Goal: Task Accomplishment & Management: Use online tool/utility

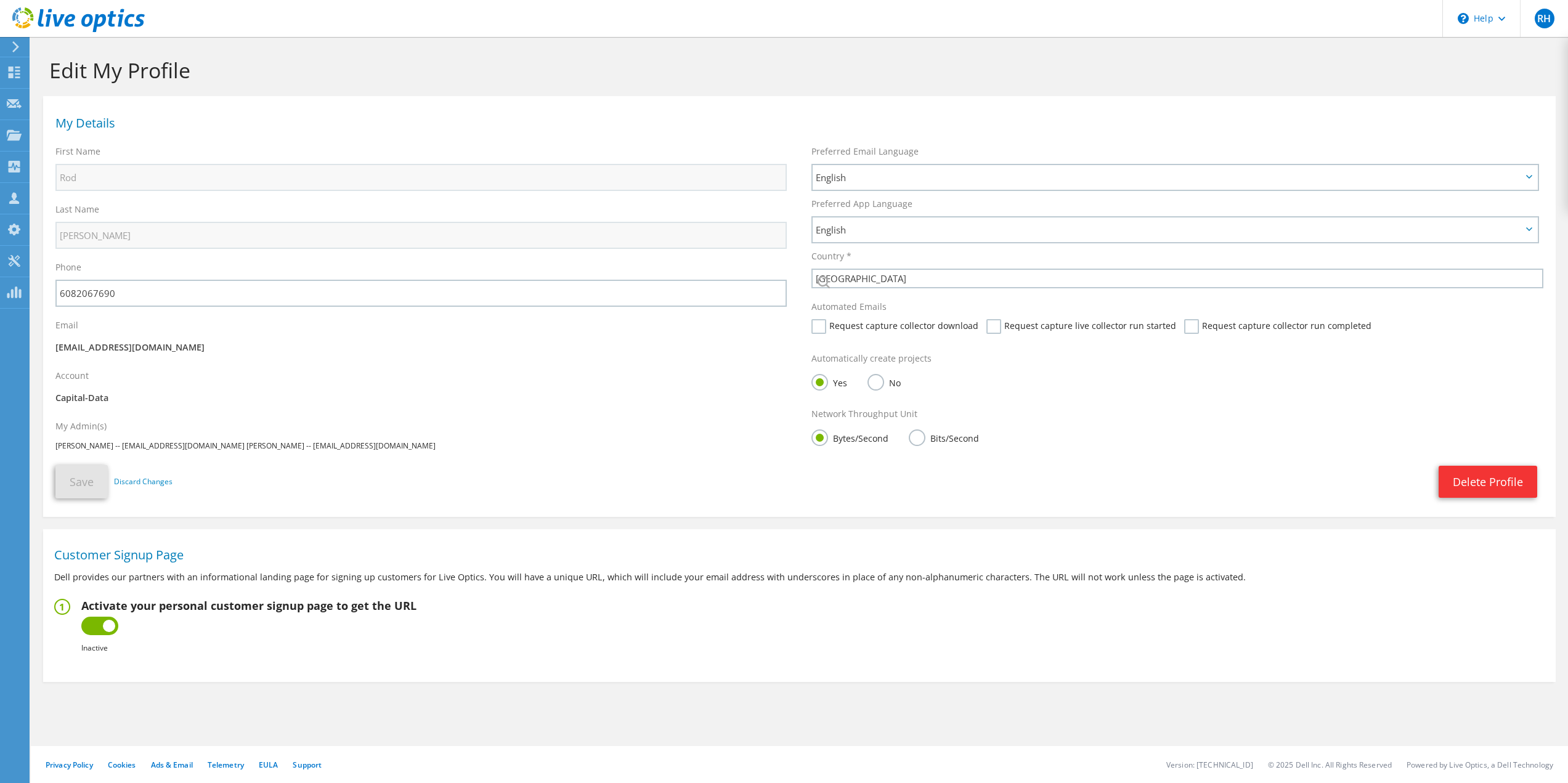
select select "224"
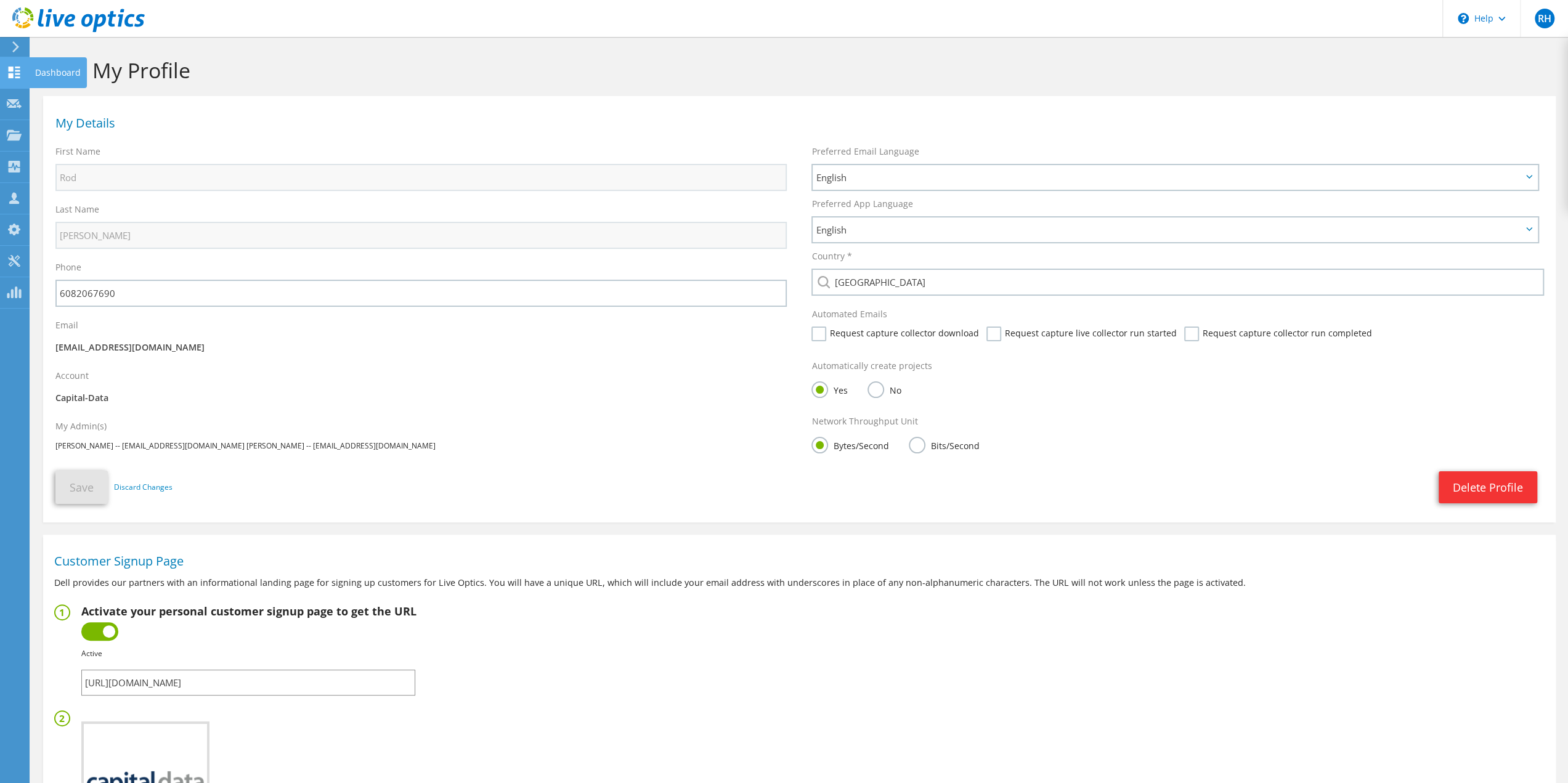
click at [14, 75] on icon at bounding box center [14, 72] width 15 height 12
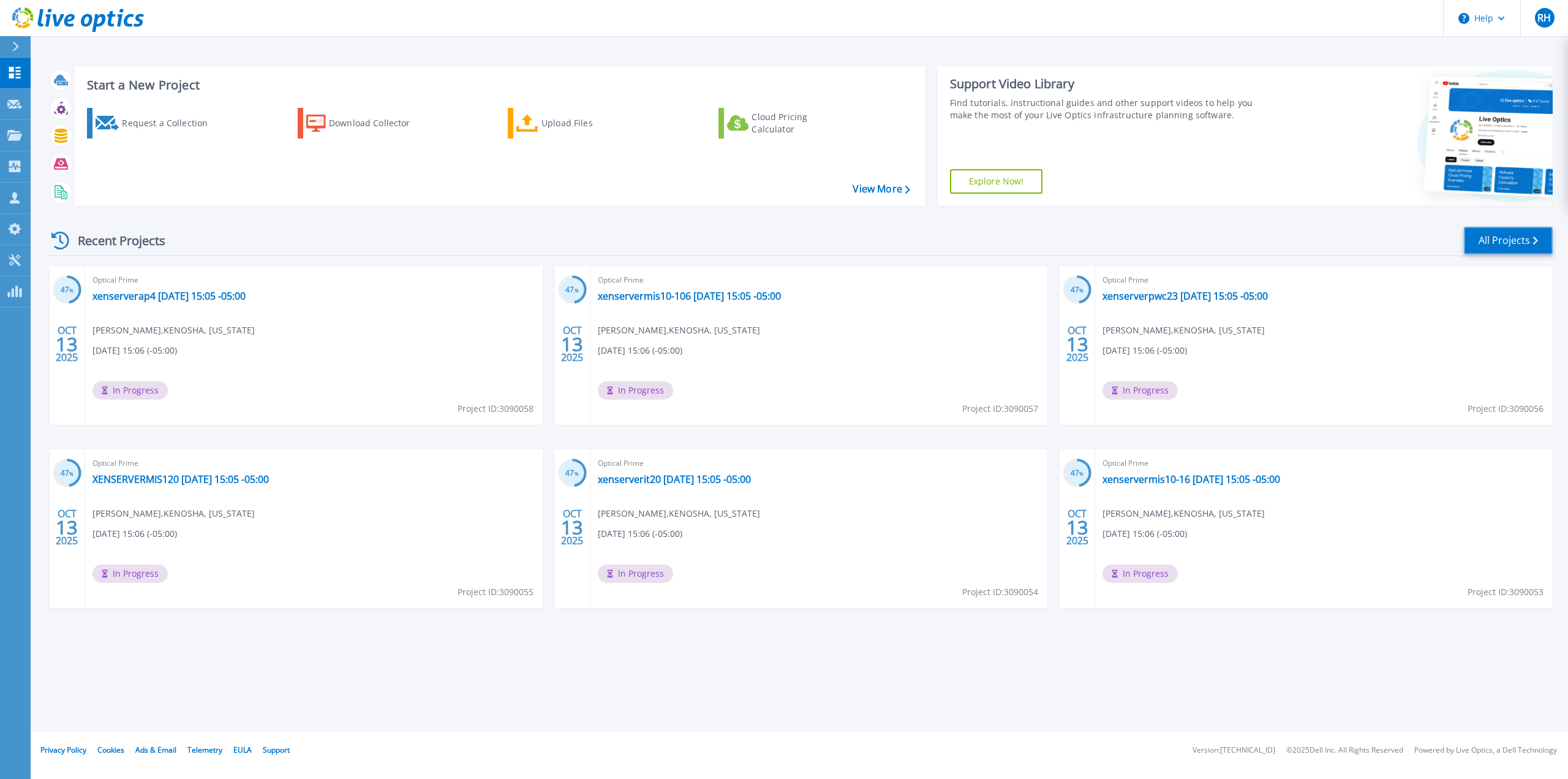
click at [1500, 235] on link "All Projects" at bounding box center [1509, 240] width 89 height 28
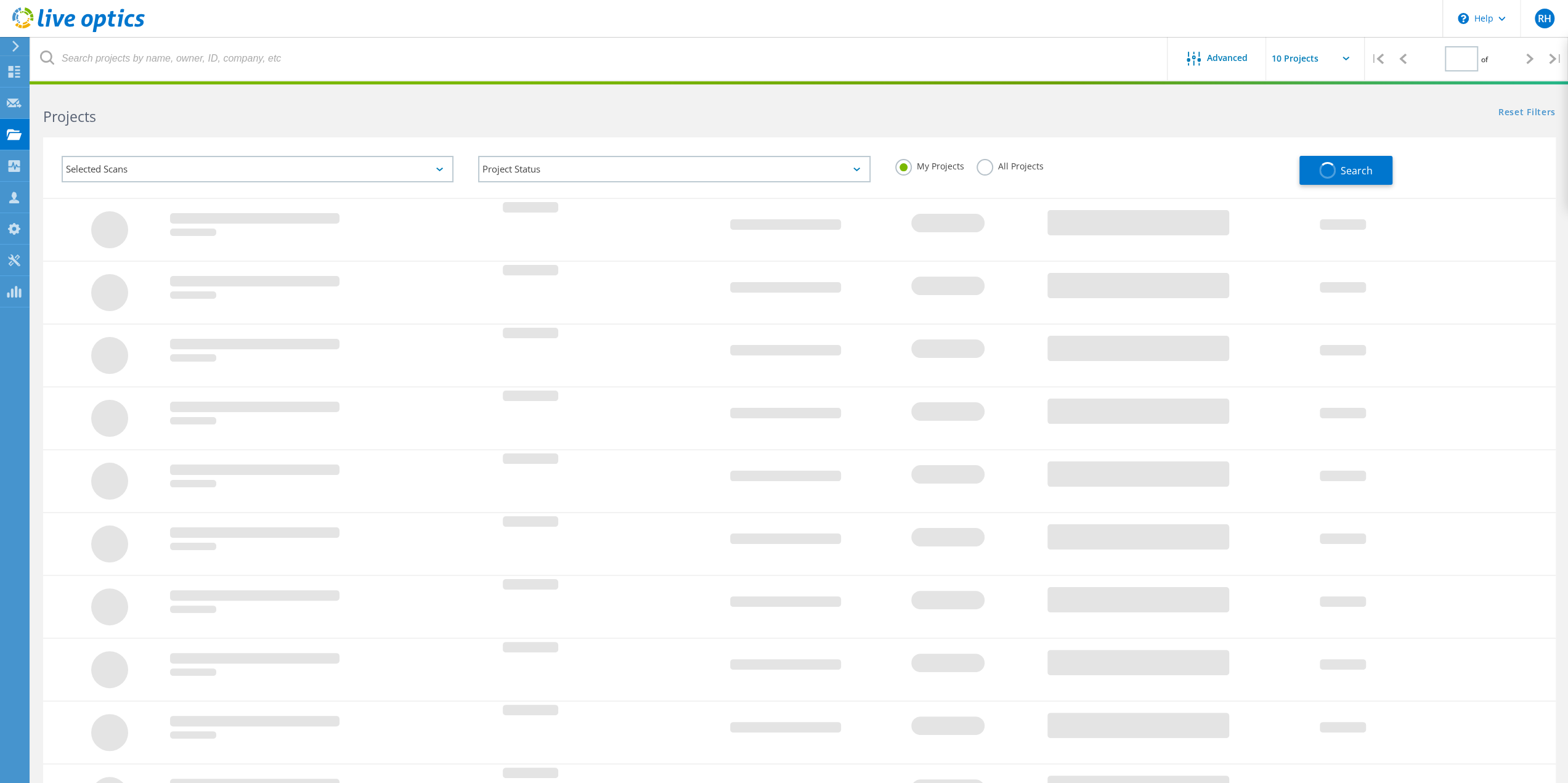
type input "1"
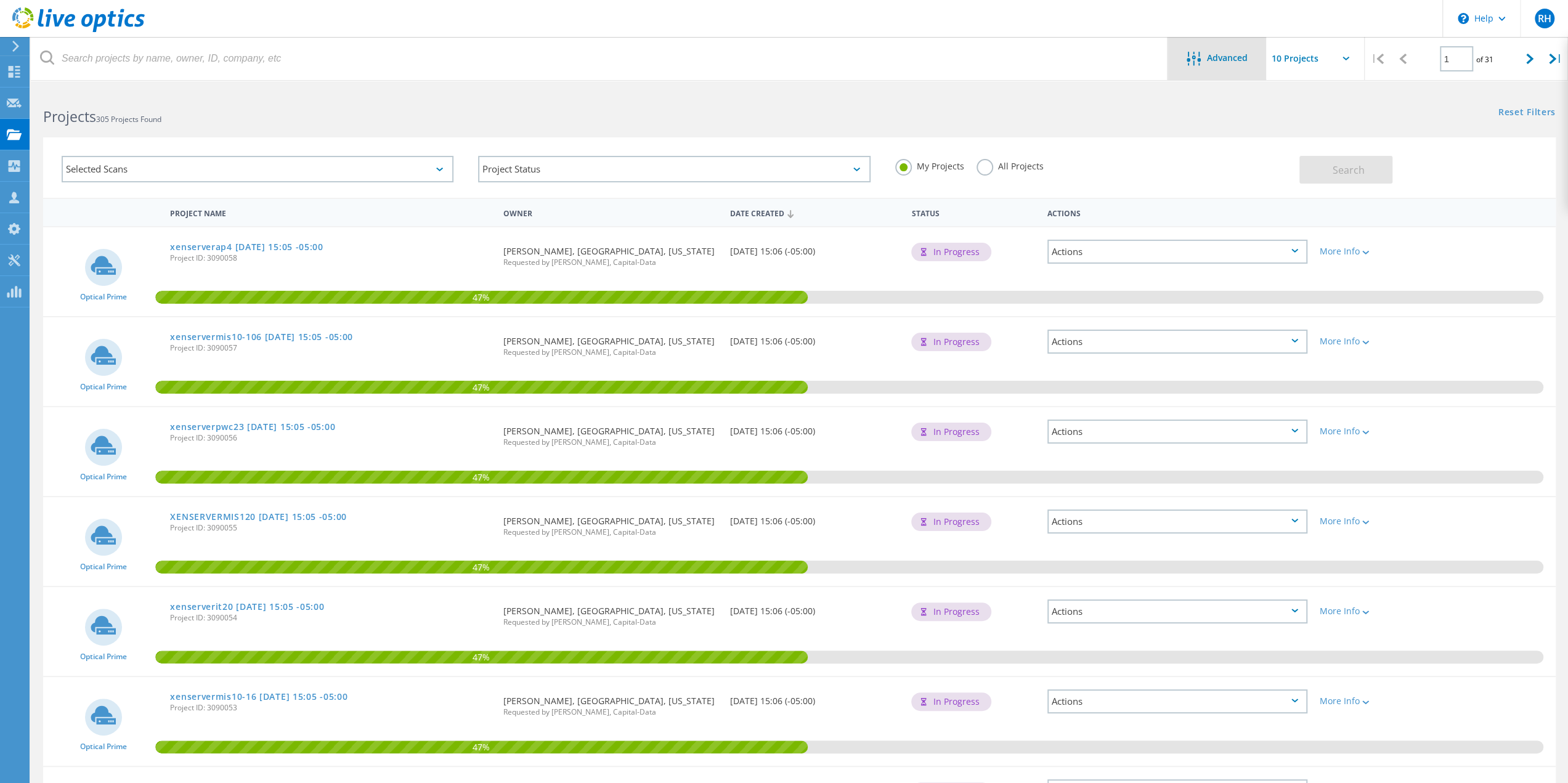
click at [1204, 58] on div at bounding box center [1197, 59] width 20 height 16
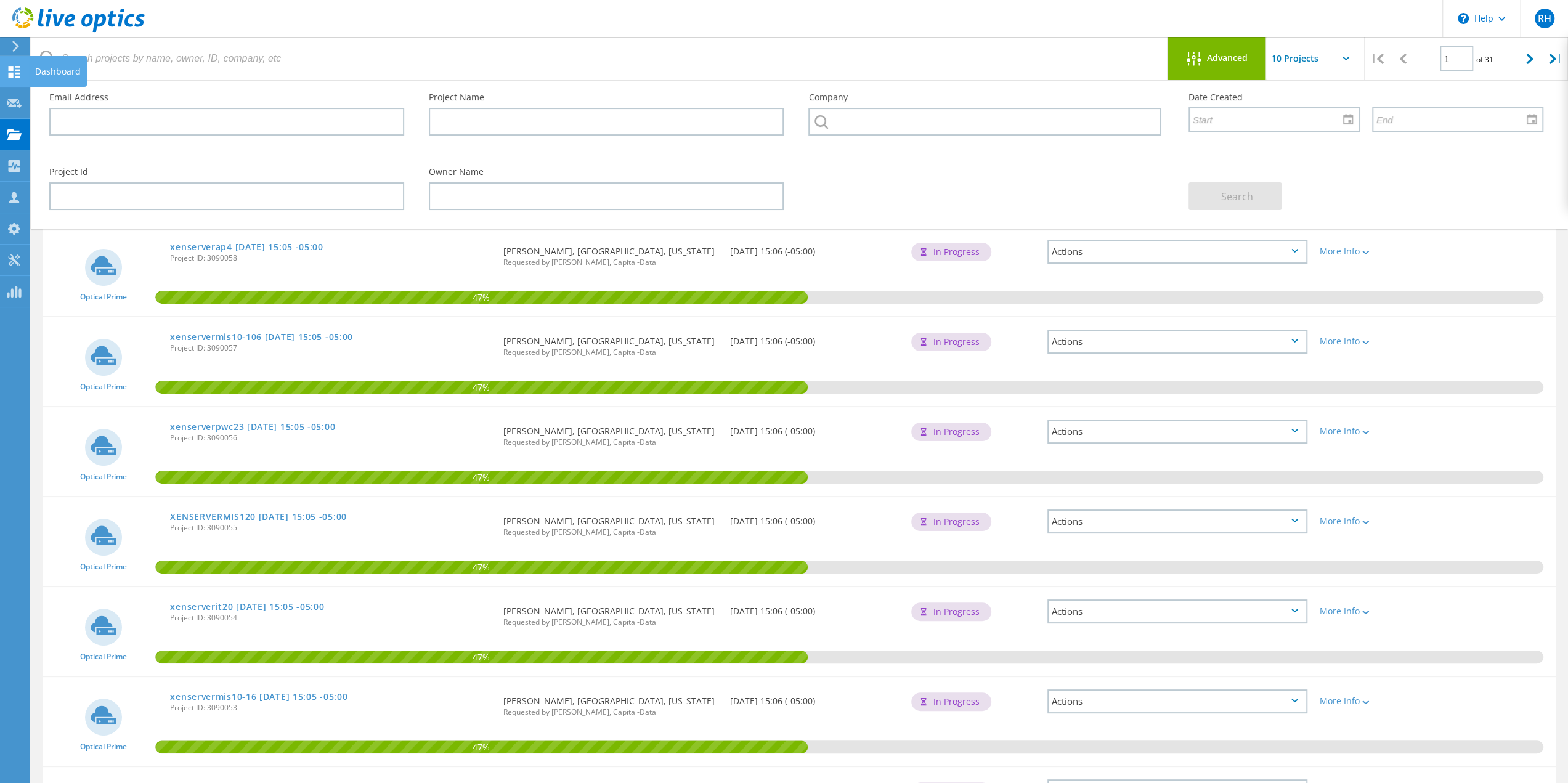
click at [16, 73] on use at bounding box center [14, 72] width 12 height 12
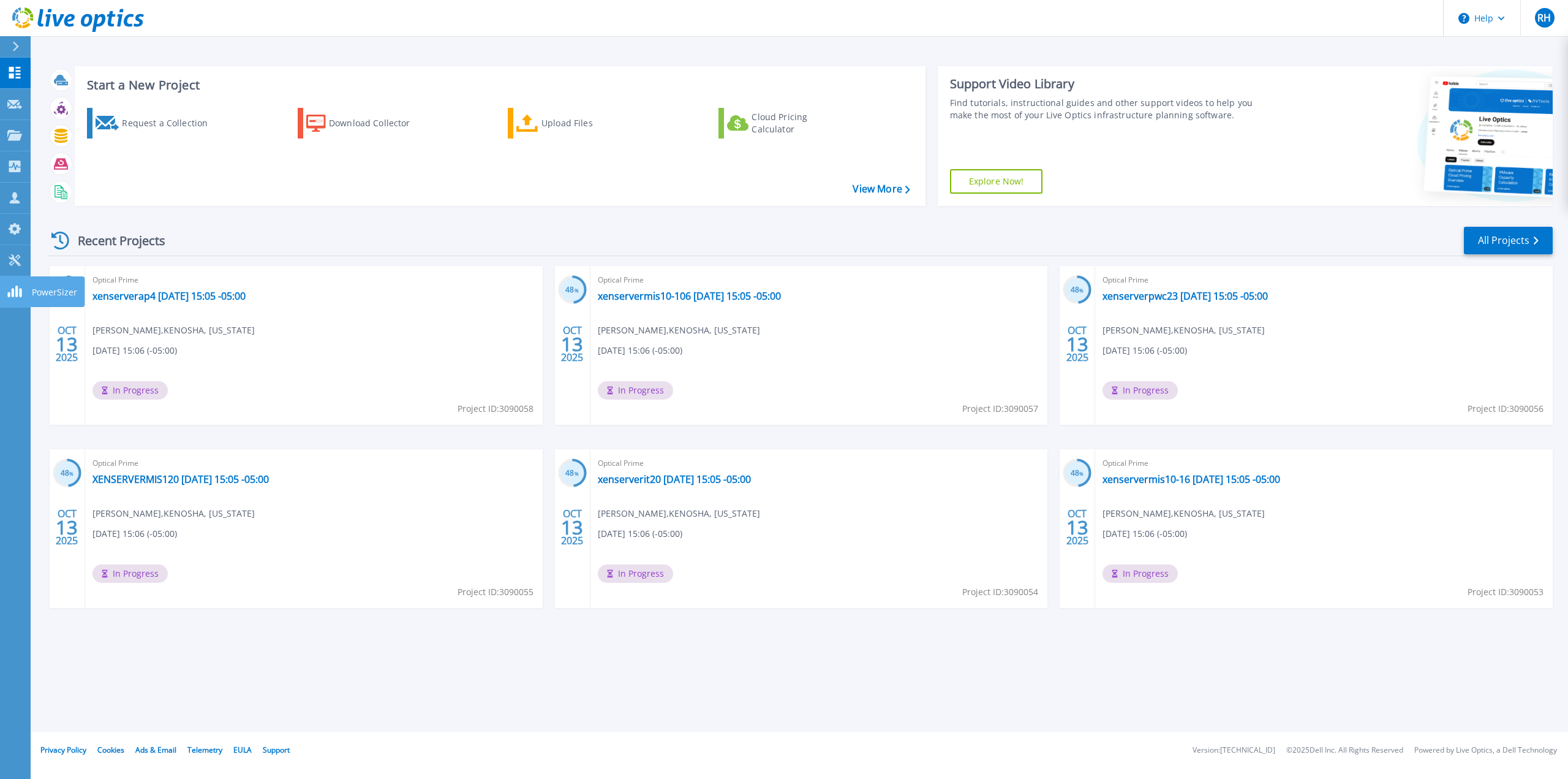
click at [11, 291] on icon at bounding box center [14, 291] width 15 height 12
click at [14, 261] on icon at bounding box center [14, 260] width 12 height 12
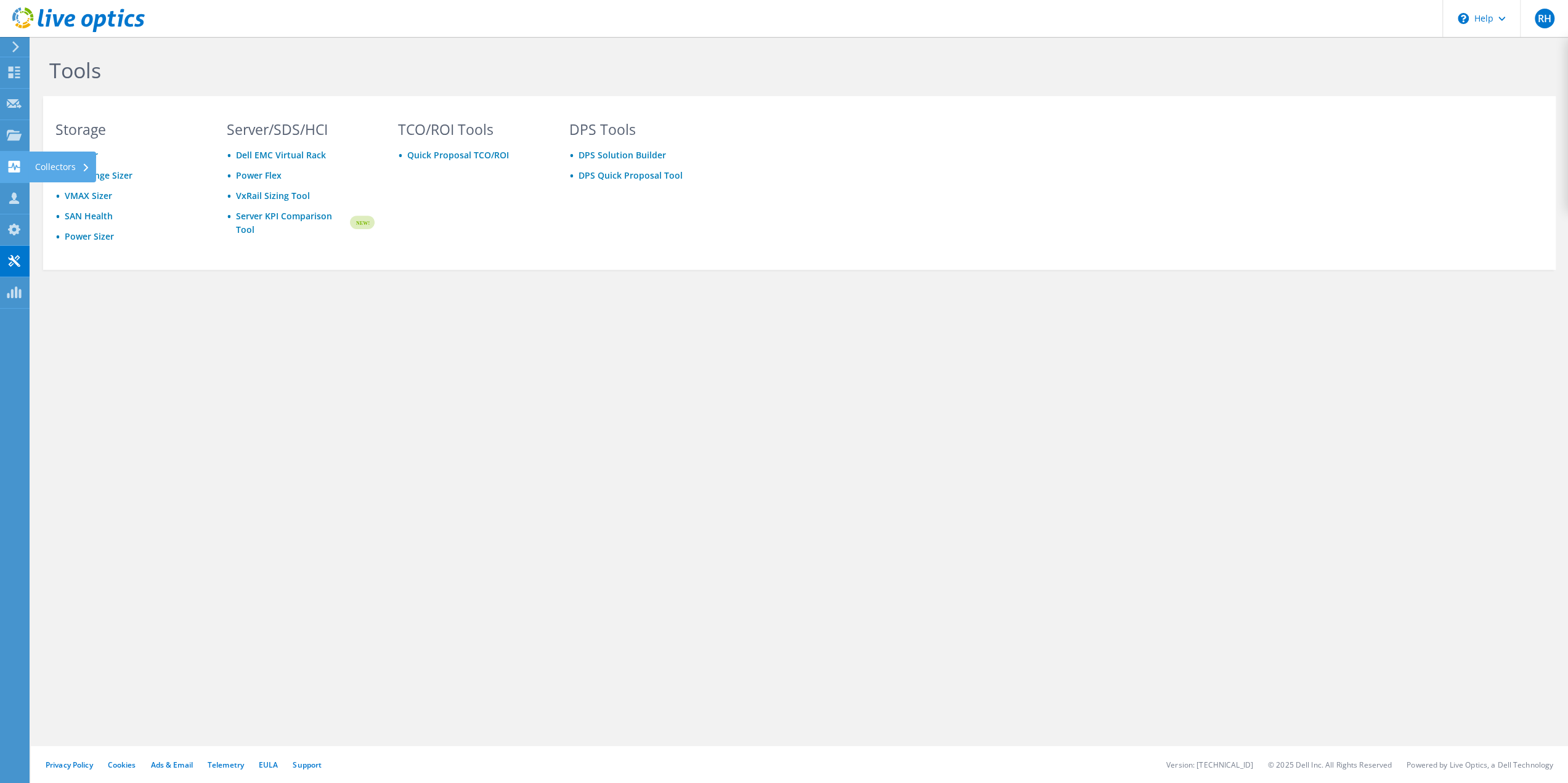
click at [15, 166] on use at bounding box center [14, 167] width 12 height 12
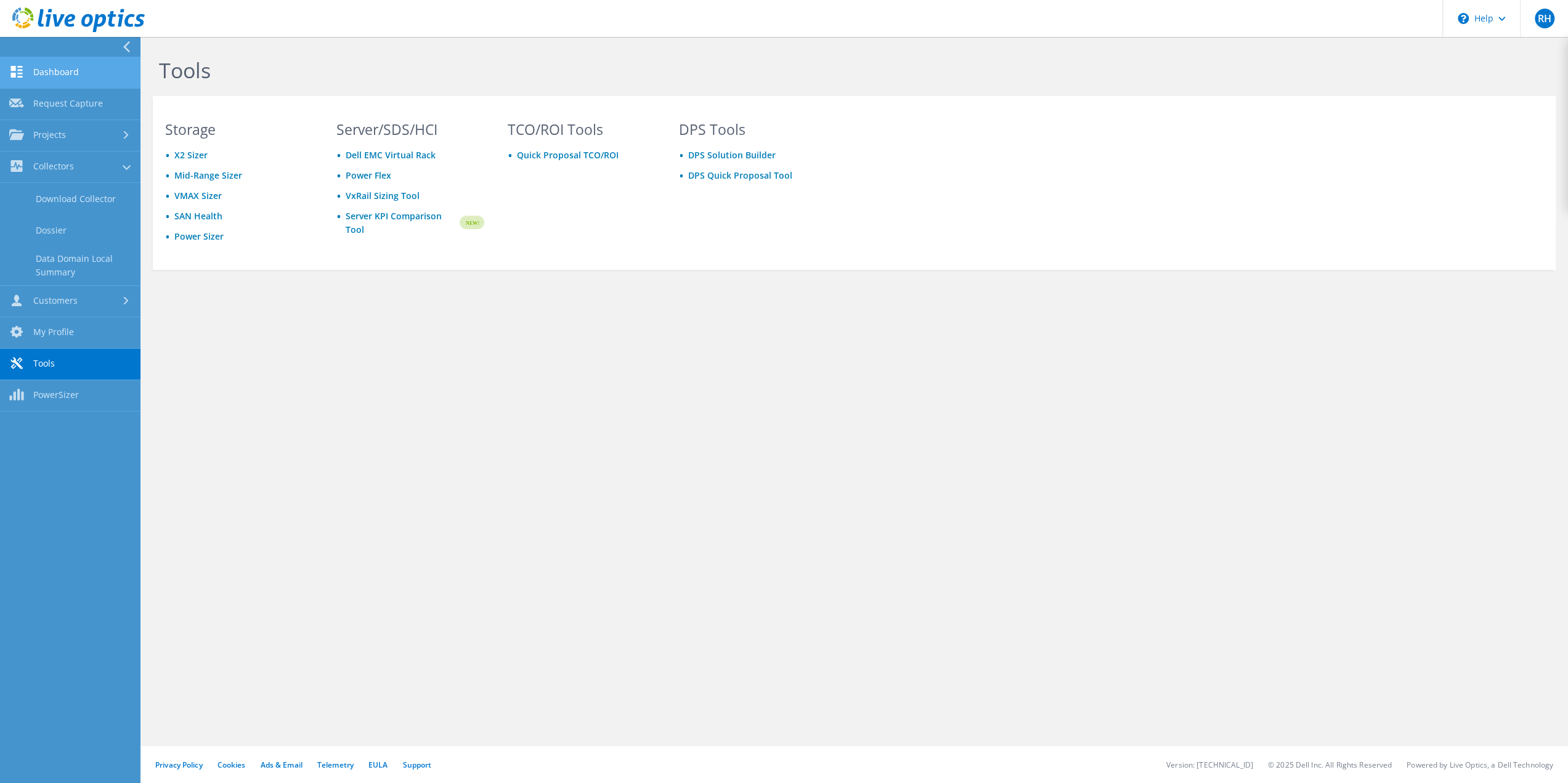
click at [51, 64] on link "Dashboard" at bounding box center [70, 73] width 140 height 32
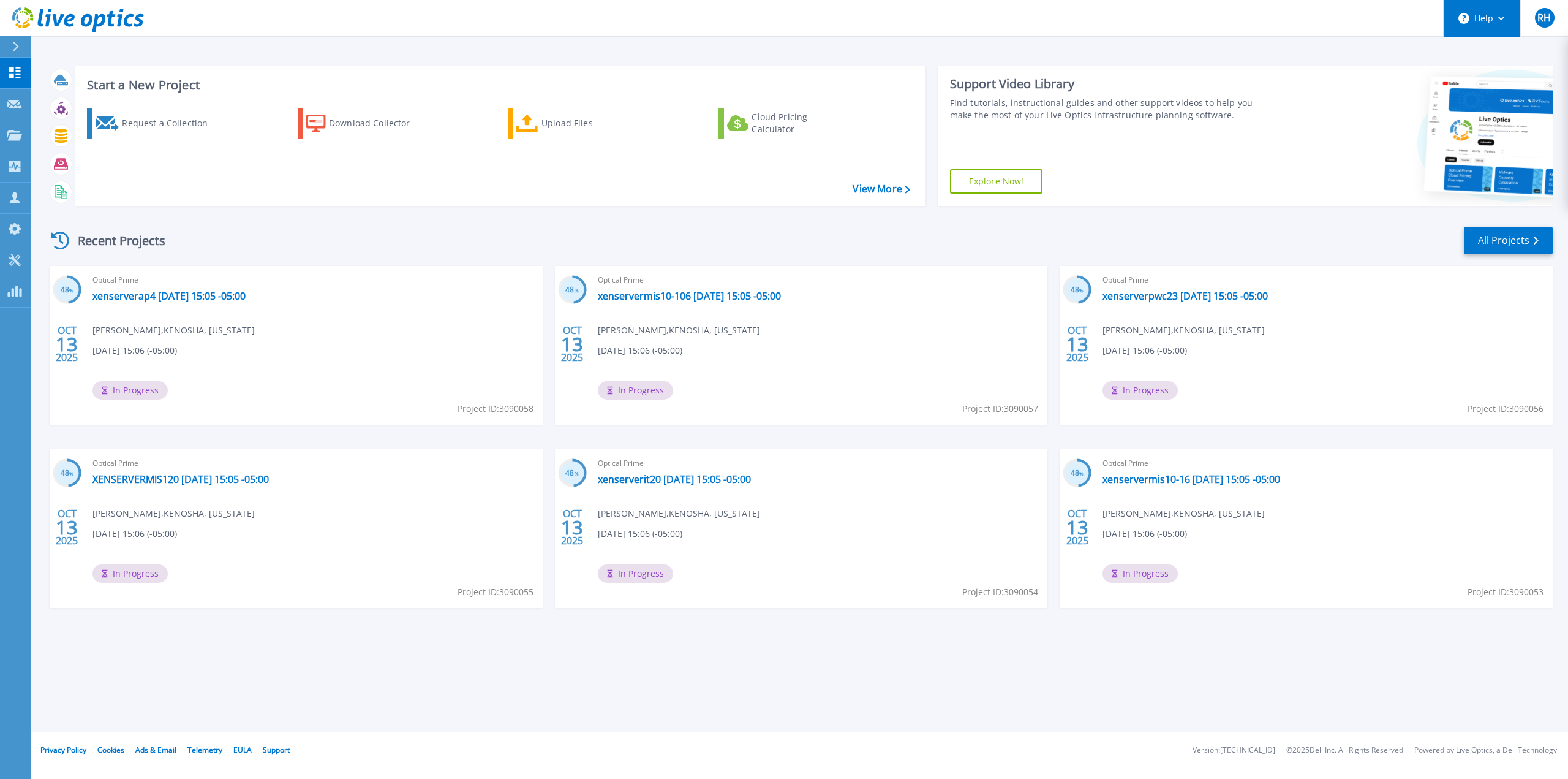
click at [1499, 15] on button "Help" at bounding box center [1482, 18] width 77 height 37
click at [1482, 47] on link "Explore Helpful Articles" at bounding box center [1513, 52] width 136 height 30
click at [10, 257] on icon at bounding box center [14, 260] width 15 height 12
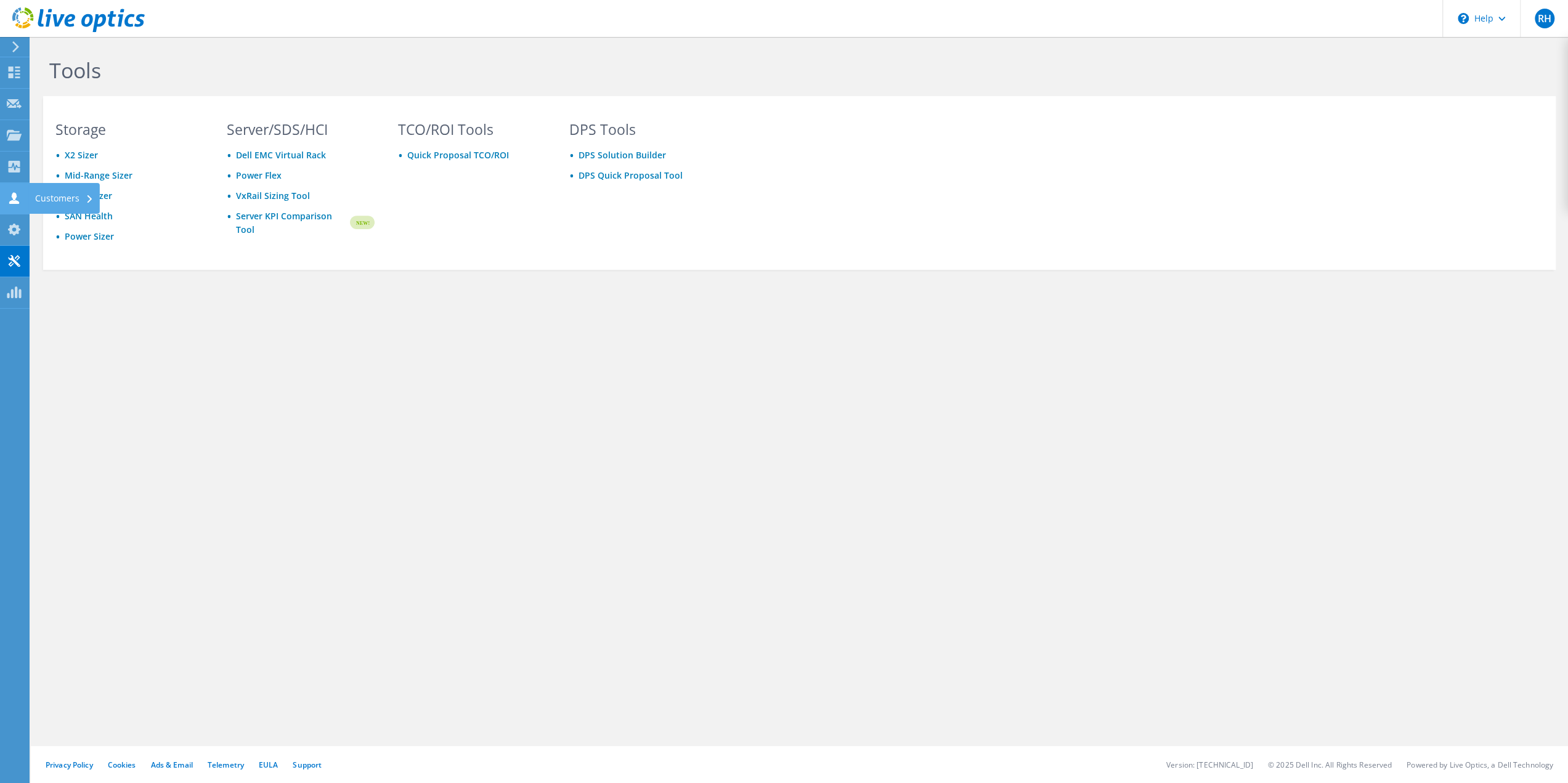
click at [13, 200] on use at bounding box center [14, 198] width 10 height 12
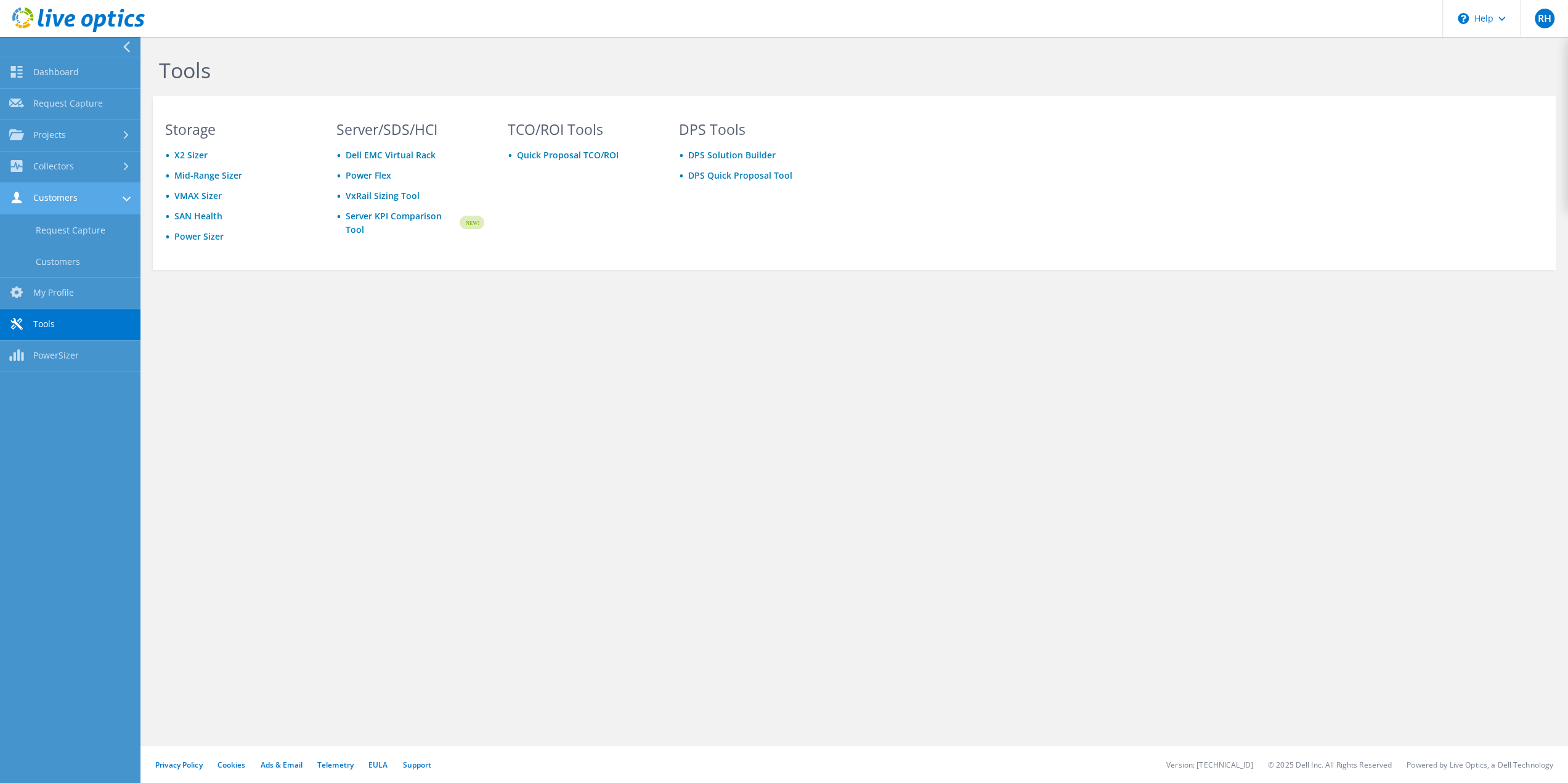
click at [50, 196] on link "Customers" at bounding box center [70, 198] width 140 height 32
click at [50, 197] on link "Customers" at bounding box center [70, 198] width 140 height 32
click at [56, 257] on link "Customers" at bounding box center [70, 261] width 140 height 32
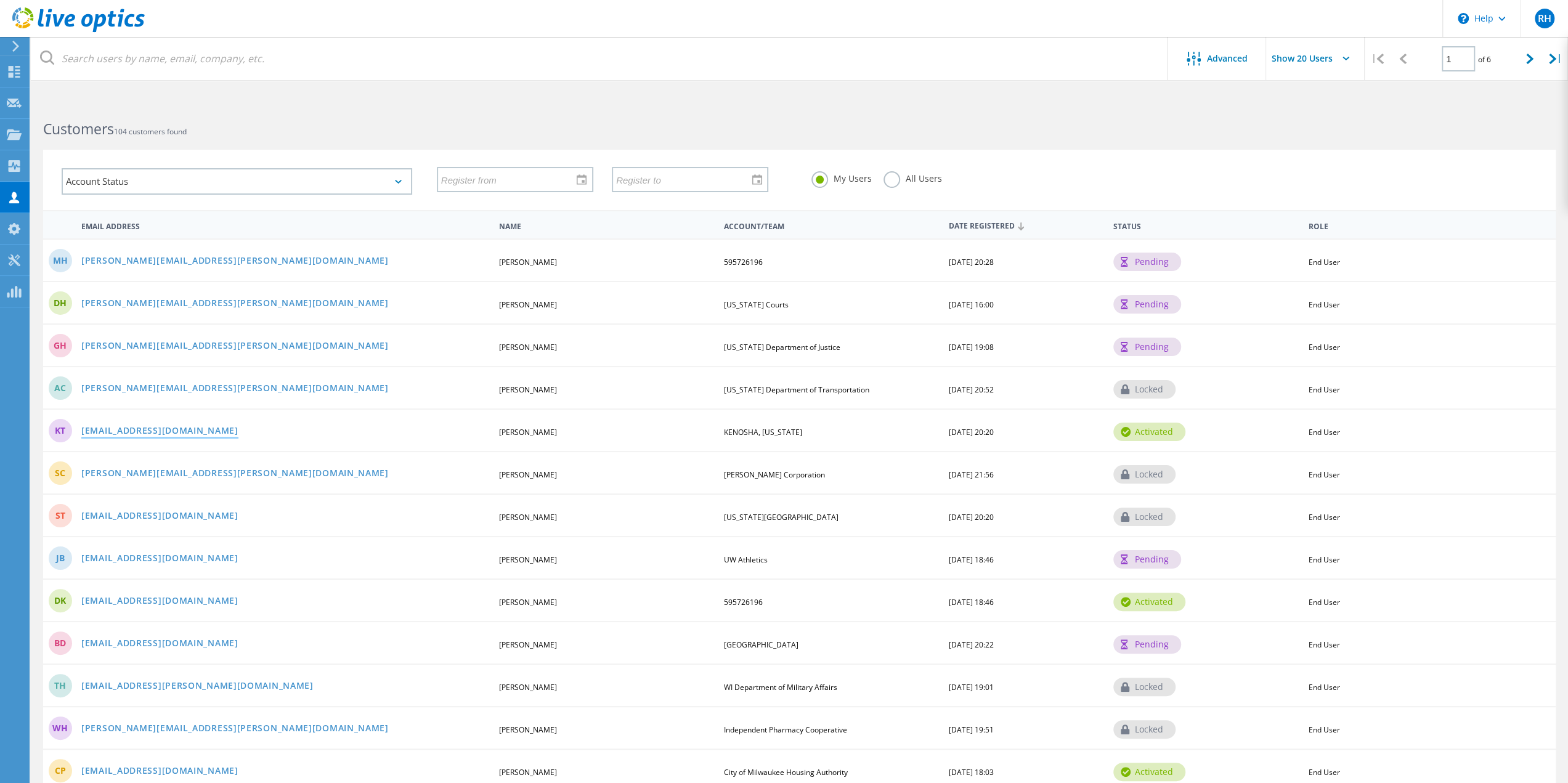
click at [100, 427] on link "kturner@kenosha.org" at bounding box center [160, 431] width 157 height 10
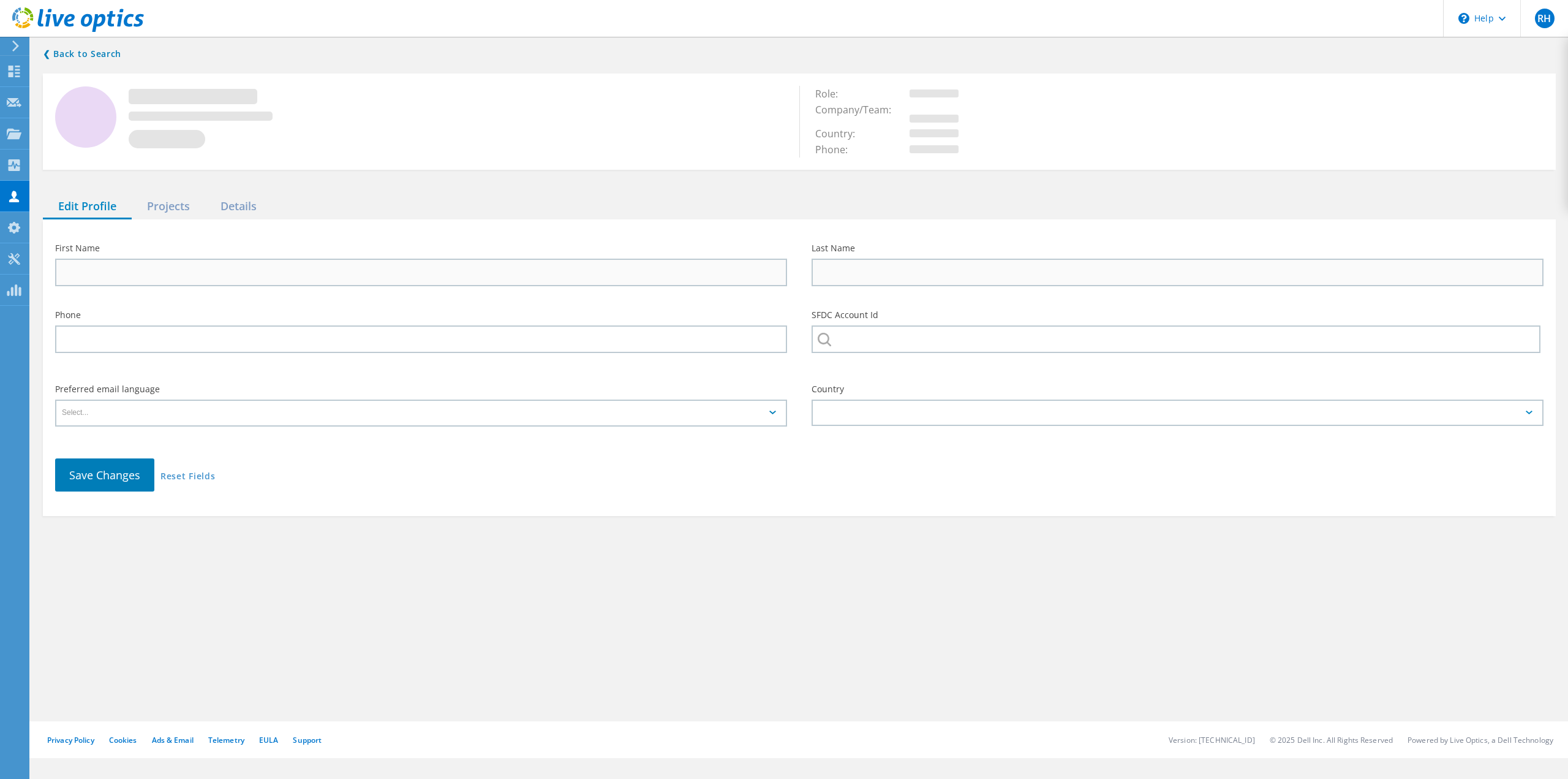
type input "Kevin"
type input "Turner"
type input "KENOSHA, [US_STATE]"
type input "English"
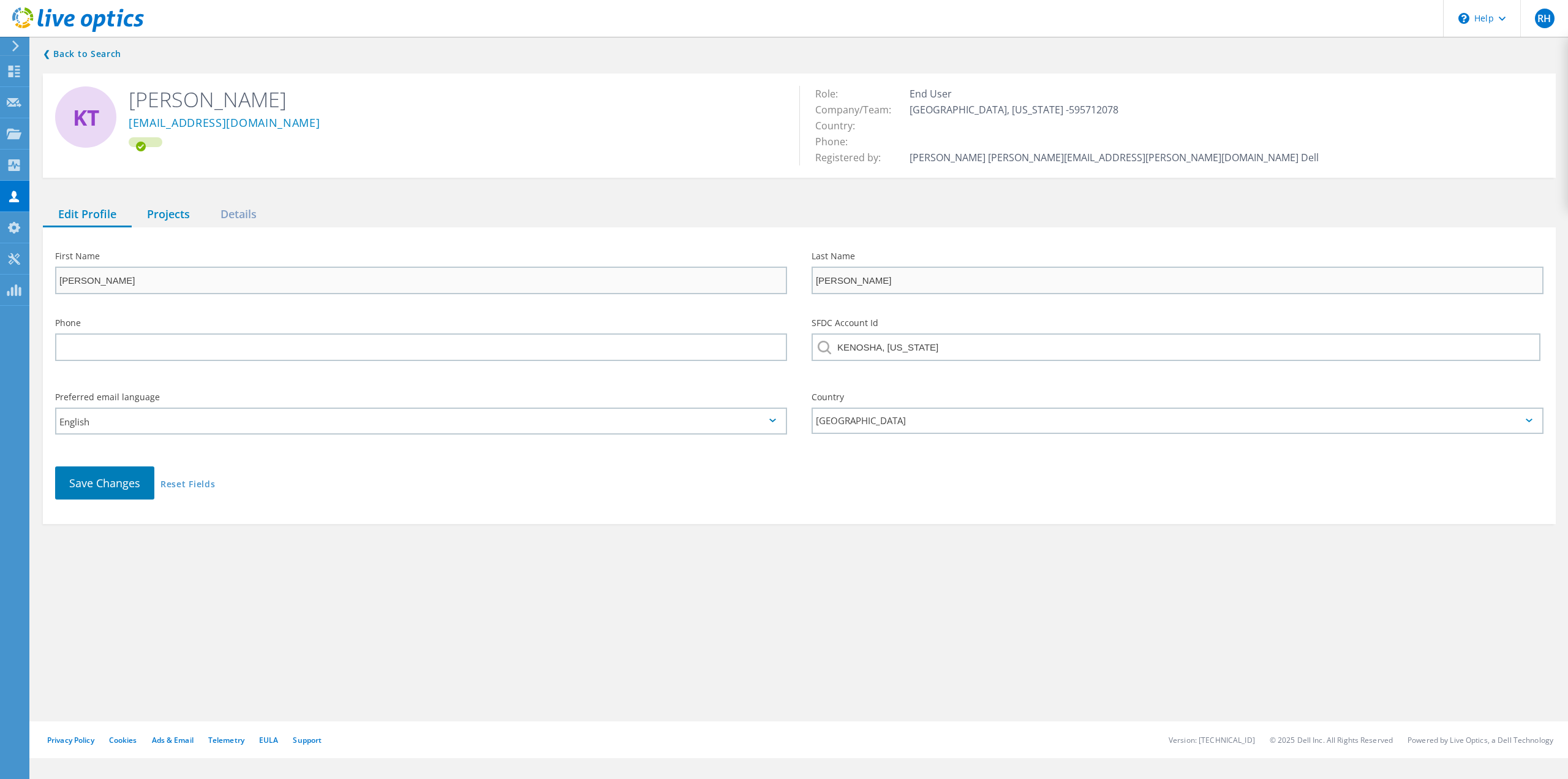
drag, startPoint x: 160, startPoint y: 213, endPoint x: 161, endPoint y: 221, distance: 8.1
click at [161, 213] on div "Projects" at bounding box center [169, 214] width 73 height 25
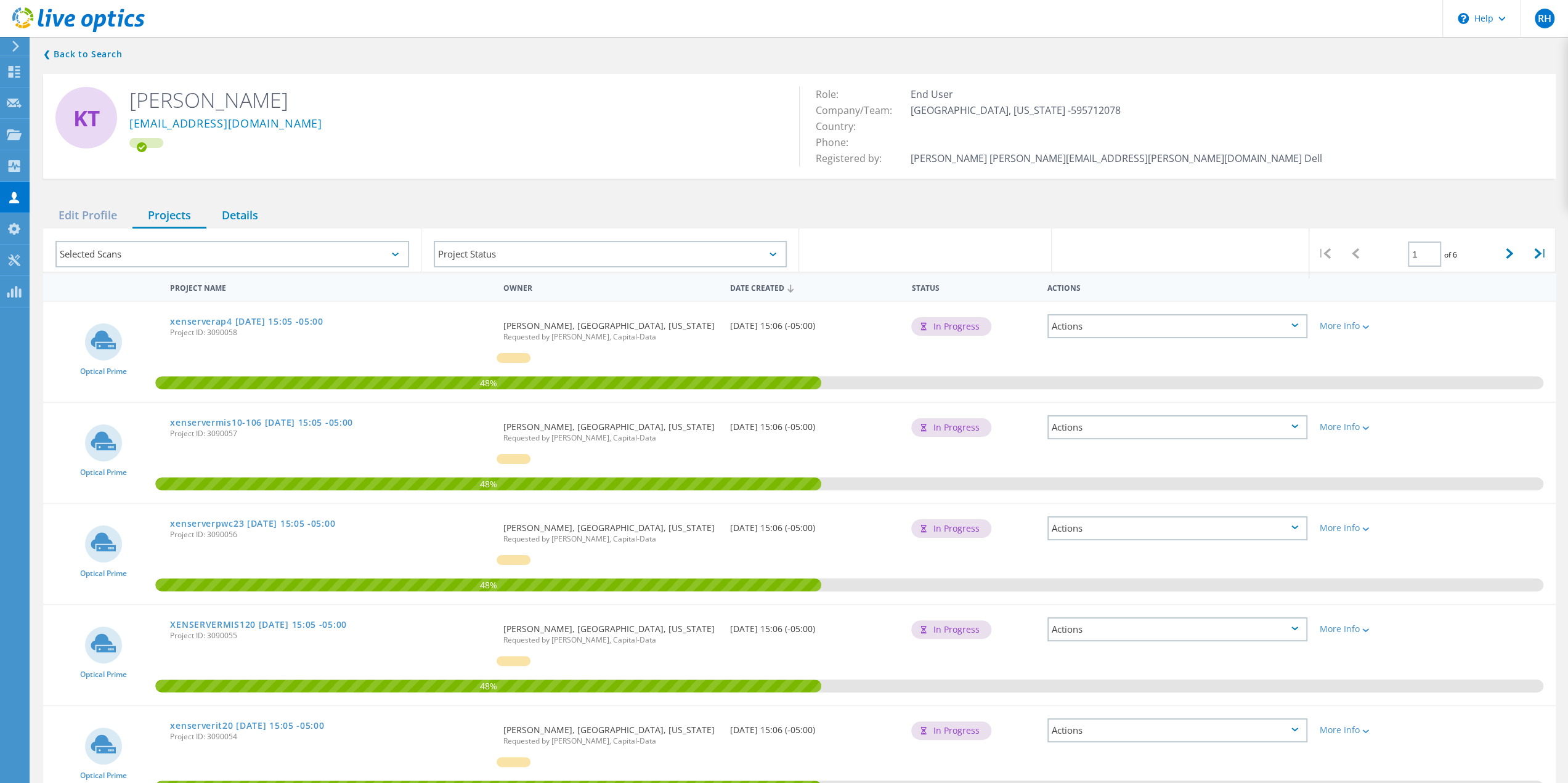
drag, startPoint x: 243, startPoint y: 214, endPoint x: 239, endPoint y: 222, distance: 8.9
click at [241, 217] on div "Details" at bounding box center [240, 215] width 67 height 25
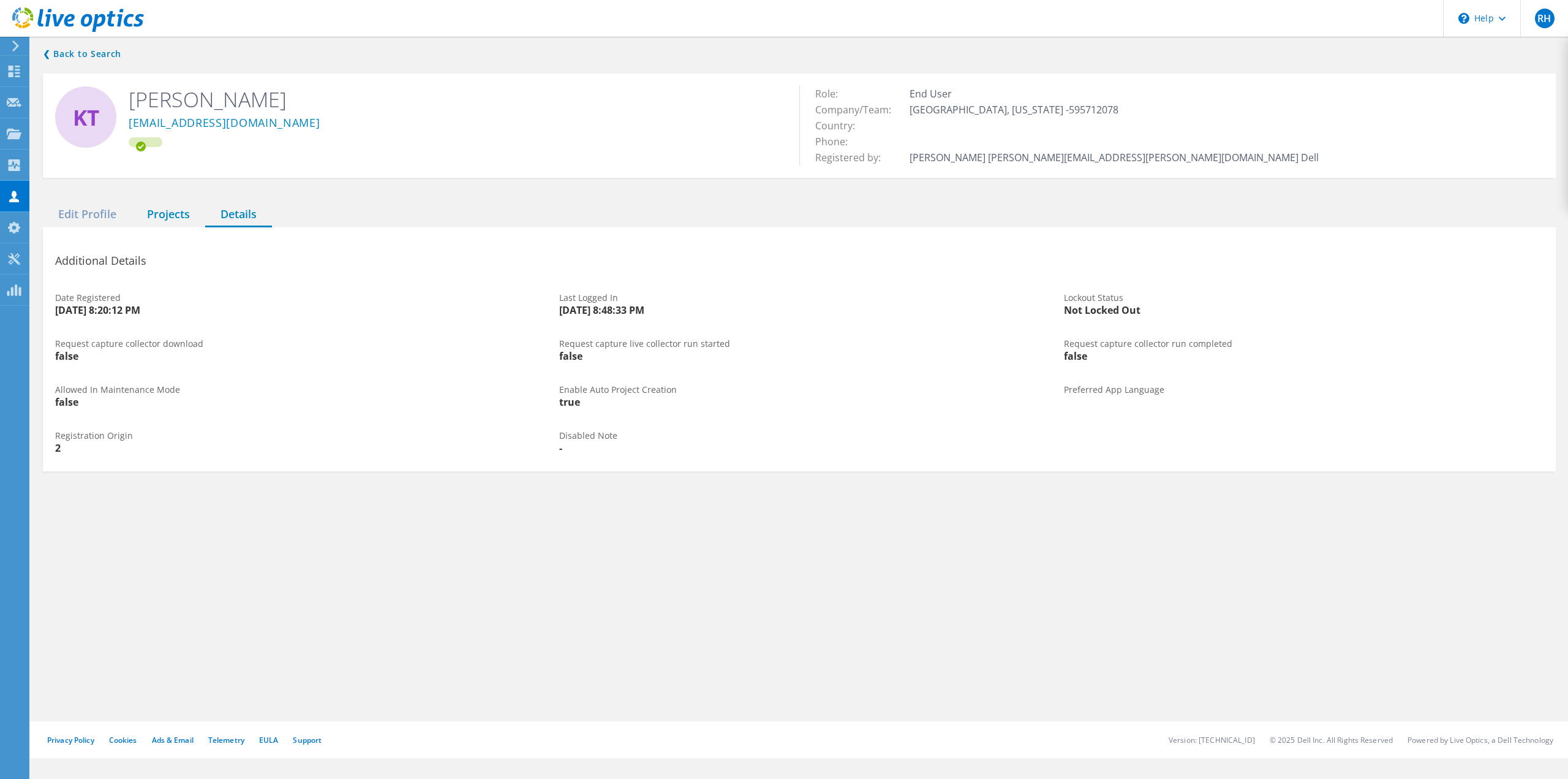
click at [165, 216] on div "Projects" at bounding box center [169, 214] width 73 height 25
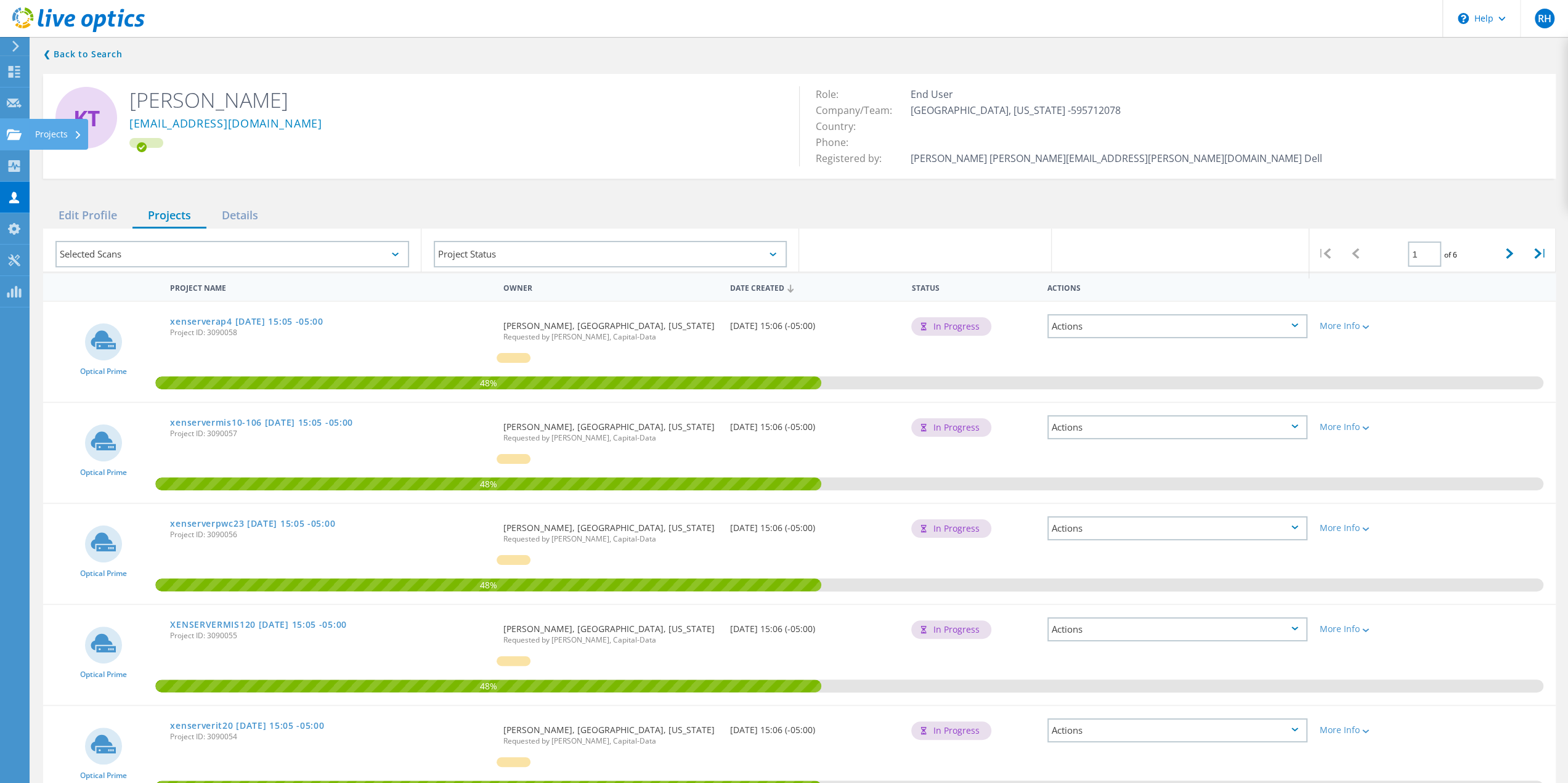
click at [10, 136] on use at bounding box center [14, 134] width 15 height 10
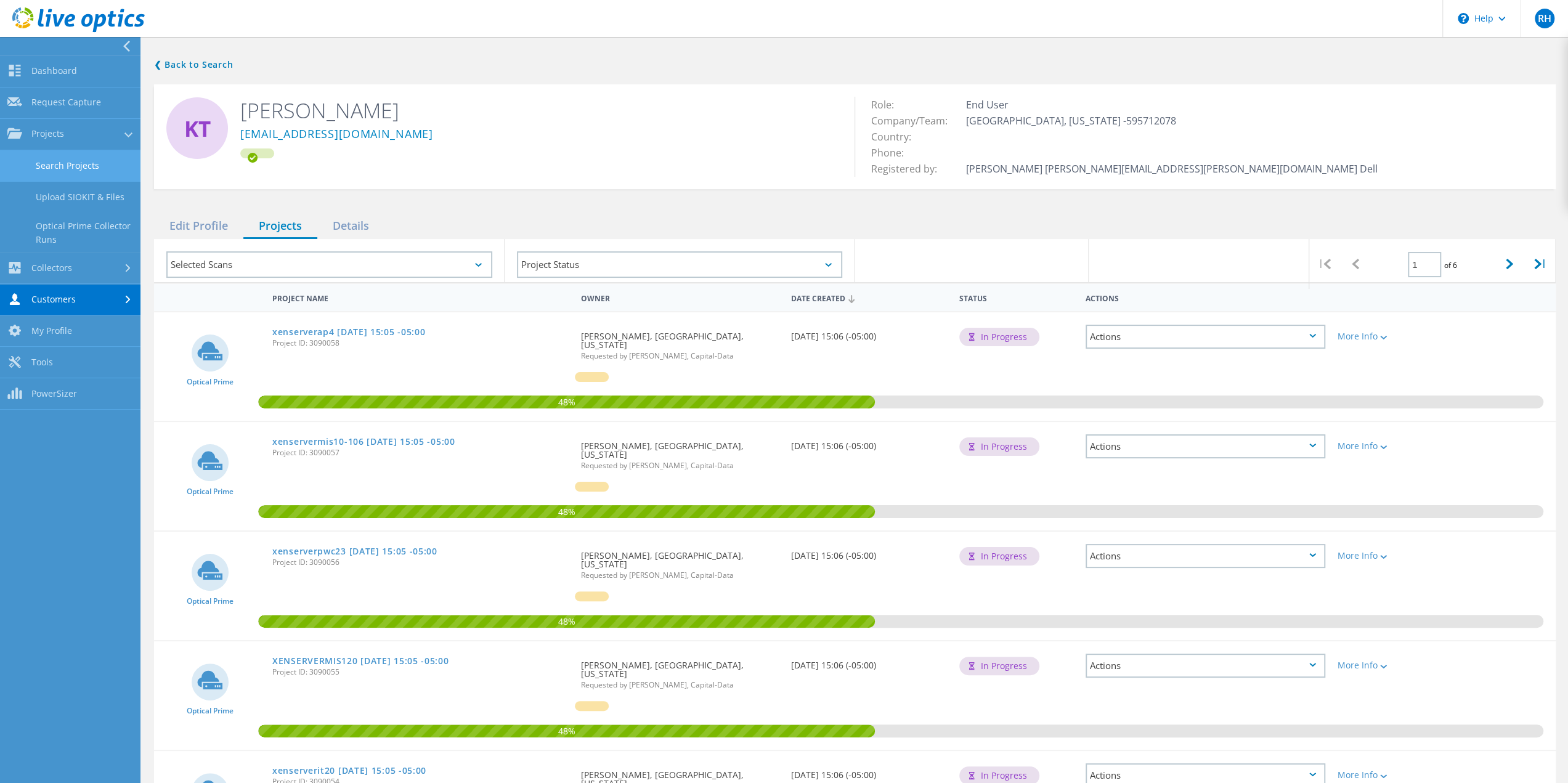
click at [38, 167] on link "Search Projects" at bounding box center [70, 166] width 140 height 32
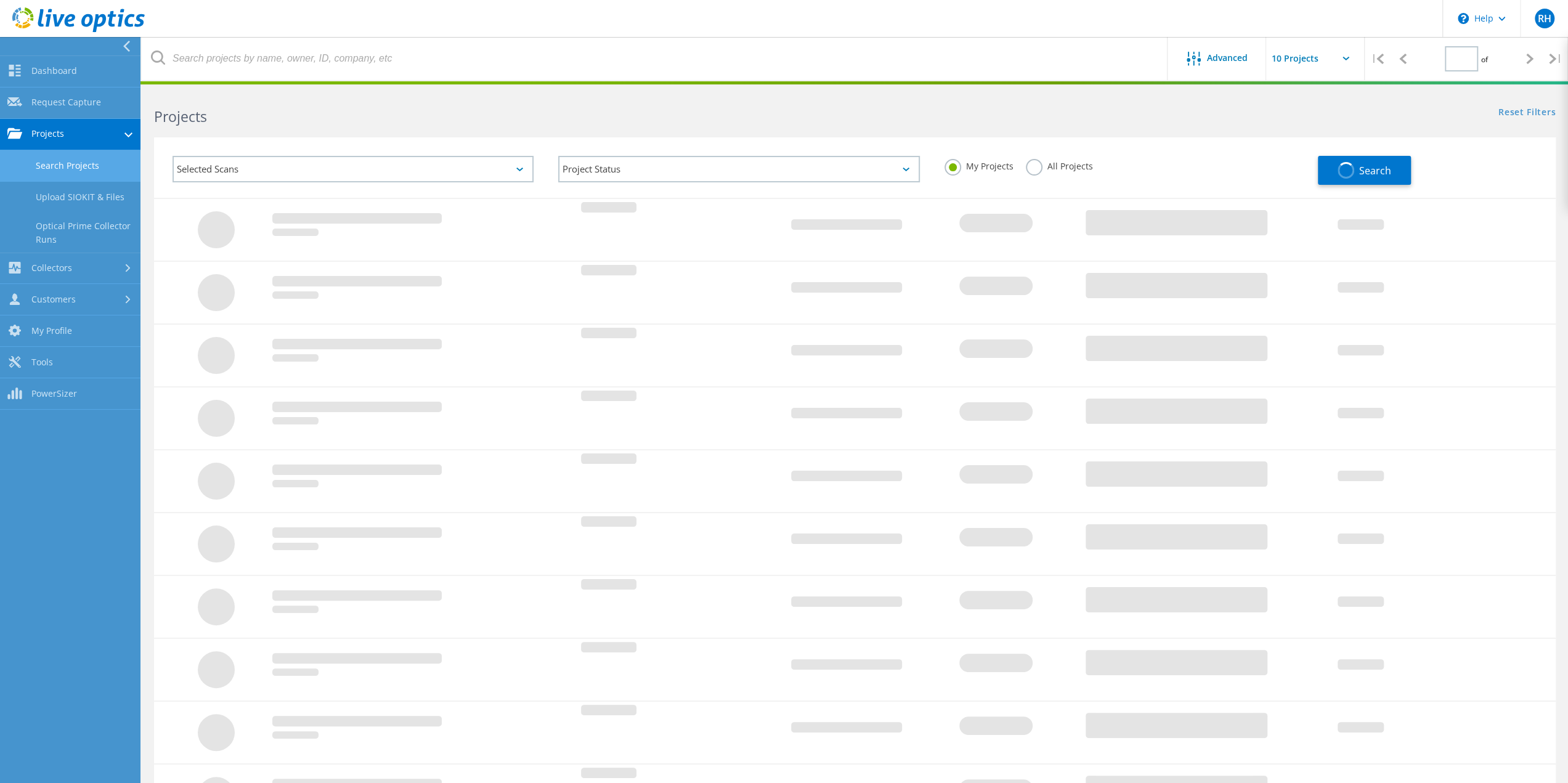
type input "1"
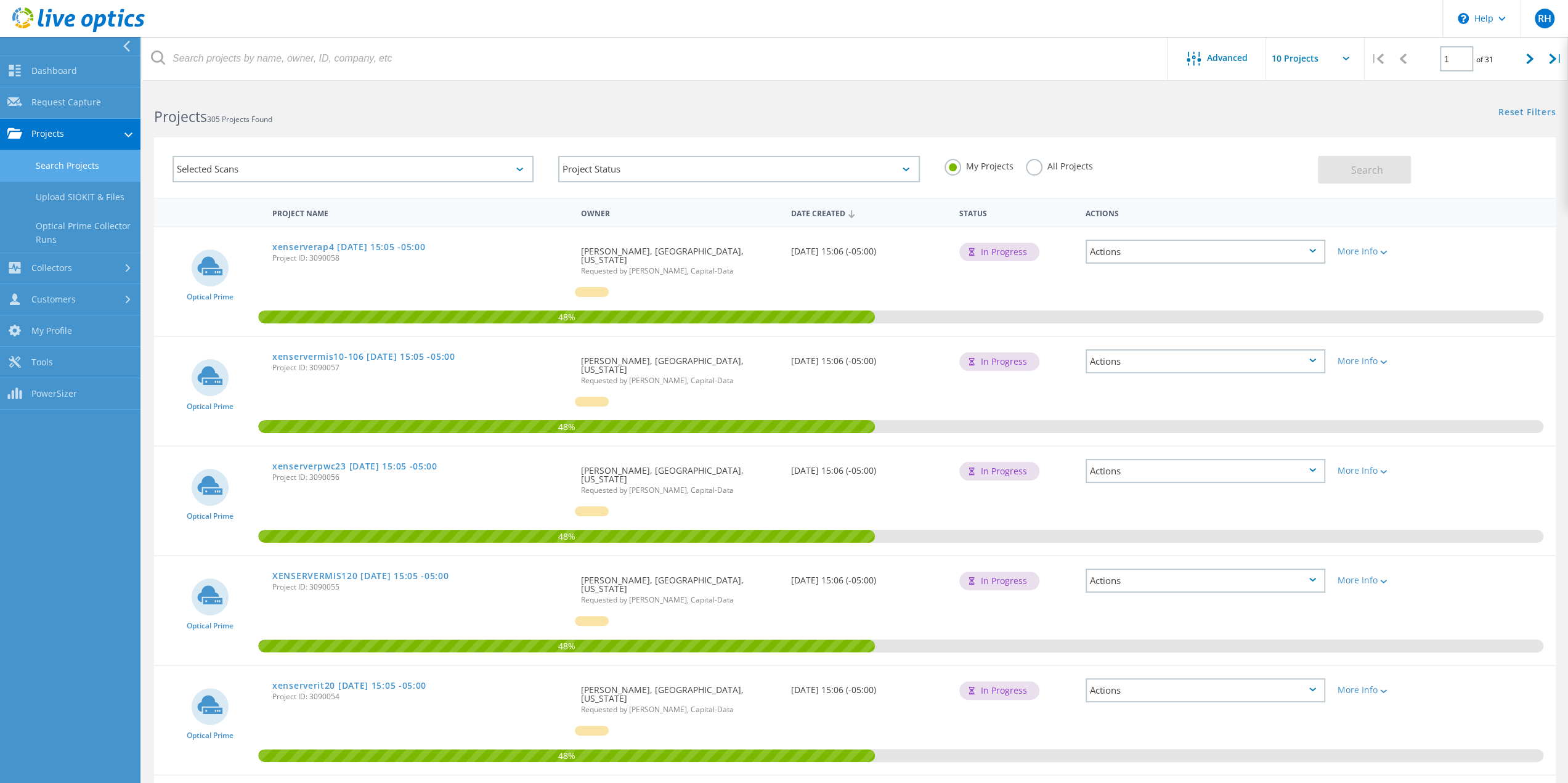
drag, startPoint x: 1344, startPoint y: 59, endPoint x: 1341, endPoint y: 65, distance: 6.7
click at [1344, 59] on icon at bounding box center [1346, 59] width 6 height 4
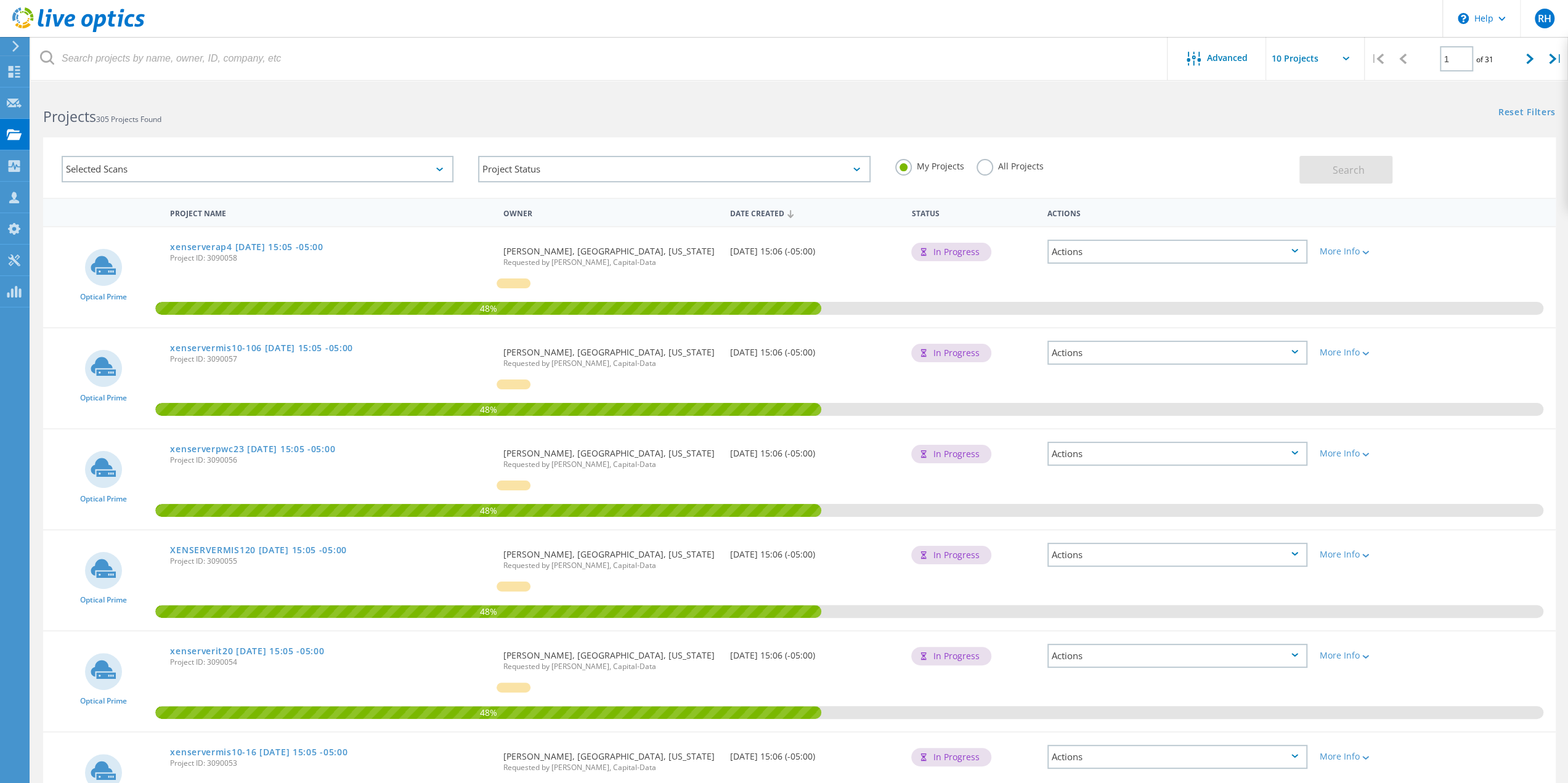
click at [1344, 59] on icon at bounding box center [1346, 59] width 6 height 4
click at [1307, 58] on input "text" at bounding box center [1327, 58] width 124 height 43
click at [1298, 151] on div "Show 40 Projects" at bounding box center [1327, 151] width 122 height 20
type input "Show 40 Projects"
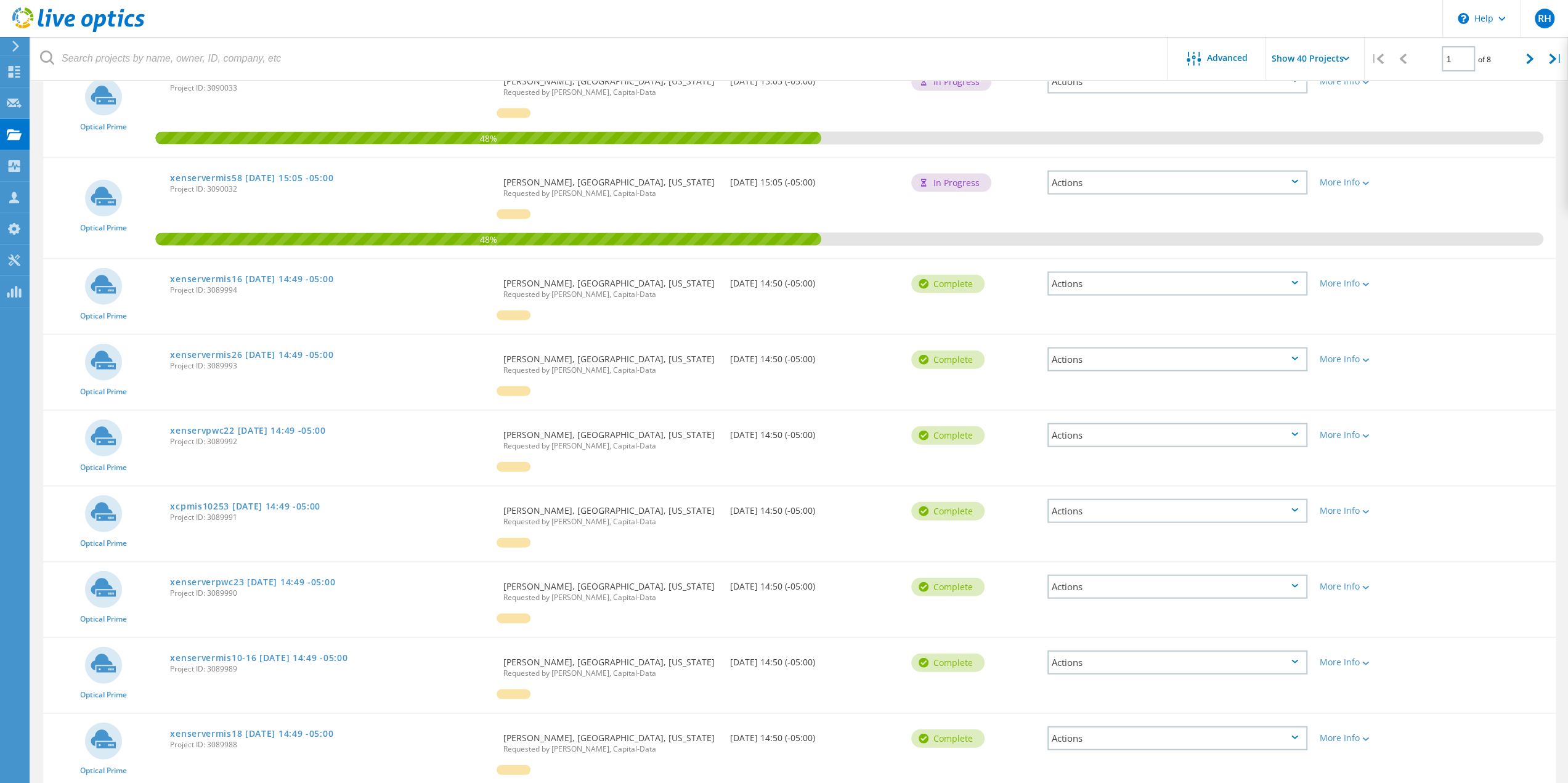
scroll to position [2633, 0]
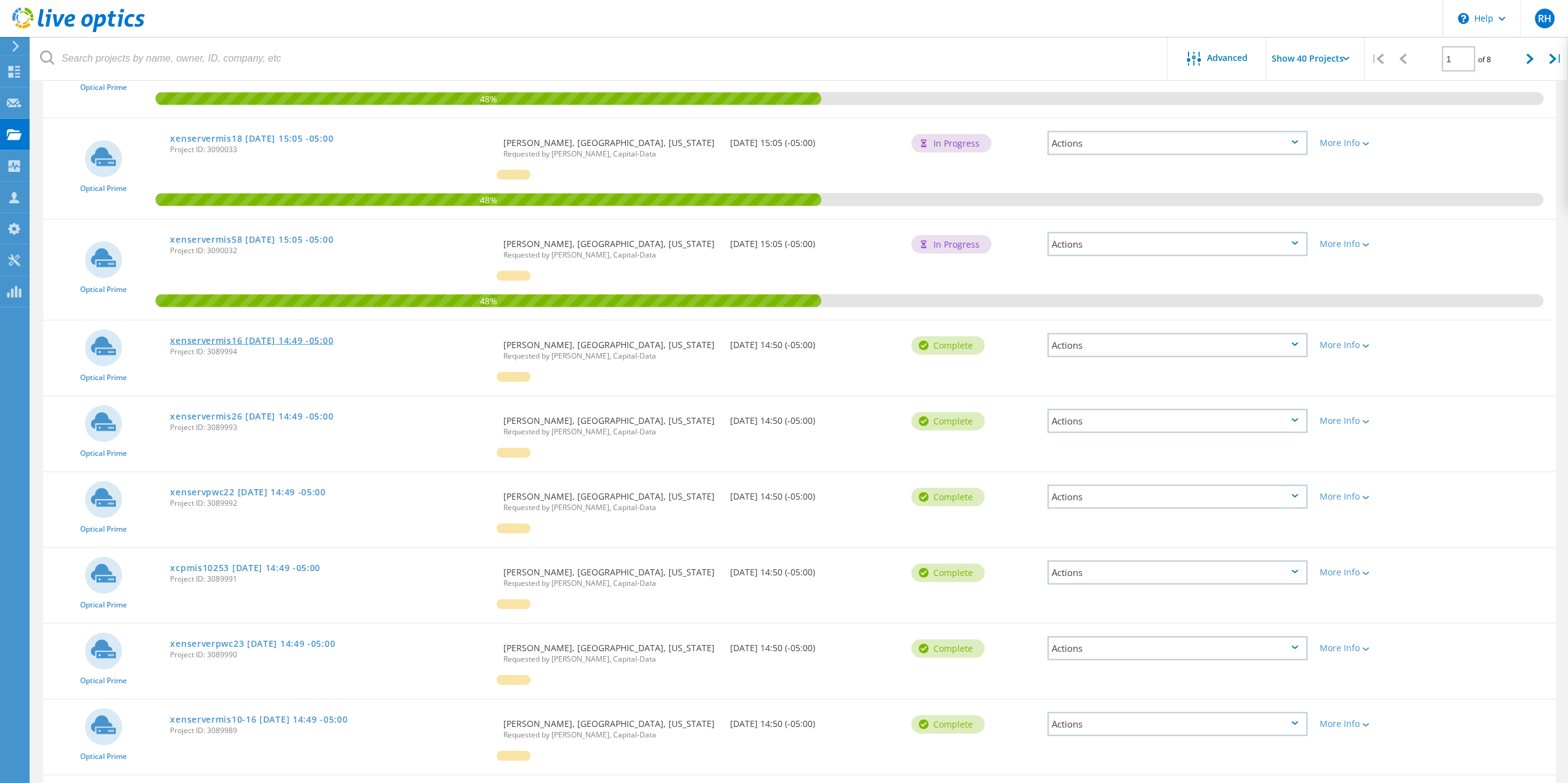
click at [259, 336] on link "xenservermis16 2025-10-13 14:49 -05:00" at bounding box center [252, 340] width 163 height 8
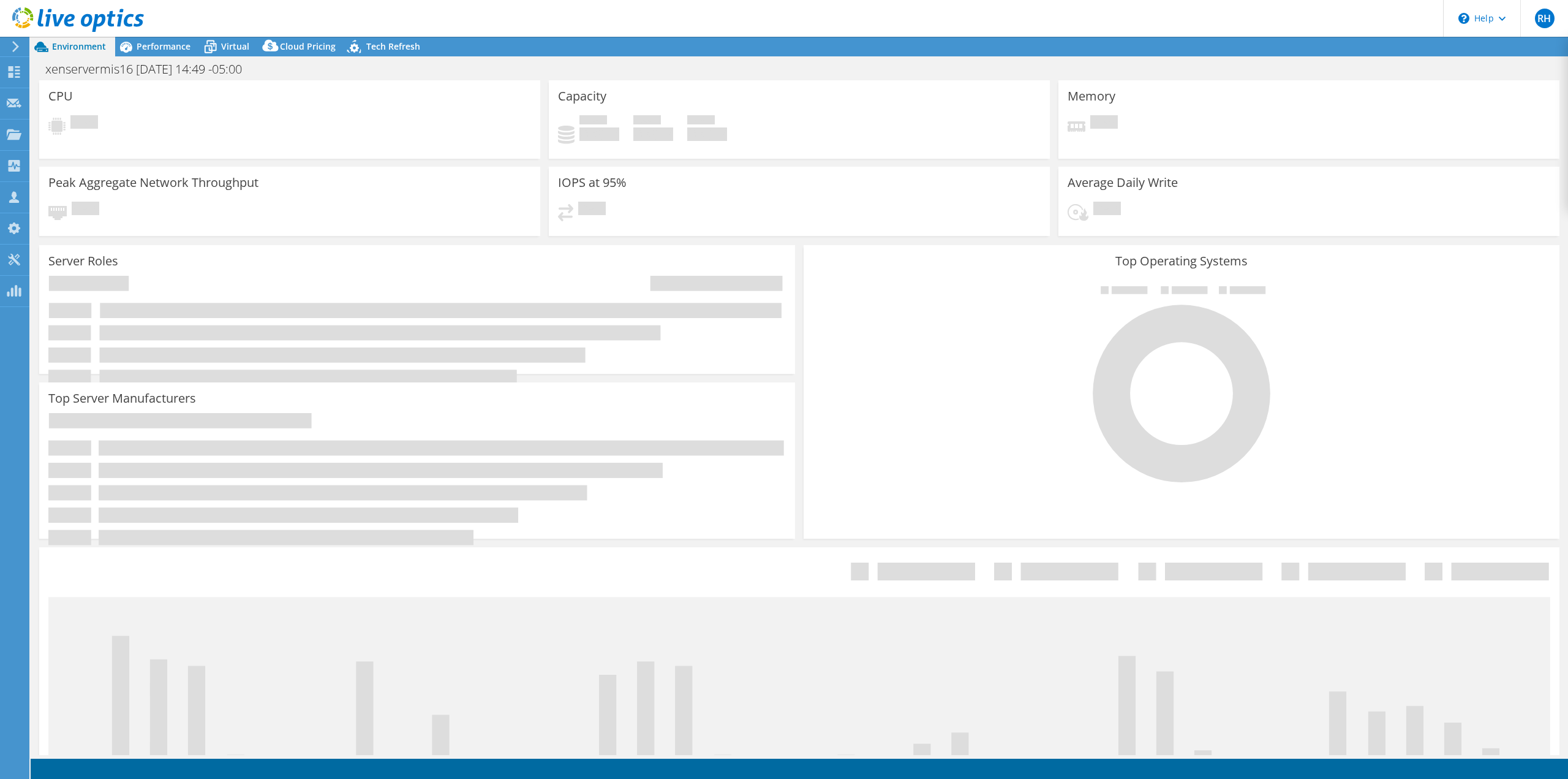
select select "USD"
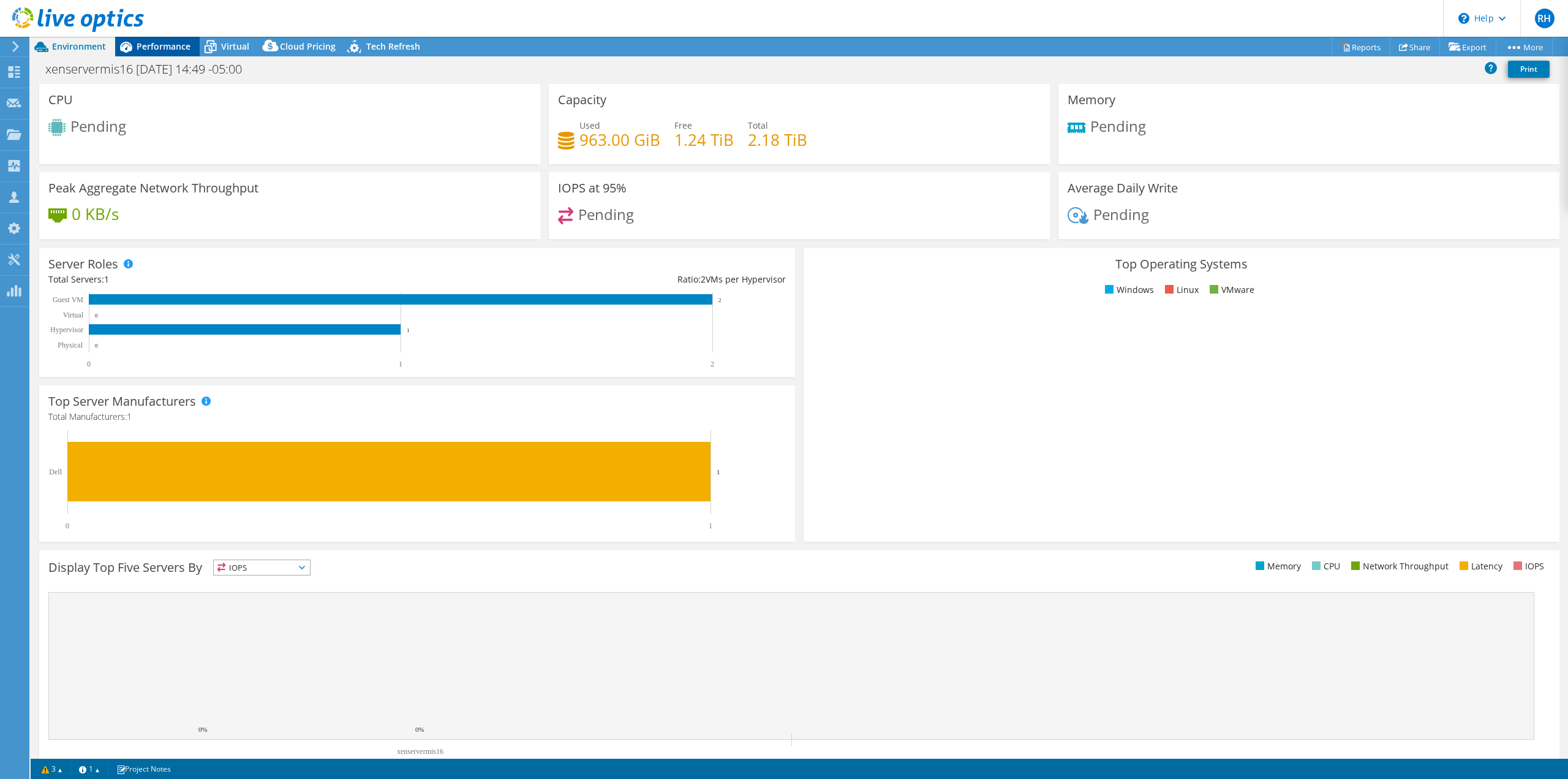
click at [164, 45] on span "Performance" at bounding box center [163, 46] width 54 height 12
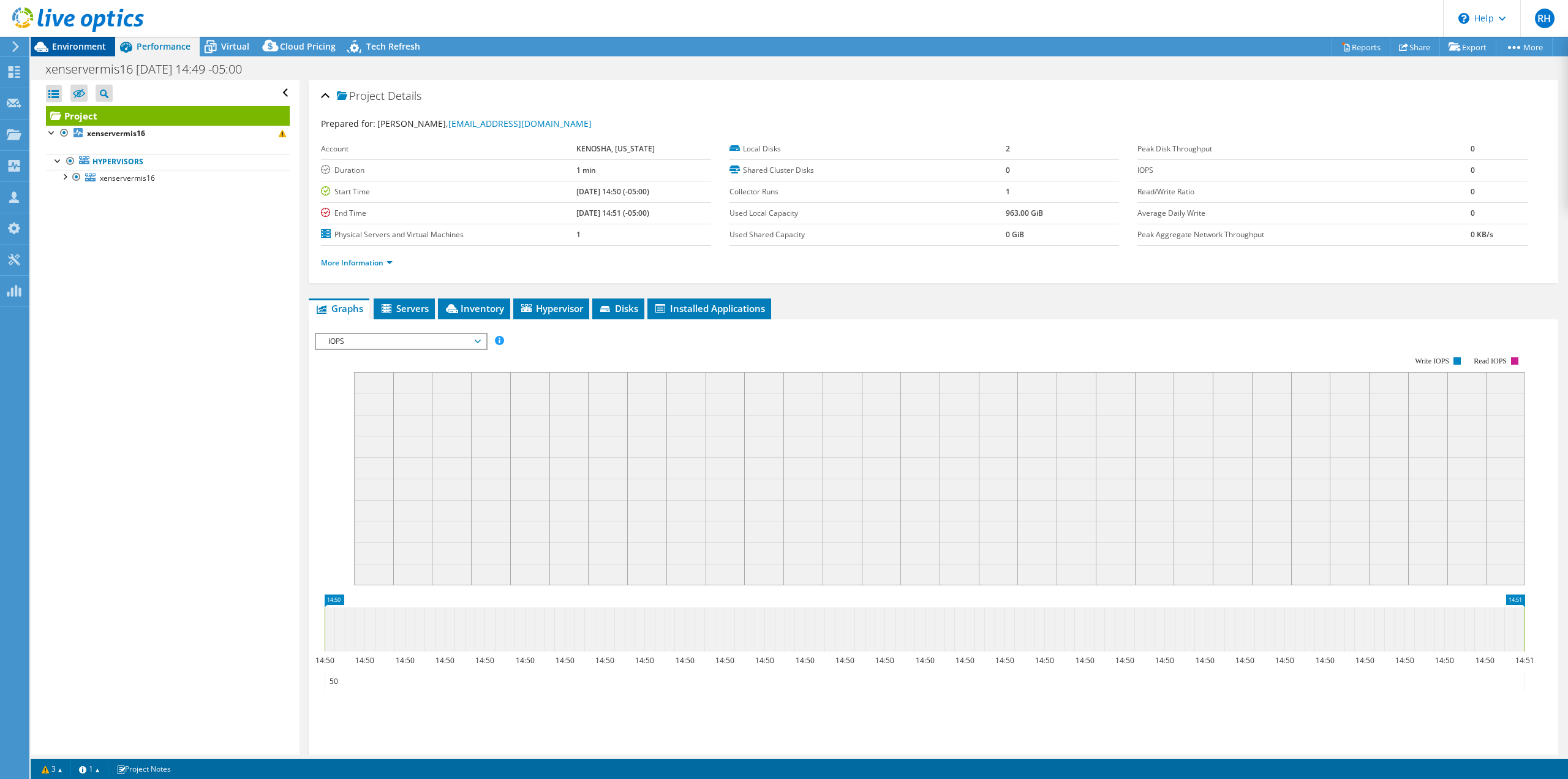
click at [65, 46] on span "Environment" at bounding box center [79, 46] width 54 height 12
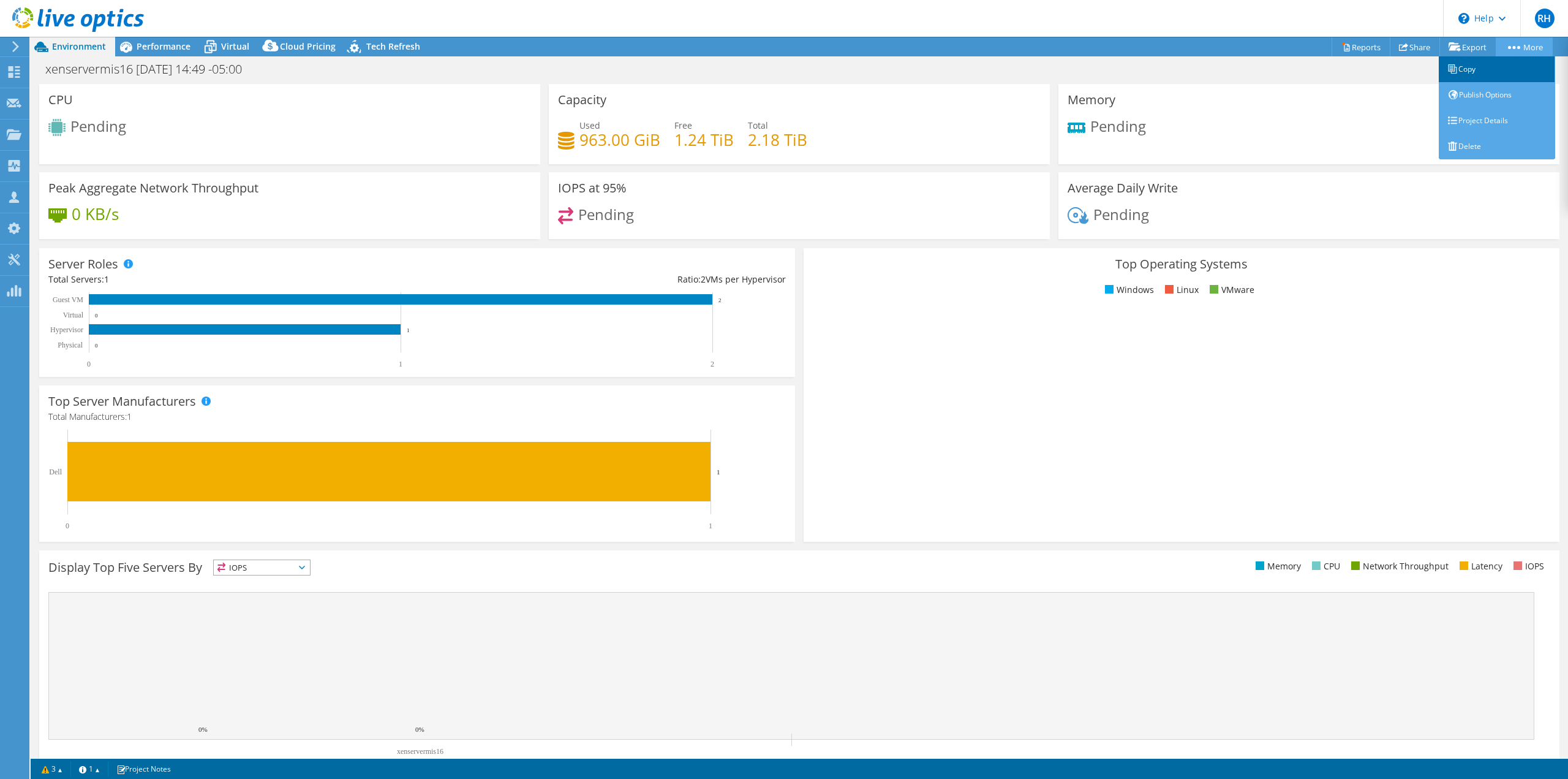
click at [1482, 67] on link "Copy" at bounding box center [1497, 69] width 116 height 26
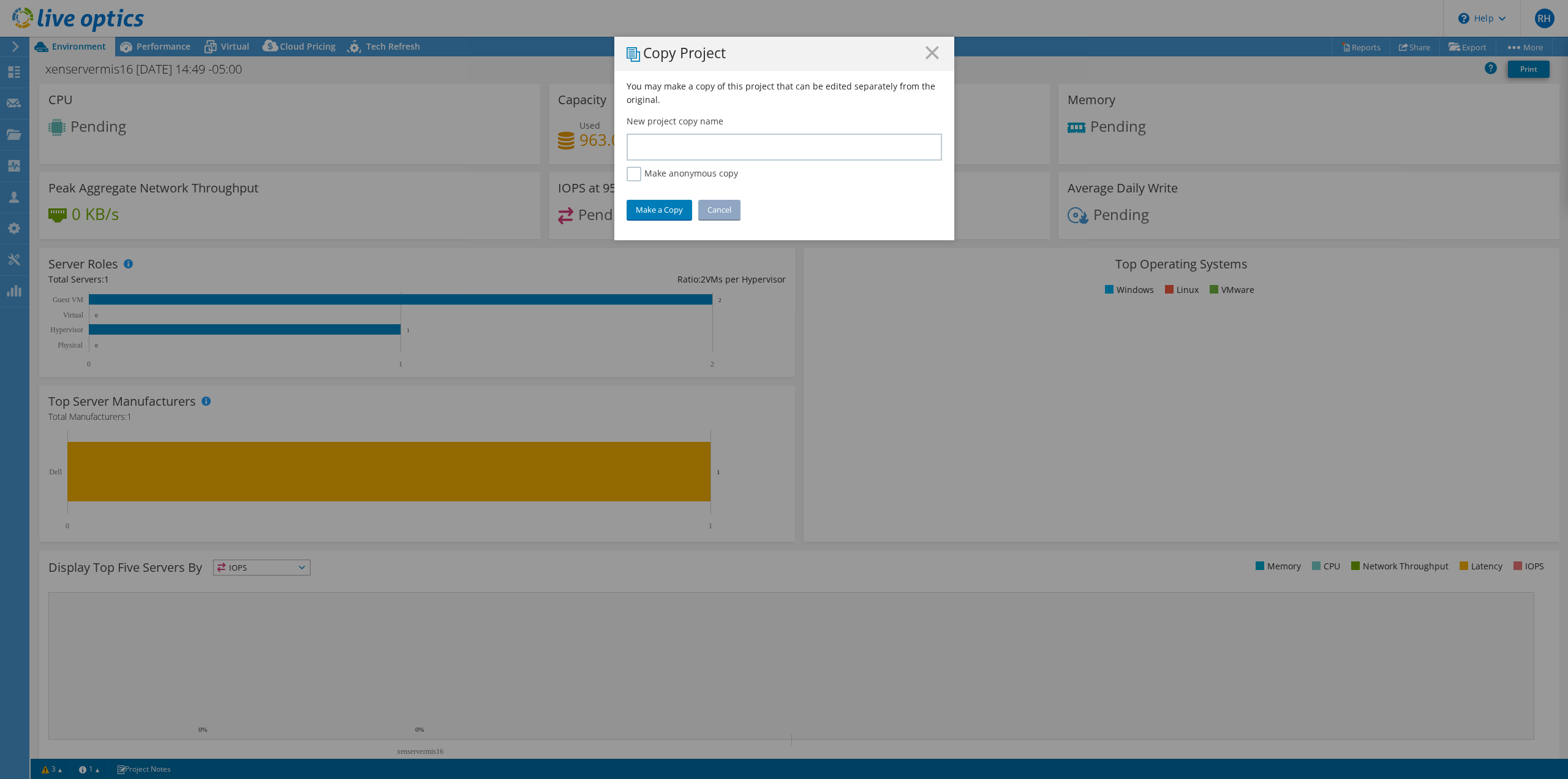
click at [720, 212] on link "Cancel" at bounding box center [720, 210] width 42 height 19
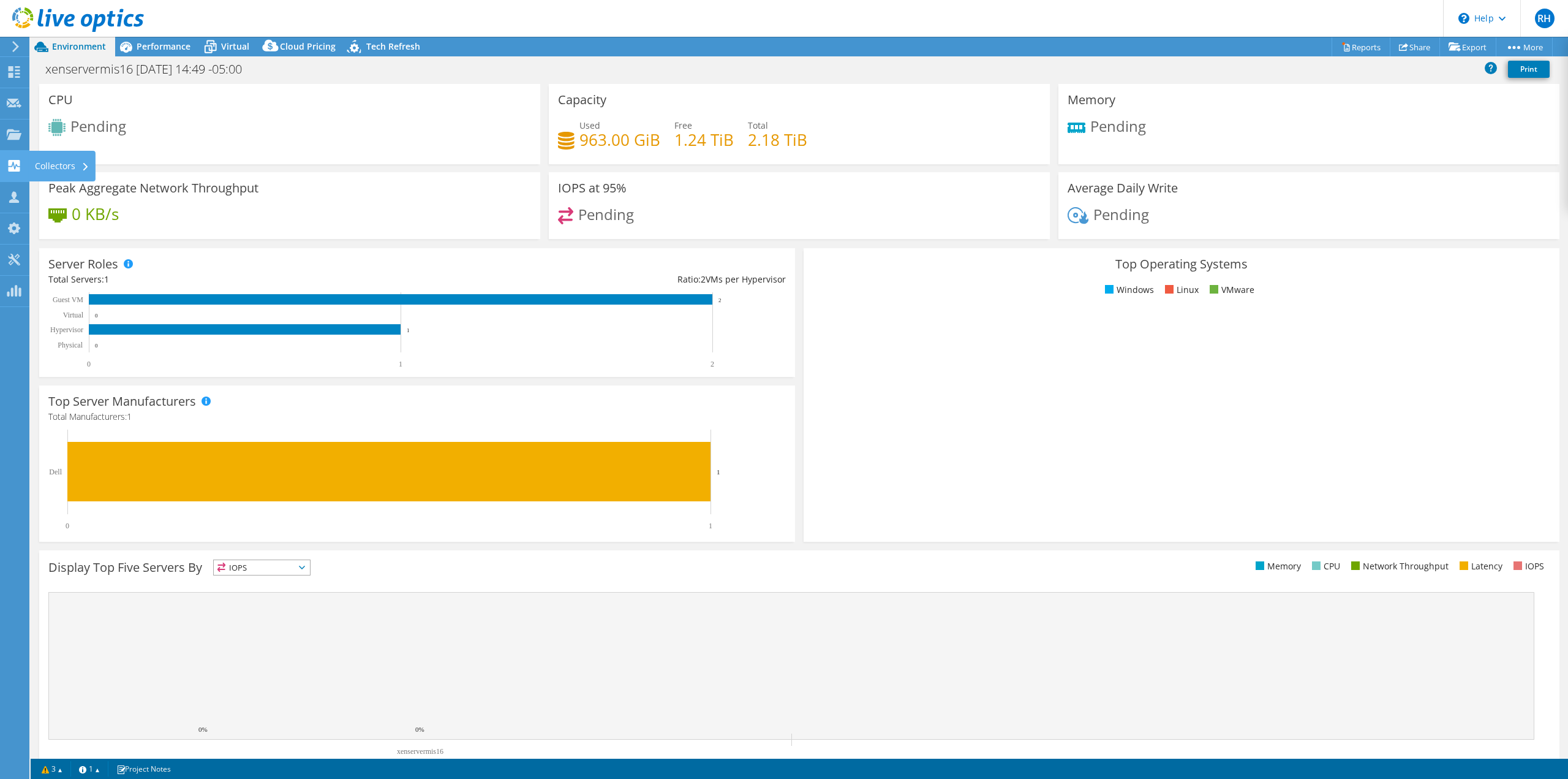
click at [15, 167] on icon at bounding box center [14, 166] width 15 height 12
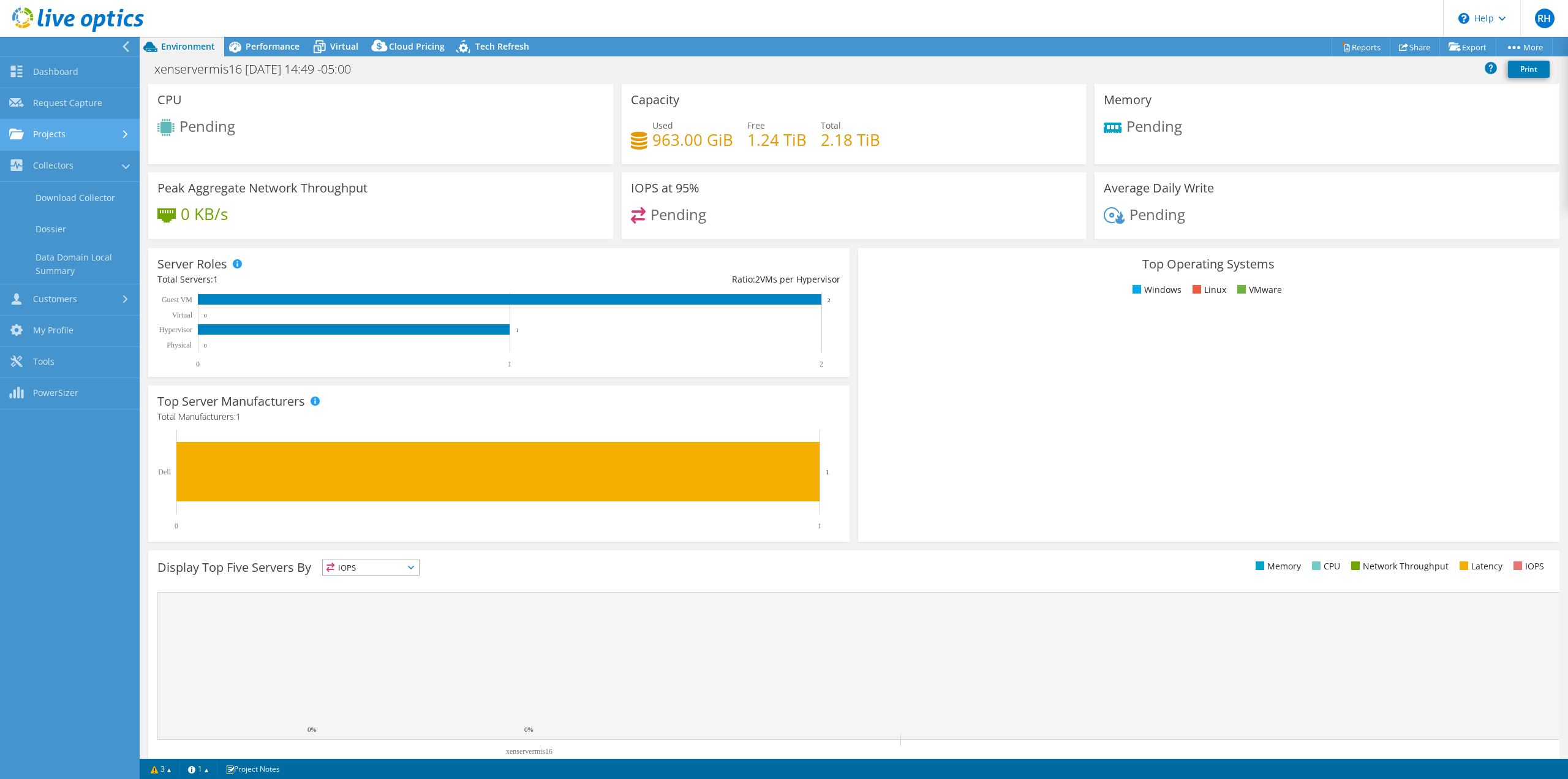
click at [23, 138] on icon at bounding box center [16, 134] width 15 height 12
click at [49, 199] on link "Upload SIOKIT & Files" at bounding box center [69, 197] width 140 height 32
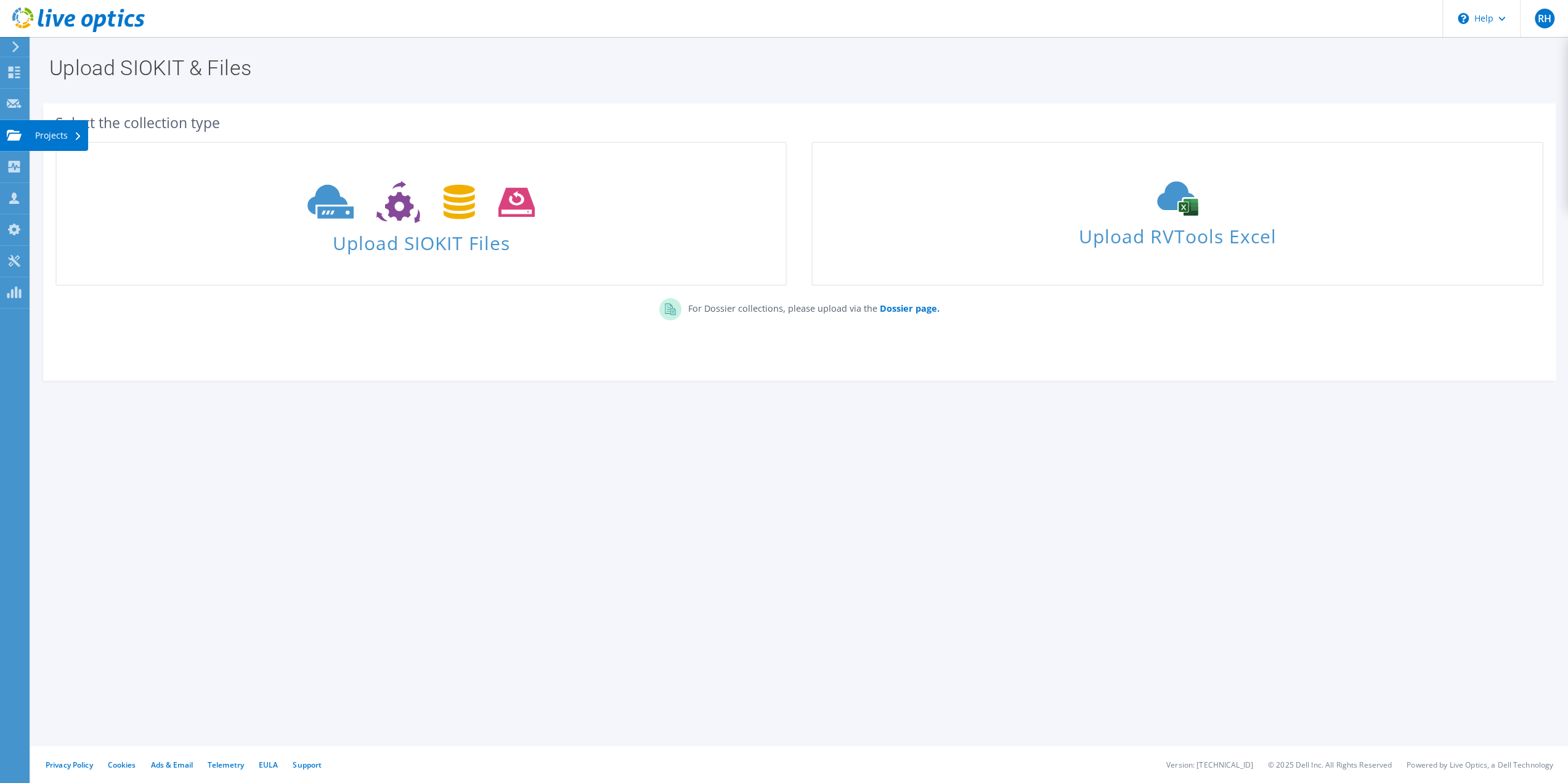
click at [10, 133] on icon at bounding box center [14, 135] width 15 height 12
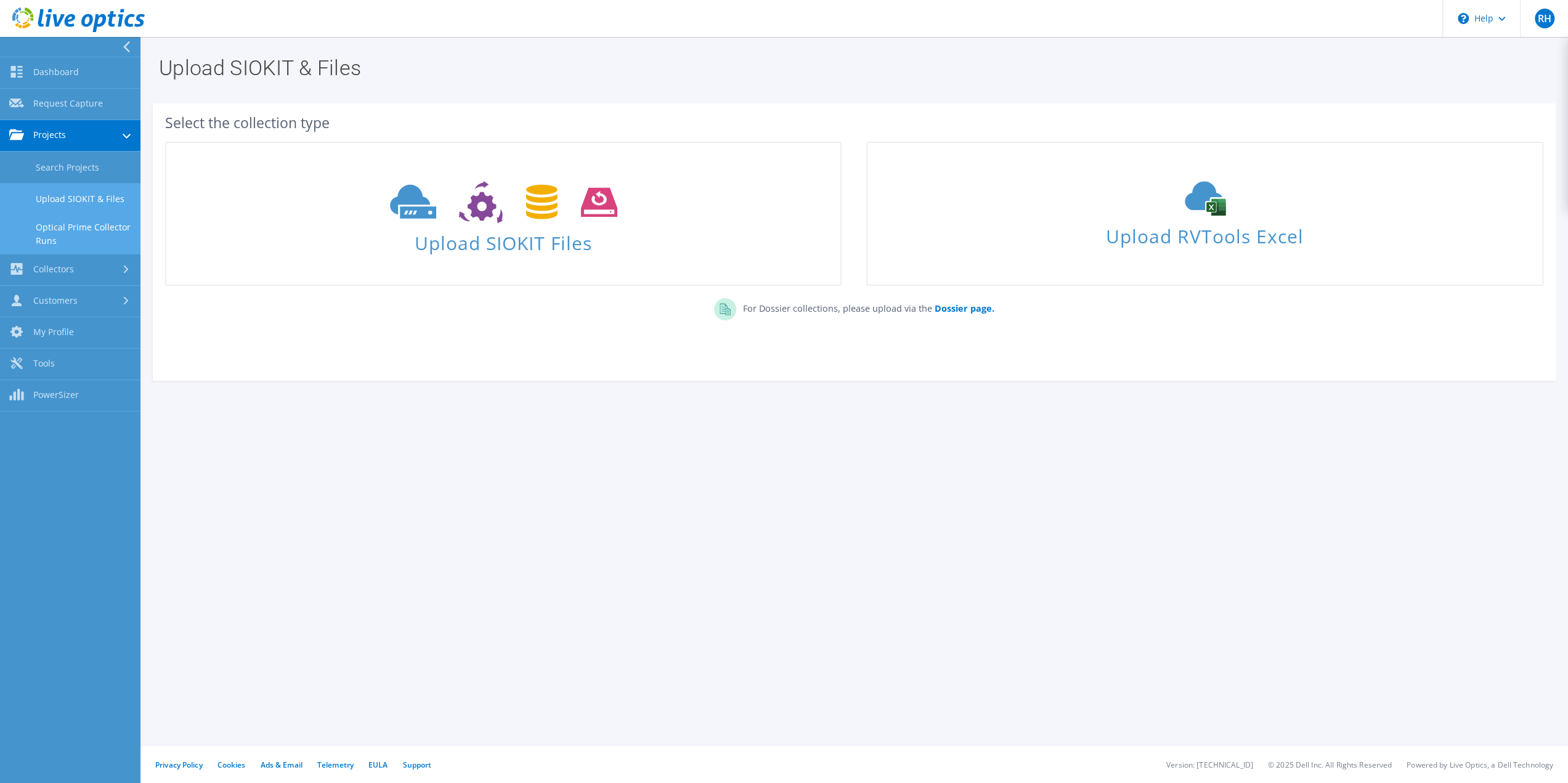
click at [63, 239] on link "Optical Prime Collector Runs" at bounding box center [70, 233] width 140 height 39
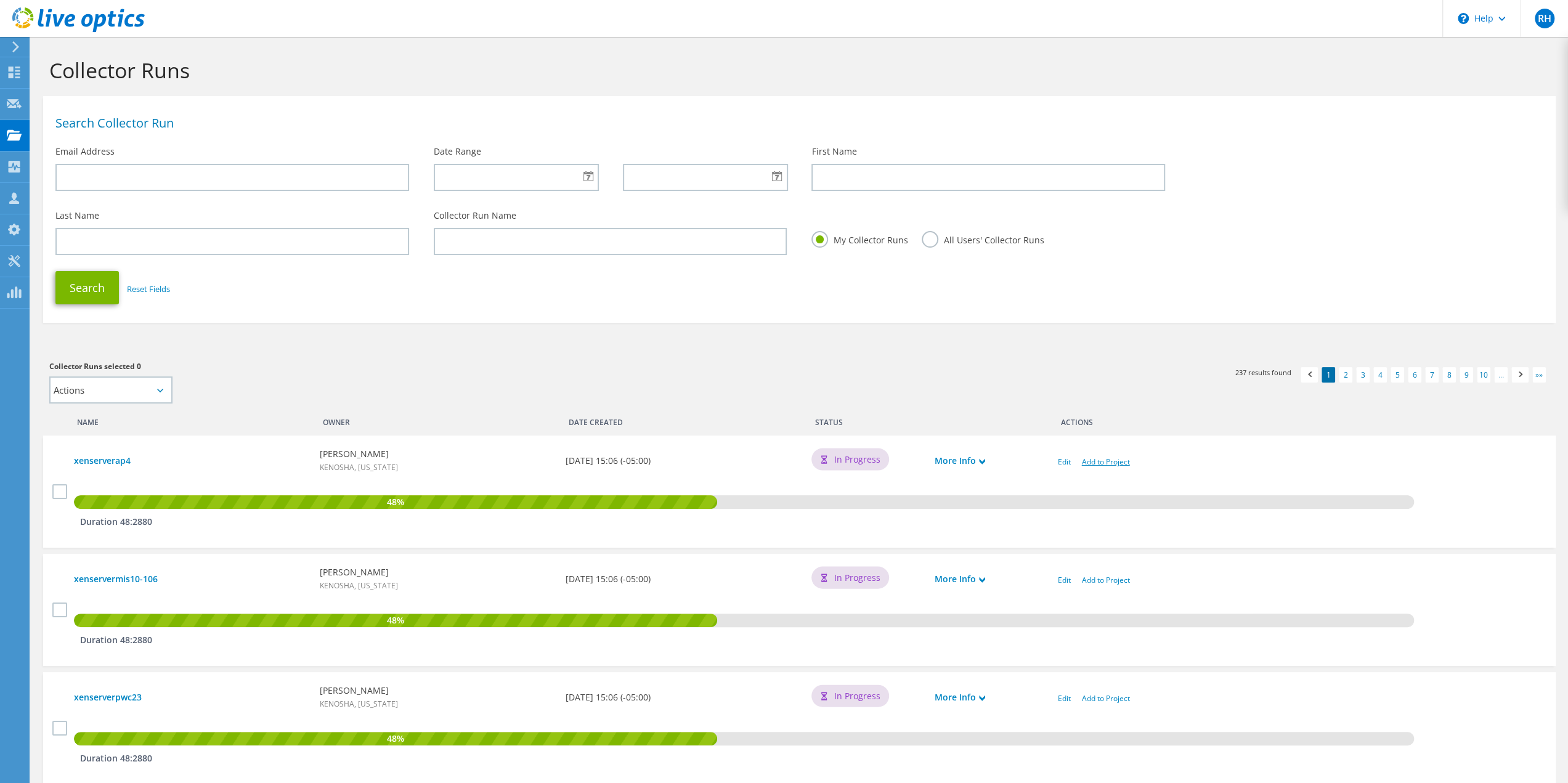
click at [1105, 462] on link "Add to Project" at bounding box center [1106, 462] width 48 height 10
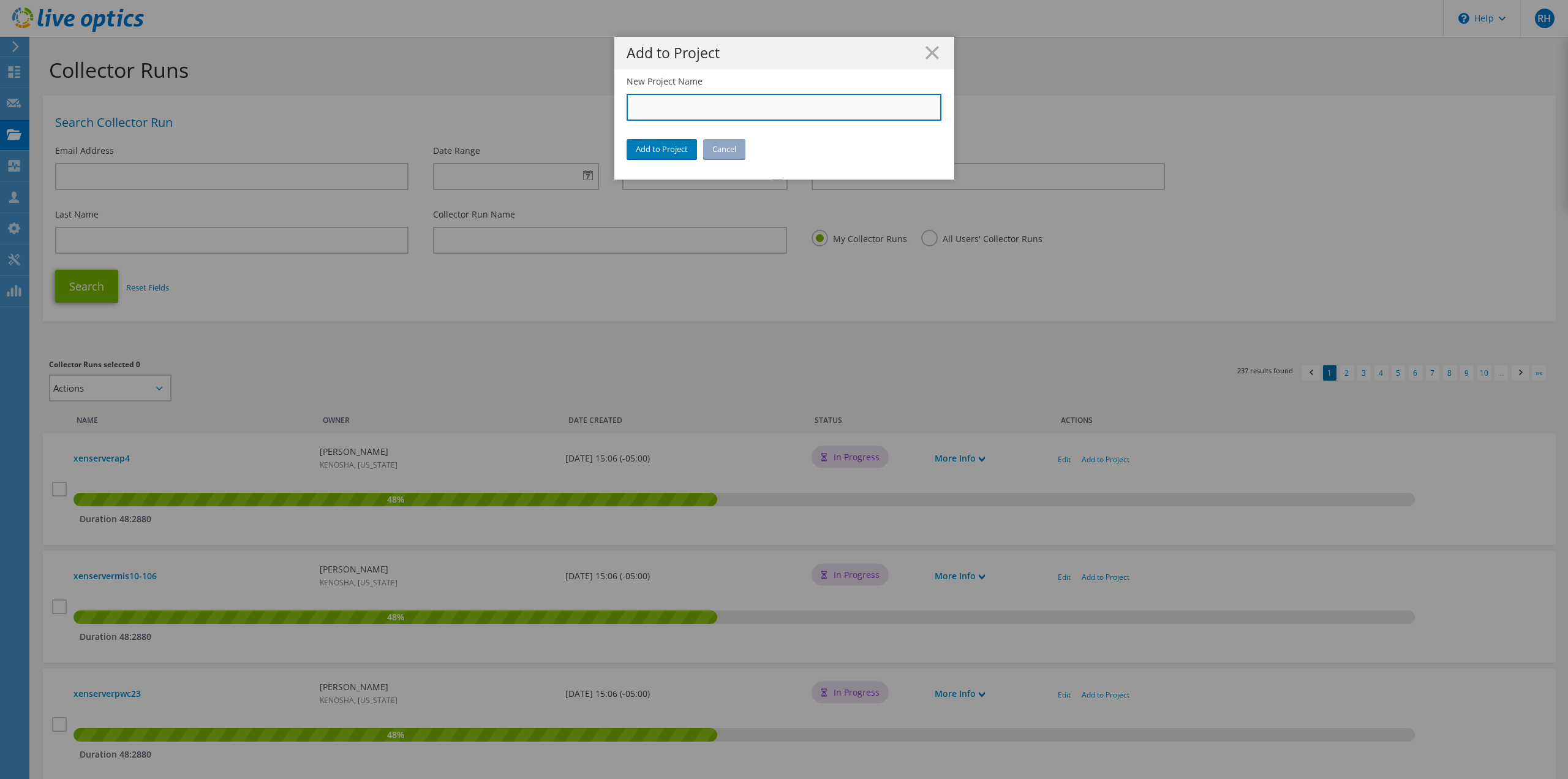
click at [738, 106] on input "New Project Name" at bounding box center [784, 107] width 316 height 27
type input "City of [GEOGRAPHIC_DATA]"
click at [663, 148] on link "Add to Project" at bounding box center [662, 149] width 71 height 19
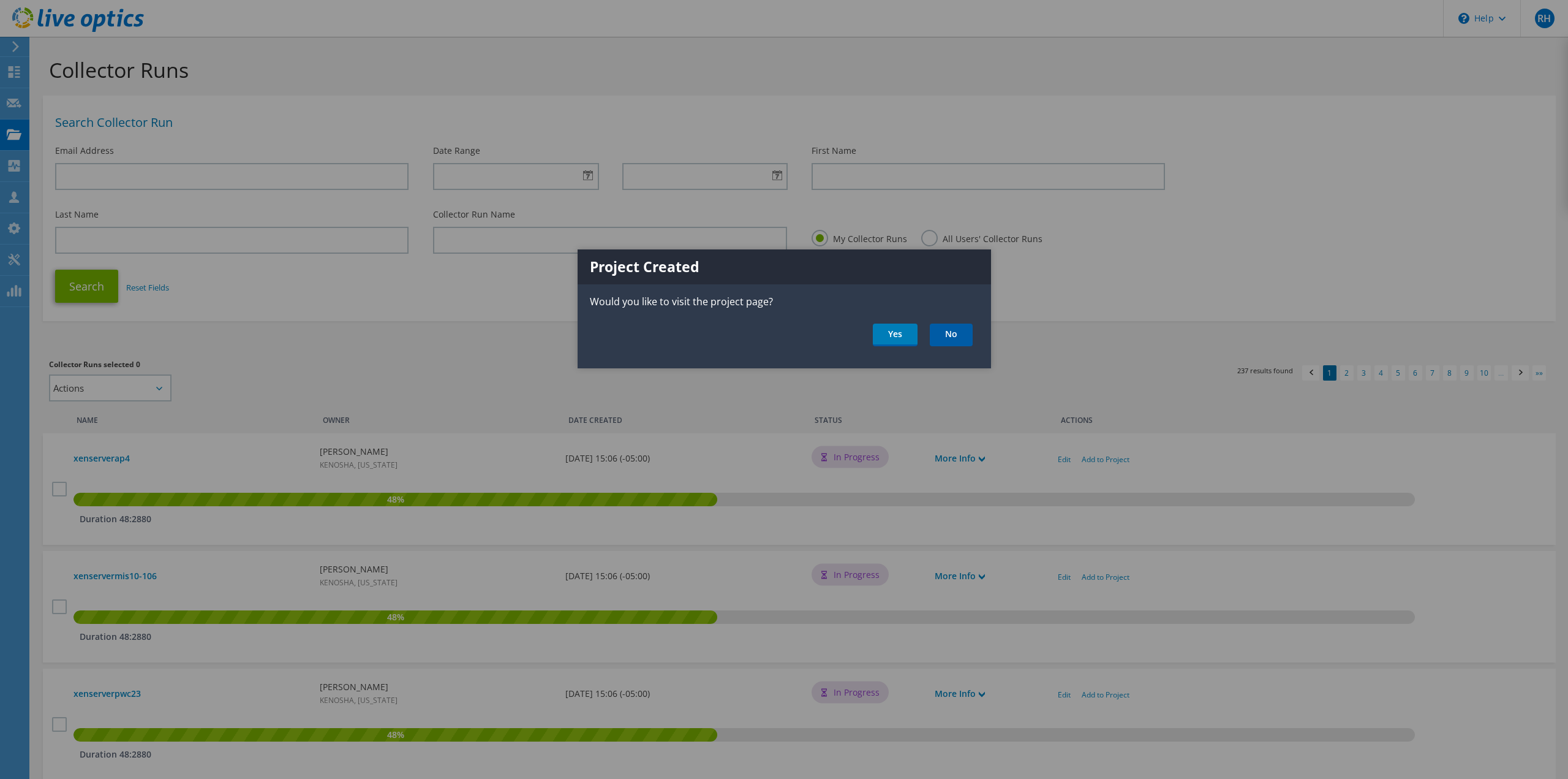
click at [949, 332] on link "No" at bounding box center [951, 335] width 43 height 23
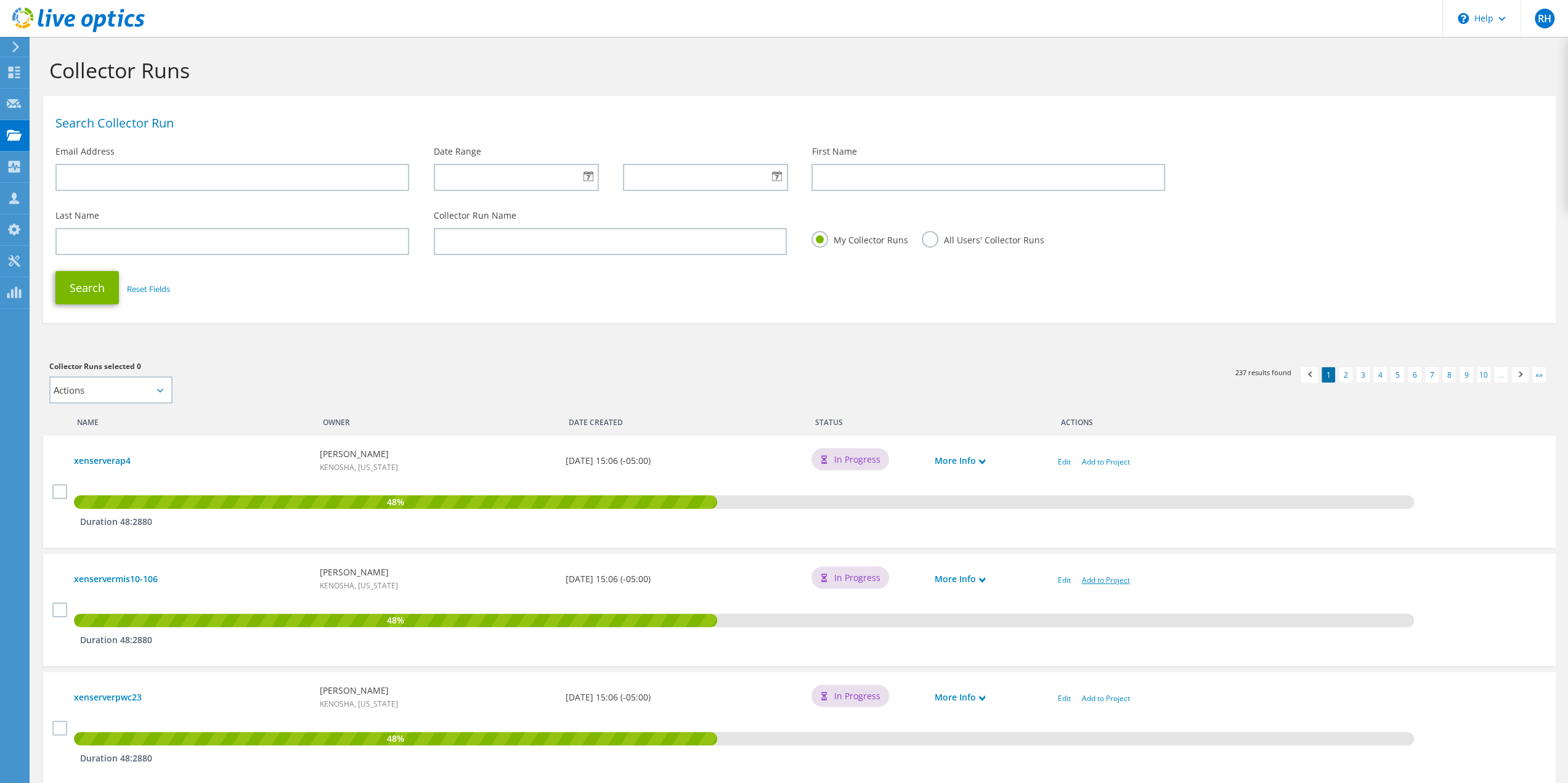
click at [1097, 581] on link "Add to Project" at bounding box center [1106, 580] width 48 height 10
click at [1102, 583] on link "Add to Project" at bounding box center [1106, 580] width 48 height 10
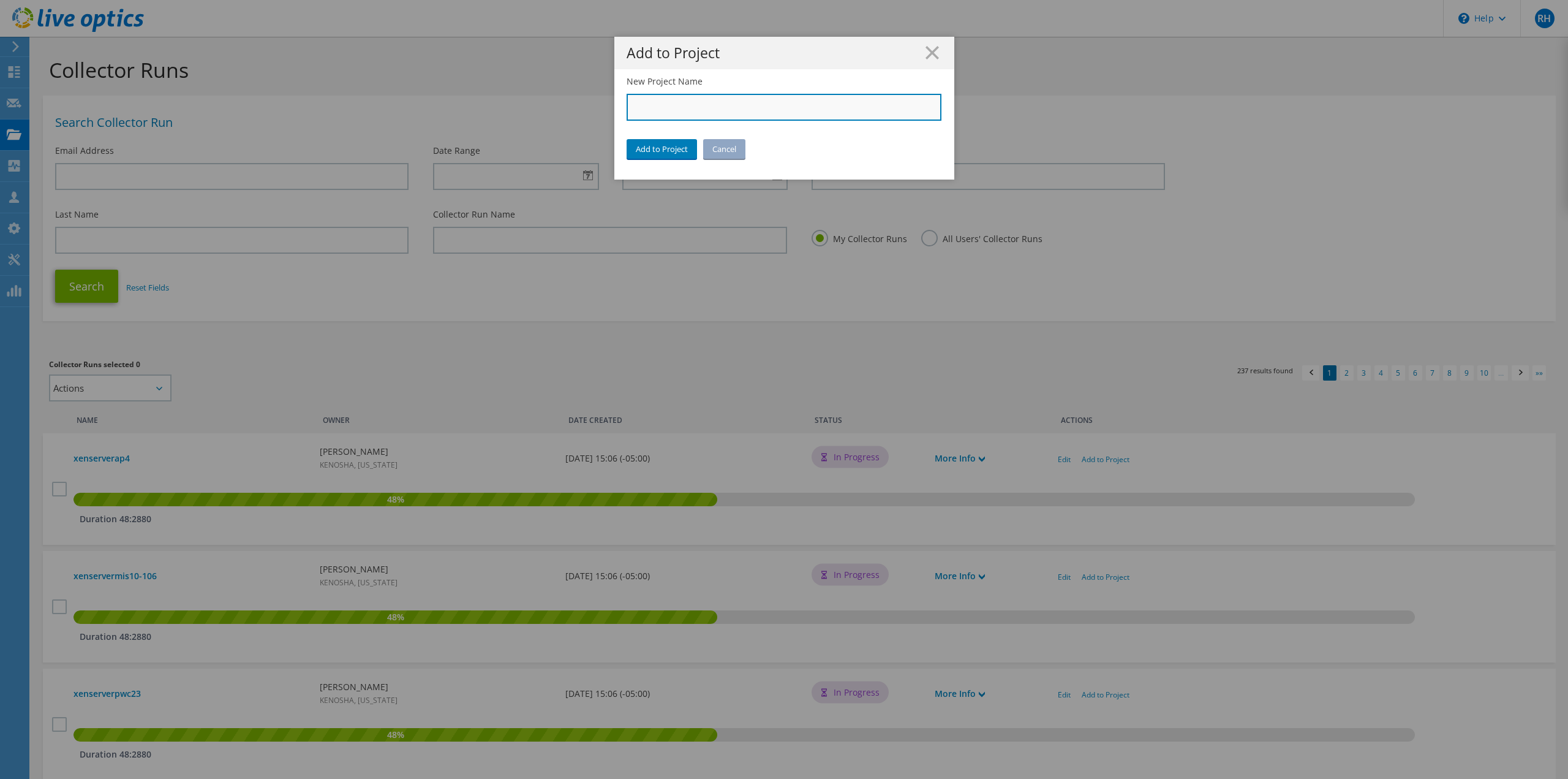
click at [772, 109] on input "New Project Name" at bounding box center [784, 107] width 316 height 27
type input "City of [GEOGRAPHIC_DATA]"
drag, startPoint x: 722, startPoint y: 106, endPoint x: 562, endPoint y: 105, distance: 160.0
click at [562, 105] on div "Add to Project Action Create New Project Add to Existing Project Create New Pro…" at bounding box center [784, 389] width 1568 height 705
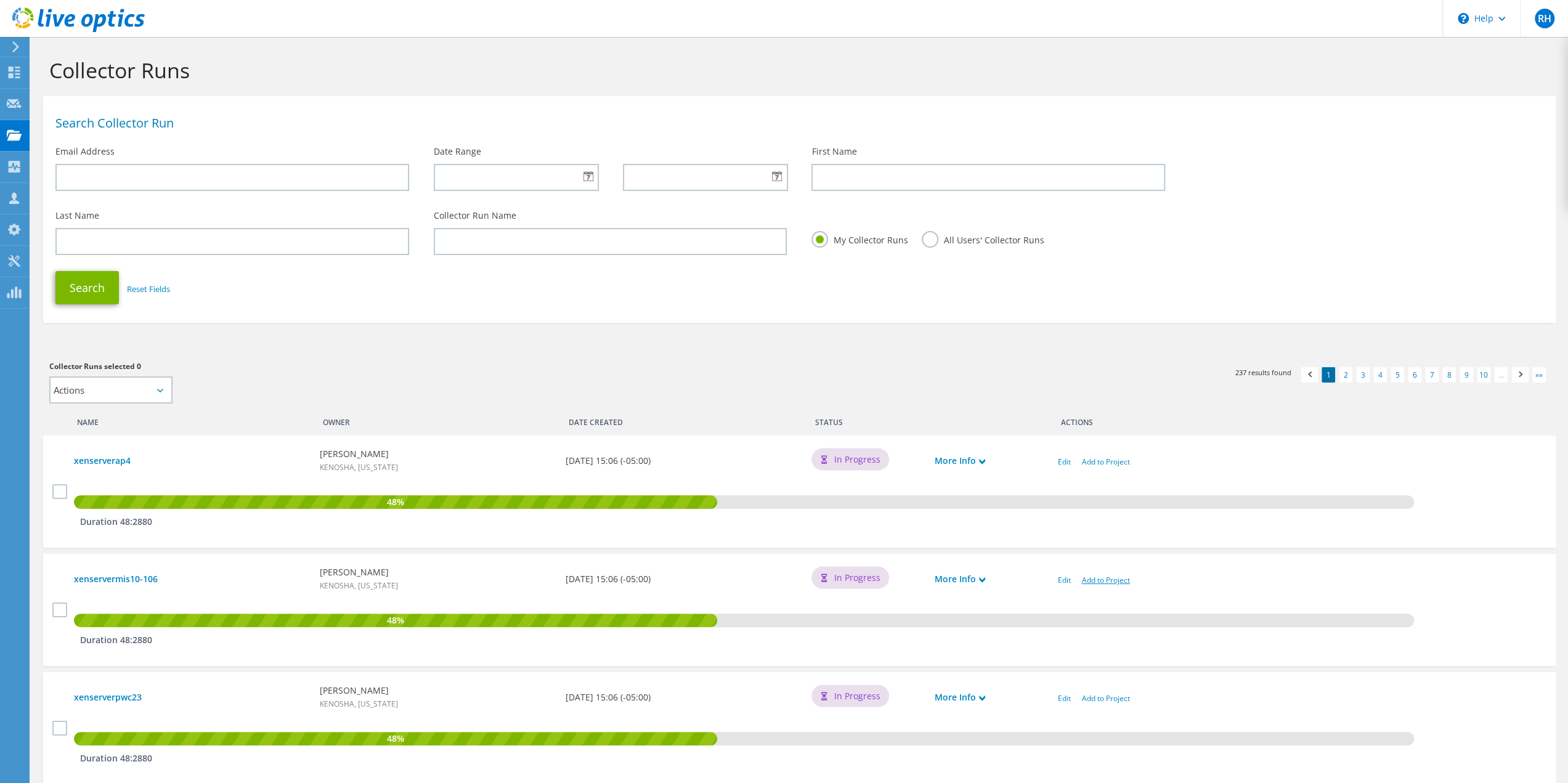
click at [1088, 583] on link "Add to Project" at bounding box center [1106, 580] width 48 height 10
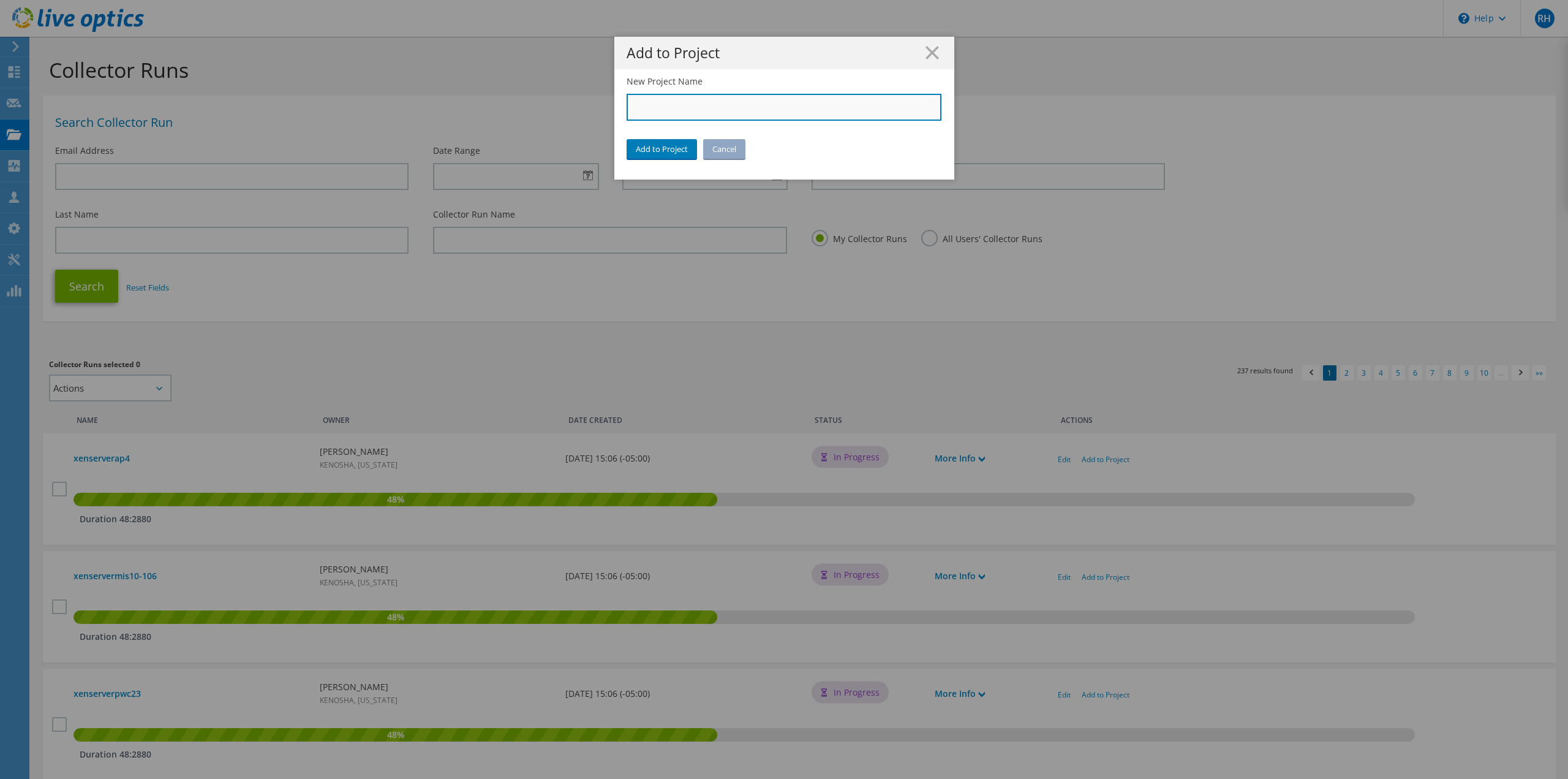
click at [704, 107] on input "New Project Name" at bounding box center [784, 107] width 316 height 27
type input "City of [GEOGRAPHIC_DATA]"
click at [658, 152] on link "Add to Project" at bounding box center [662, 149] width 71 height 19
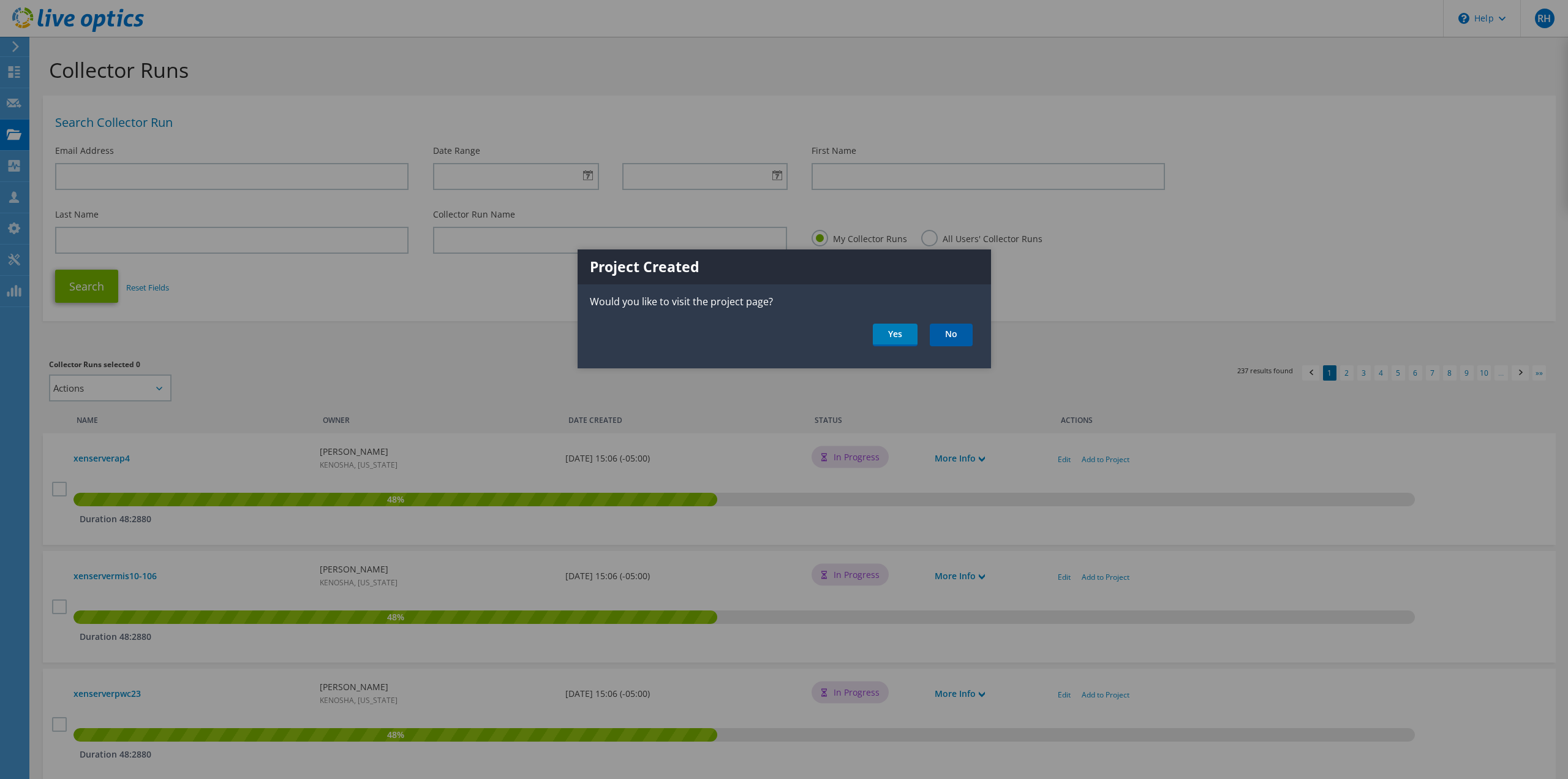
click at [953, 335] on link "No" at bounding box center [951, 335] width 43 height 23
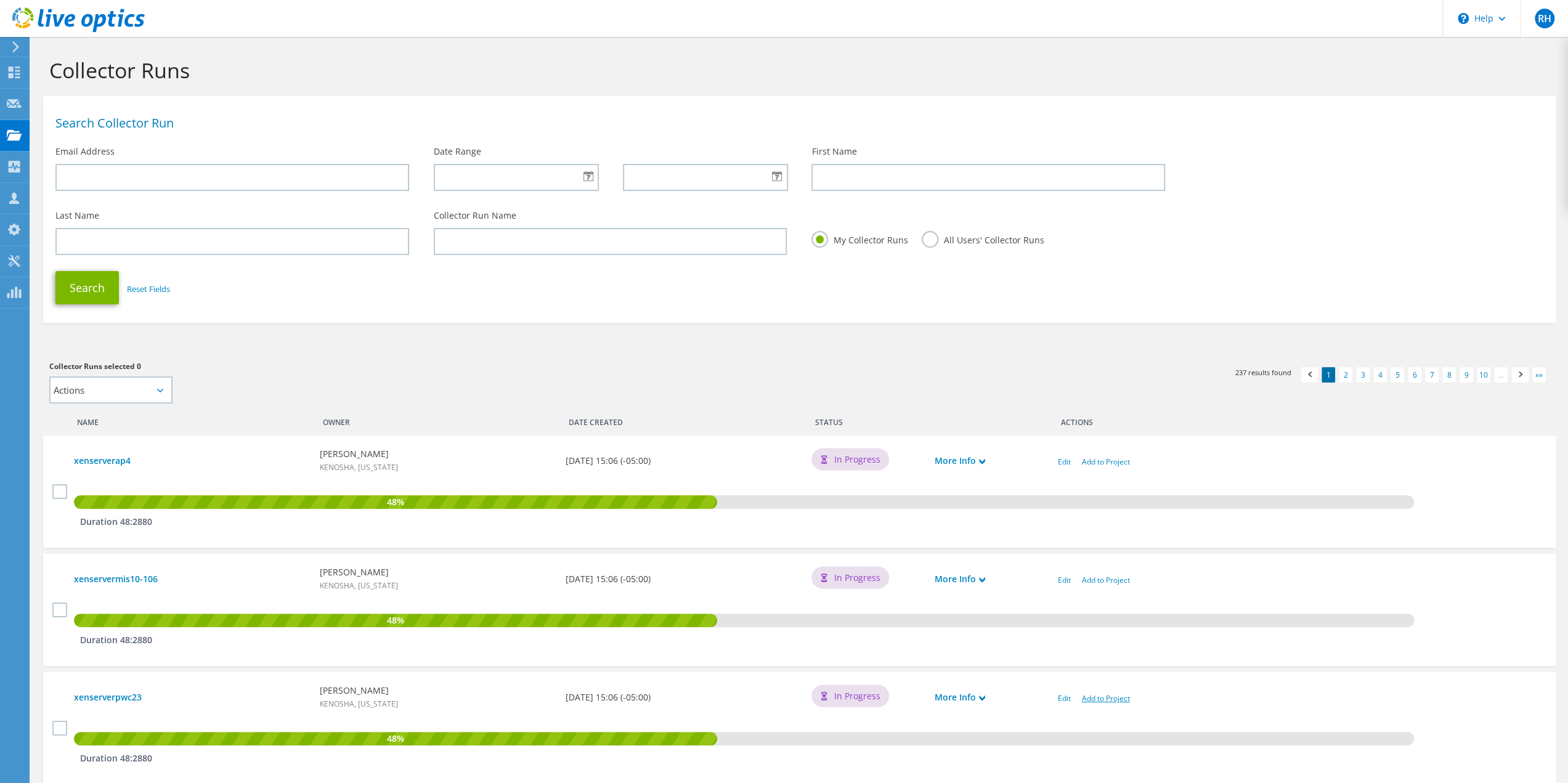
click at [1098, 698] on link "Add to Project" at bounding box center [1106, 698] width 48 height 10
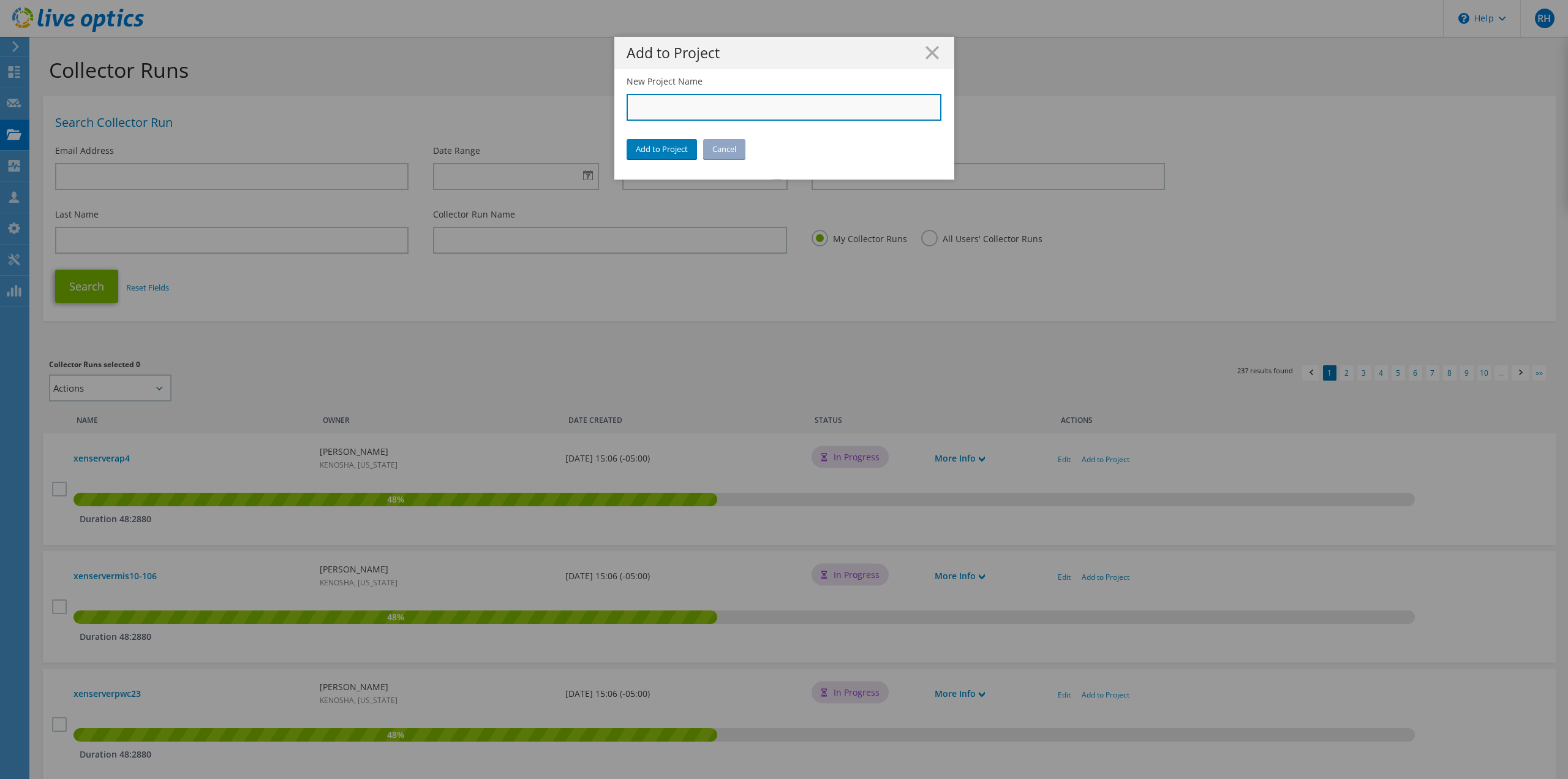
paste input "City of [GEOGRAPHIC_DATA]"
type input "City of [GEOGRAPHIC_DATA]"
click at [660, 149] on link "Add to Project" at bounding box center [662, 149] width 71 height 19
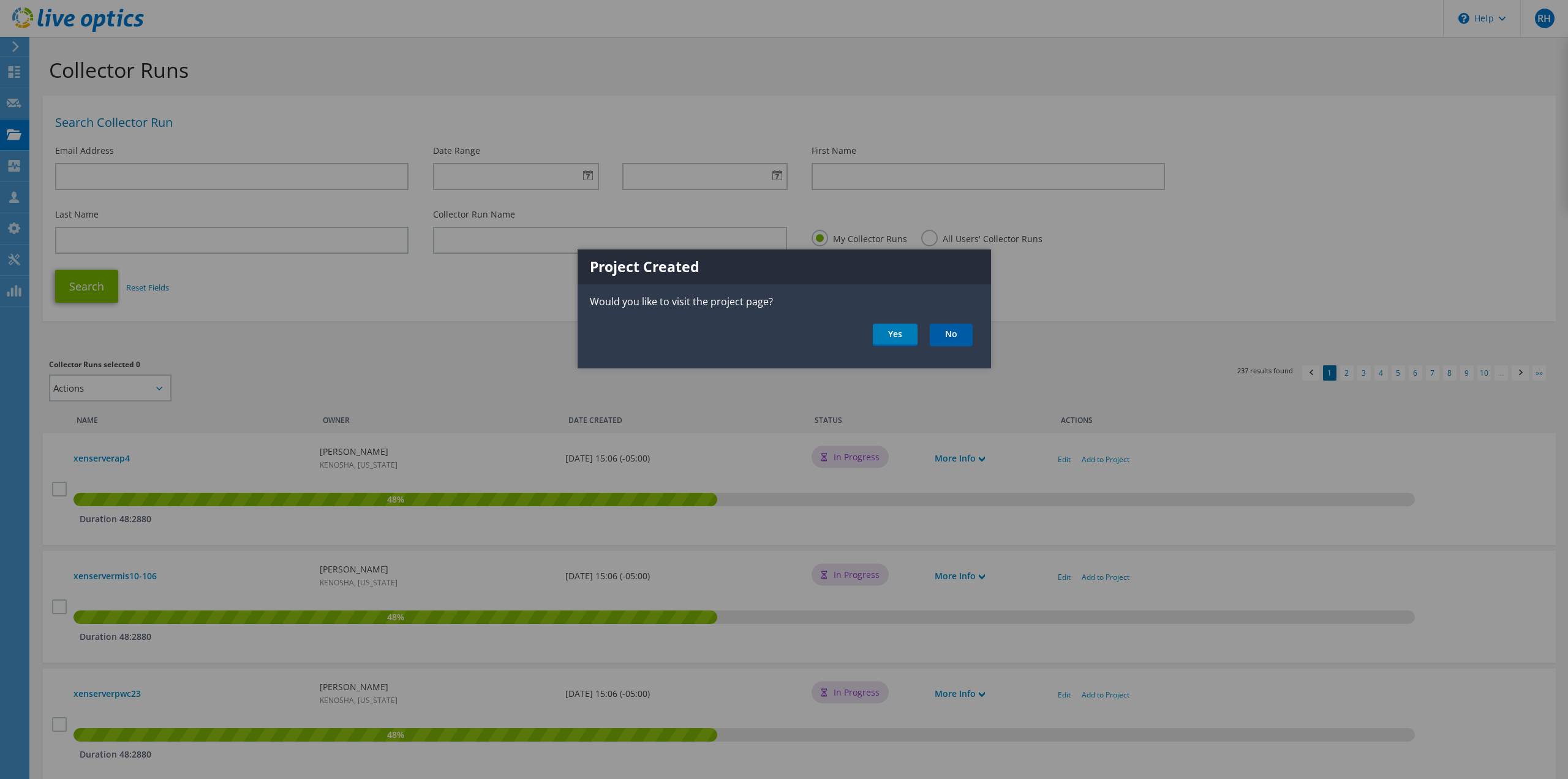
click at [936, 333] on link "No" at bounding box center [951, 335] width 43 height 23
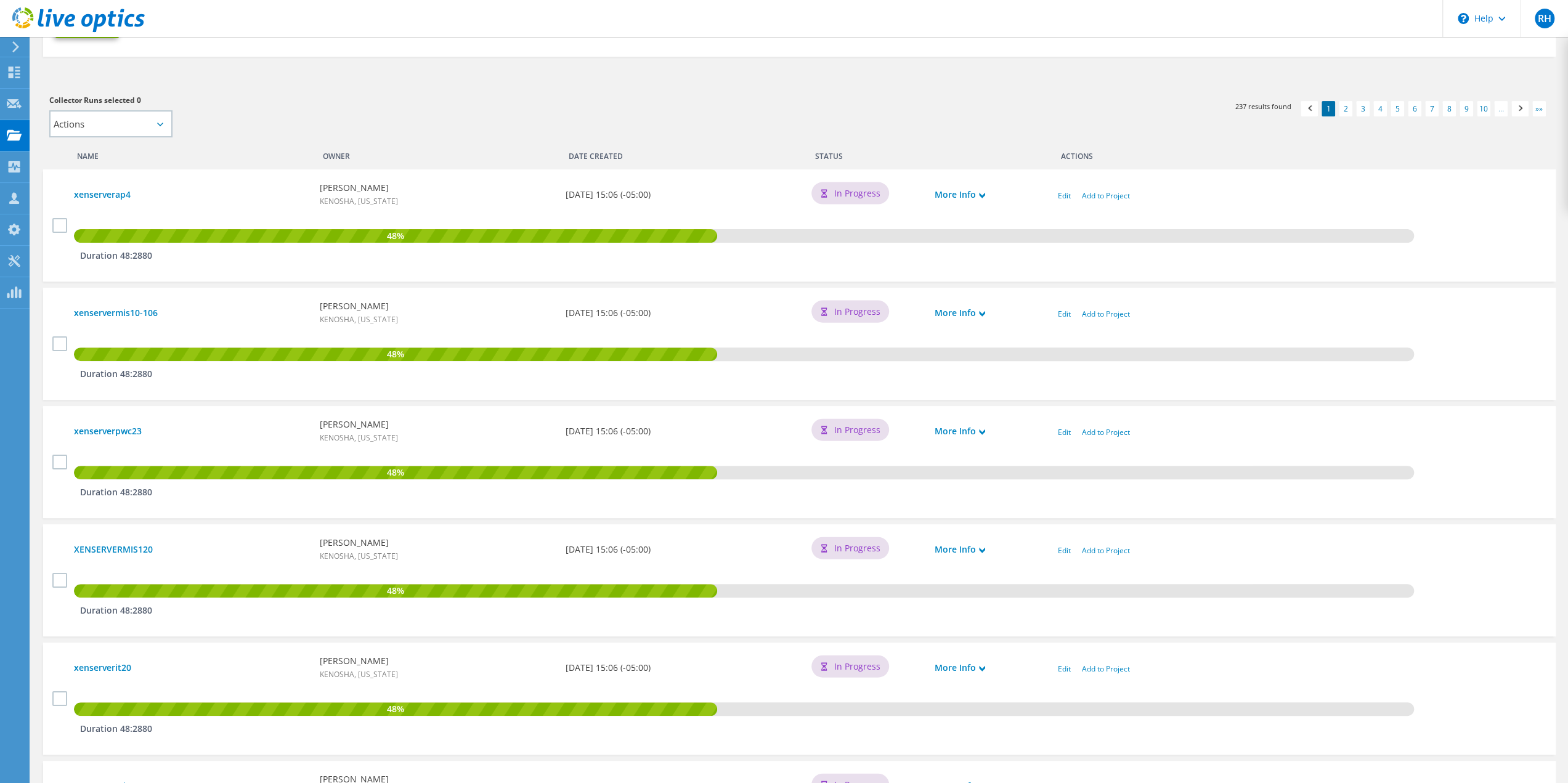
scroll to position [308, 0]
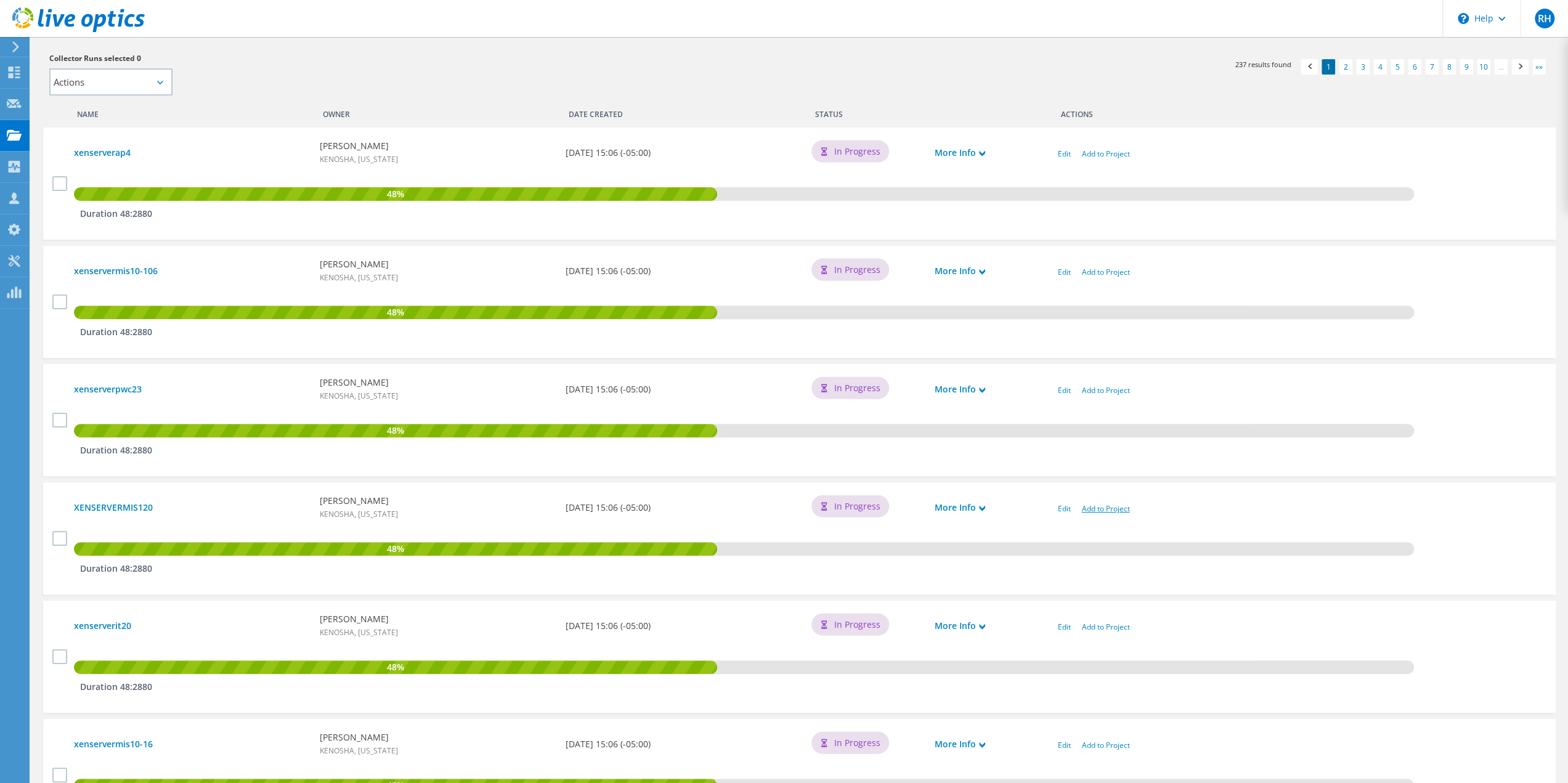
click at [1105, 511] on link "Add to Project" at bounding box center [1106, 508] width 48 height 10
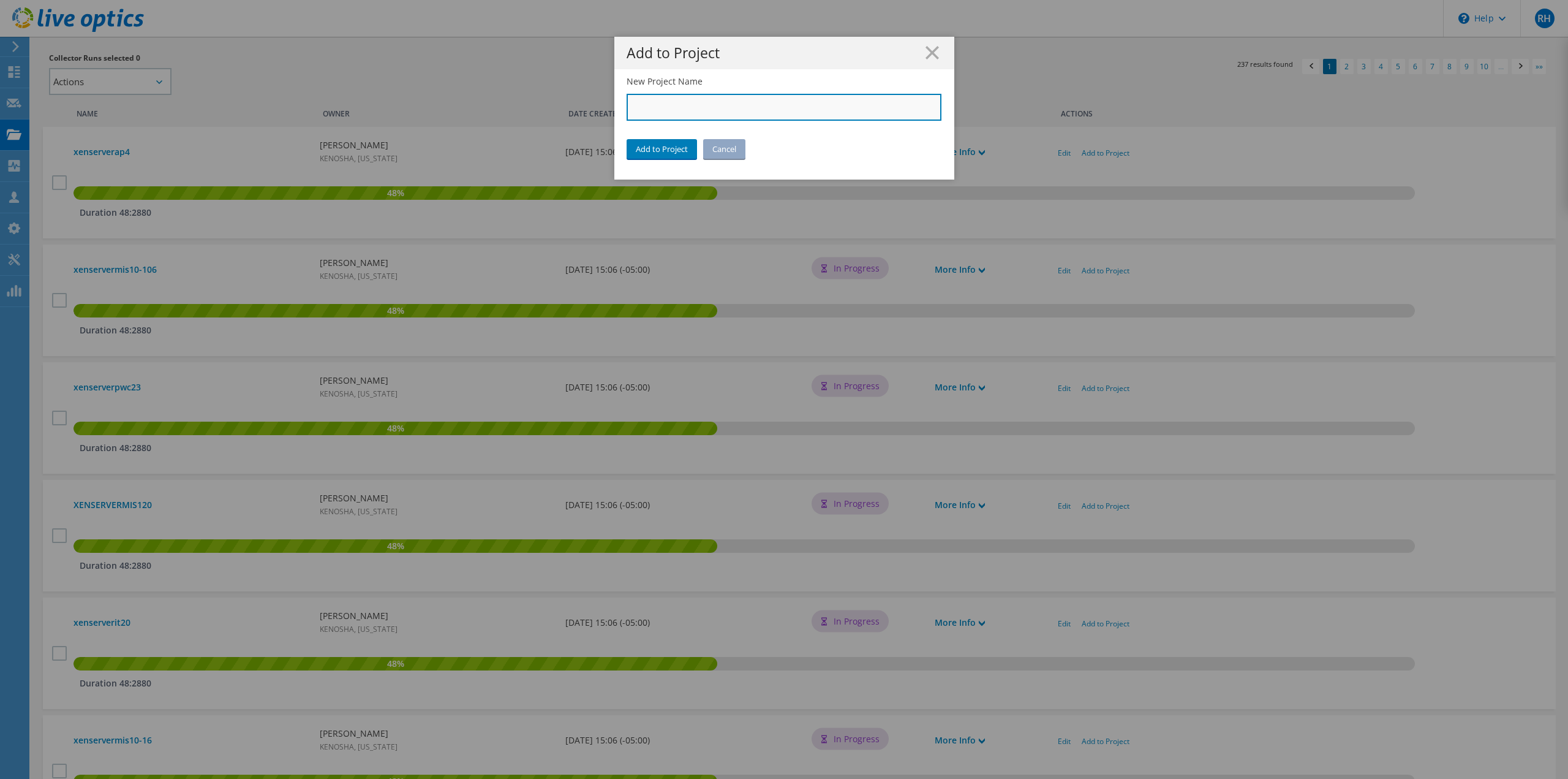
click at [709, 105] on input "New Project Name" at bounding box center [784, 107] width 316 height 27
paste input "City of [GEOGRAPHIC_DATA]"
type input "City of [GEOGRAPHIC_DATA]"
click at [646, 148] on link "Add to Project" at bounding box center [662, 149] width 71 height 19
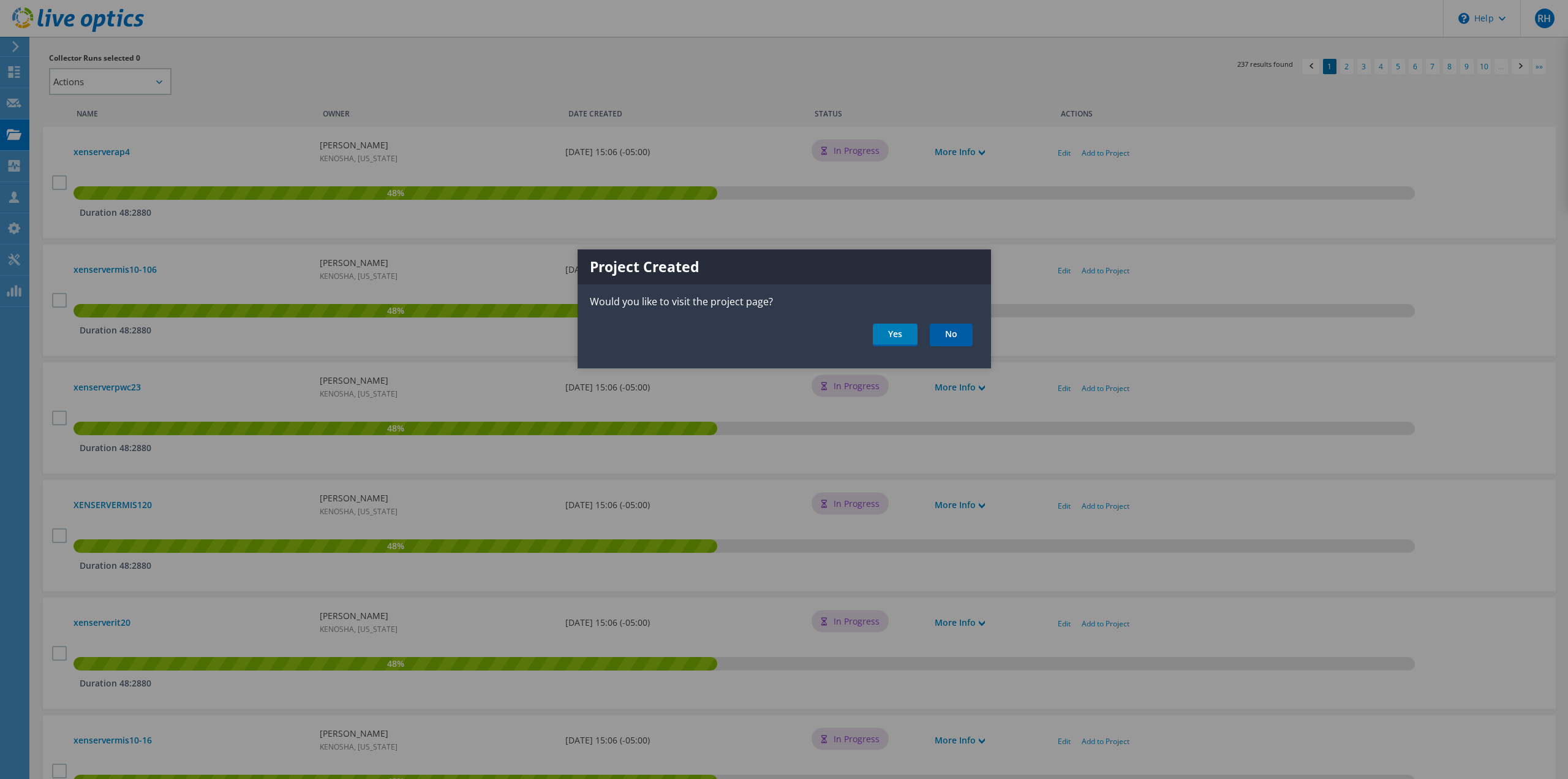
click at [949, 338] on link "No" at bounding box center [951, 335] width 43 height 23
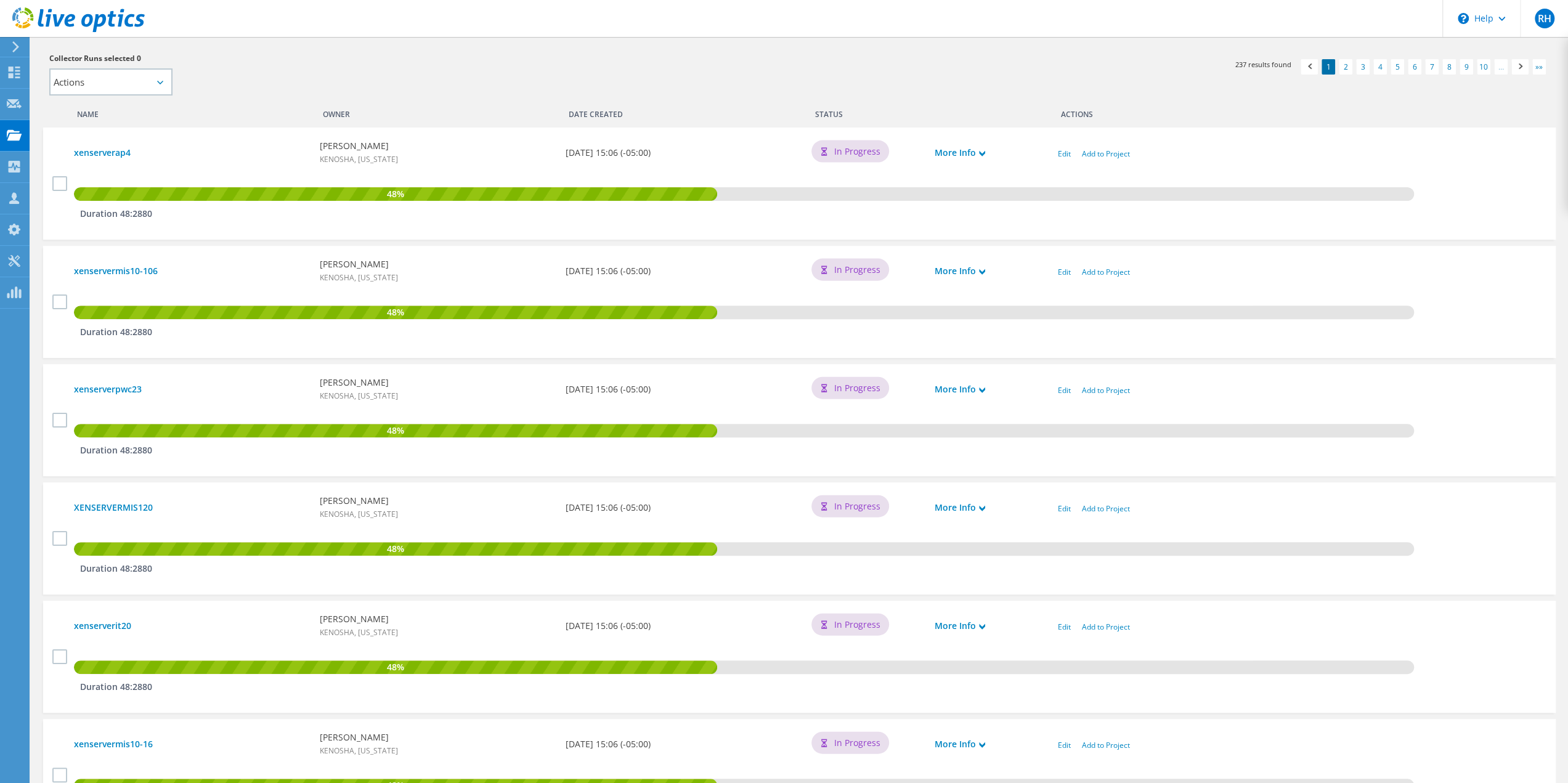
scroll to position [308, 0]
click at [1109, 631] on link "Add to Project" at bounding box center [1106, 627] width 48 height 10
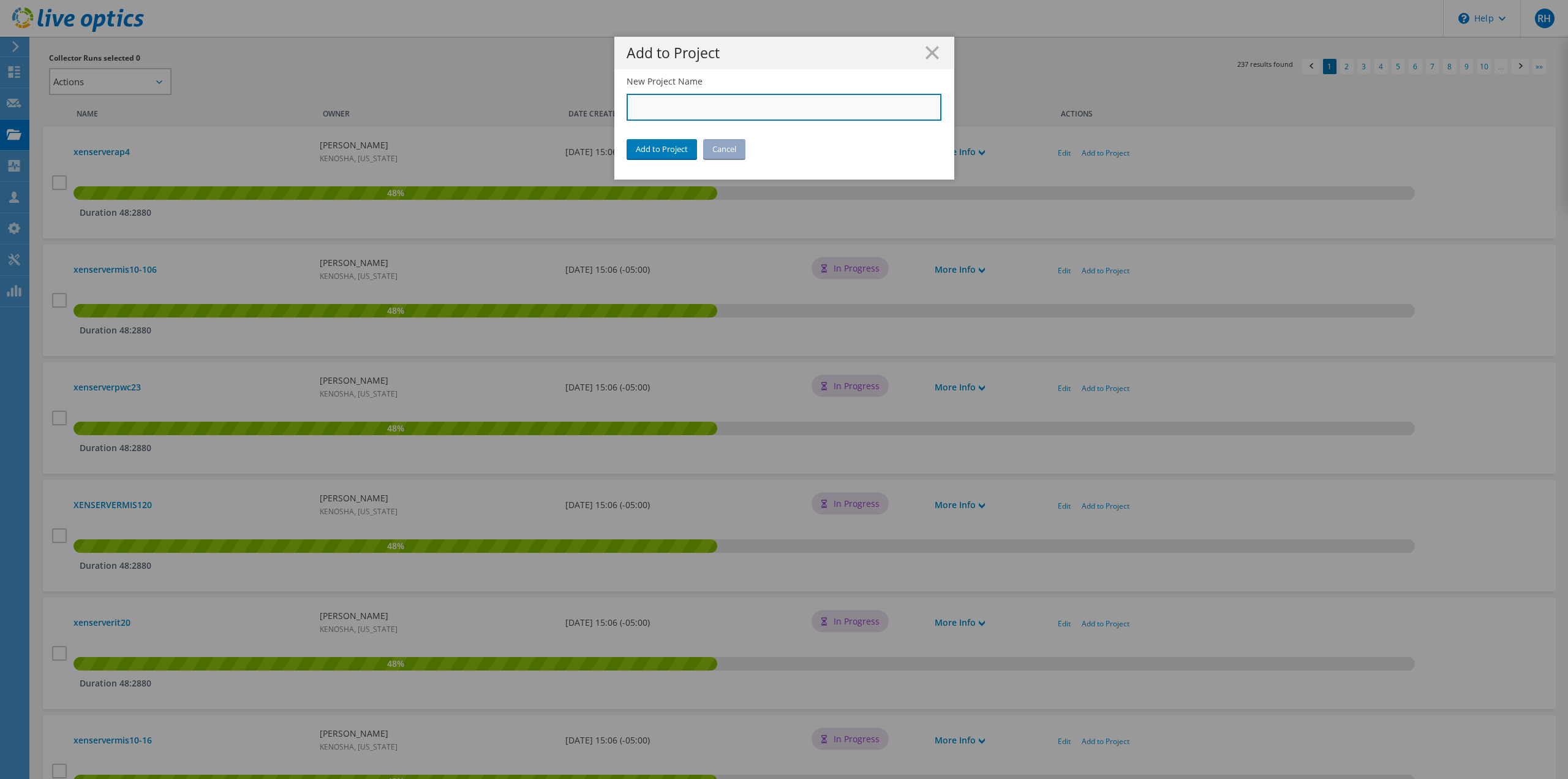
click at [666, 111] on input "New Project Name" at bounding box center [784, 107] width 316 height 27
type input "City of [GEOGRAPHIC_DATA]"
click at [654, 155] on link "Add to Project" at bounding box center [662, 149] width 71 height 19
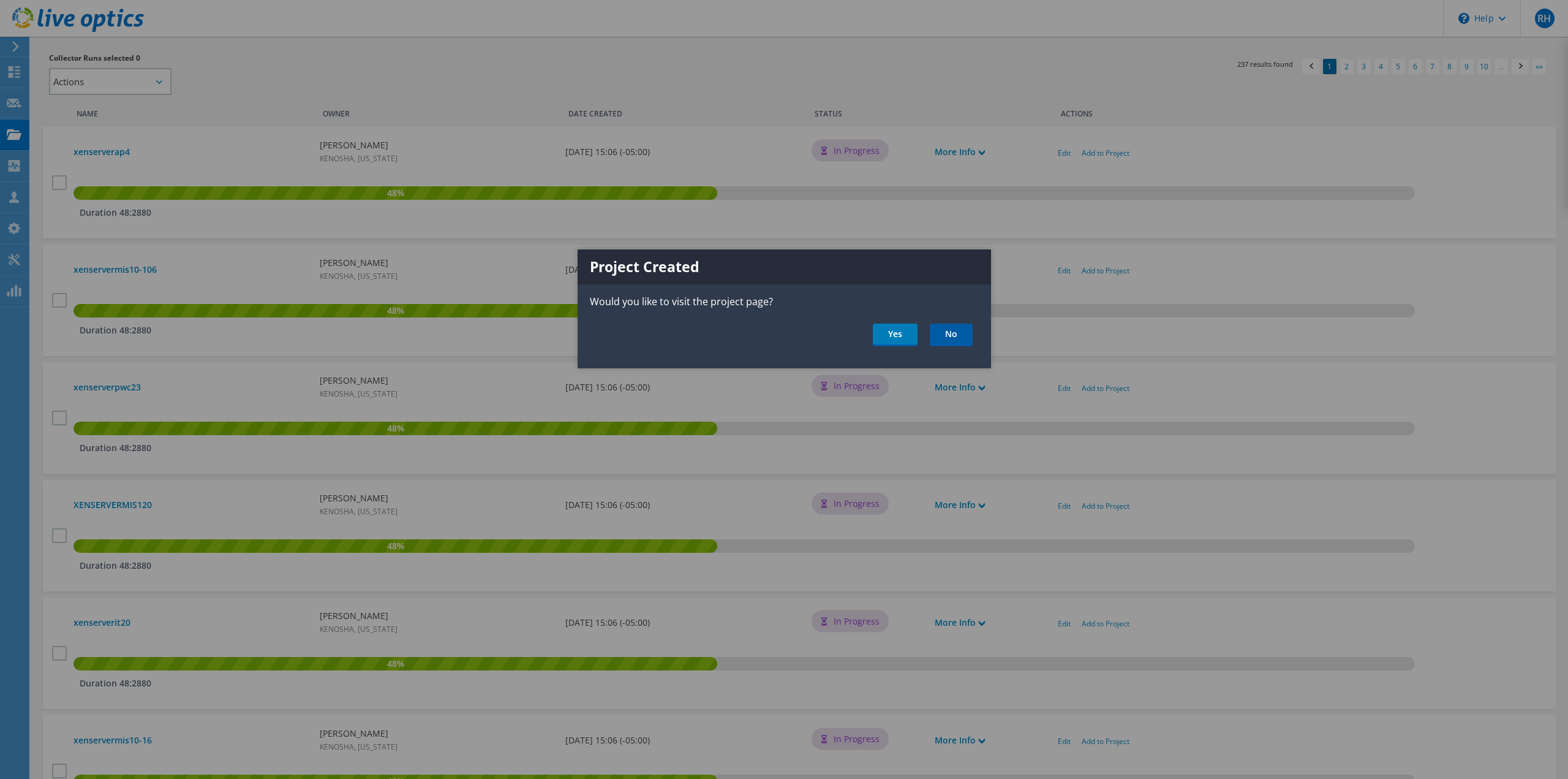
click at [951, 332] on link "No" at bounding box center [951, 335] width 43 height 23
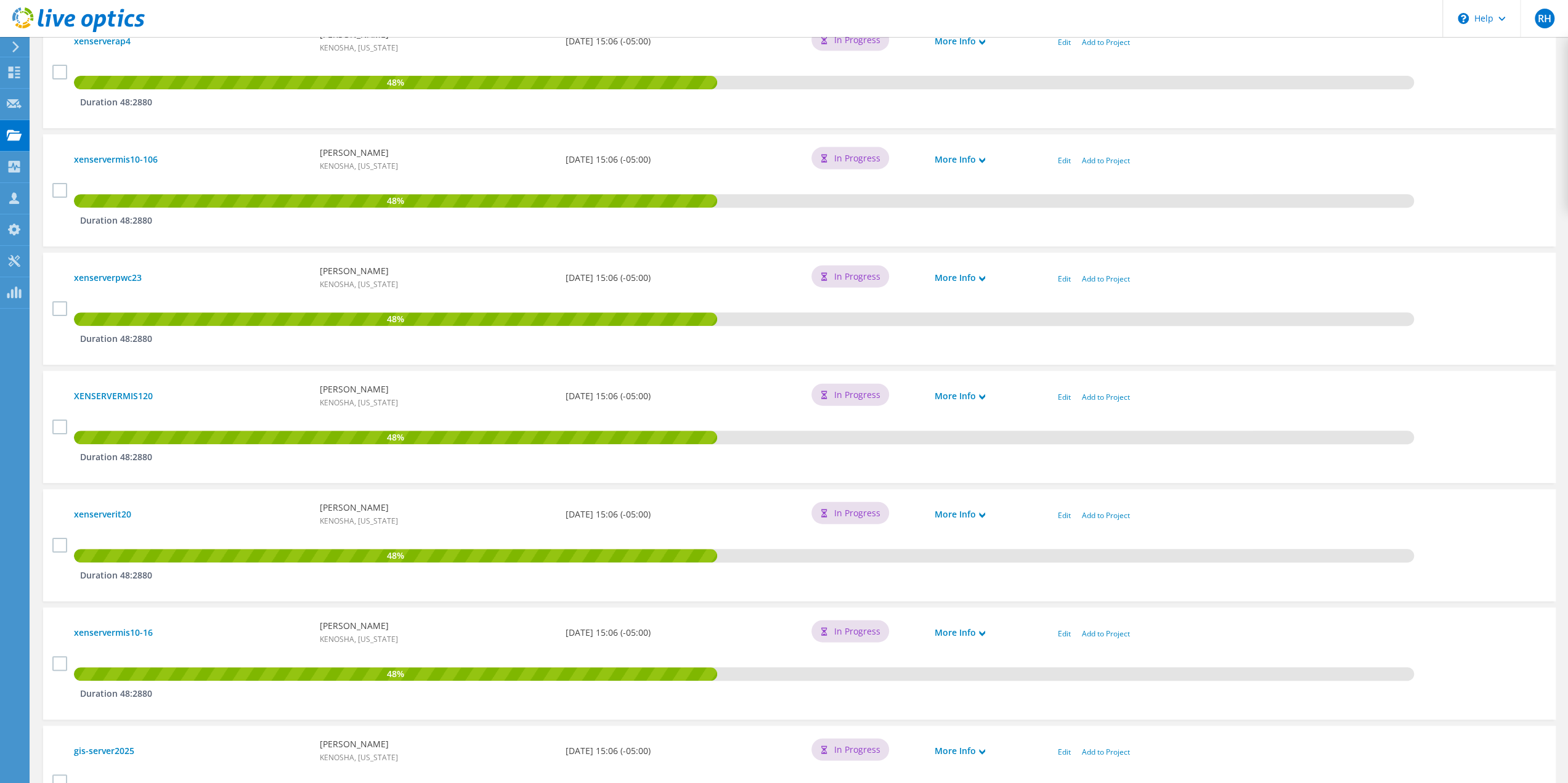
scroll to position [493, 0]
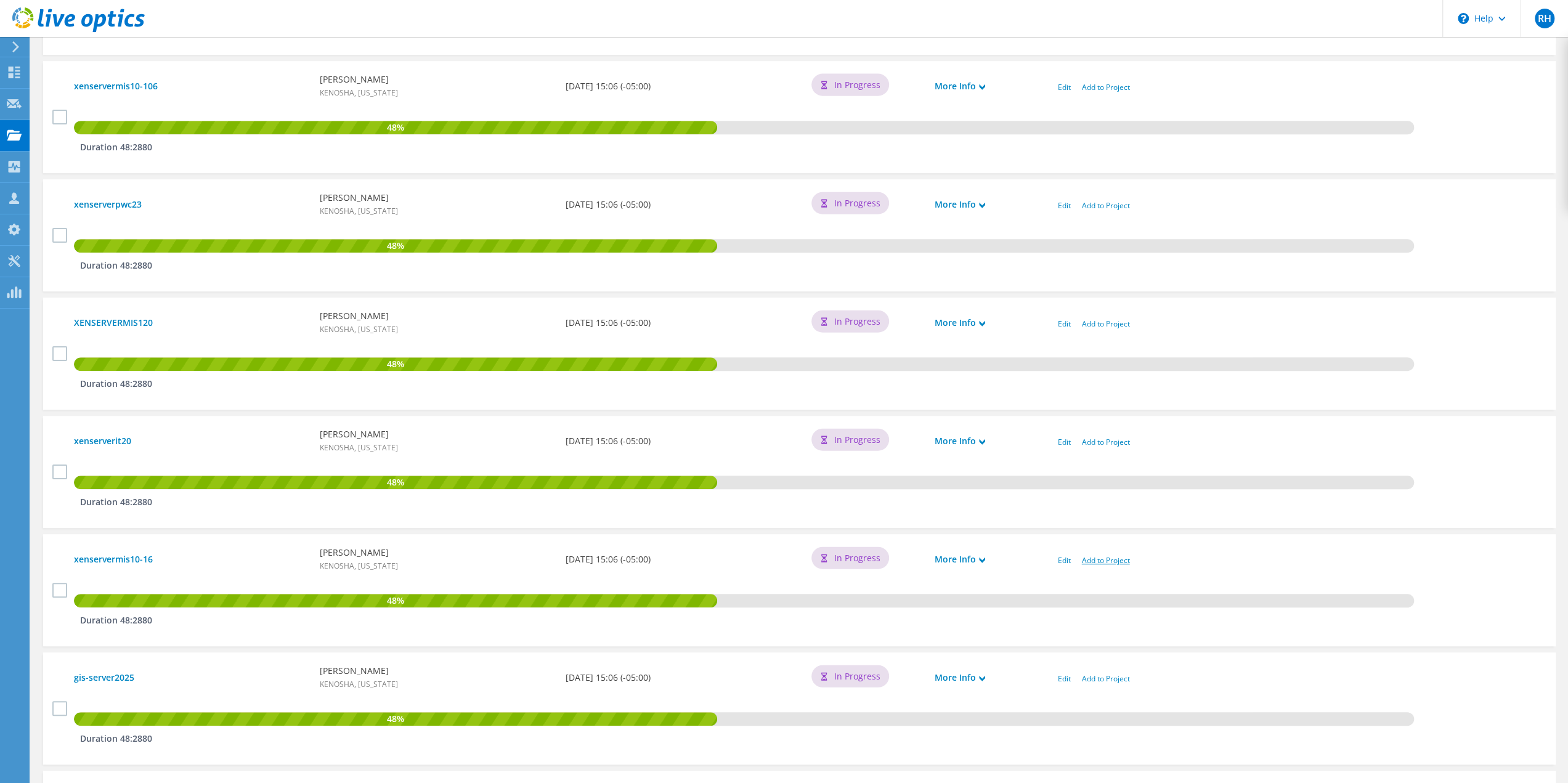
click at [1102, 564] on link "Add to Project" at bounding box center [1106, 560] width 48 height 10
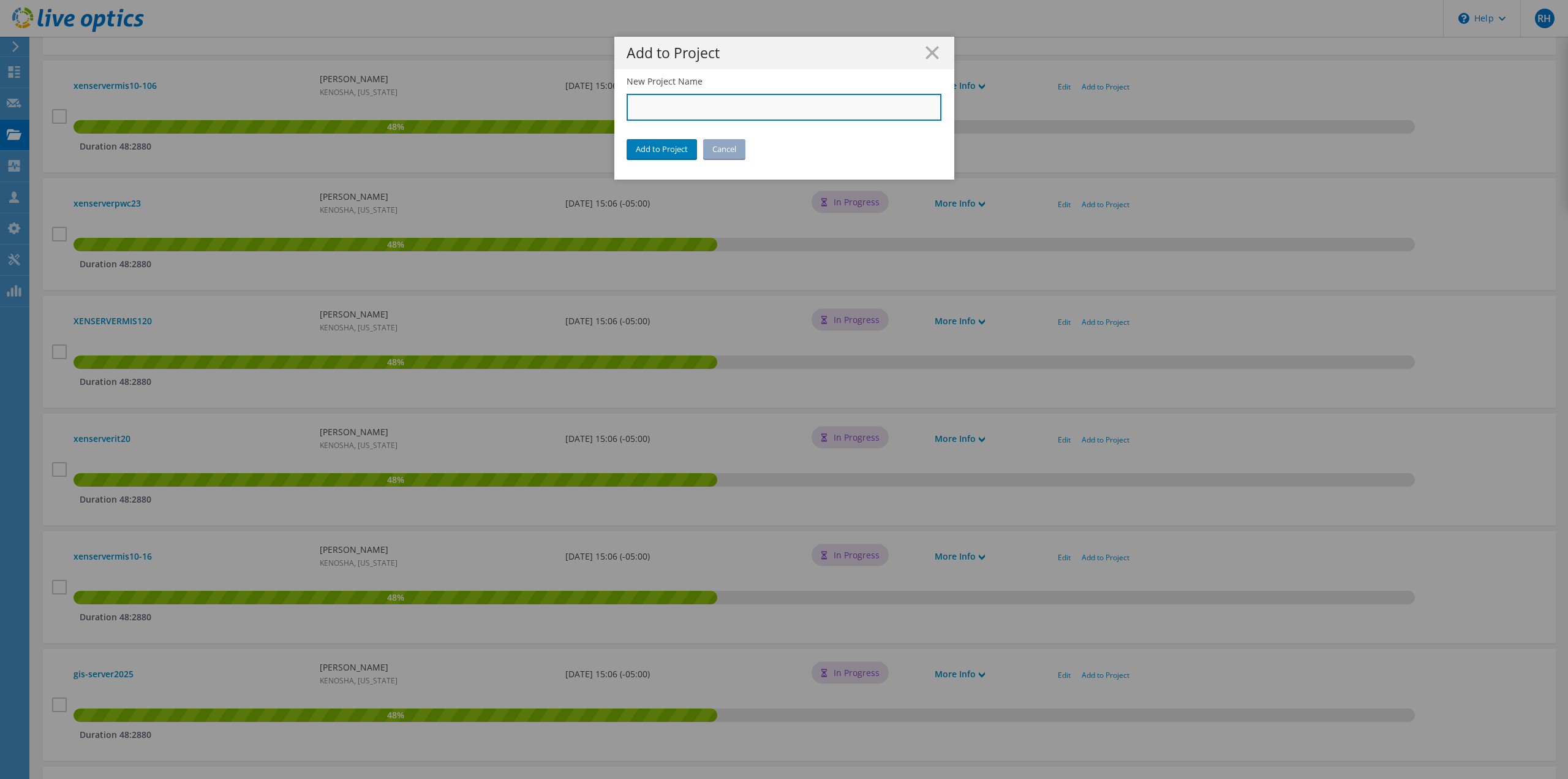
click at [670, 110] on input "New Project Name" at bounding box center [784, 107] width 316 height 27
drag, startPoint x: 670, startPoint y: 110, endPoint x: 639, endPoint y: 111, distance: 31.0
click at [639, 111] on input "New Project Name" at bounding box center [784, 107] width 316 height 27
type input "City of [GEOGRAPHIC_DATA]"
click at [651, 149] on link "Add to Project" at bounding box center [662, 149] width 71 height 19
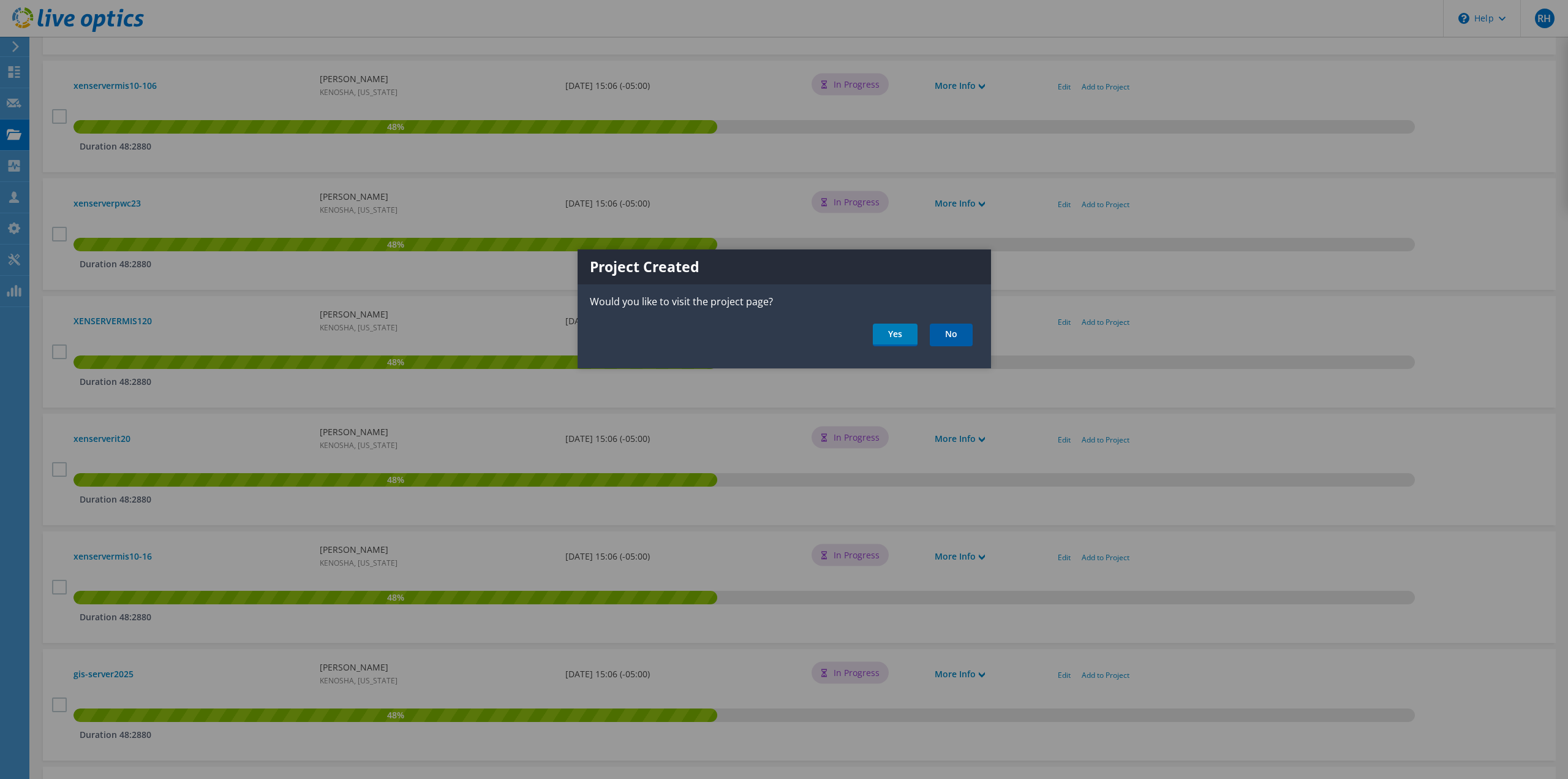
click at [949, 336] on link "No" at bounding box center [951, 335] width 43 height 23
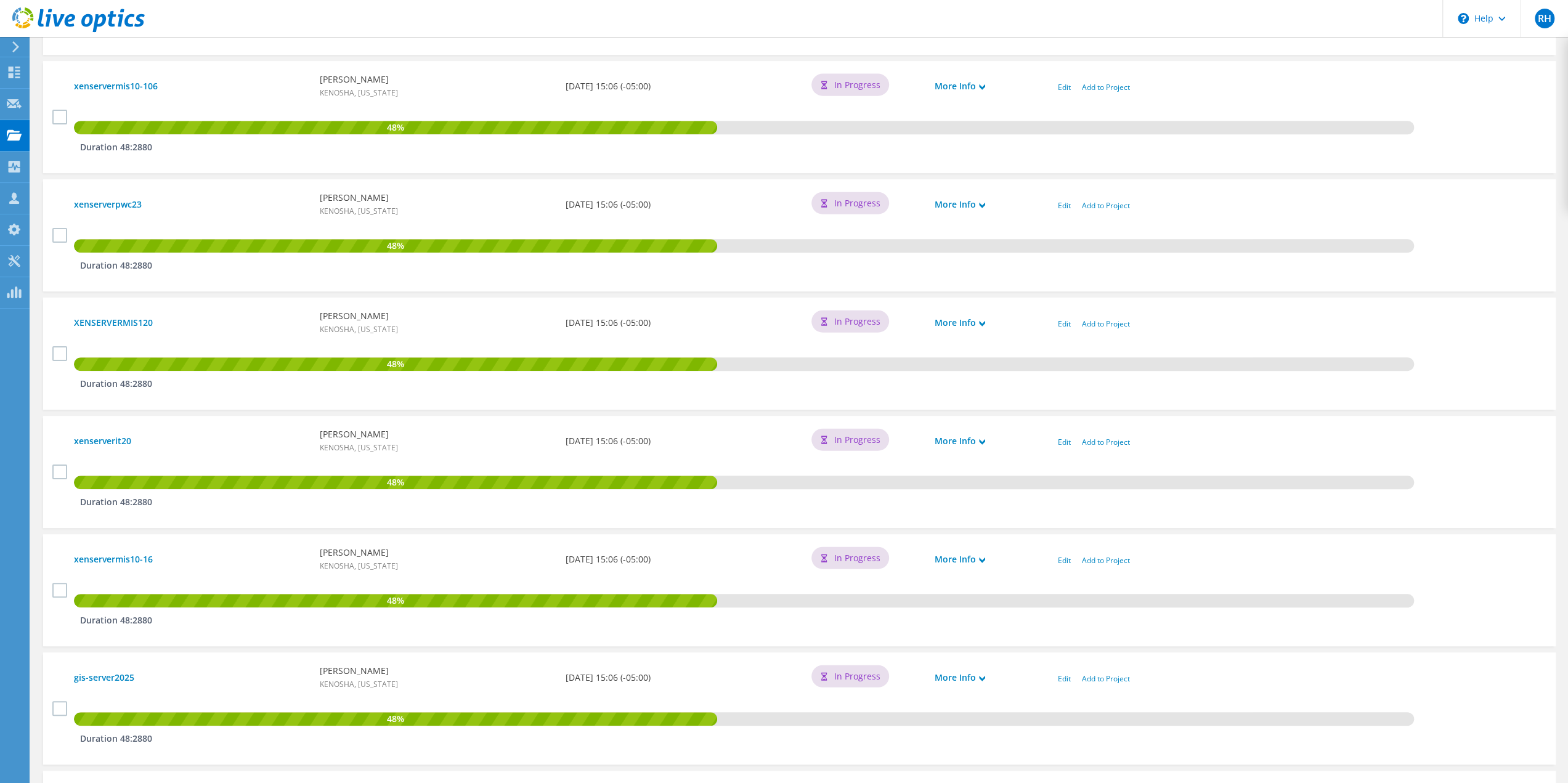
scroll to position [493, 0]
click at [1097, 680] on link "Add to Project" at bounding box center [1106, 678] width 48 height 10
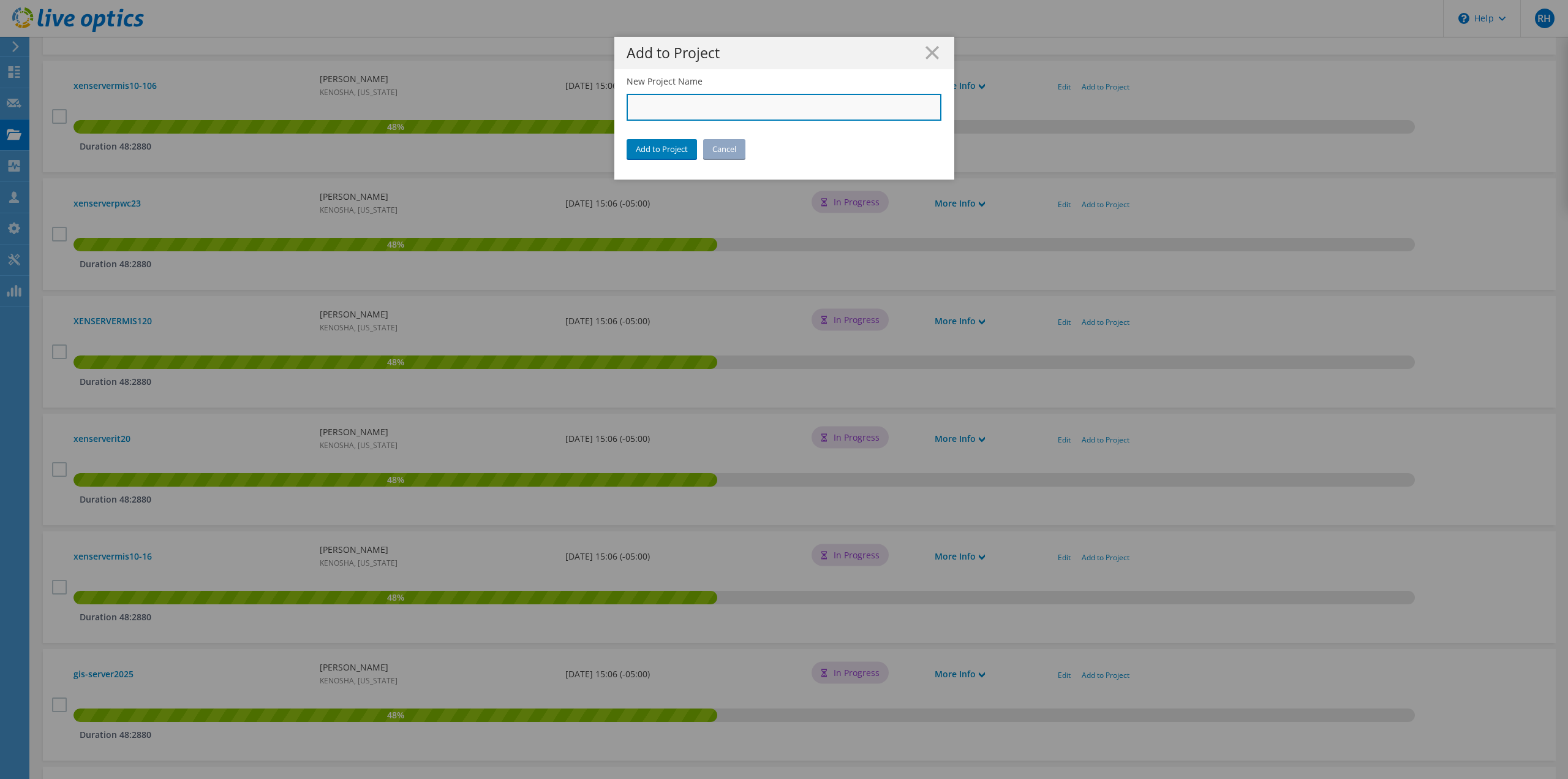
paste input "City of [GEOGRAPHIC_DATA]"
type input "City of [GEOGRAPHIC_DATA]"
click at [643, 150] on link "Add to Project" at bounding box center [662, 149] width 71 height 19
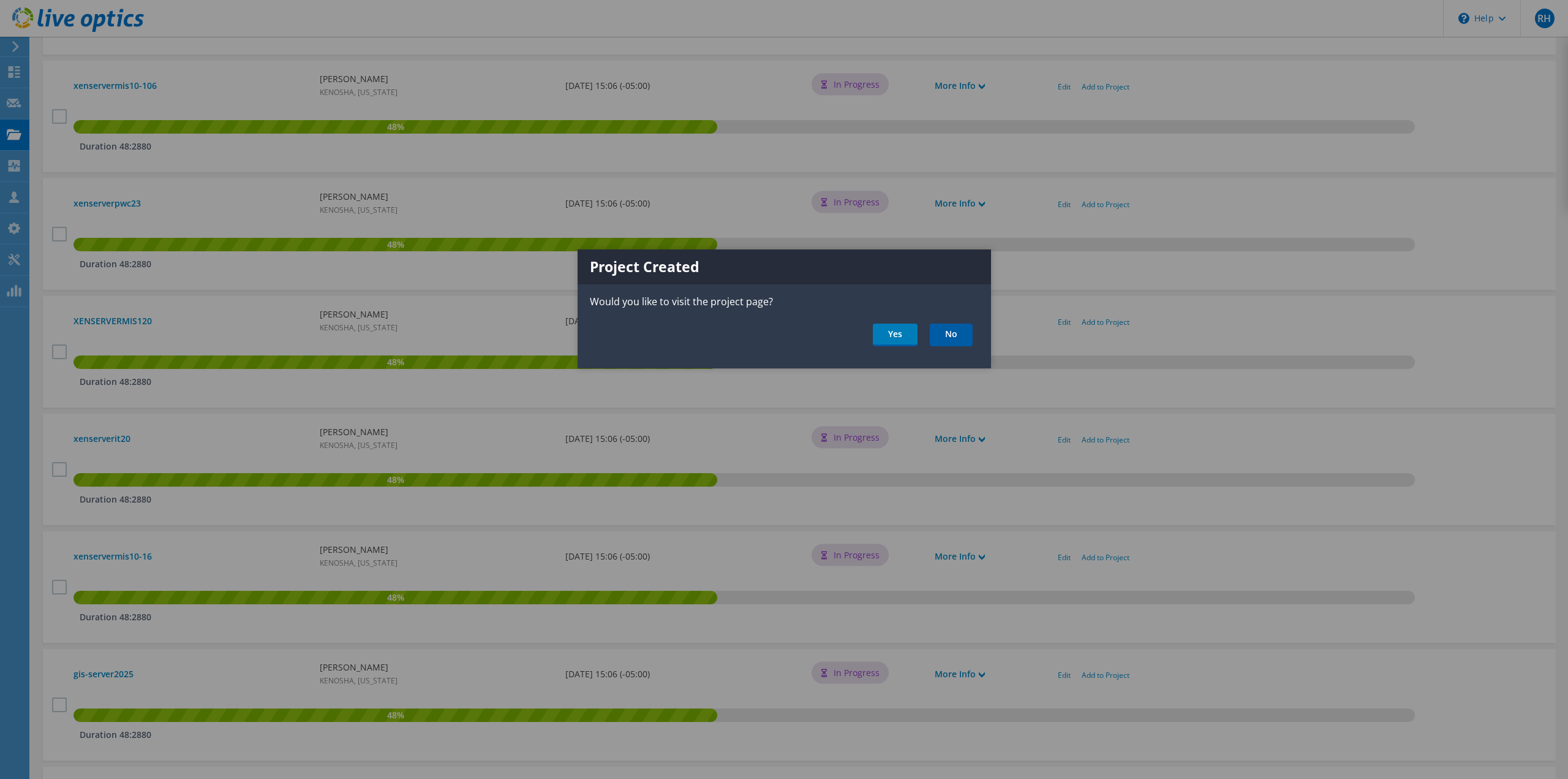
click at [944, 334] on link "No" at bounding box center [951, 335] width 43 height 23
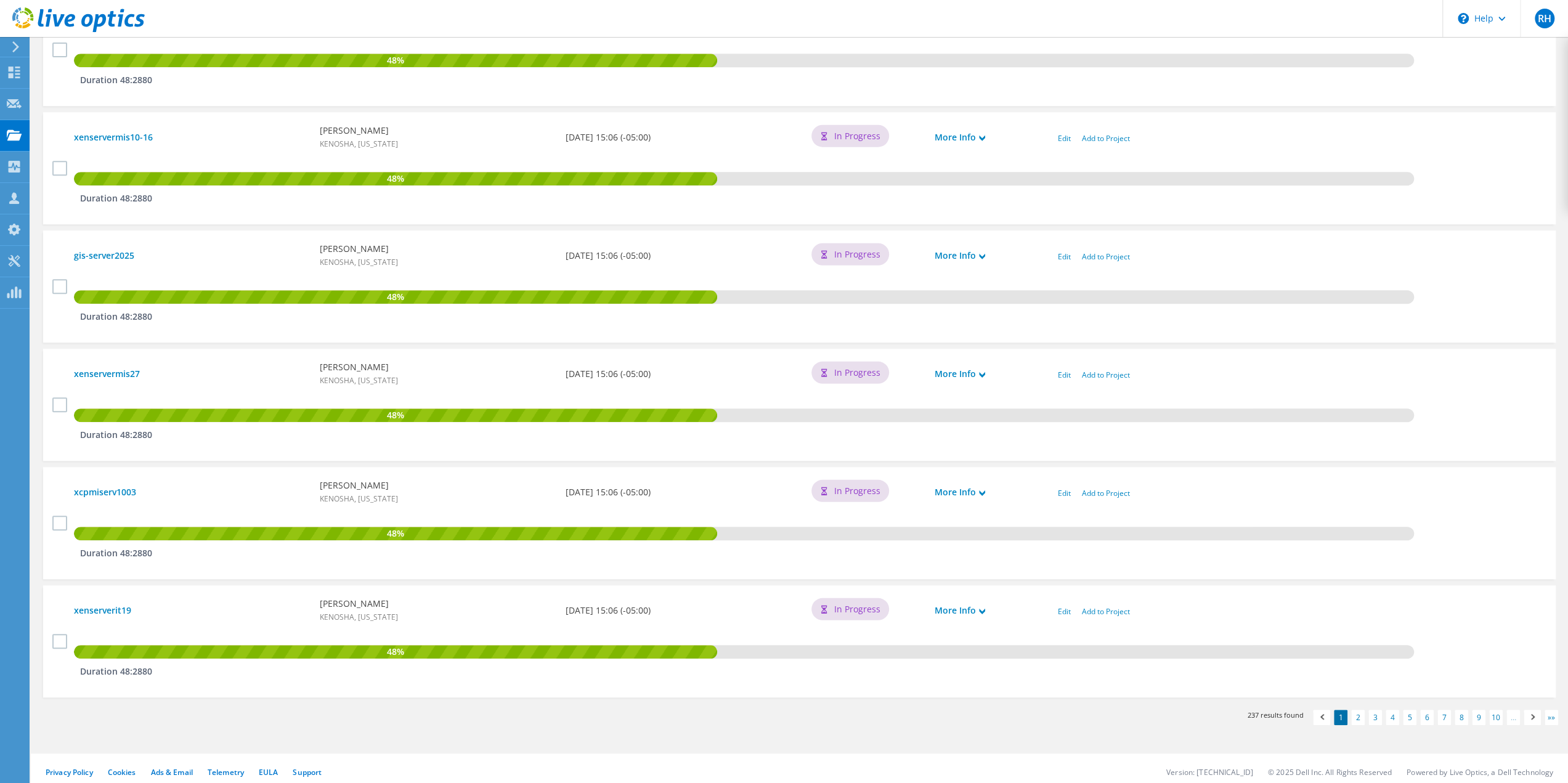
scroll to position [921, 0]
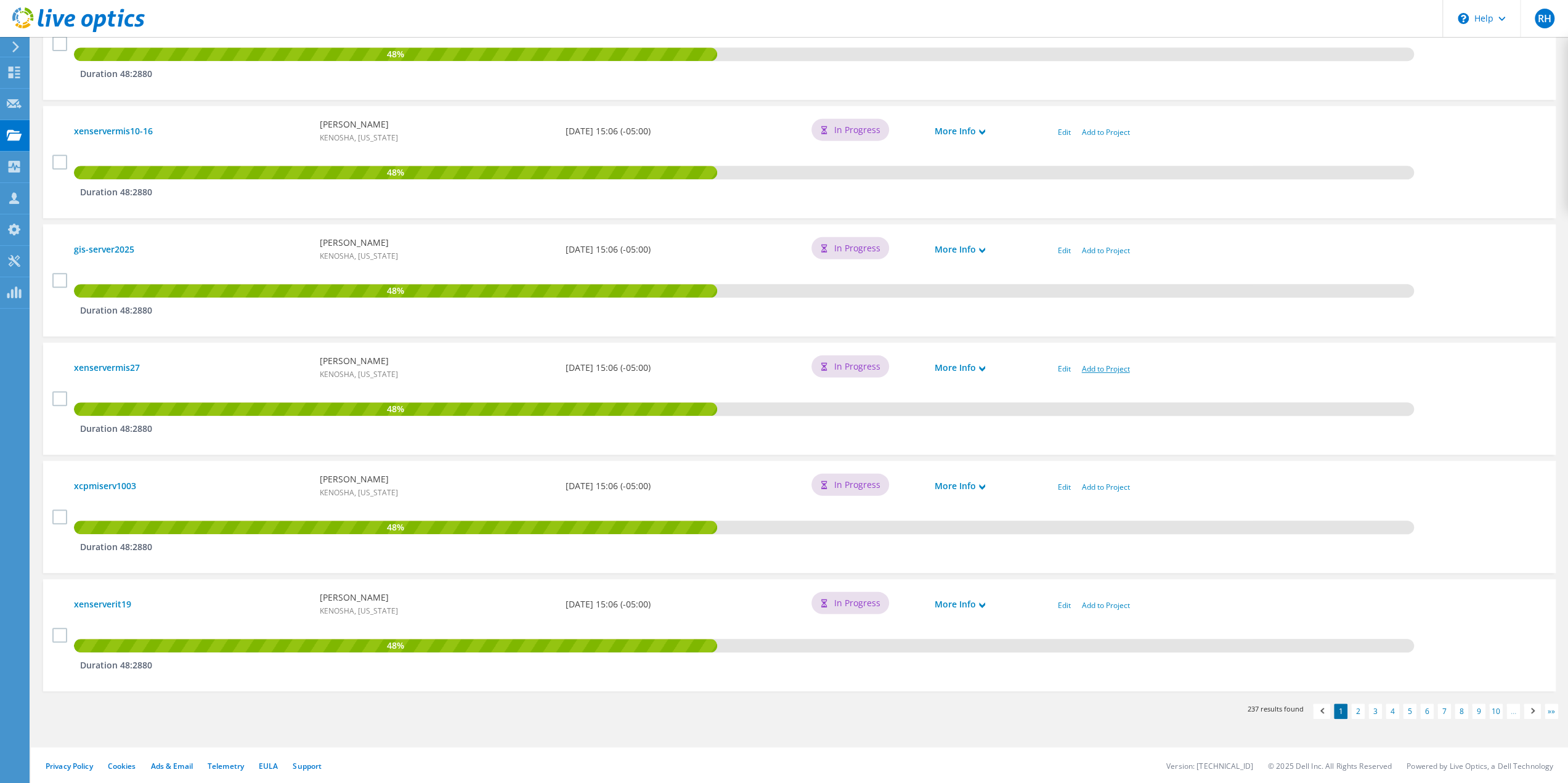
click at [1094, 370] on link "Add to Project" at bounding box center [1106, 369] width 48 height 10
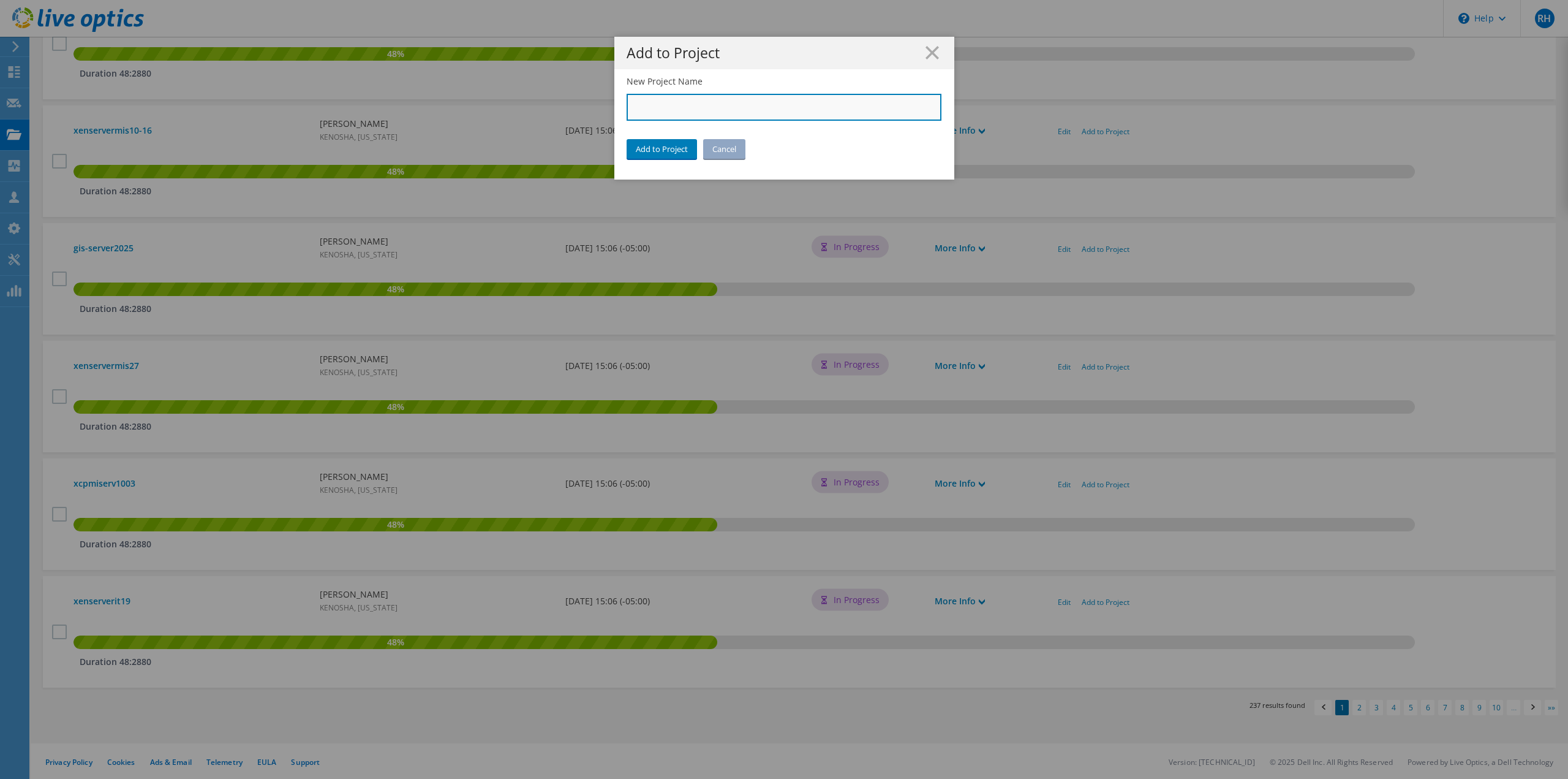
click at [667, 108] on input "New Project Name" at bounding box center [784, 107] width 316 height 27
paste input "City of [GEOGRAPHIC_DATA]"
type input "City of [GEOGRAPHIC_DATA]"
click at [654, 146] on link "Add to Project" at bounding box center [662, 149] width 71 height 19
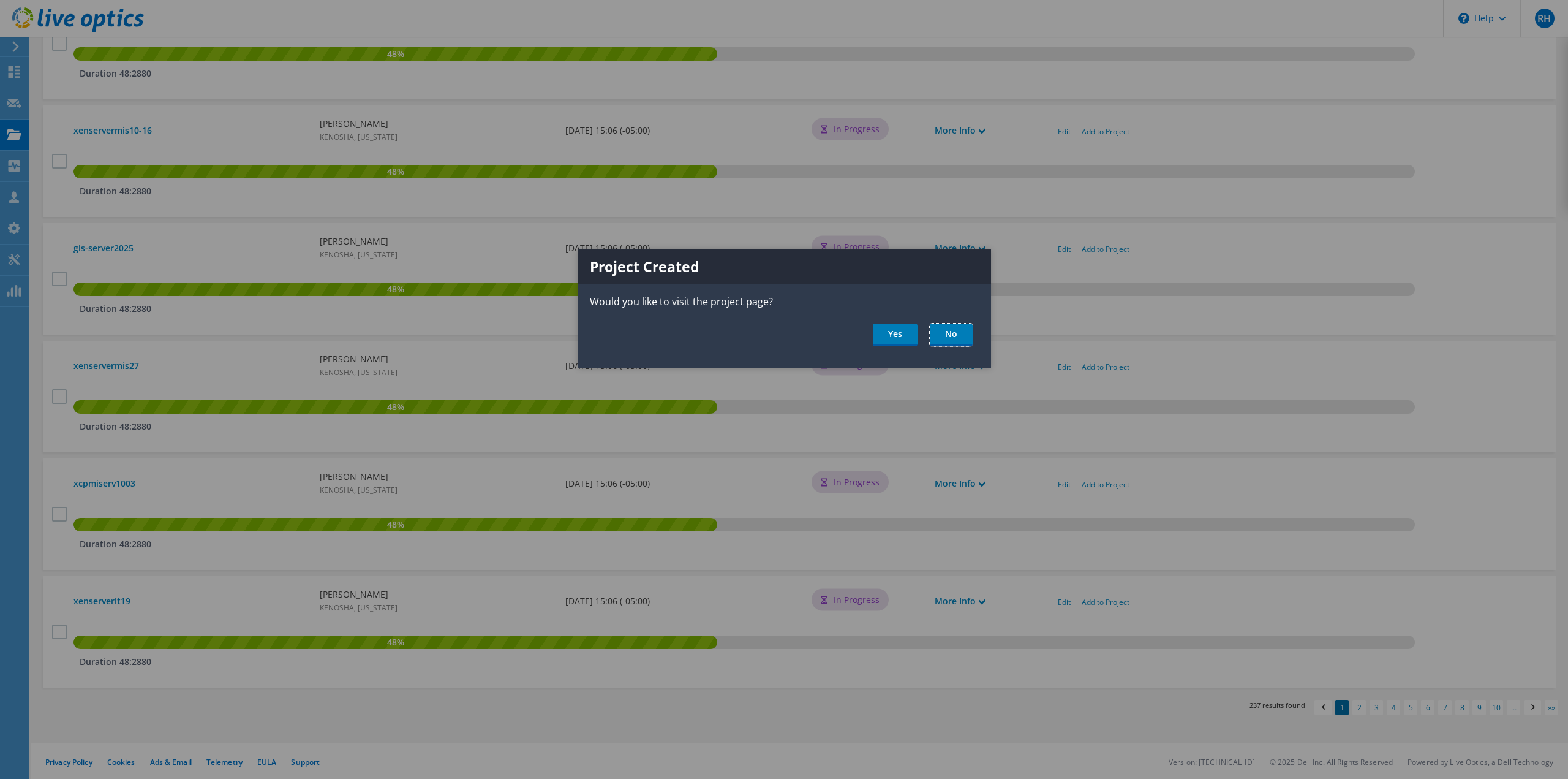
click at [938, 331] on link "No" at bounding box center [951, 335] width 43 height 23
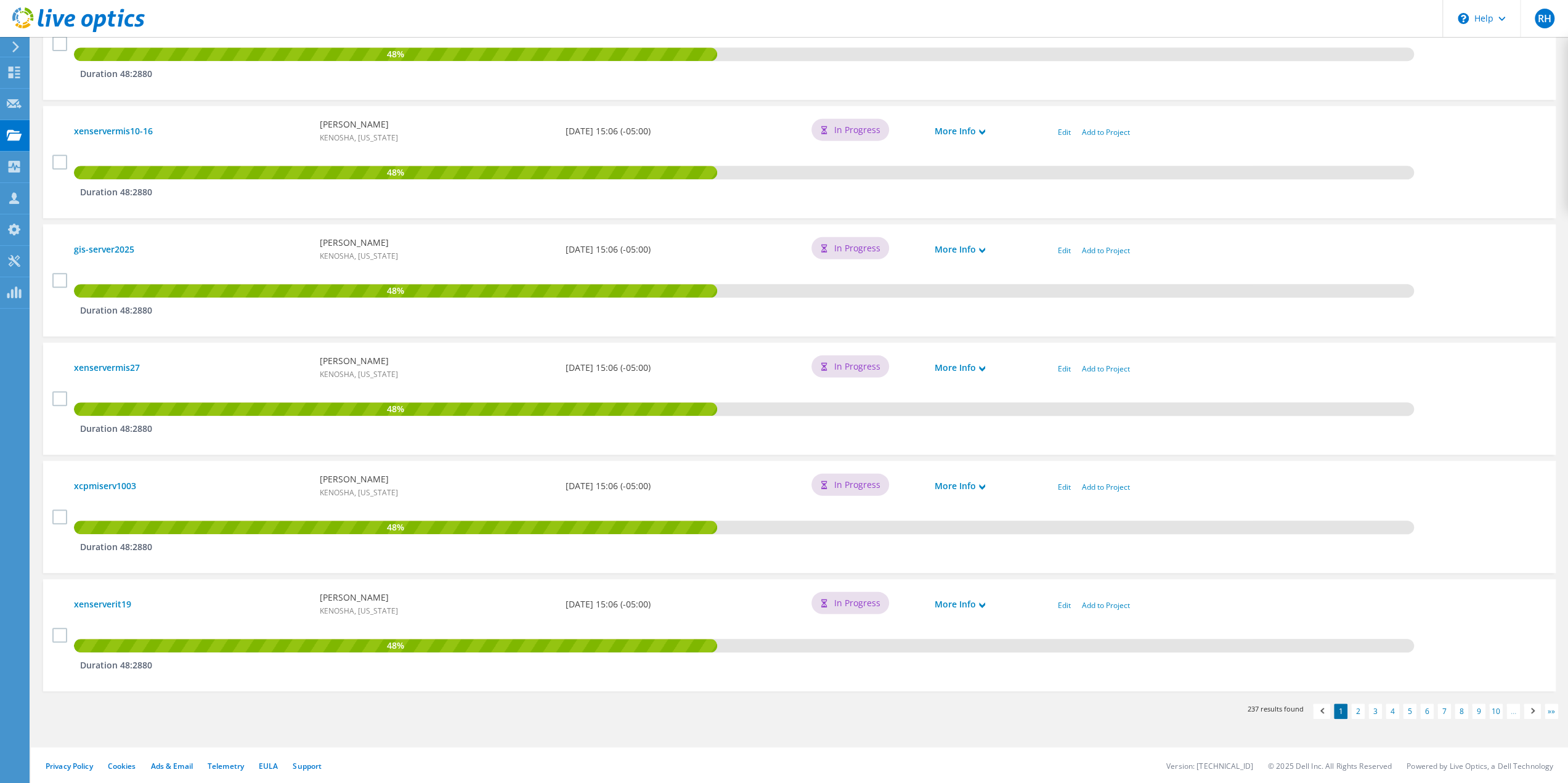
scroll to position [921, 0]
click at [1094, 486] on link "Add to Project" at bounding box center [1106, 487] width 48 height 10
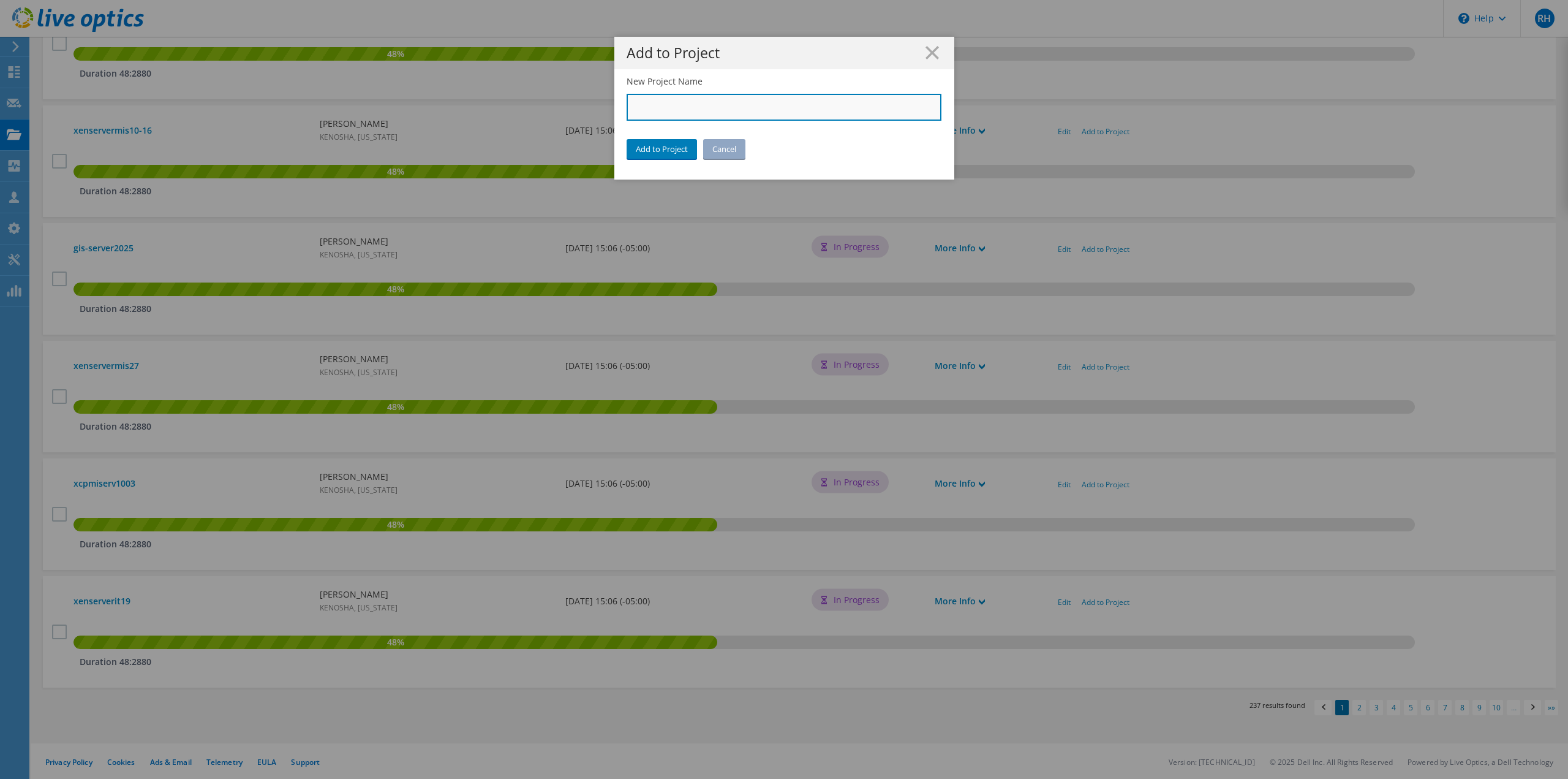
click at [700, 108] on input "New Project Name" at bounding box center [784, 107] width 316 height 27
paste input "City of [GEOGRAPHIC_DATA]"
type input "City of [GEOGRAPHIC_DATA]"
click at [648, 145] on link "Add to Project" at bounding box center [662, 149] width 71 height 19
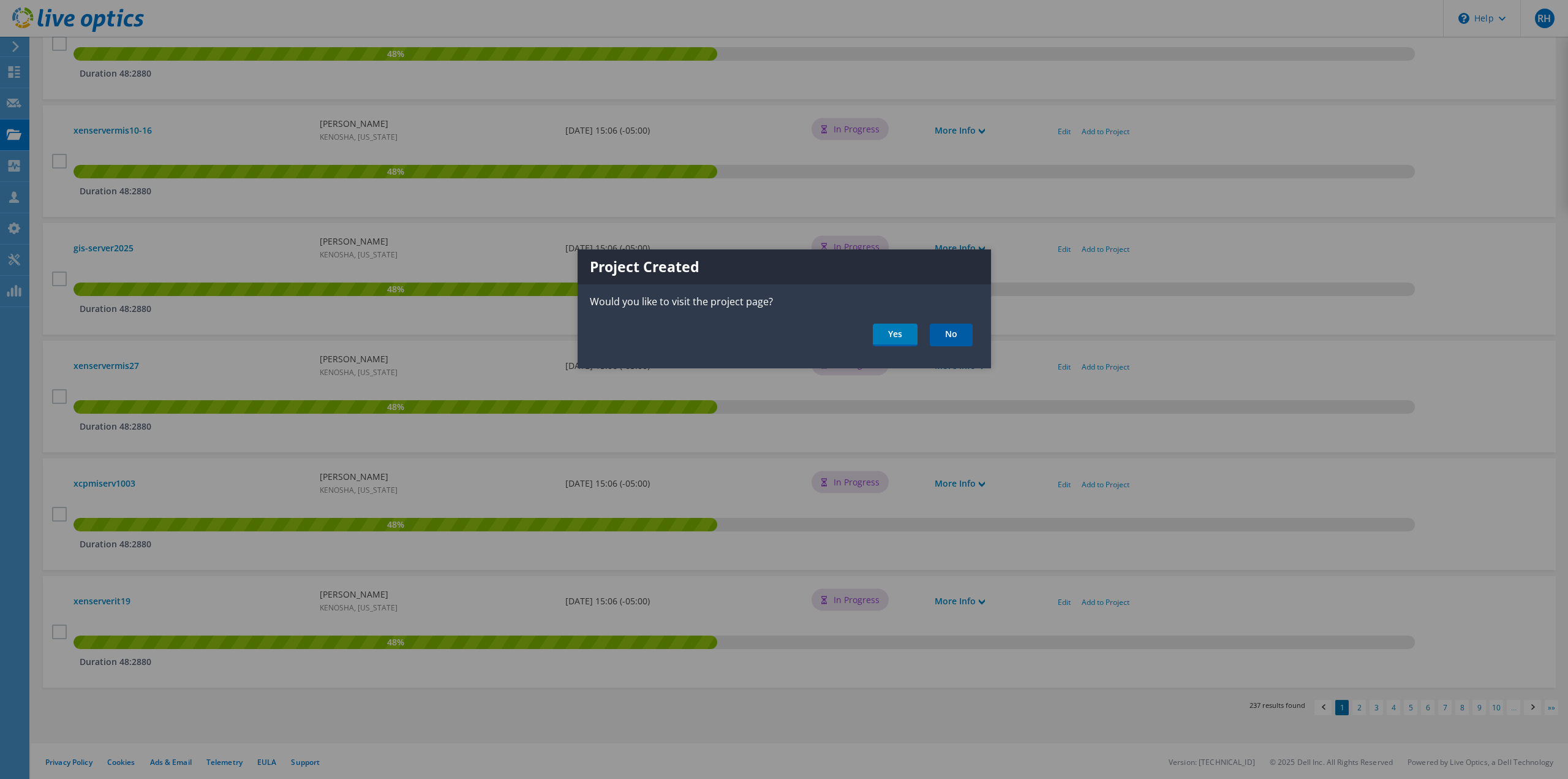
click at [953, 329] on link "No" at bounding box center [951, 335] width 43 height 23
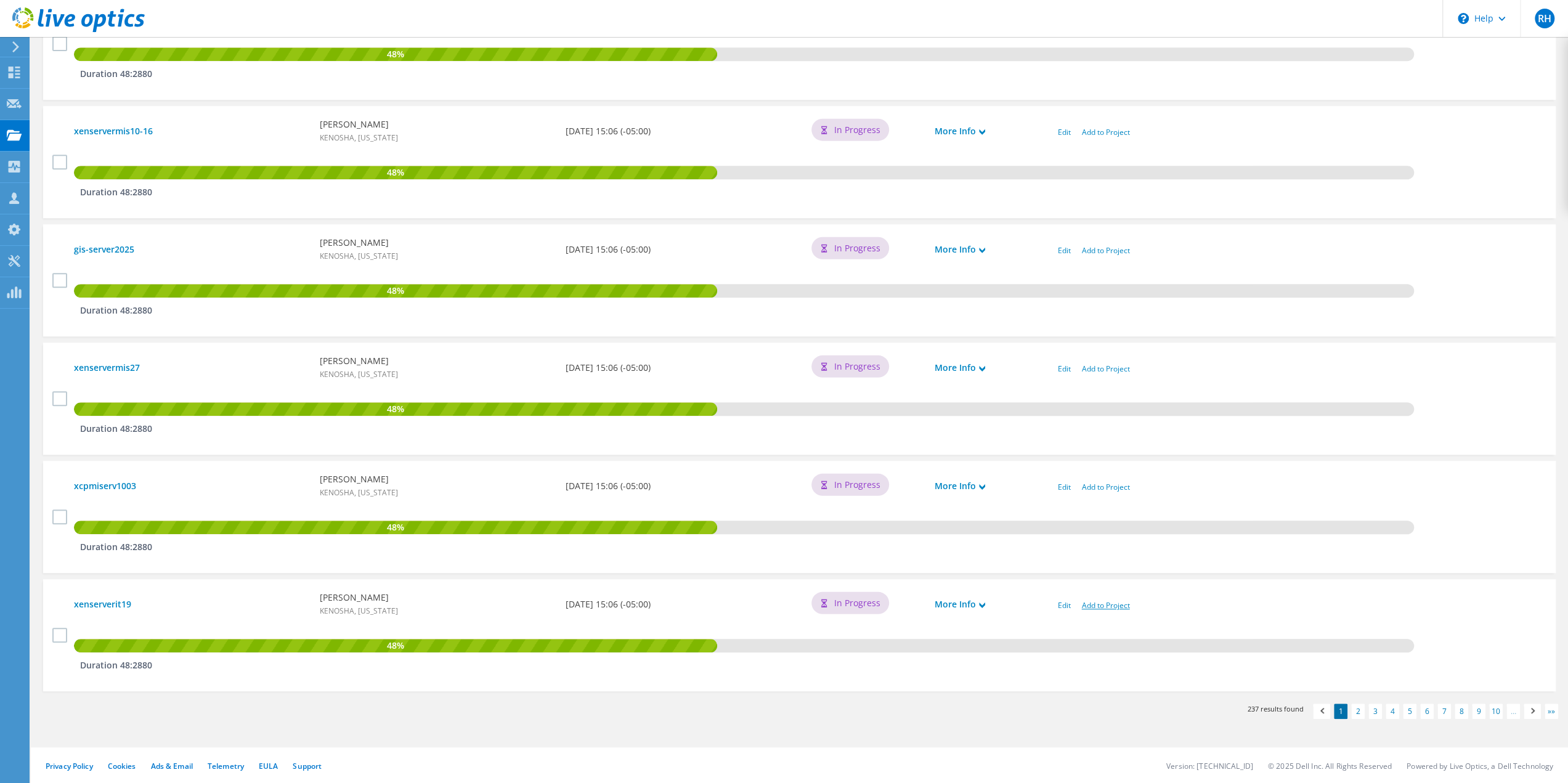
scroll to position [921, 0]
click at [1093, 606] on link "Add to Project" at bounding box center [1106, 605] width 48 height 10
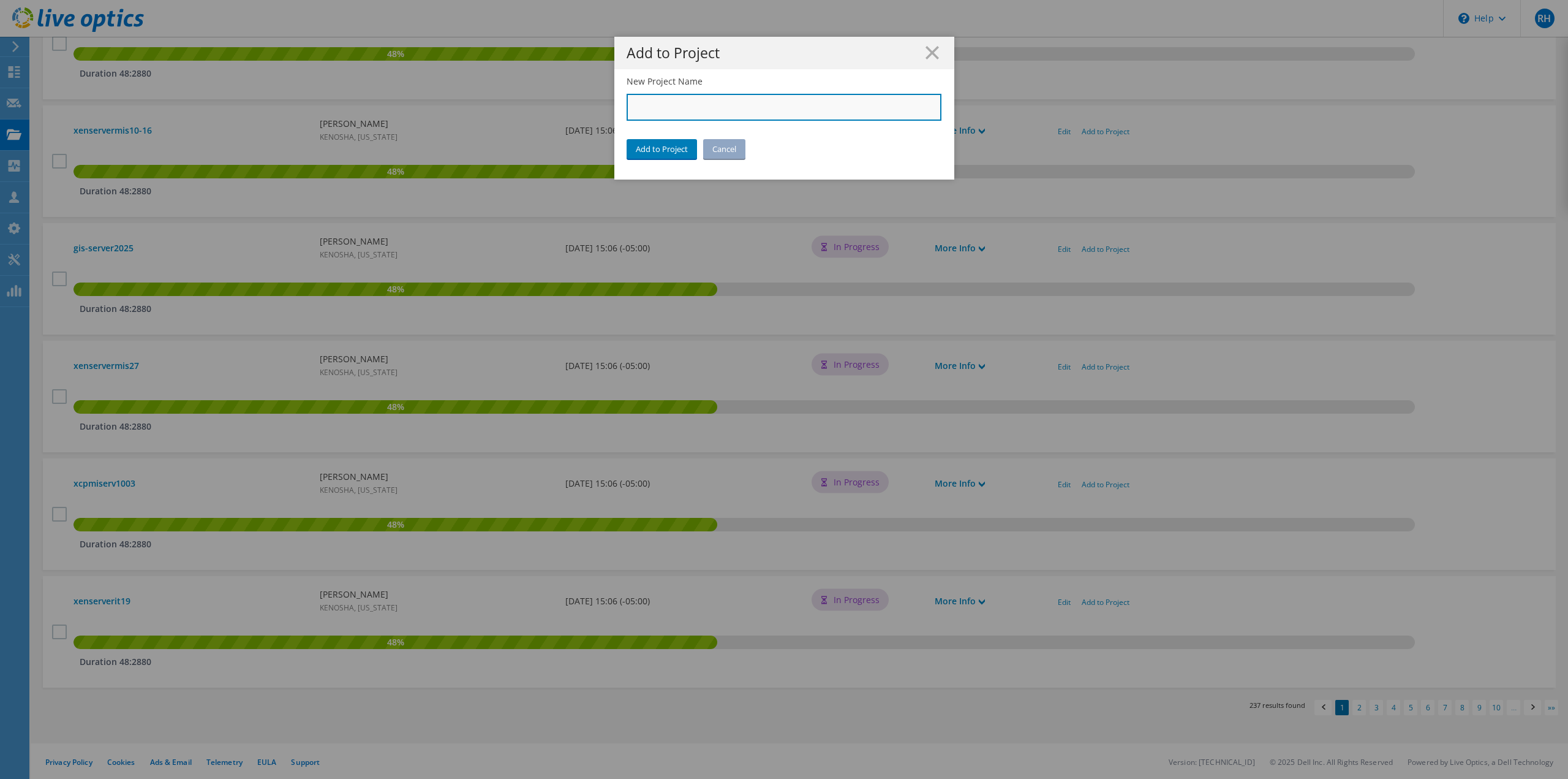
click at [770, 107] on input "New Project Name" at bounding box center [784, 107] width 316 height 27
paste input "City of [GEOGRAPHIC_DATA]"
type input "City of [GEOGRAPHIC_DATA]"
click at [655, 151] on link "Add to Project" at bounding box center [662, 149] width 71 height 19
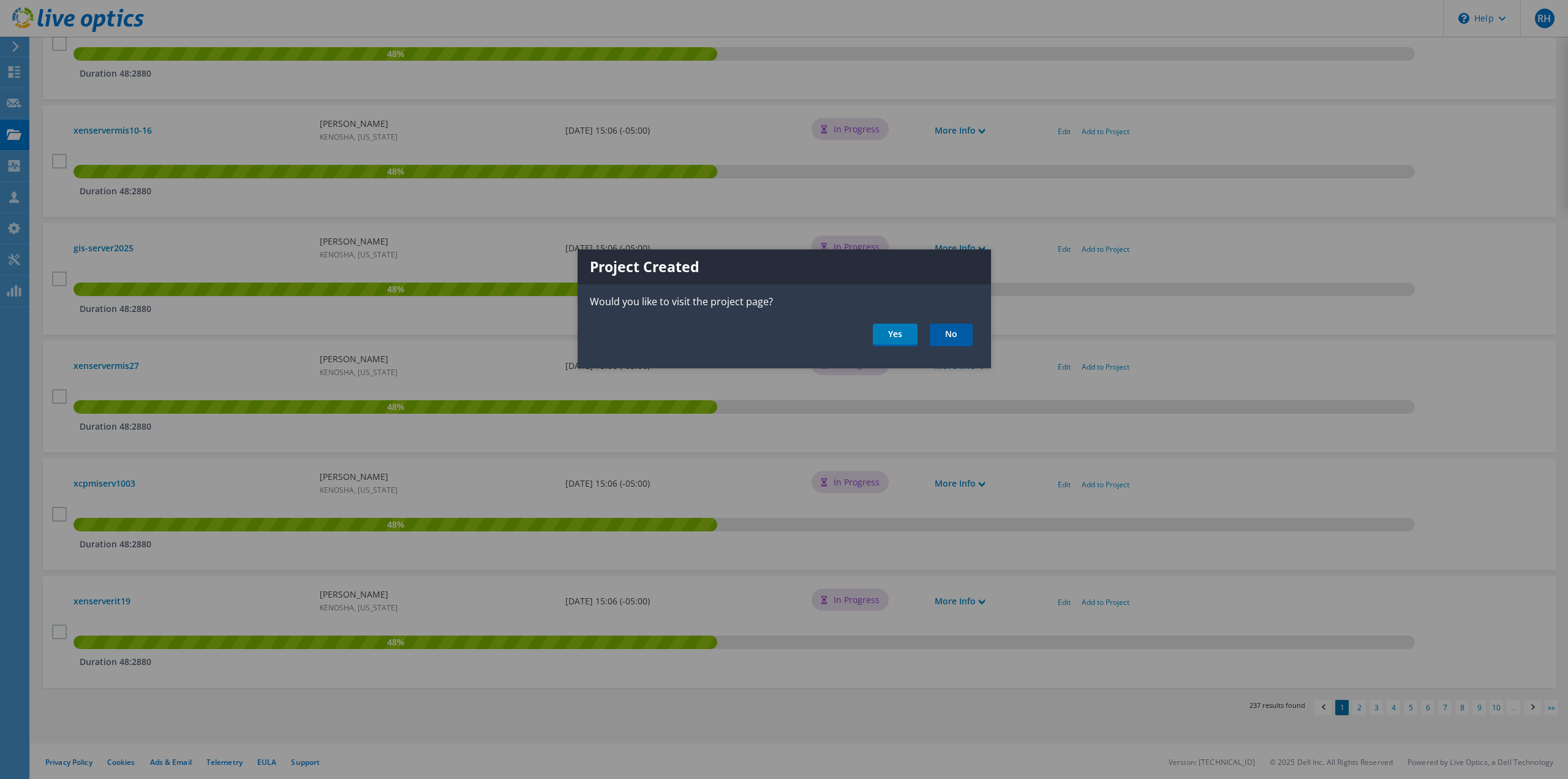
click at [951, 334] on link "No" at bounding box center [951, 335] width 43 height 23
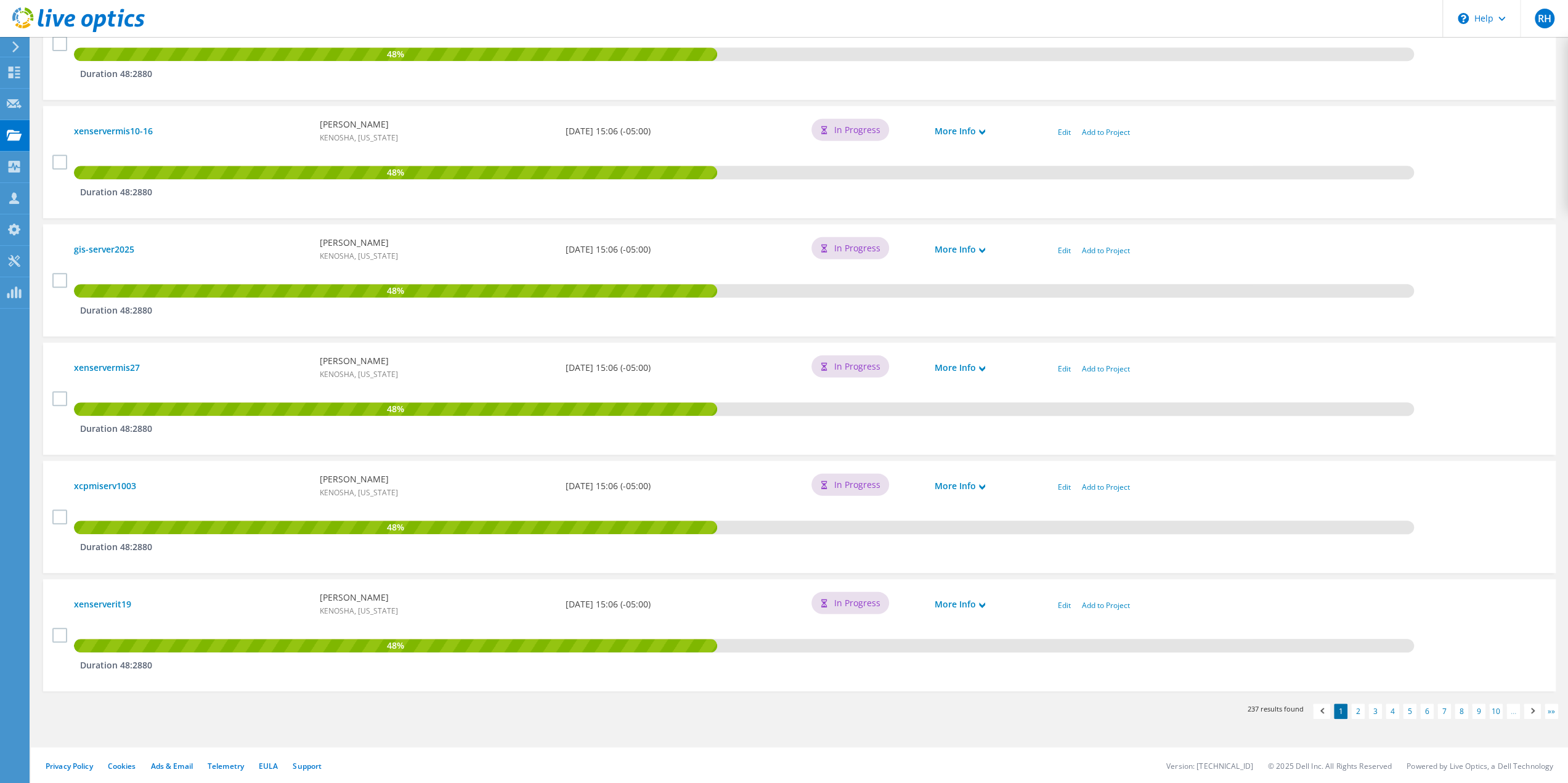
scroll to position [921, 0]
click at [1356, 707] on link "2" at bounding box center [1358, 711] width 14 height 16
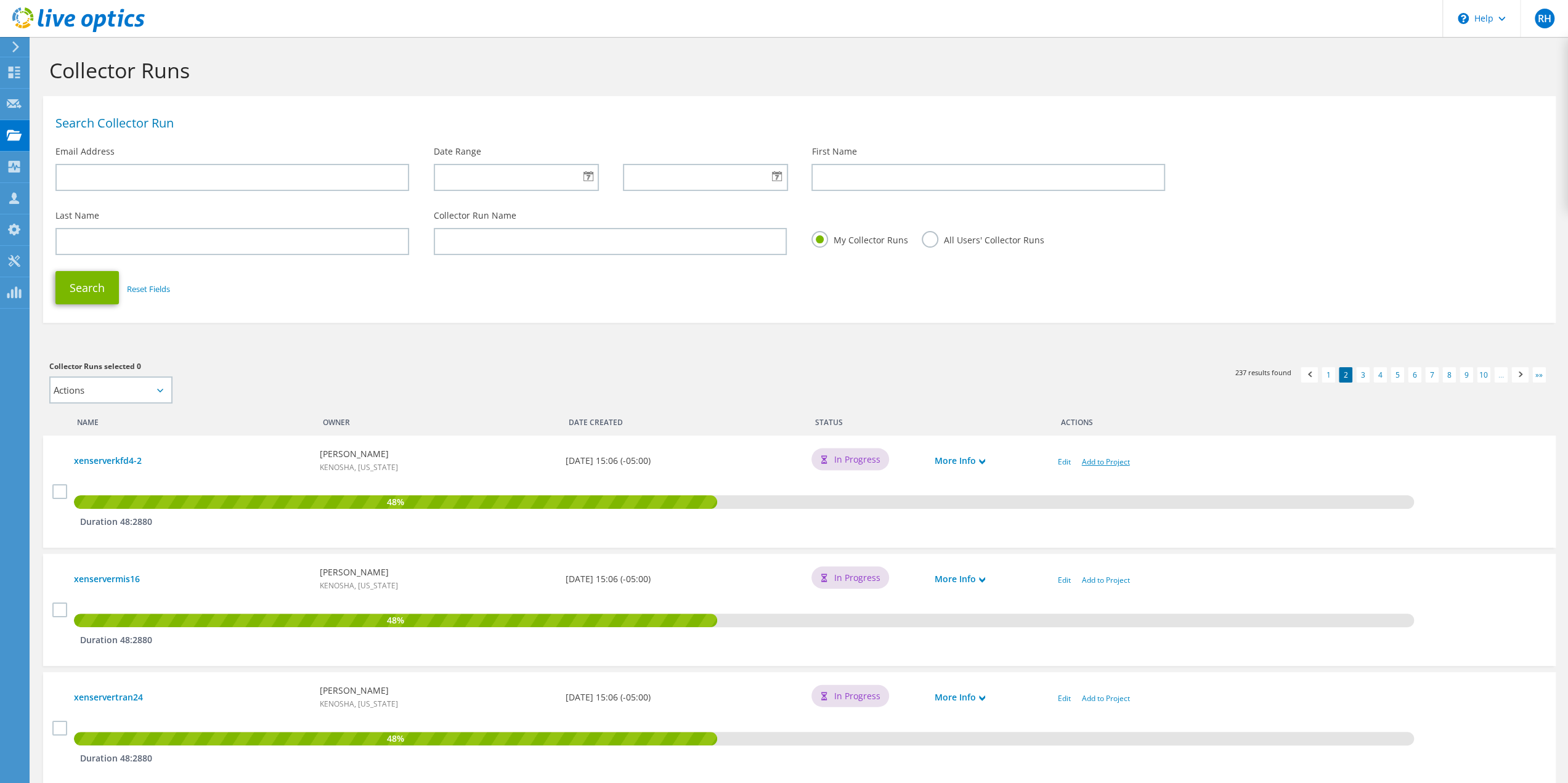
click at [1106, 463] on link "Add to Project" at bounding box center [1106, 462] width 48 height 10
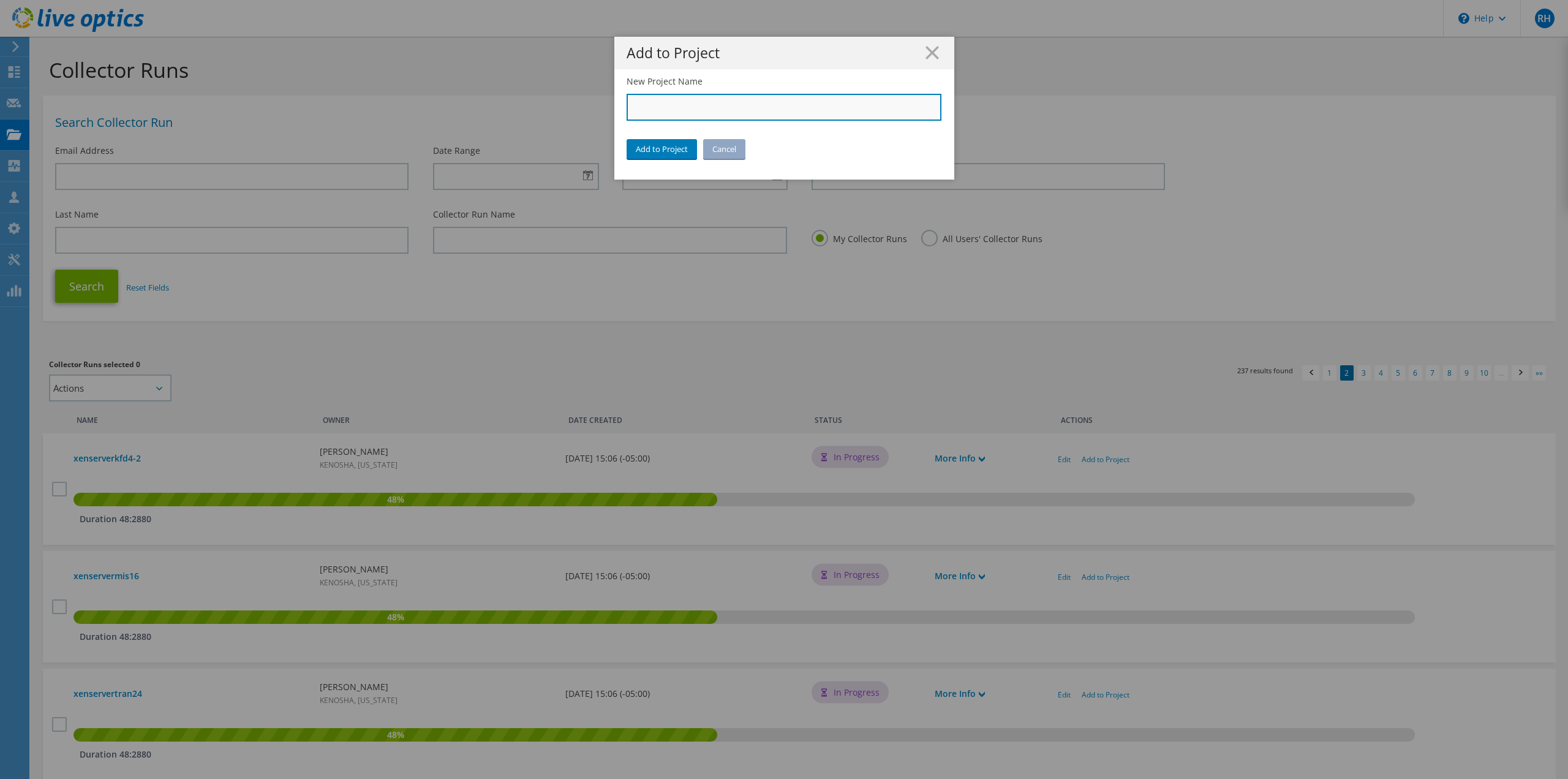
paste input "City of [GEOGRAPHIC_DATA]"
type input "City of [GEOGRAPHIC_DATA]"
click at [644, 143] on link "Add to Project" at bounding box center [662, 149] width 71 height 19
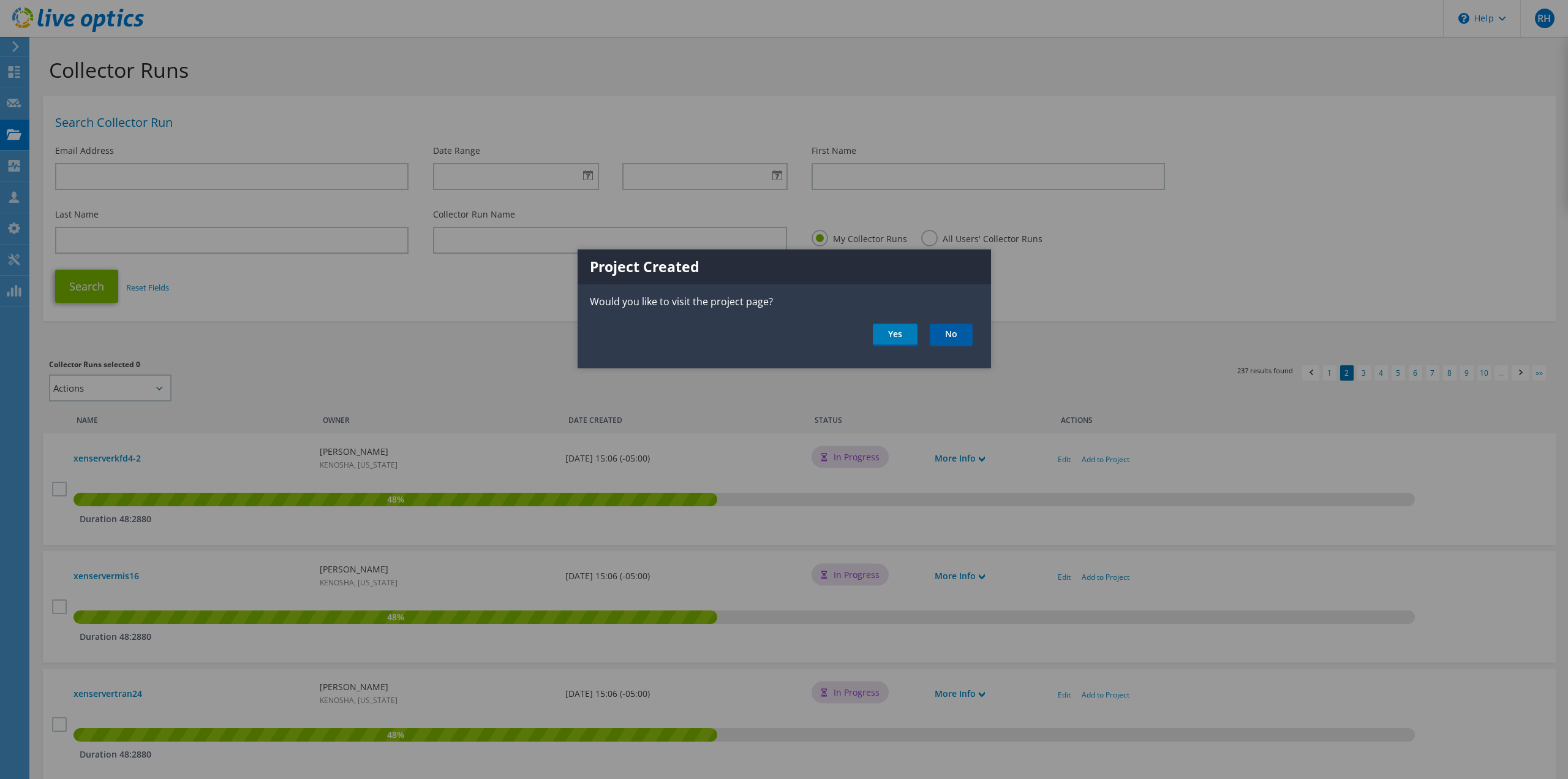
click at [958, 332] on link "No" at bounding box center [951, 335] width 43 height 23
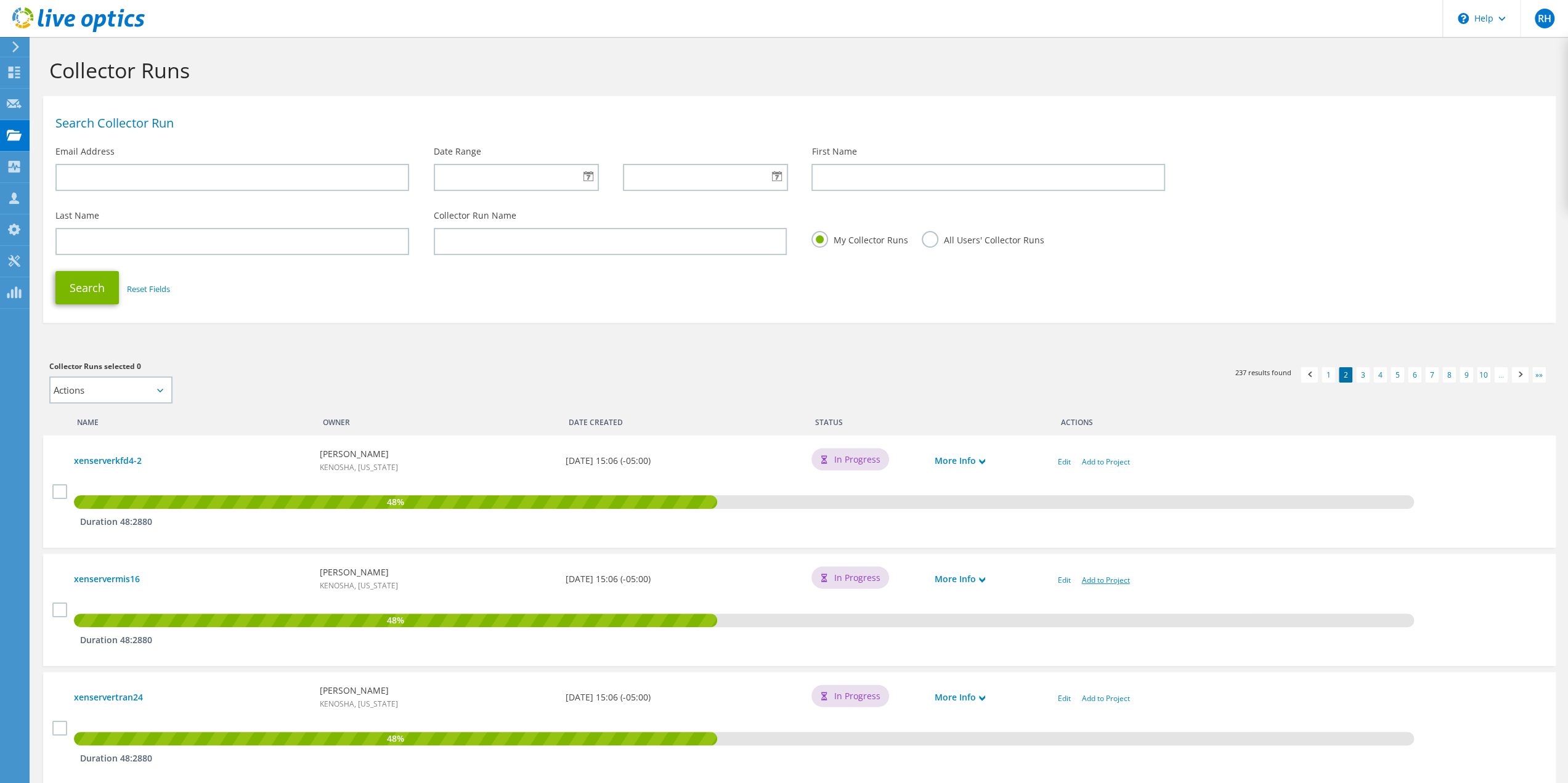
click at [1096, 579] on link "Add to Project" at bounding box center [1106, 580] width 48 height 10
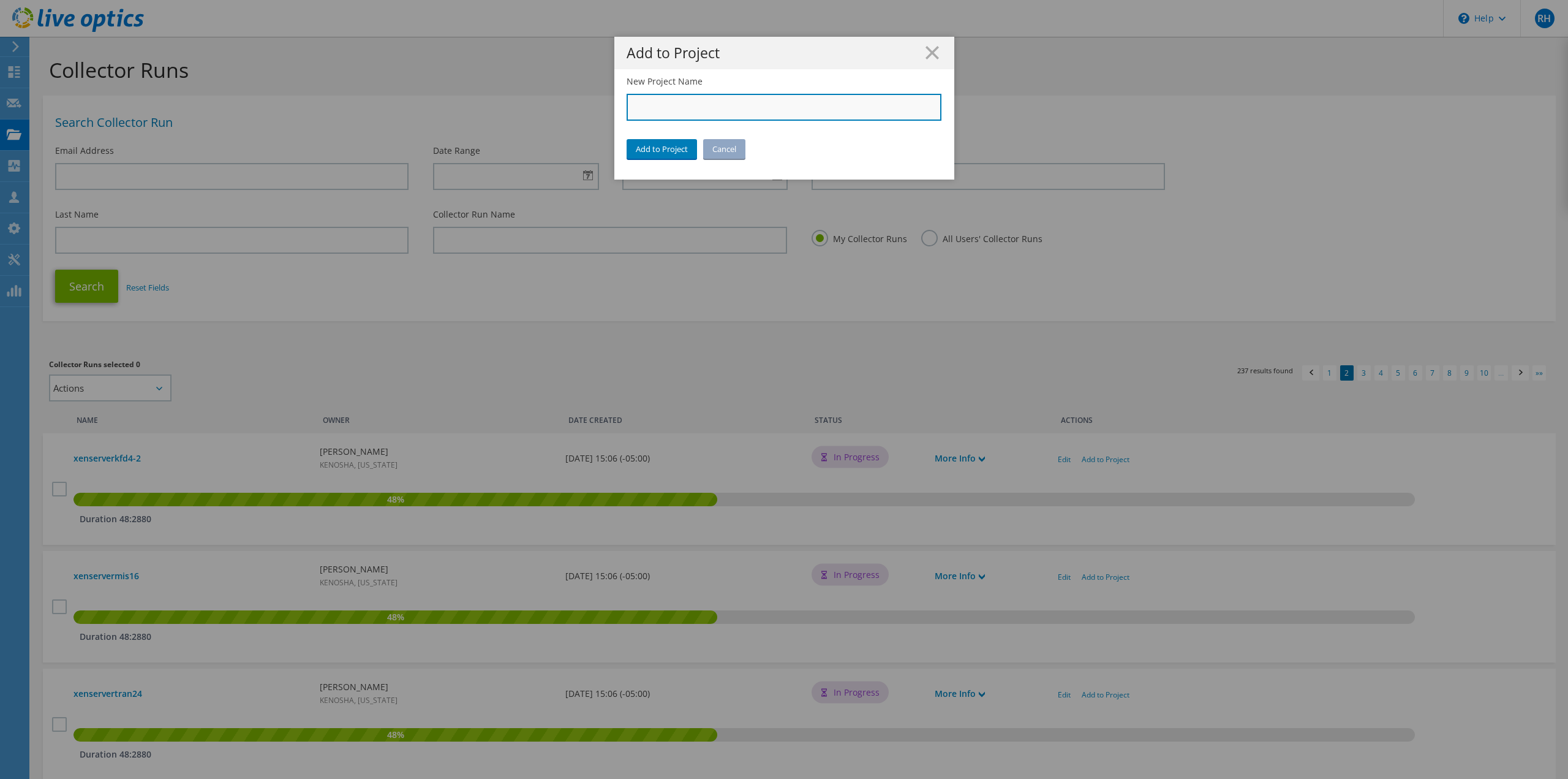
drag, startPoint x: 769, startPoint y: 104, endPoint x: 765, endPoint y: 109, distance: 6.4
click at [769, 104] on input "New Project Name" at bounding box center [784, 107] width 316 height 27
type input "City of [GEOGRAPHIC_DATA]"
click at [665, 154] on link "Add to Project" at bounding box center [662, 149] width 71 height 19
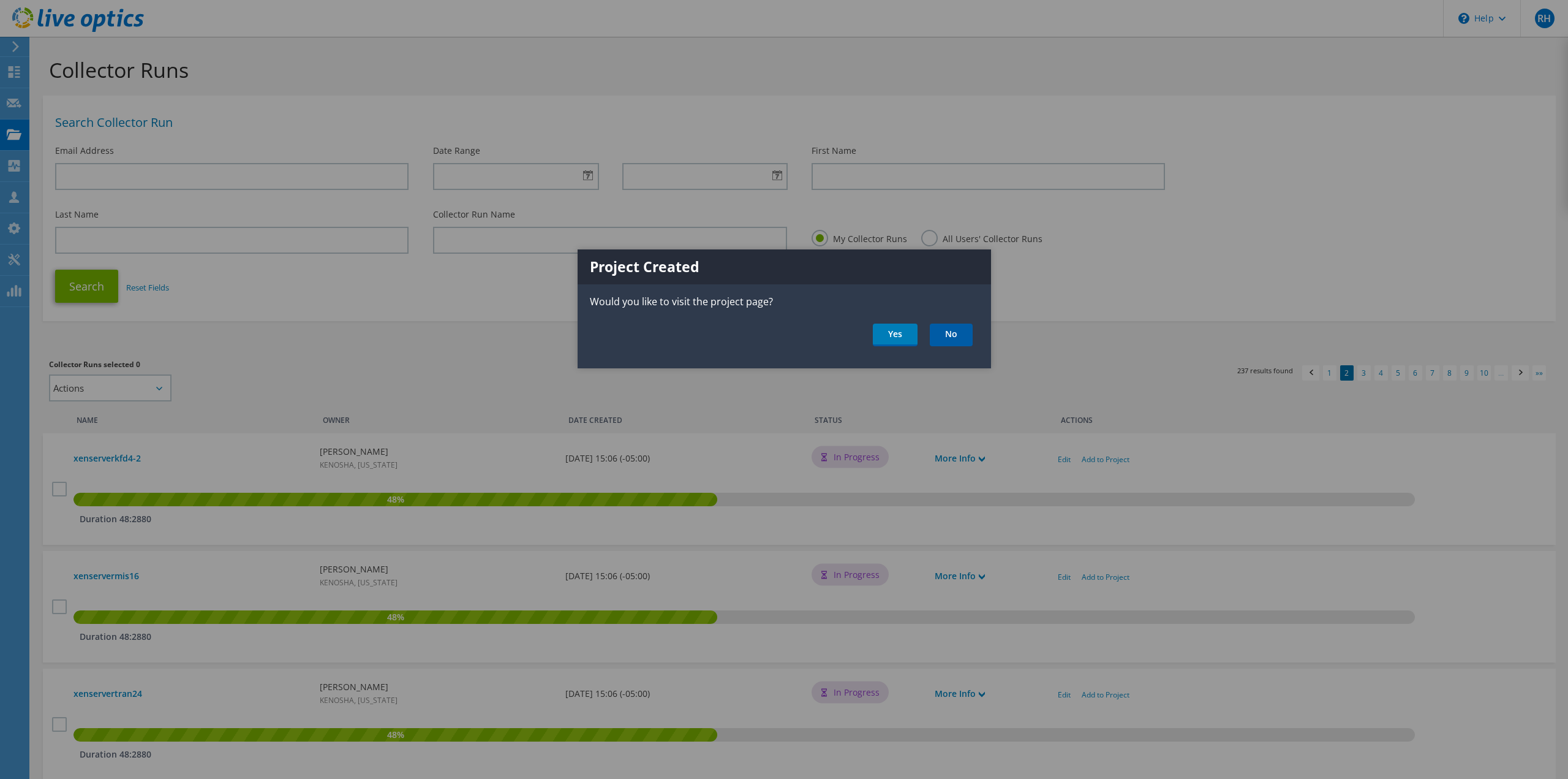
click at [954, 338] on link "No" at bounding box center [951, 335] width 43 height 23
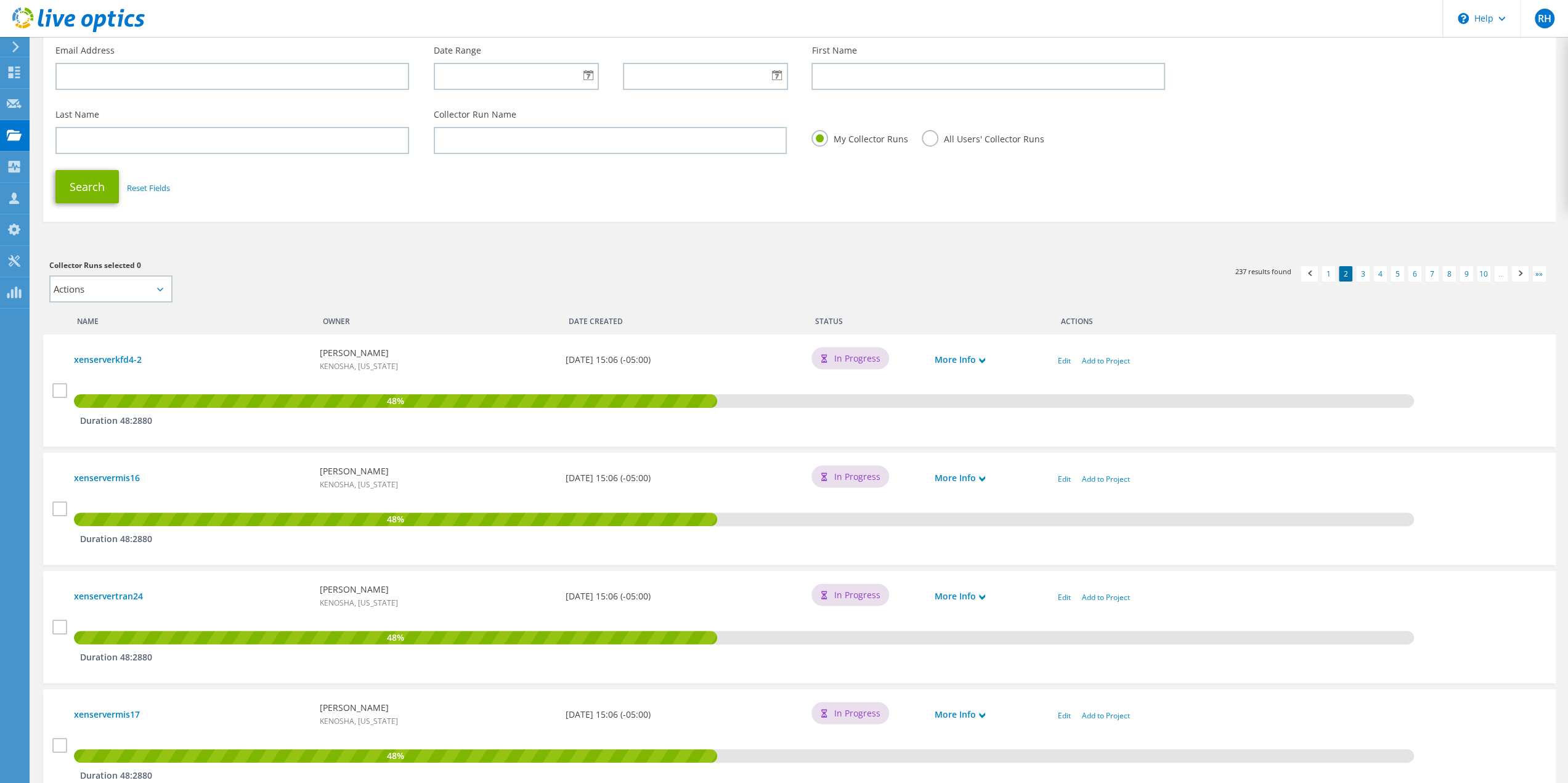
scroll to position [123, 0]
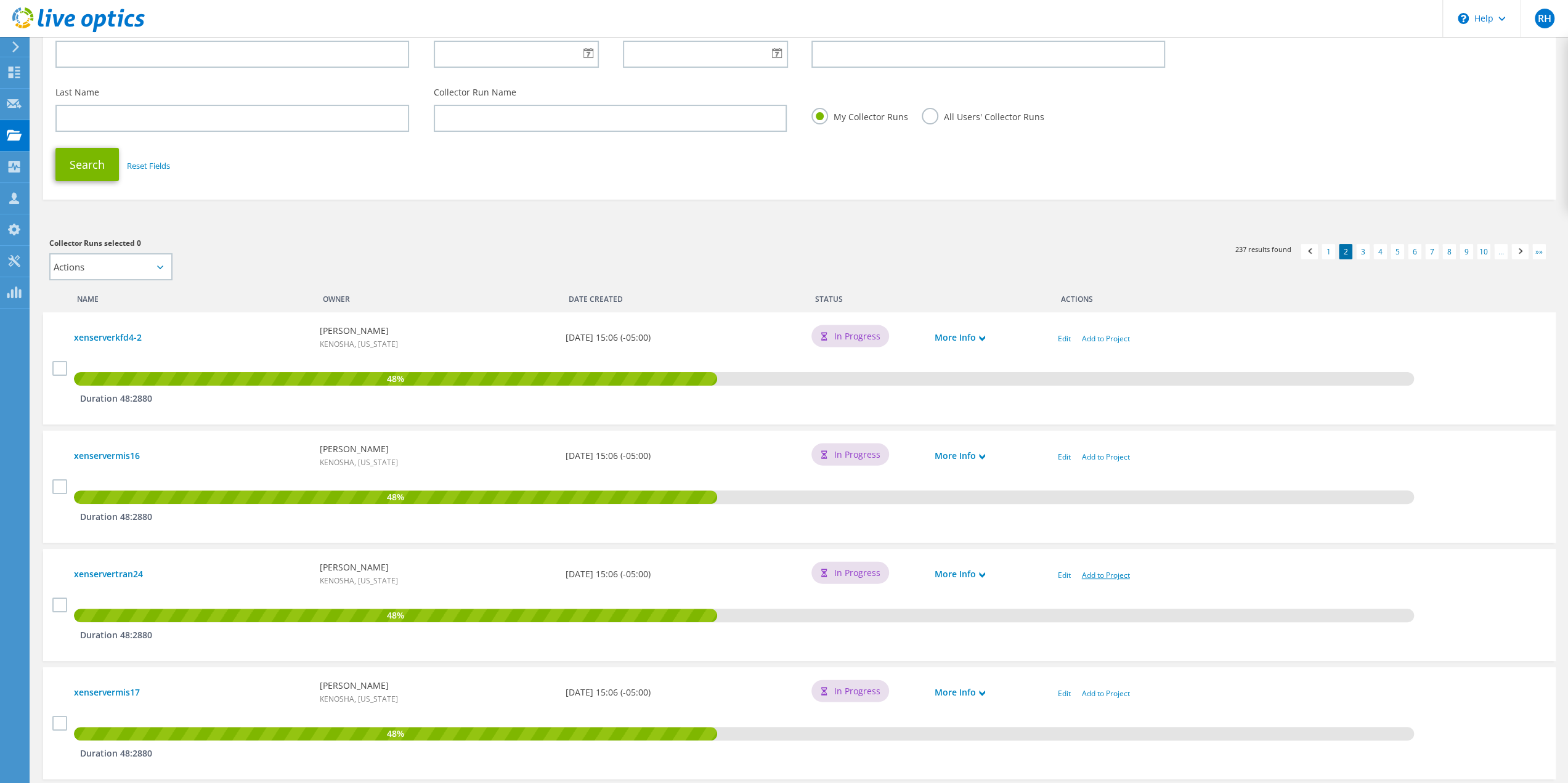
click at [1100, 577] on link "Add to Project" at bounding box center [1106, 575] width 48 height 10
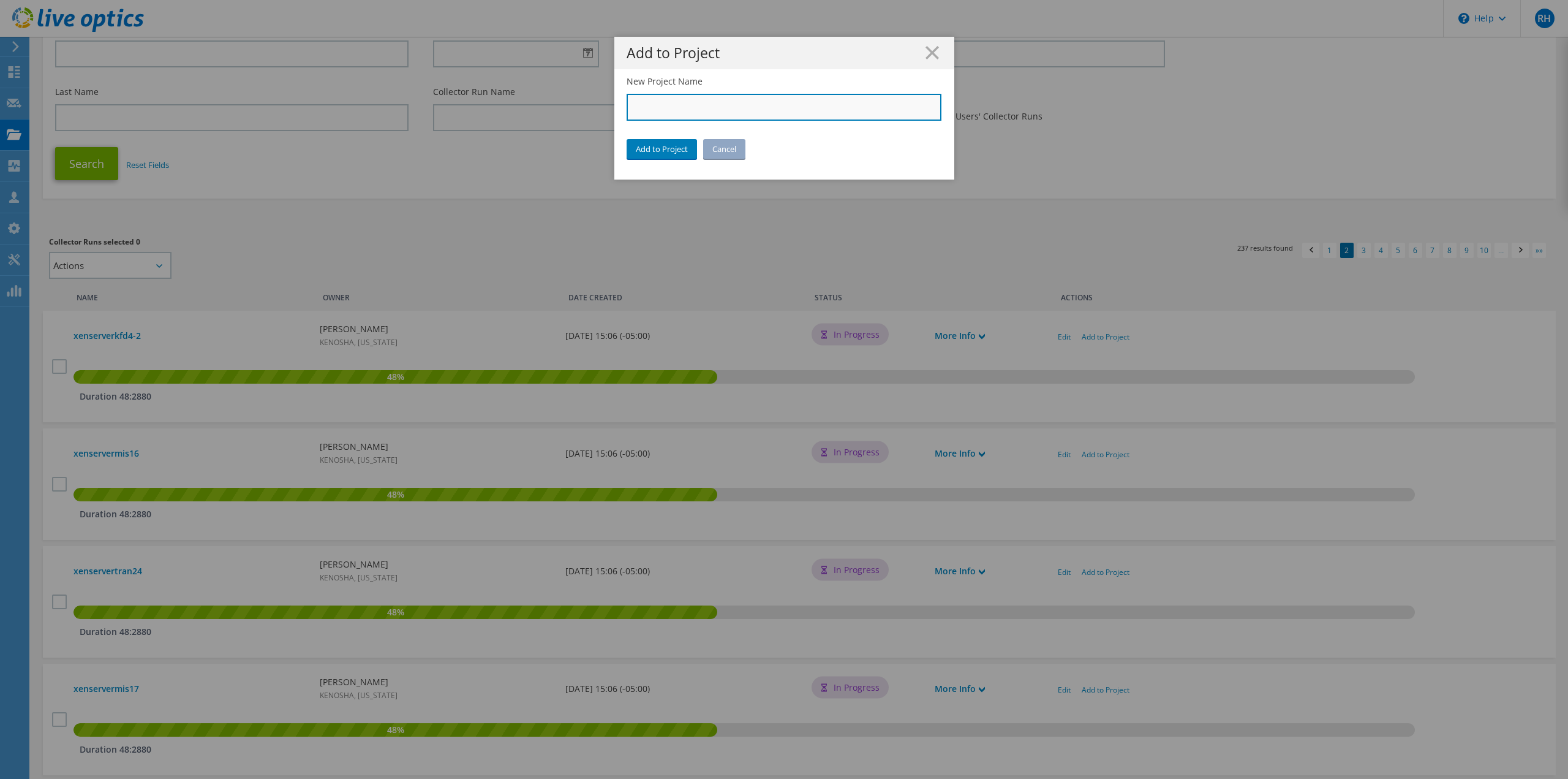
drag, startPoint x: 670, startPoint y: 104, endPoint x: 669, endPoint y: 143, distance: 39.0
click at [670, 104] on input "New Project Name" at bounding box center [784, 107] width 316 height 27
type input "City of [GEOGRAPHIC_DATA]"
click at [668, 152] on link "Add to Project" at bounding box center [662, 149] width 71 height 19
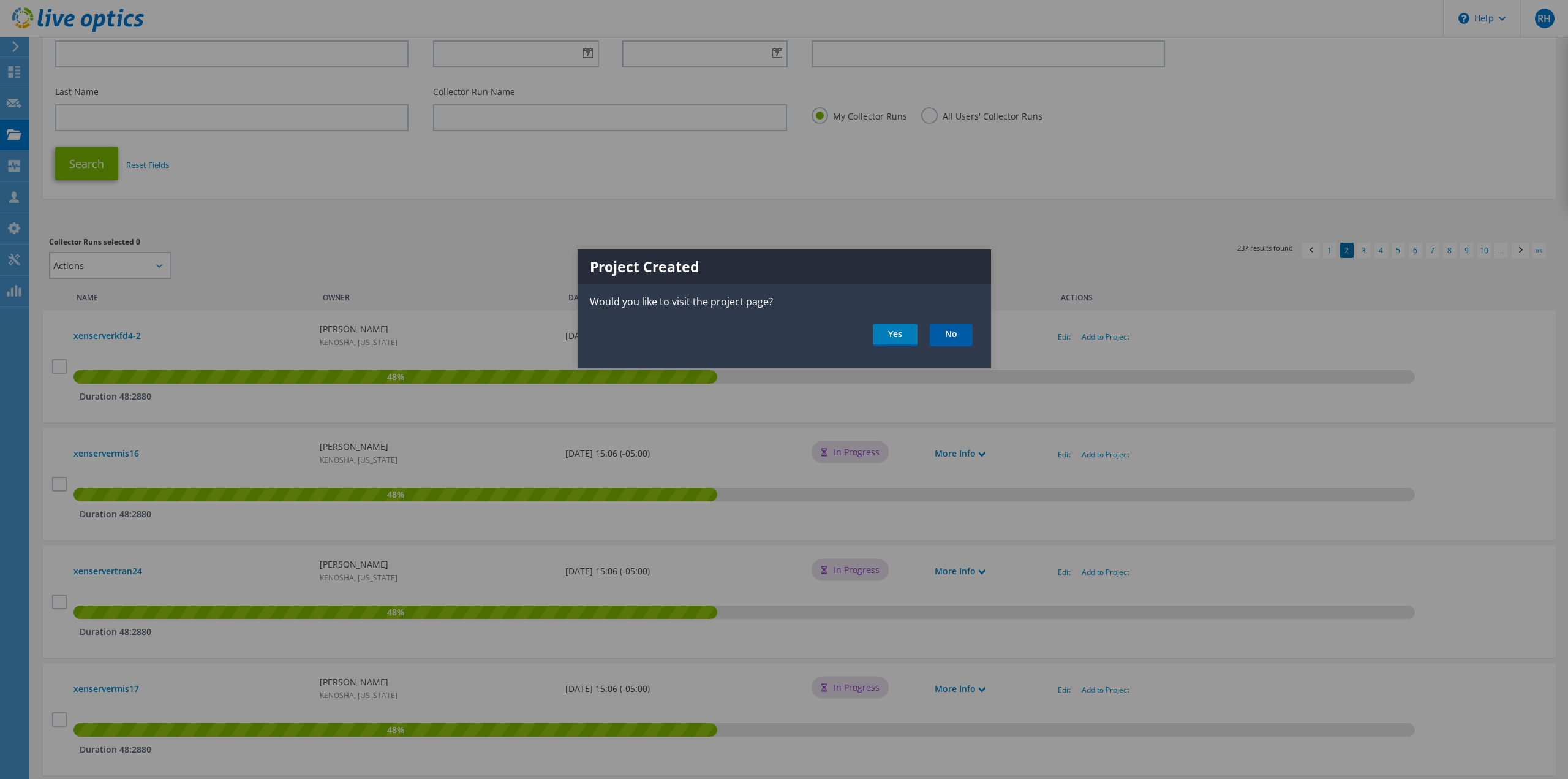
click at [958, 329] on link "No" at bounding box center [951, 335] width 43 height 23
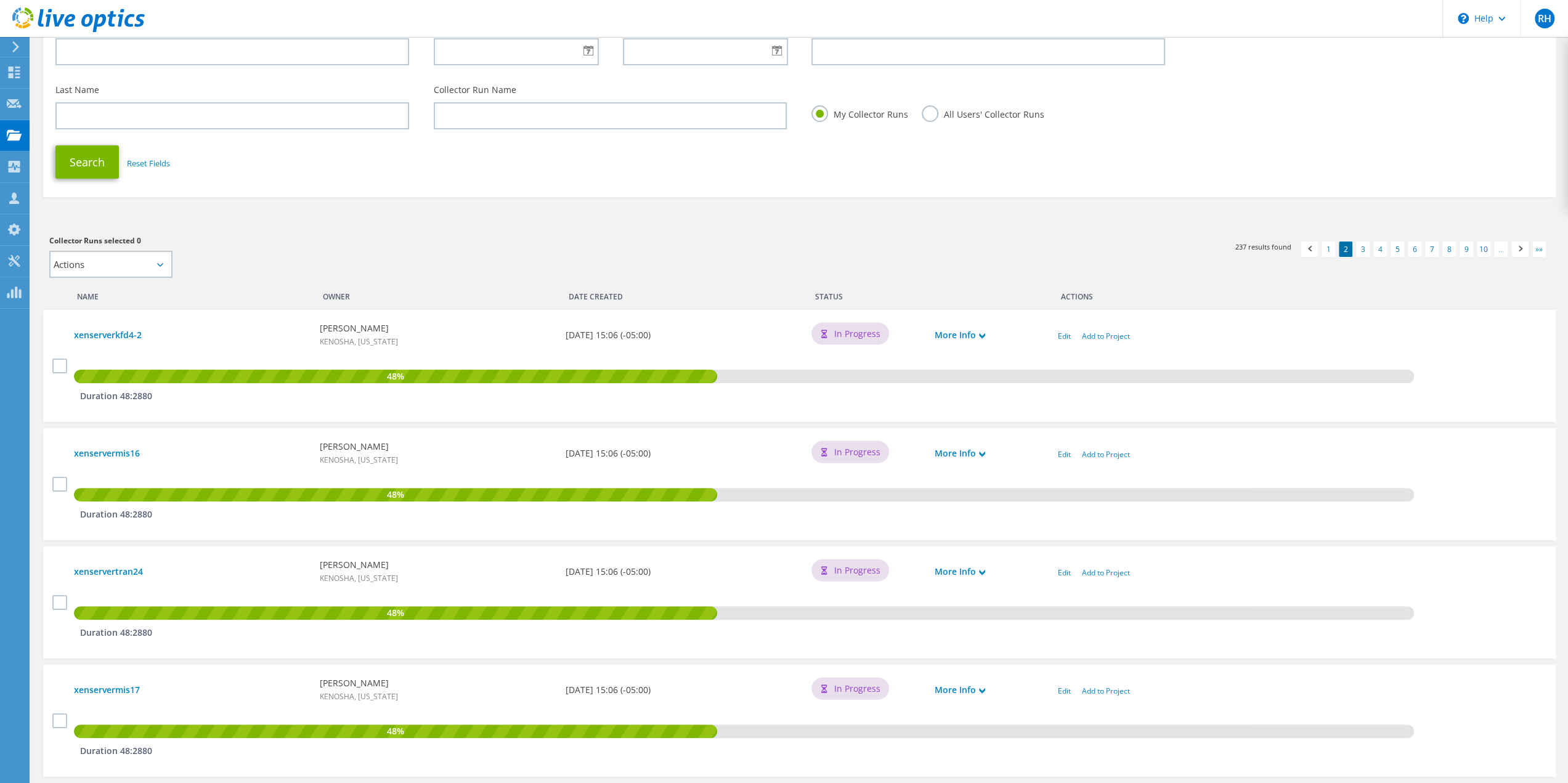
scroll to position [125, 0]
click at [1108, 694] on link "Add to Project" at bounding box center [1106, 691] width 48 height 10
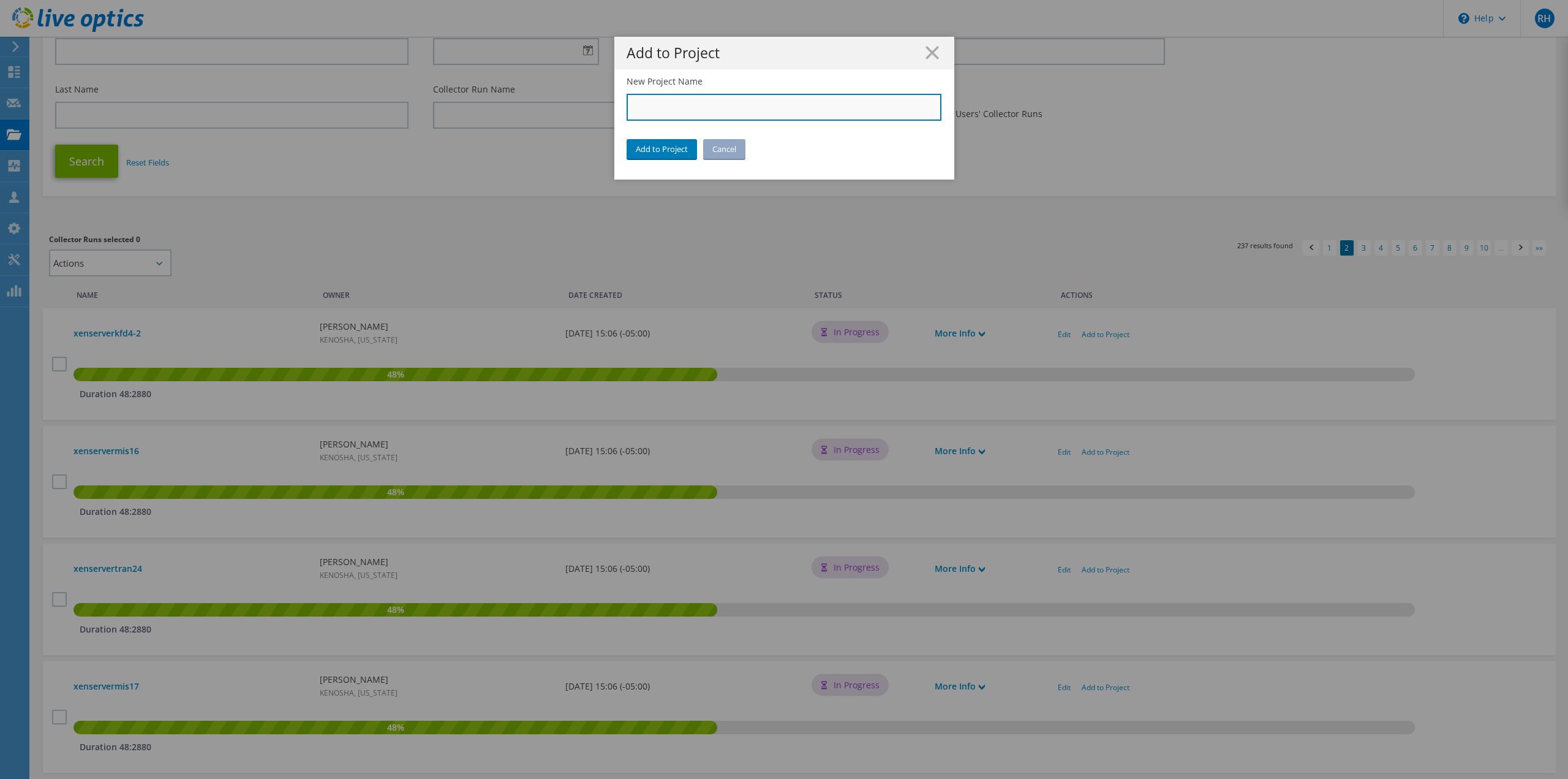
click at [706, 111] on input "New Project Name" at bounding box center [784, 107] width 316 height 27
type input "City of [GEOGRAPHIC_DATA]"
click at [646, 152] on link "Add to Project" at bounding box center [662, 149] width 71 height 19
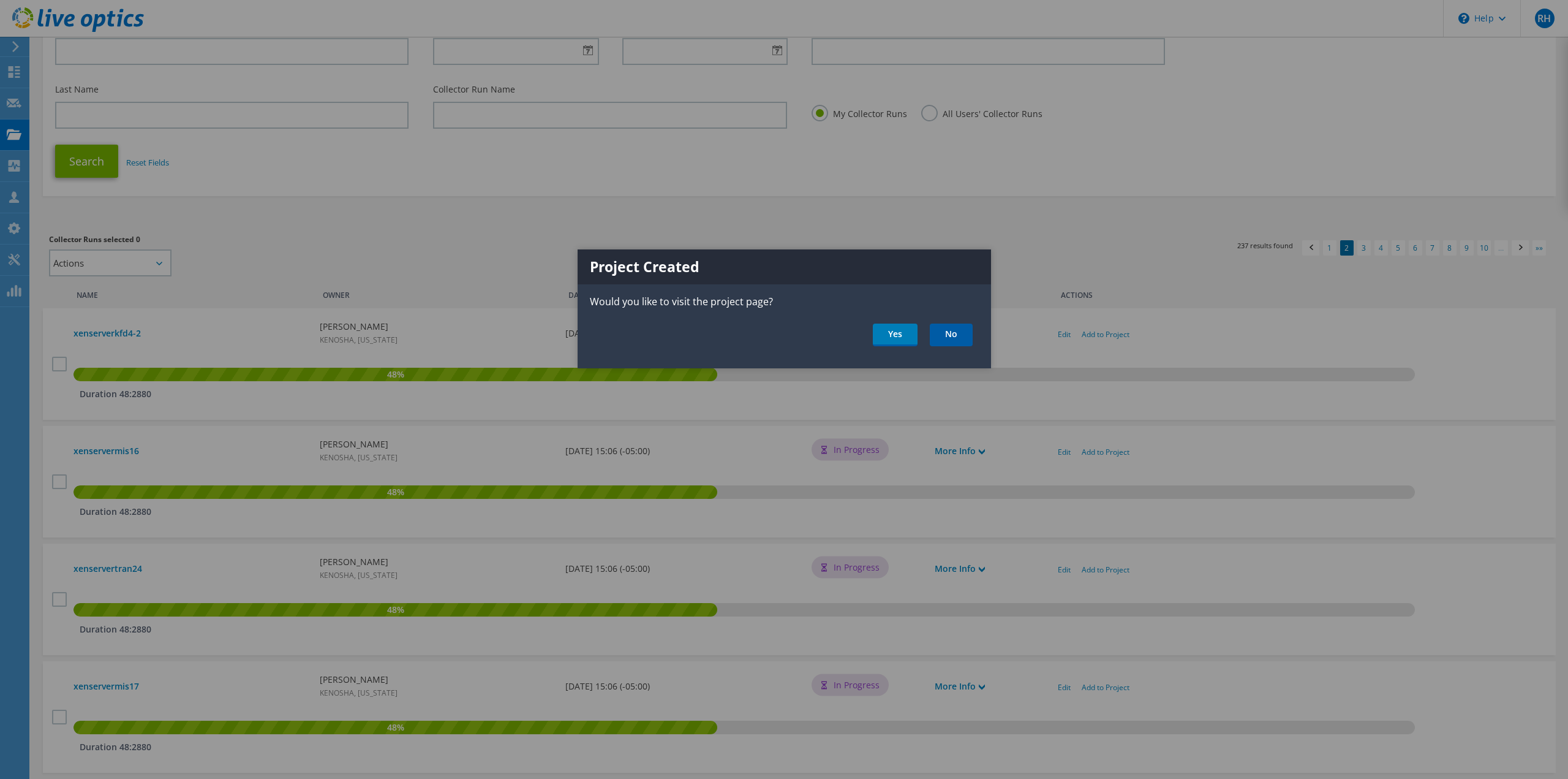
click at [956, 334] on link "No" at bounding box center [951, 335] width 43 height 23
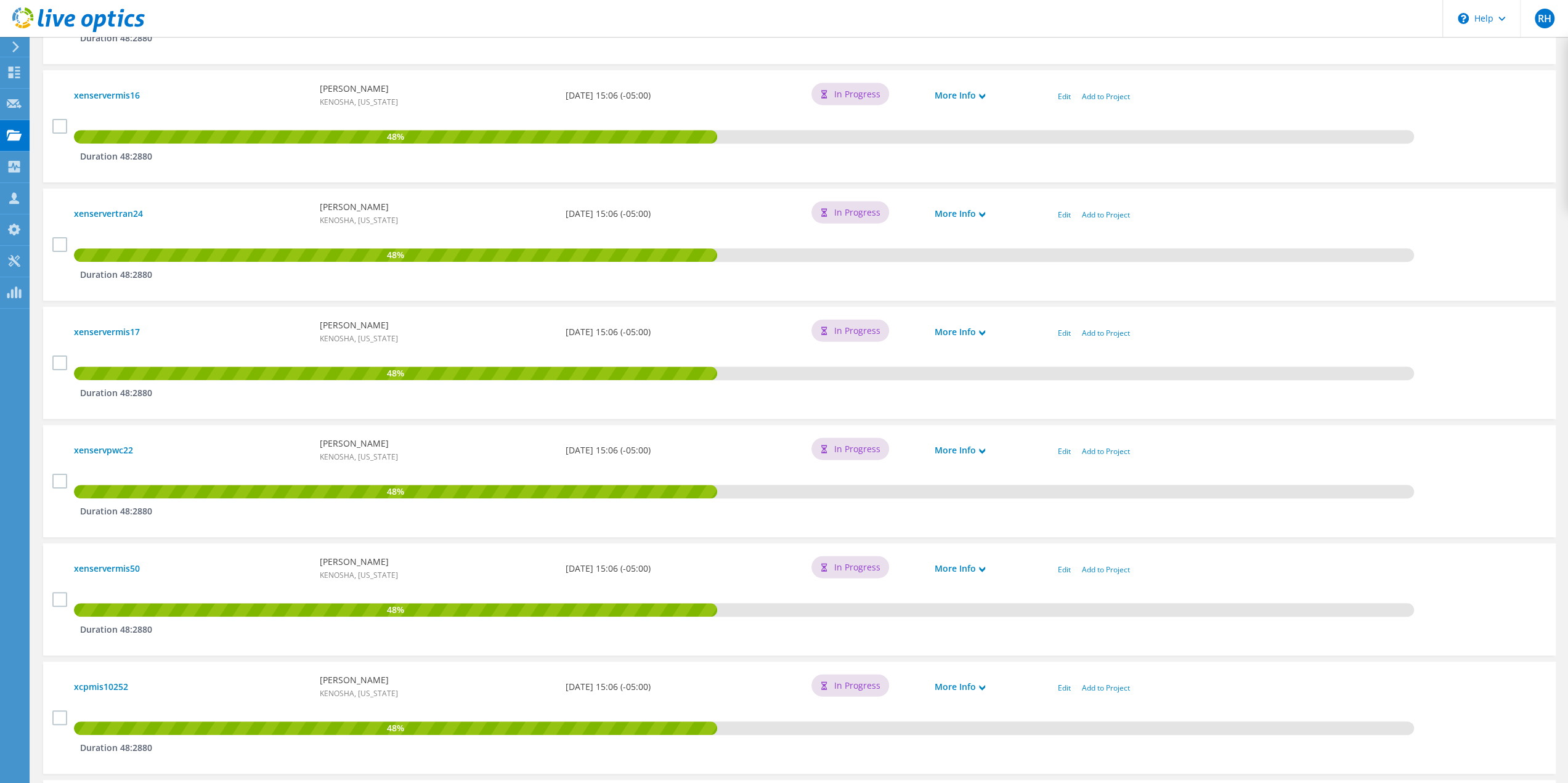
scroll to position [498, 0]
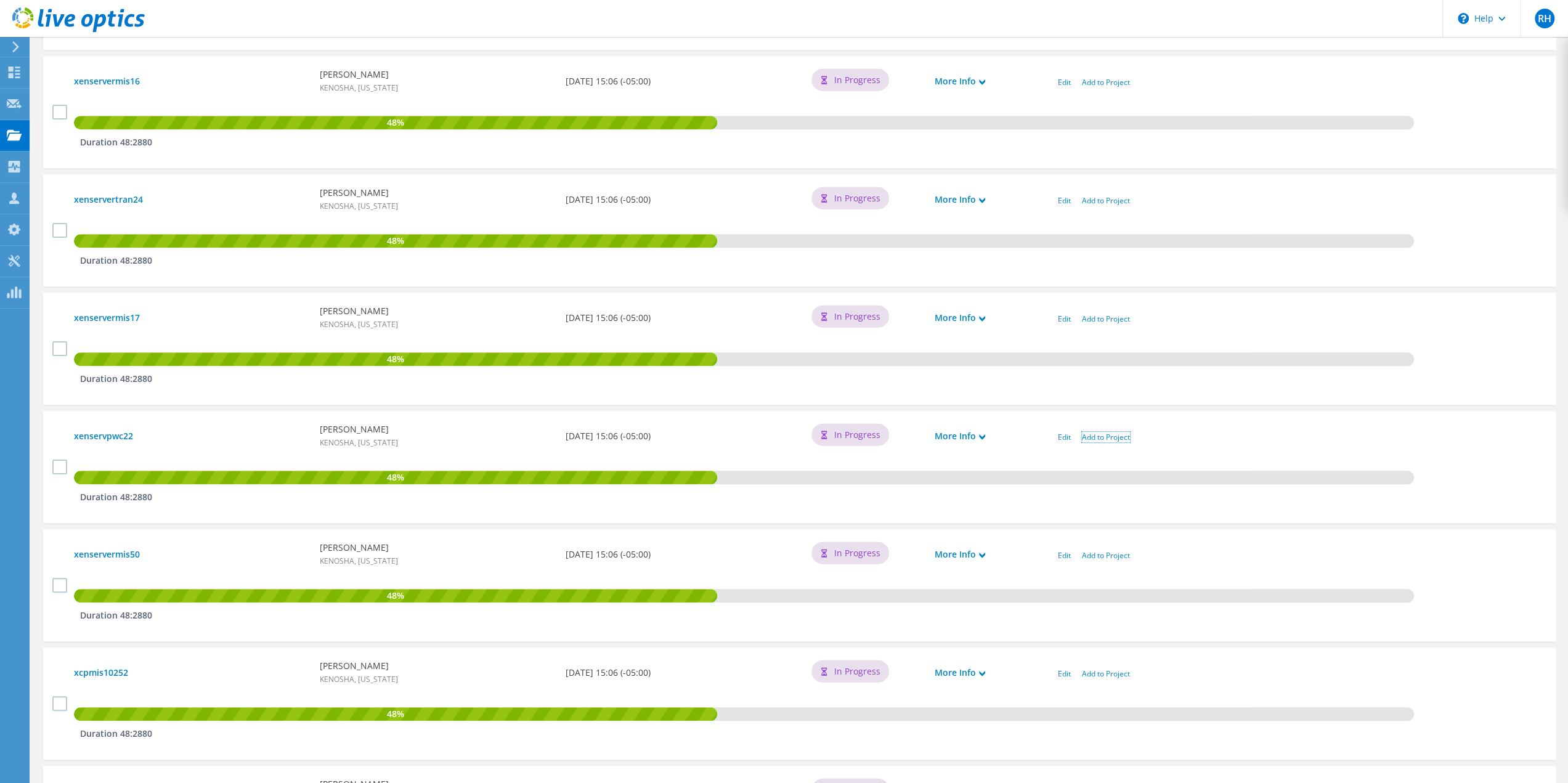
click at [1101, 434] on link "Add to Project" at bounding box center [1106, 437] width 48 height 10
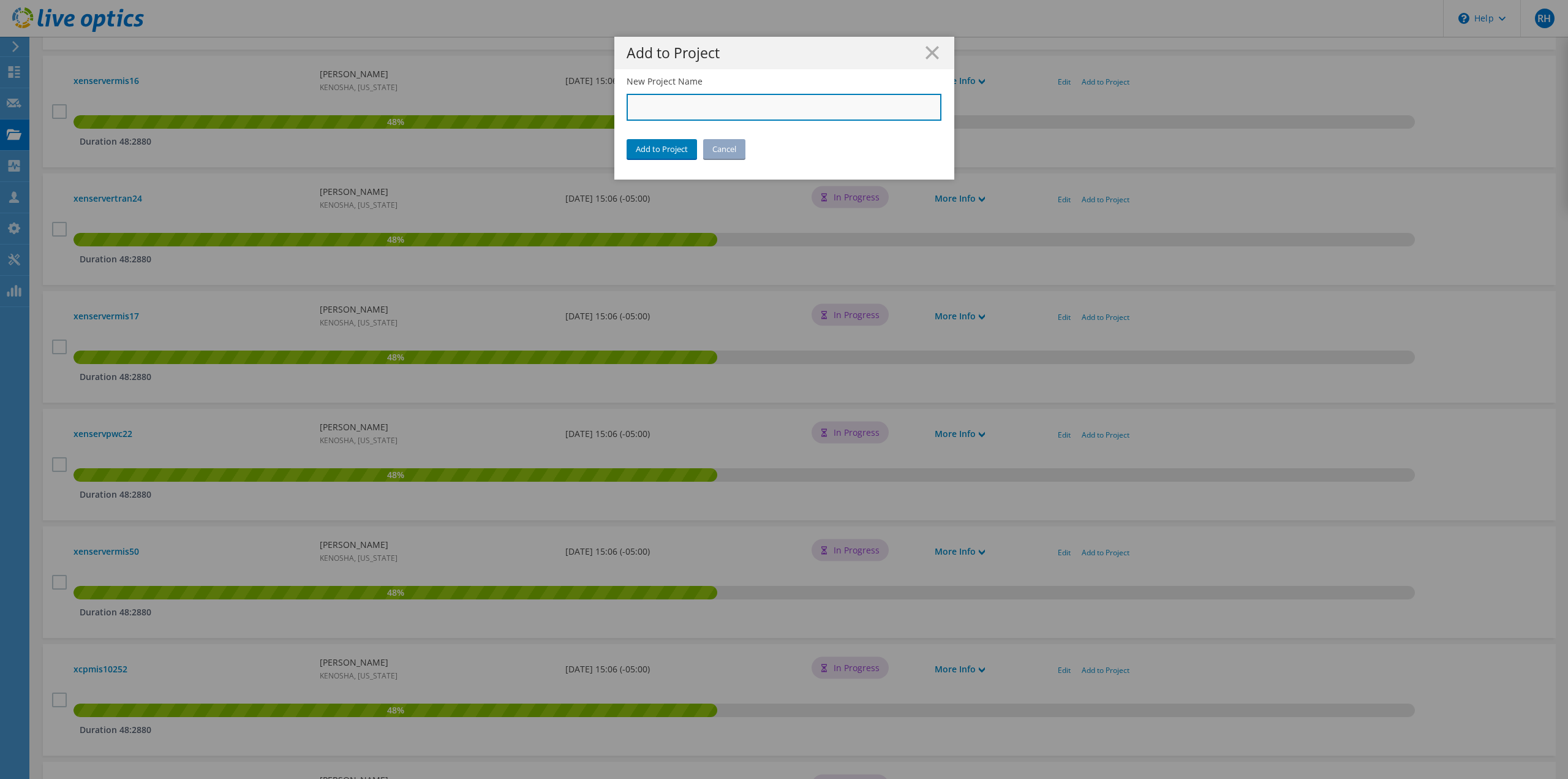
click at [734, 100] on input "New Project Name" at bounding box center [784, 107] width 316 height 27
type input "City of [GEOGRAPHIC_DATA]"
click at [654, 146] on link "Add to Project" at bounding box center [662, 149] width 71 height 19
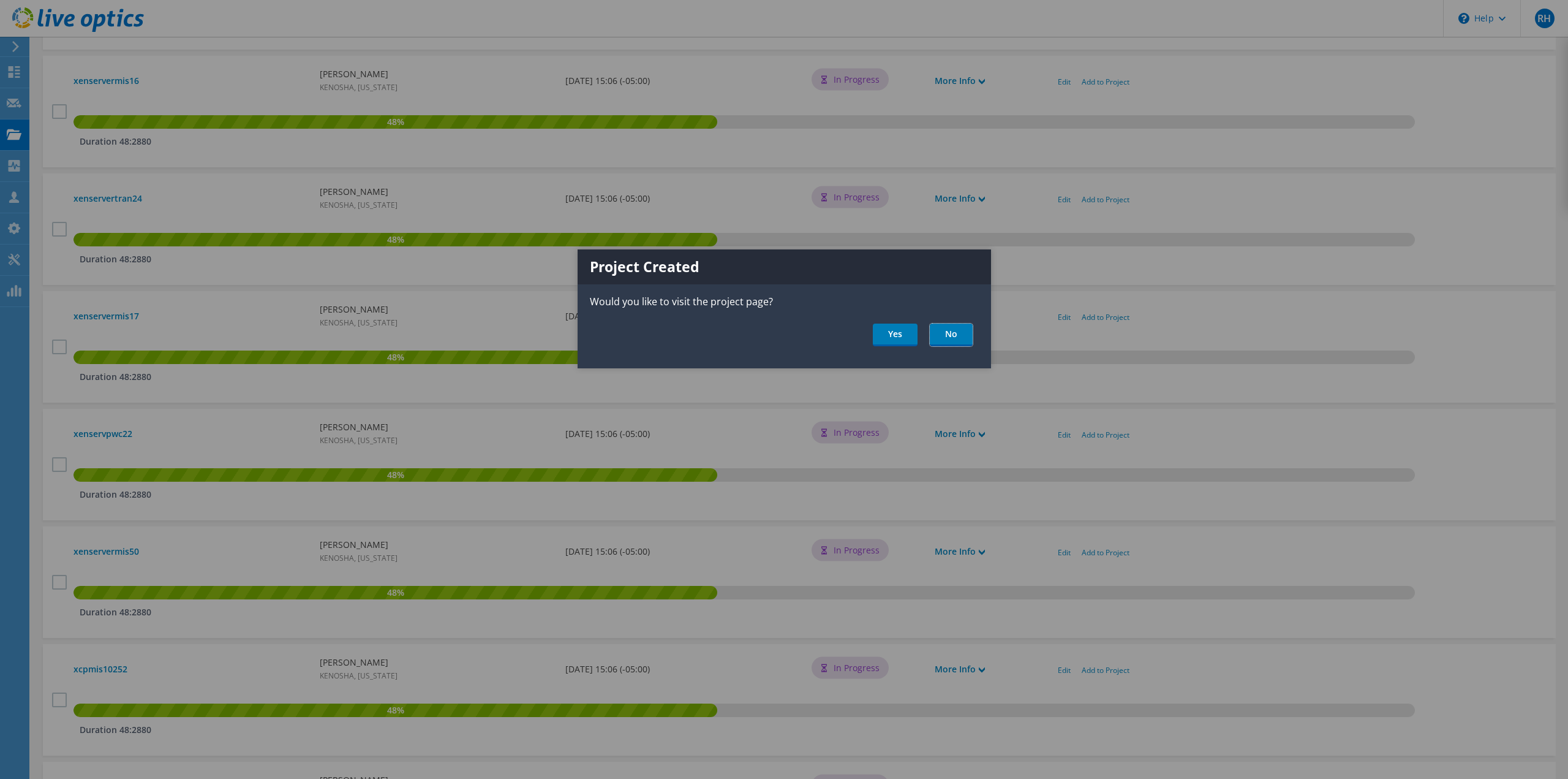
click at [946, 338] on link "No" at bounding box center [951, 335] width 43 height 23
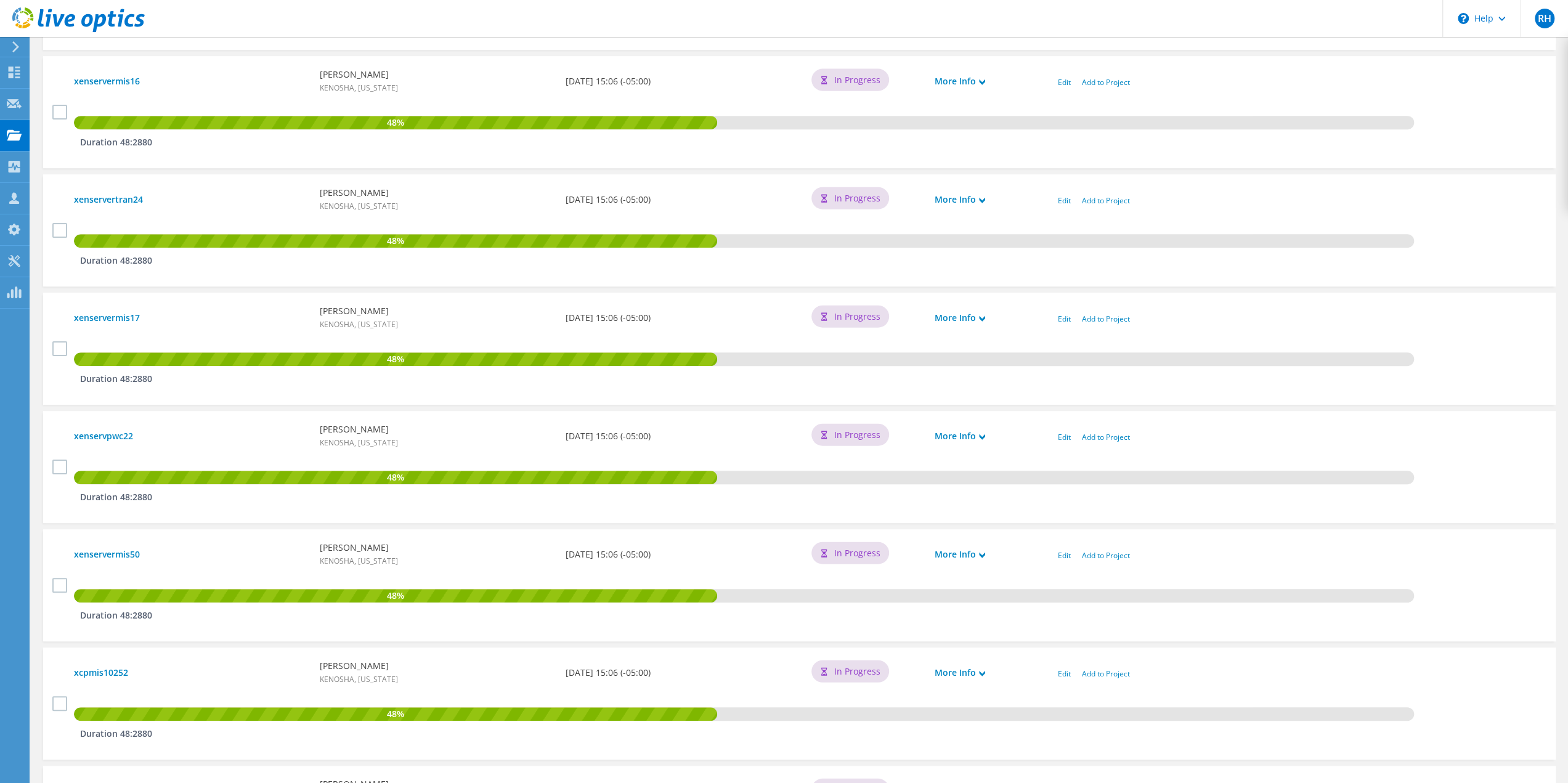
scroll to position [498, 0]
click at [1094, 559] on link "Add to Project" at bounding box center [1106, 555] width 48 height 10
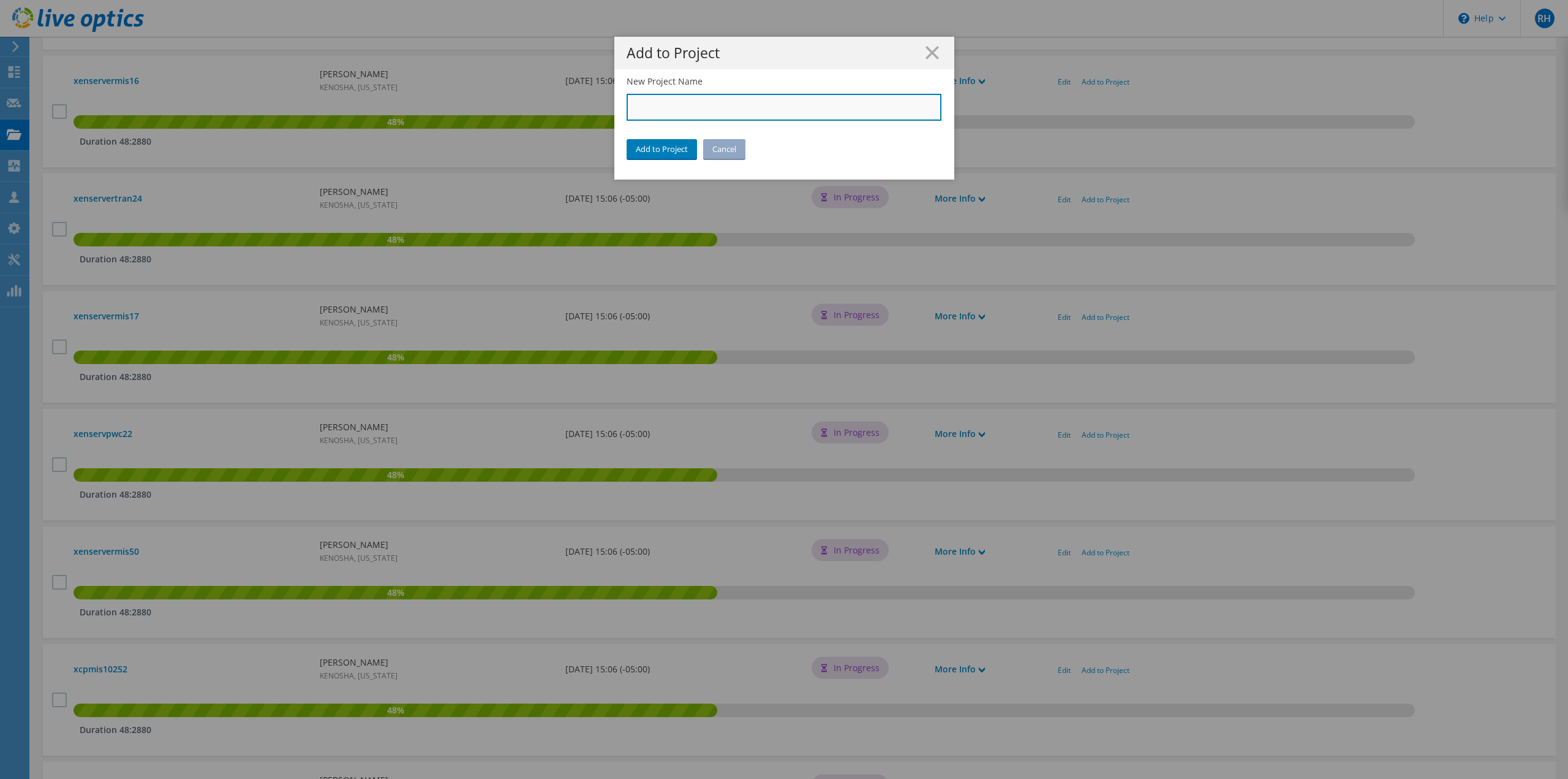
click at [670, 105] on input "New Project Name" at bounding box center [784, 107] width 316 height 27
type input "City of [GEOGRAPHIC_DATA]"
click at [658, 149] on link "Add to Project" at bounding box center [662, 149] width 71 height 19
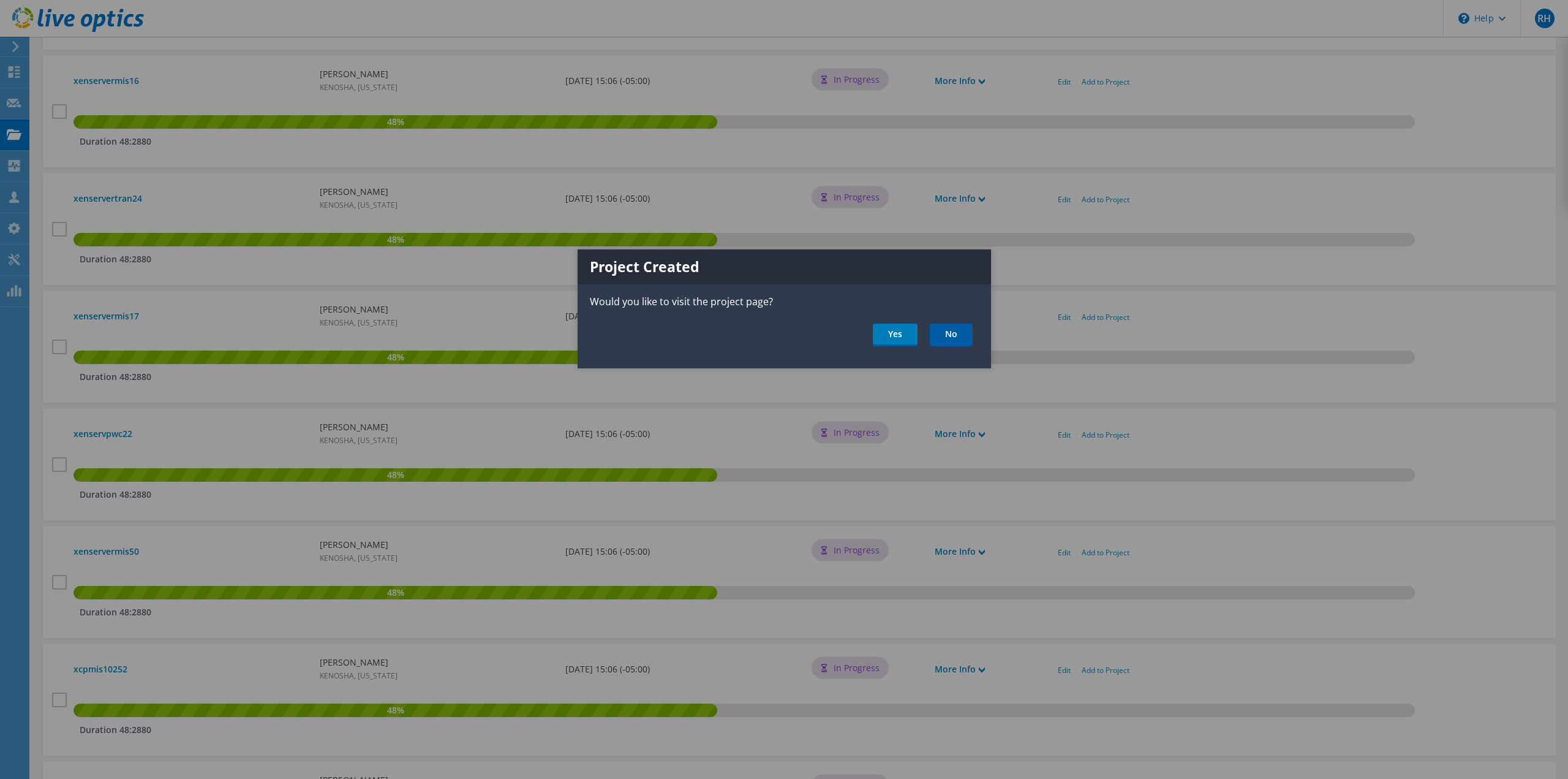
click at [942, 335] on link "No" at bounding box center [951, 335] width 43 height 23
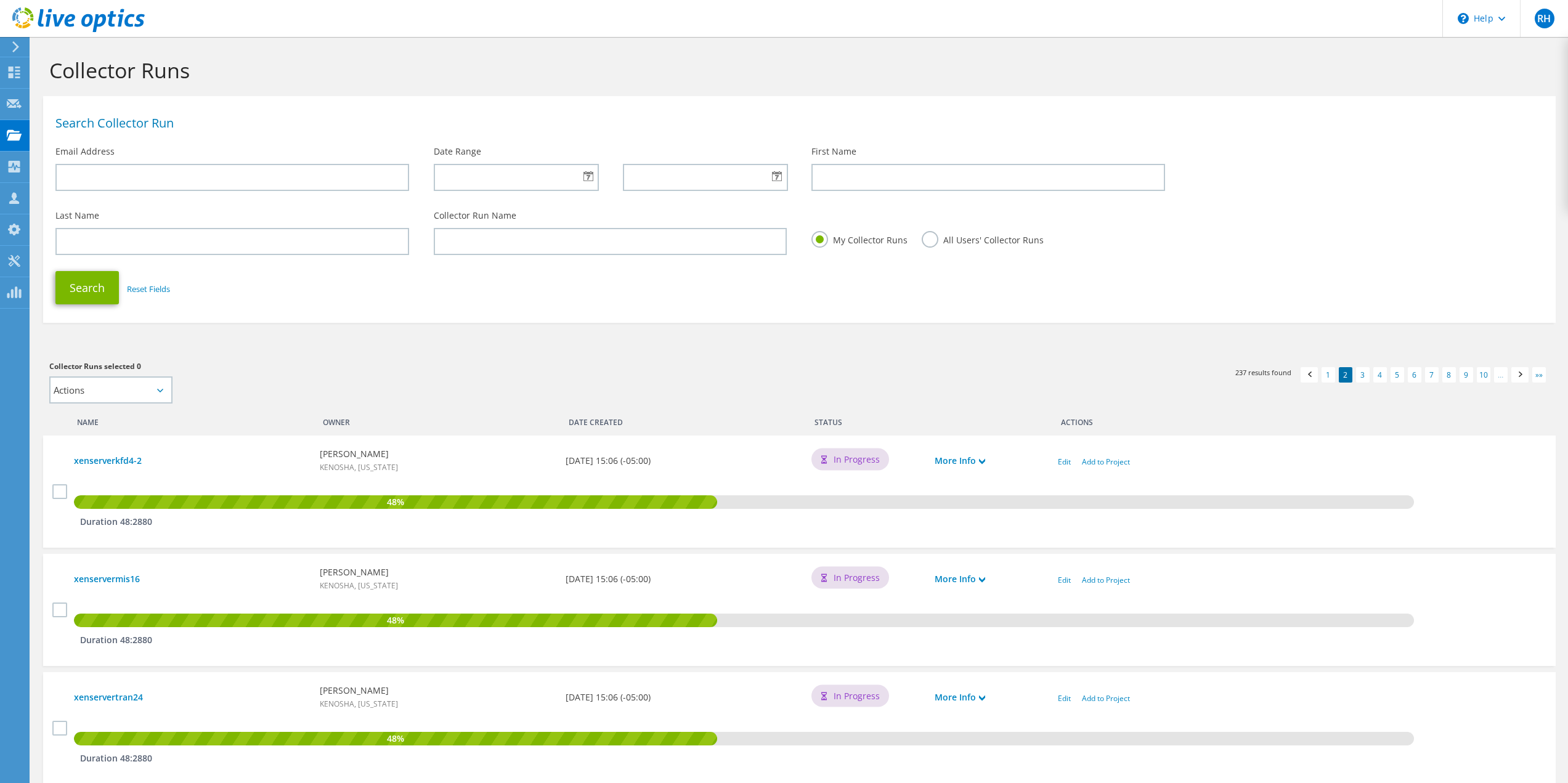
scroll to position [498, 0]
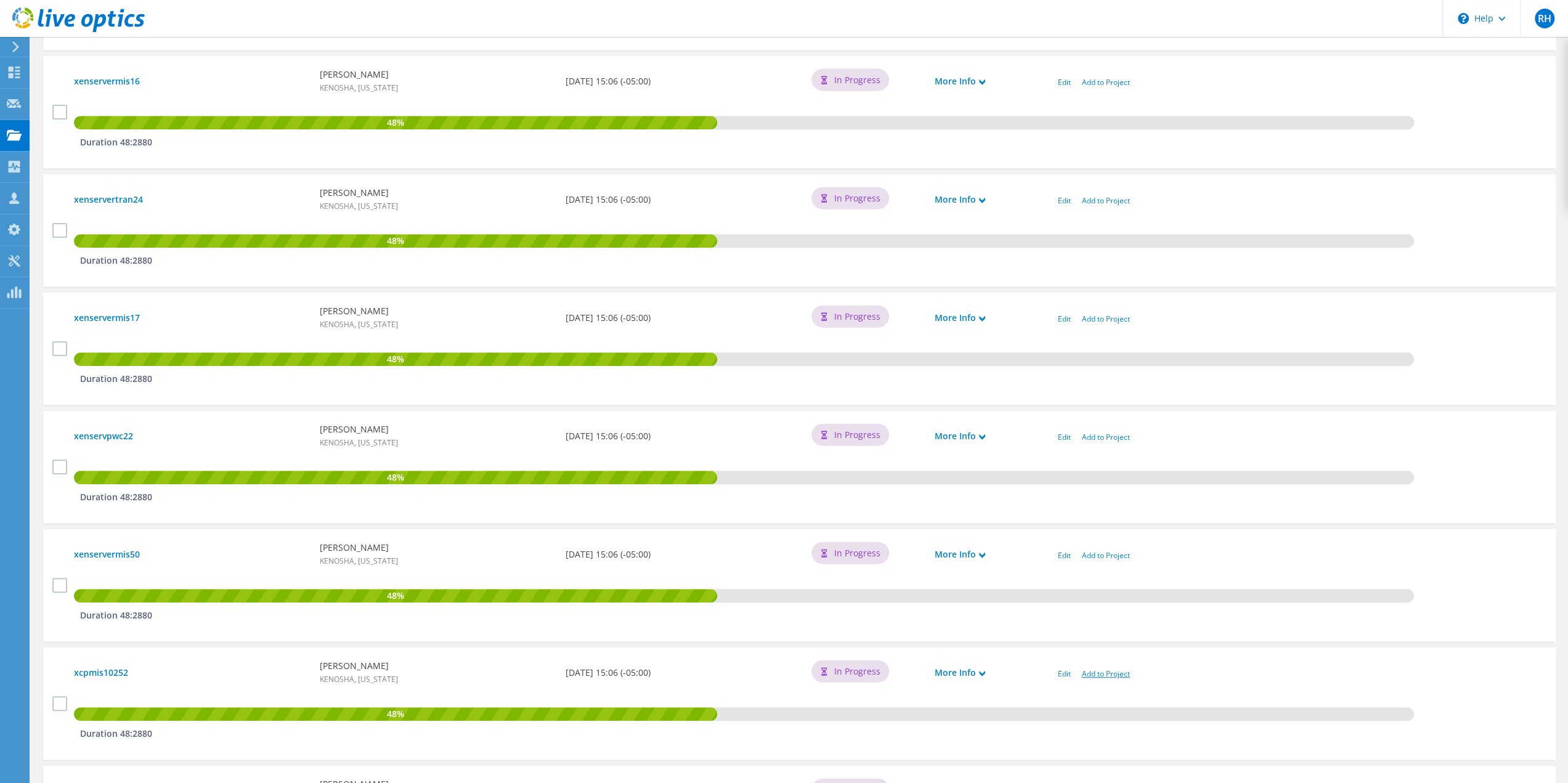
click at [1106, 674] on link "Add to Project" at bounding box center [1106, 674] width 48 height 10
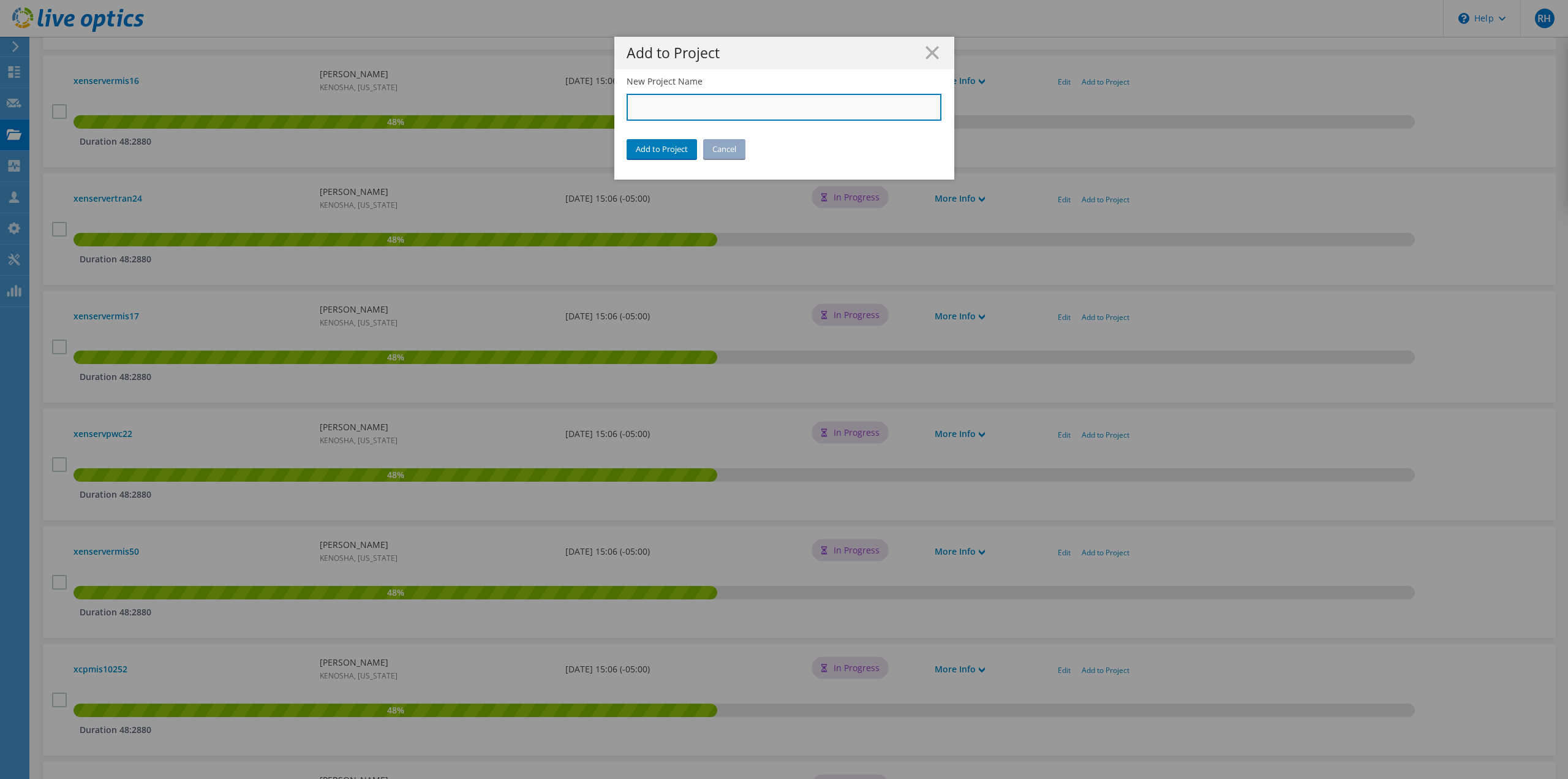
click at [690, 115] on input "New Project Name" at bounding box center [784, 107] width 316 height 27
type input "City of [GEOGRAPHIC_DATA]"
click at [652, 157] on link "Add to Project" at bounding box center [662, 149] width 71 height 19
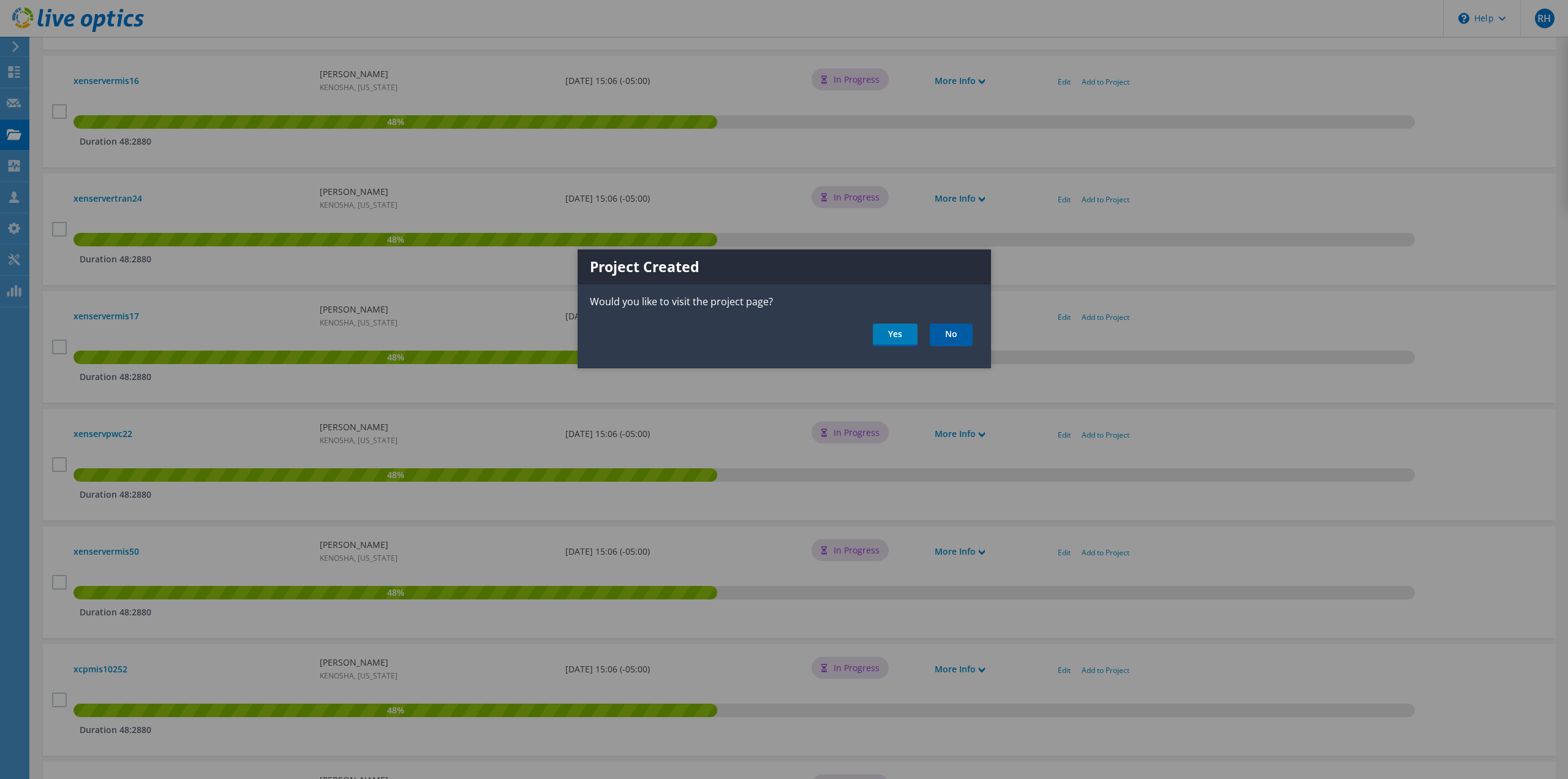
click at [945, 335] on link "No" at bounding box center [951, 335] width 43 height 23
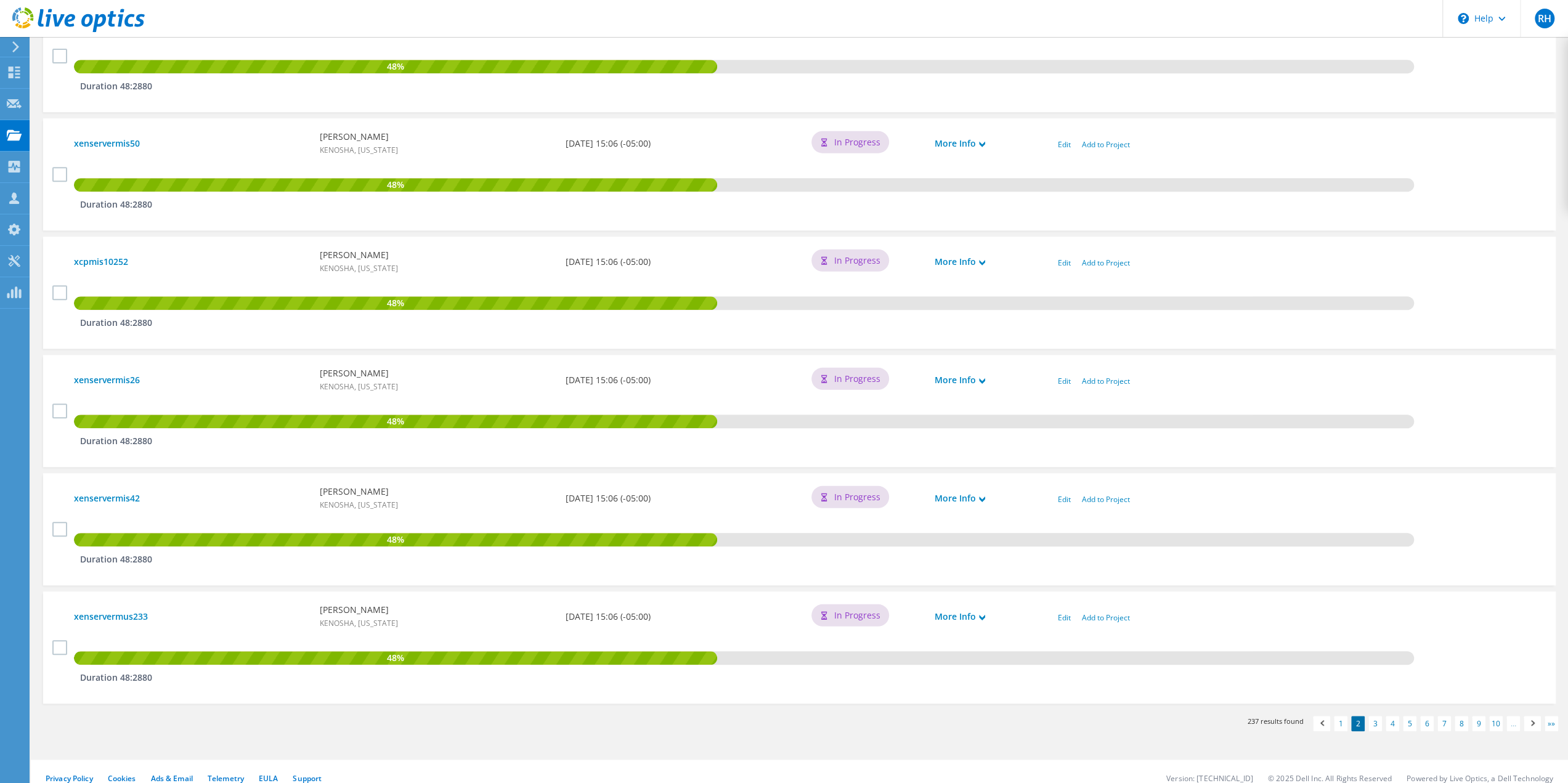
scroll to position [921, 0]
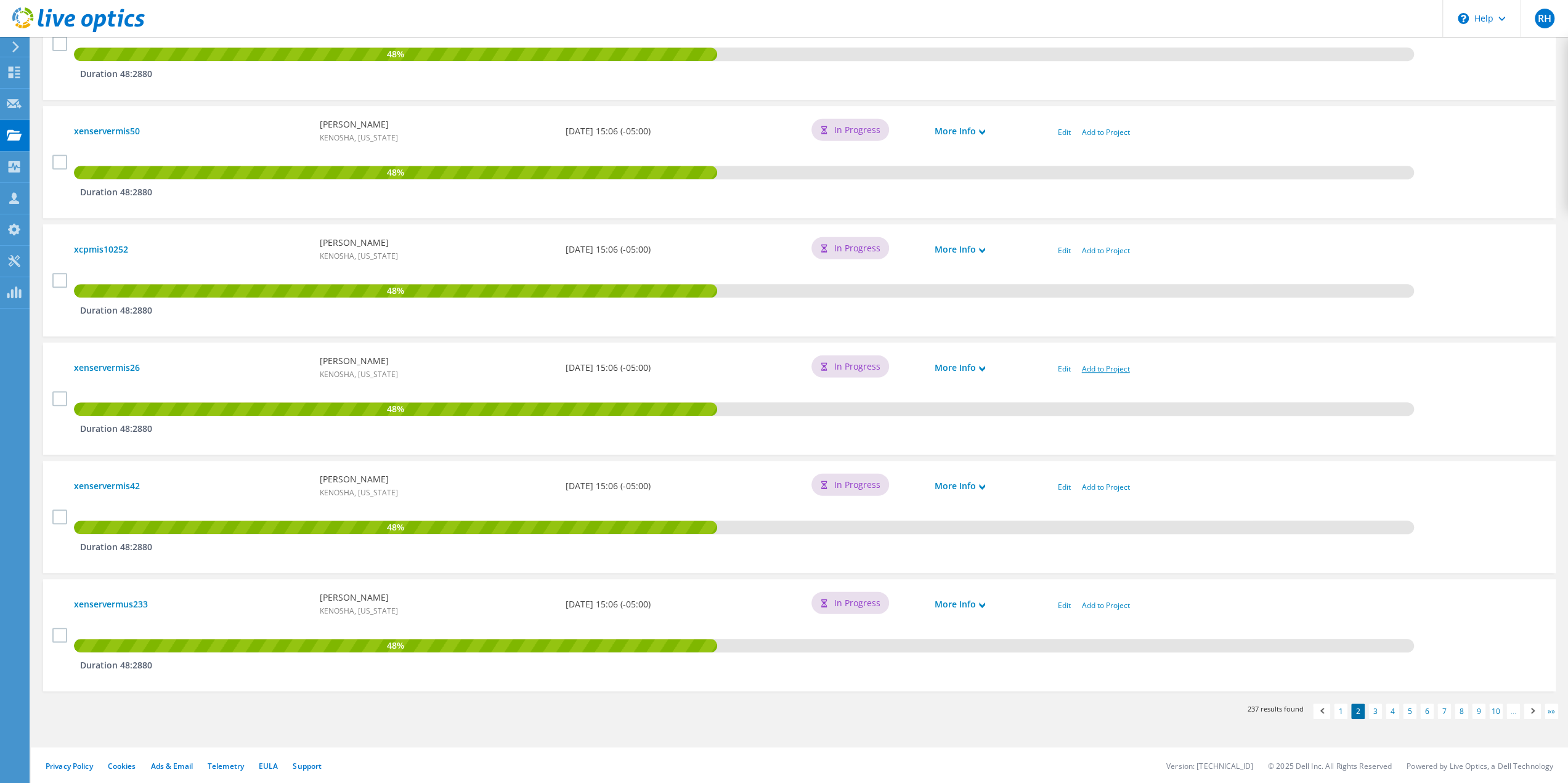
click at [1105, 369] on link "Add to Project" at bounding box center [1106, 369] width 48 height 10
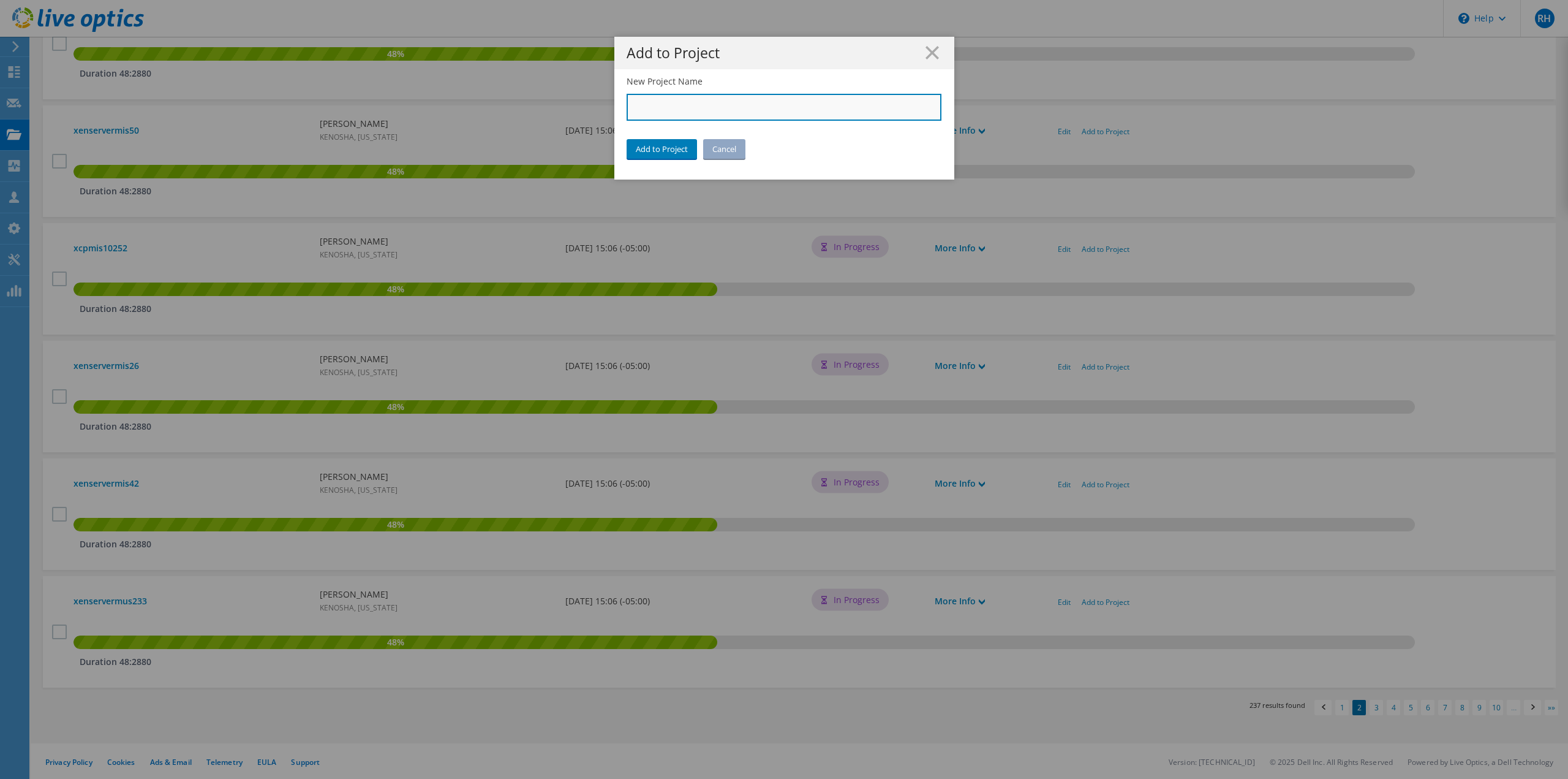
drag, startPoint x: 678, startPoint y: 101, endPoint x: 678, endPoint y: 109, distance: 8.0
click at [678, 102] on input "New Project Name" at bounding box center [784, 107] width 316 height 27
type input "City of [GEOGRAPHIC_DATA]"
click at [660, 151] on link "Add to Project" at bounding box center [662, 149] width 71 height 19
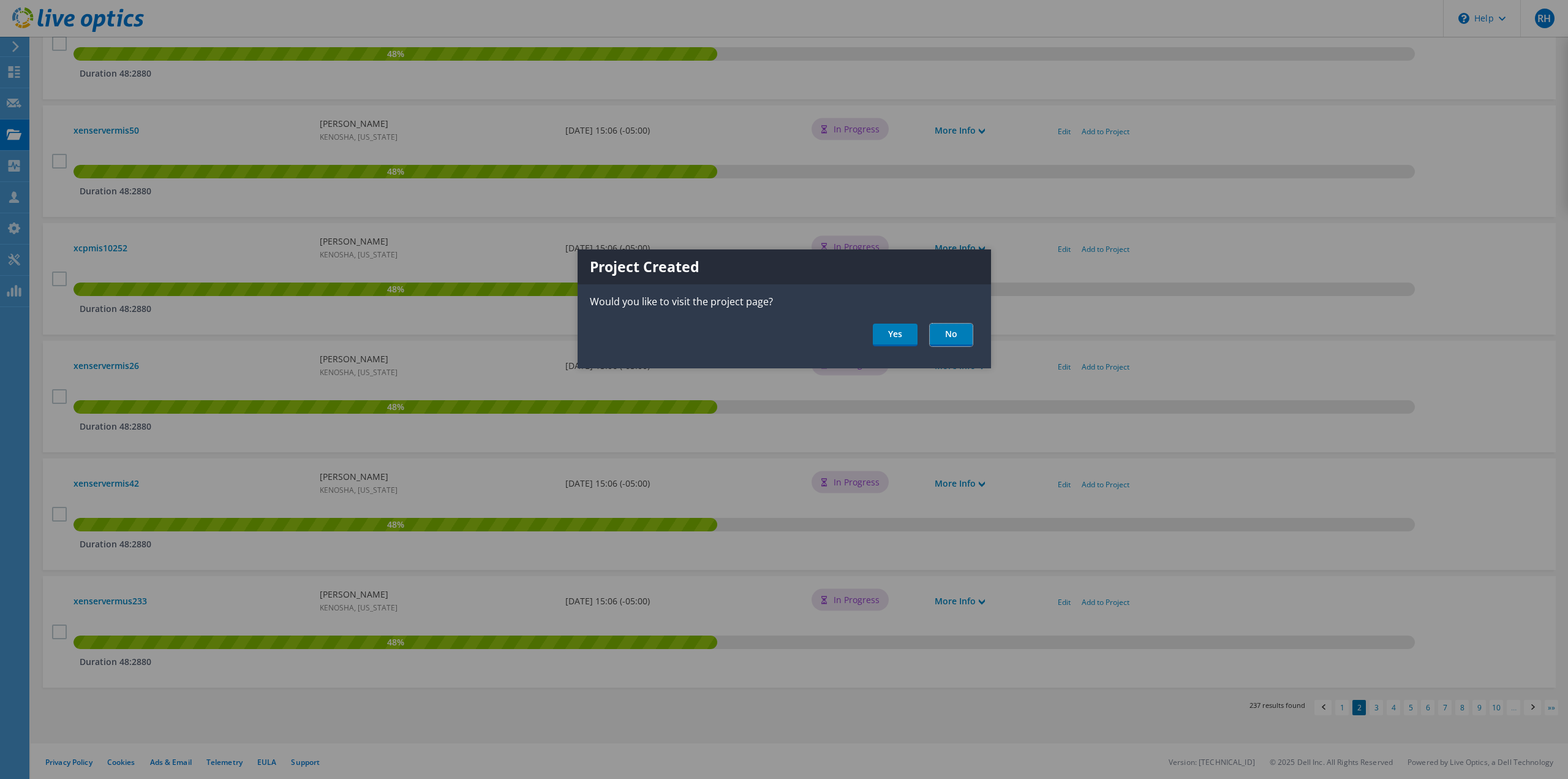
click at [956, 335] on link "No" at bounding box center [951, 335] width 43 height 23
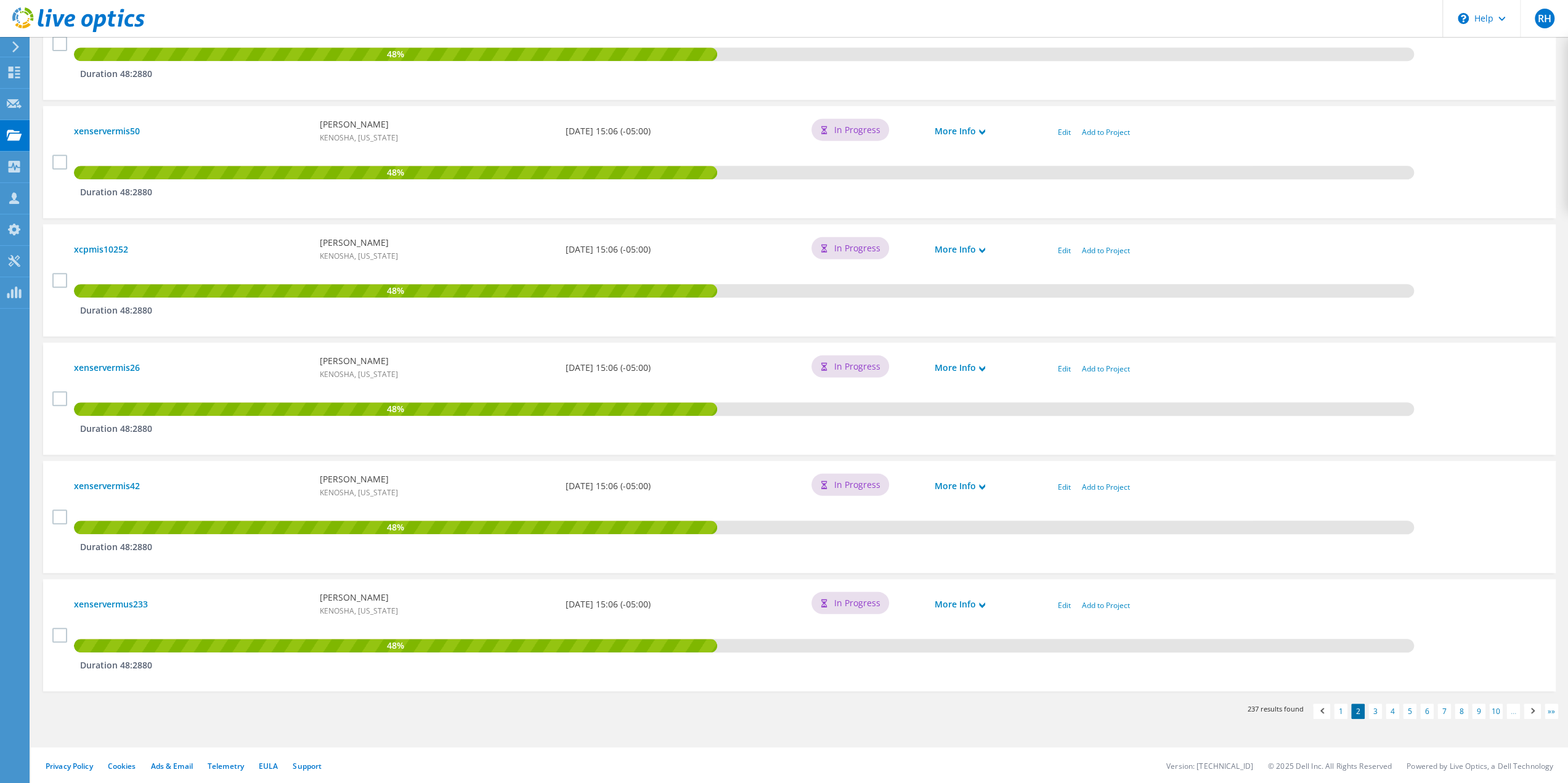
scroll to position [921, 0]
click at [1107, 486] on link "Add to Project" at bounding box center [1106, 487] width 48 height 10
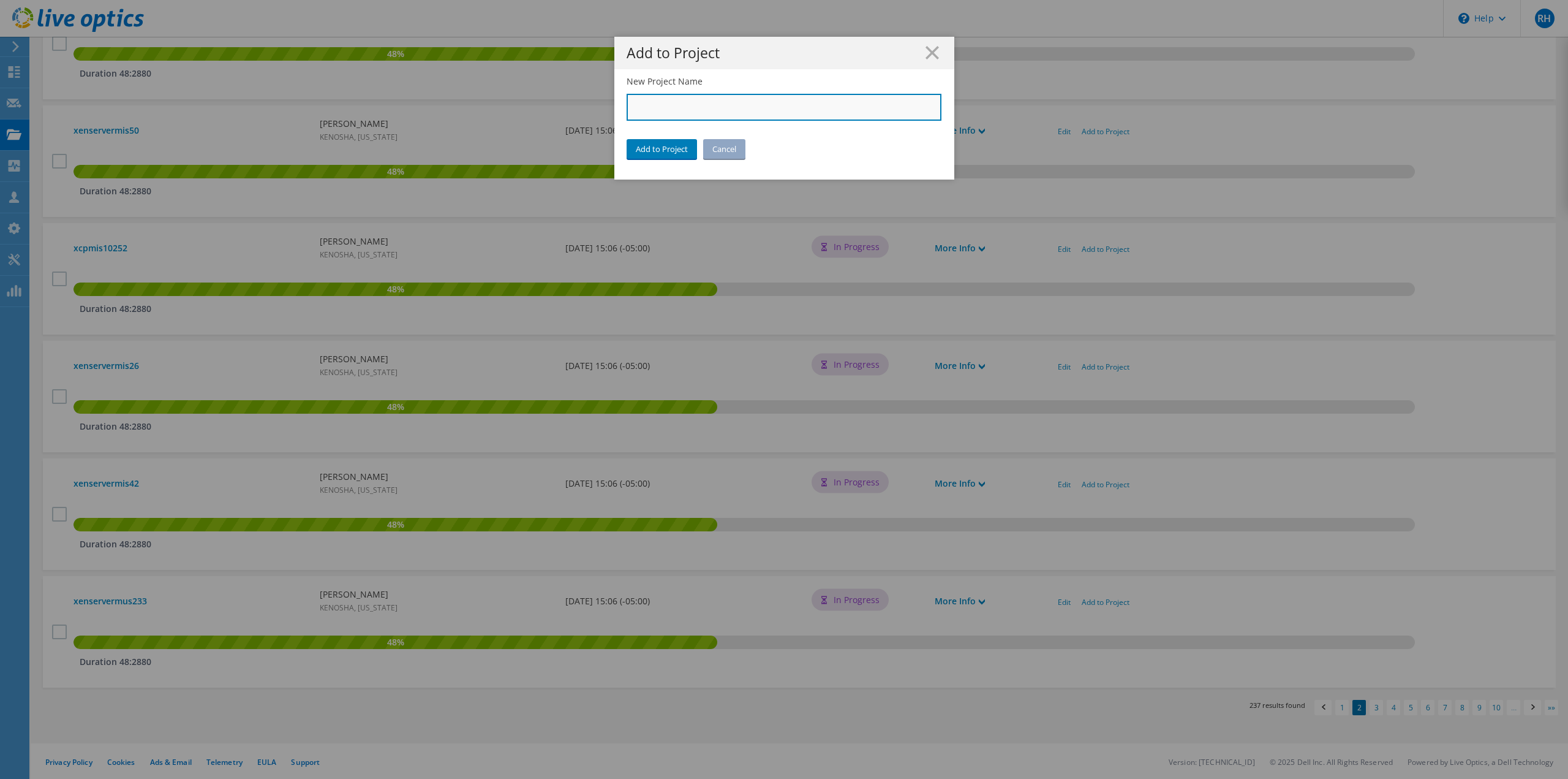
click at [674, 101] on input "New Project Name" at bounding box center [784, 107] width 316 height 27
type input "City of [GEOGRAPHIC_DATA]"
click at [646, 148] on link "Add to Project" at bounding box center [662, 149] width 71 height 19
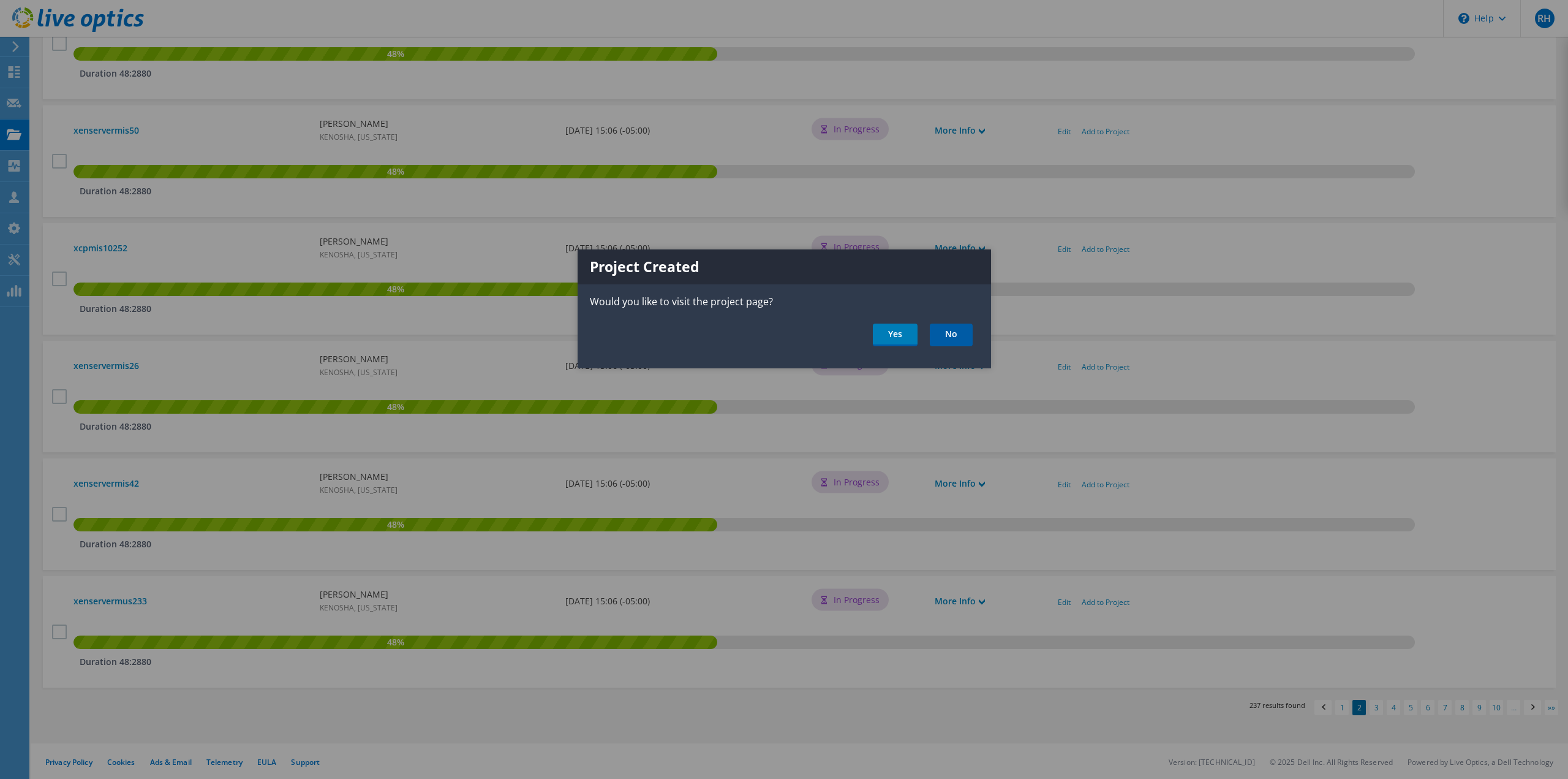
click at [945, 333] on link "No" at bounding box center [951, 335] width 43 height 23
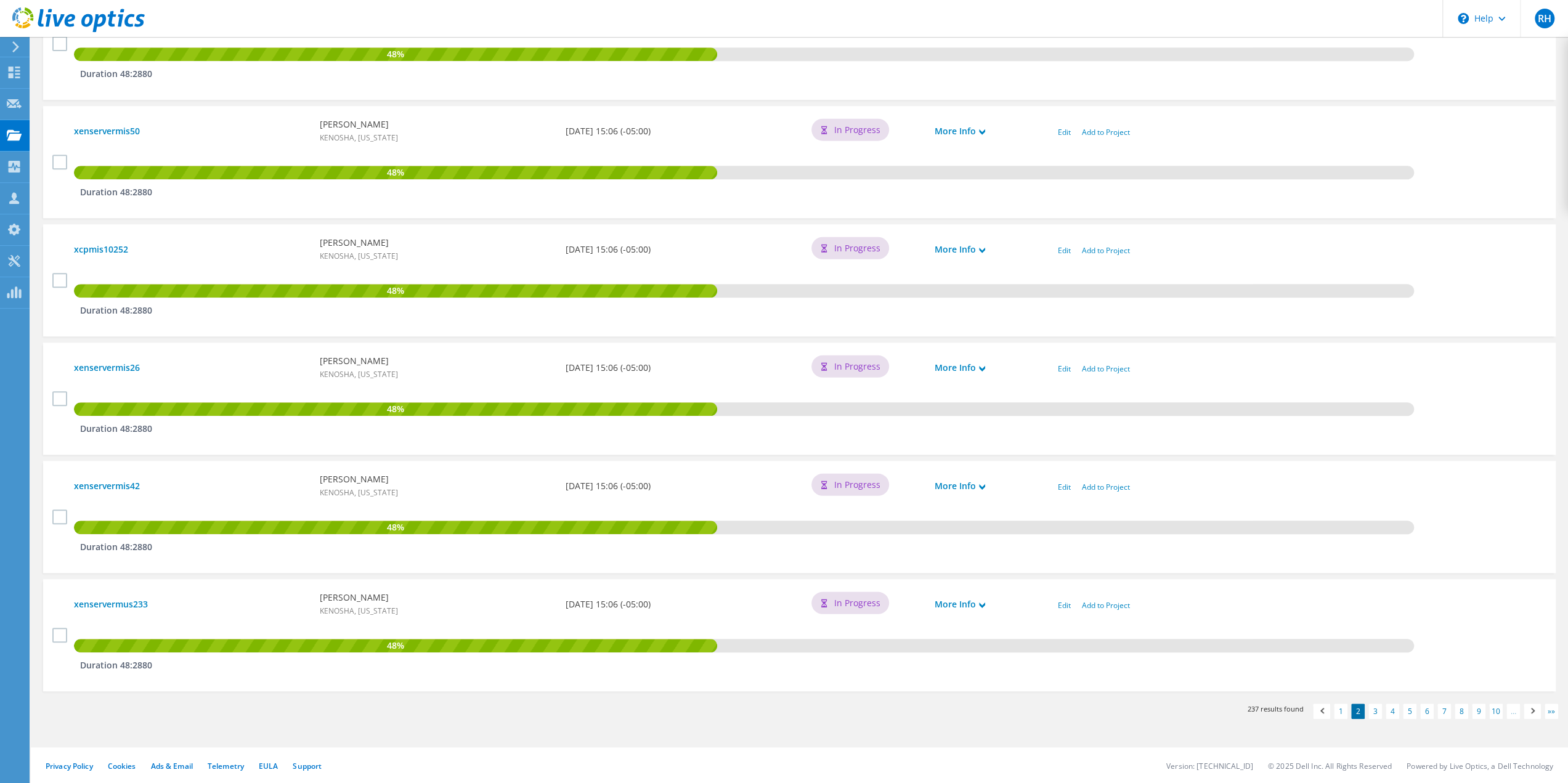
scroll to position [921, 0]
click at [1096, 605] on link "Add to Project" at bounding box center [1106, 605] width 48 height 10
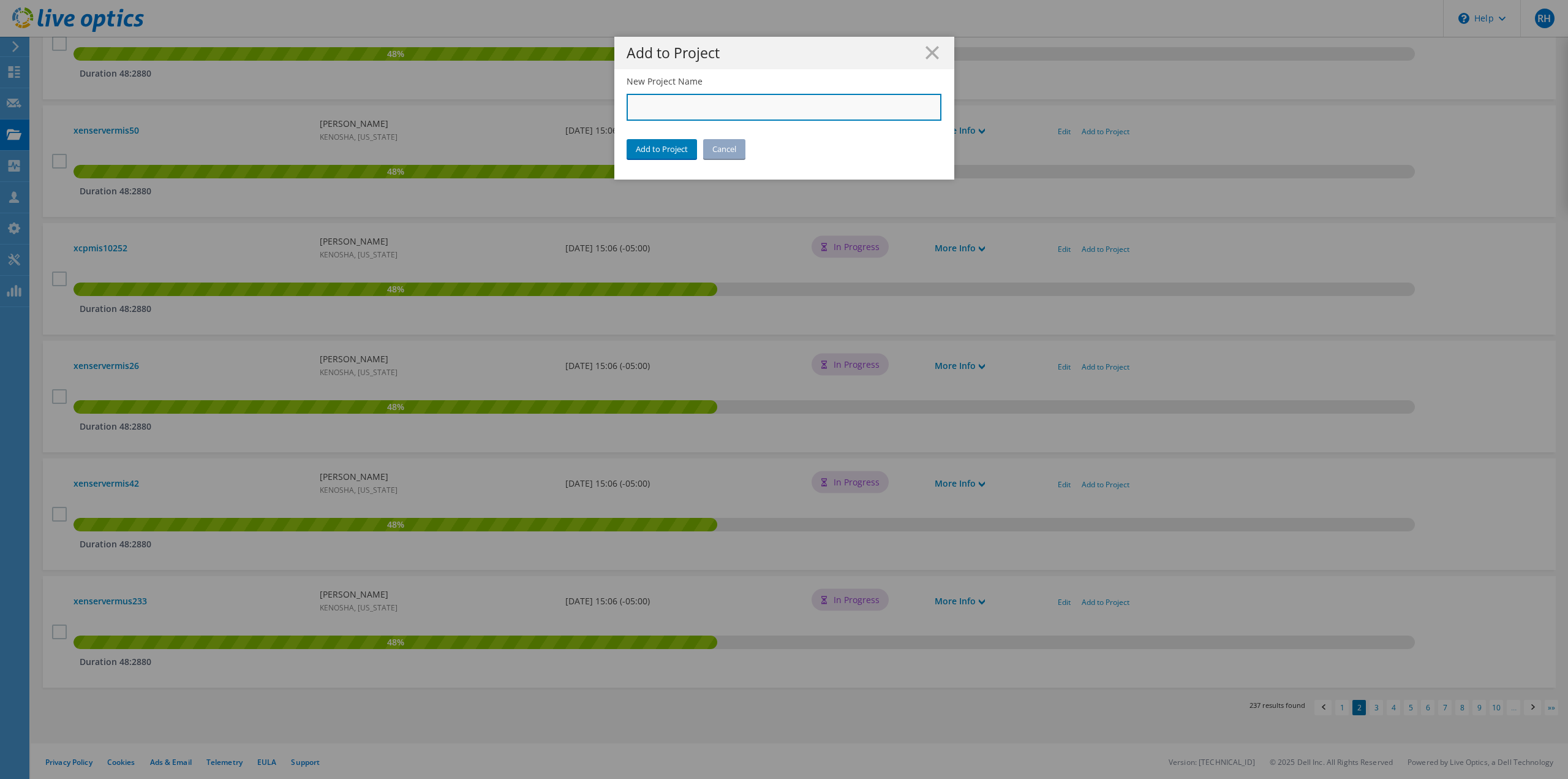
drag, startPoint x: 709, startPoint y: 102, endPoint x: 704, endPoint y: 120, distance: 18.7
click at [709, 102] on input "New Project Name" at bounding box center [784, 107] width 316 height 27
type input "City of [GEOGRAPHIC_DATA]"
click at [664, 145] on link "Add to Project" at bounding box center [662, 149] width 71 height 19
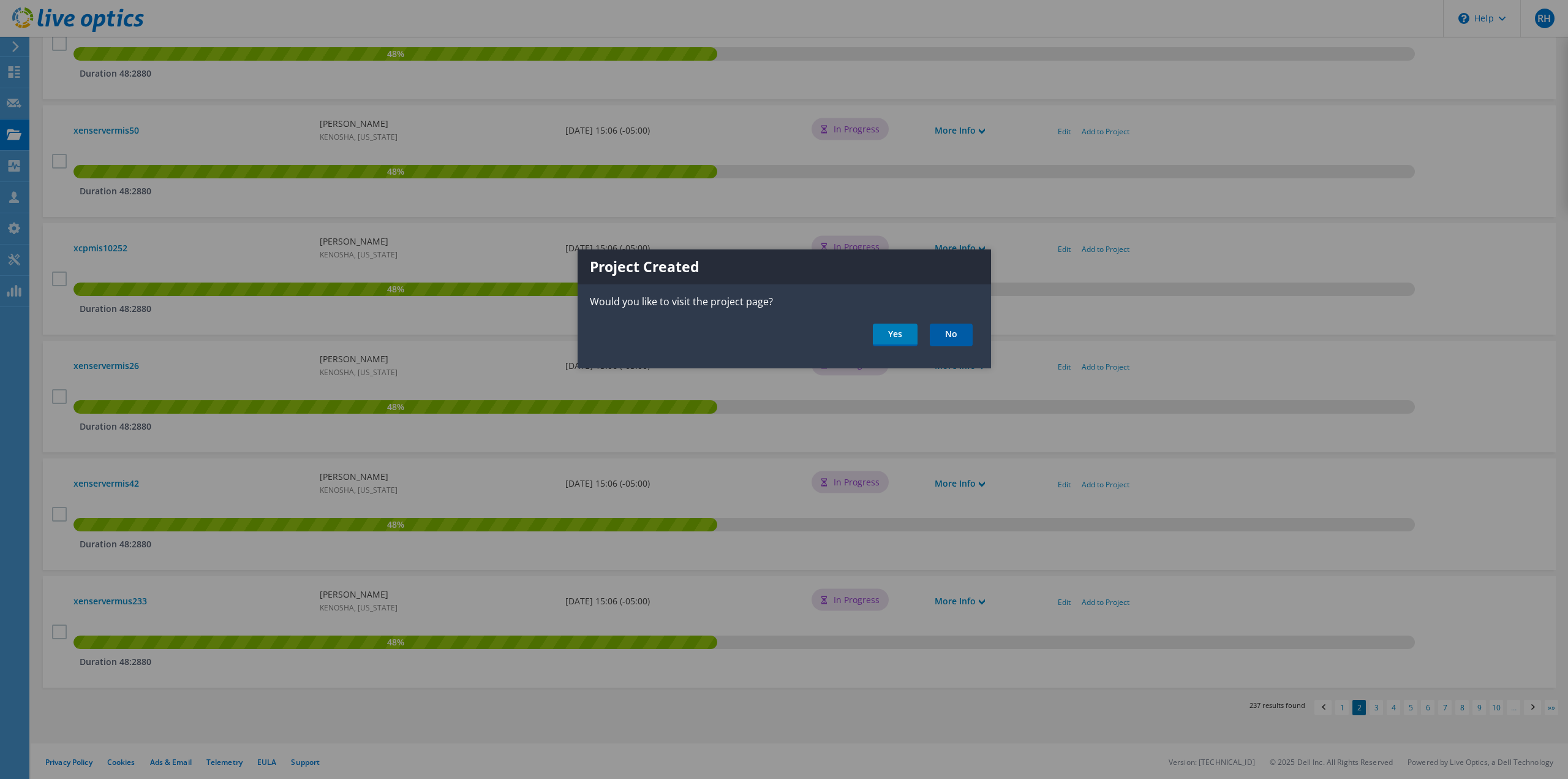
click at [945, 334] on link "No" at bounding box center [951, 335] width 43 height 23
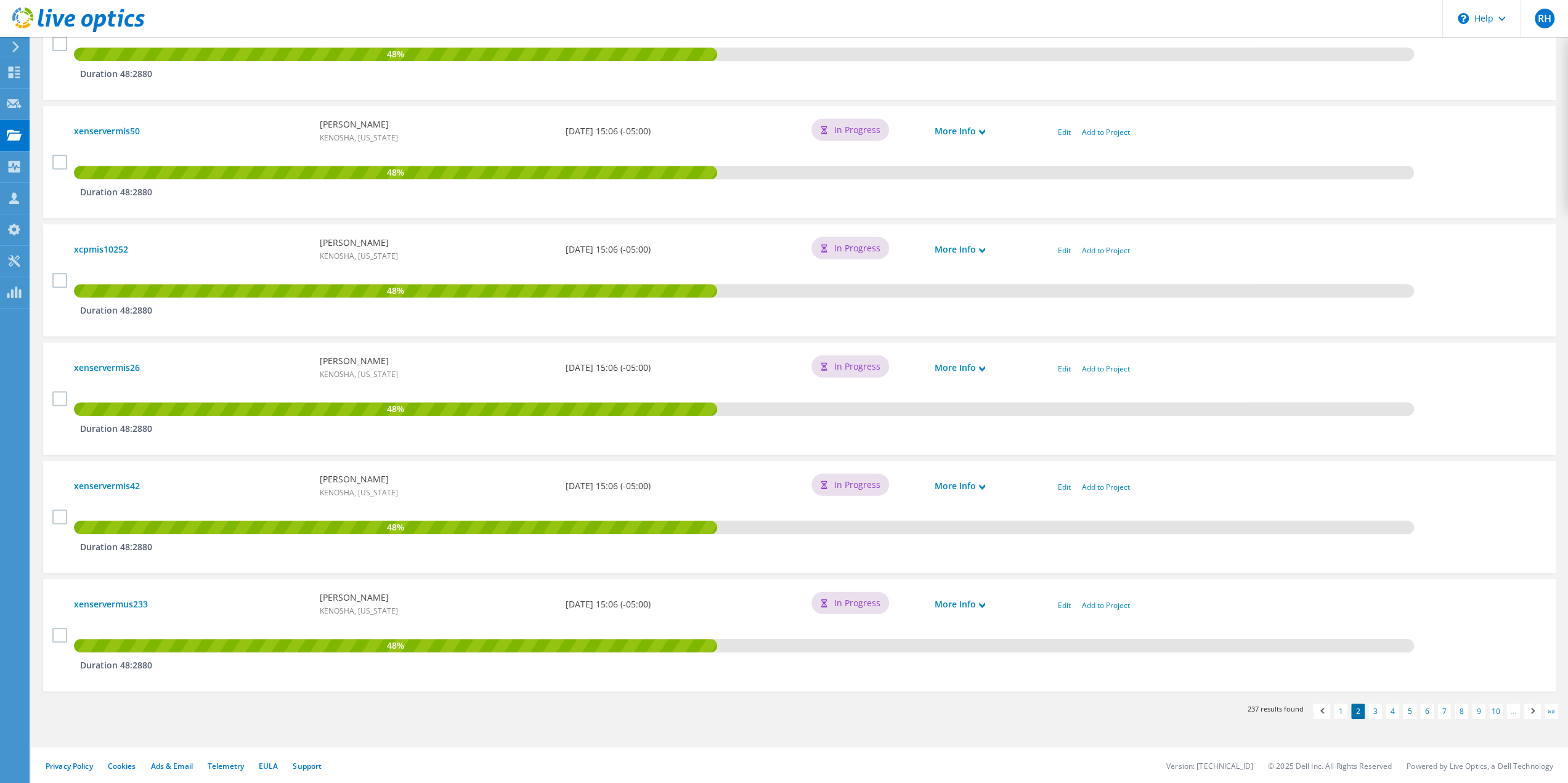
scroll to position [921, 0]
click at [1377, 710] on link "3" at bounding box center [1375, 711] width 14 height 16
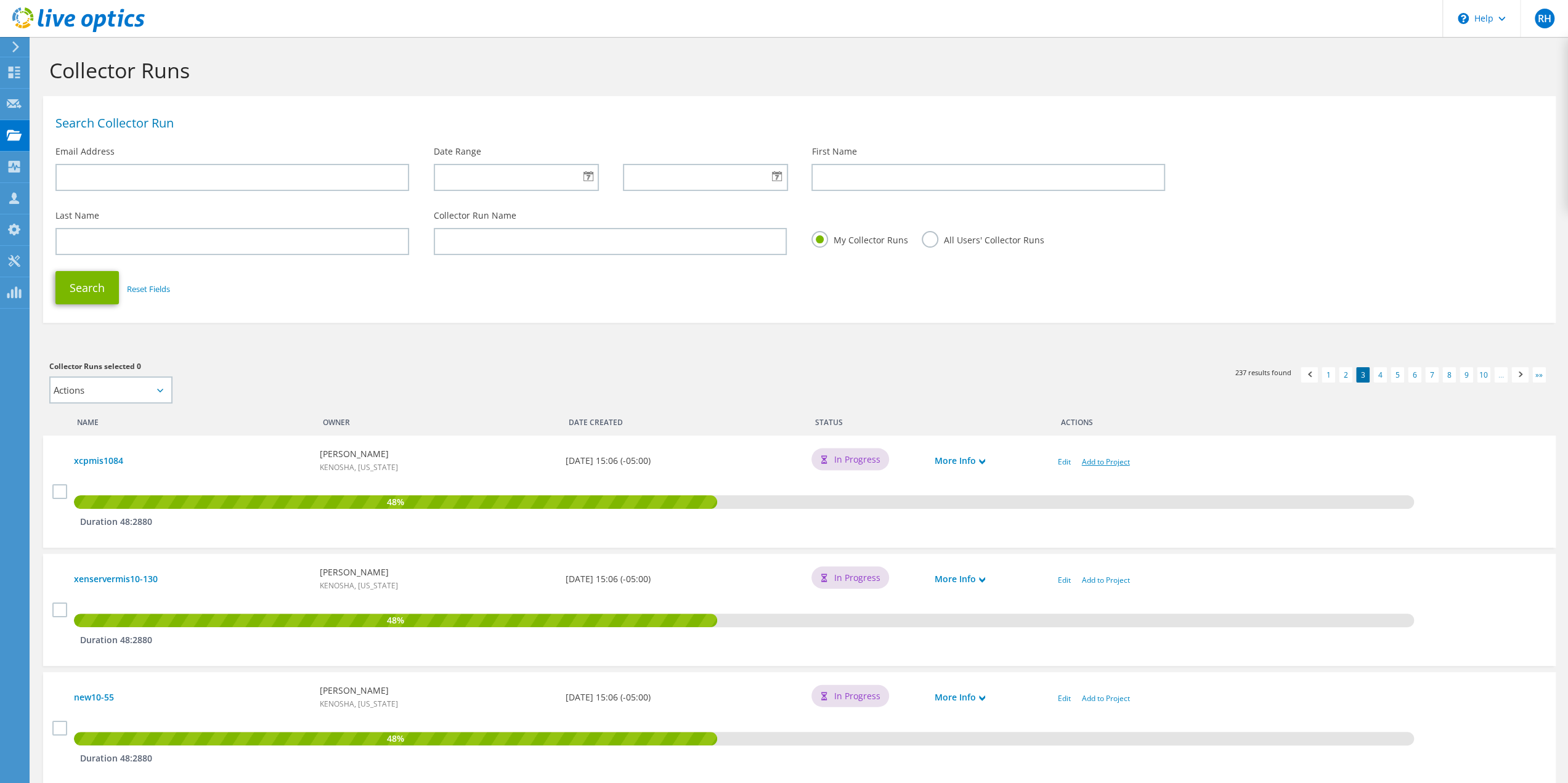
click at [1113, 461] on link "Add to Project" at bounding box center [1106, 462] width 48 height 10
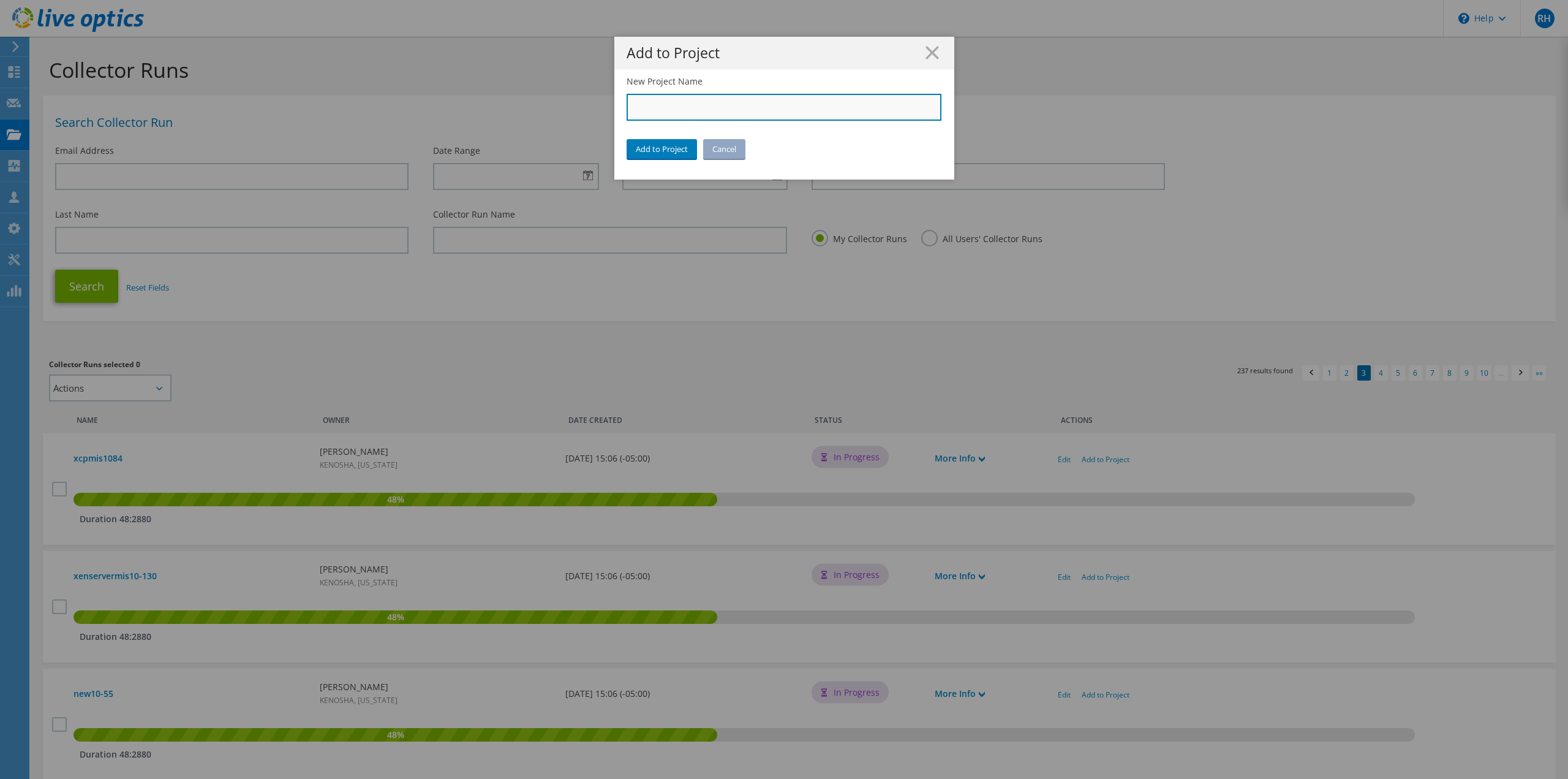
click at [654, 112] on input "New Project Name" at bounding box center [784, 107] width 316 height 27
type input "City of [GEOGRAPHIC_DATA]"
click at [650, 147] on link "Add to Project" at bounding box center [662, 149] width 71 height 19
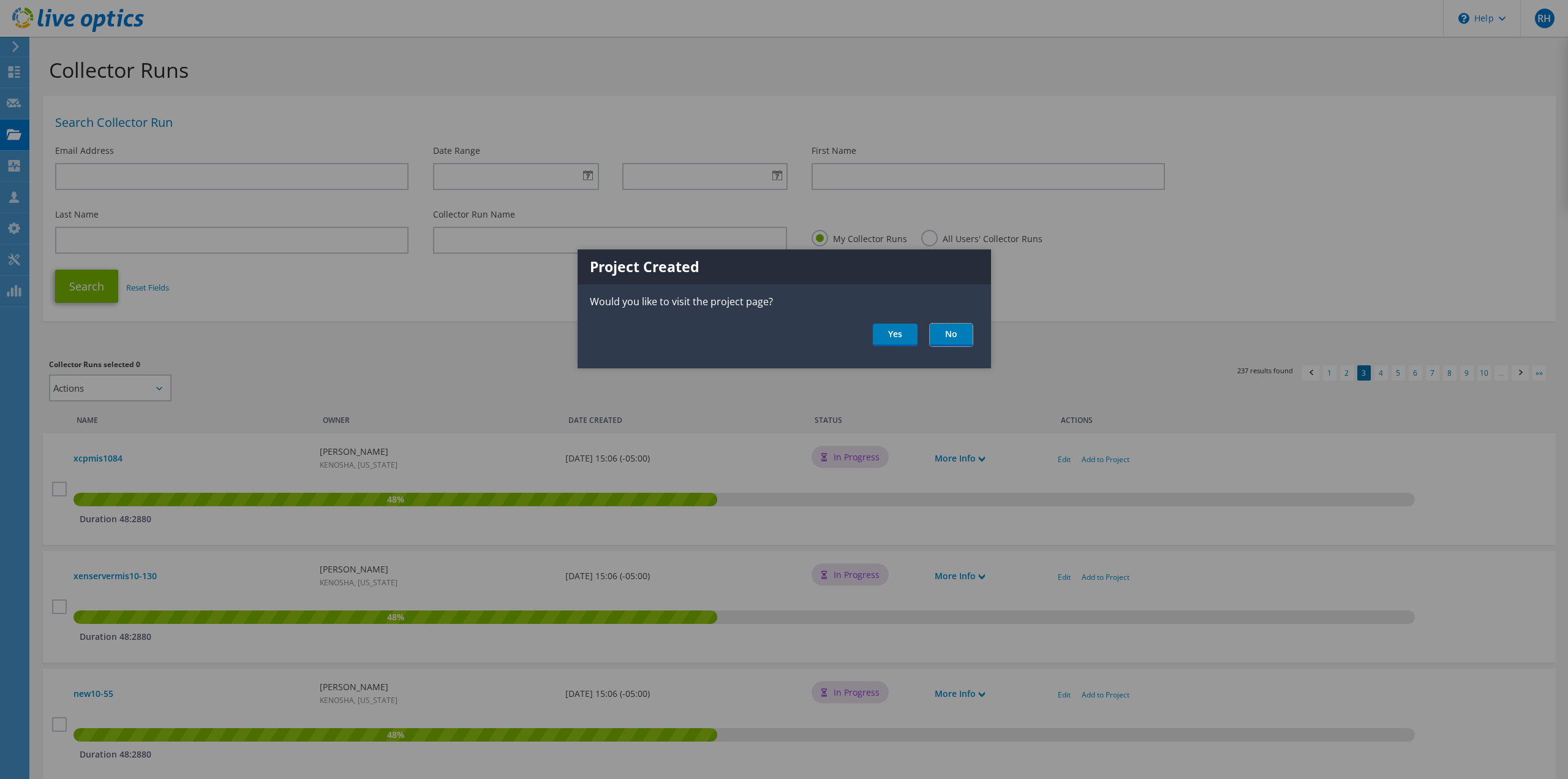
drag, startPoint x: 949, startPoint y: 329, endPoint x: 958, endPoint y: 344, distance: 17.5
click at [951, 329] on link "No" at bounding box center [951, 335] width 43 height 23
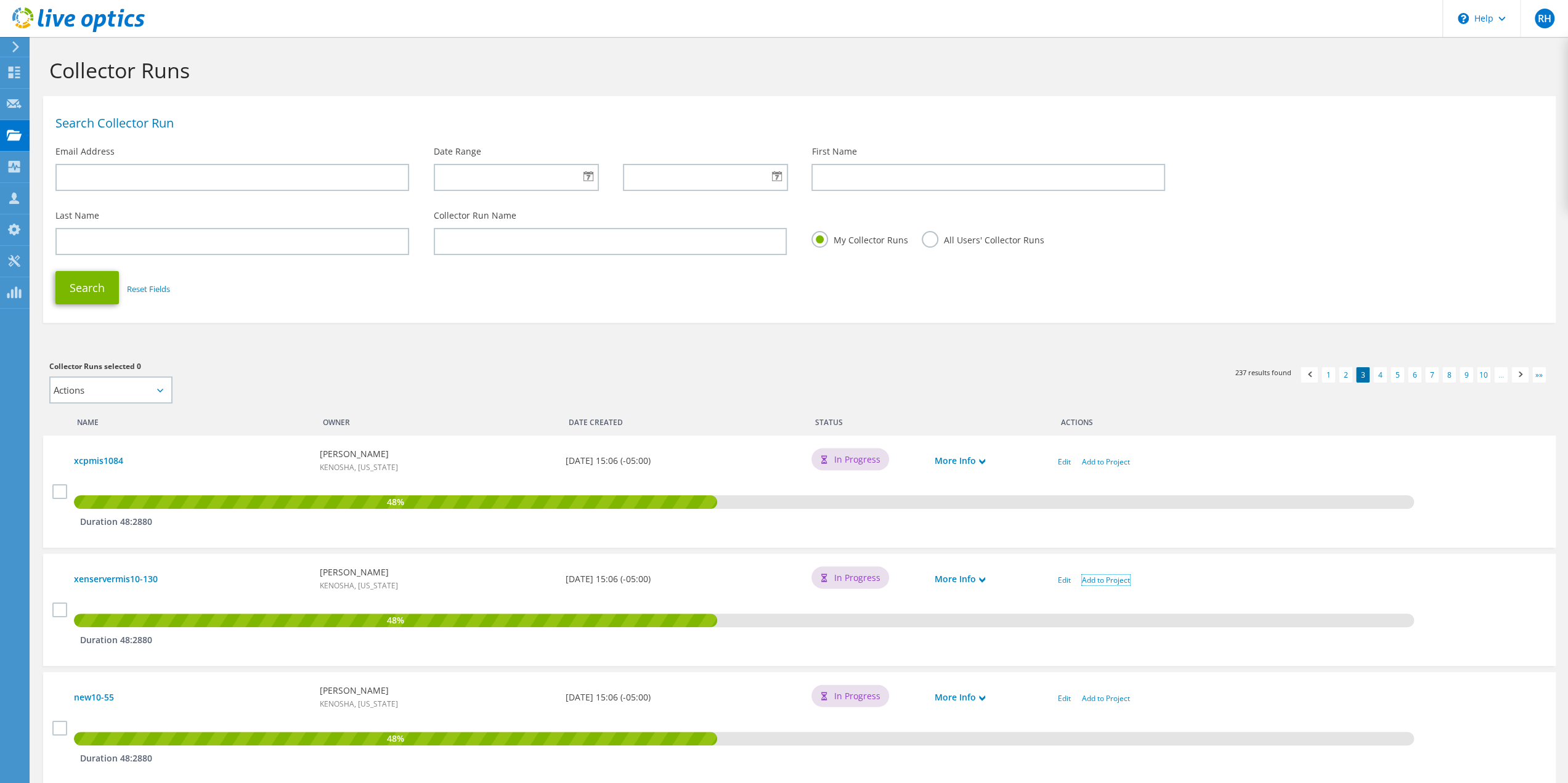
click at [1103, 578] on link "Add to Project" at bounding box center [1106, 580] width 48 height 10
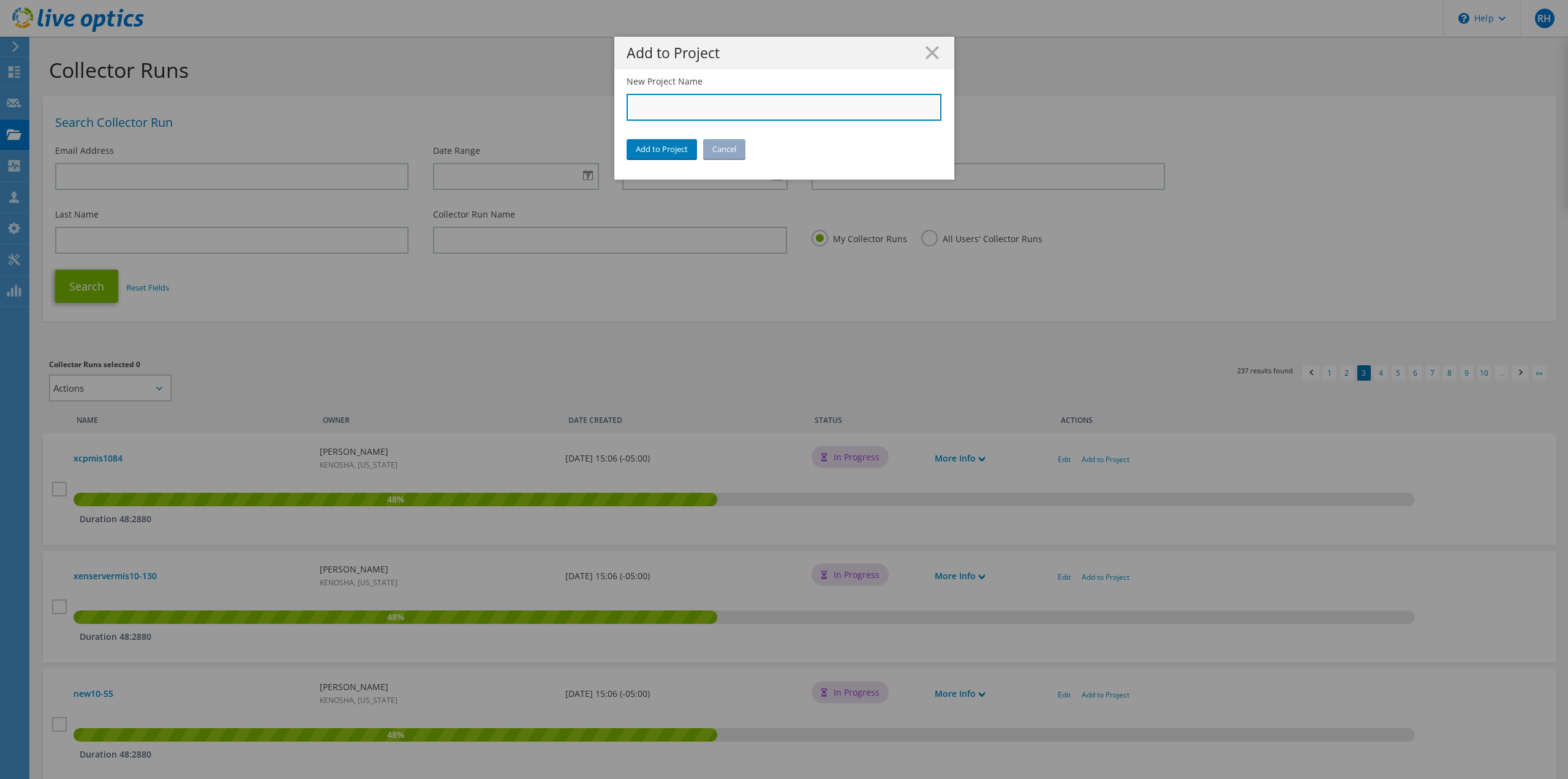
click at [693, 105] on input "New Project Name" at bounding box center [784, 107] width 316 height 27
type input "City of [GEOGRAPHIC_DATA]"
click at [652, 152] on link "Add to Project" at bounding box center [662, 149] width 71 height 19
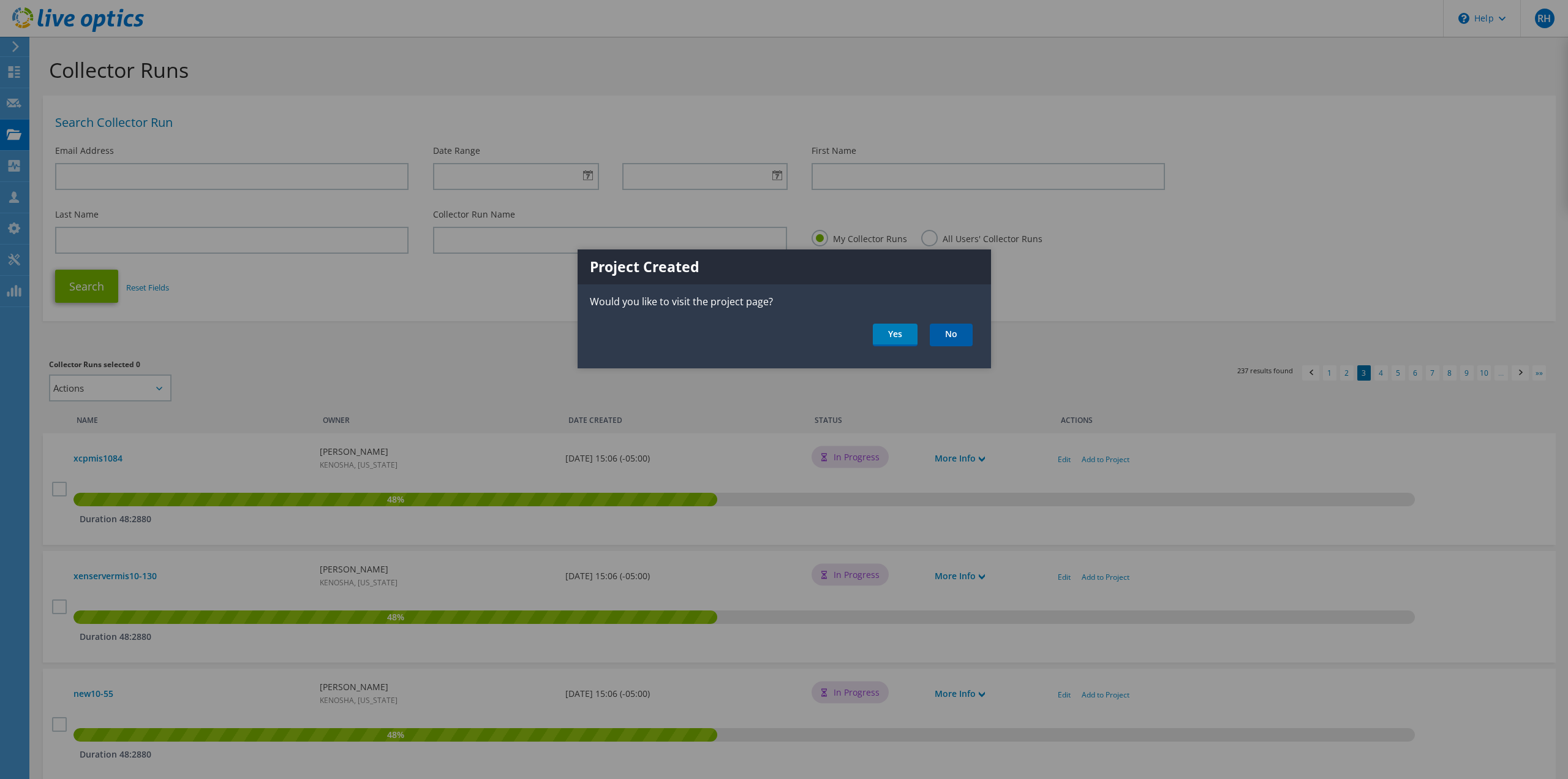
click at [946, 328] on link "No" at bounding box center [951, 335] width 43 height 23
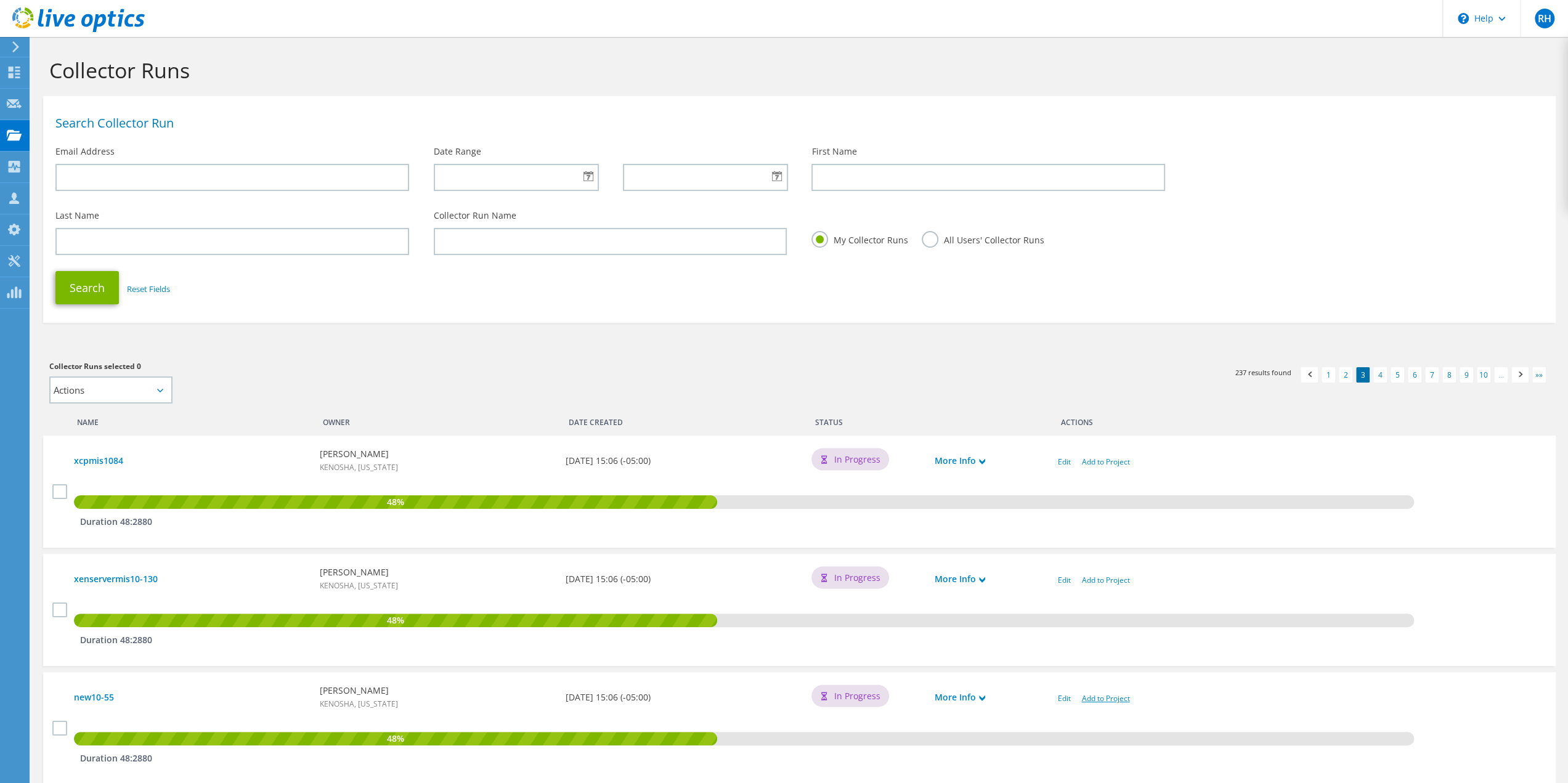
click at [1102, 699] on link "Add to Project" at bounding box center [1106, 698] width 48 height 10
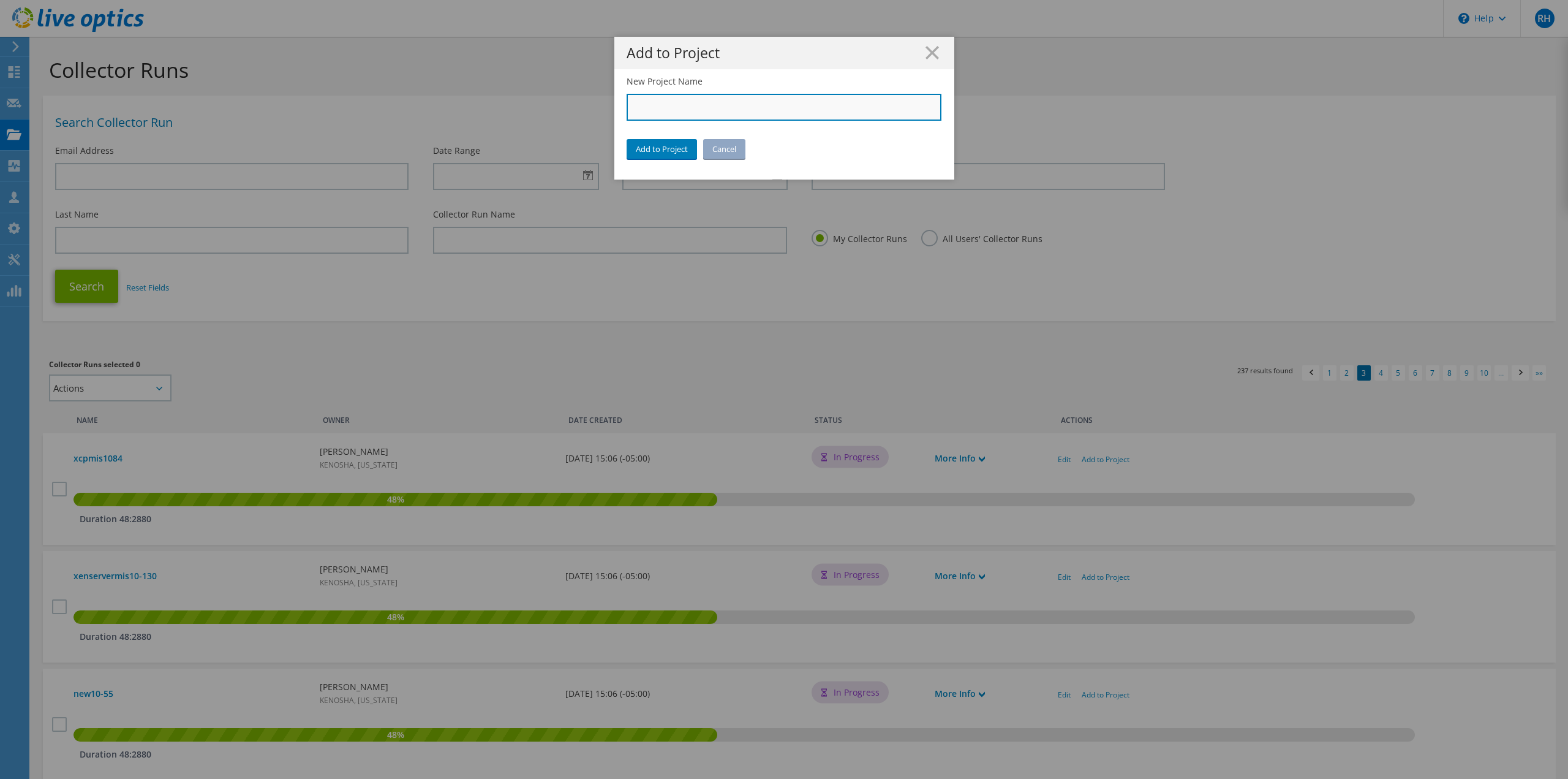
click at [674, 103] on input "New Project Name" at bounding box center [784, 107] width 316 height 27
type input "City of [GEOGRAPHIC_DATA]"
click at [657, 150] on link "Add to Project" at bounding box center [662, 149] width 71 height 19
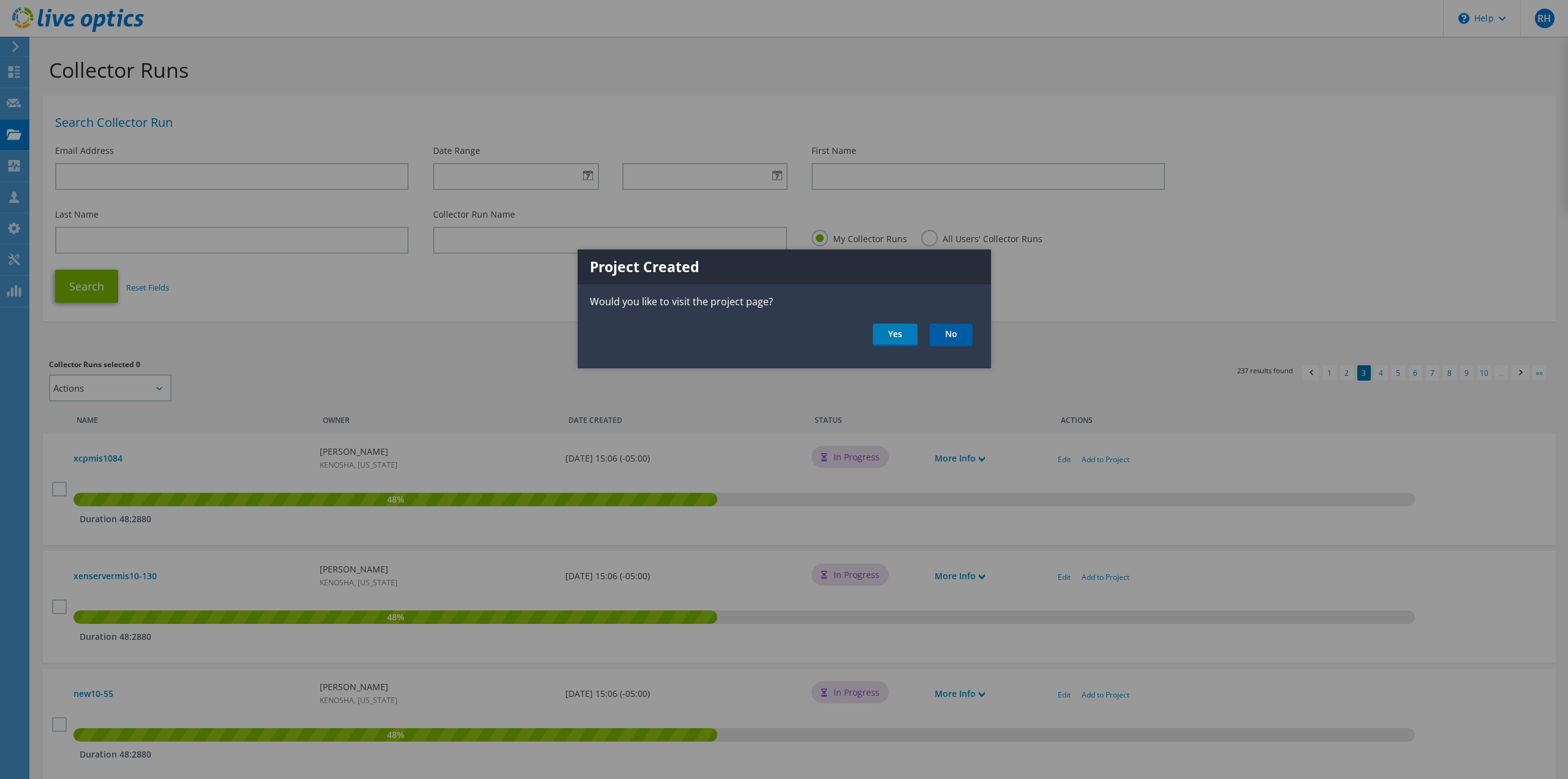
click at [949, 333] on link "No" at bounding box center [951, 335] width 43 height 23
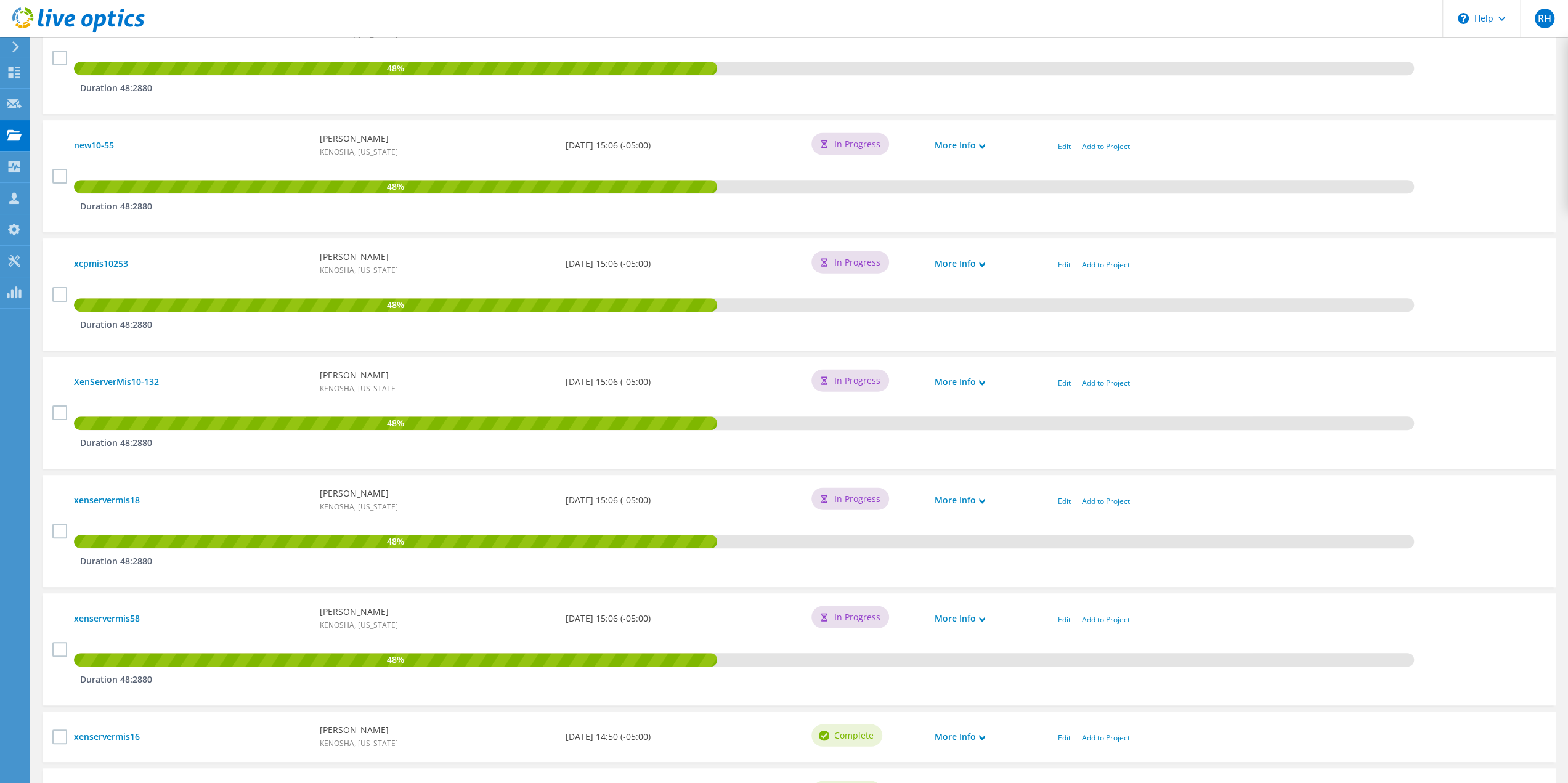
scroll to position [554, 0]
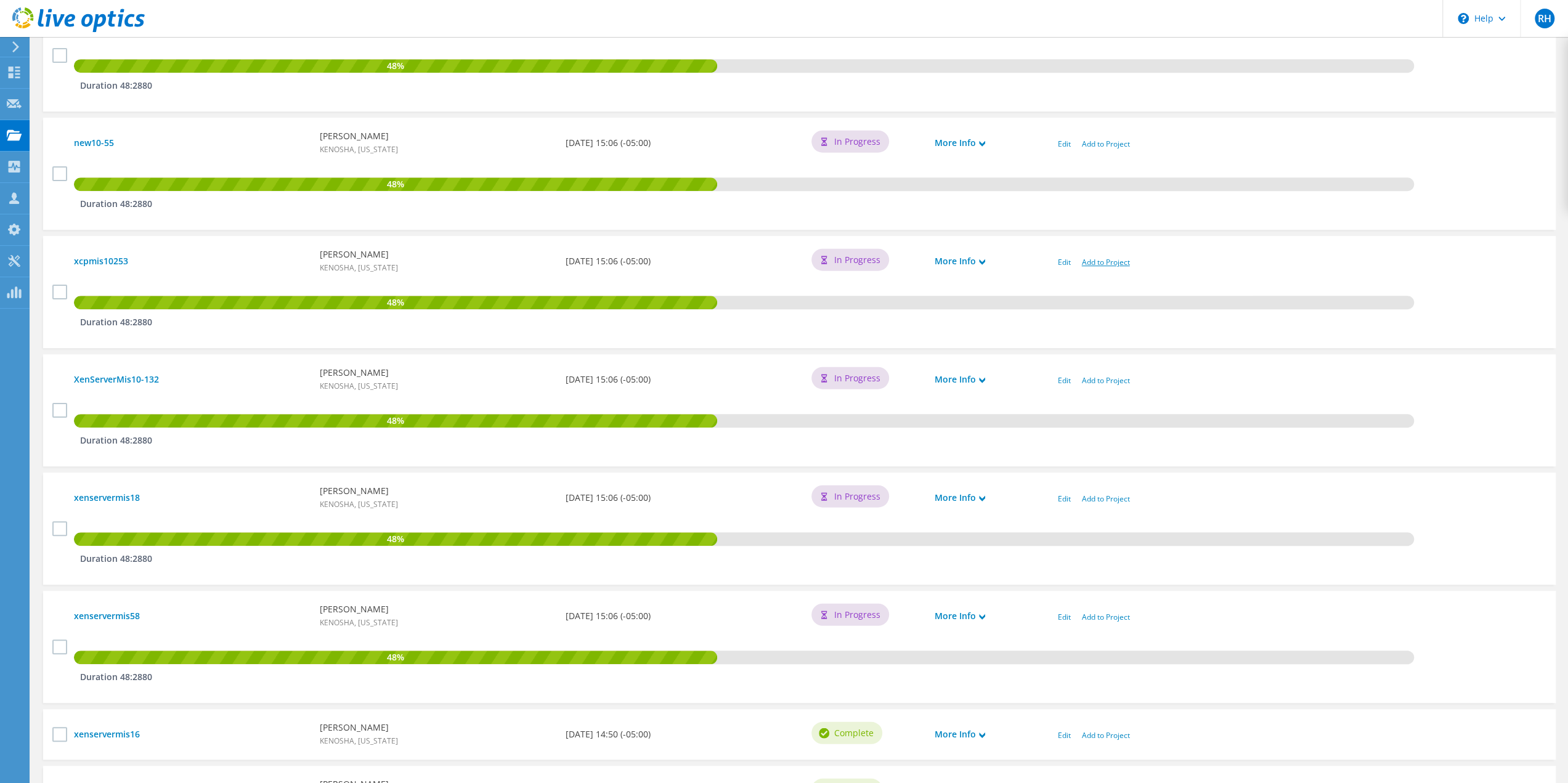
click at [1111, 261] on link "Add to Project" at bounding box center [1106, 262] width 48 height 10
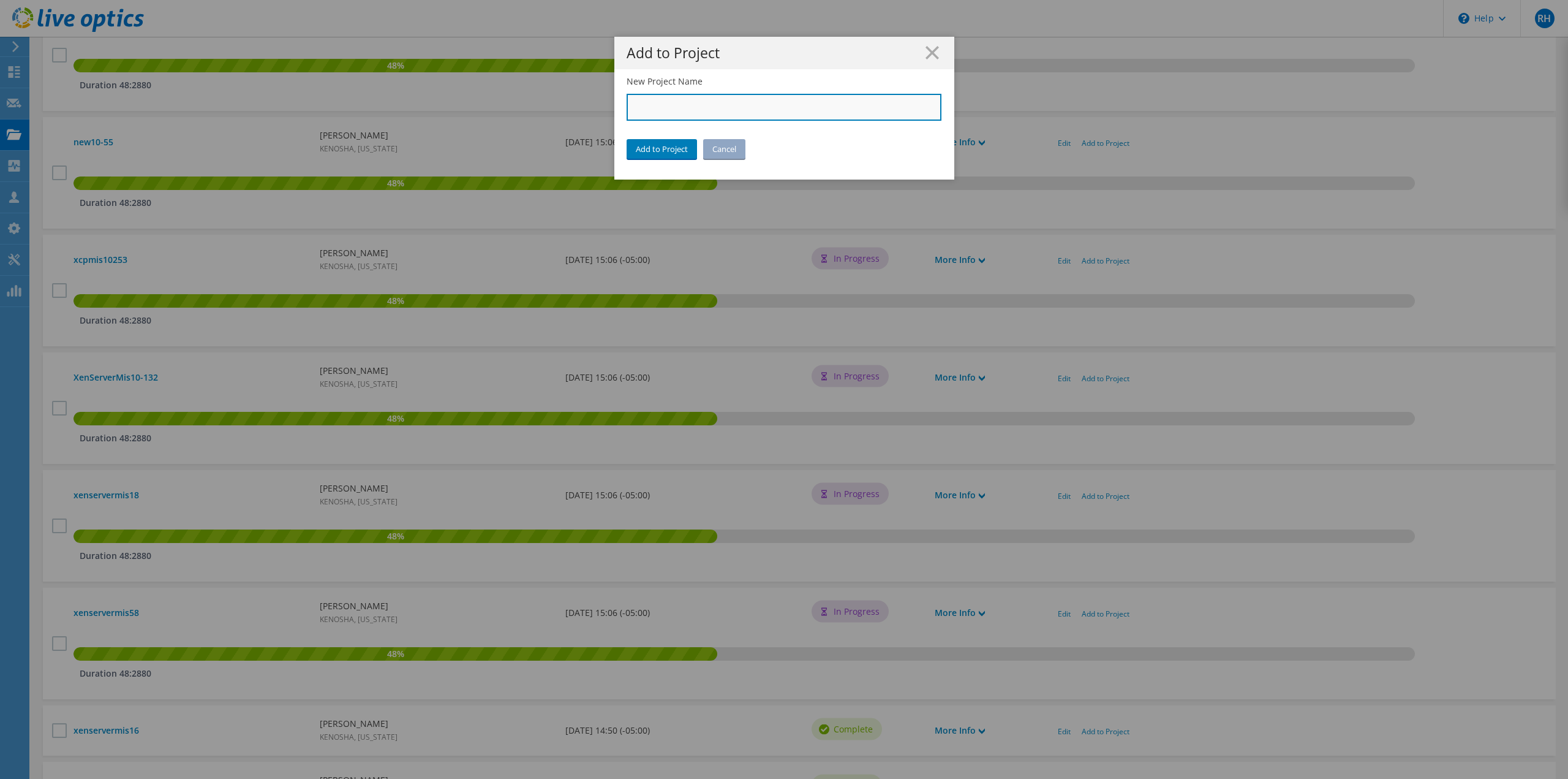
click at [665, 109] on input "New Project Name" at bounding box center [784, 107] width 316 height 27
type input "City of [GEOGRAPHIC_DATA]"
click at [651, 149] on link "Add to Project" at bounding box center [662, 149] width 71 height 19
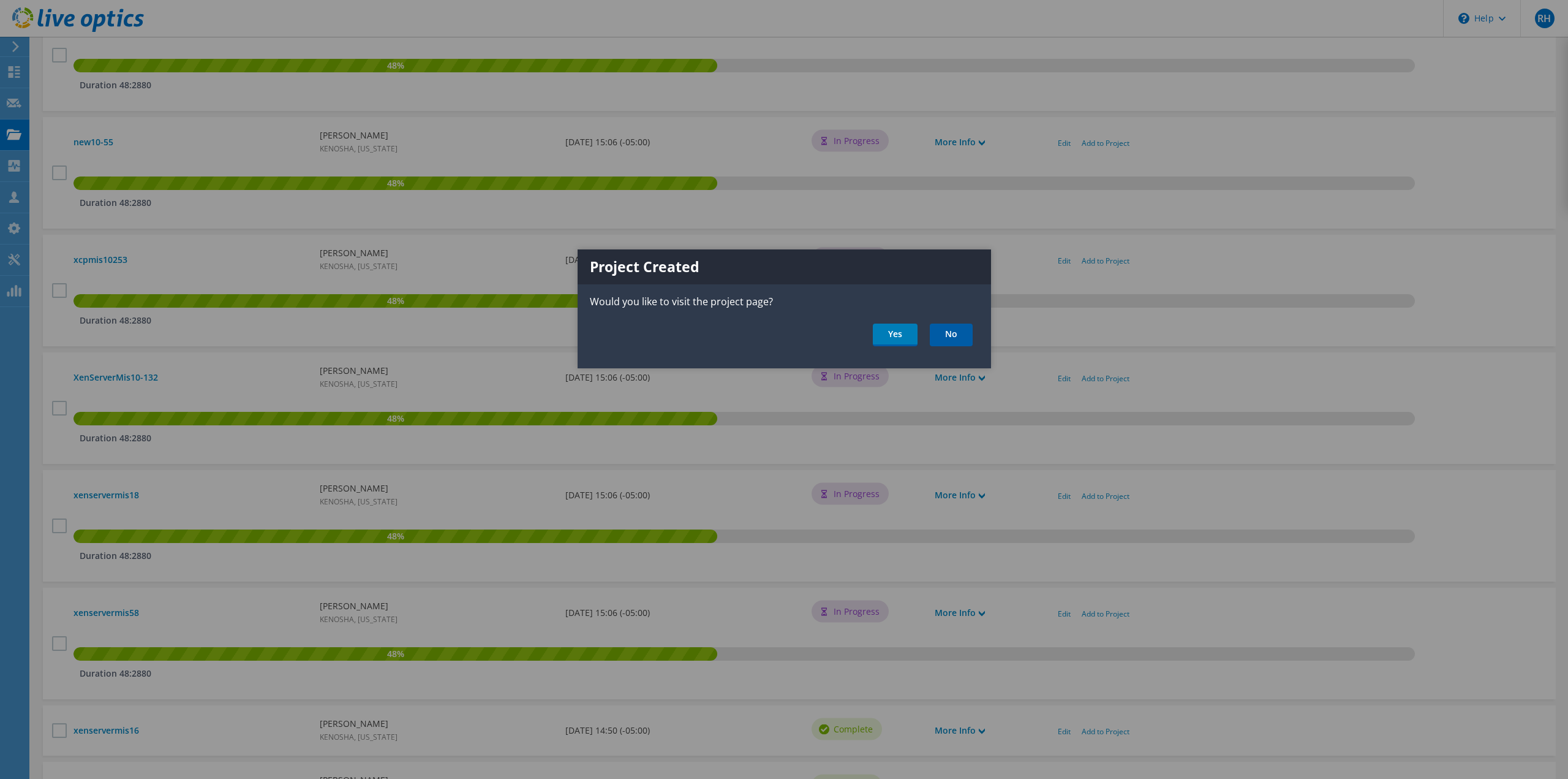
click at [953, 330] on link "No" at bounding box center [951, 335] width 43 height 23
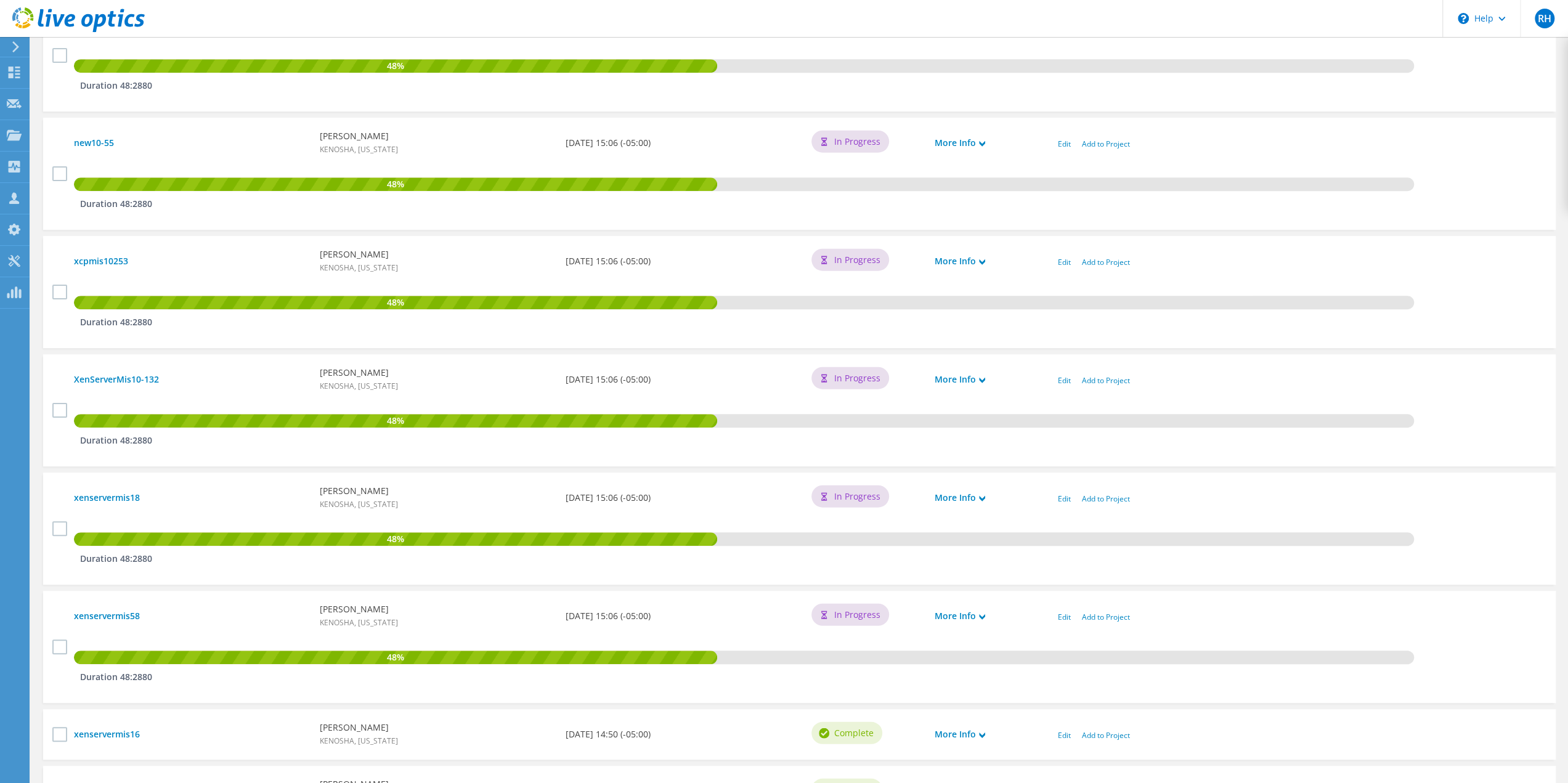
scroll to position [554, 0]
click at [1100, 383] on link "Add to Project" at bounding box center [1106, 380] width 48 height 10
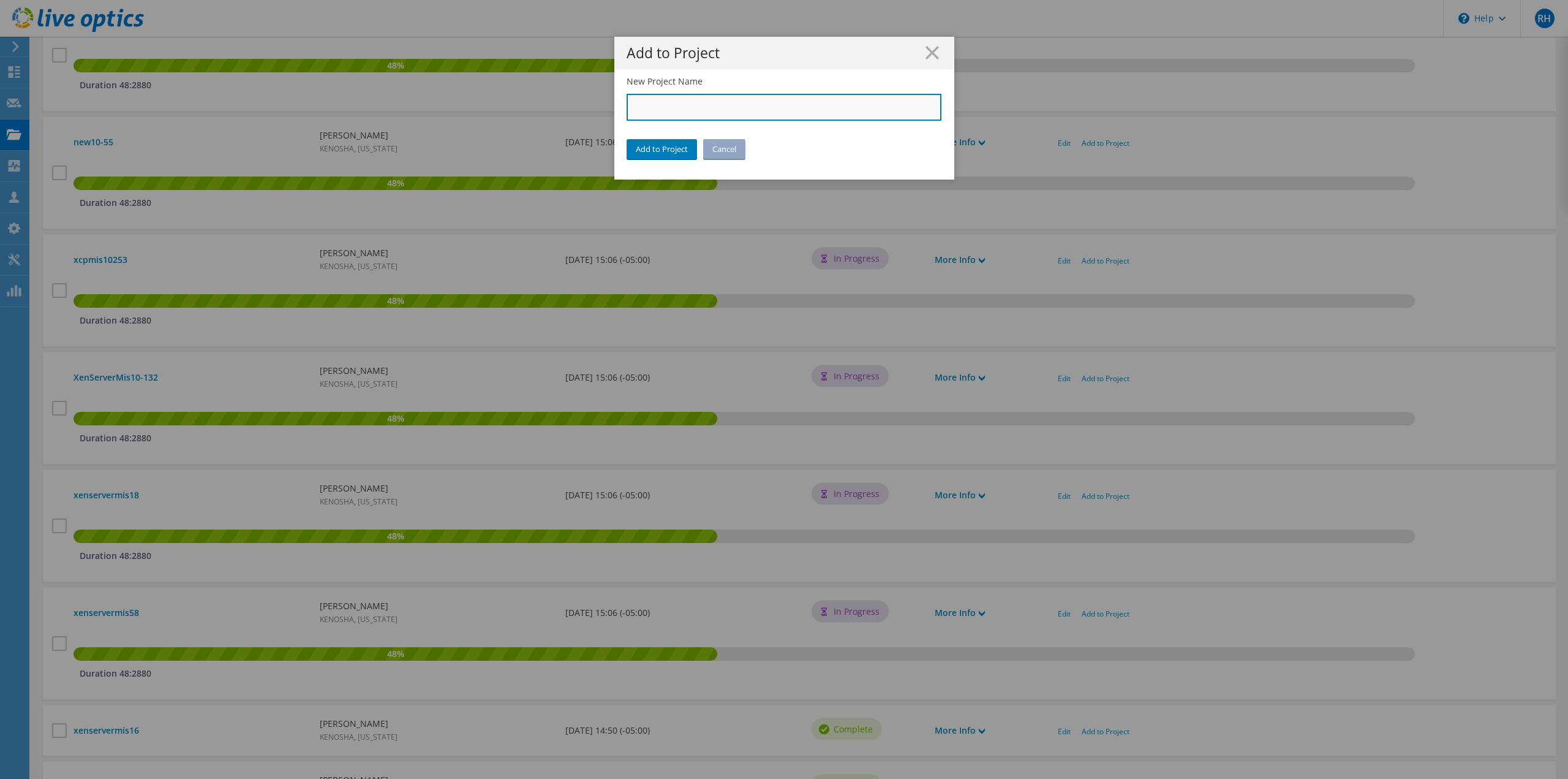
drag, startPoint x: 652, startPoint y: 111, endPoint x: 656, endPoint y: 118, distance: 8.1
click at [652, 111] on input "New Project Name" at bounding box center [784, 107] width 316 height 27
type input "City of [GEOGRAPHIC_DATA]"
click at [664, 151] on link "Add to Project" at bounding box center [662, 149] width 71 height 19
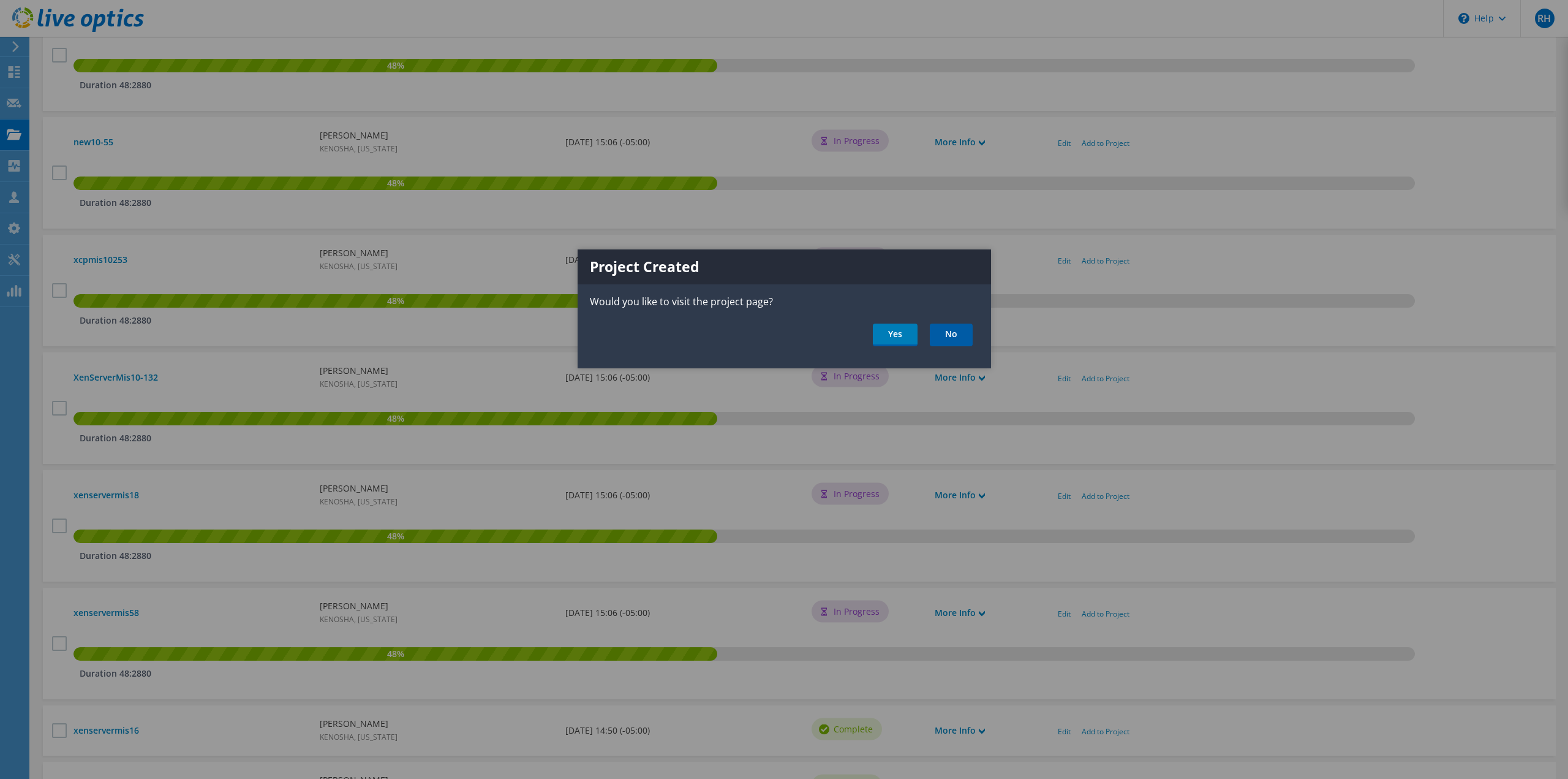
click at [948, 333] on link "No" at bounding box center [951, 335] width 43 height 23
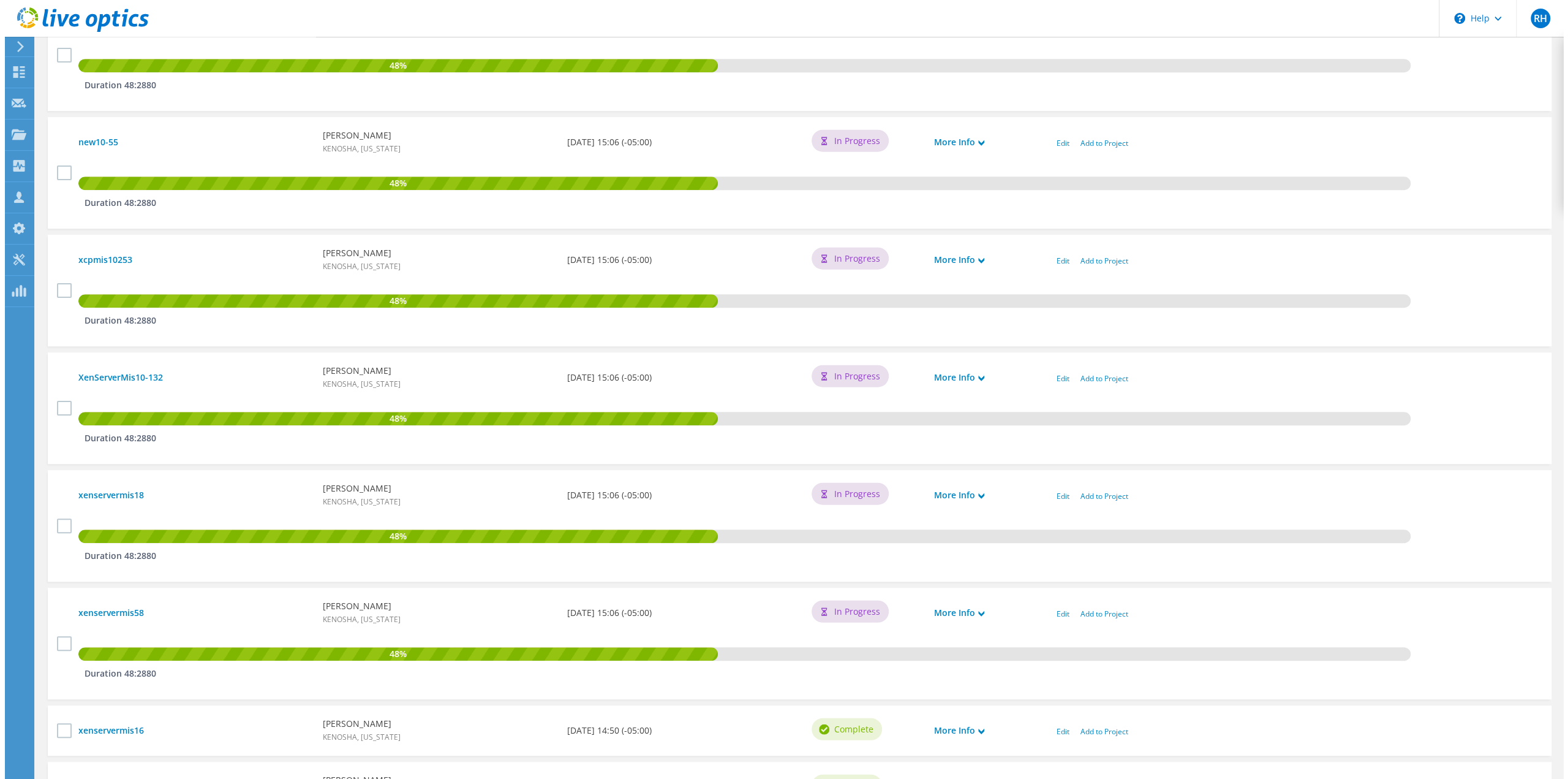
scroll to position [551, 0]
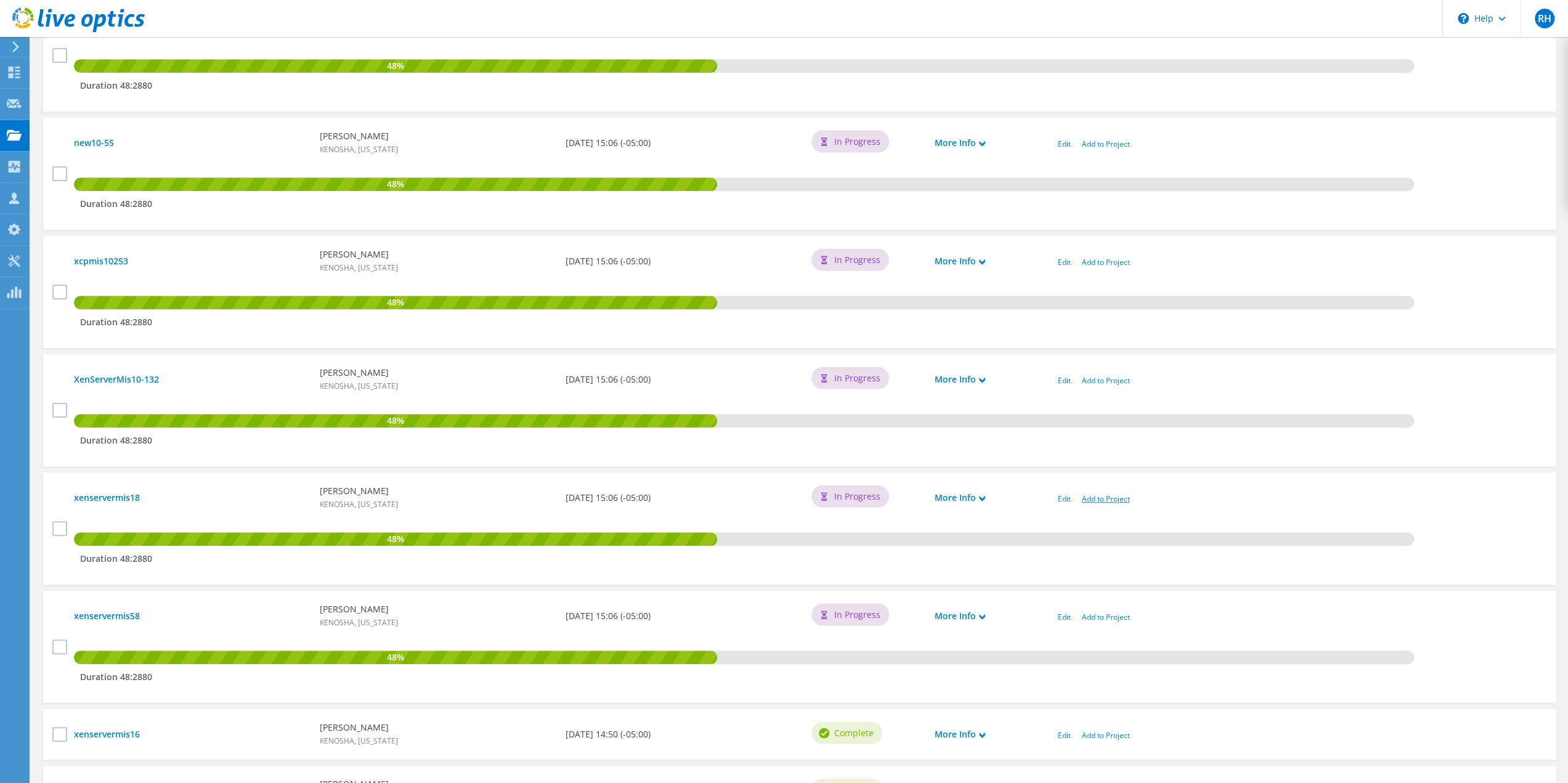
click at [1104, 499] on link "Add to Project" at bounding box center [1106, 499] width 48 height 10
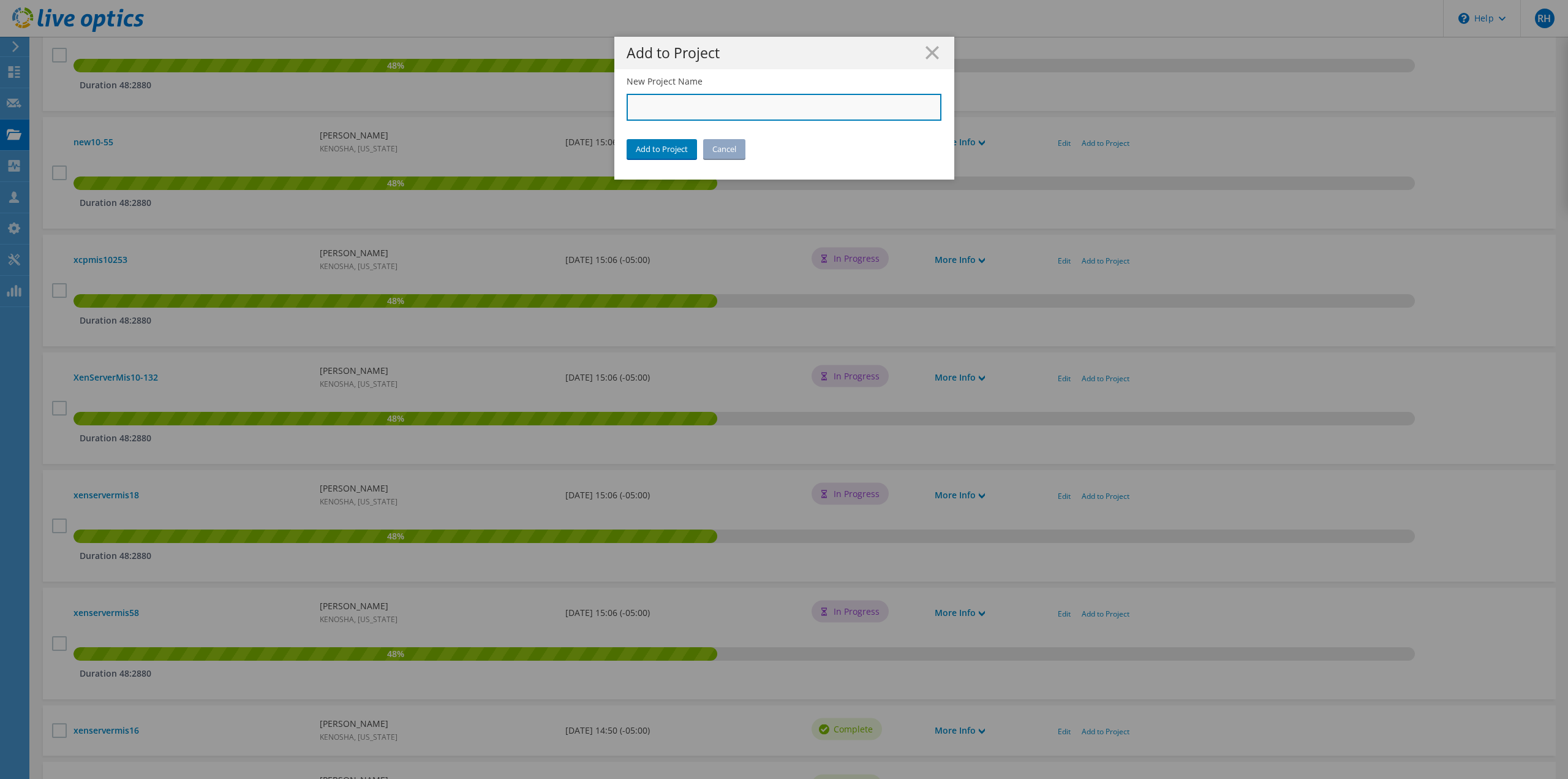
click at [689, 107] on input "New Project Name" at bounding box center [784, 107] width 316 height 27
type input "City of [GEOGRAPHIC_DATA]"
click at [663, 147] on link "Add to Project" at bounding box center [662, 149] width 71 height 19
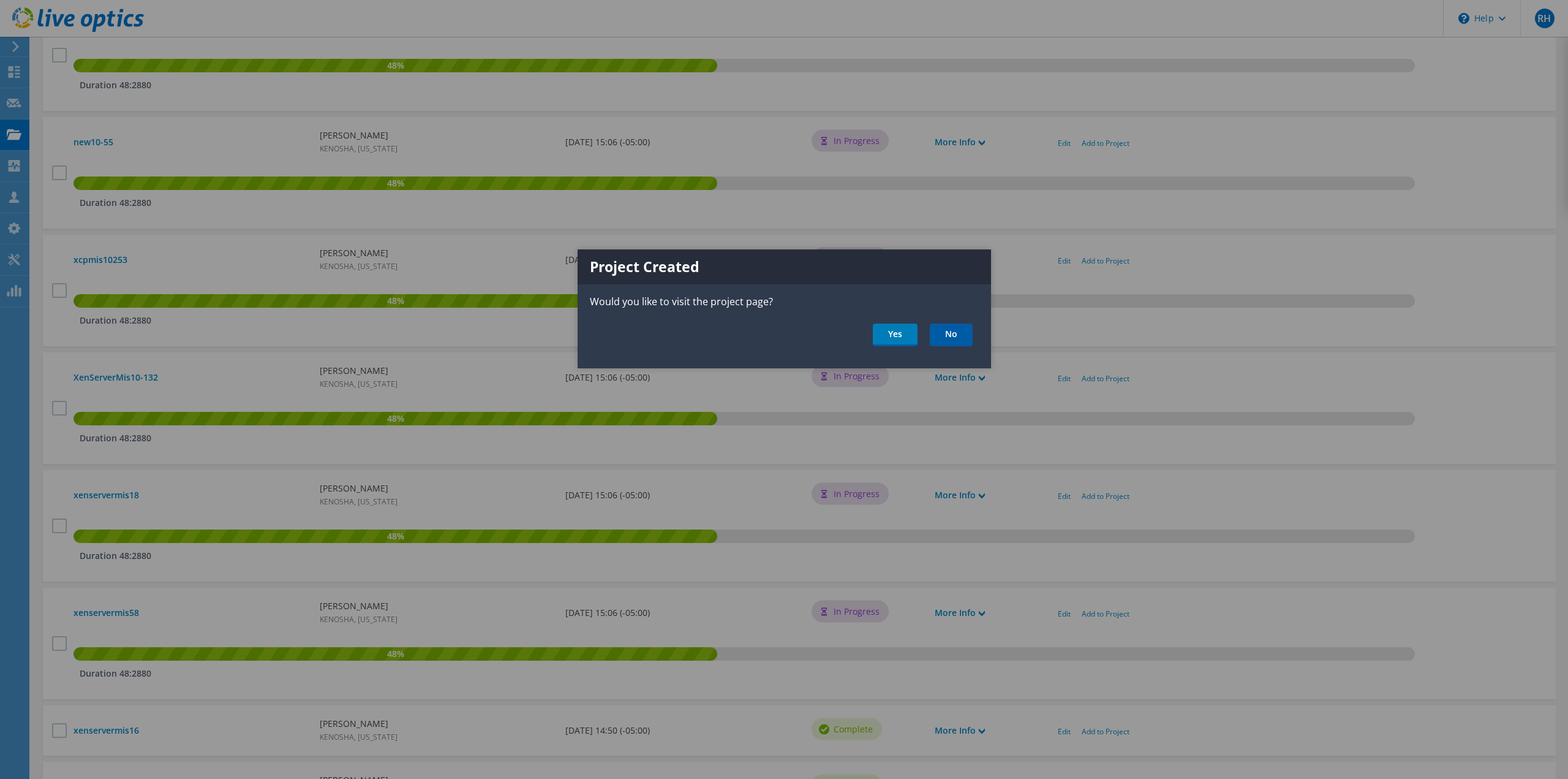
click at [956, 336] on link "No" at bounding box center [951, 335] width 43 height 23
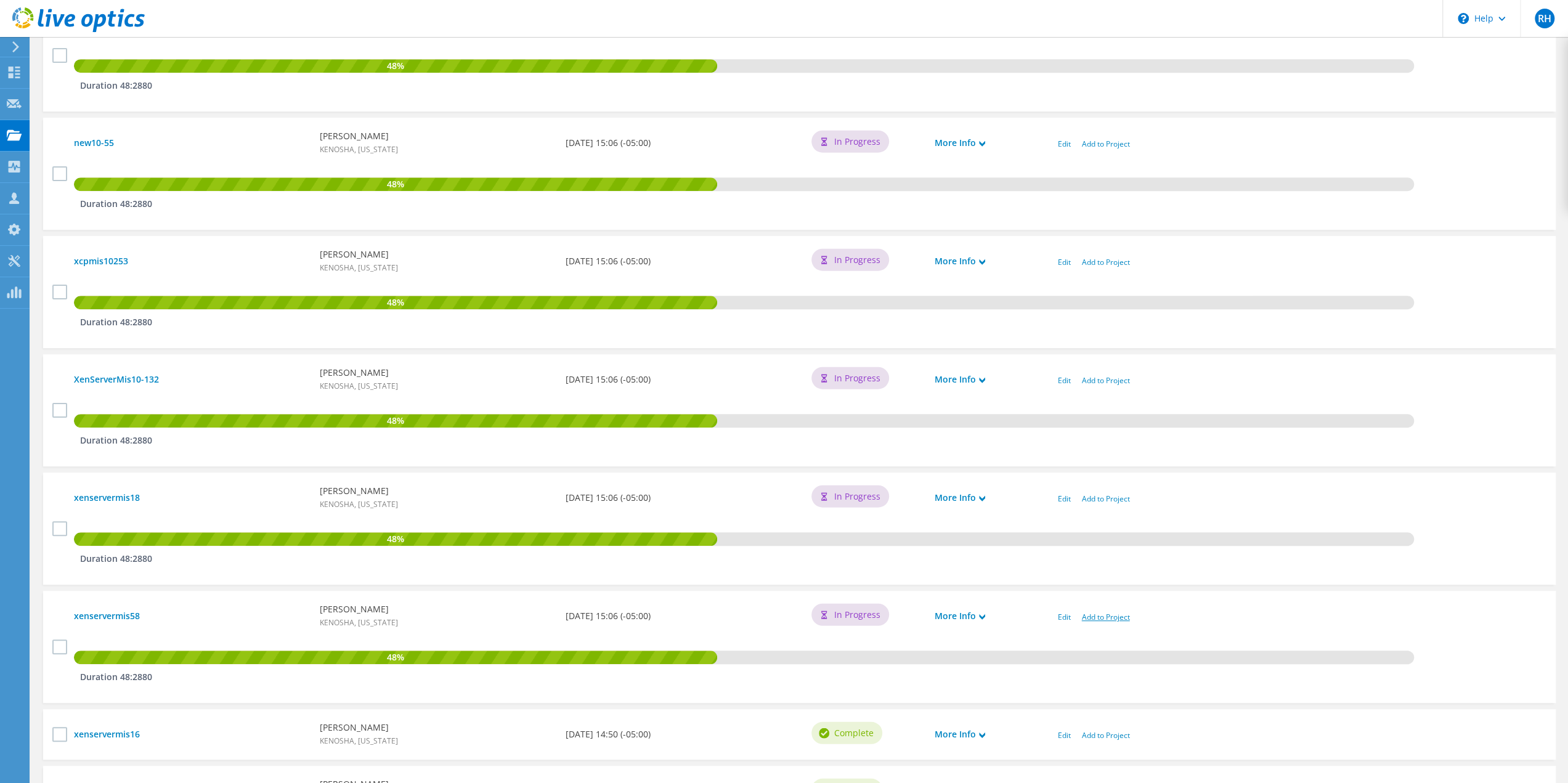
click at [1099, 617] on link "Add to Project" at bounding box center [1106, 617] width 48 height 10
click at [1107, 616] on link "Add to Project" at bounding box center [1106, 617] width 48 height 10
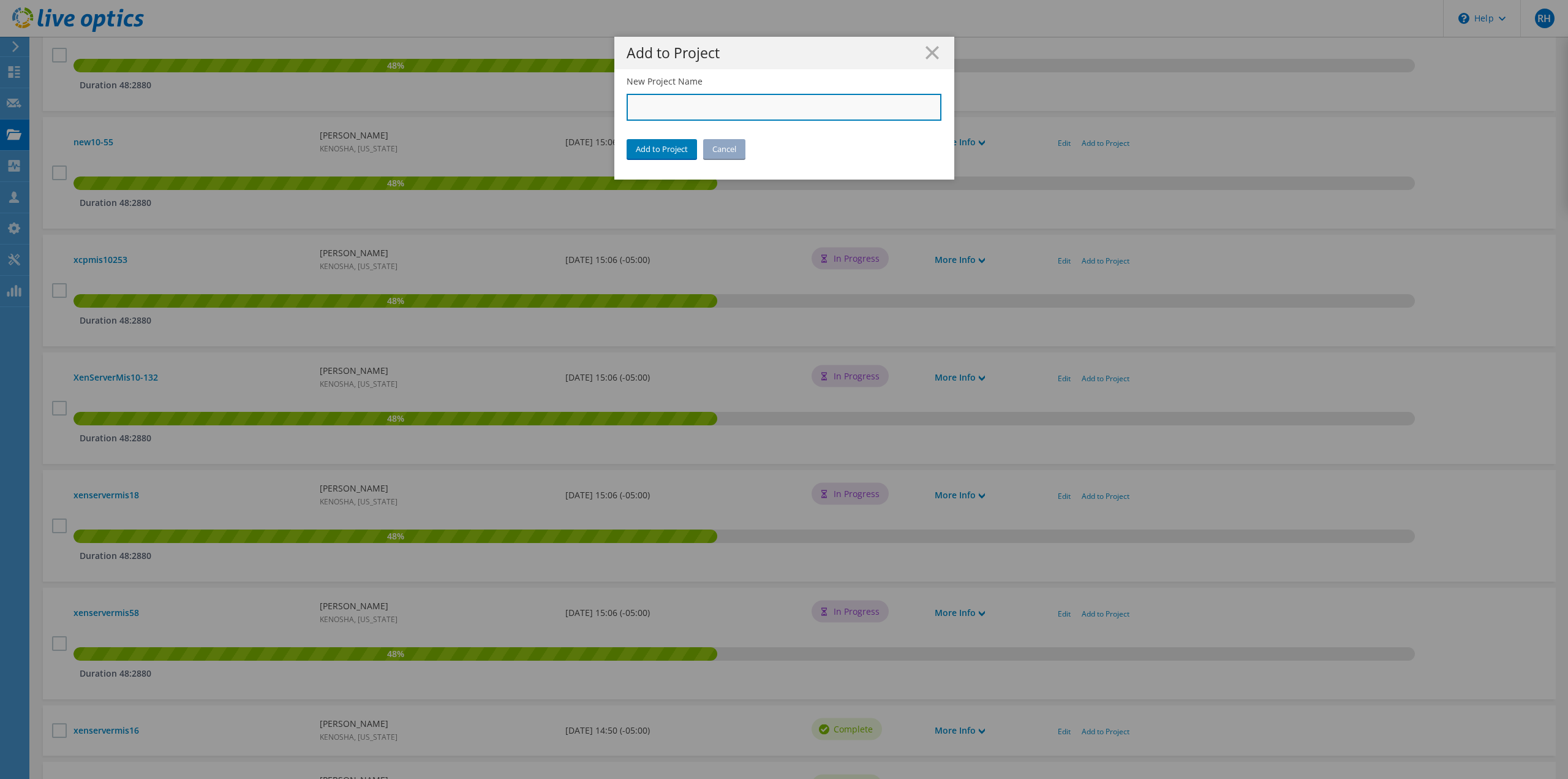
click at [653, 109] on input "New Project Name" at bounding box center [784, 107] width 316 height 27
type input "City of [GEOGRAPHIC_DATA]"
click at [657, 154] on link "Add to Project" at bounding box center [662, 149] width 71 height 19
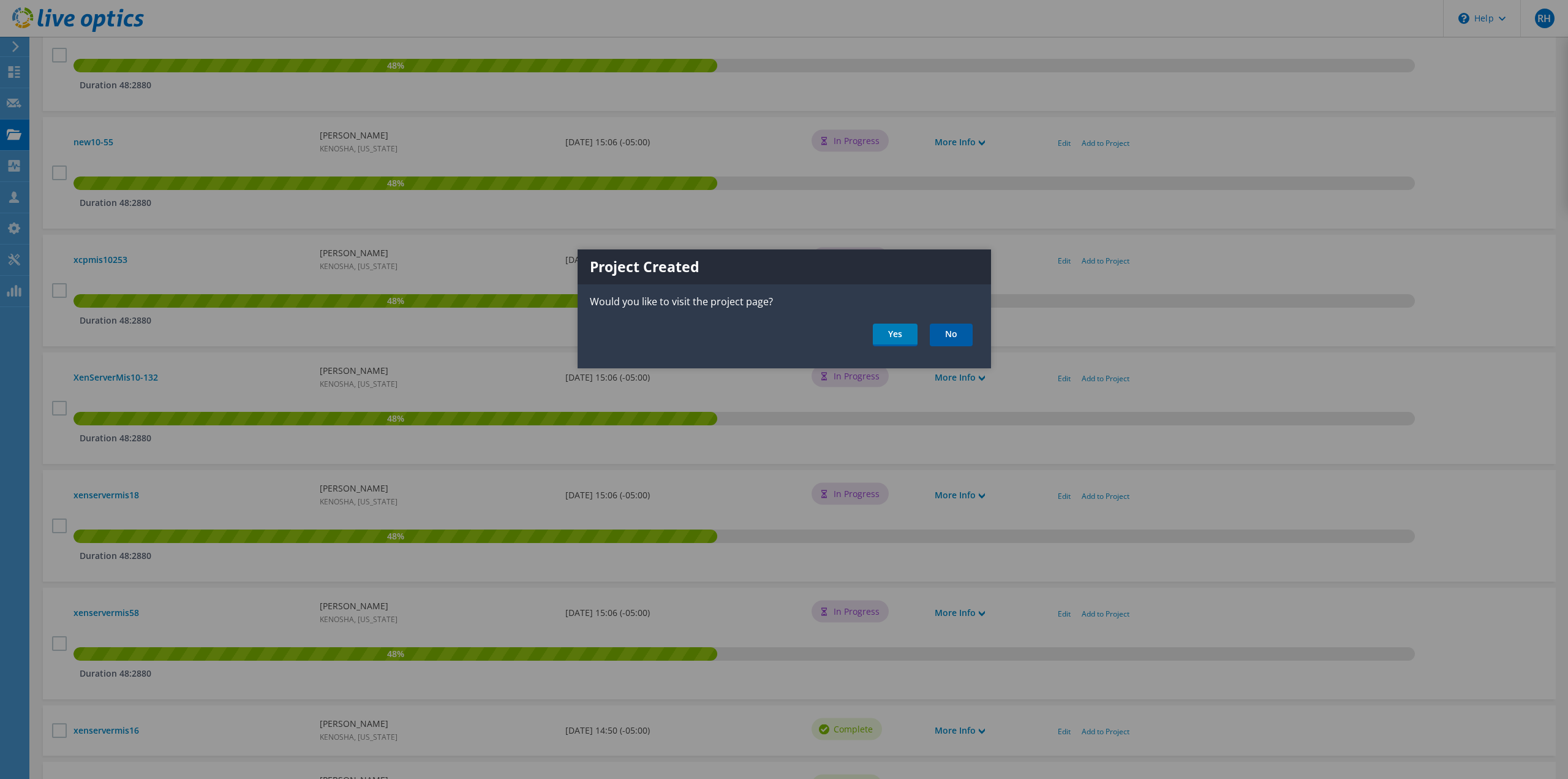
click at [953, 336] on link "No" at bounding box center [951, 335] width 43 height 23
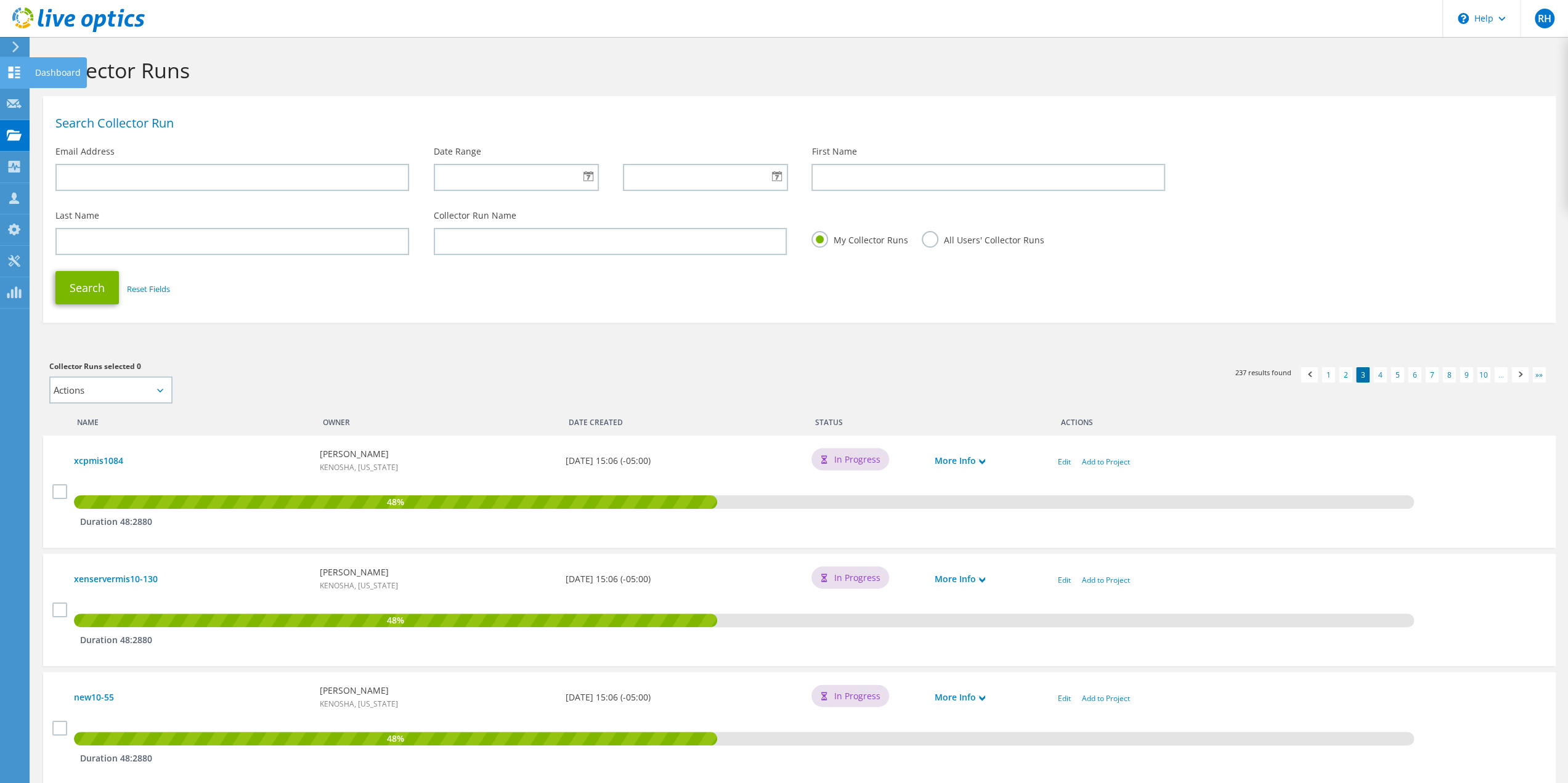
click at [9, 72] on icon at bounding box center [14, 72] width 15 height 12
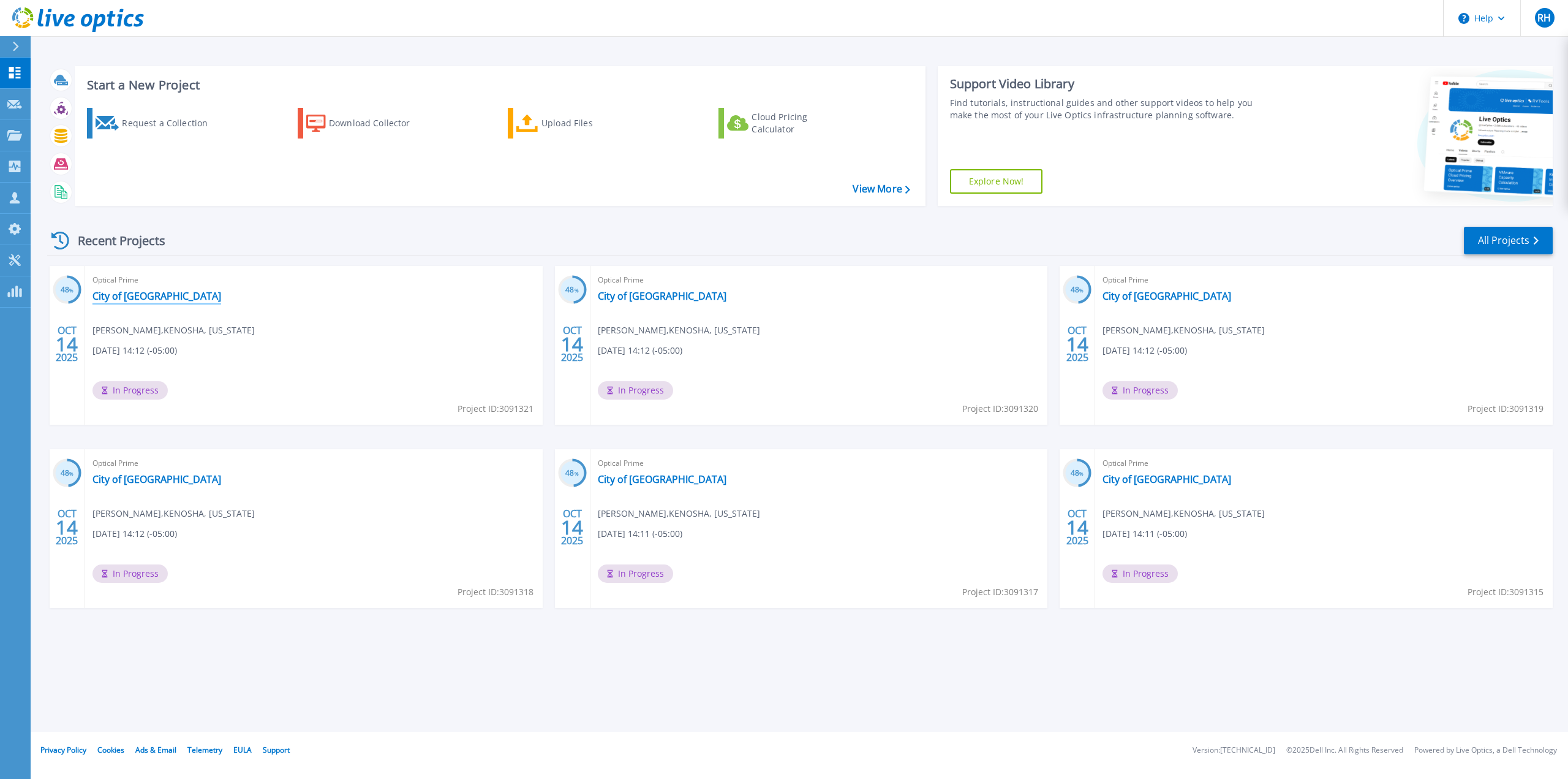
click at [128, 295] on link "City of [GEOGRAPHIC_DATA]" at bounding box center [157, 296] width 129 height 12
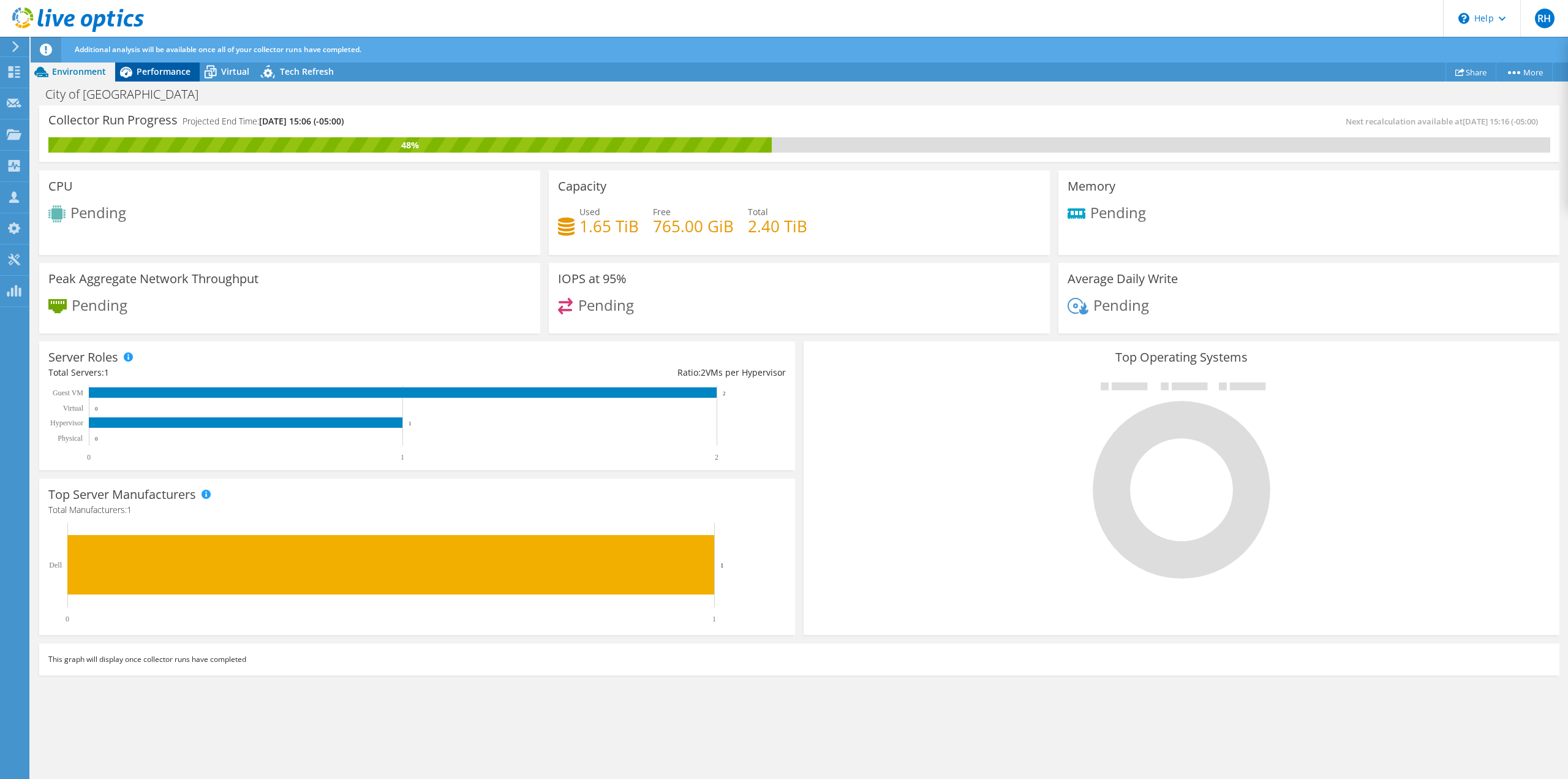
click at [161, 74] on span "Performance" at bounding box center [163, 71] width 54 height 12
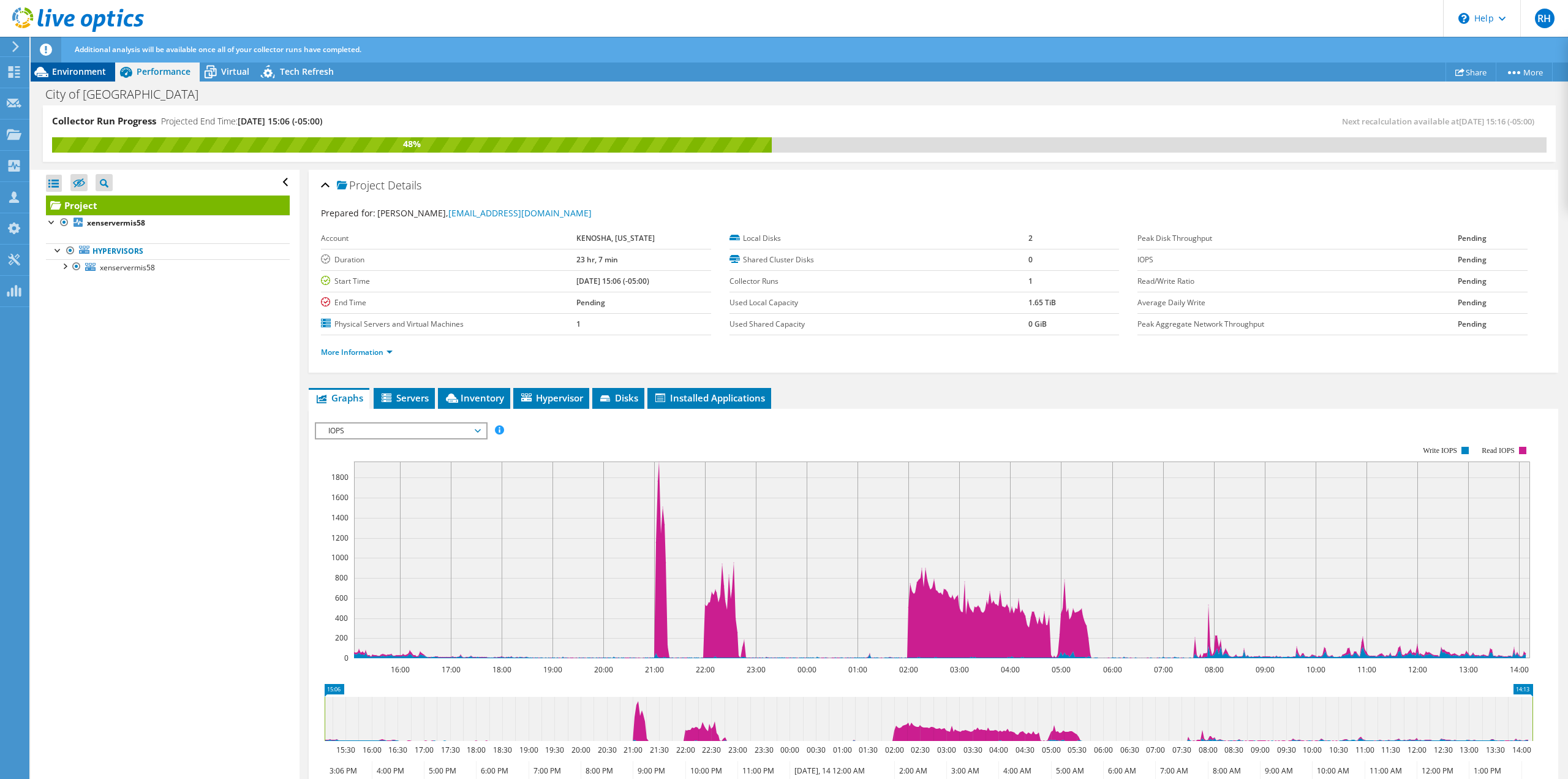
click at [71, 69] on span "Environment" at bounding box center [79, 71] width 54 height 12
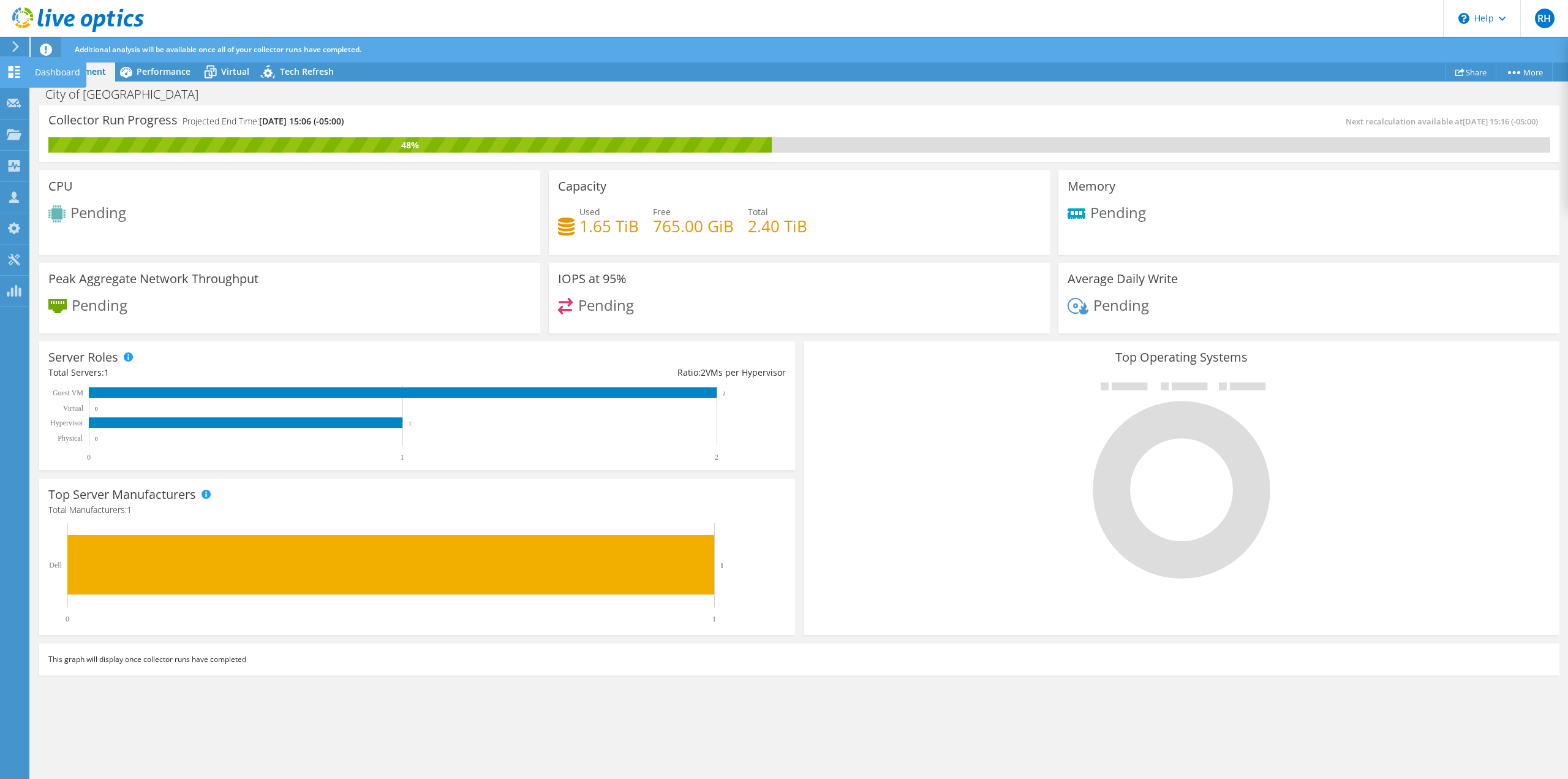
click at [10, 69] on use at bounding box center [14, 72] width 12 height 12
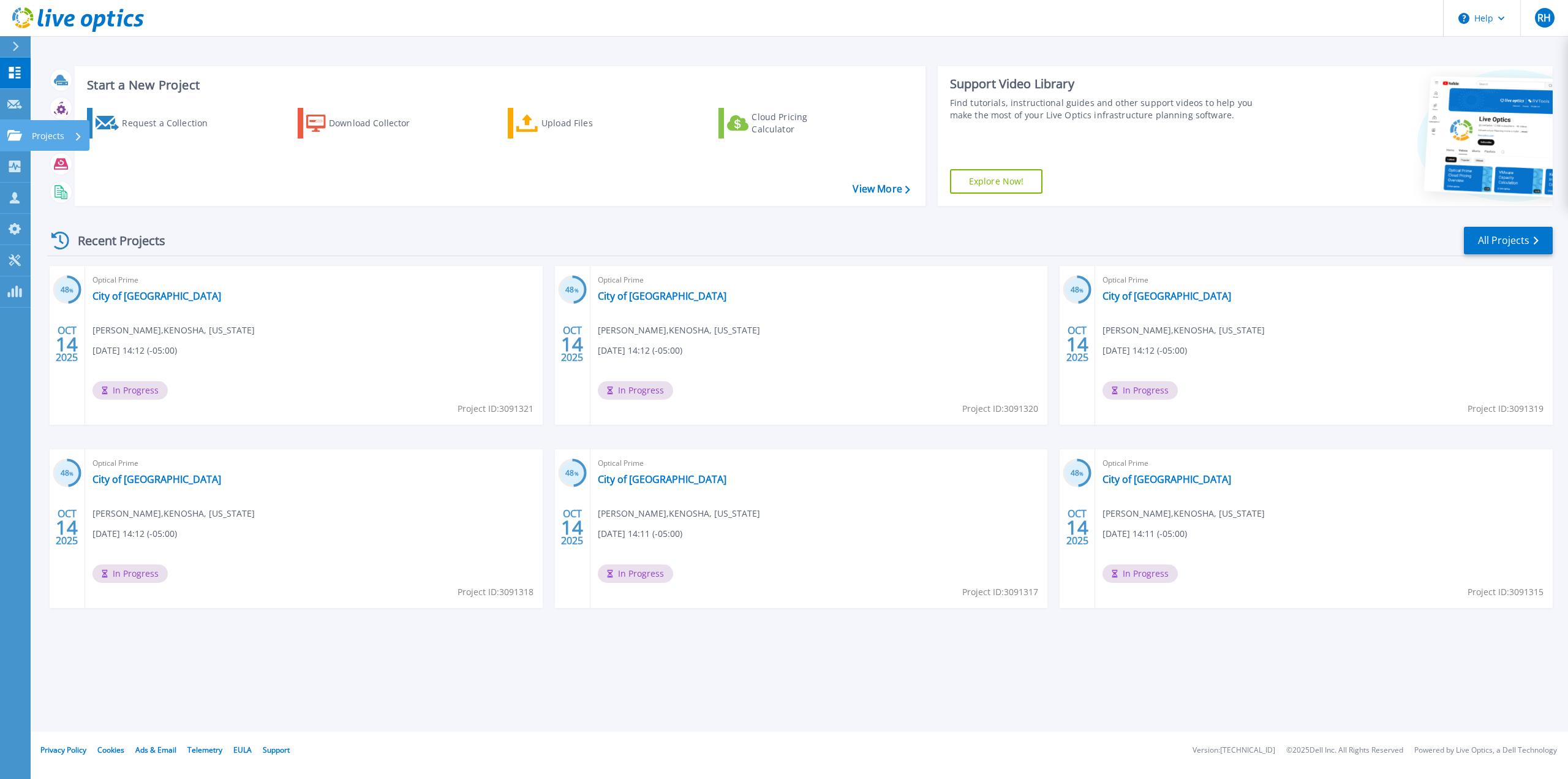
click at [7, 137] on icon at bounding box center [14, 135] width 15 height 10
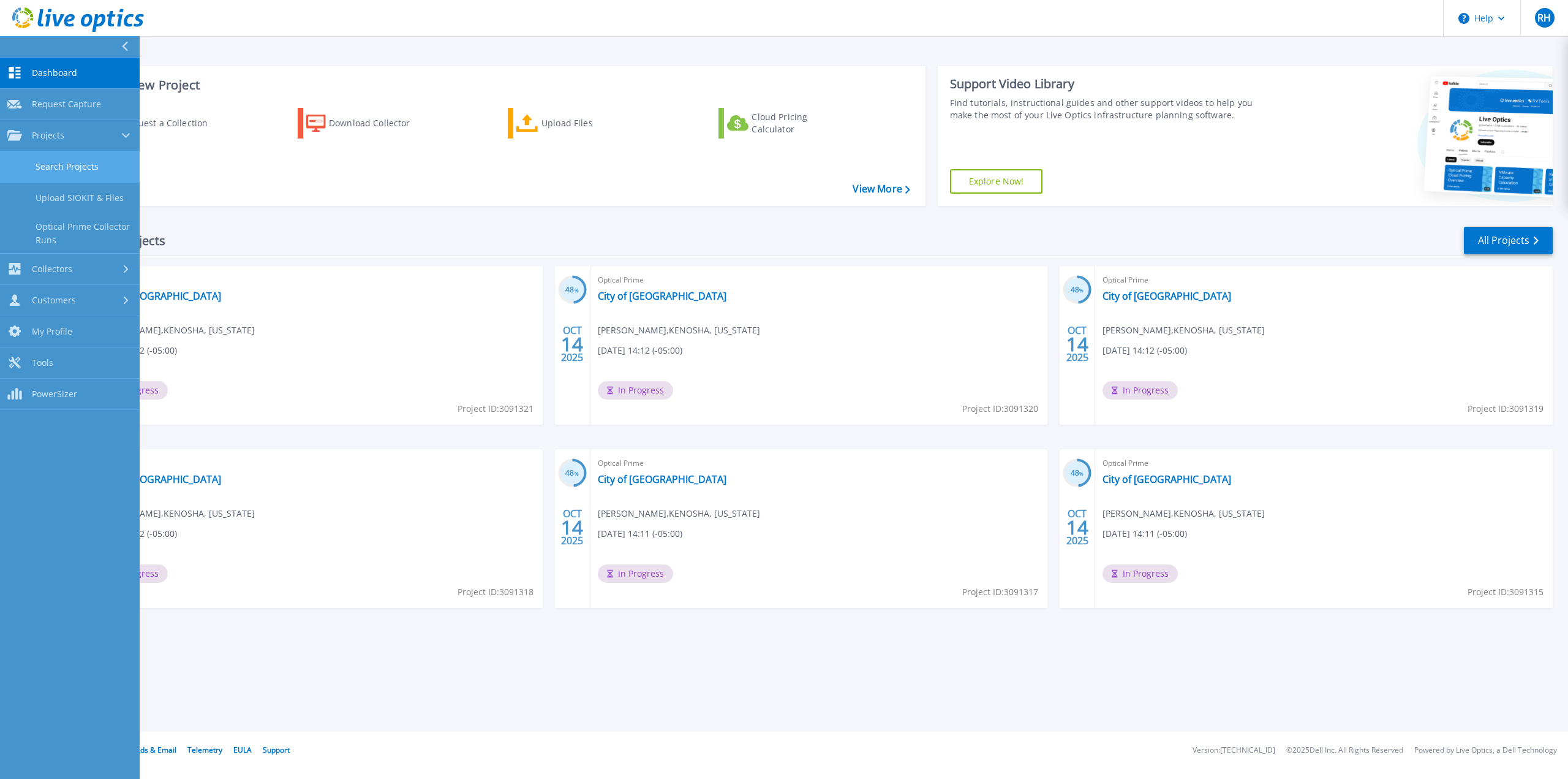
click at [59, 160] on link "Search Projects" at bounding box center [69, 167] width 140 height 32
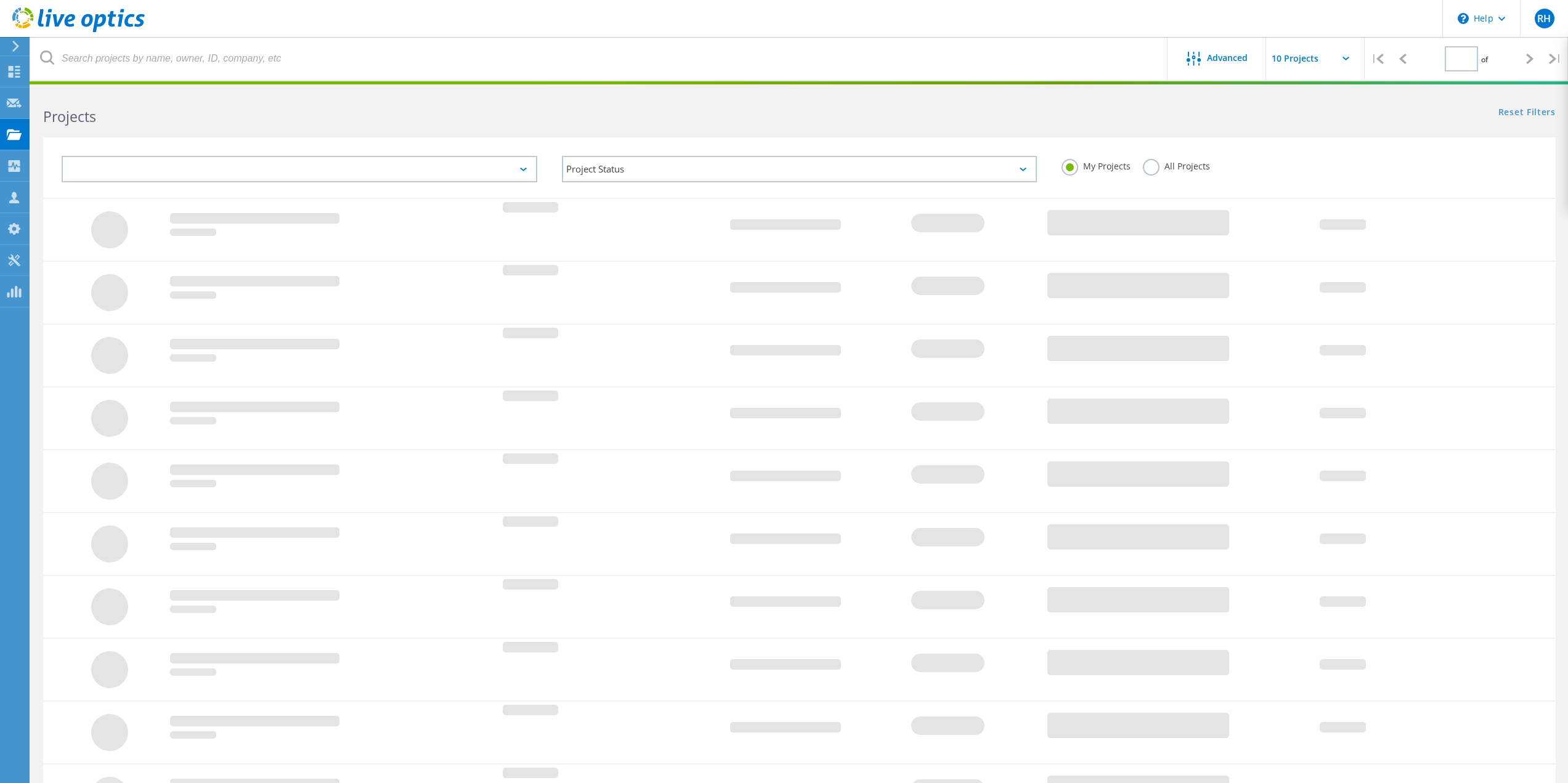
type input "1"
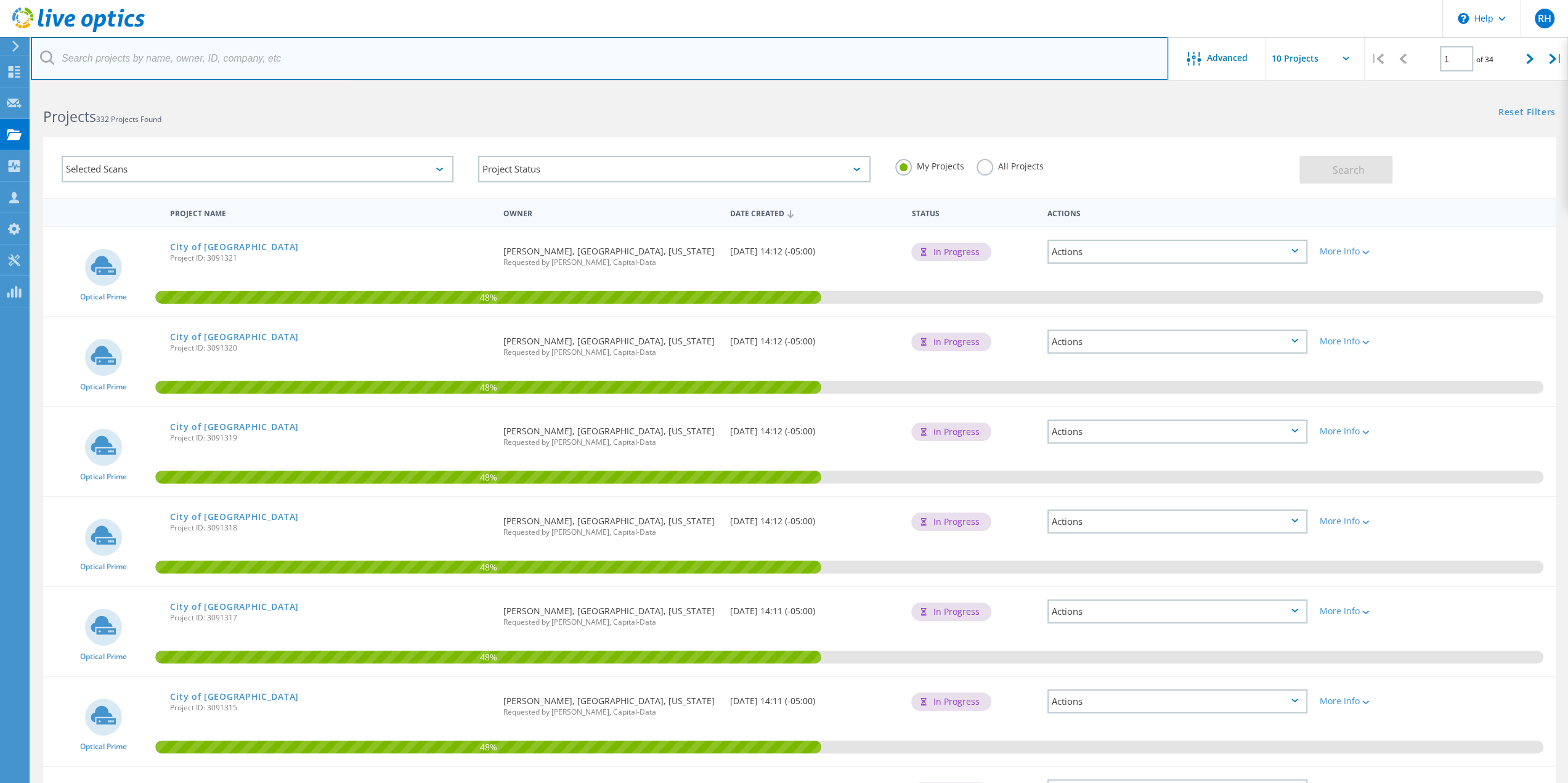
click at [128, 59] on input "text" at bounding box center [600, 58] width 1137 height 43
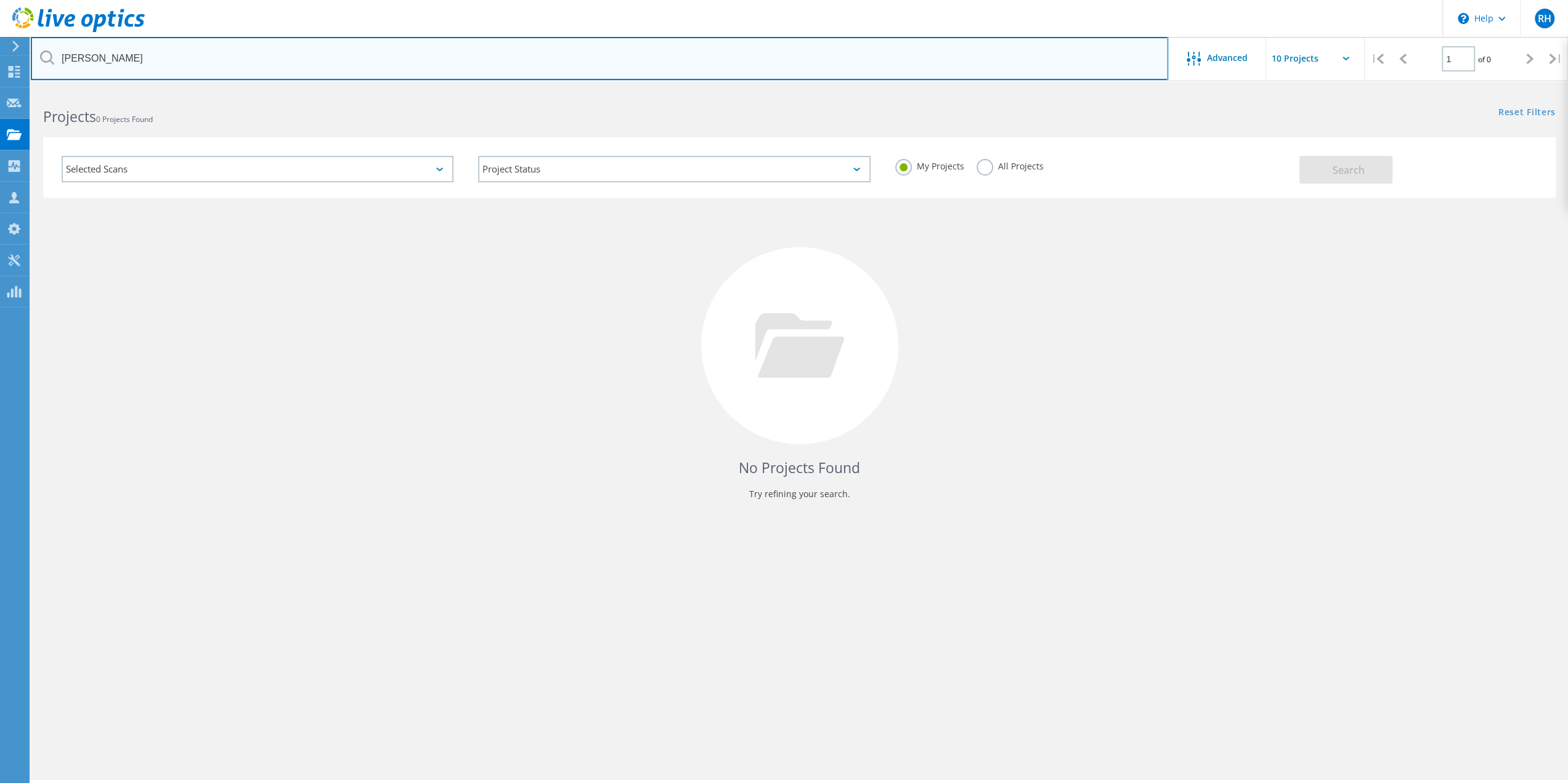
drag, startPoint x: 124, startPoint y: 61, endPoint x: 25, endPoint y: 50, distance: 99.6
click at [25, 89] on div "\n Help Explore Helpful Articles Contact Support RH Partner Team Member Rod Ham…" at bounding box center [784, 453] width 1568 height 727
type input "k"
type input "turner"
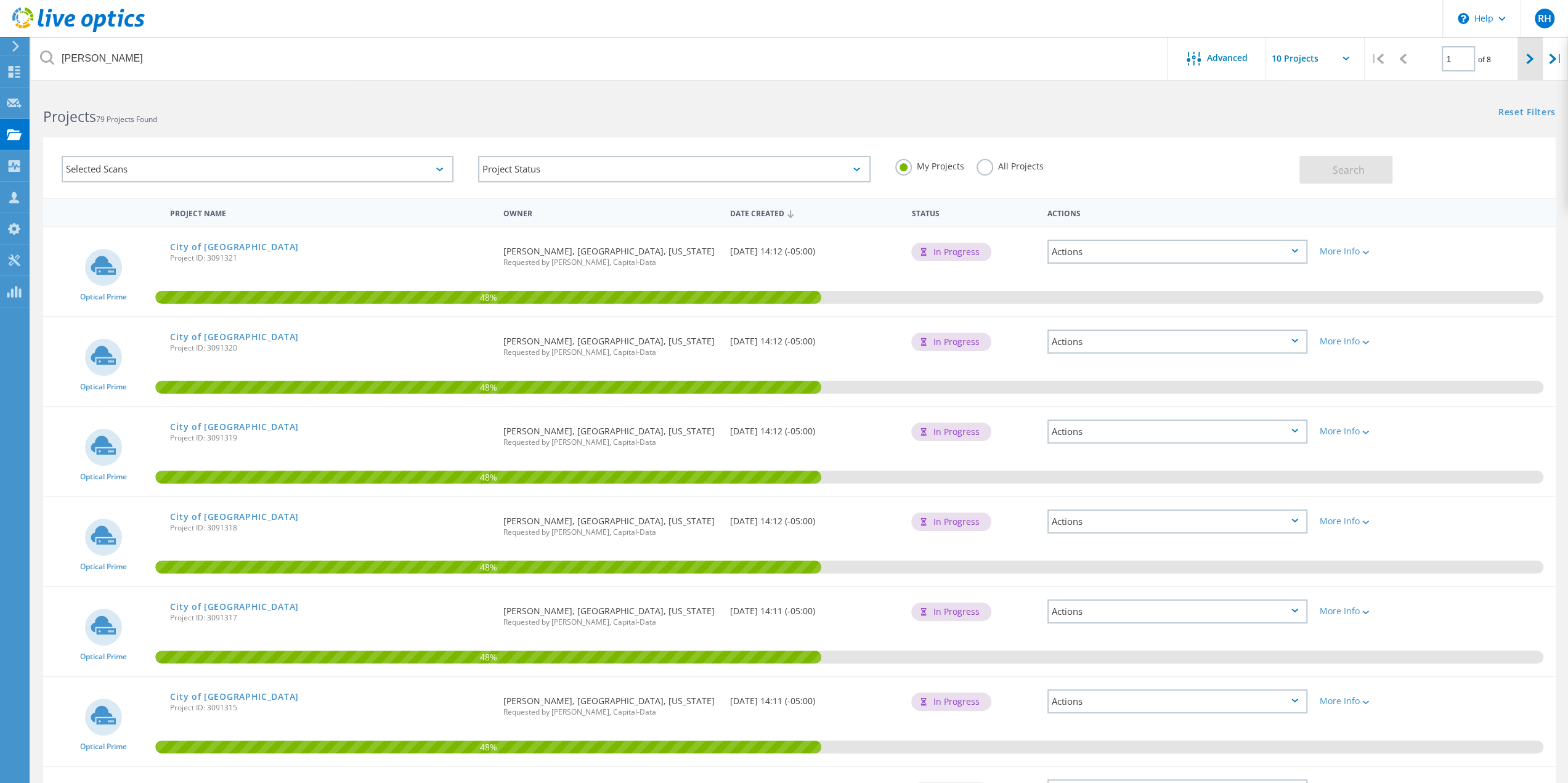
click at [1532, 58] on icon at bounding box center [1529, 59] width 7 height 10
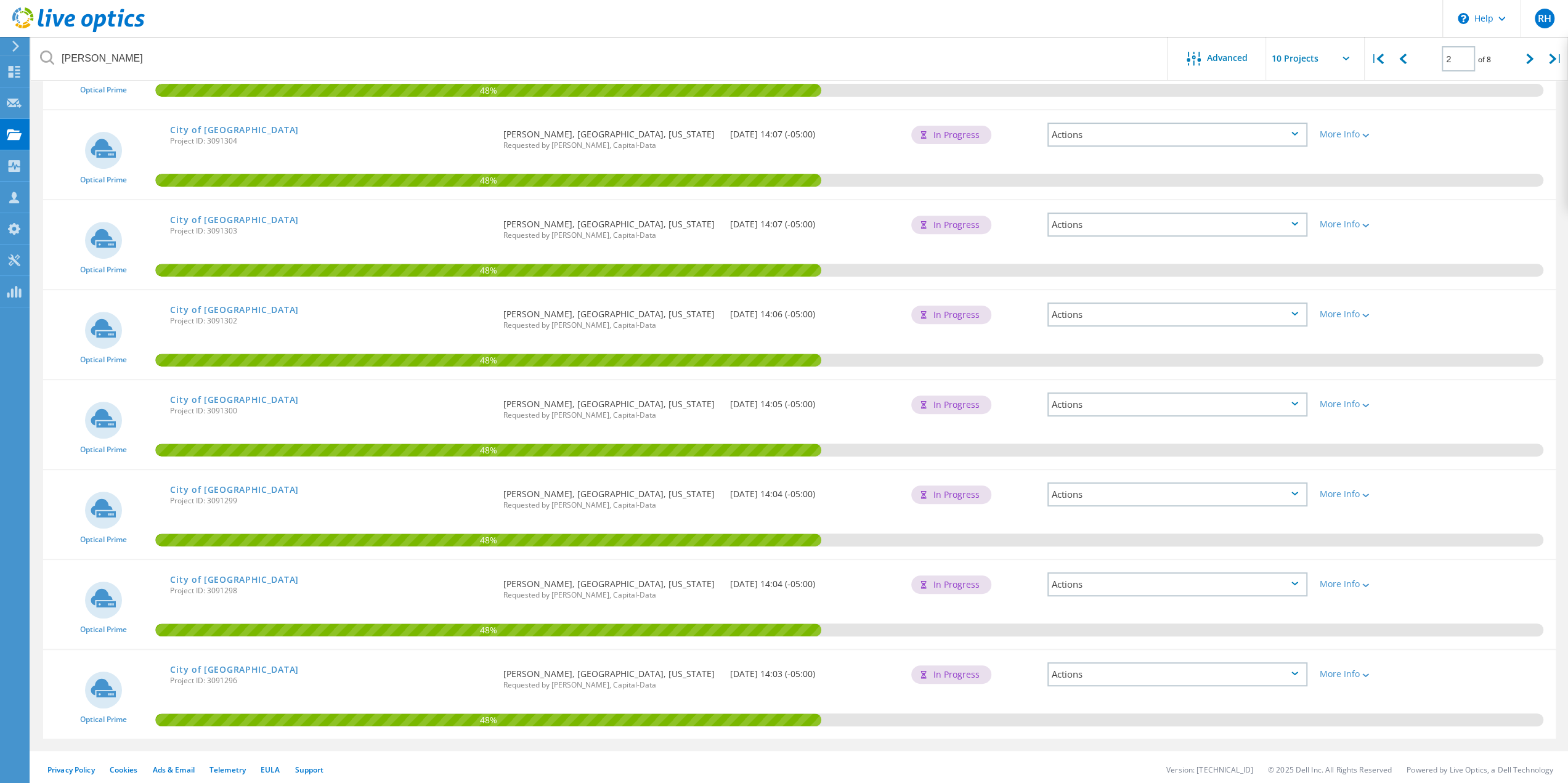
scroll to position [392, 0]
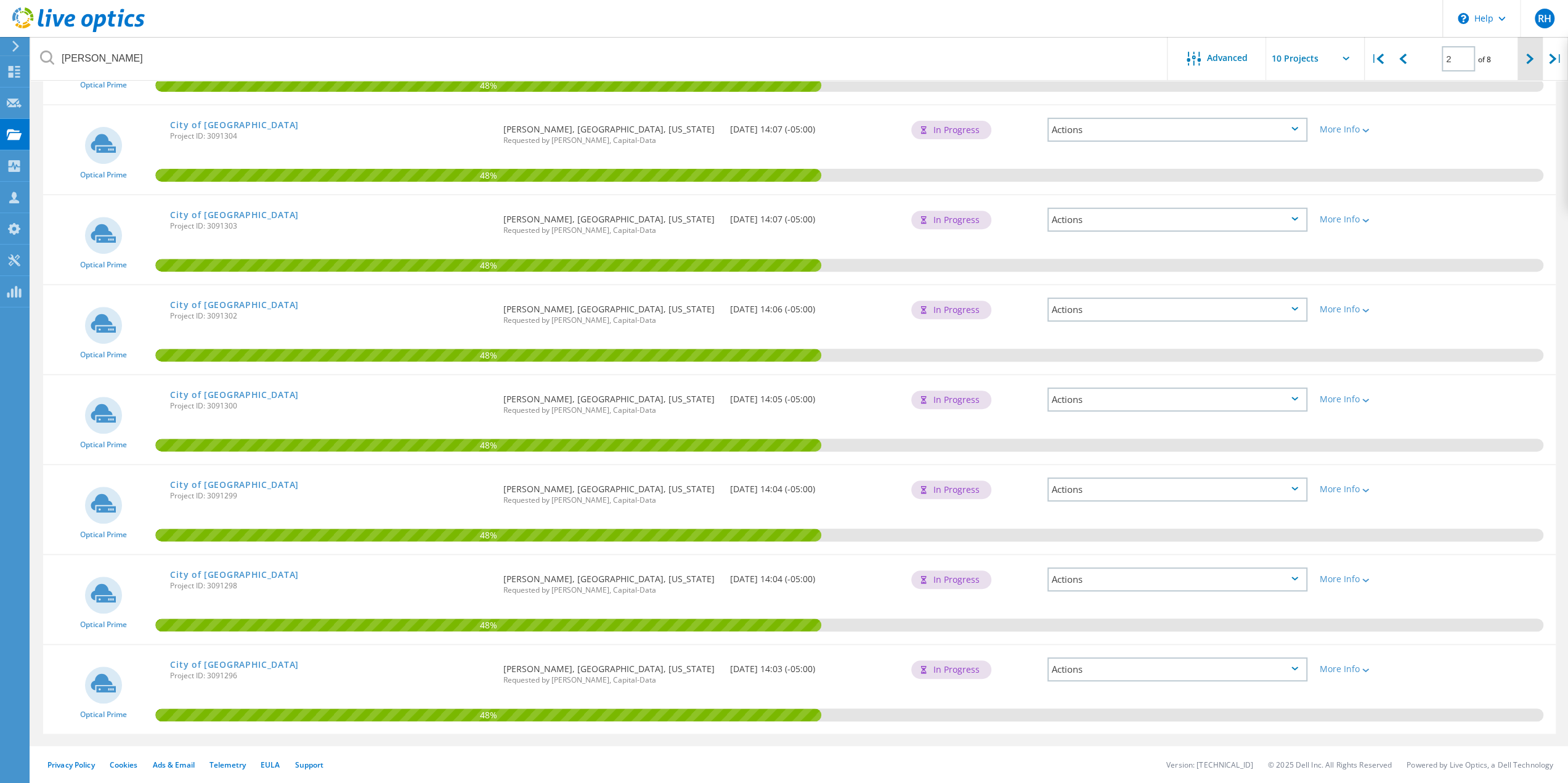
click at [1532, 58] on icon at bounding box center [1529, 59] width 7 height 10
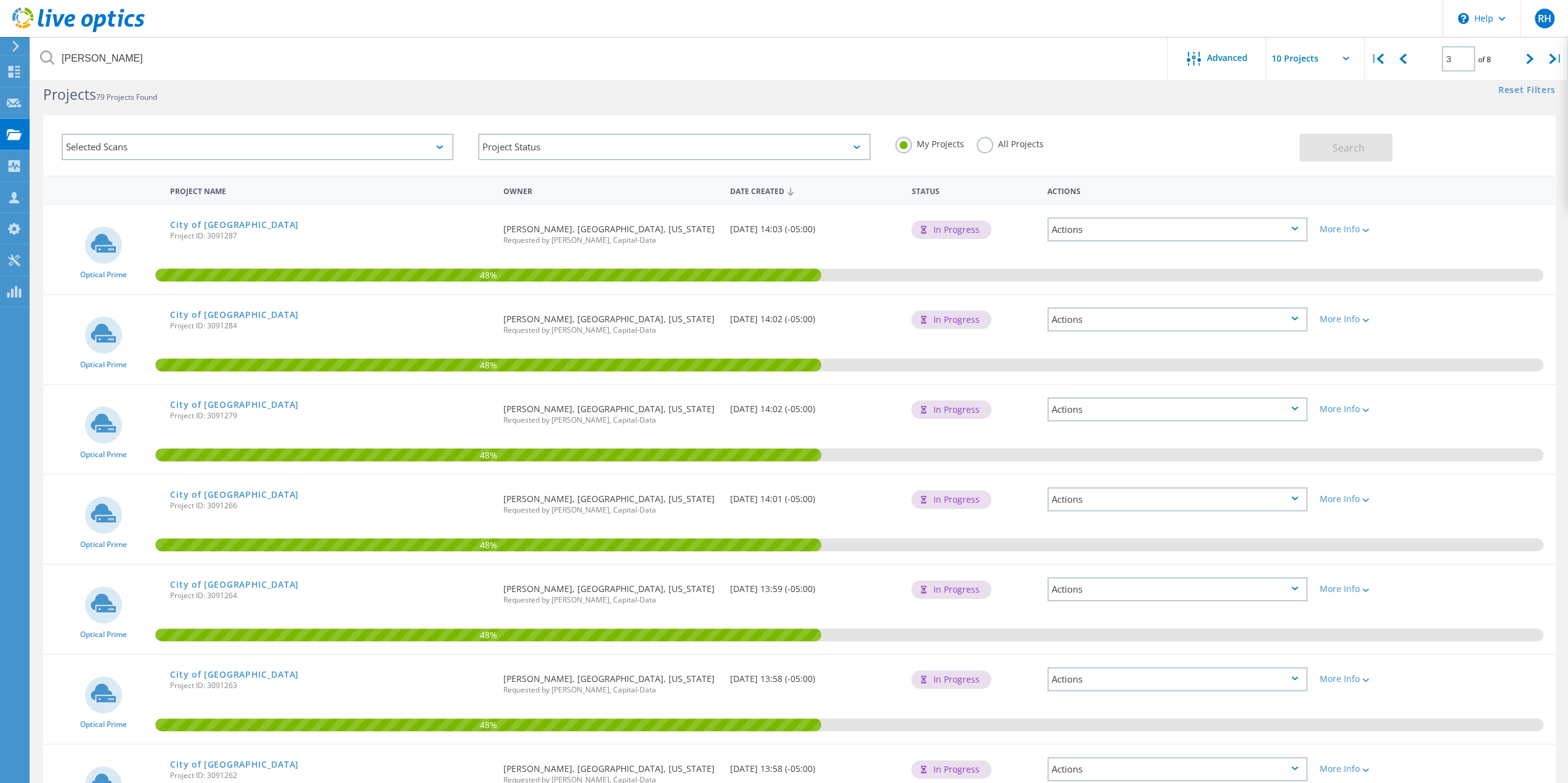
scroll to position [0, 0]
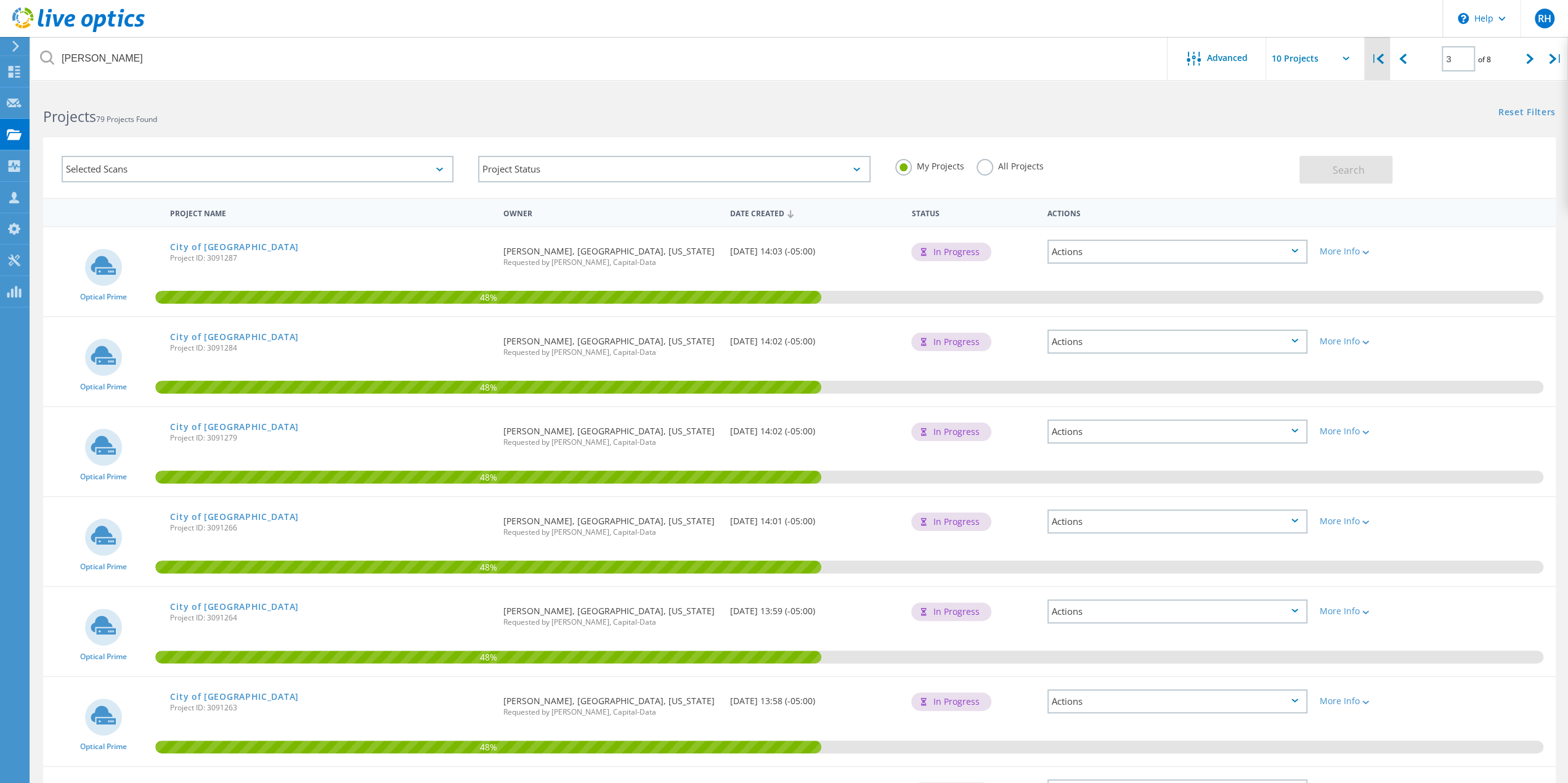
click at [1380, 58] on icon at bounding box center [1380, 59] width 7 height 10
type input "1"
click at [216, 251] on link "City of [GEOGRAPHIC_DATA]" at bounding box center [234, 246] width 129 height 8
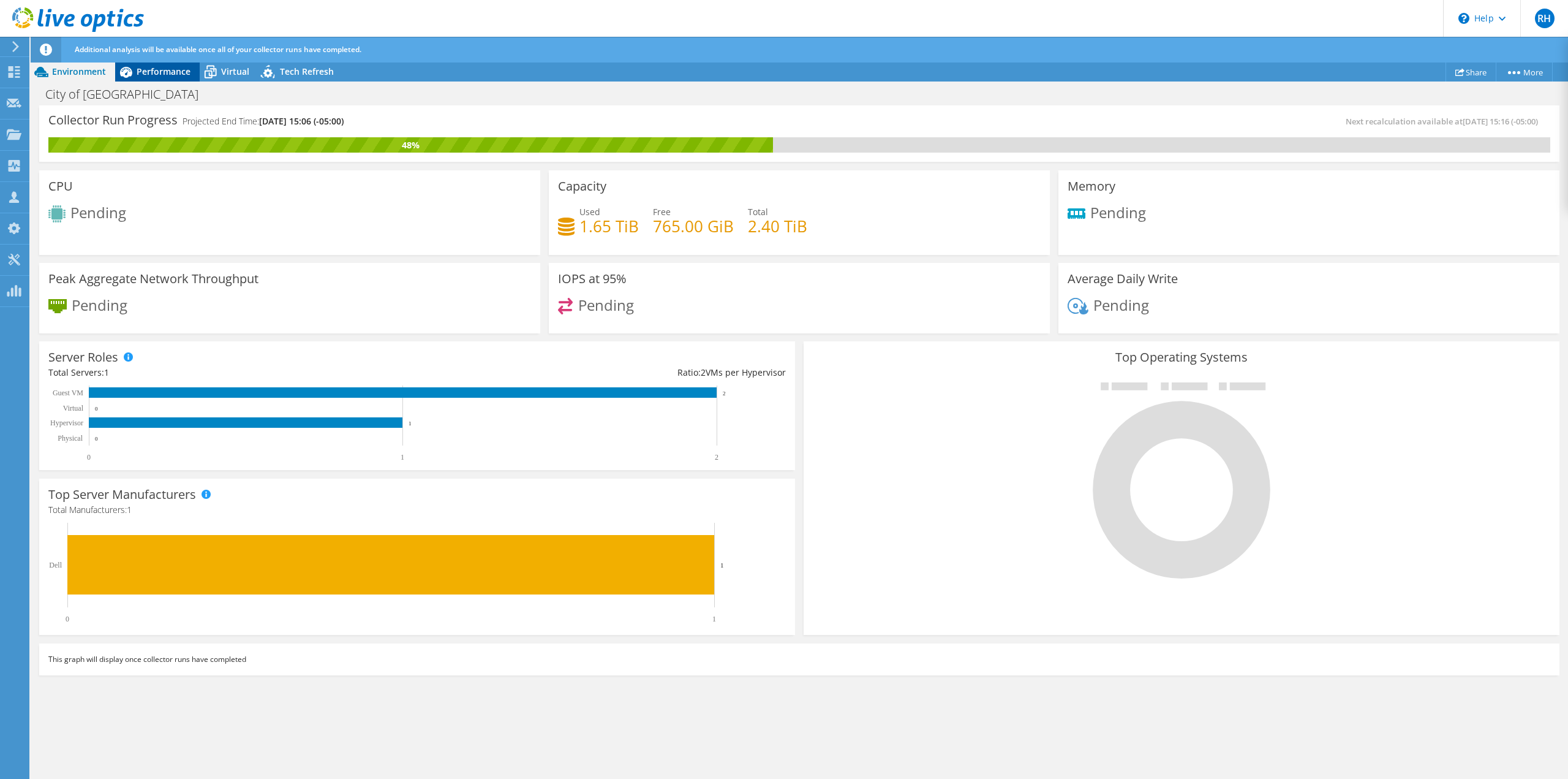
click at [152, 73] on span "Performance" at bounding box center [163, 71] width 54 height 12
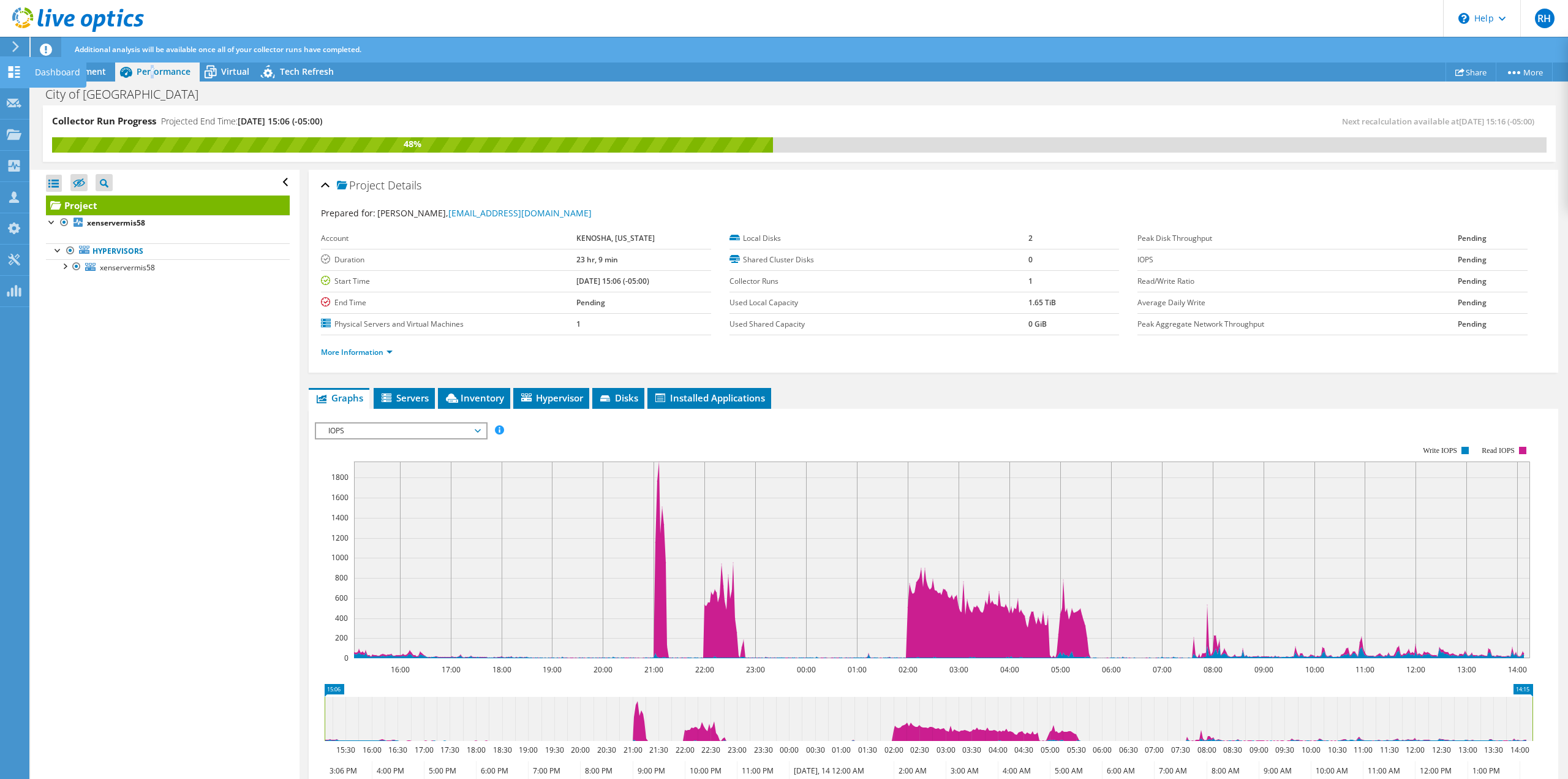
click at [14, 73] on icon at bounding box center [14, 72] width 15 height 12
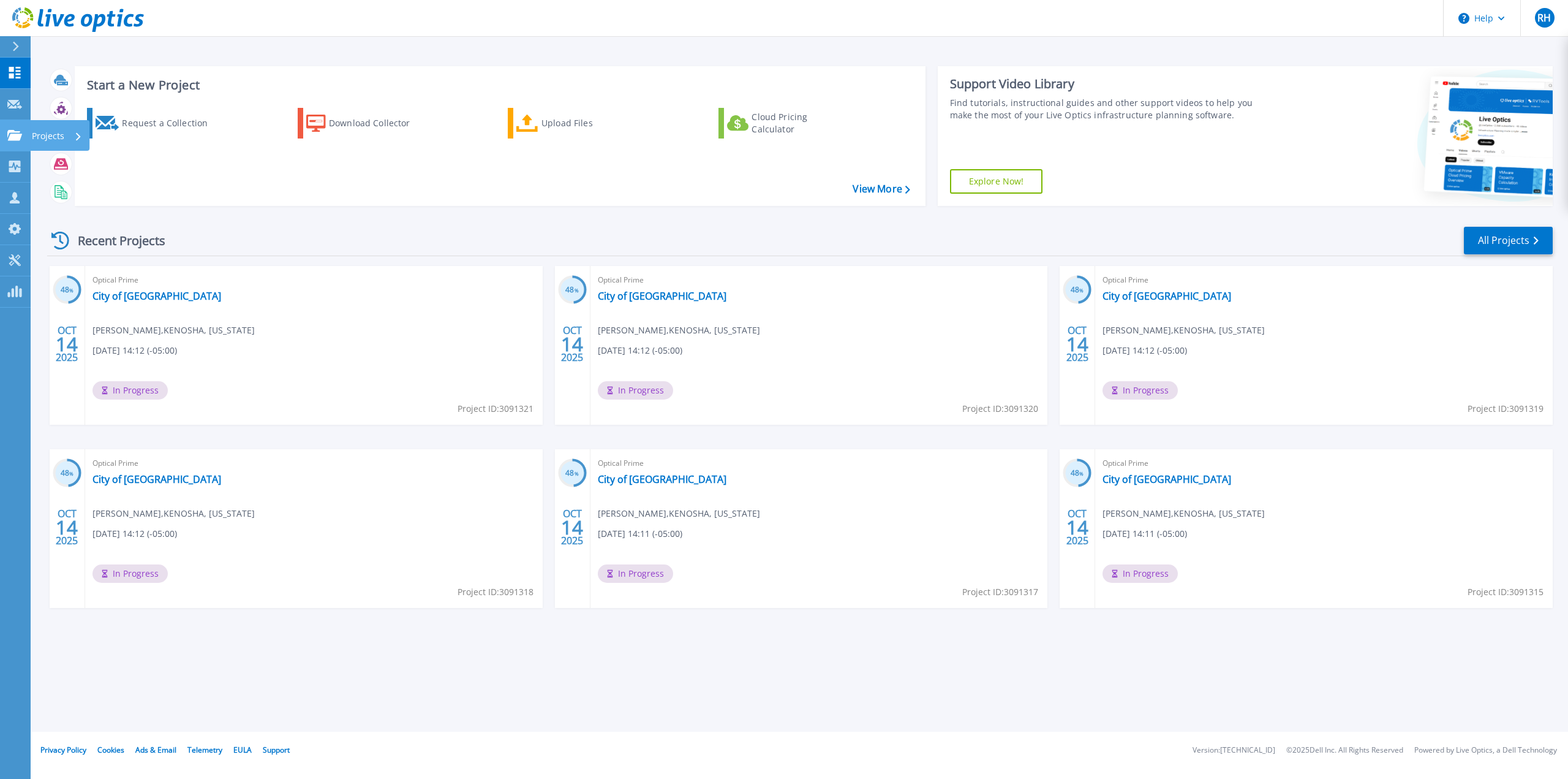
click at [40, 131] on p "Projects" at bounding box center [48, 136] width 32 height 32
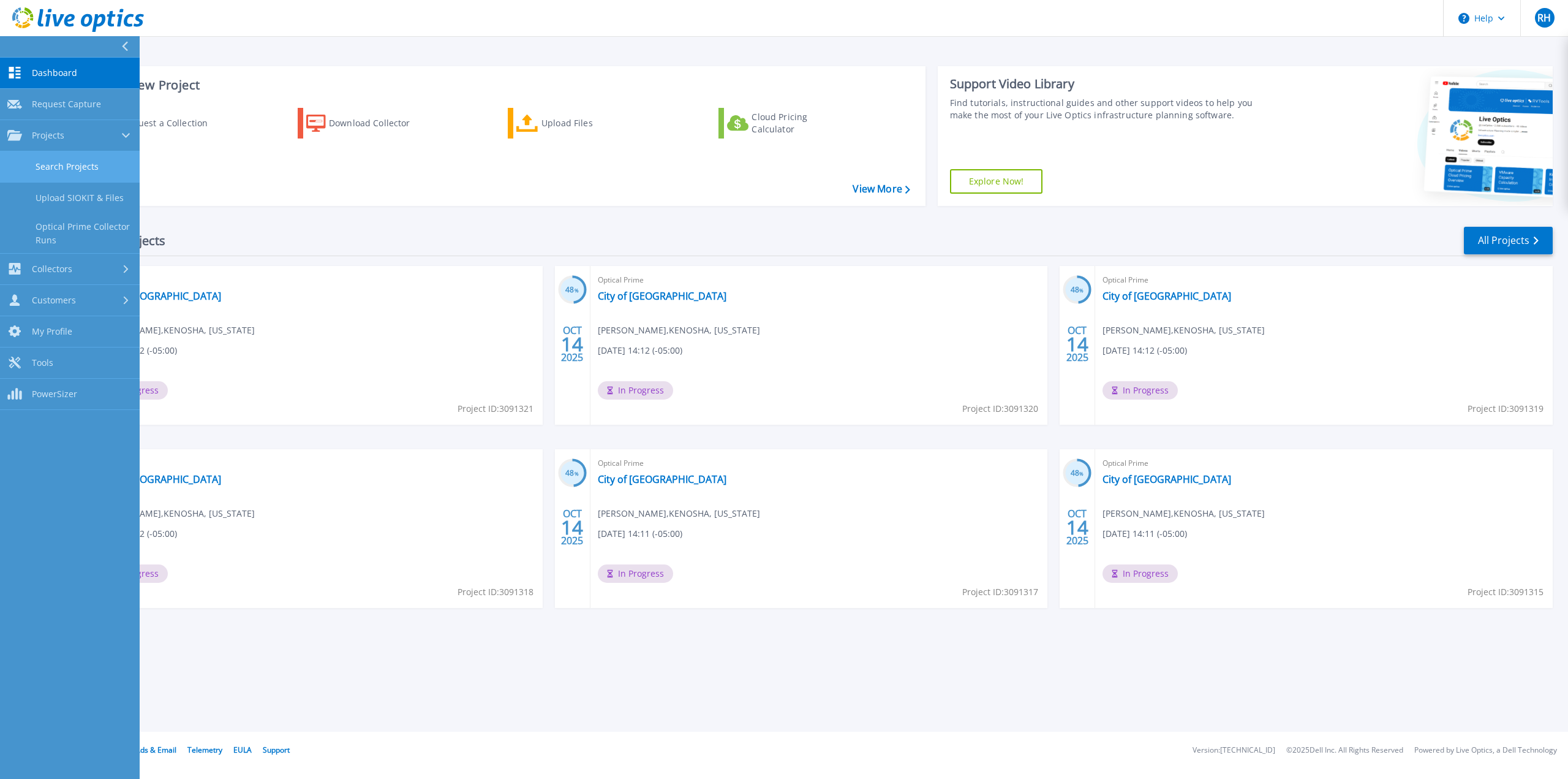
click at [66, 166] on link "Search Projects" at bounding box center [69, 167] width 140 height 32
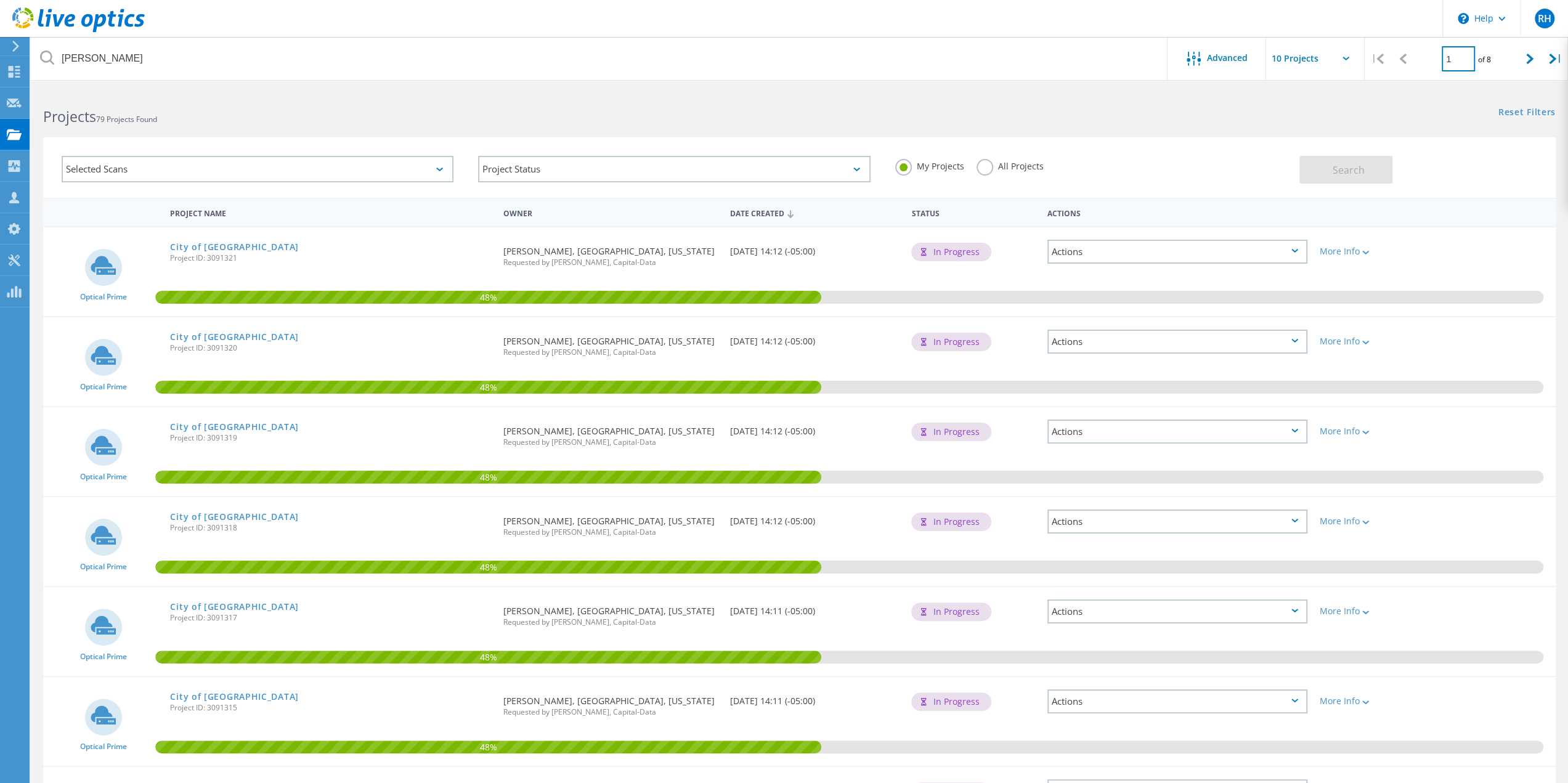
drag, startPoint x: 1458, startPoint y: 60, endPoint x: 1420, endPoint y: 52, distance: 38.8
click at [1420, 52] on div "1 of 8" at bounding box center [1466, 54] width 102 height 34
click at [1528, 61] on icon at bounding box center [1529, 59] width 7 height 10
click at [1528, 61] on icon at bounding box center [1529, 59] width 7 height 10
type input "3"
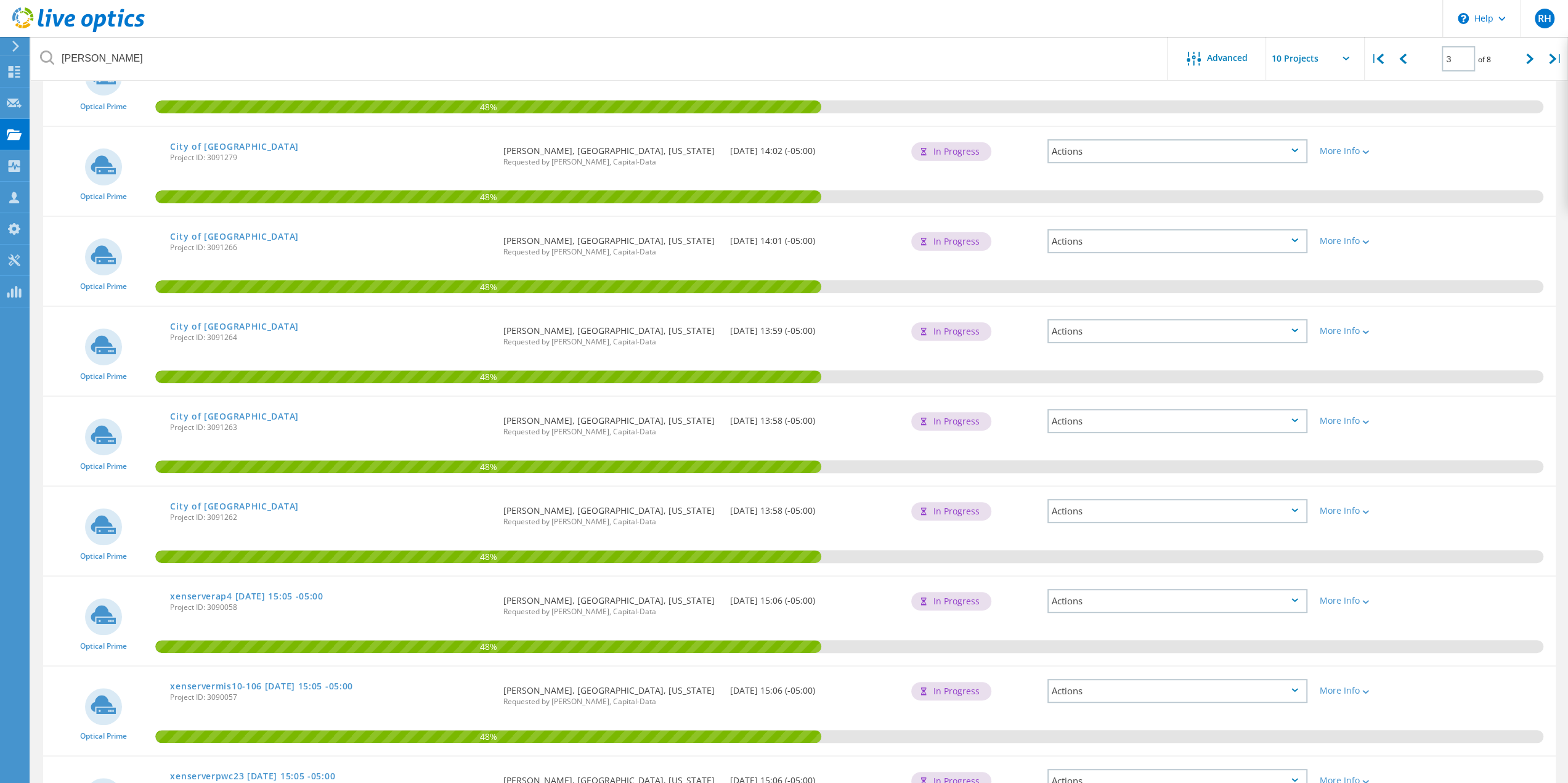
scroll to position [308, 0]
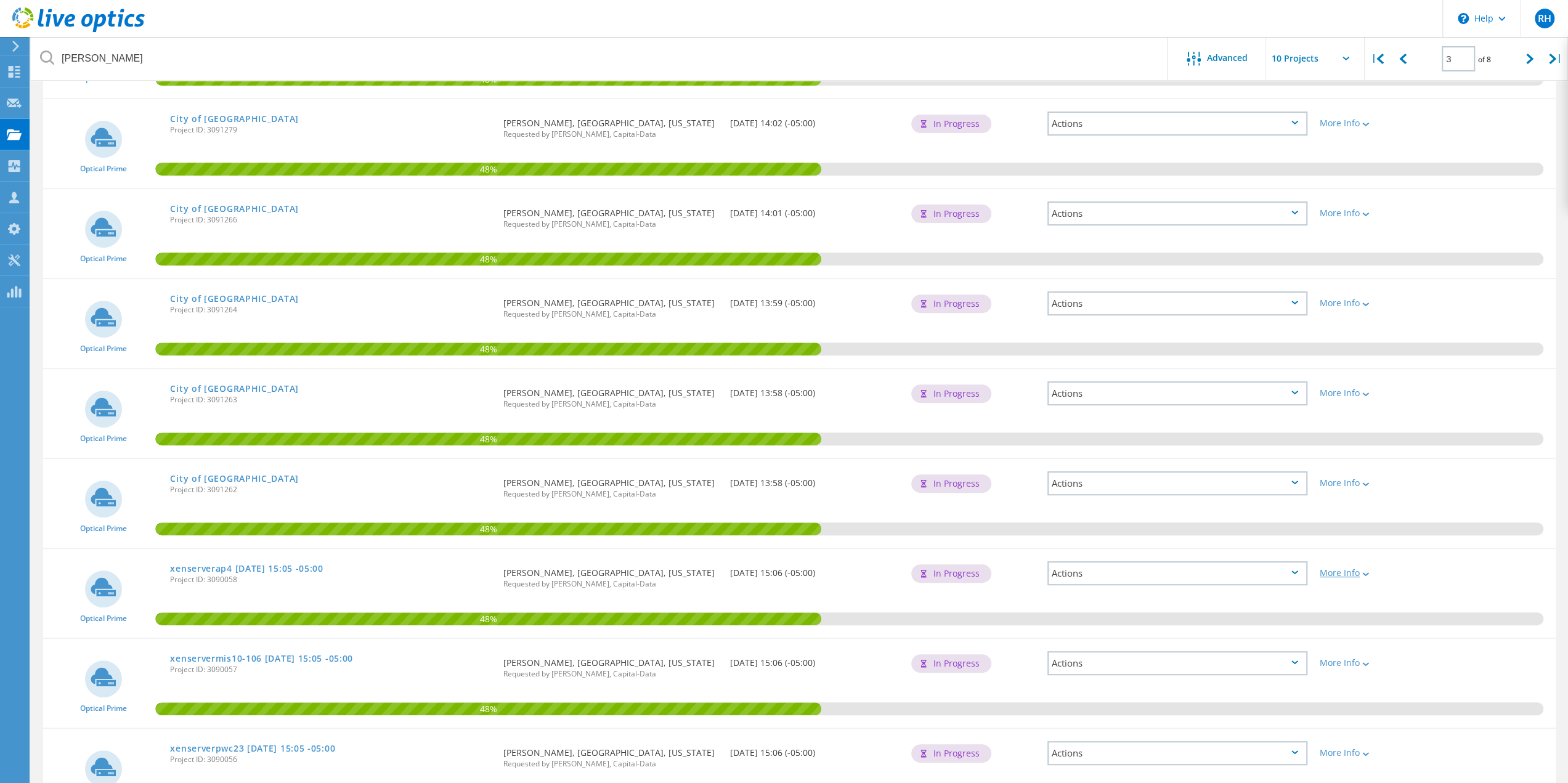
click at [1371, 574] on div "More Info" at bounding box center [1374, 572] width 109 height 8
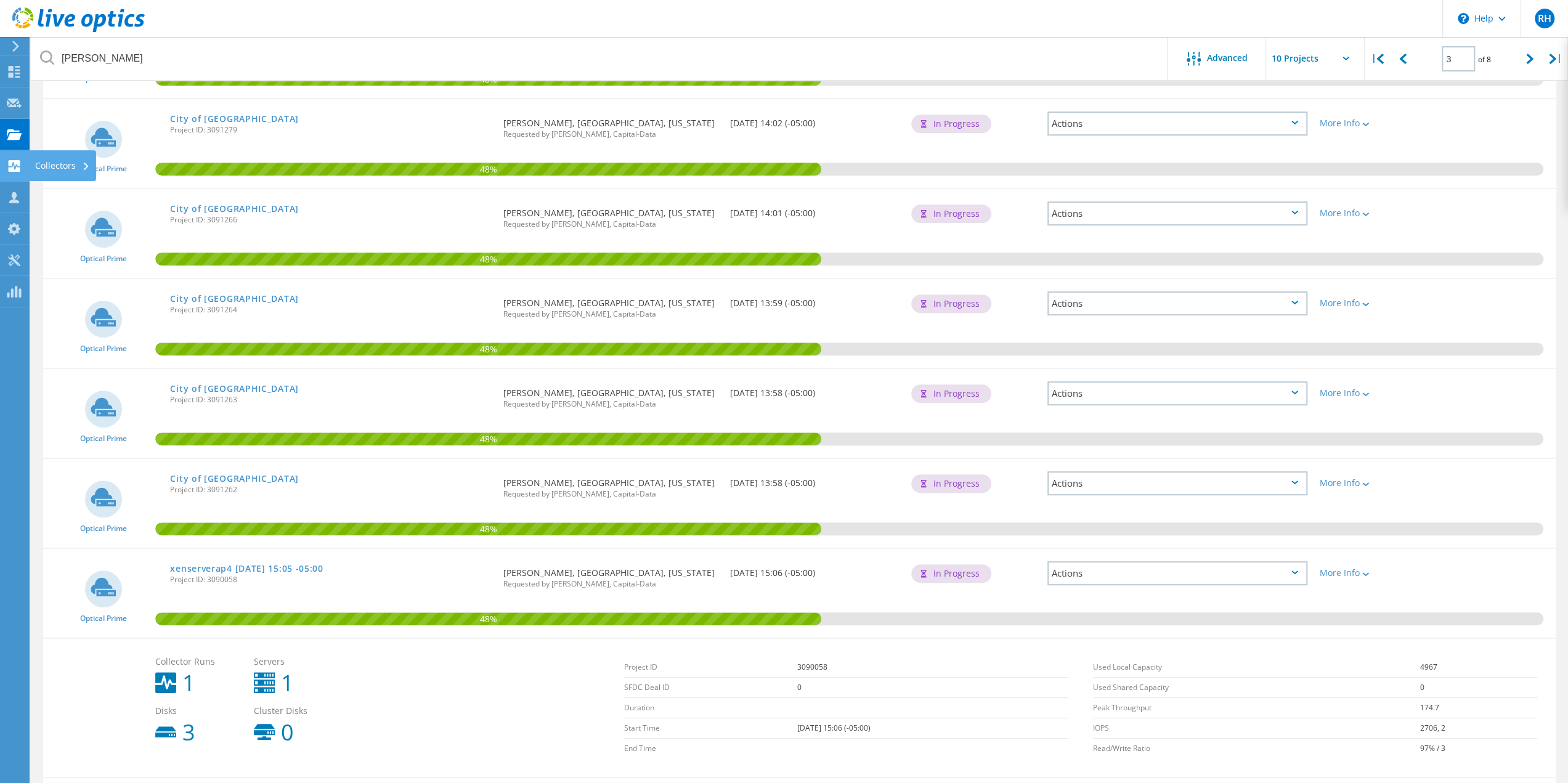
click at [19, 163] on use at bounding box center [14, 166] width 12 height 12
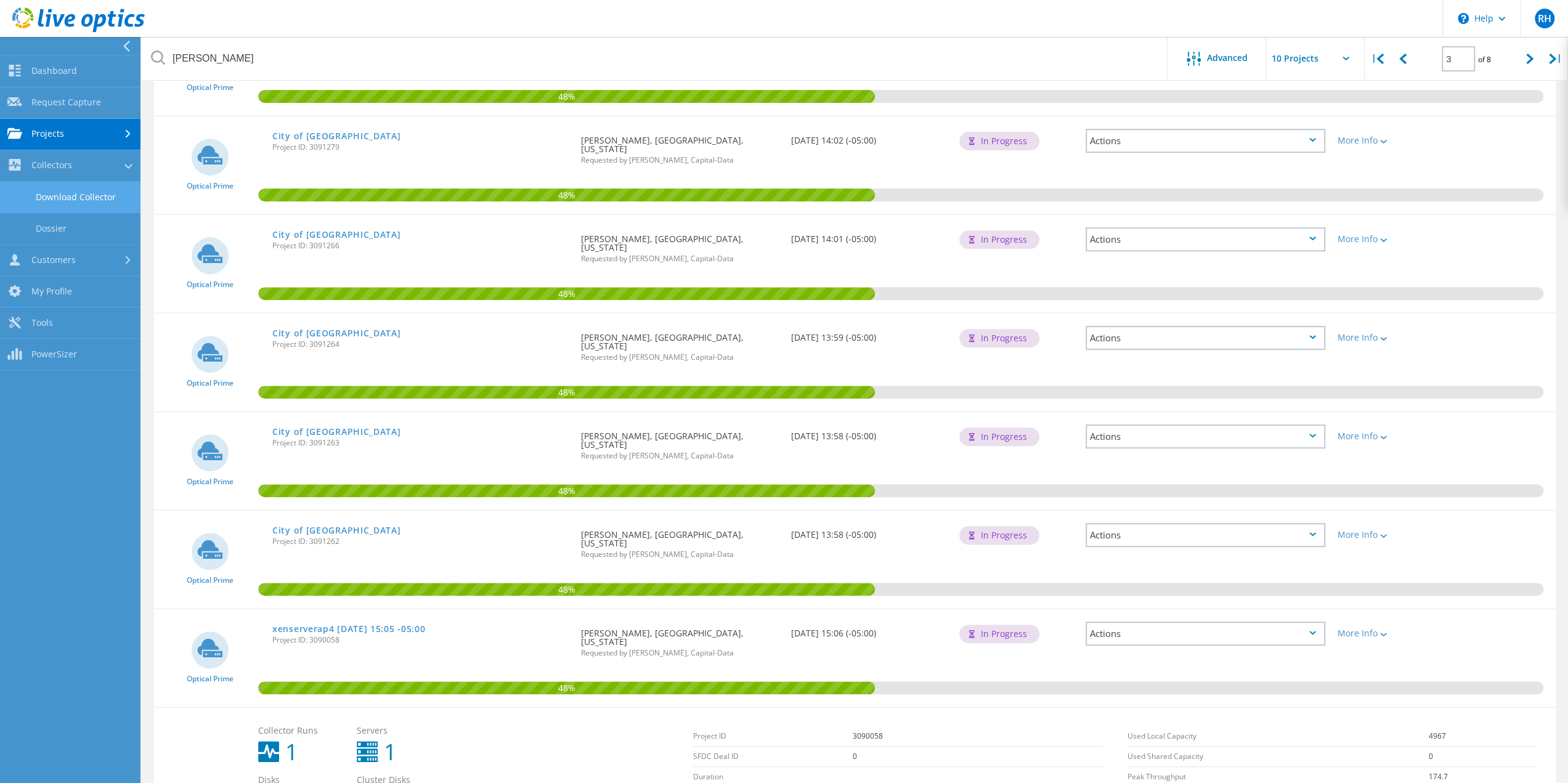
click at [56, 198] on link "Download Collector" at bounding box center [70, 197] width 140 height 32
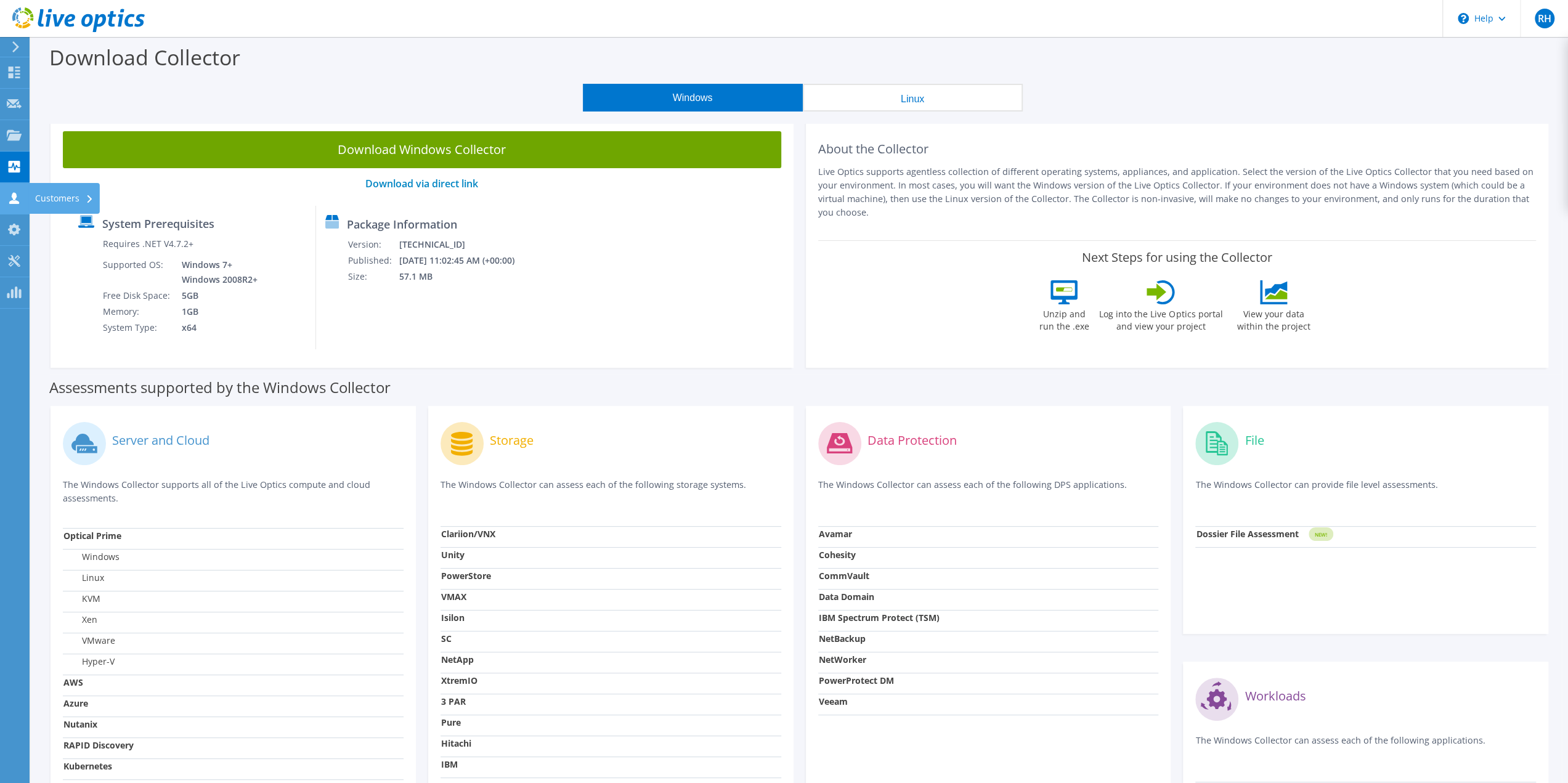
click at [16, 198] on icon at bounding box center [14, 198] width 15 height 12
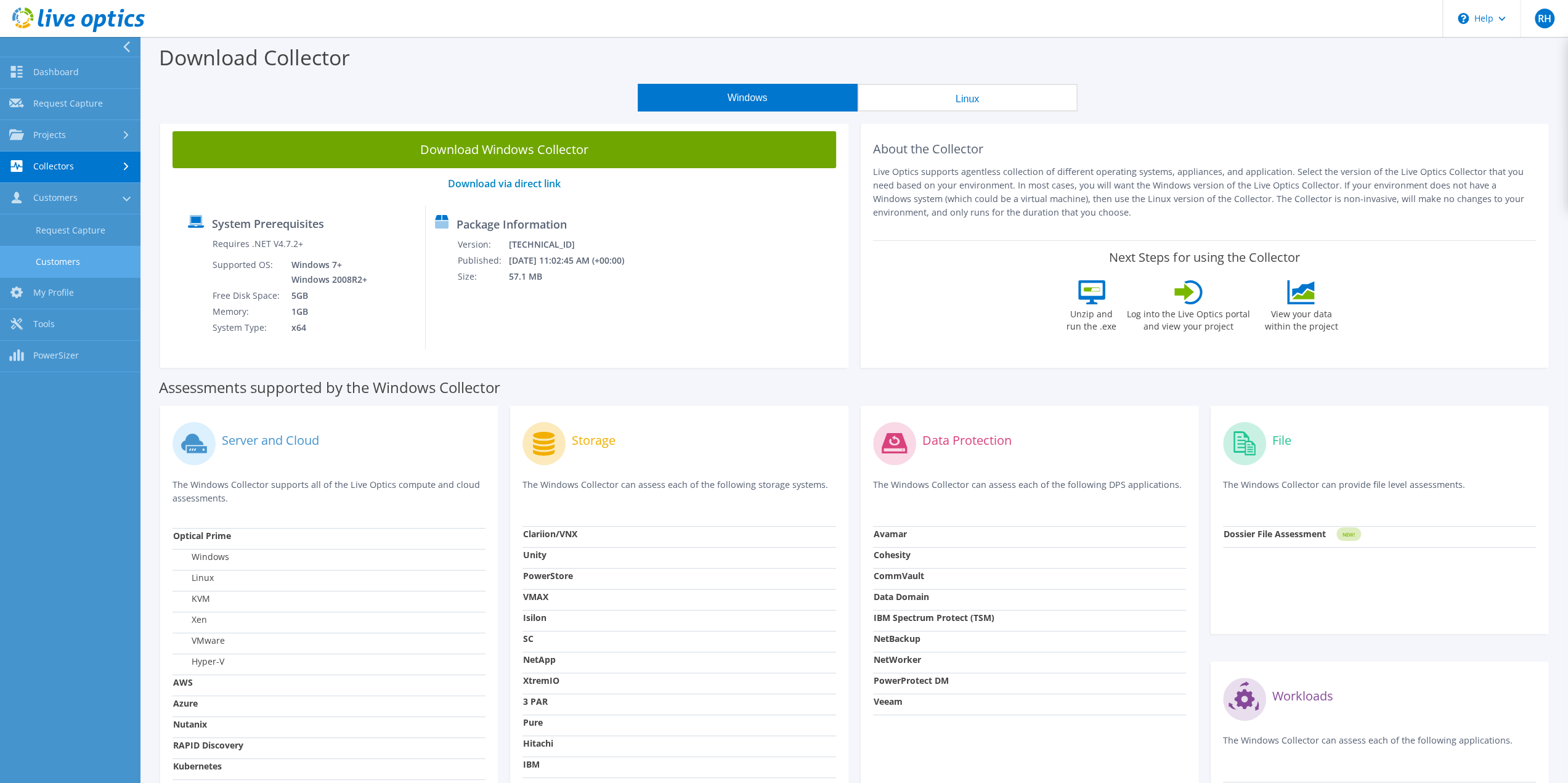
click at [63, 255] on link "Customers" at bounding box center [70, 261] width 140 height 32
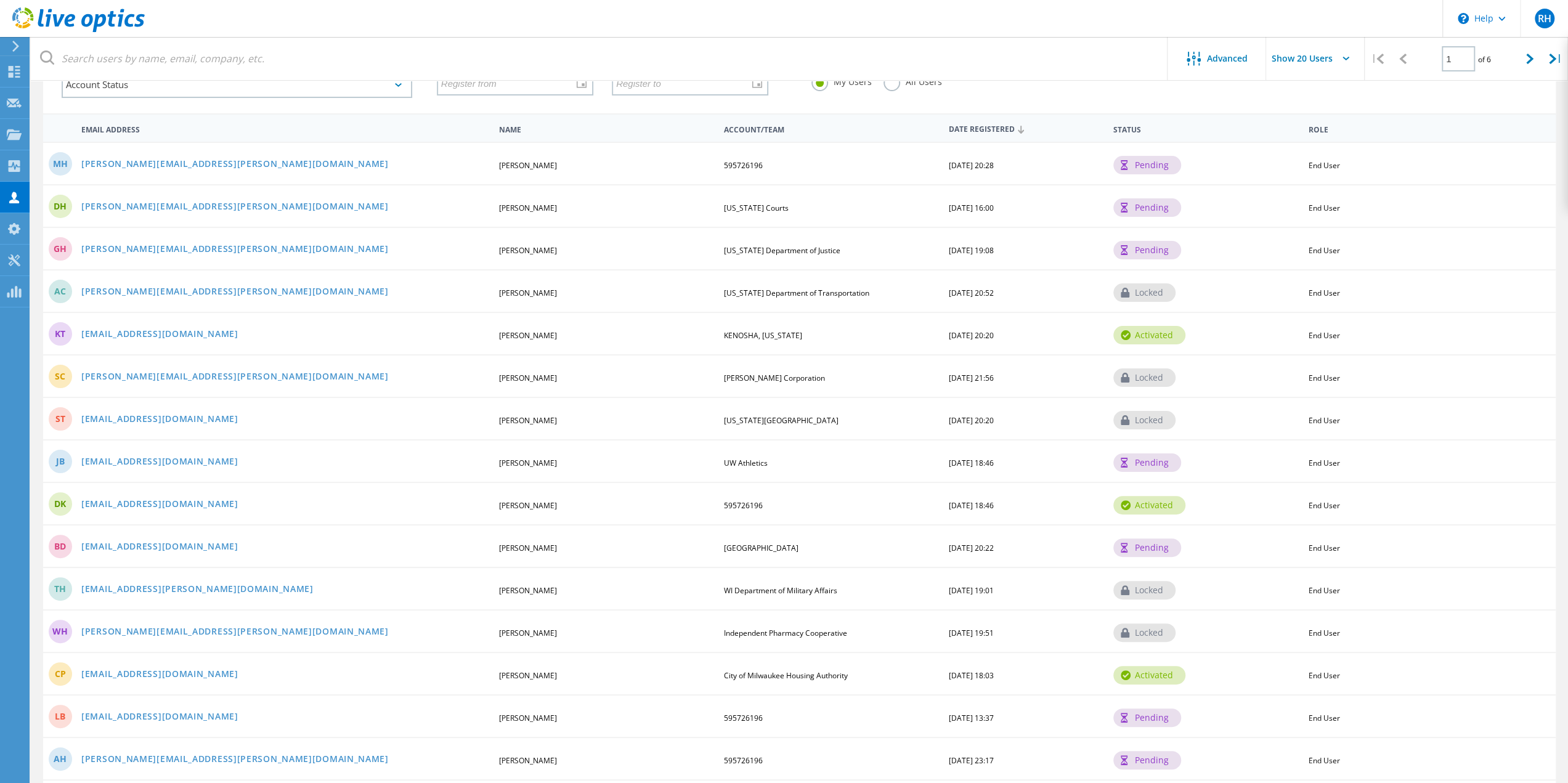
scroll to position [39, 0]
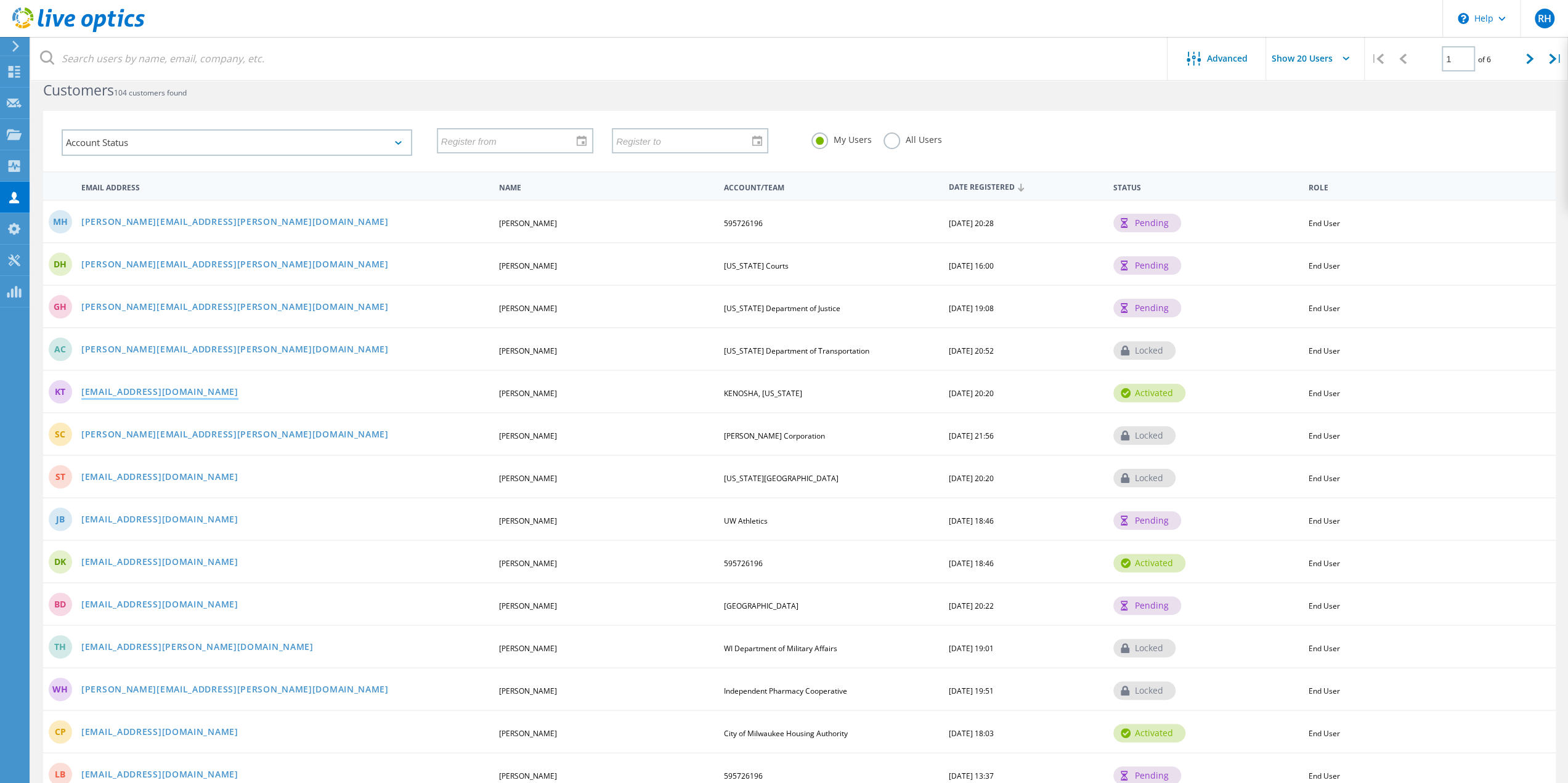
click at [129, 390] on link "[EMAIL_ADDRESS][DOMAIN_NAME]" at bounding box center [160, 392] width 157 height 10
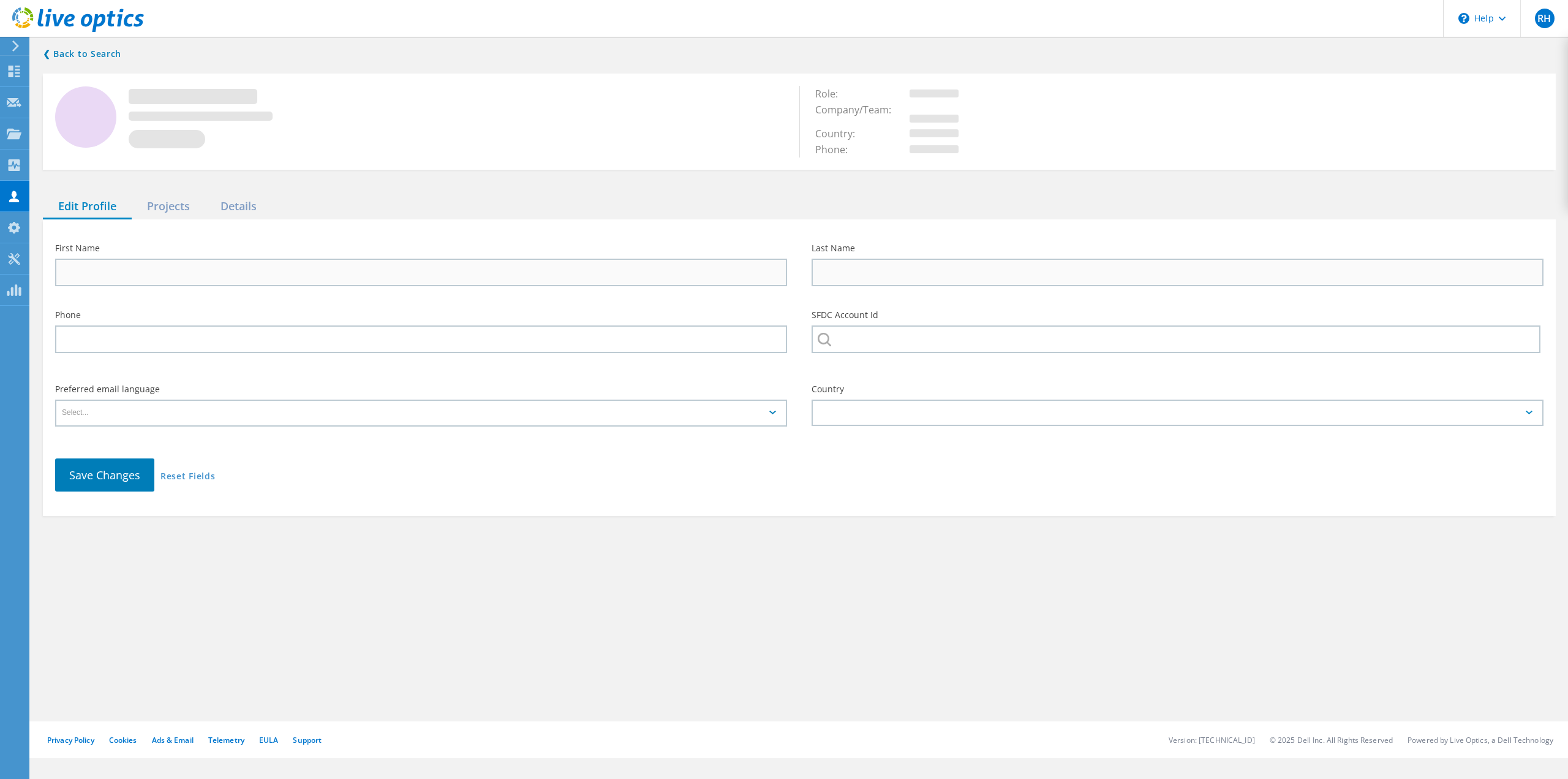
type input "[PERSON_NAME]"
type input "KENOSHA, [US_STATE]"
type input "English"
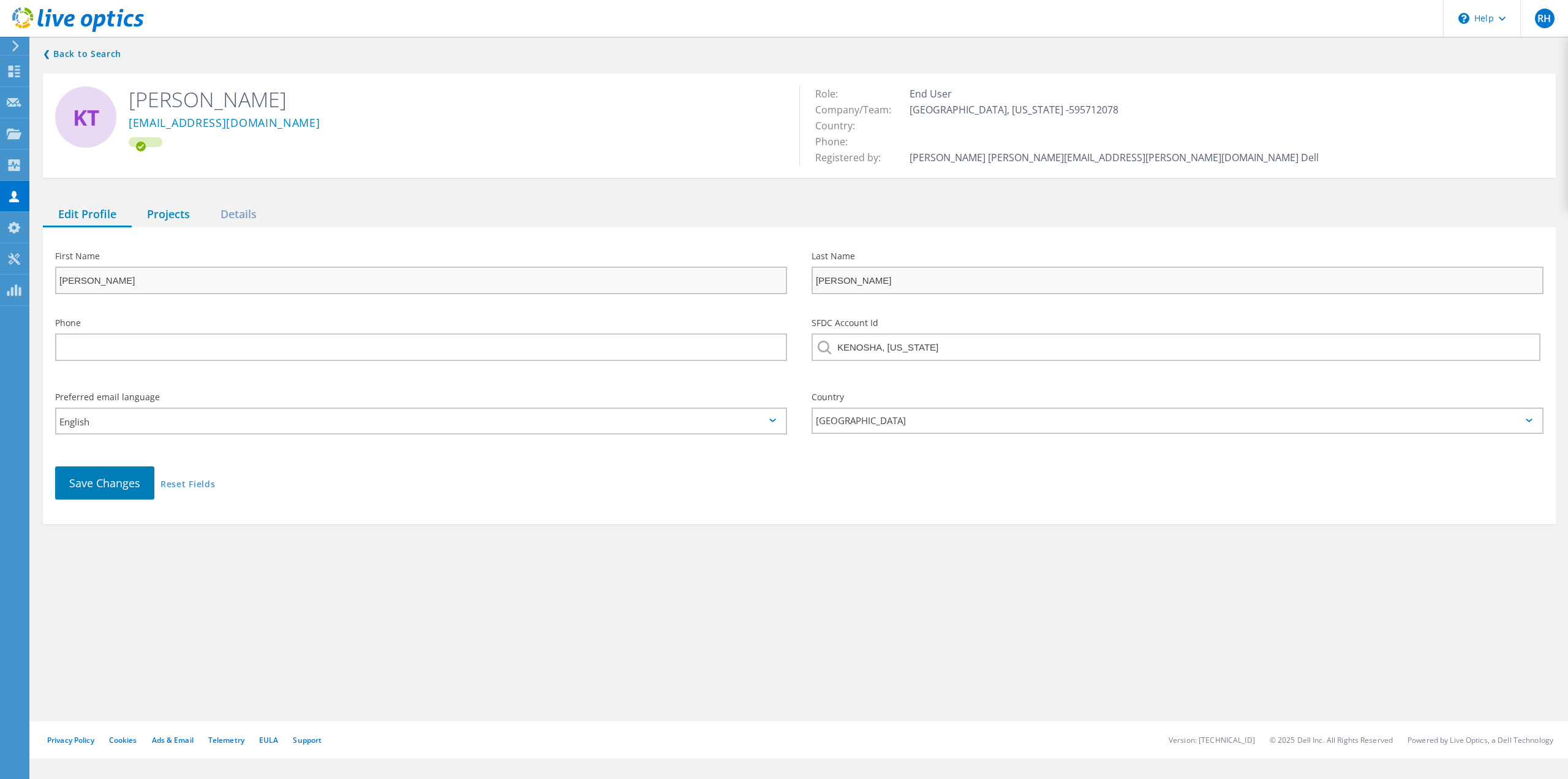
click at [177, 215] on div "Projects" at bounding box center [169, 214] width 73 height 25
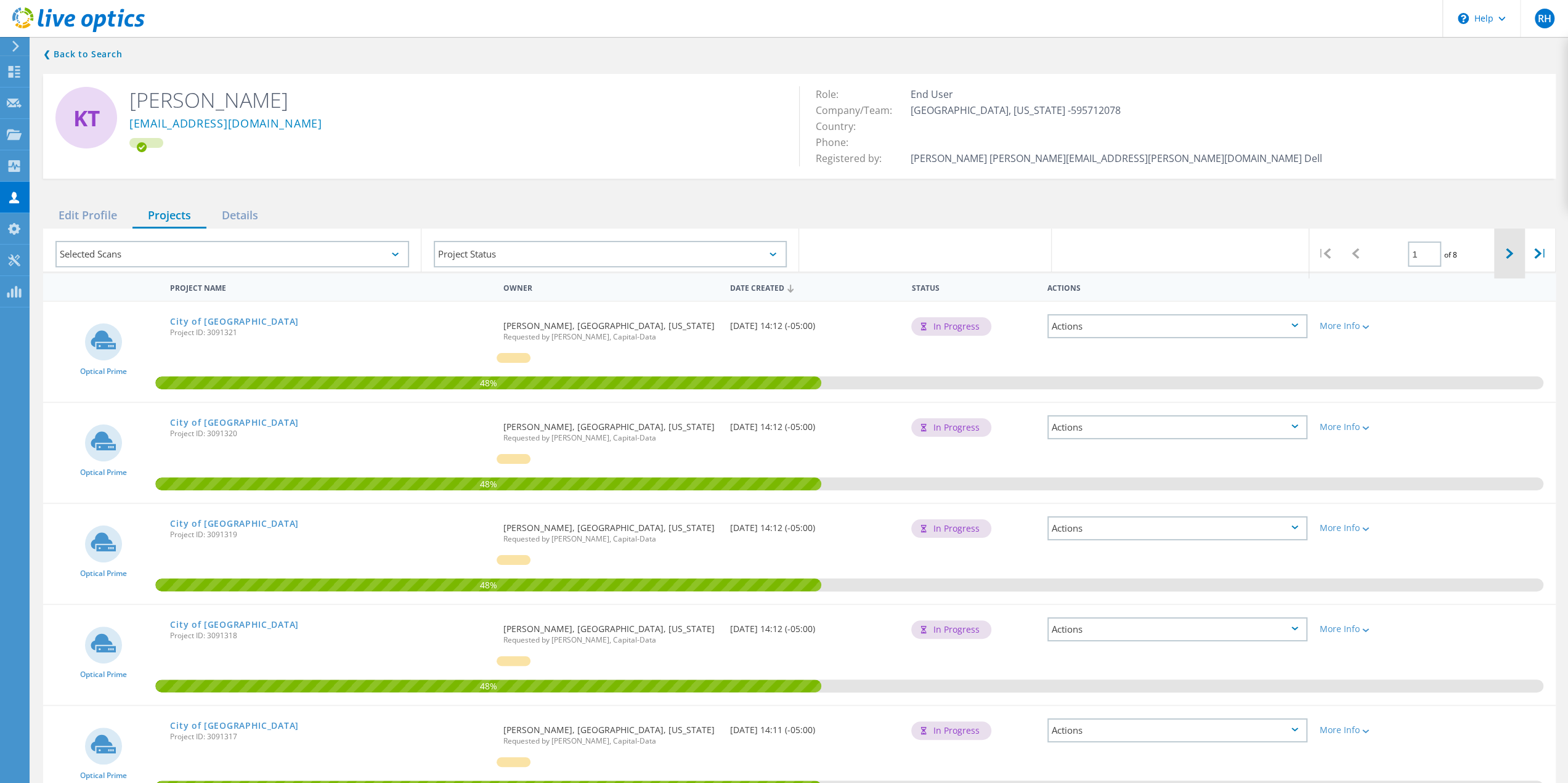
click at [1502, 253] on div at bounding box center [1510, 253] width 31 height 50
click at [1504, 254] on div at bounding box center [1510, 253] width 31 height 50
type input "3"
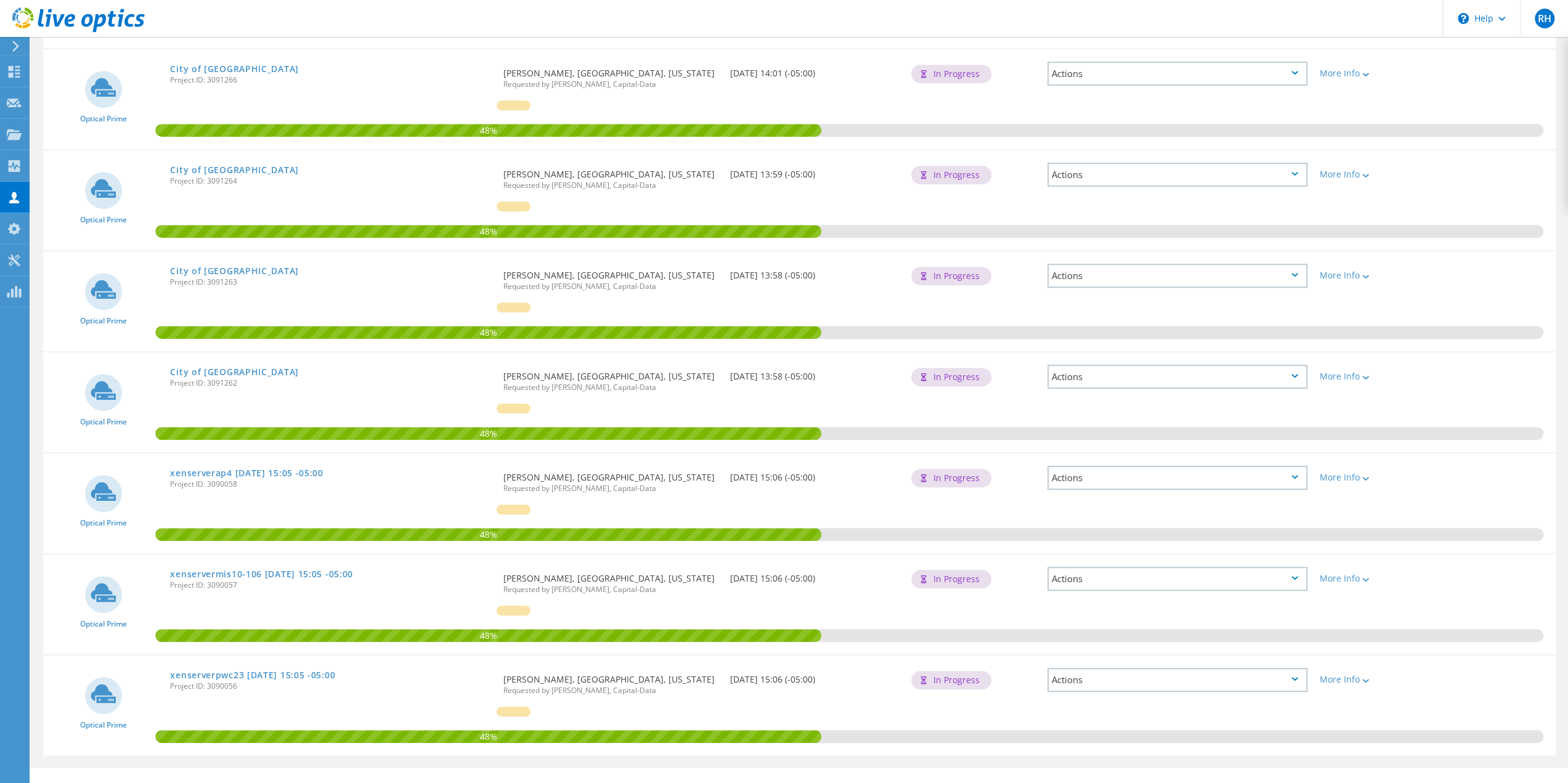
scroll to position [573, 0]
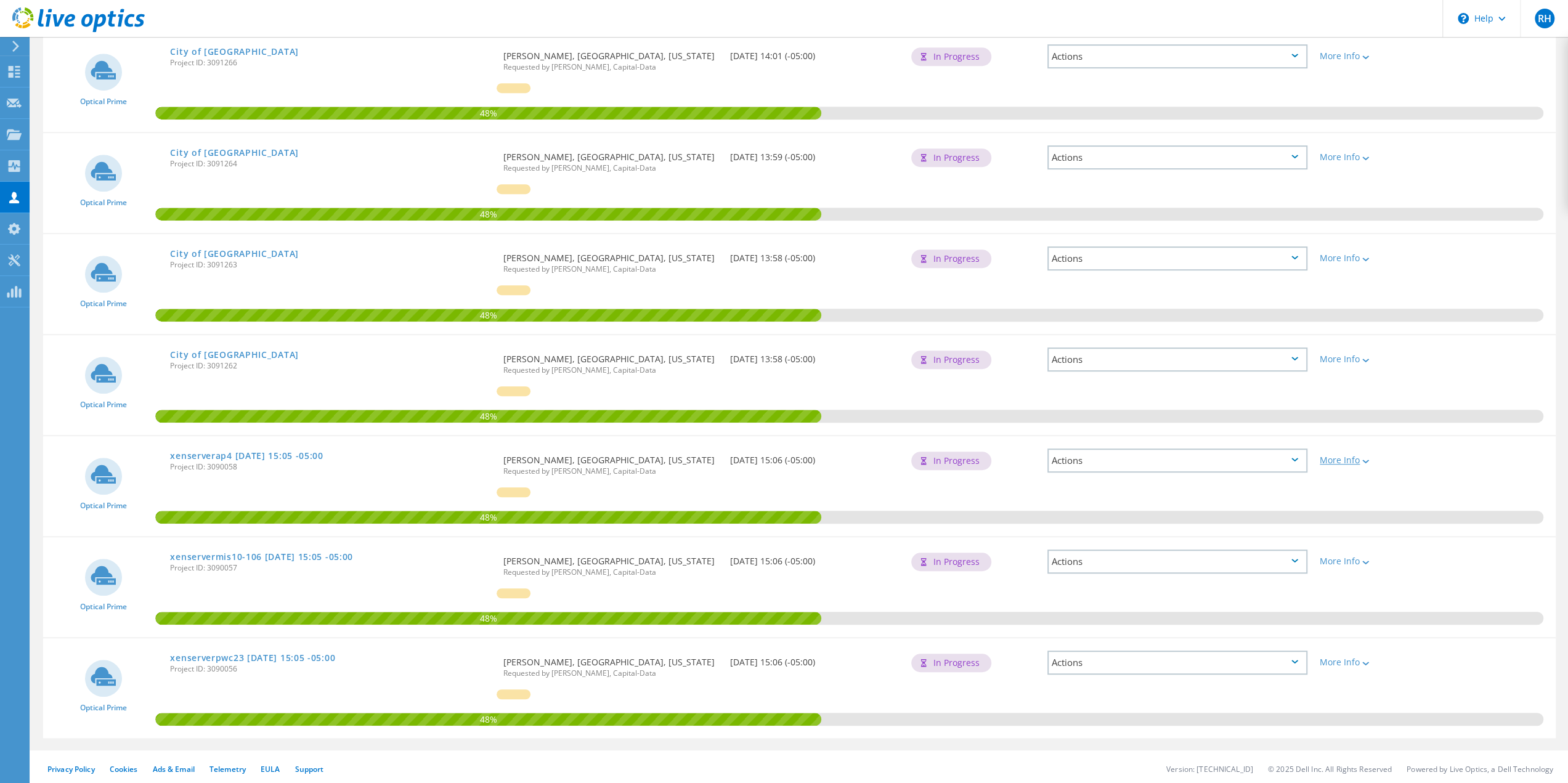
click at [1369, 460] on icon at bounding box center [1366, 462] width 6 height 4
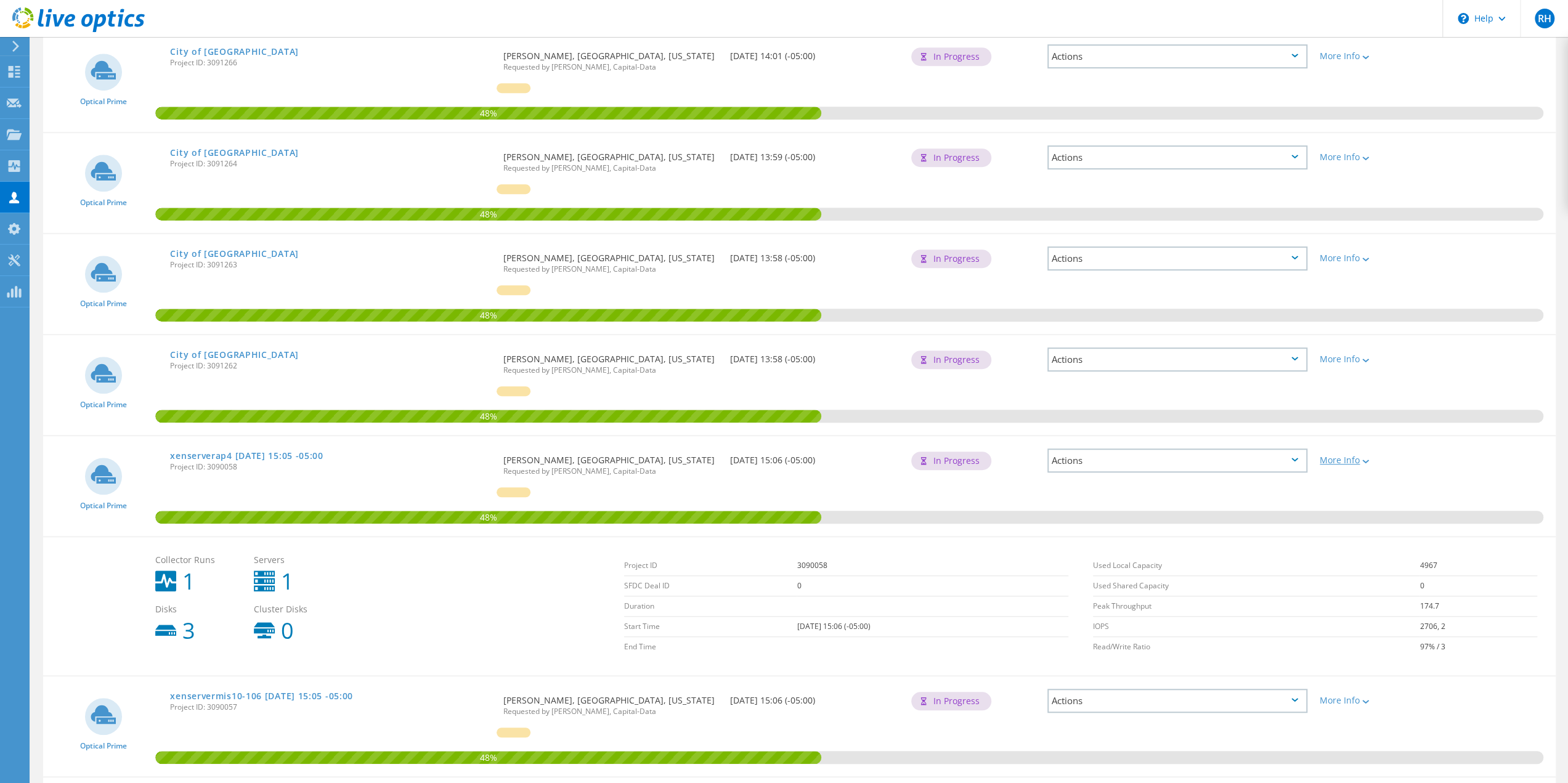
click at [1369, 460] on icon at bounding box center [1366, 462] width 6 height 4
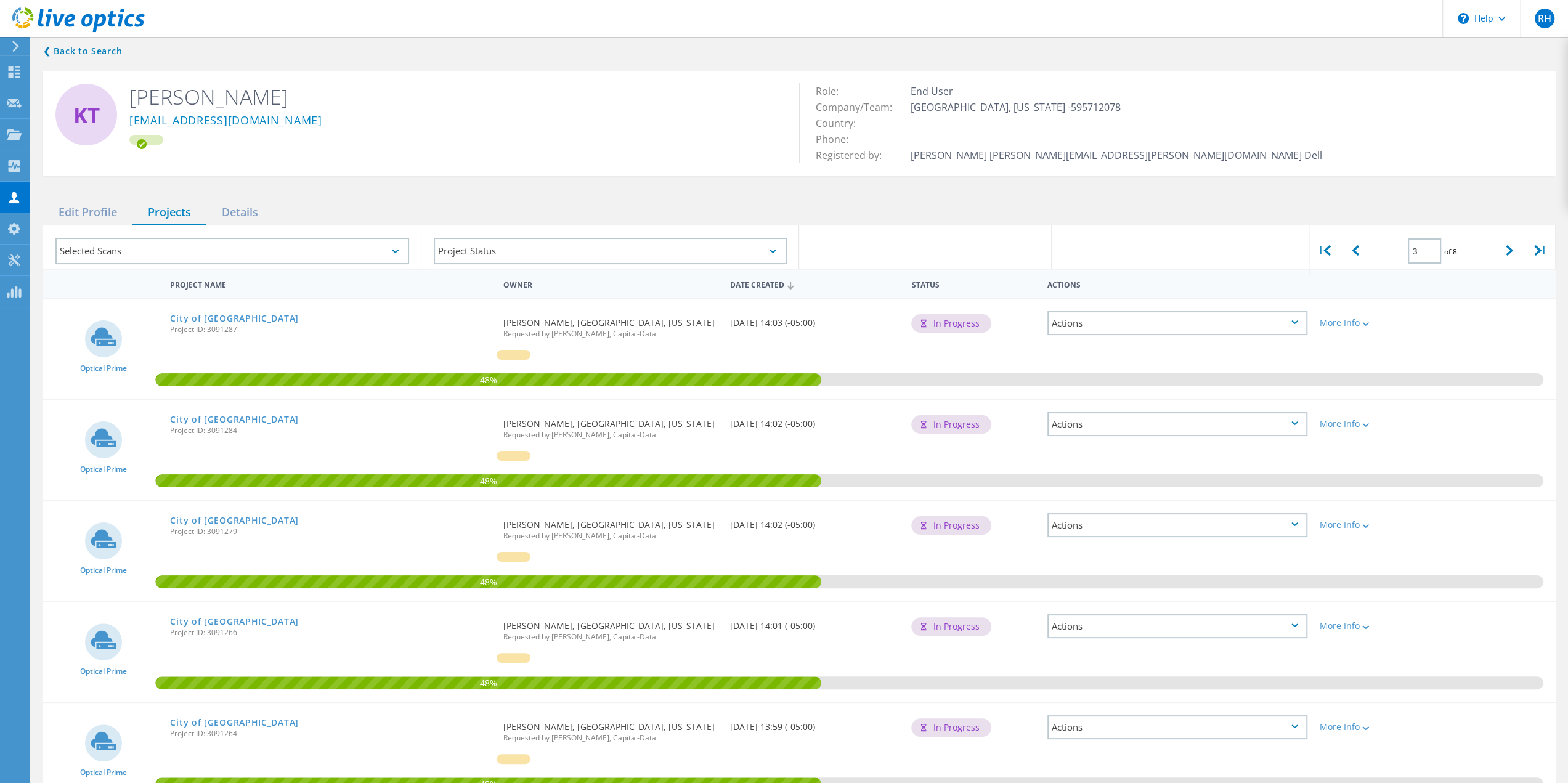
scroll to position [0, 0]
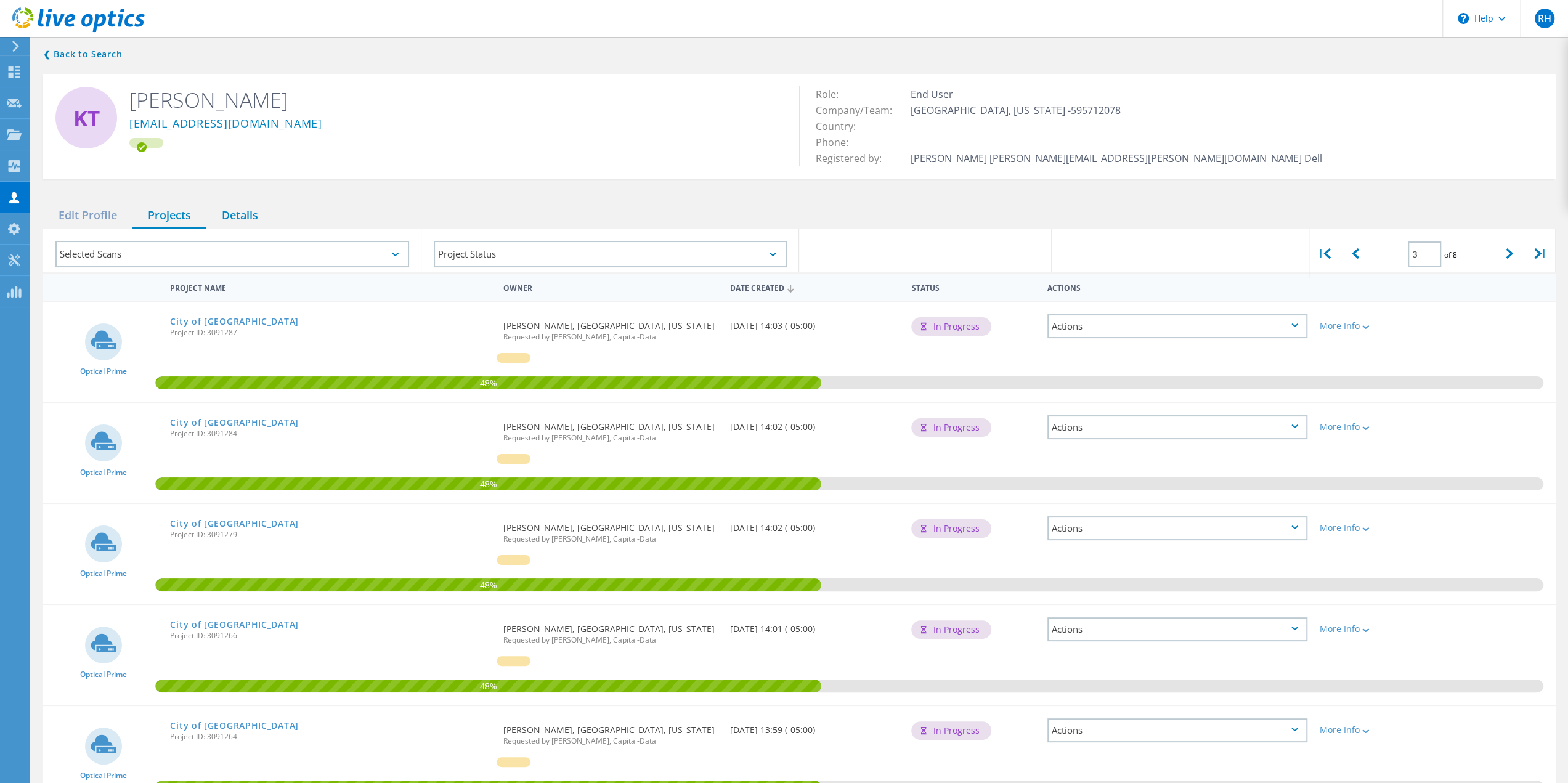
click at [234, 215] on div "Details" at bounding box center [240, 215] width 67 height 25
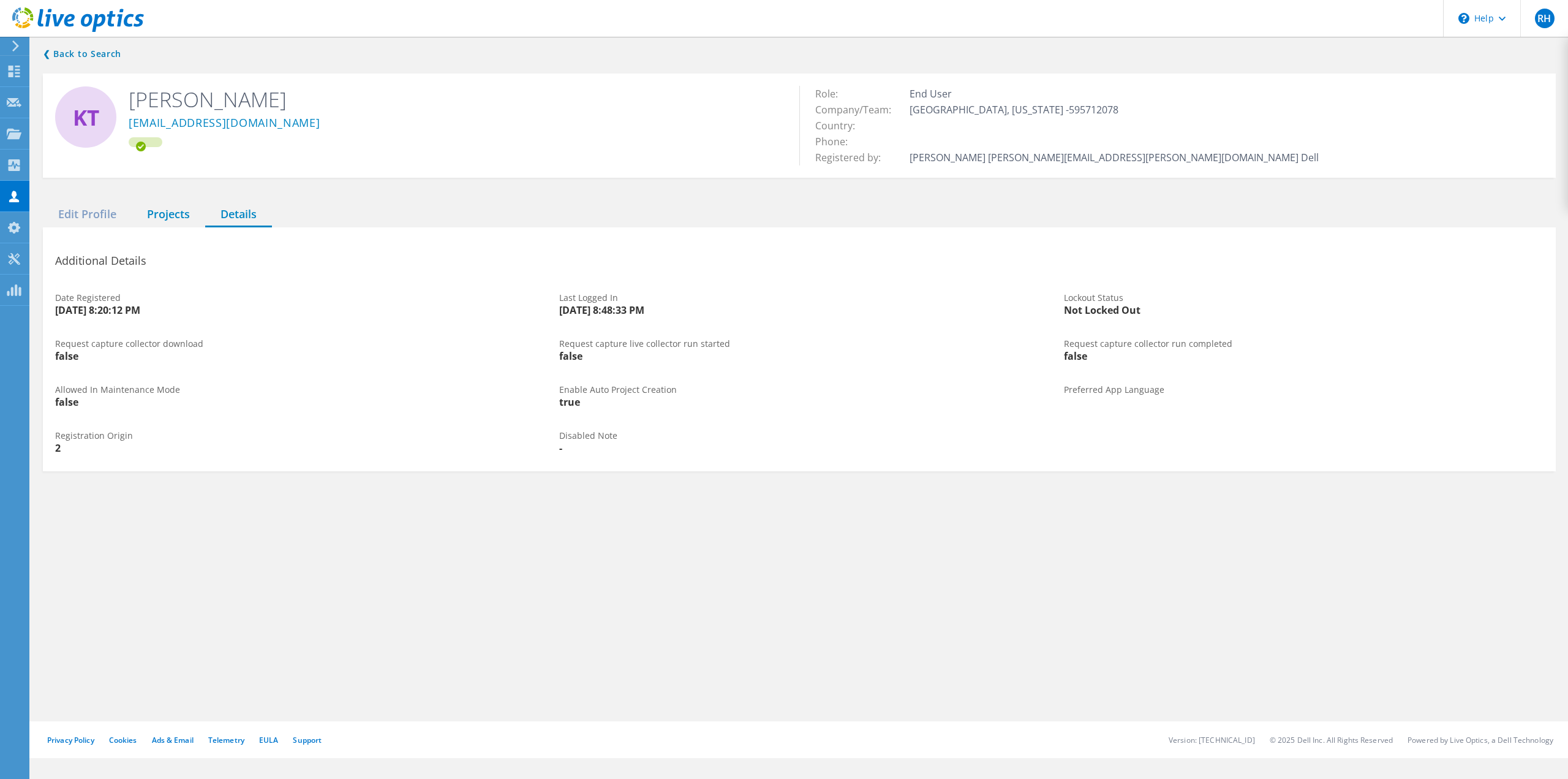
click at [155, 217] on div "Projects" at bounding box center [169, 214] width 73 height 25
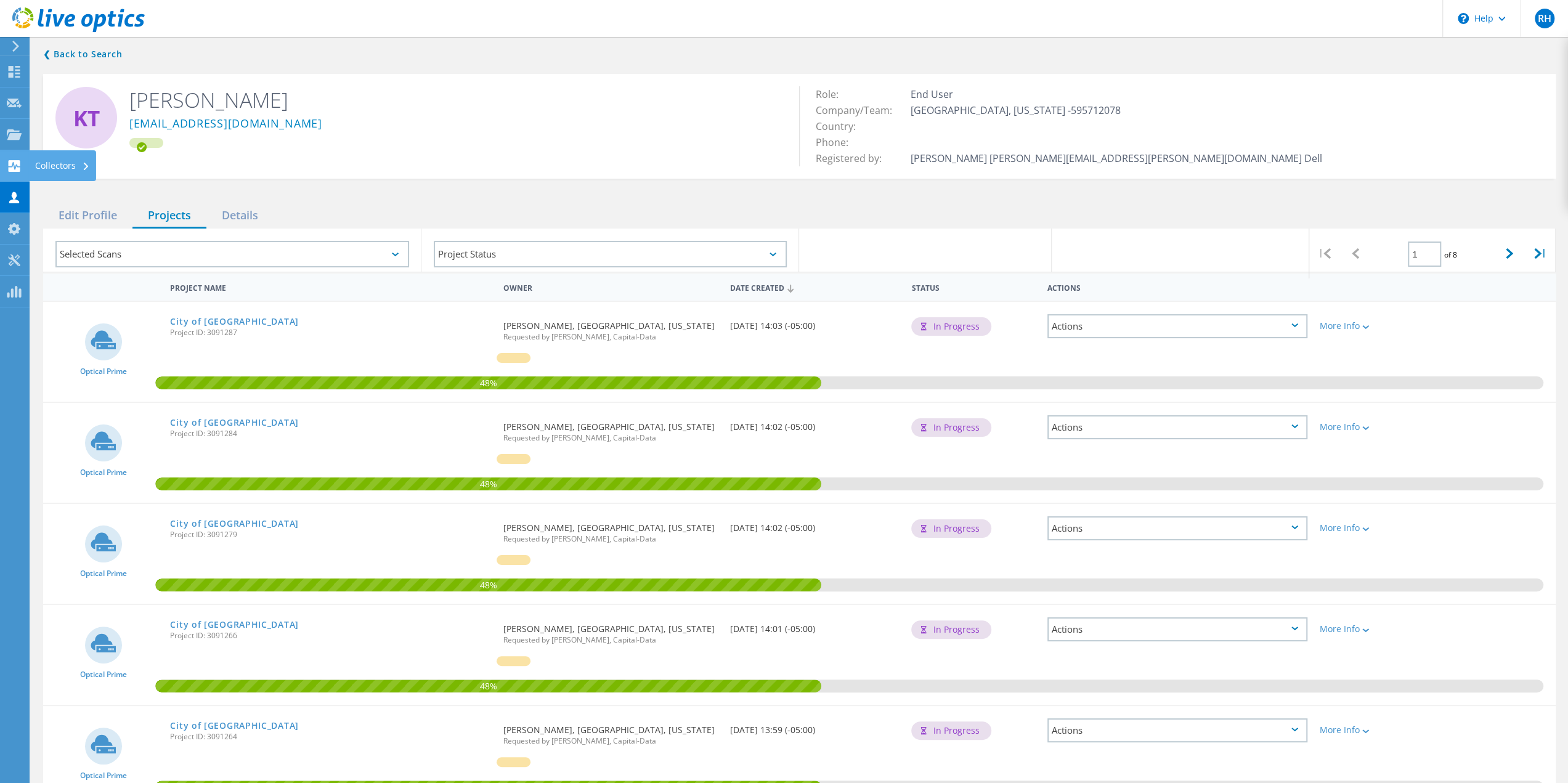
click at [19, 167] on use at bounding box center [14, 166] width 12 height 12
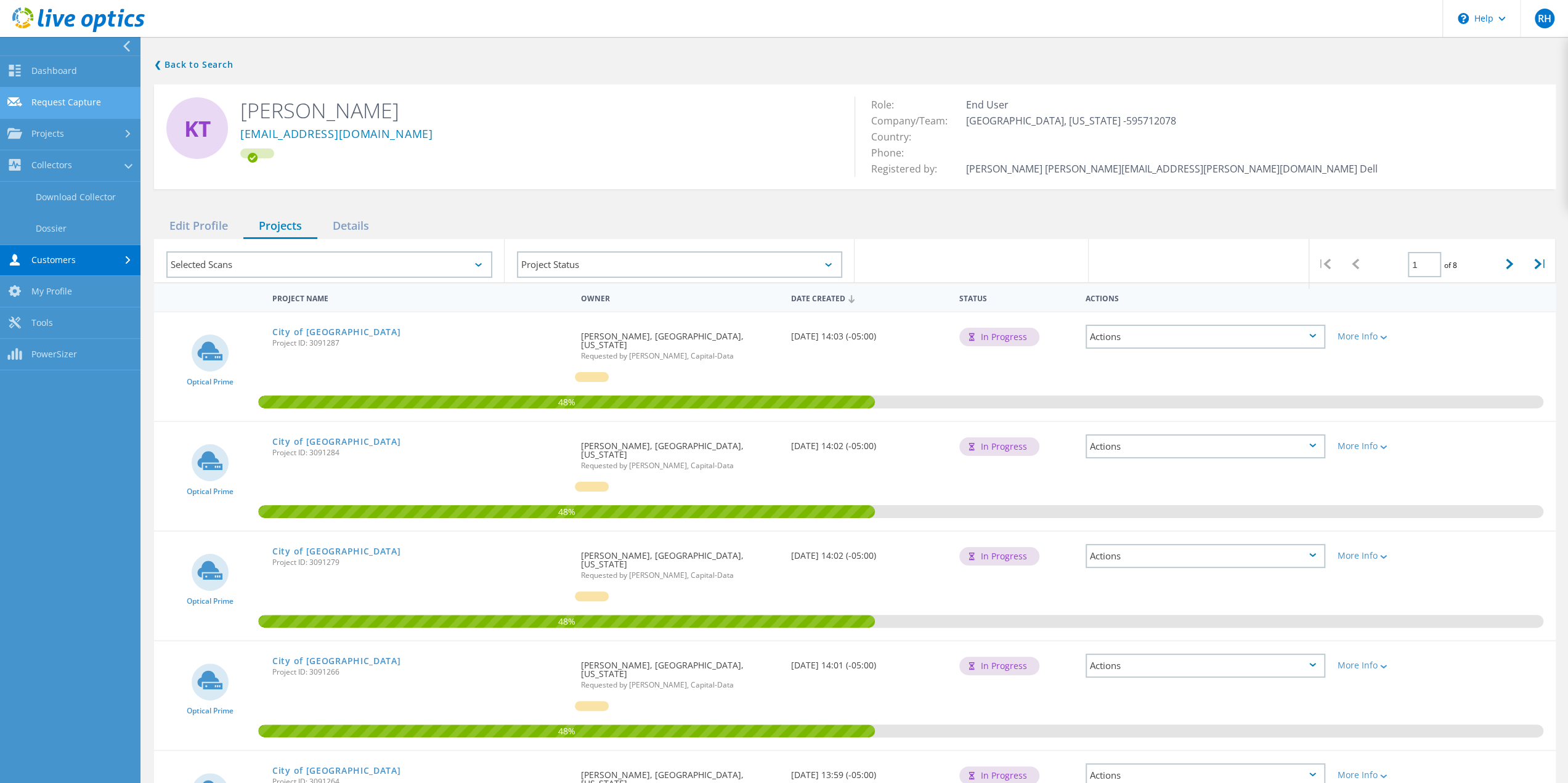
click at [54, 101] on link "Request Capture" at bounding box center [70, 103] width 140 height 32
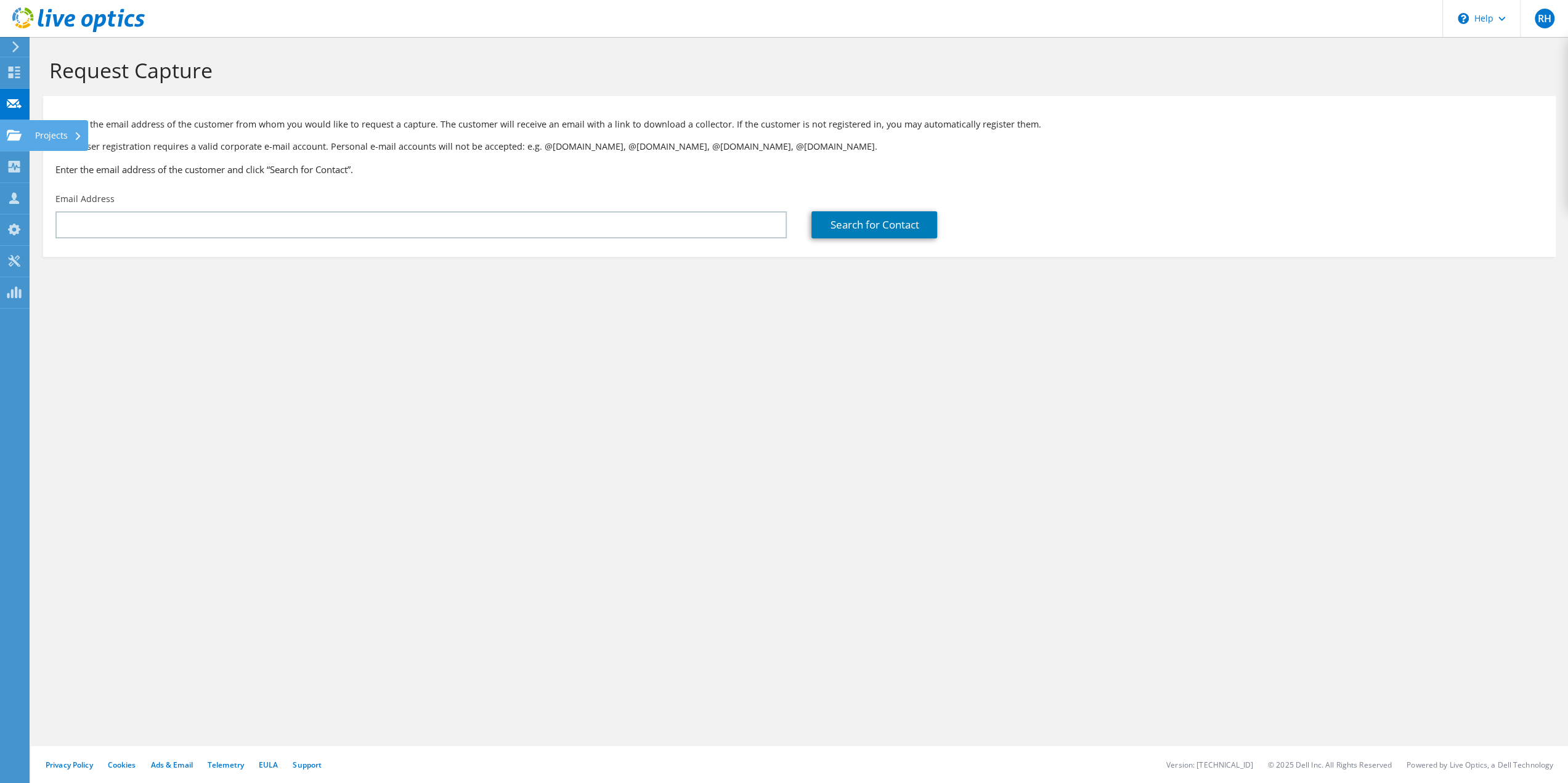
click at [15, 137] on use at bounding box center [14, 134] width 15 height 10
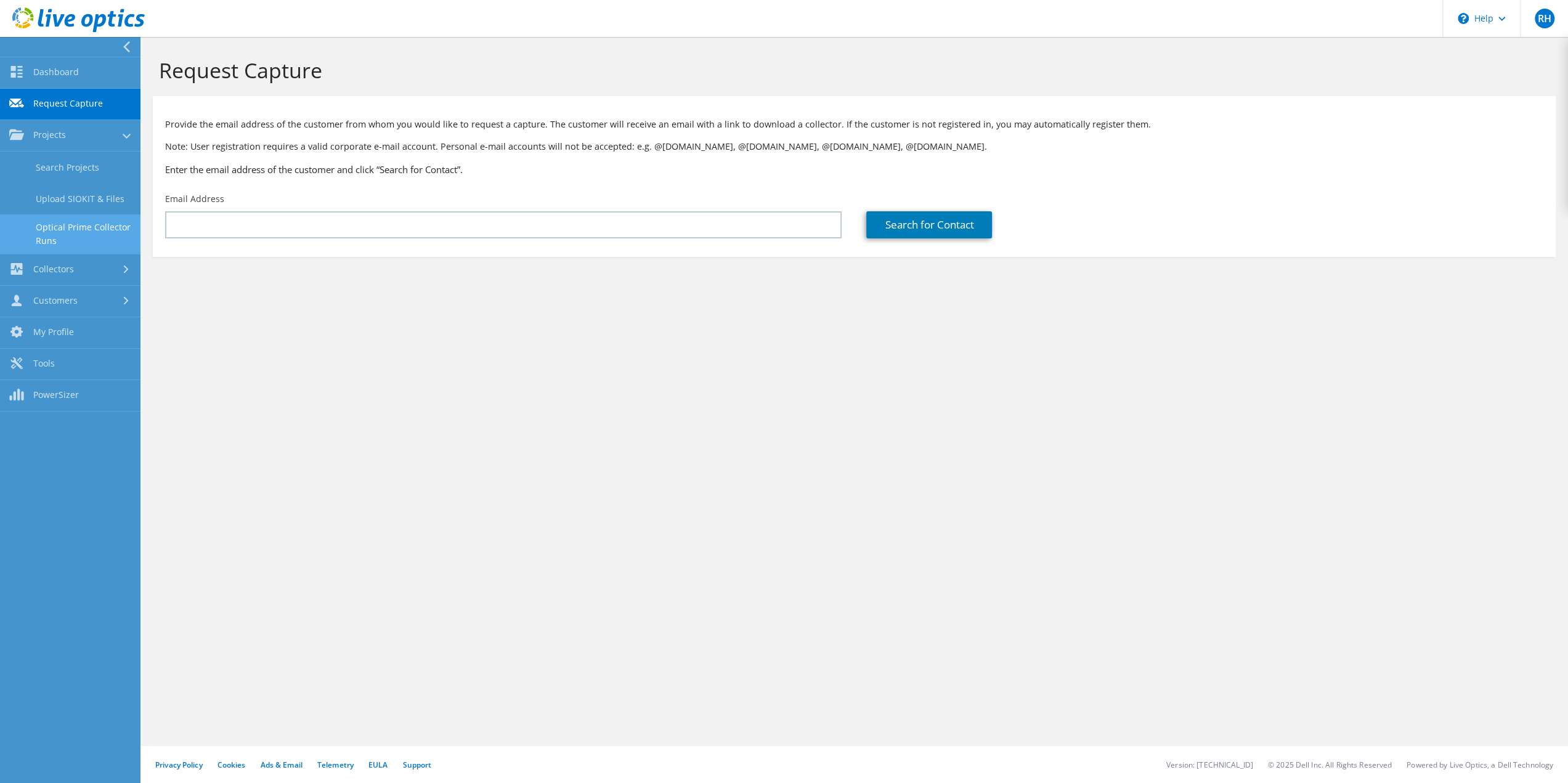
click at [54, 230] on link "Optical Prime Collector Runs" at bounding box center [70, 233] width 140 height 39
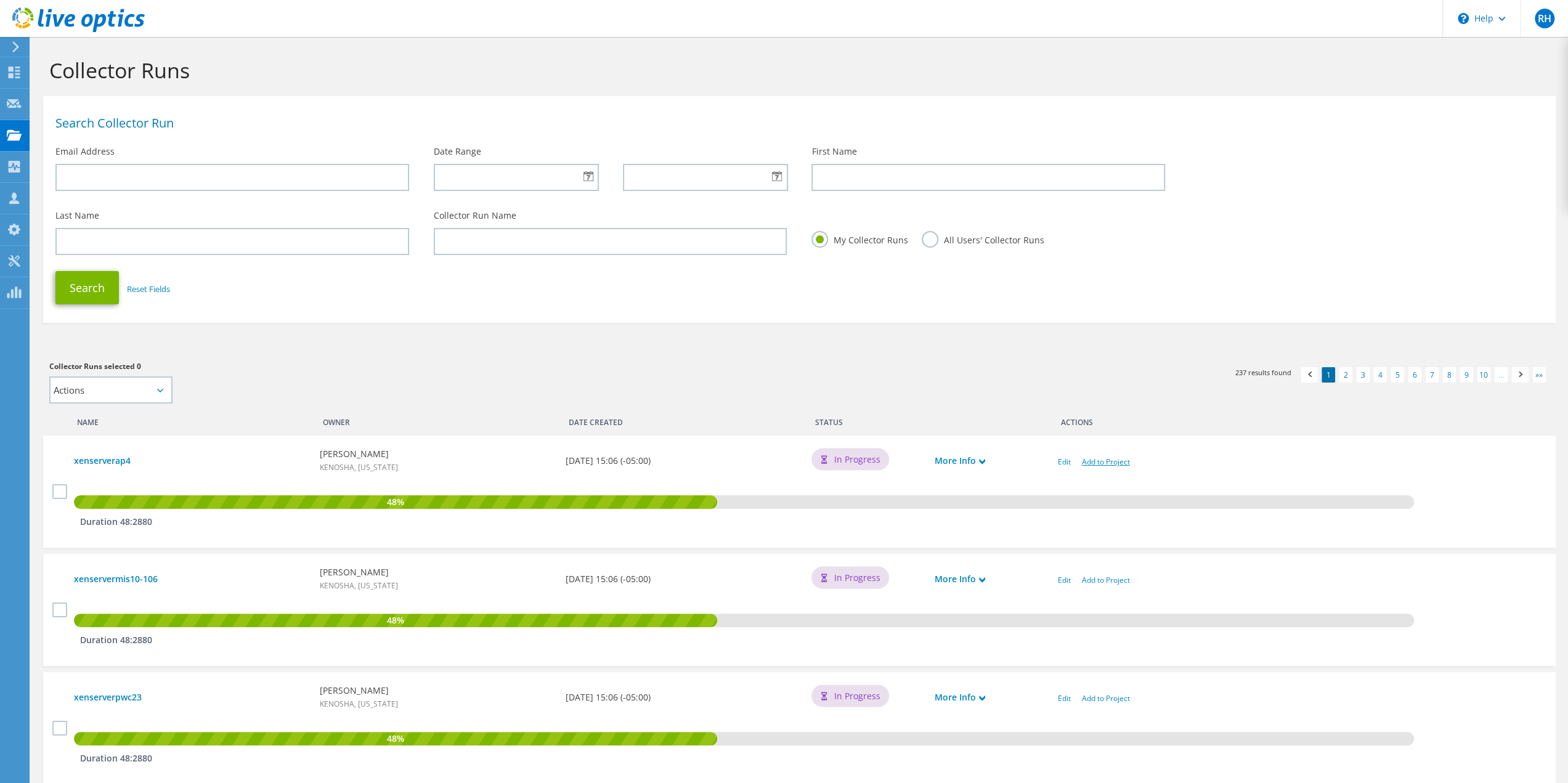
click at [1094, 461] on link "Add to Project" at bounding box center [1106, 462] width 48 height 10
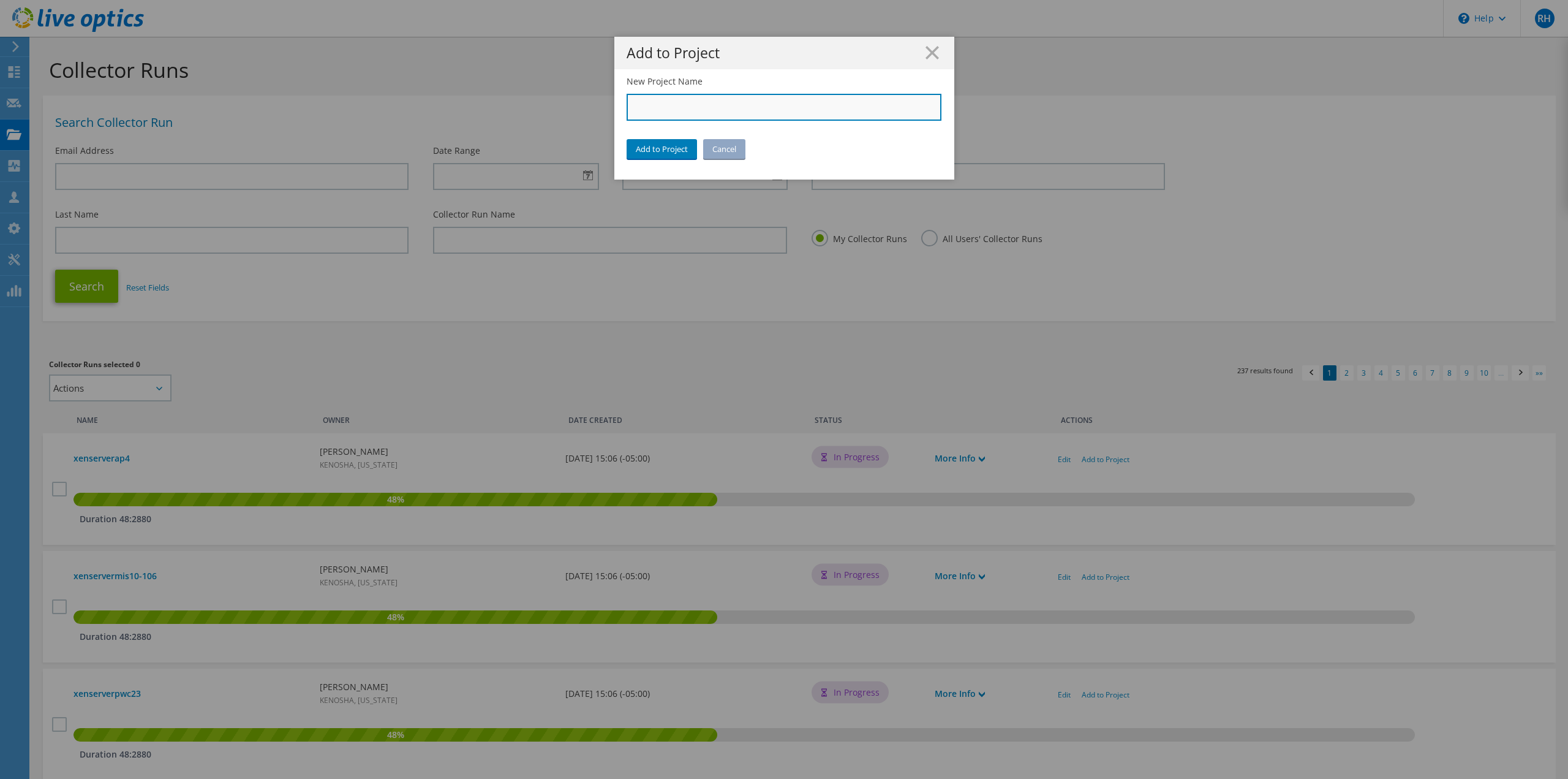
paste input "3091321"
type input "3091321"
click at [649, 148] on link "Add to Project" at bounding box center [662, 149] width 71 height 19
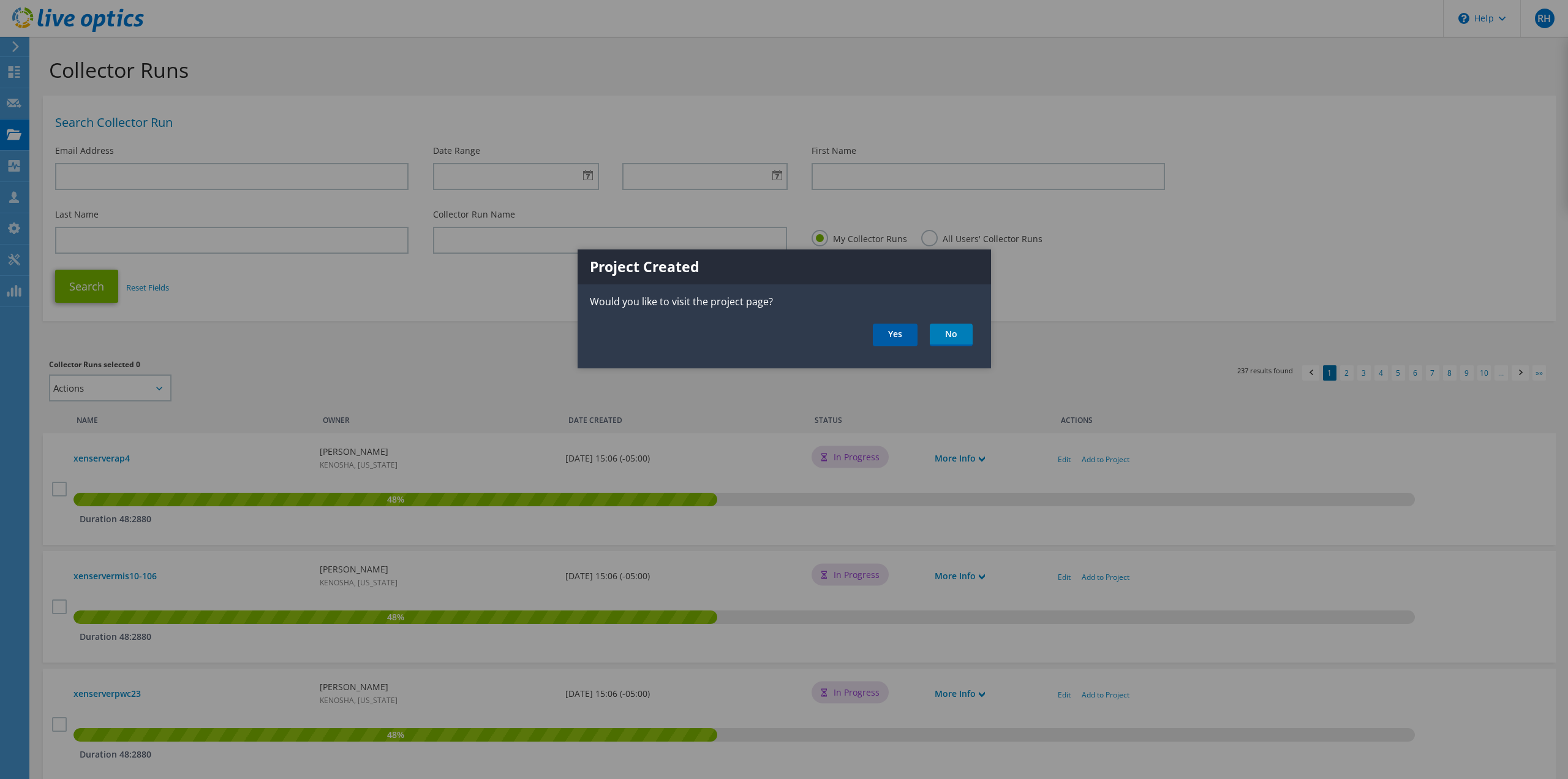
click at [888, 331] on link "Yes" at bounding box center [895, 335] width 45 height 23
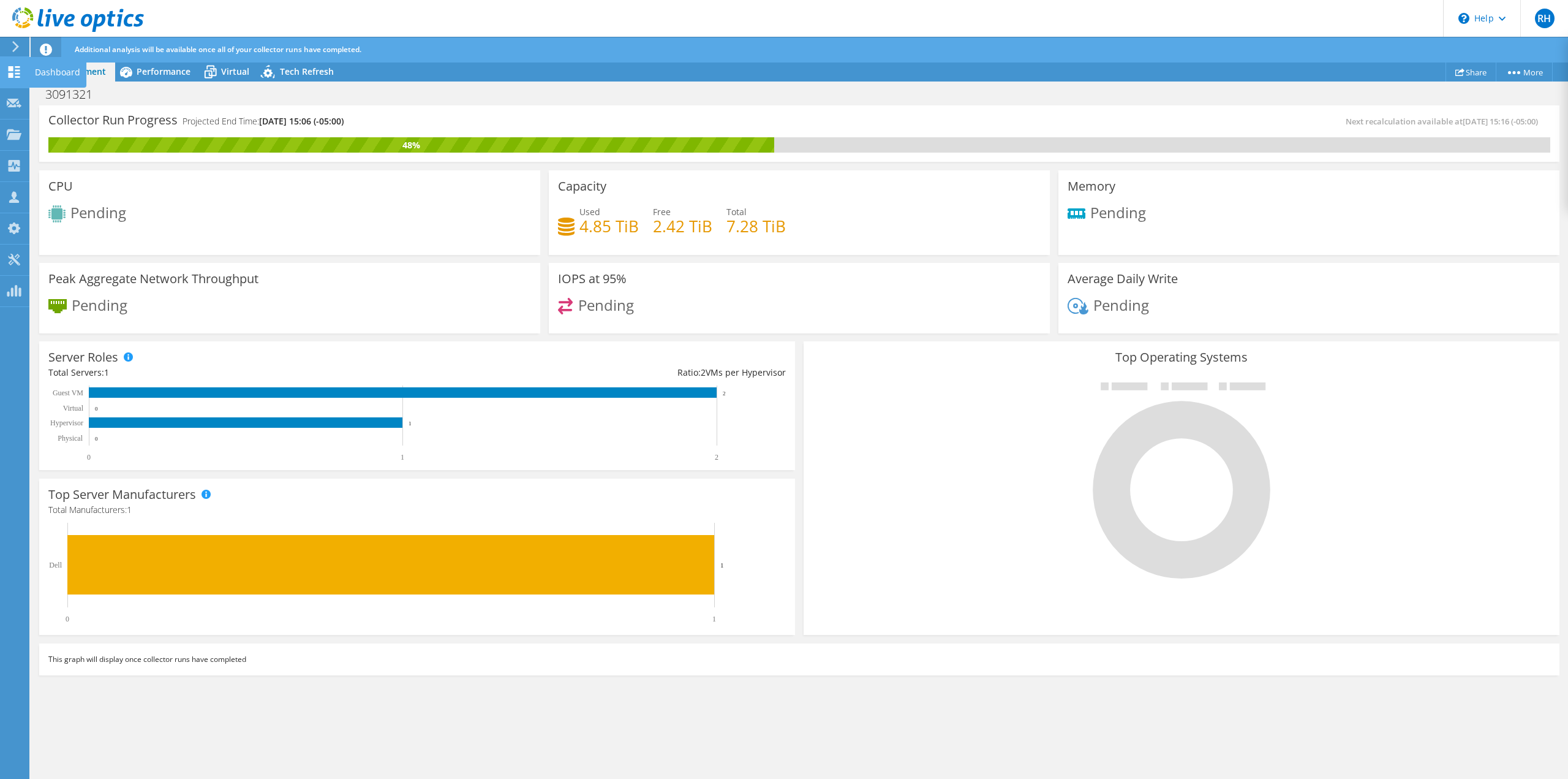
click at [13, 70] on use at bounding box center [14, 72] width 12 height 12
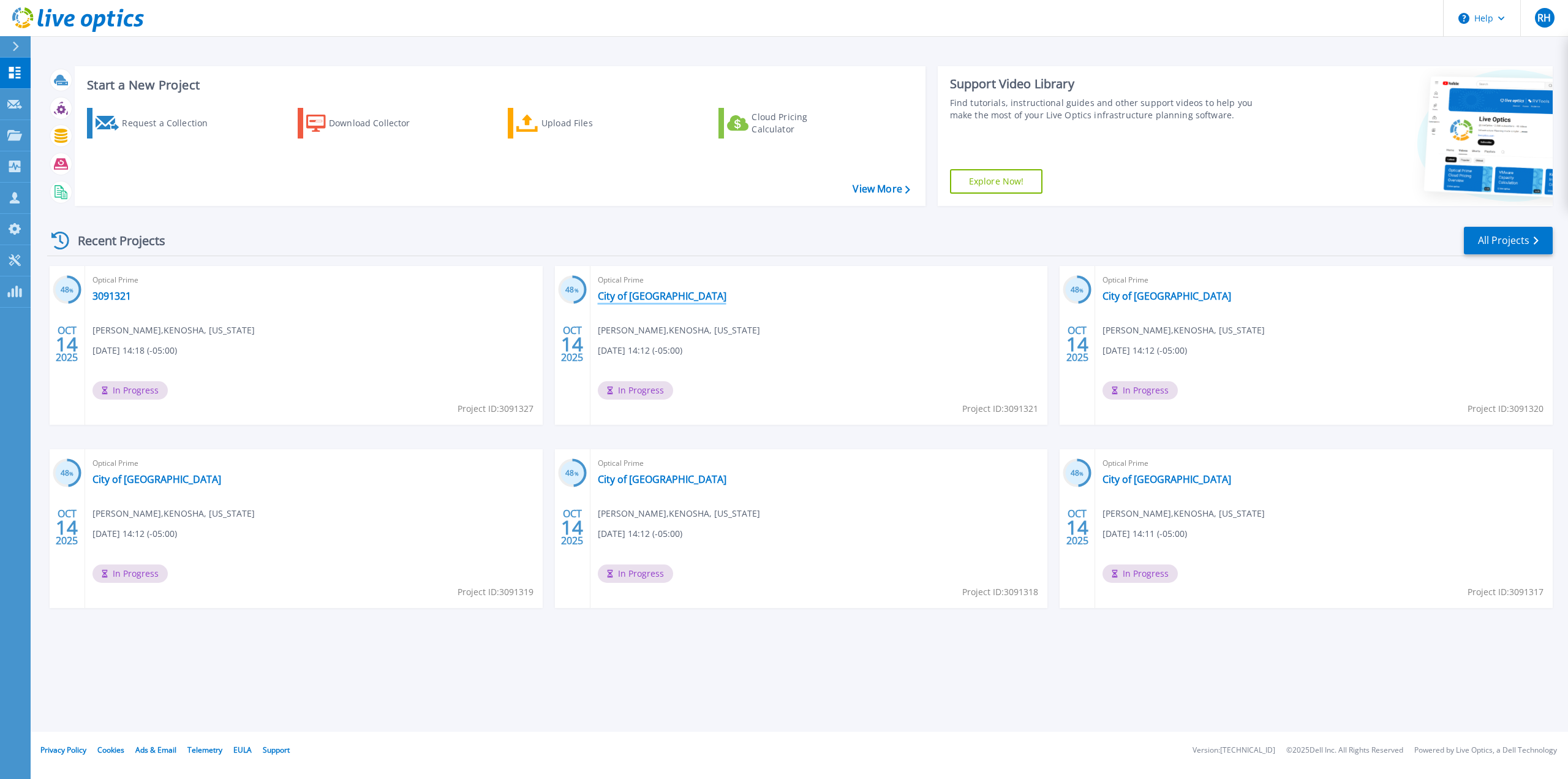
click at [644, 297] on link "City of [GEOGRAPHIC_DATA]" at bounding box center [662, 296] width 129 height 12
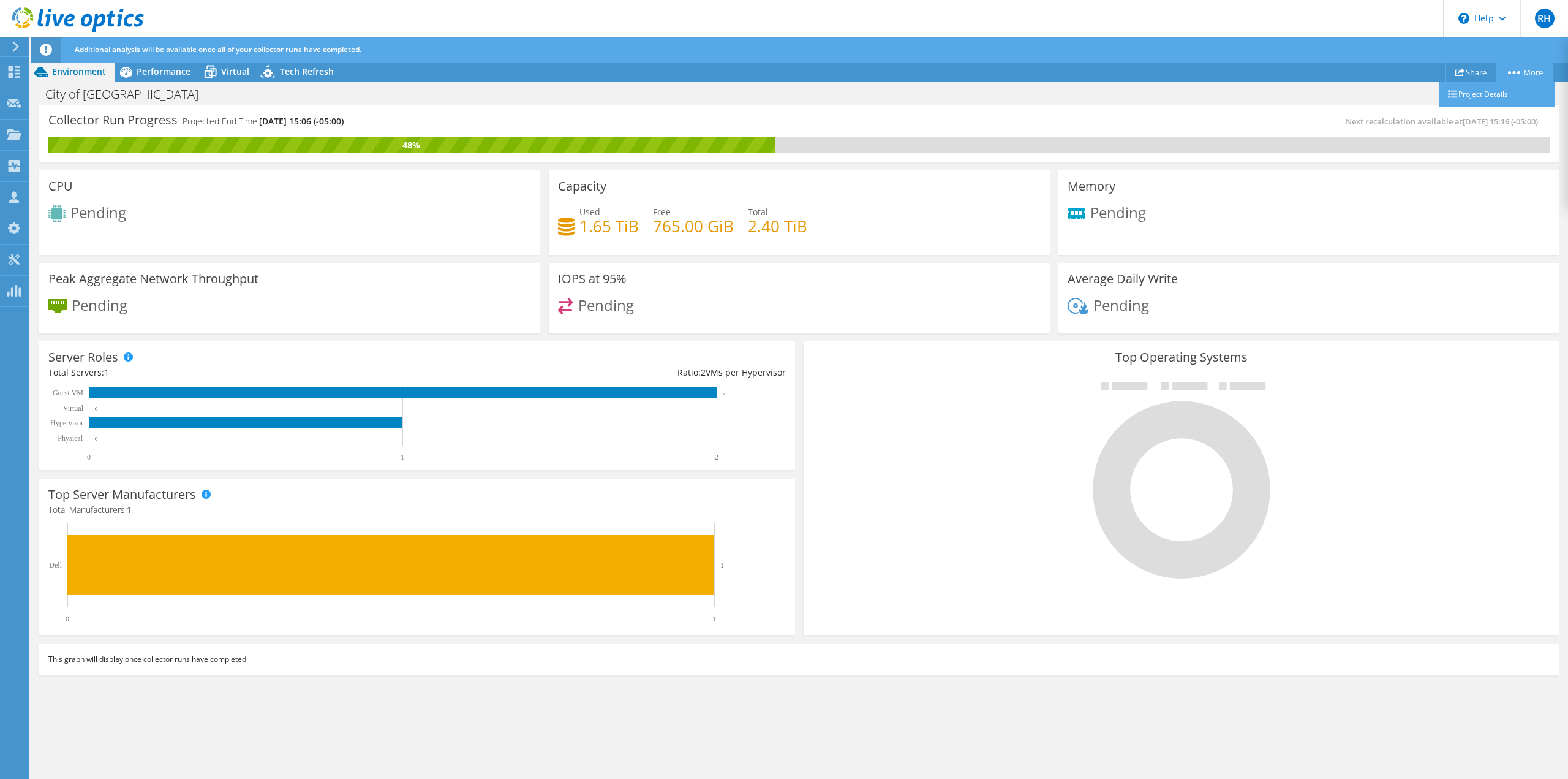
click at [1513, 71] on icon at bounding box center [1514, 72] width 12 height 3
click at [1474, 95] on link "Project Details" at bounding box center [1497, 95] width 116 height 26
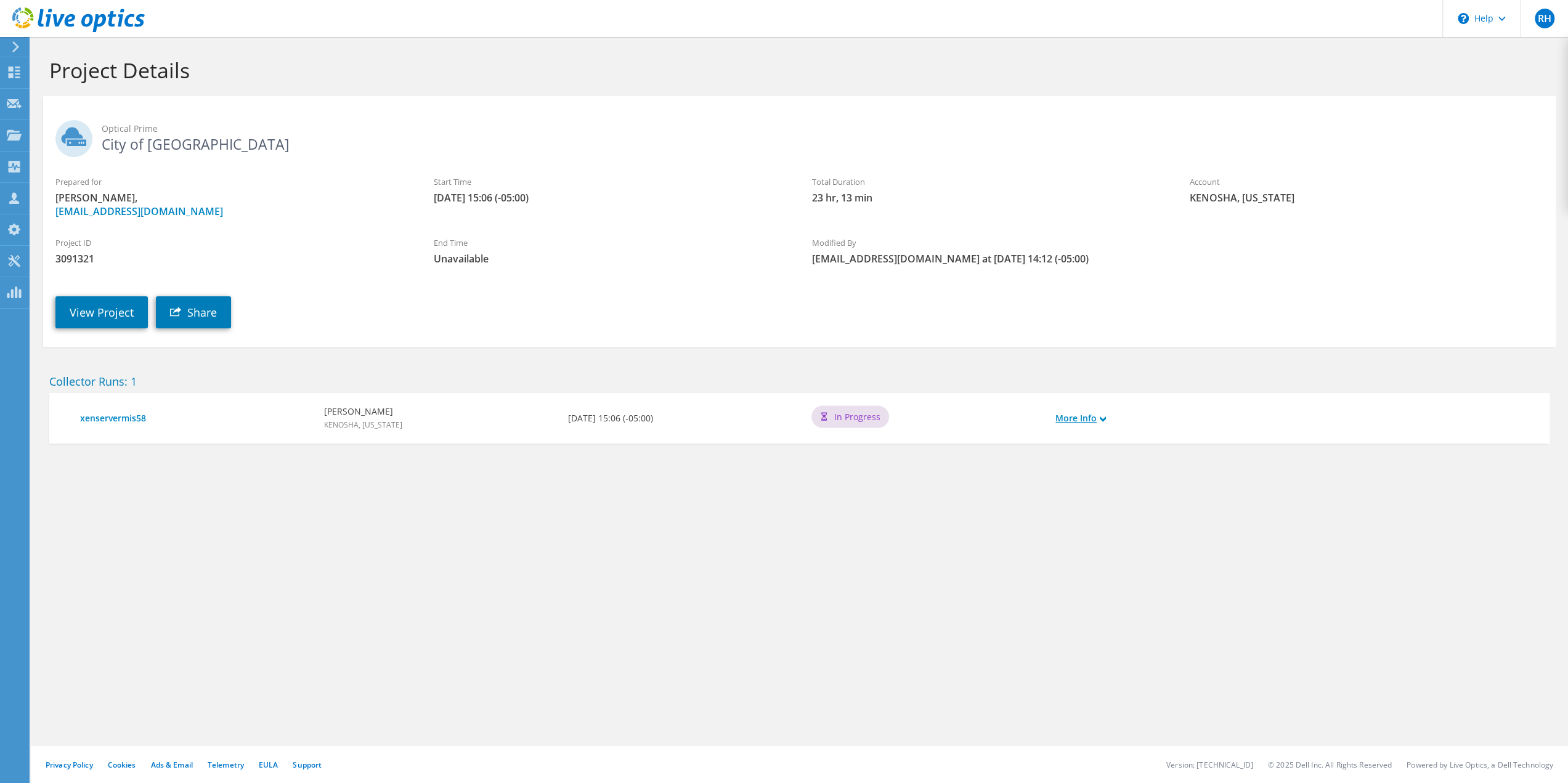
click at [1065, 418] on link "More Info" at bounding box center [1081, 418] width 50 height 14
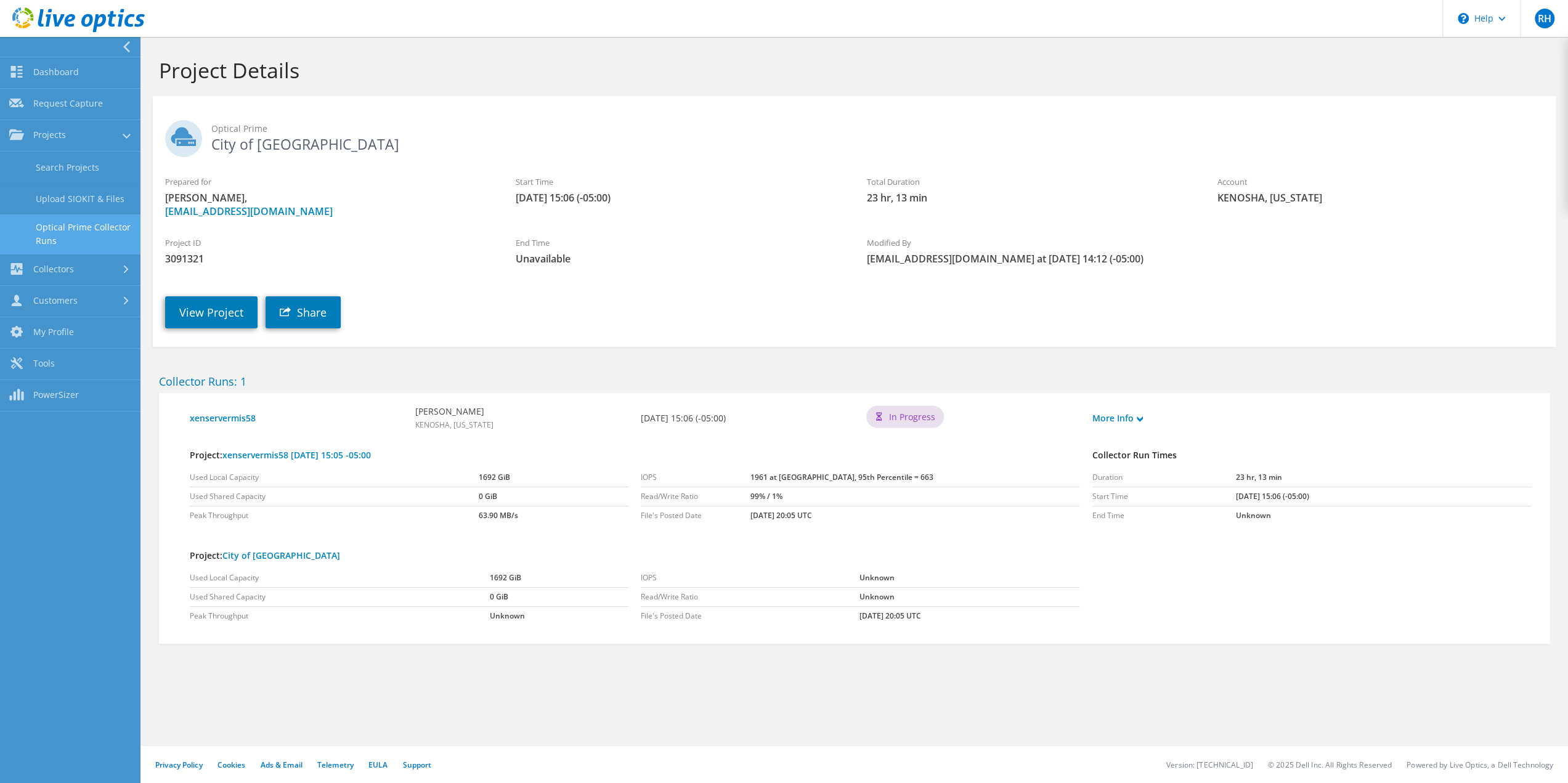
click at [67, 226] on link "Optical Prime Collector Runs" at bounding box center [70, 233] width 140 height 39
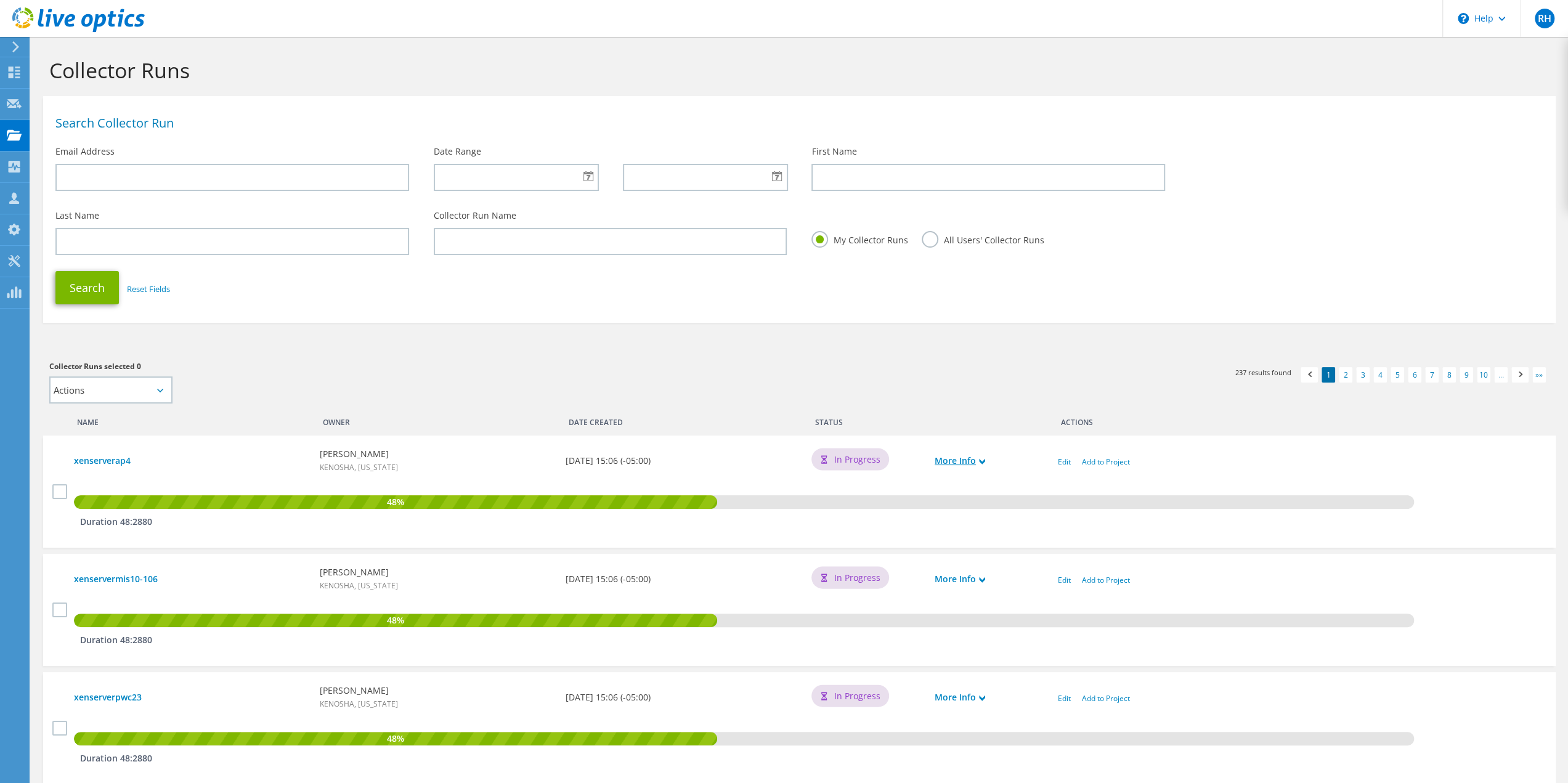
click at [981, 462] on use at bounding box center [983, 462] width 6 height 6
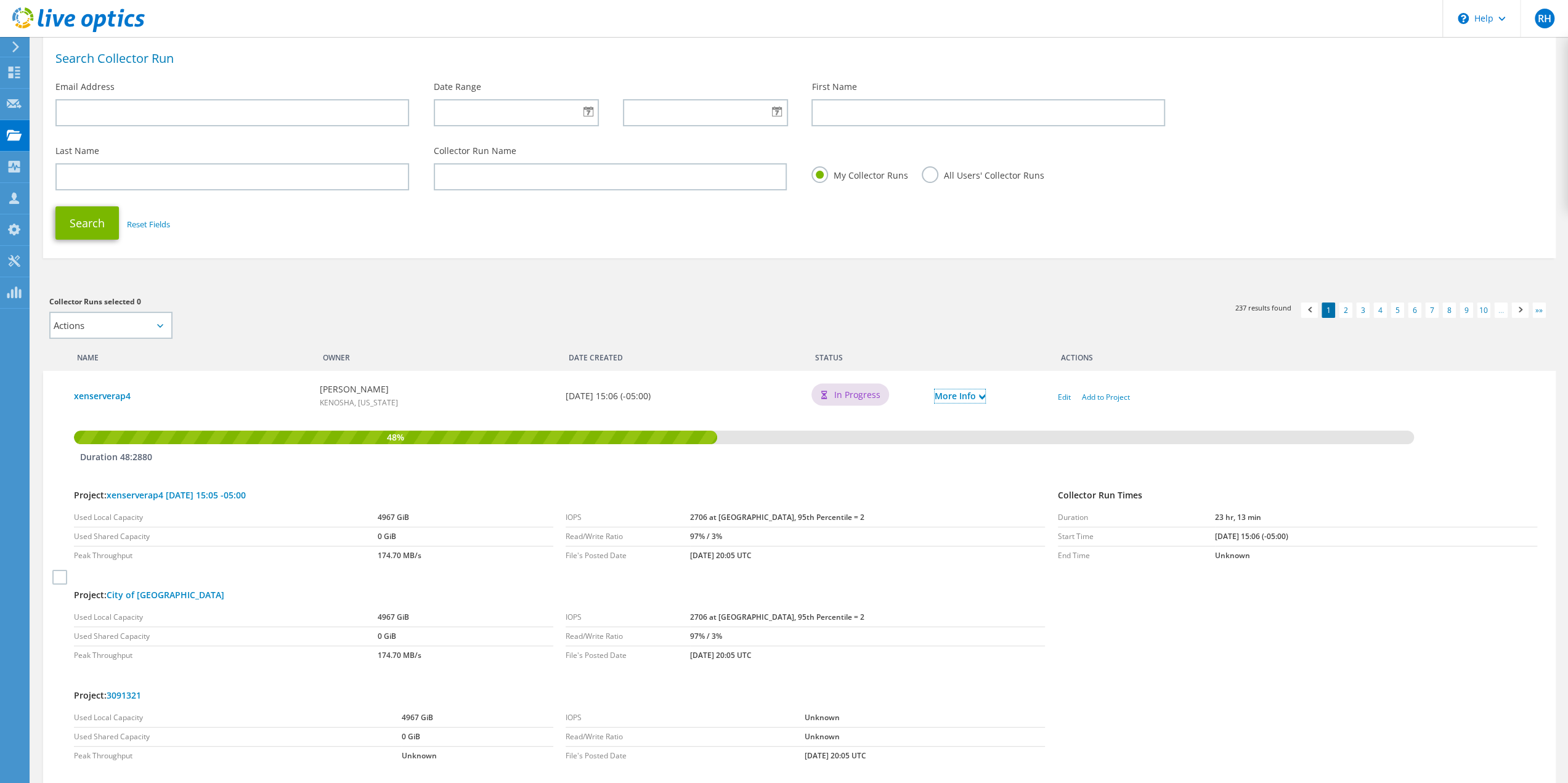
scroll to position [61, 0]
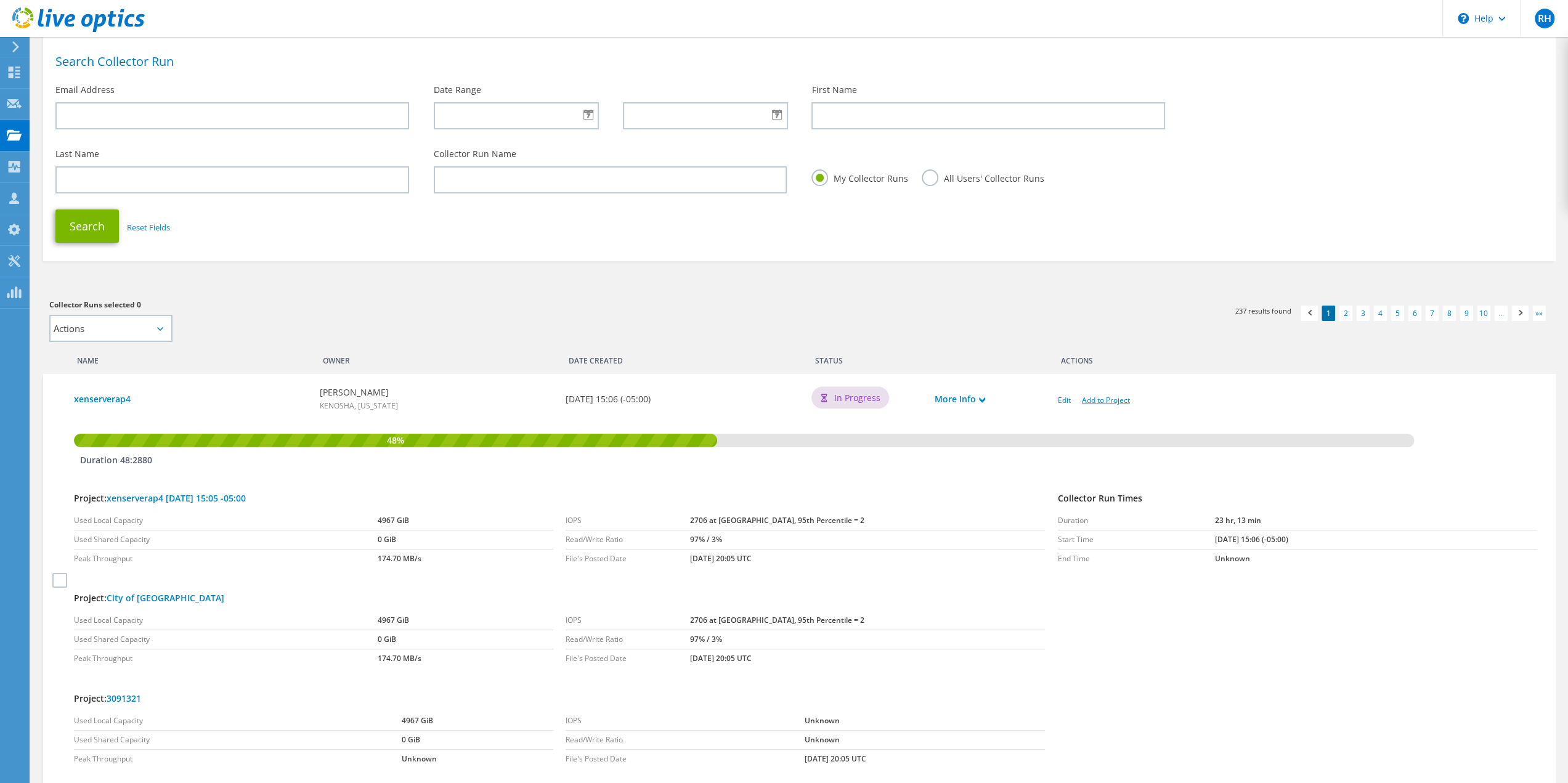
click at [1109, 402] on link "Add to Project" at bounding box center [1106, 400] width 48 height 10
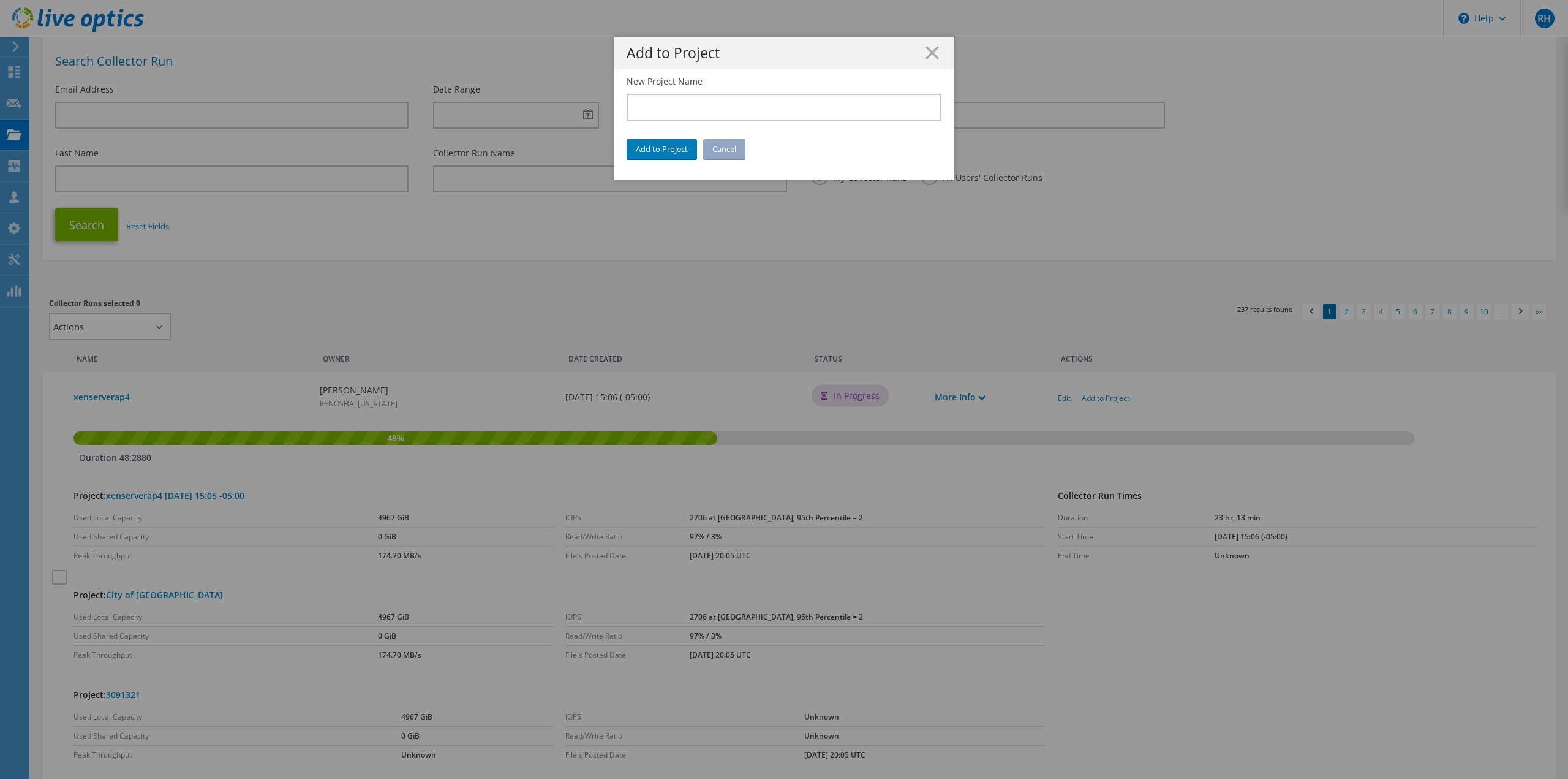
click at [158, 328] on div "Add to Project Action Create New Project Add to Existing Project Create New Pro…" at bounding box center [784, 389] width 1568 height 705
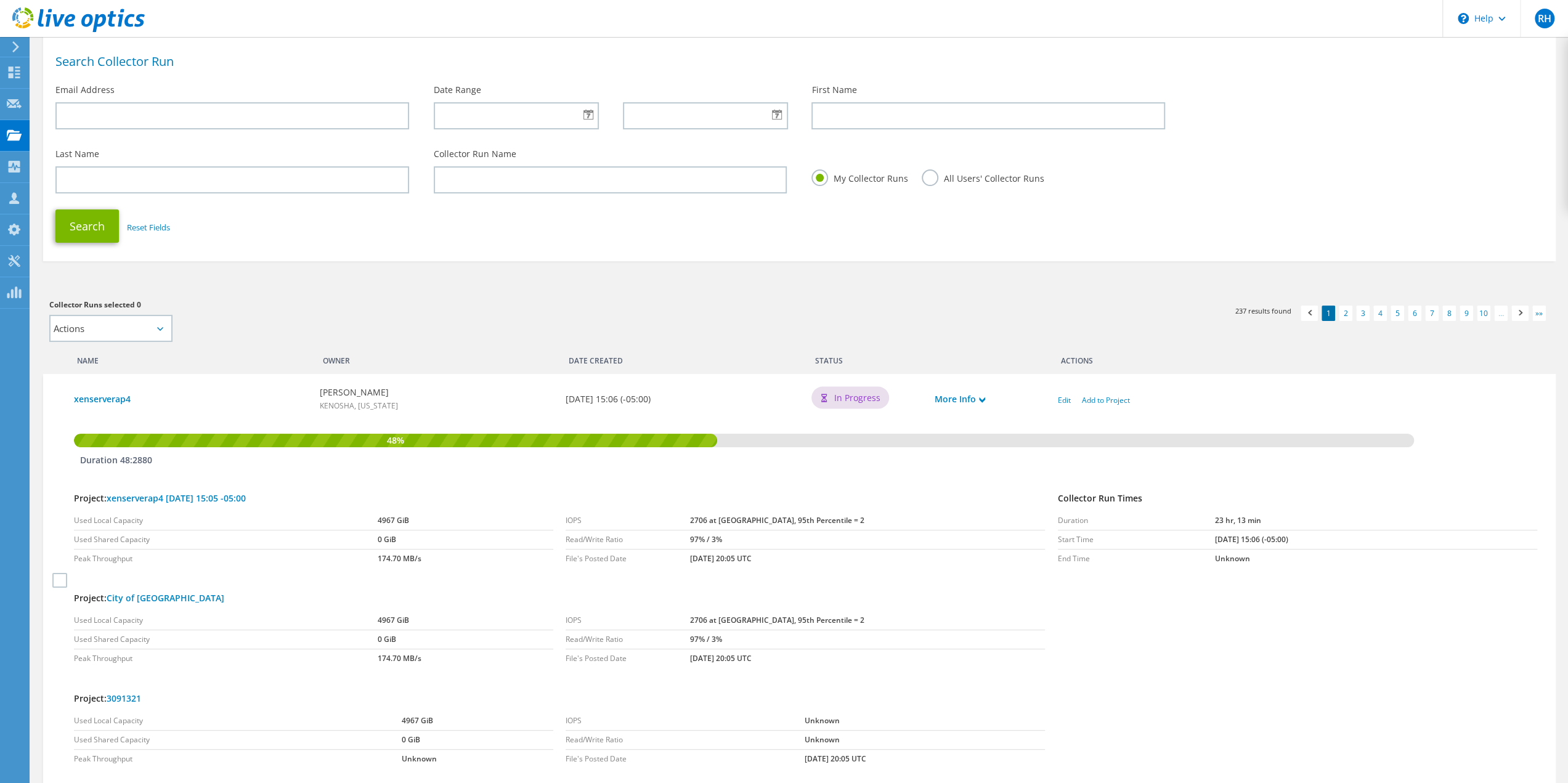
click at [160, 328] on icon at bounding box center [160, 329] width 6 height 4
click at [158, 329] on icon at bounding box center [160, 329] width 6 height 4
click at [219, 314] on div "Collector Runs selected 0 Actions Add to new project Apply Deselect All" at bounding box center [418, 320] width 737 height 44
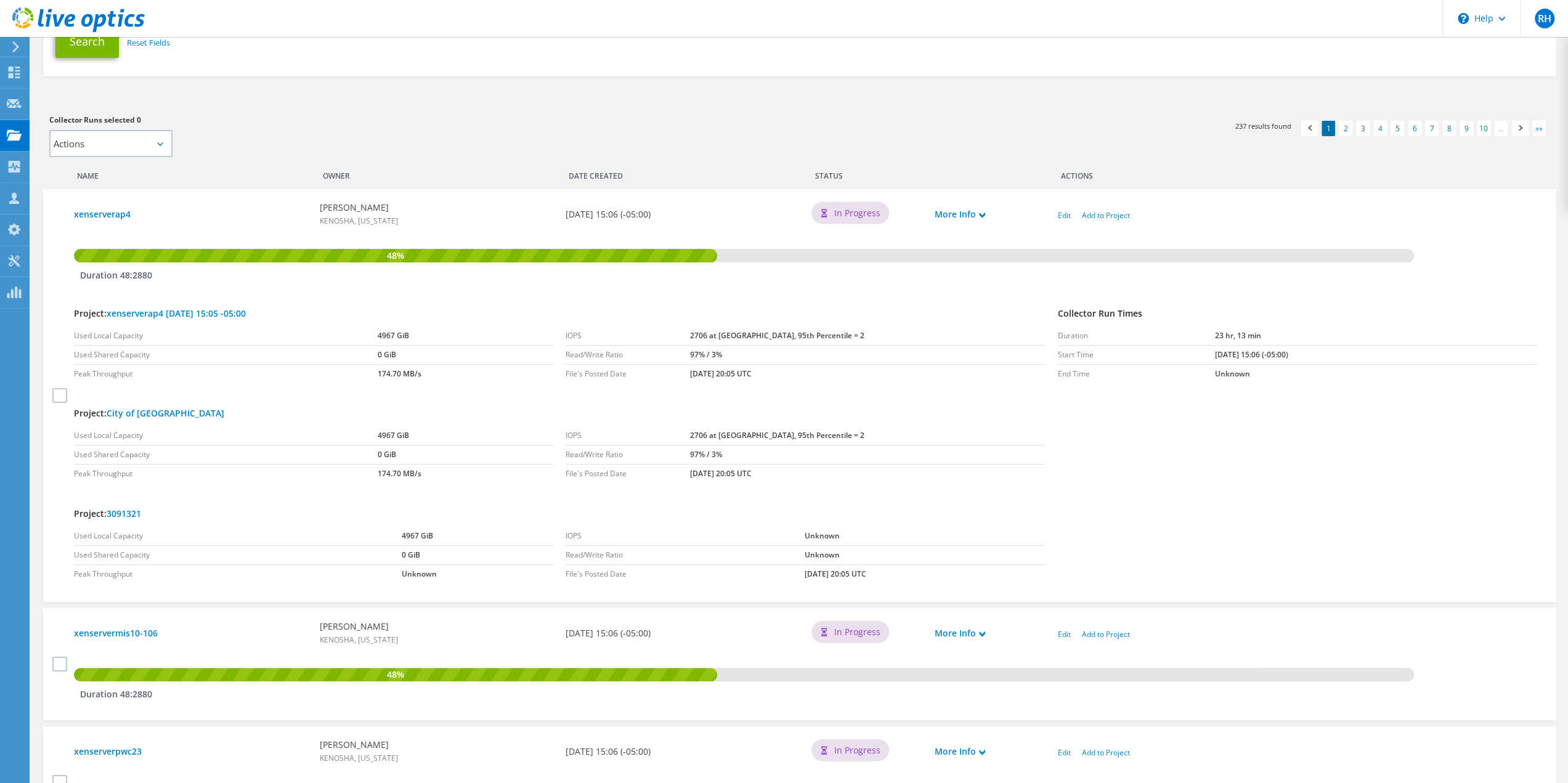
scroll to position [308, 0]
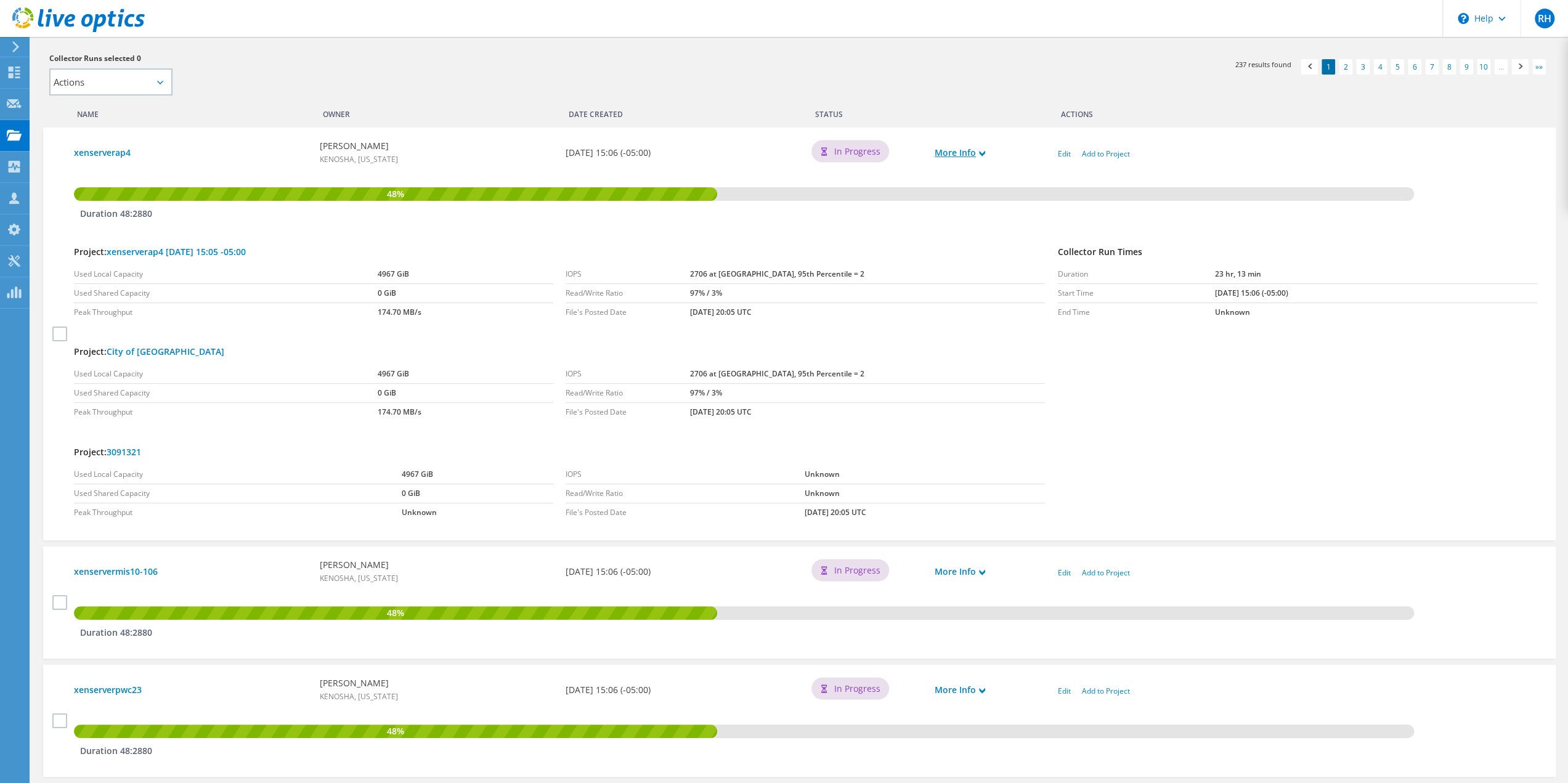
click at [971, 157] on link "More Info" at bounding box center [960, 153] width 50 height 14
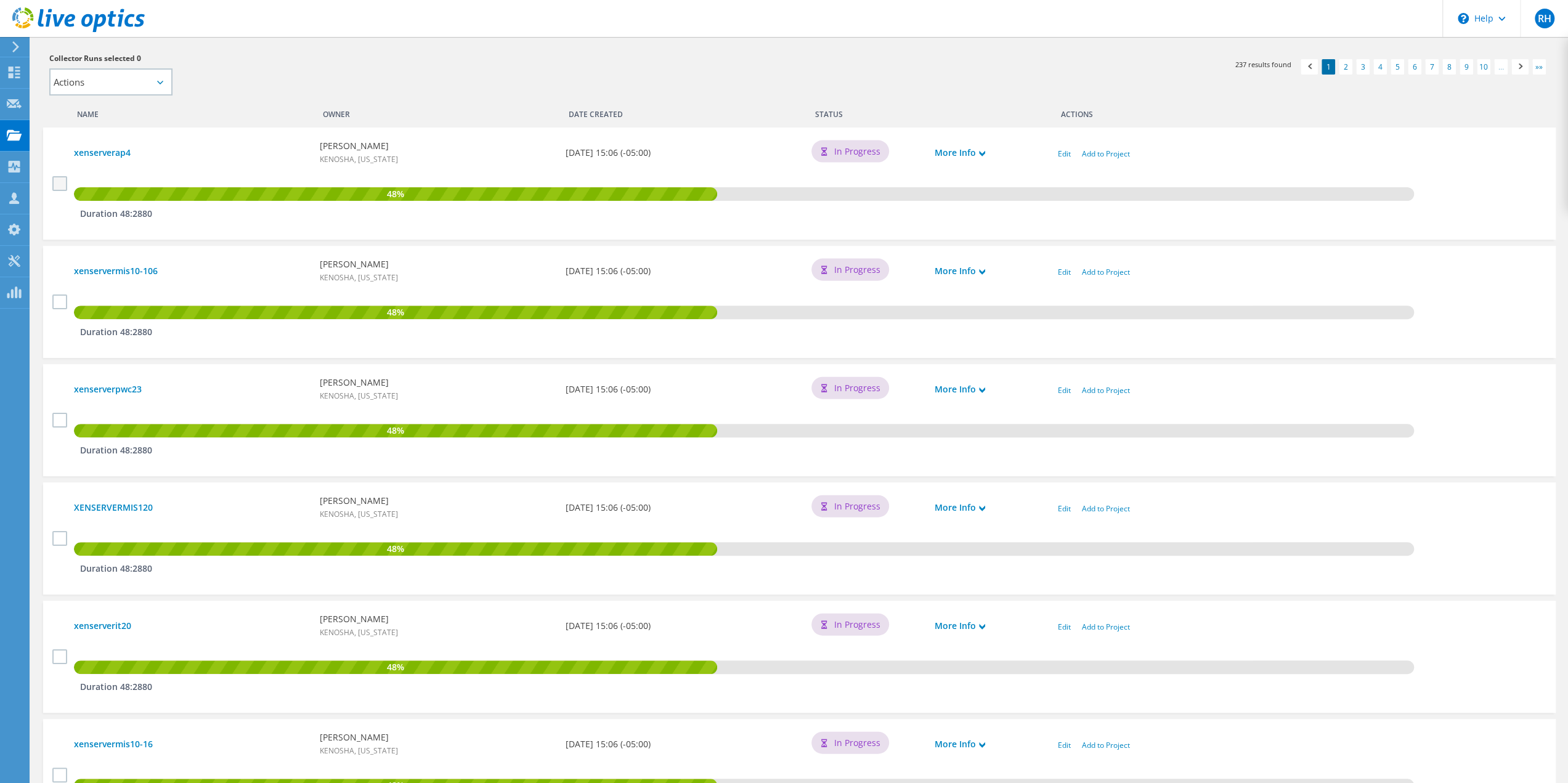
click at [63, 185] on label at bounding box center [61, 183] width 18 height 15
click at [0, 0] on input "checkbox" at bounding box center [0, 0] width 0 height 0
click at [57, 303] on label at bounding box center [61, 301] width 18 height 15
click at [0, 0] on input "checkbox" at bounding box center [0, 0] width 0 height 0
drag, startPoint x: 58, startPoint y: 418, endPoint x: 60, endPoint y: 429, distance: 11.2
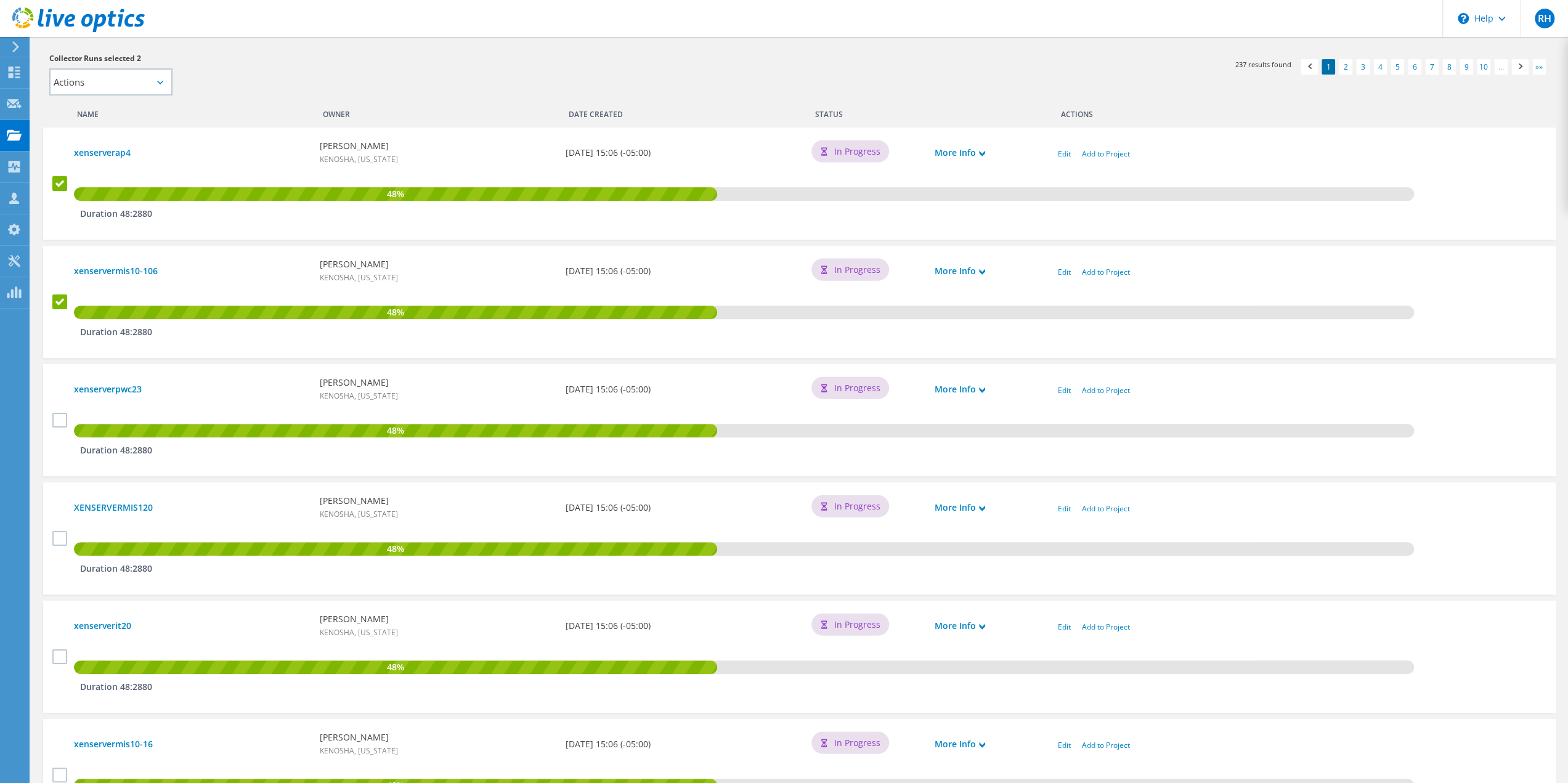
click at [58, 418] on label at bounding box center [61, 420] width 18 height 15
click at [0, 0] on input "checkbox" at bounding box center [0, 0] width 0 height 0
click at [57, 539] on label at bounding box center [61, 538] width 18 height 15
click at [0, 0] on input "checkbox" at bounding box center [0, 0] width 0 height 0
click at [56, 657] on label at bounding box center [61, 656] width 18 height 15
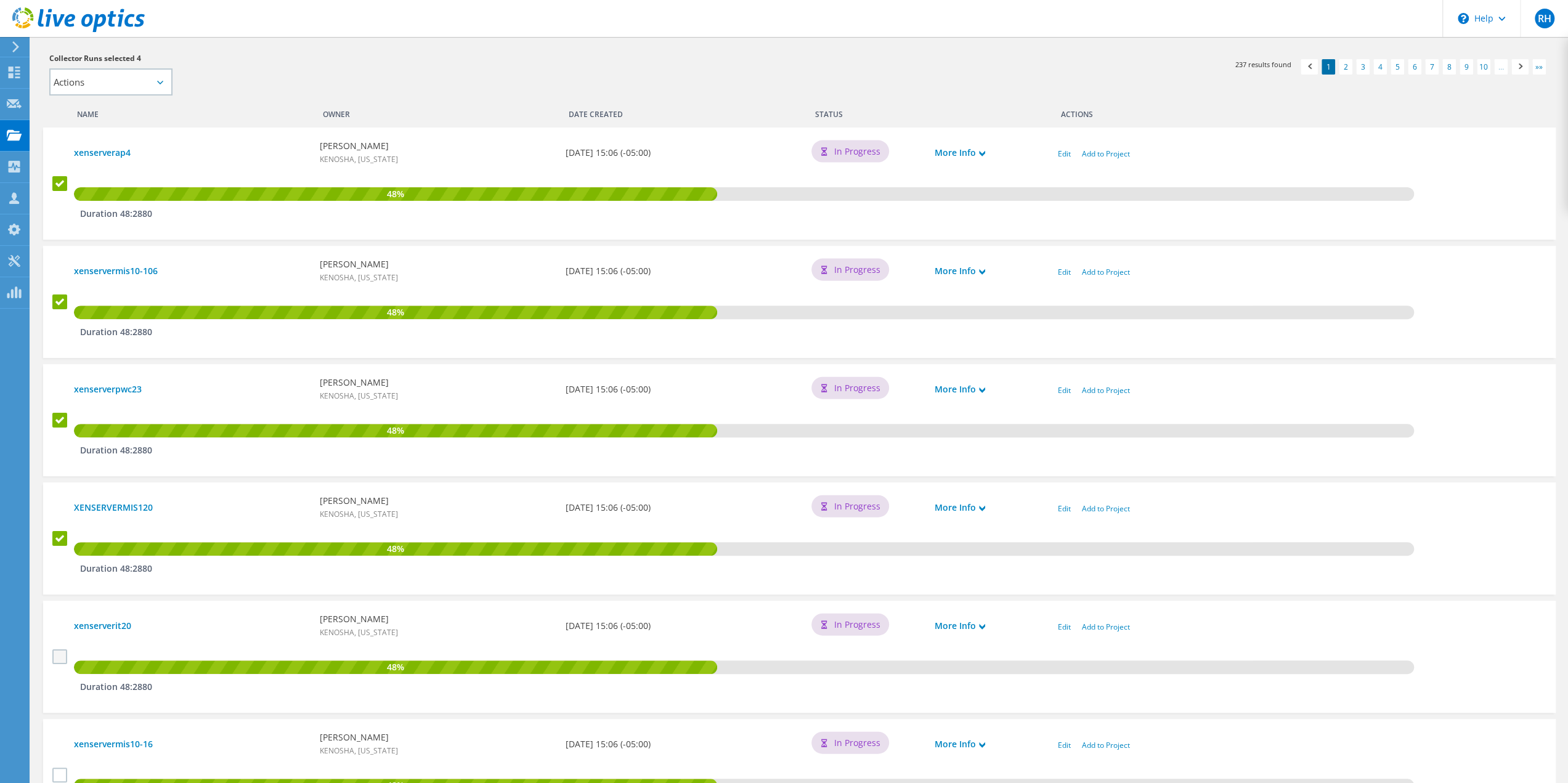
click at [0, 0] on input "checkbox" at bounding box center [0, 0] width 0 height 0
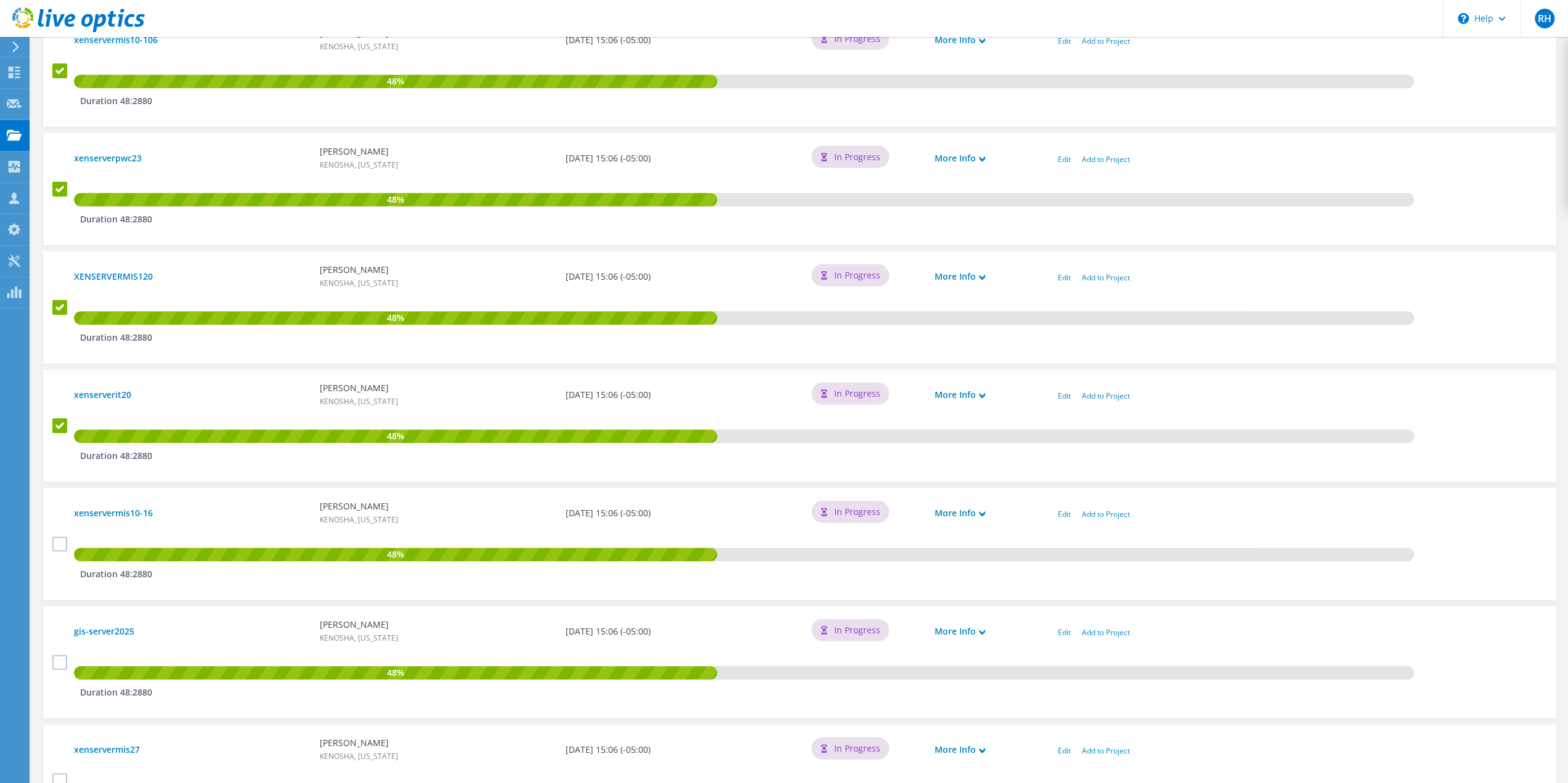
scroll to position [554, 0]
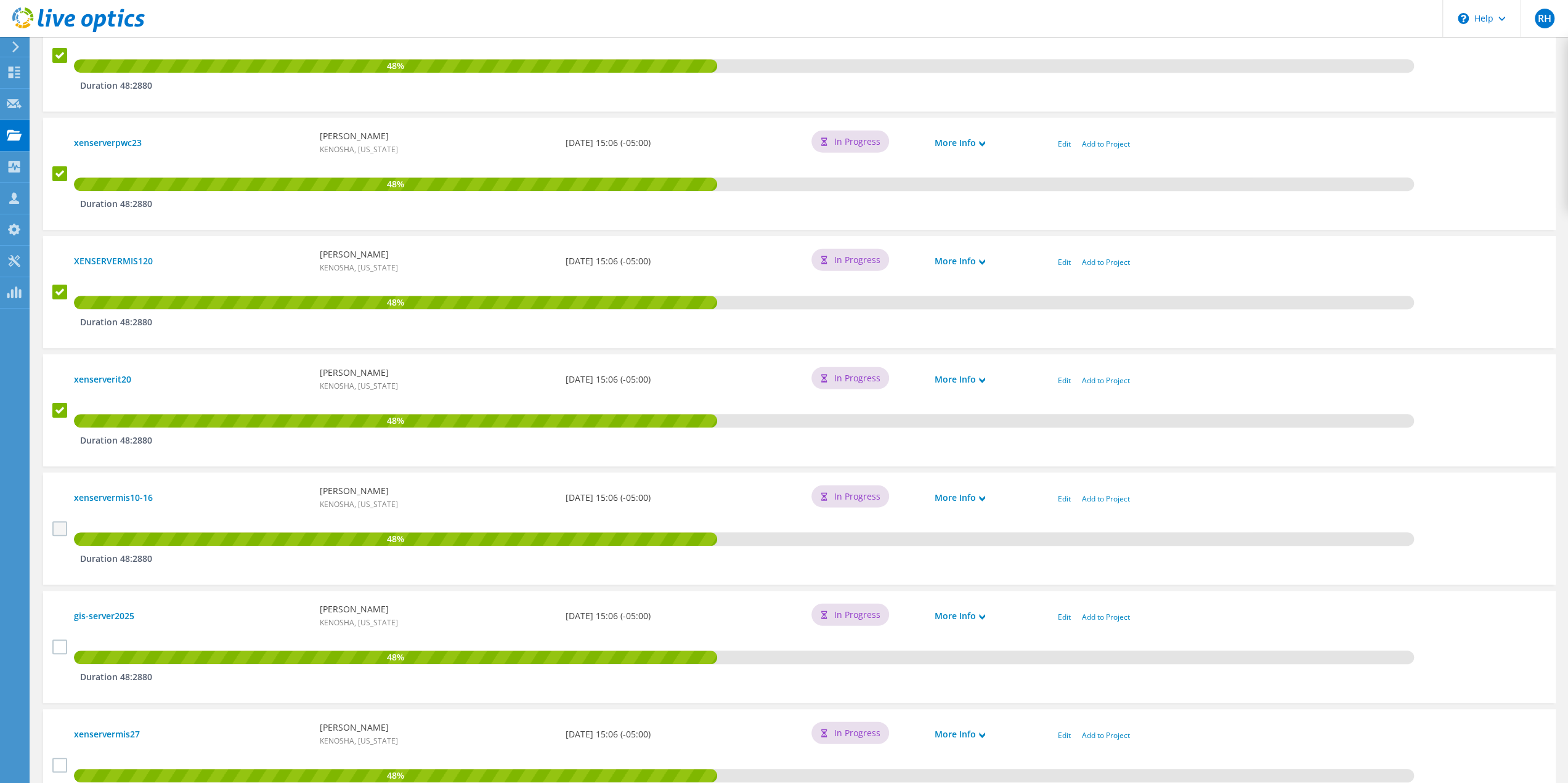
click at [59, 531] on label at bounding box center [61, 528] width 18 height 15
click at [0, 0] on input "checkbox" at bounding box center [0, 0] width 0 height 0
click at [59, 645] on label at bounding box center [61, 647] width 18 height 15
click at [0, 0] on input "checkbox" at bounding box center [0, 0] width 0 height 0
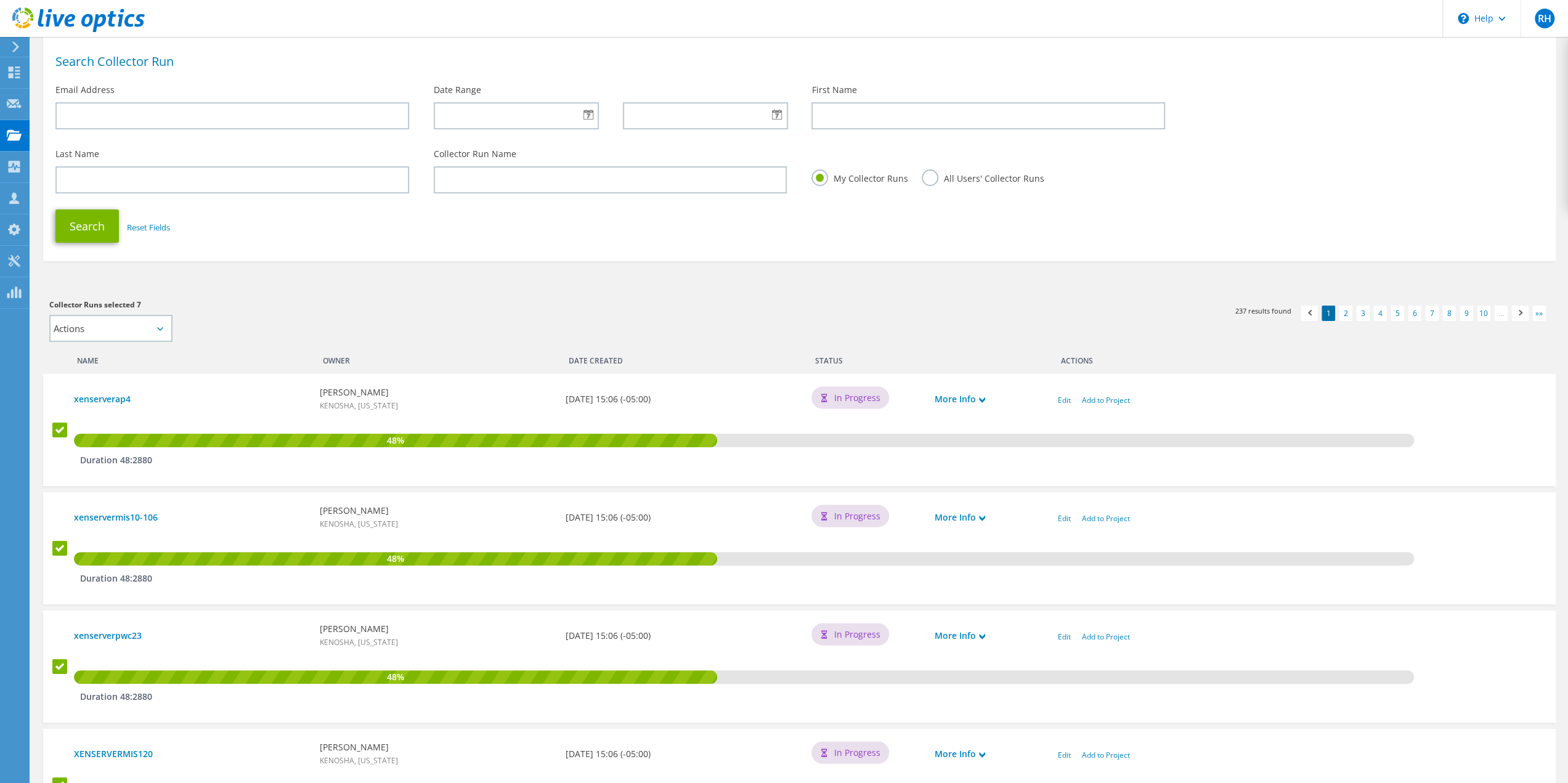
scroll to position [0, 0]
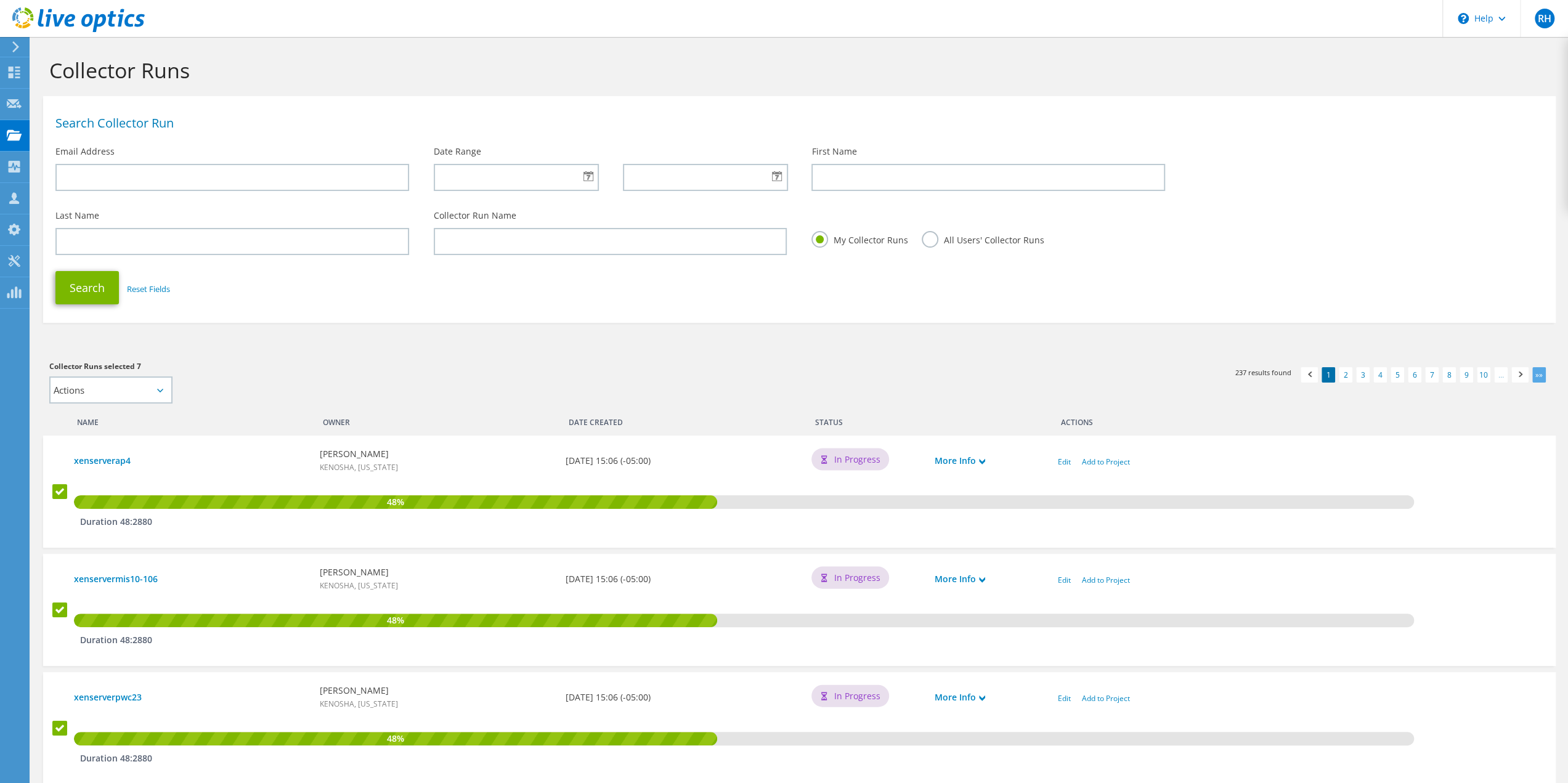
click at [1536, 376] on link "»»" at bounding box center [1539, 375] width 14 height 16
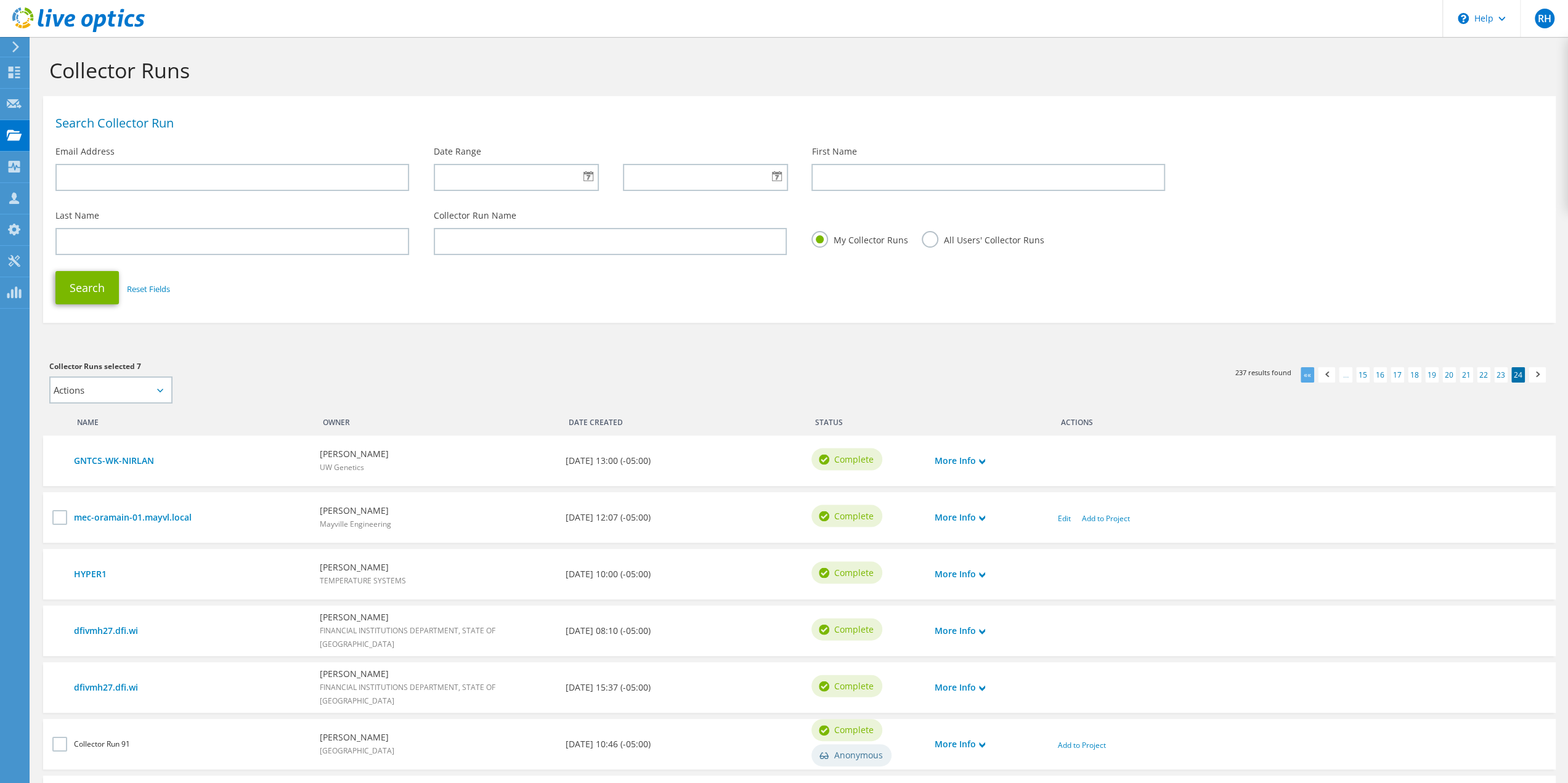
click at [1304, 377] on link "««" at bounding box center [1307, 375] width 14 height 16
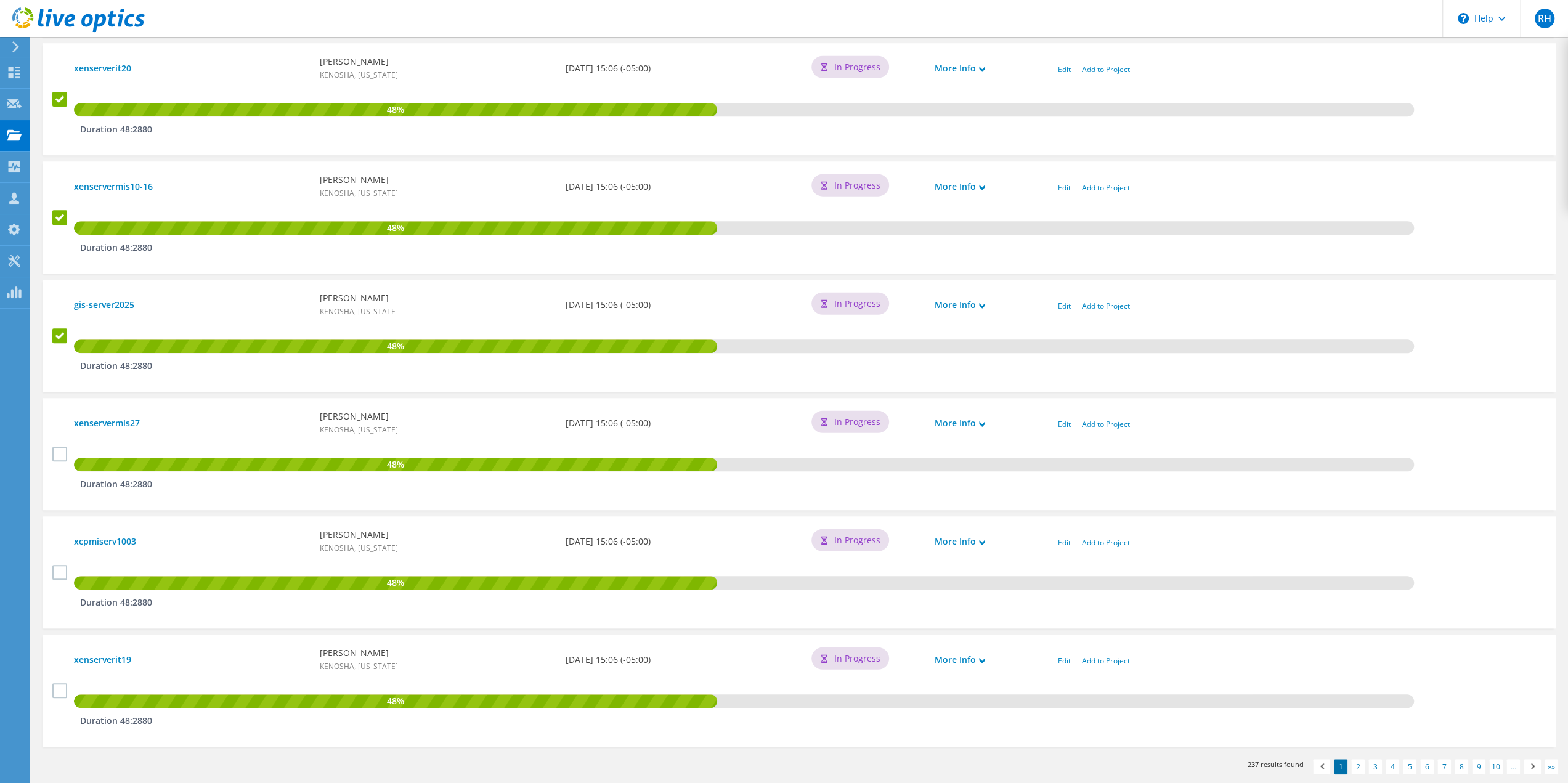
scroll to position [921, 0]
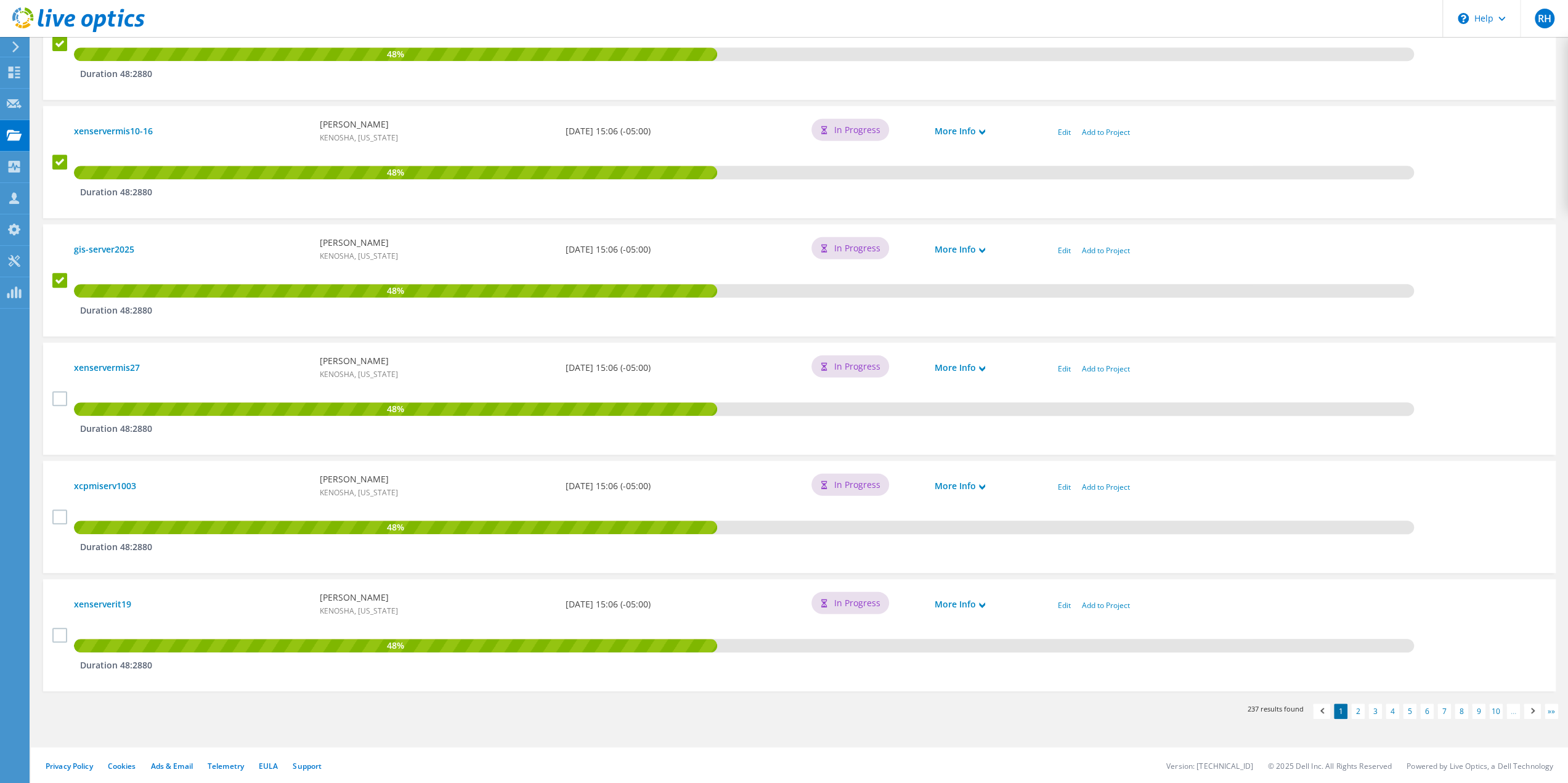
drag, startPoint x: 60, startPoint y: 395, endPoint x: 59, endPoint y: 407, distance: 12.0
click at [60, 396] on label at bounding box center [61, 398] width 18 height 15
click at [0, 0] on input "checkbox" at bounding box center [0, 0] width 0 height 0
click at [60, 517] on label at bounding box center [61, 517] width 18 height 15
click at [0, 0] on input "checkbox" at bounding box center [0, 0] width 0 height 0
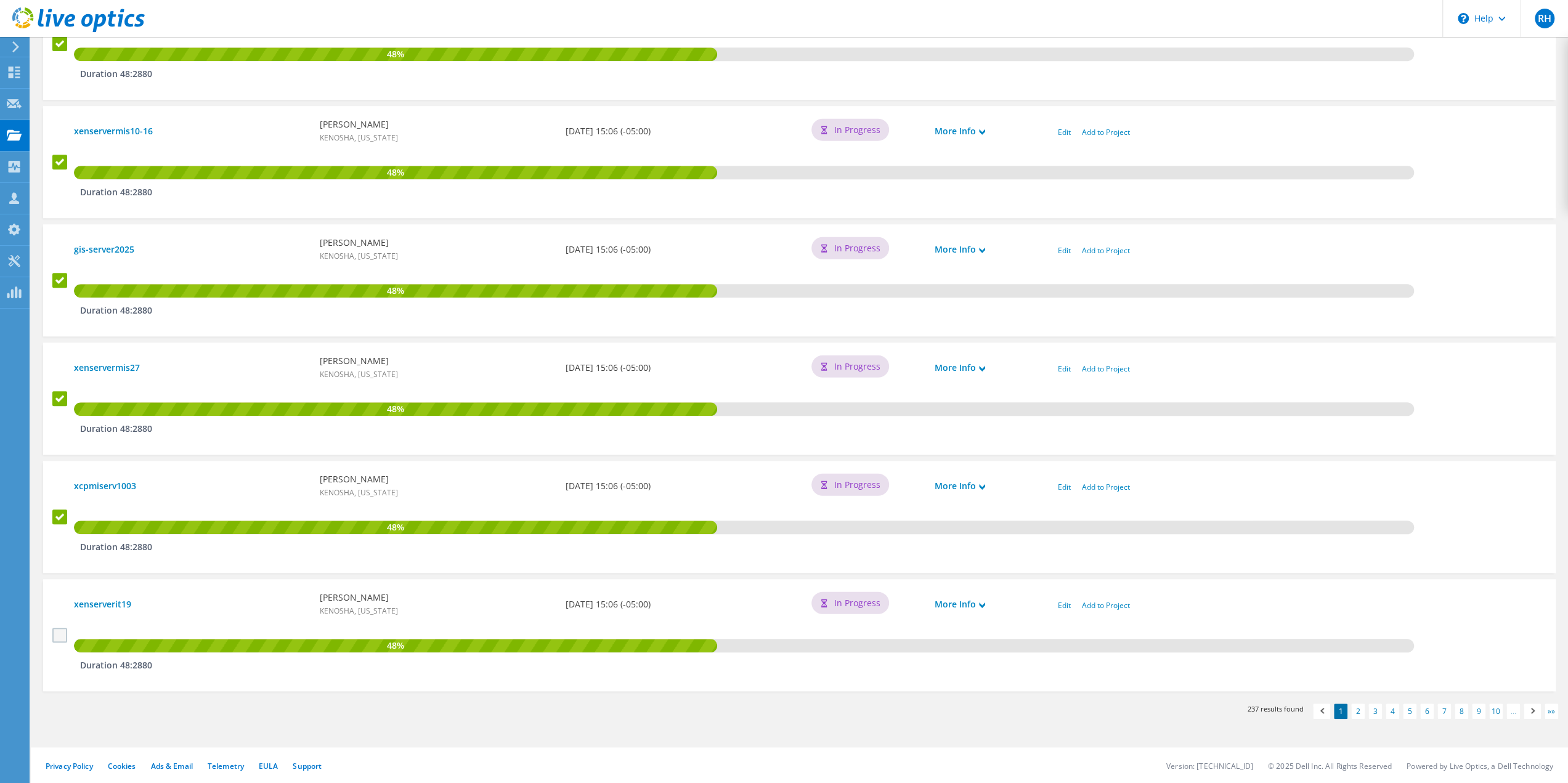
click at [58, 632] on label at bounding box center [61, 635] width 18 height 15
click at [0, 0] on input "checkbox" at bounding box center [0, 0] width 0 height 0
click at [1361, 709] on link "2" at bounding box center [1358, 711] width 14 height 16
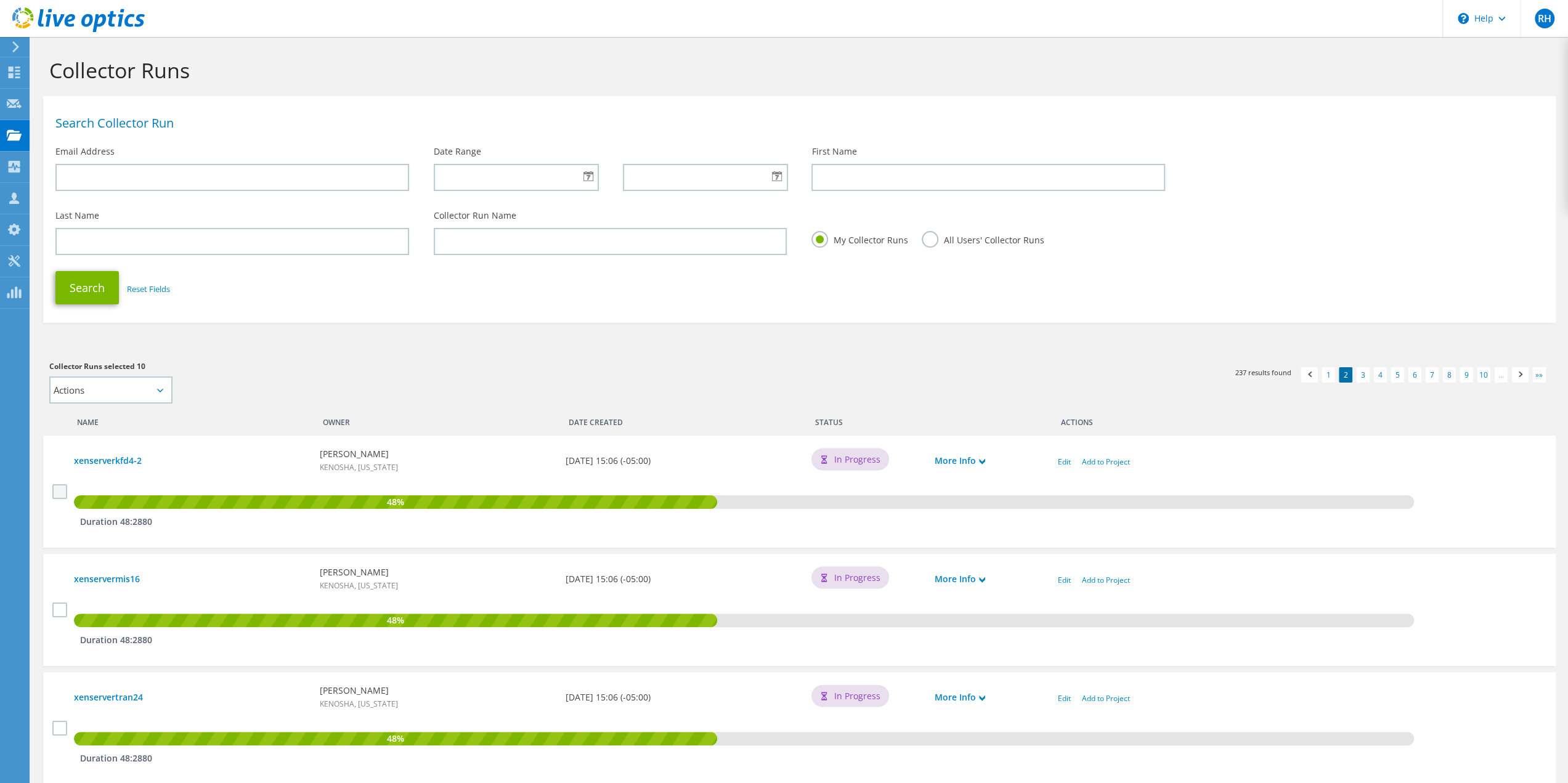
click at [60, 493] on label at bounding box center [61, 491] width 18 height 15
click at [0, 0] on input "checkbox" at bounding box center [0, 0] width 0 height 0
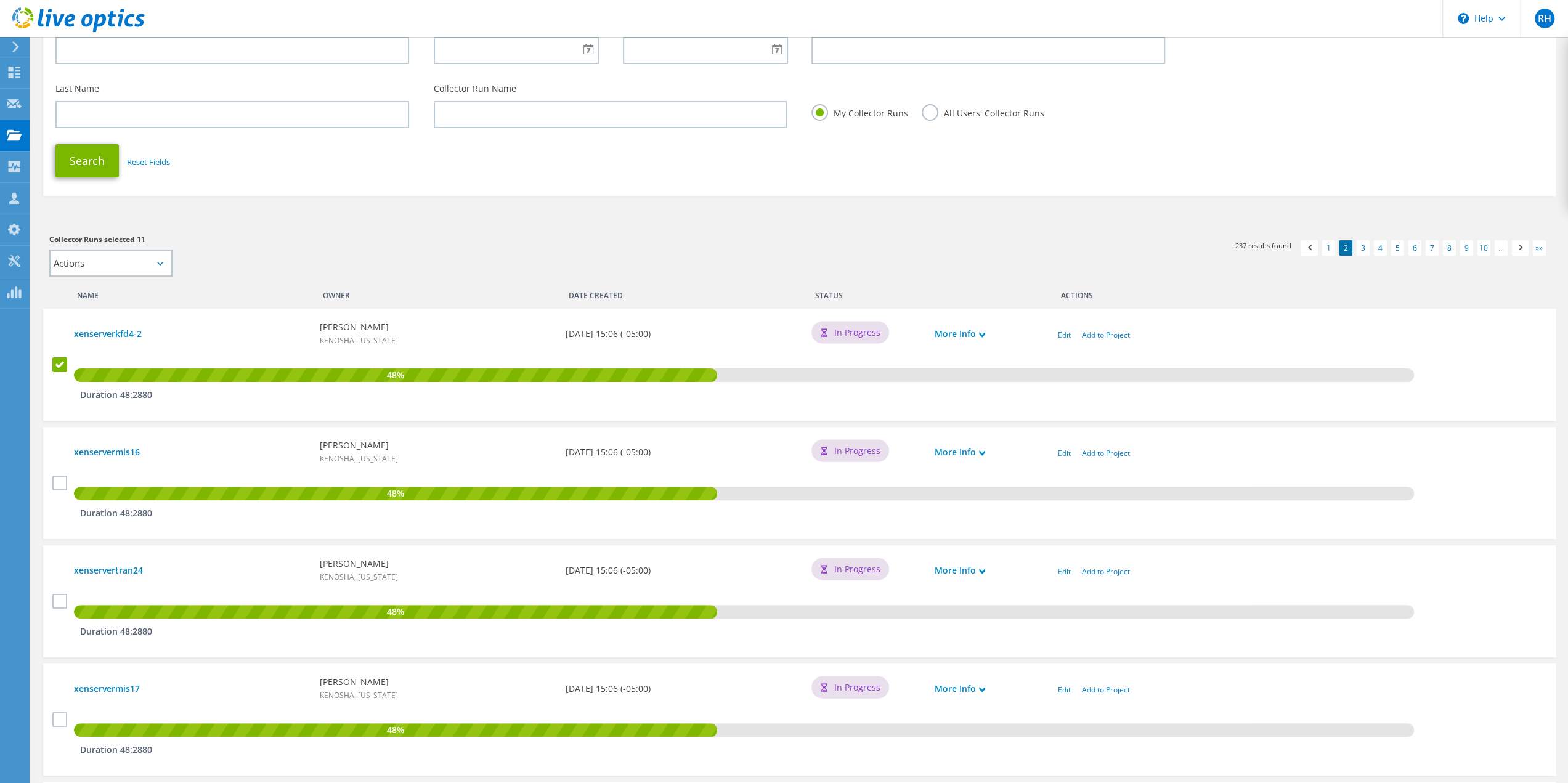
scroll to position [185, 0]
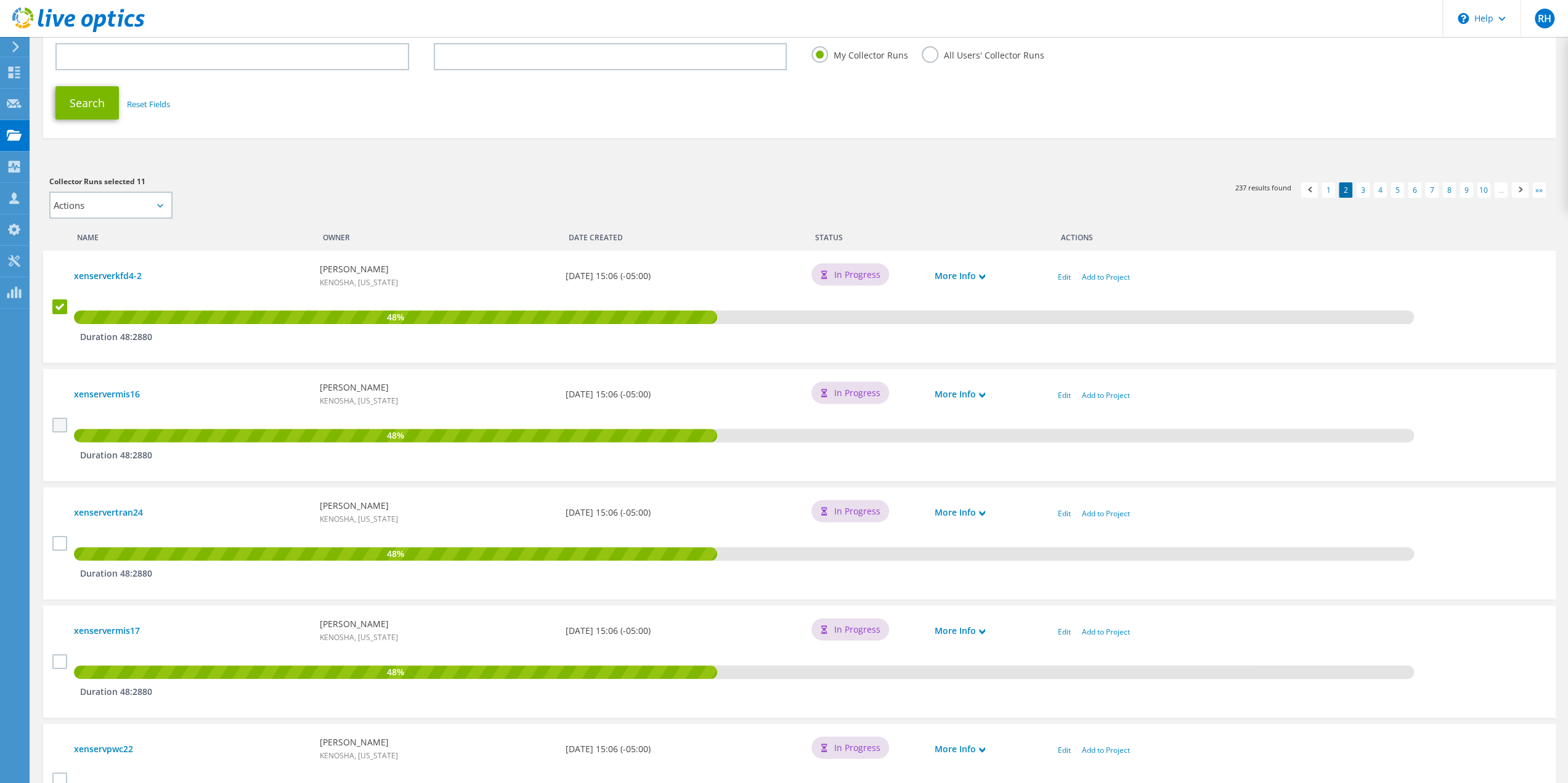
click at [60, 429] on label at bounding box center [61, 425] width 18 height 15
click at [0, 0] on input "checkbox" at bounding box center [0, 0] width 0 height 0
drag, startPoint x: 61, startPoint y: 542, endPoint x: 60, endPoint y: 550, distance: 8.1
click at [60, 542] on label at bounding box center [61, 543] width 18 height 15
click at [0, 0] on input "checkbox" at bounding box center [0, 0] width 0 height 0
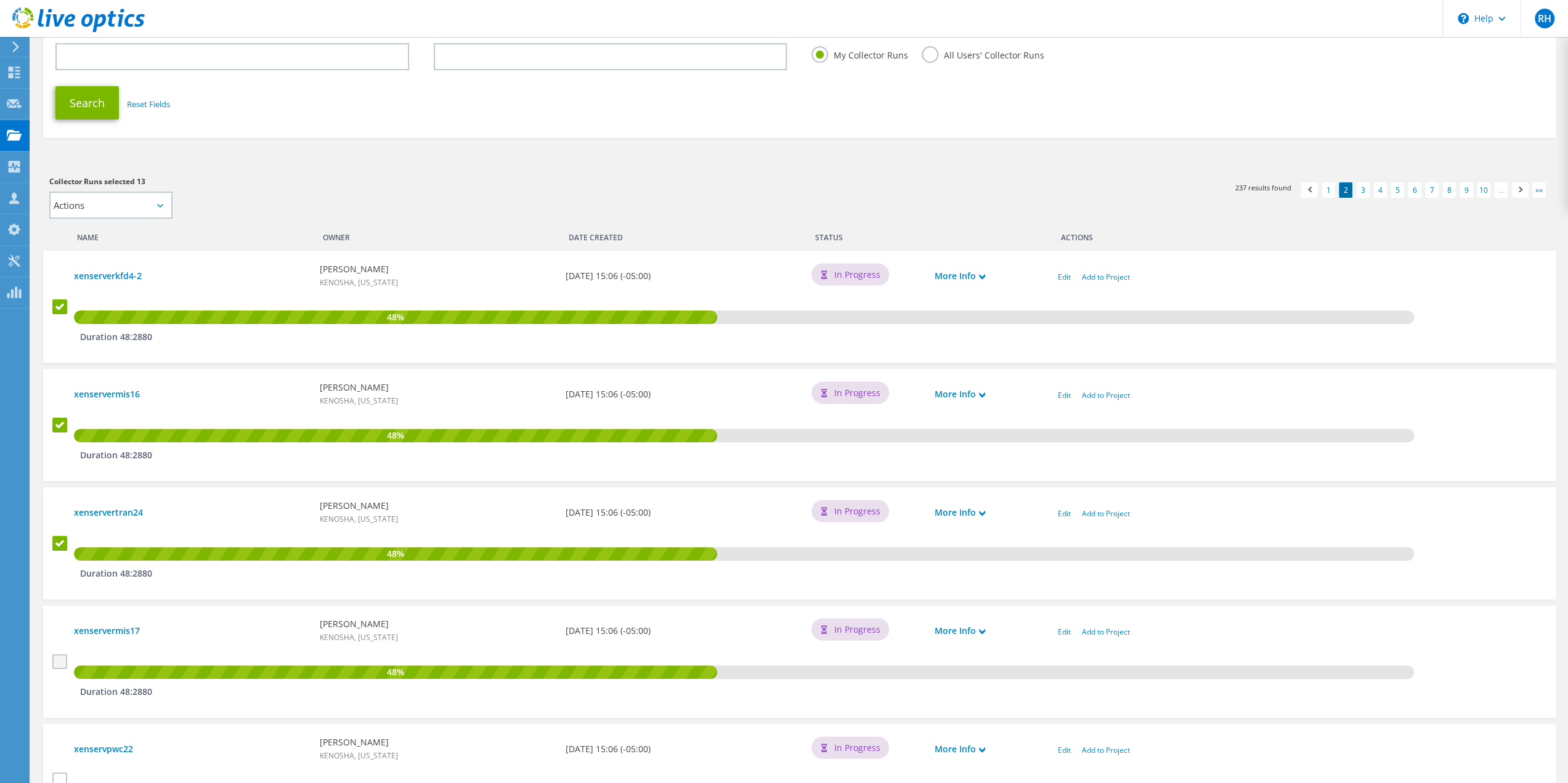
click at [58, 666] on label at bounding box center [61, 661] width 18 height 15
click at [0, 0] on input "checkbox" at bounding box center [0, 0] width 0 height 0
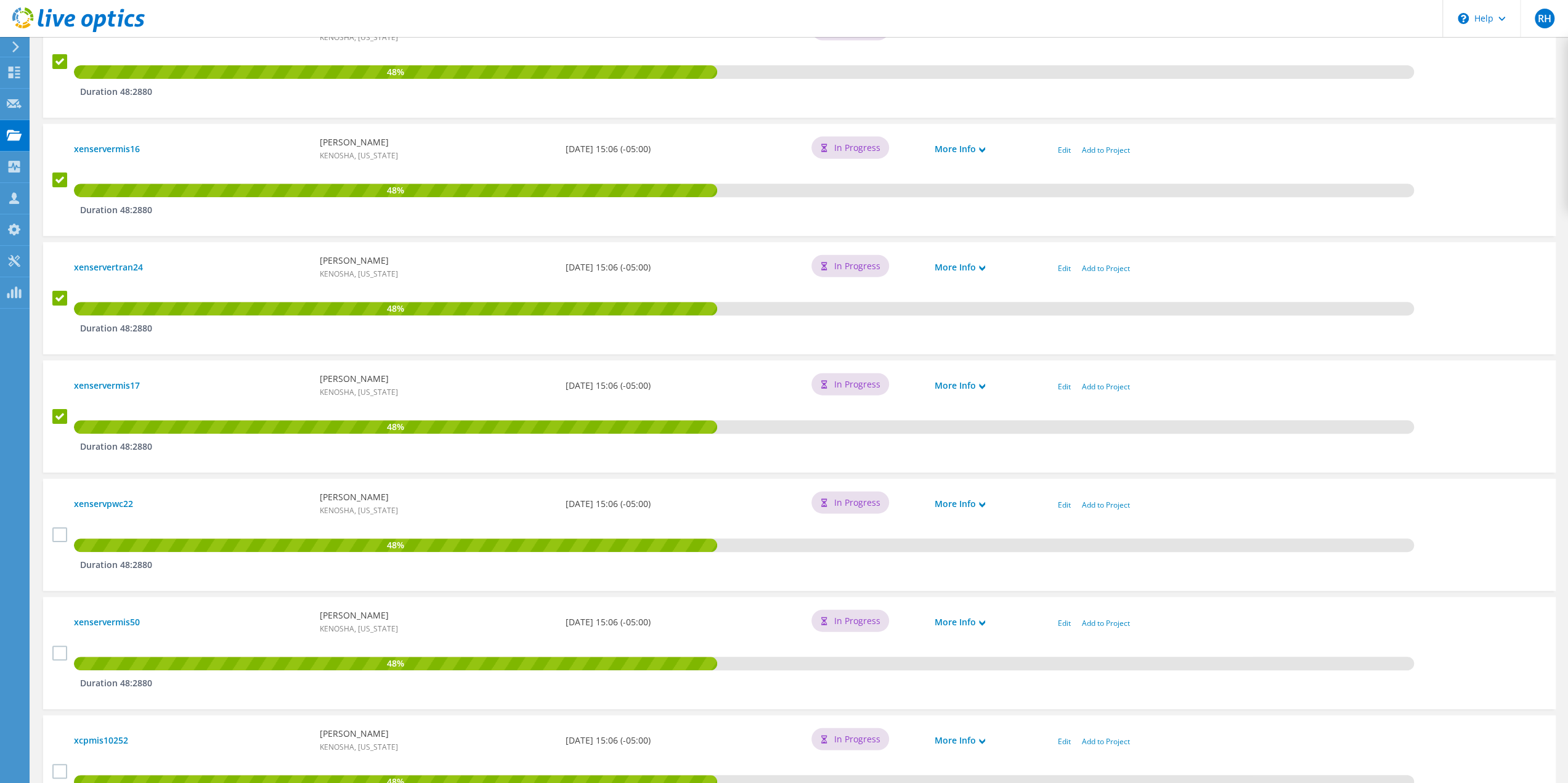
scroll to position [493, 0]
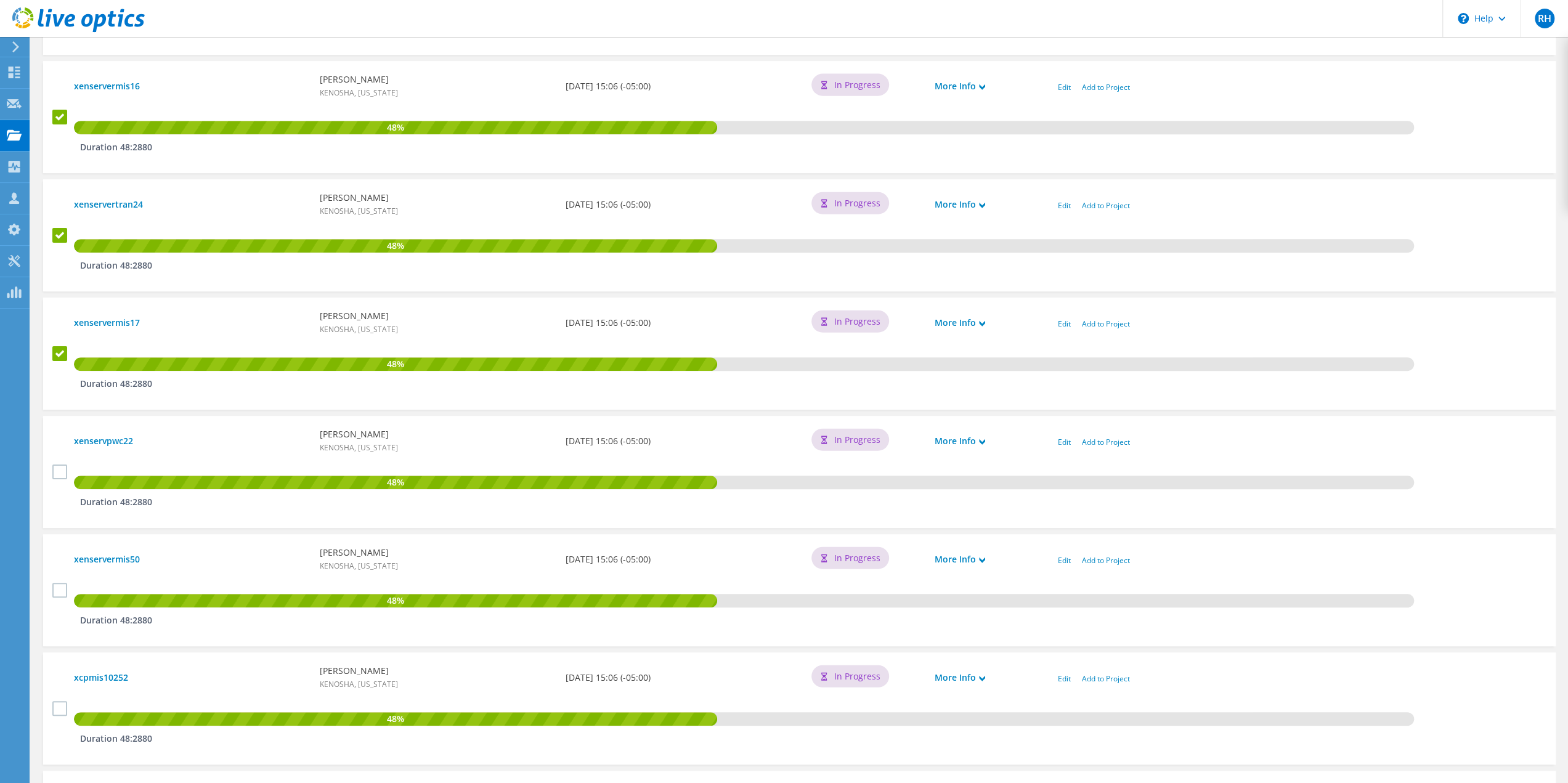
drag, startPoint x: 59, startPoint y: 471, endPoint x: 58, endPoint y: 480, distance: 9.1
click at [58, 473] on label at bounding box center [61, 471] width 18 height 15
click at [0, 0] on input "checkbox" at bounding box center [0, 0] width 0 height 0
drag, startPoint x: 59, startPoint y: 590, endPoint x: 59, endPoint y: 601, distance: 11.0
click at [59, 590] on label at bounding box center [61, 590] width 18 height 15
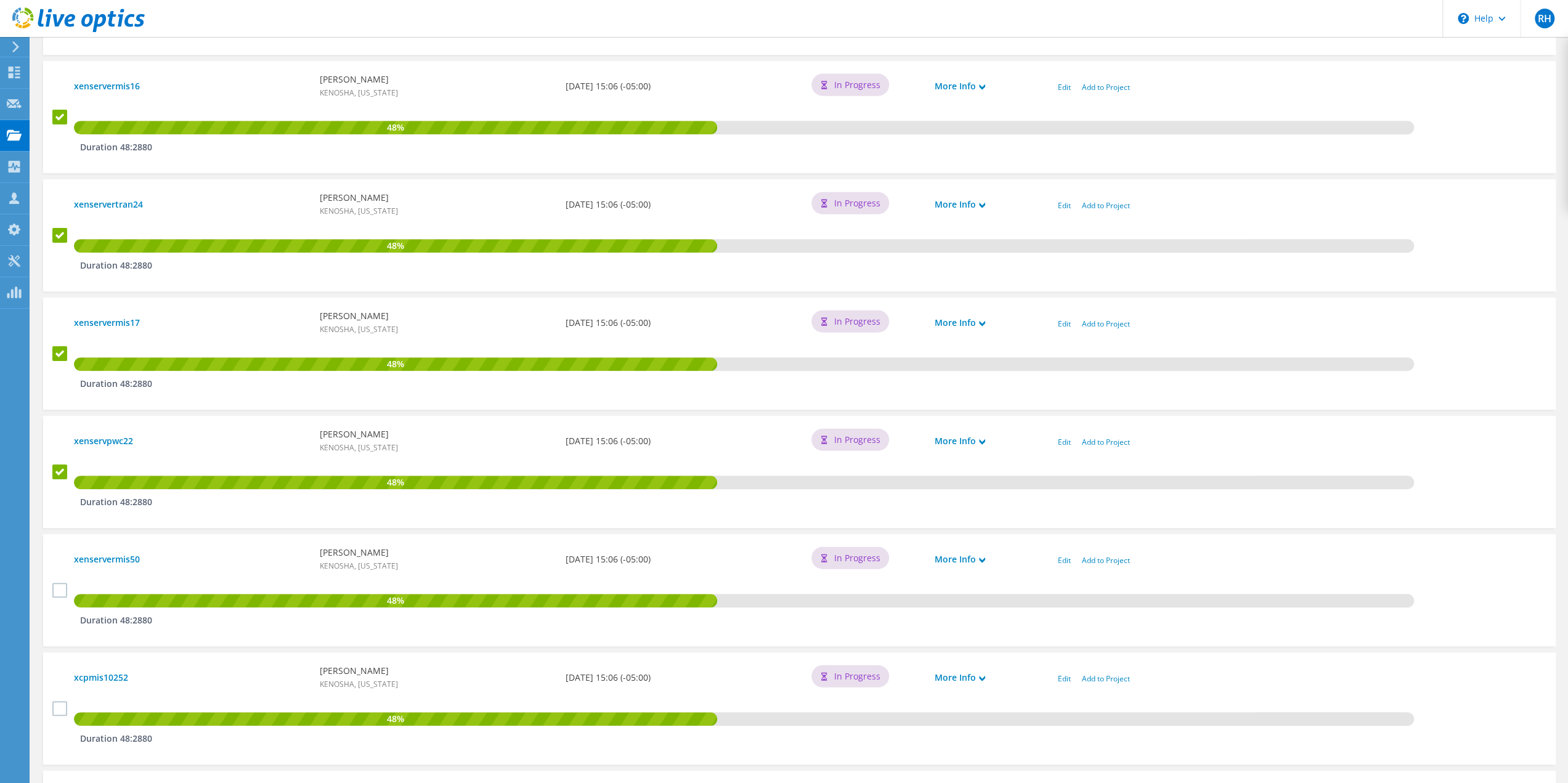
click at [0, 0] on input "checkbox" at bounding box center [0, 0] width 0 height 0
click at [58, 711] on label at bounding box center [61, 708] width 18 height 15
click at [0, 0] on input "checkbox" at bounding box center [0, 0] width 0 height 0
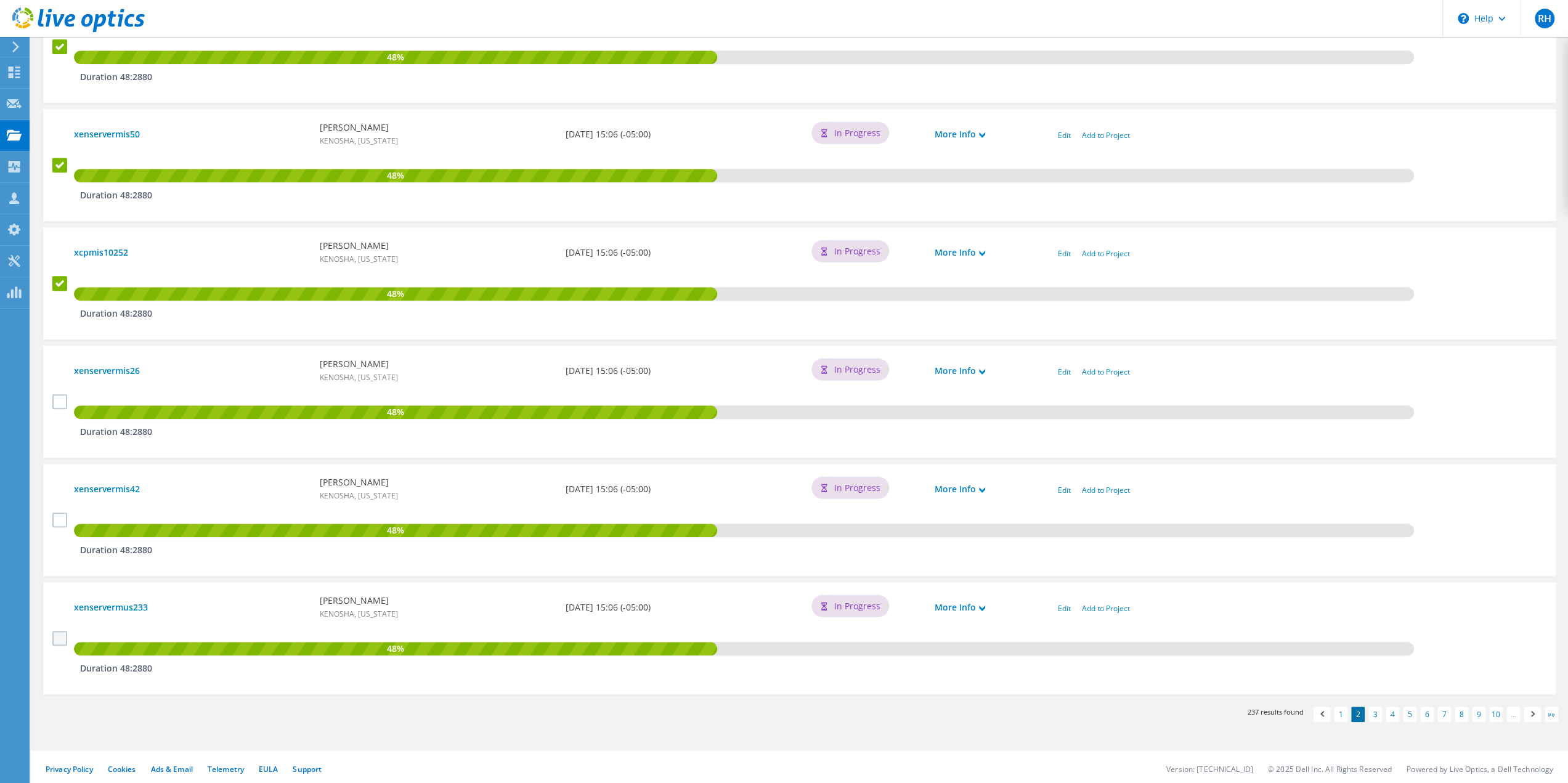
scroll to position [921, 0]
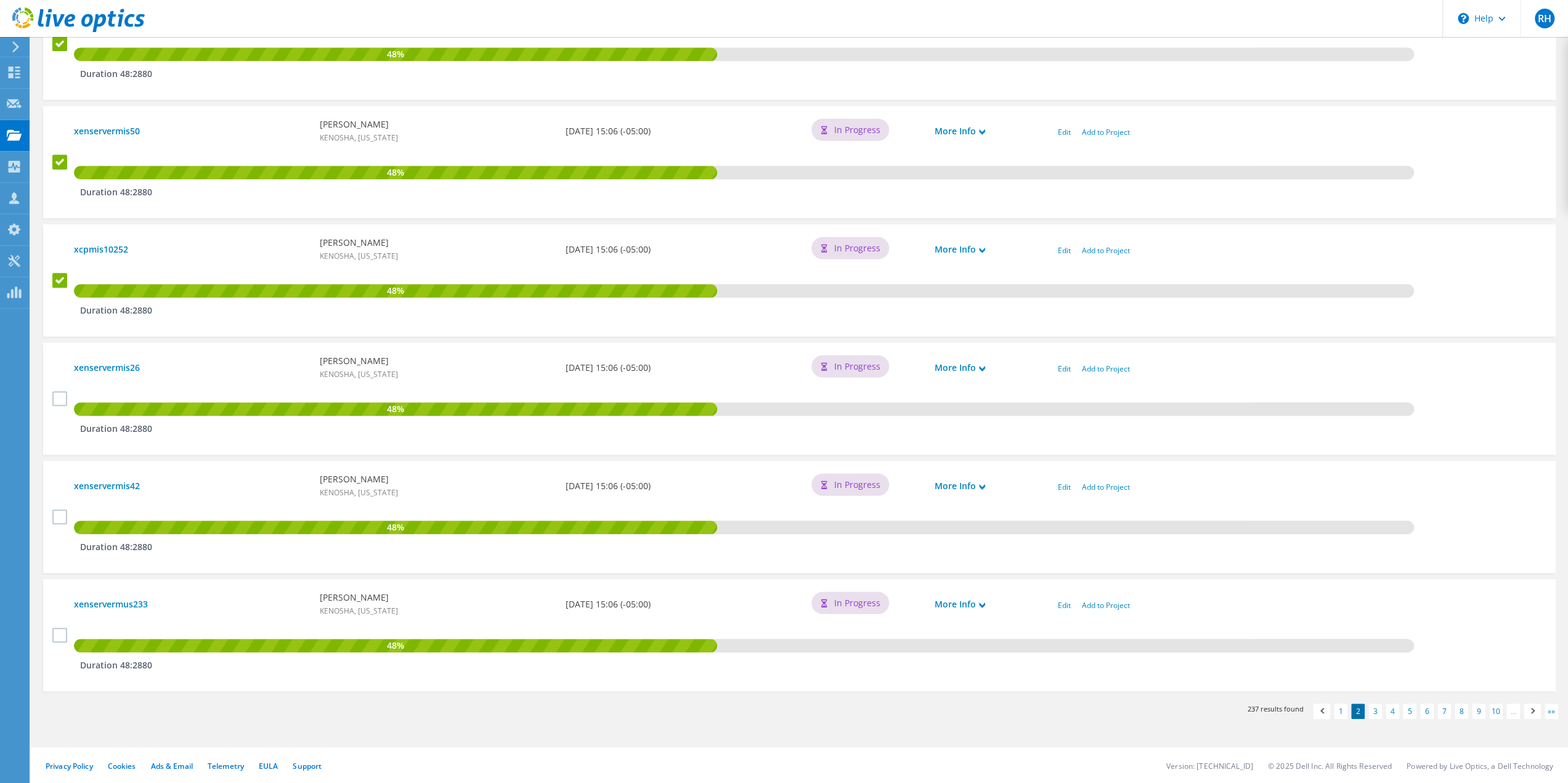
drag, startPoint x: 56, startPoint y: 396, endPoint x: 56, endPoint y: 425, distance: 29.0
click at [56, 399] on label at bounding box center [61, 398] width 18 height 15
click at [0, 0] on input "checkbox" at bounding box center [0, 0] width 0 height 0
click at [58, 515] on label at bounding box center [61, 517] width 18 height 15
click at [0, 0] on input "checkbox" at bounding box center [0, 0] width 0 height 0
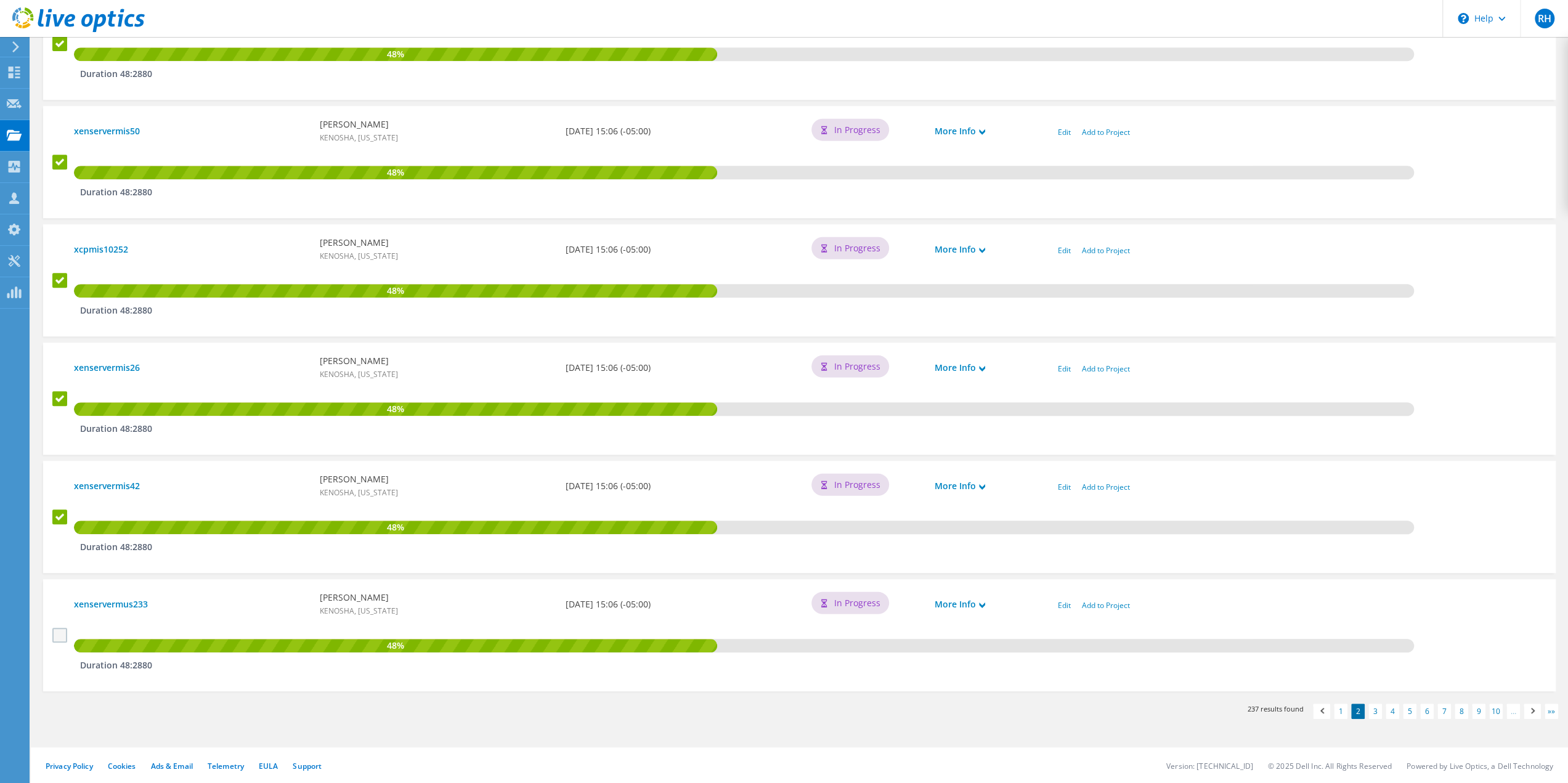
click at [60, 634] on label at bounding box center [61, 635] width 18 height 15
click at [0, 0] on input "checkbox" at bounding box center [0, 0] width 0 height 0
click at [1375, 710] on link "3" at bounding box center [1375, 711] width 14 height 16
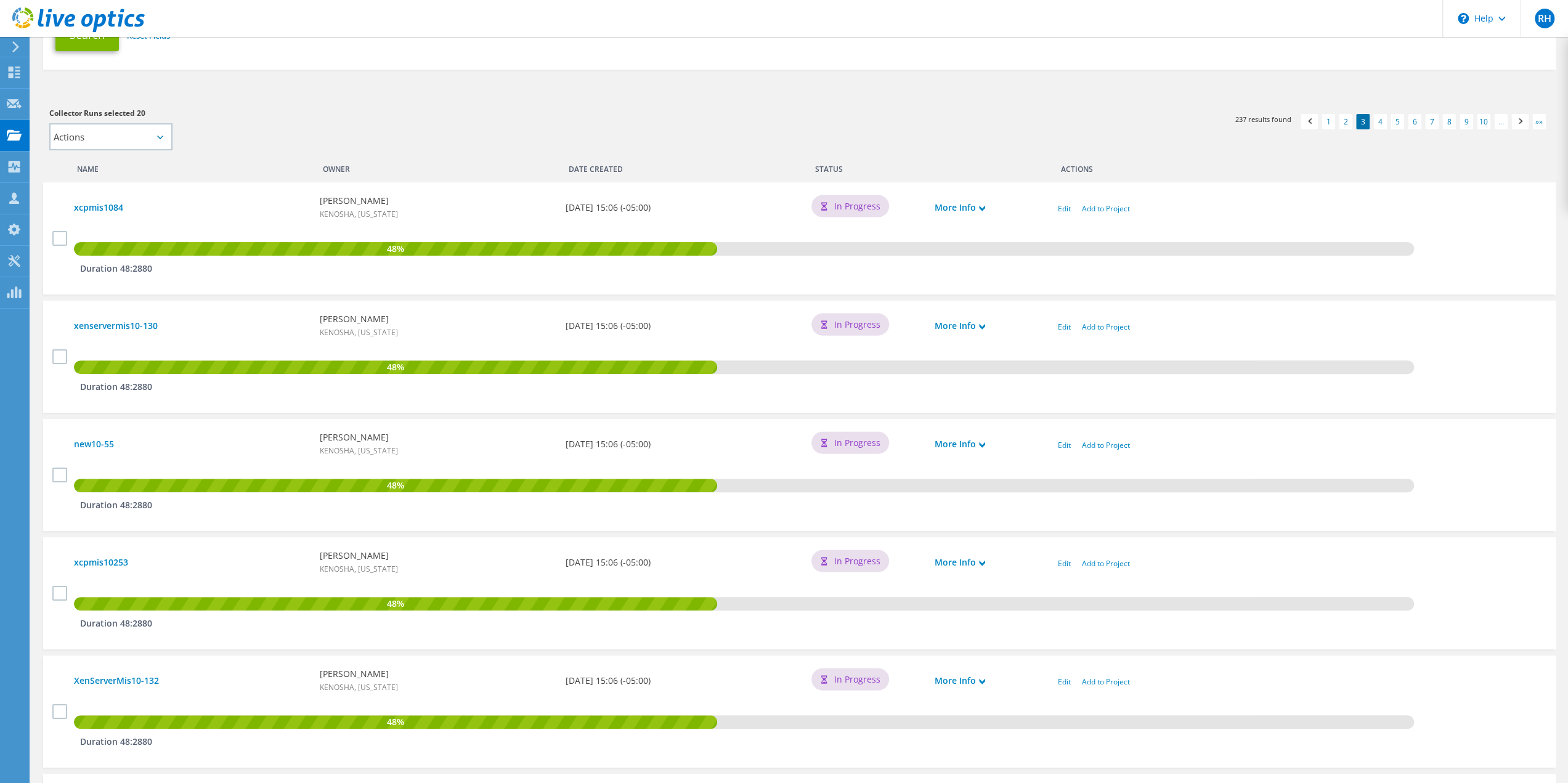
scroll to position [370, 0]
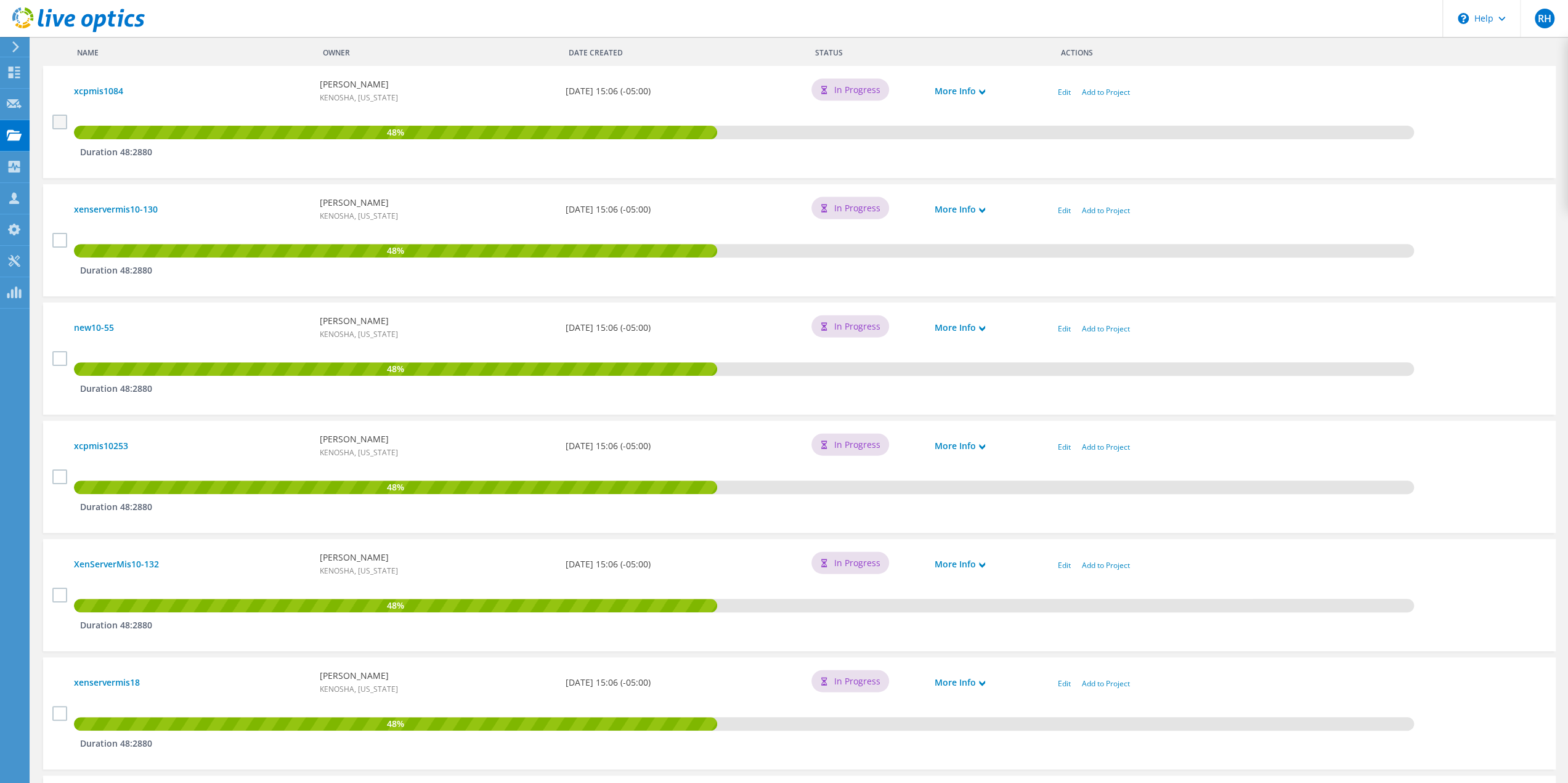
drag, startPoint x: 56, startPoint y: 116, endPoint x: 57, endPoint y: 129, distance: 13.0
click at [56, 116] on label at bounding box center [61, 122] width 18 height 15
click at [0, 0] on input "checkbox" at bounding box center [0, 0] width 0 height 0
drag, startPoint x: 59, startPoint y: 243, endPoint x: 56, endPoint y: 305, distance: 62.1
click at [59, 244] on label at bounding box center [61, 240] width 18 height 15
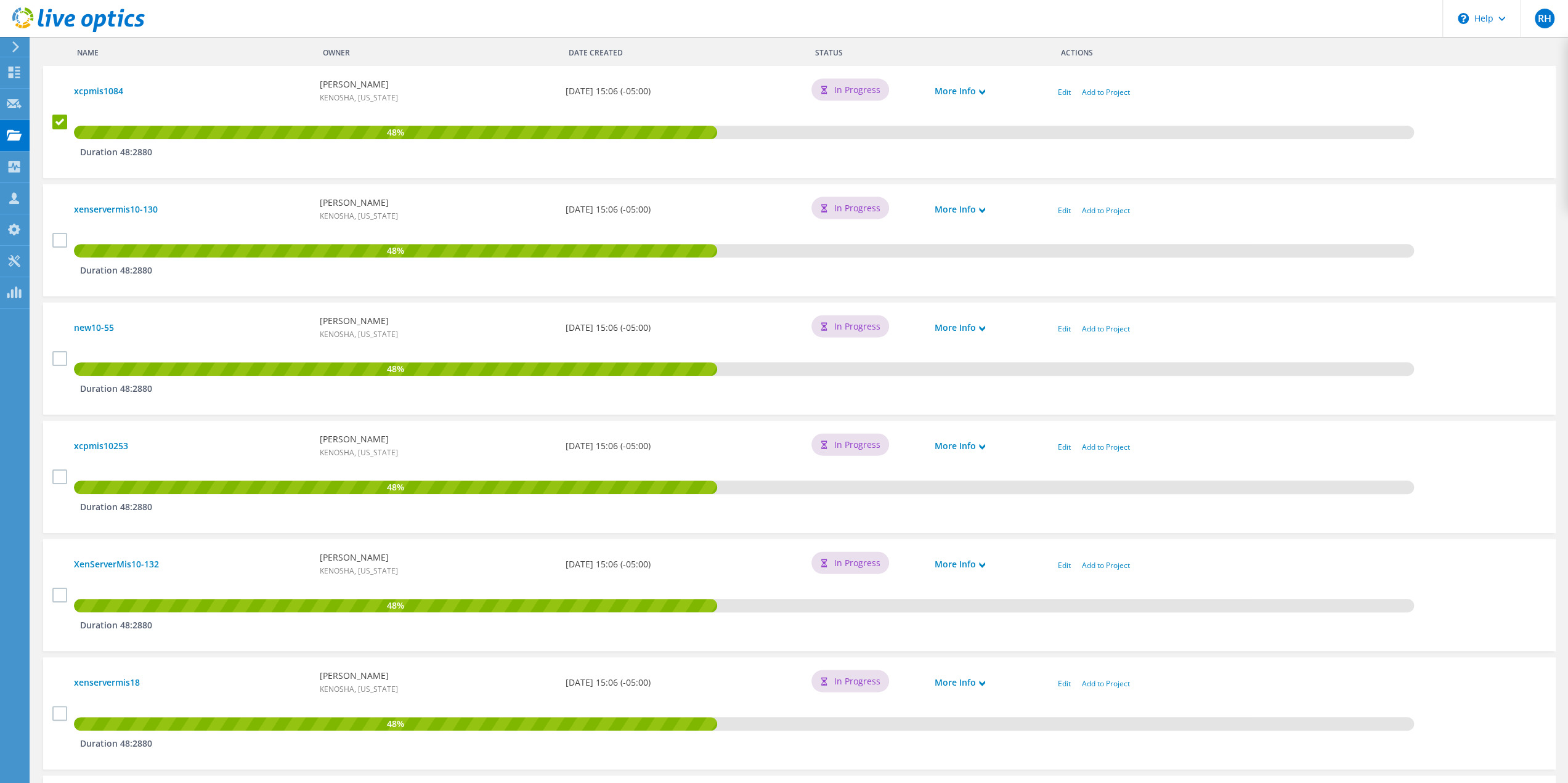
click at [0, 0] on input "checkbox" at bounding box center [0, 0] width 0 height 0
click at [60, 365] on label at bounding box center [61, 358] width 18 height 15
click at [0, 0] on input "checkbox" at bounding box center [0, 0] width 0 height 0
click at [56, 475] on label at bounding box center [61, 477] width 18 height 15
click at [0, 0] on input "checkbox" at bounding box center [0, 0] width 0 height 0
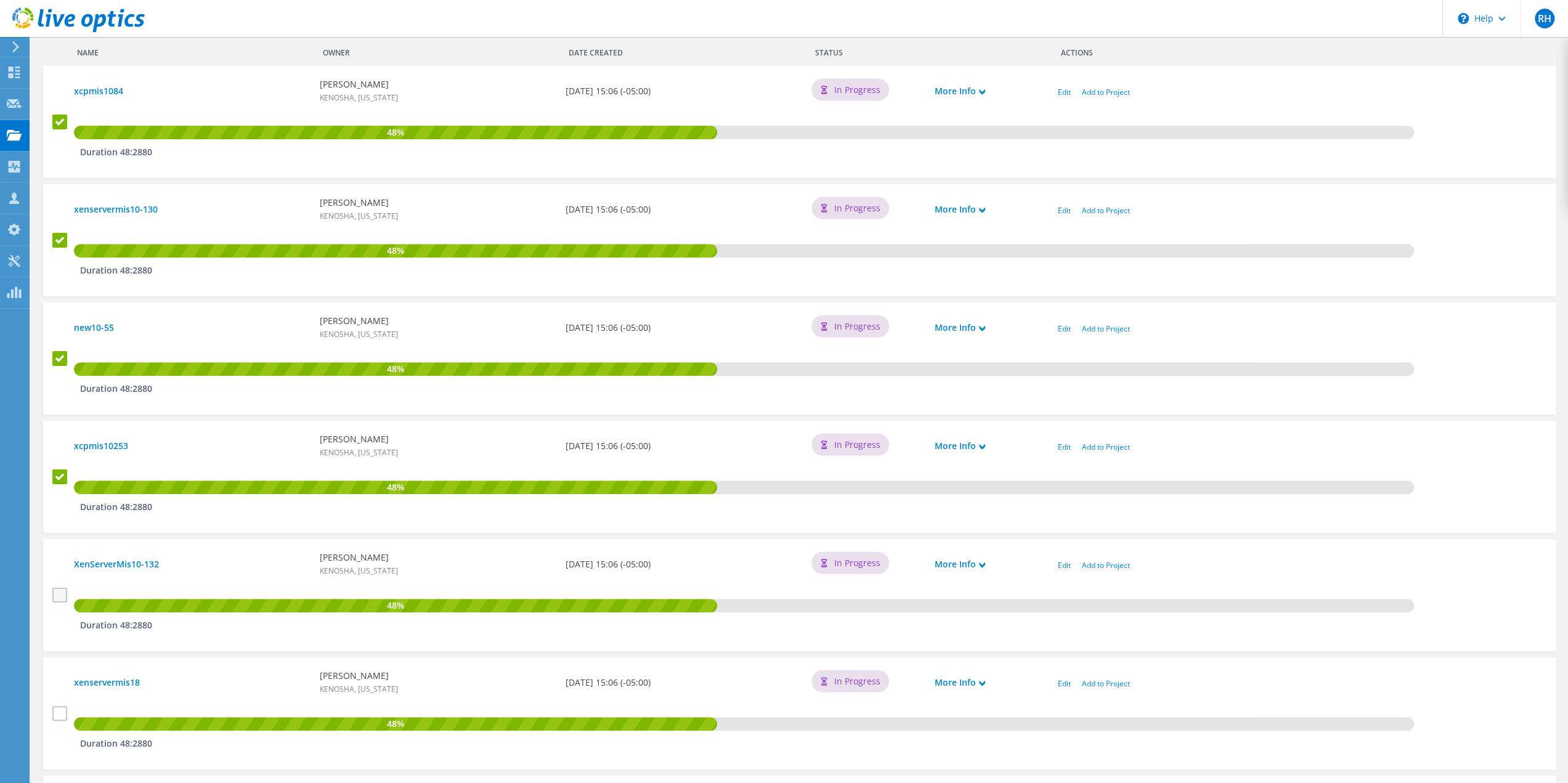
click at [58, 595] on label at bounding box center [61, 595] width 18 height 15
click at [0, 0] on input "checkbox" at bounding box center [0, 0] width 0 height 0
click at [60, 715] on label at bounding box center [61, 713] width 18 height 15
click at [0, 0] on input "checkbox" at bounding box center [0, 0] width 0 height 0
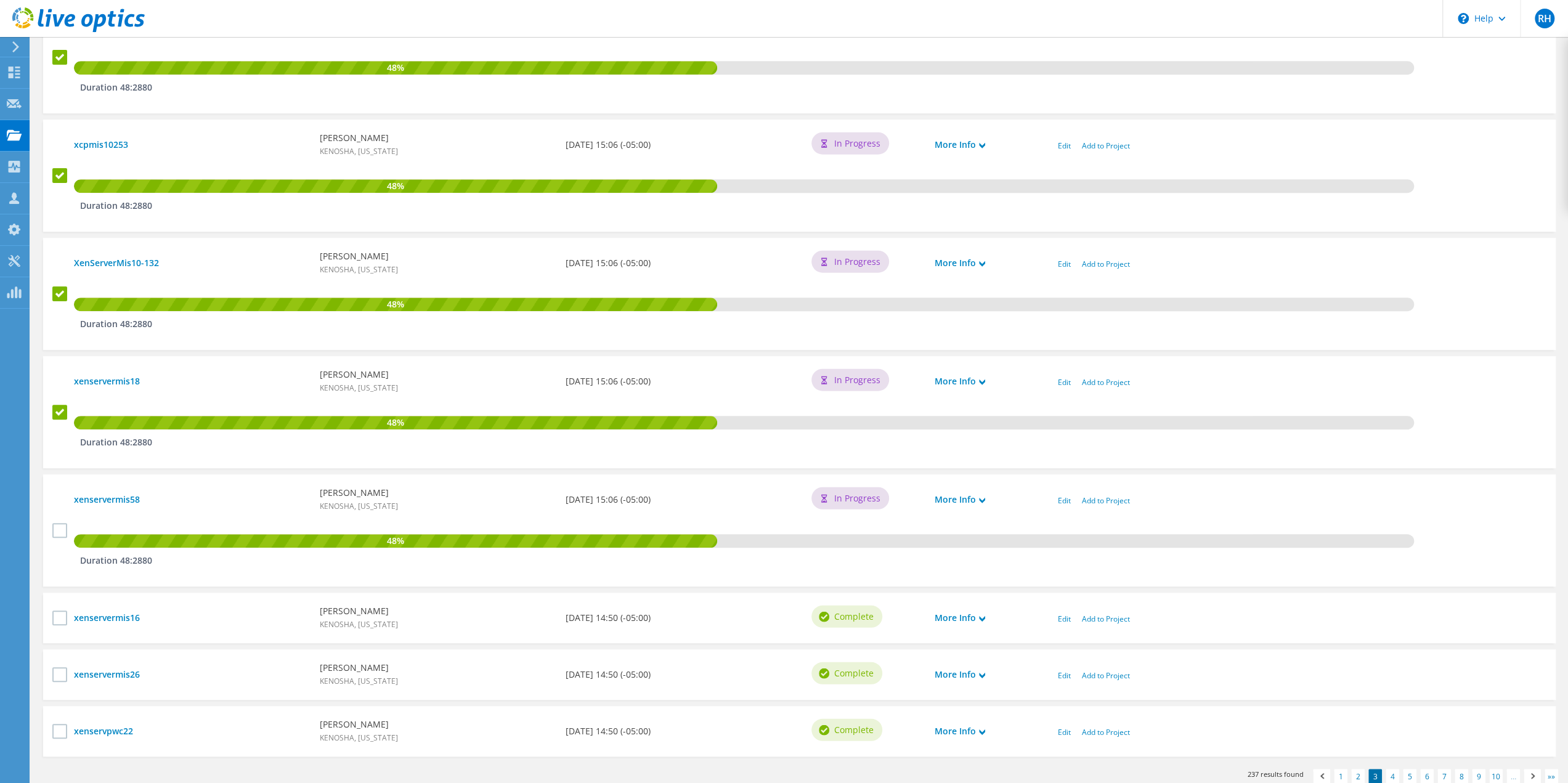
scroll to position [736, 0]
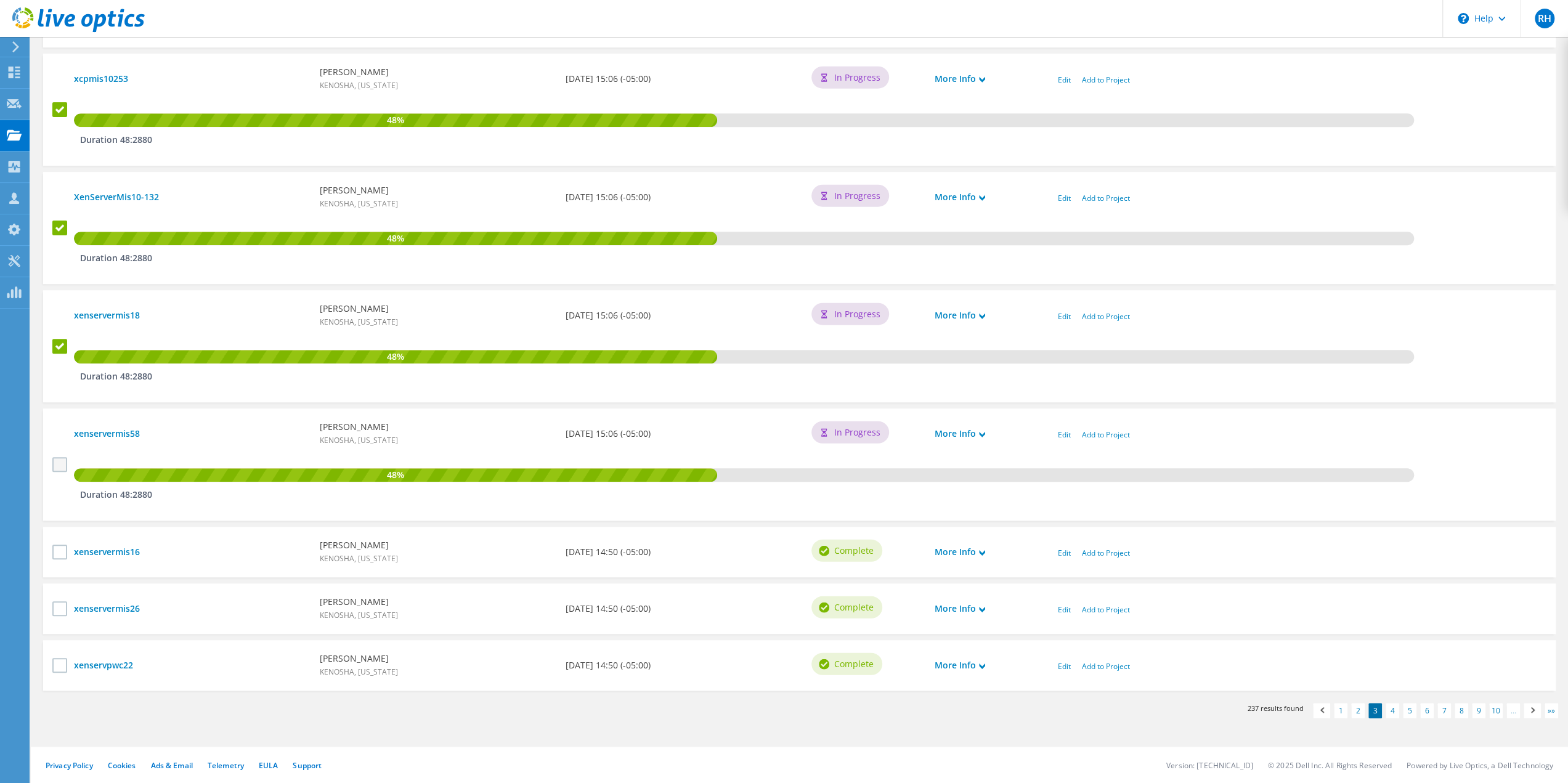
click at [60, 460] on label at bounding box center [61, 464] width 18 height 15
click at [0, 0] on input "checkbox" at bounding box center [0, 0] width 0 height 0
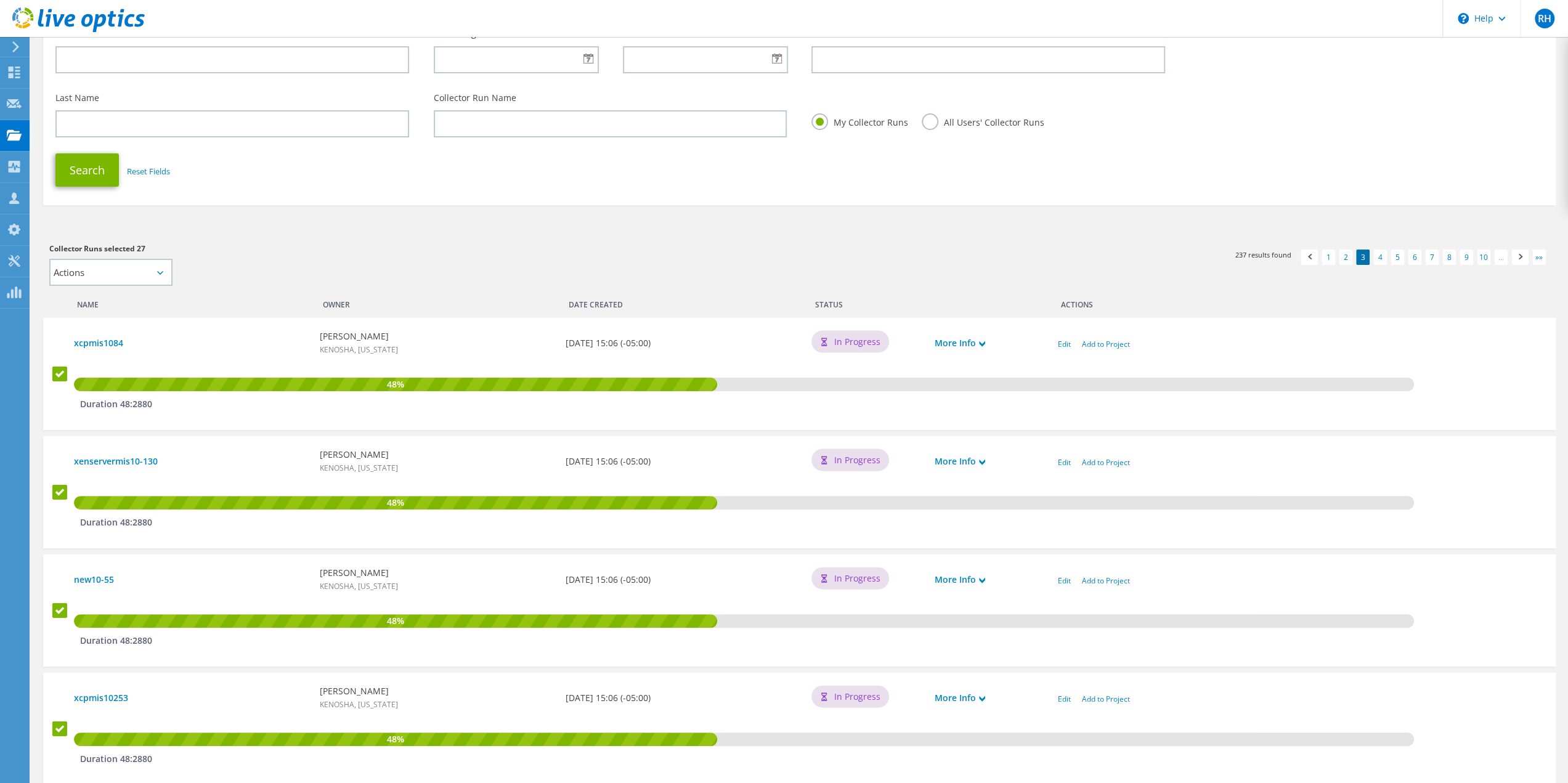
scroll to position [0, 0]
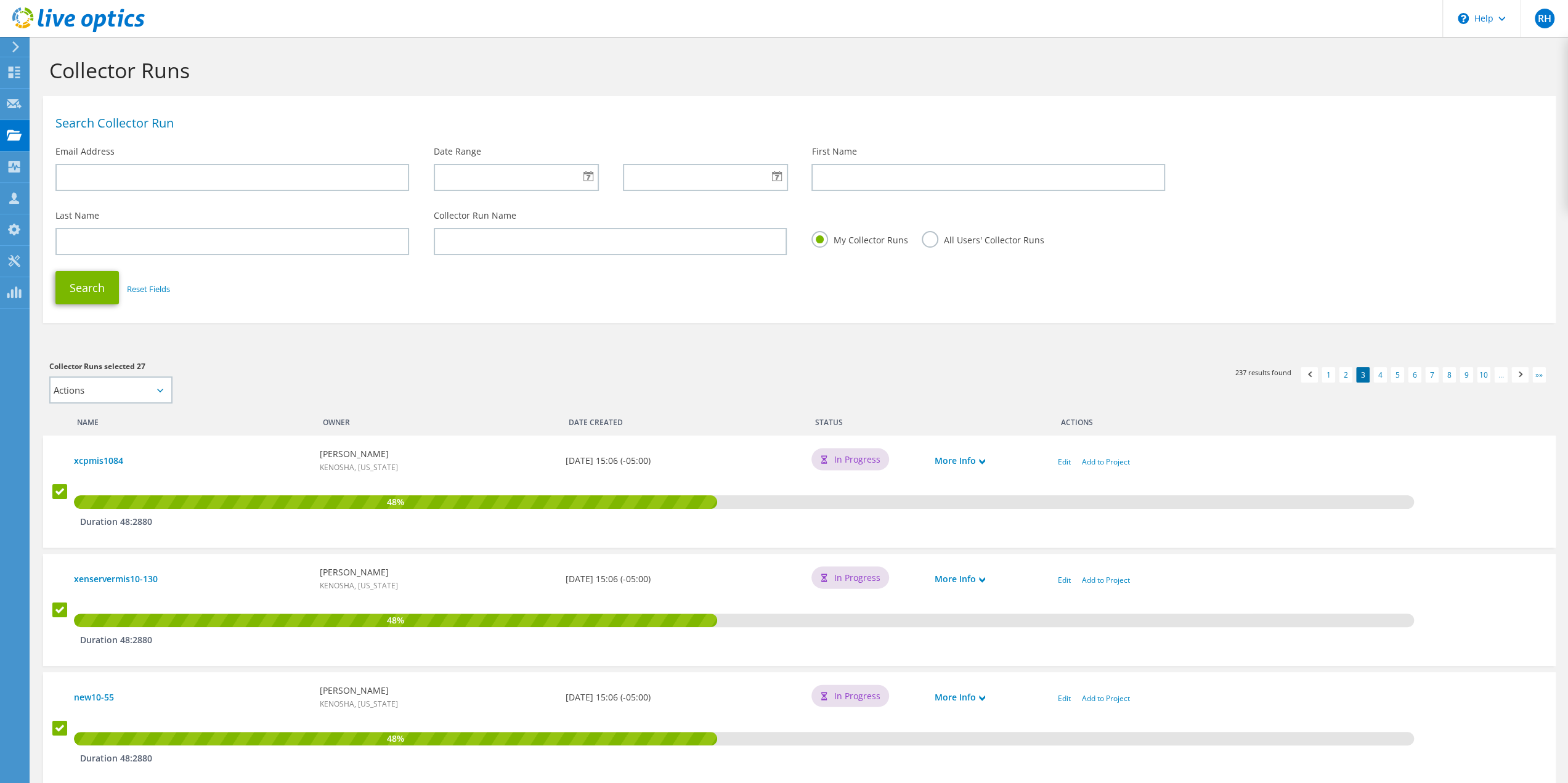
click at [162, 392] on icon at bounding box center [160, 391] width 6 height 4
click at [74, 394] on select "Actions Add to new project" at bounding box center [111, 390] width 124 height 27
select select "new_proj"
click at [49, 377] on select "Actions Add to new project" at bounding box center [111, 390] width 124 height 27
click at [221, 392] on input "text" at bounding box center [241, 390] width 116 height 27
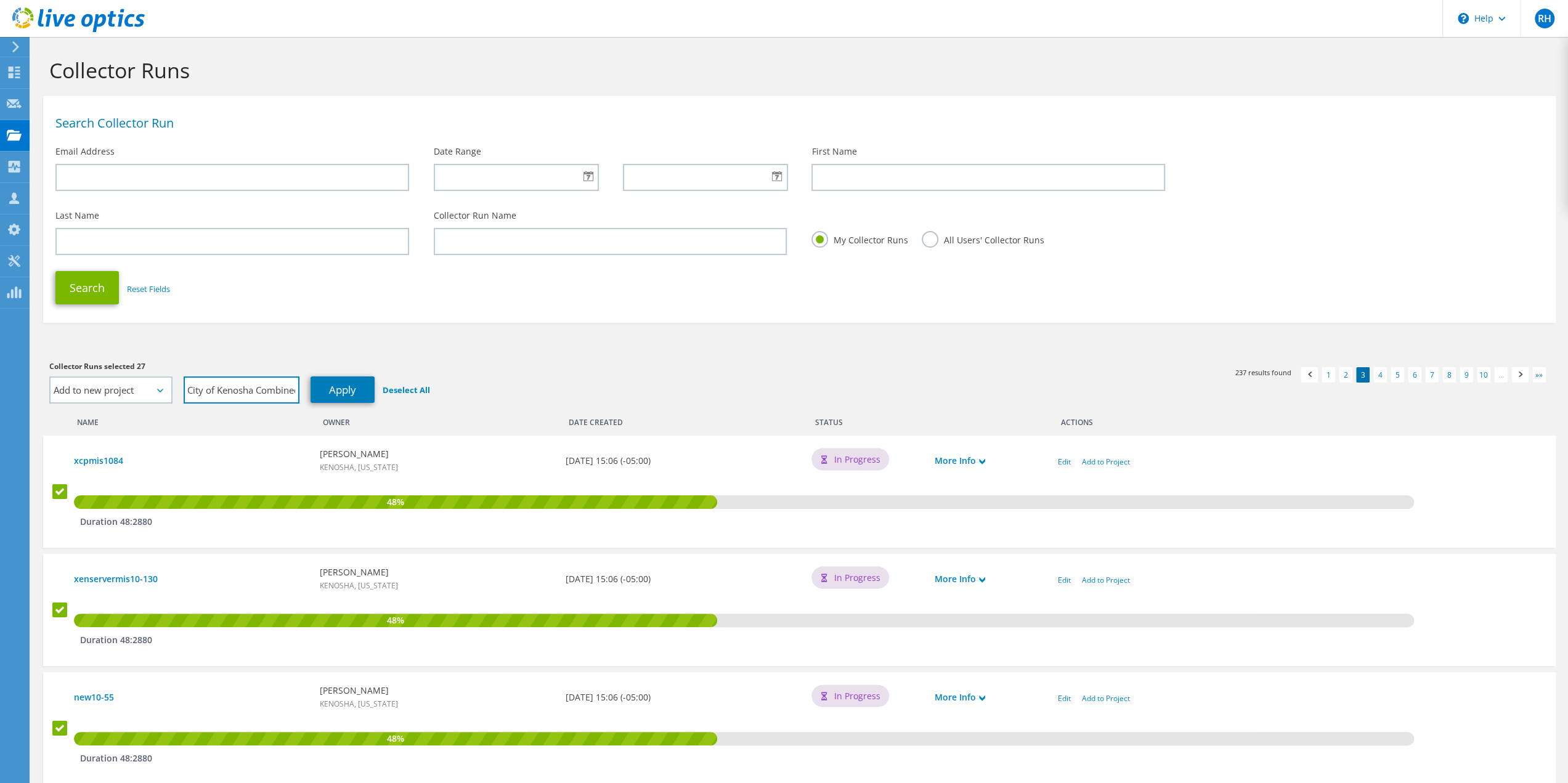
scroll to position [0, 6]
type input "City of Kenosha Combined"
click at [340, 391] on link "Apply" at bounding box center [342, 389] width 64 height 27
select select "Actions"
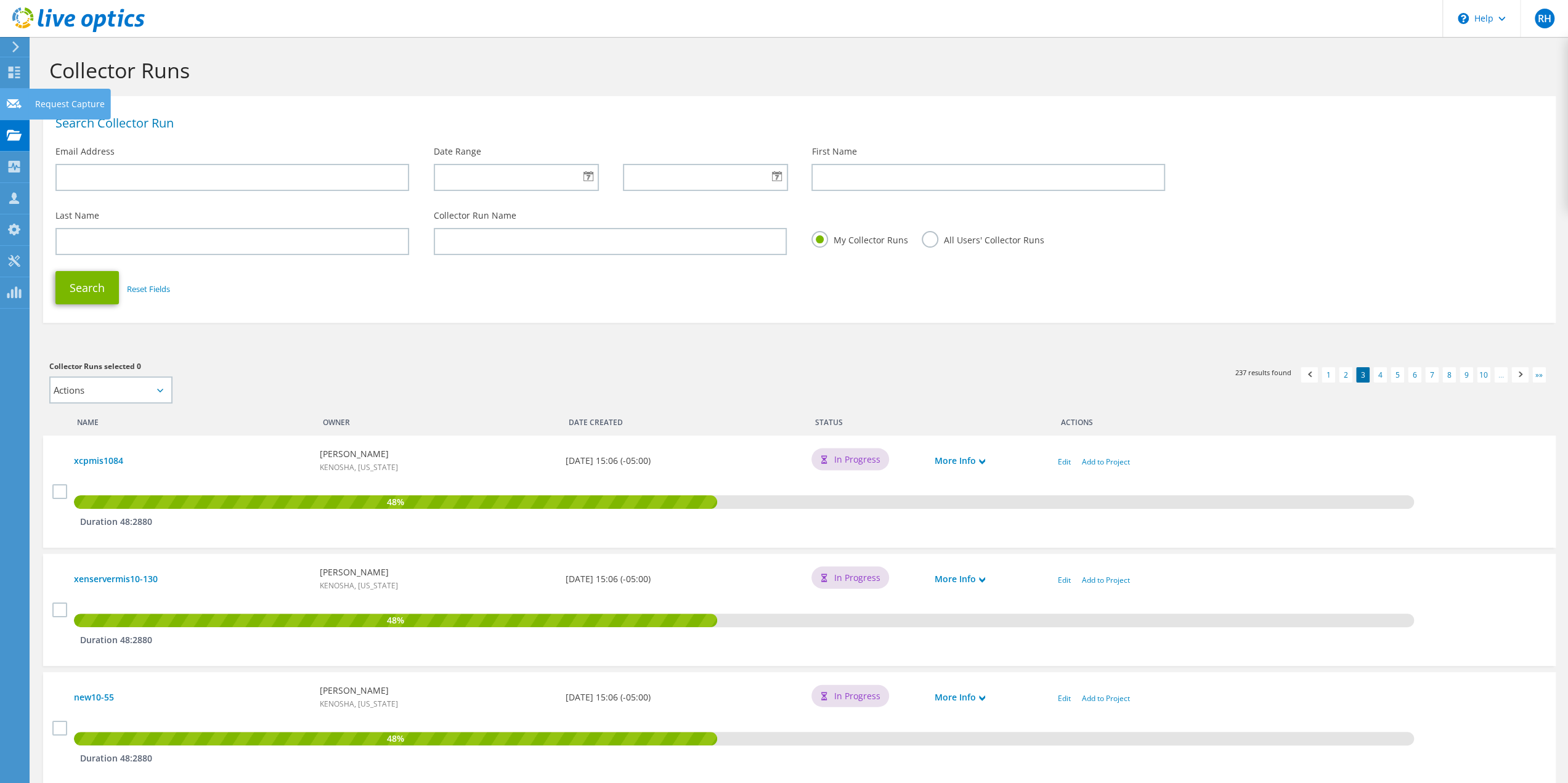
click at [14, 100] on use at bounding box center [14, 103] width 15 height 9
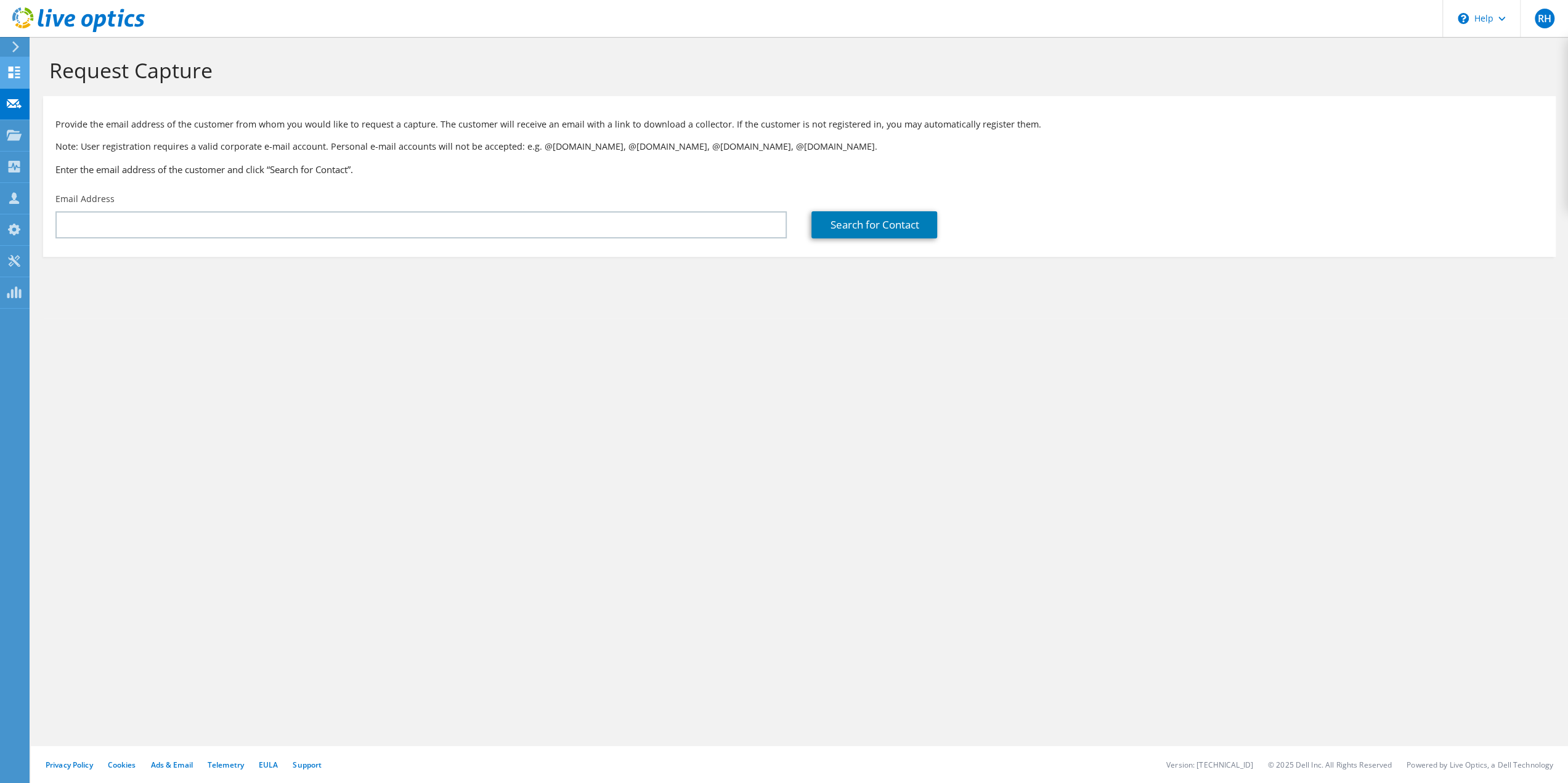
click at [14, 71] on icon at bounding box center [14, 72] width 15 height 12
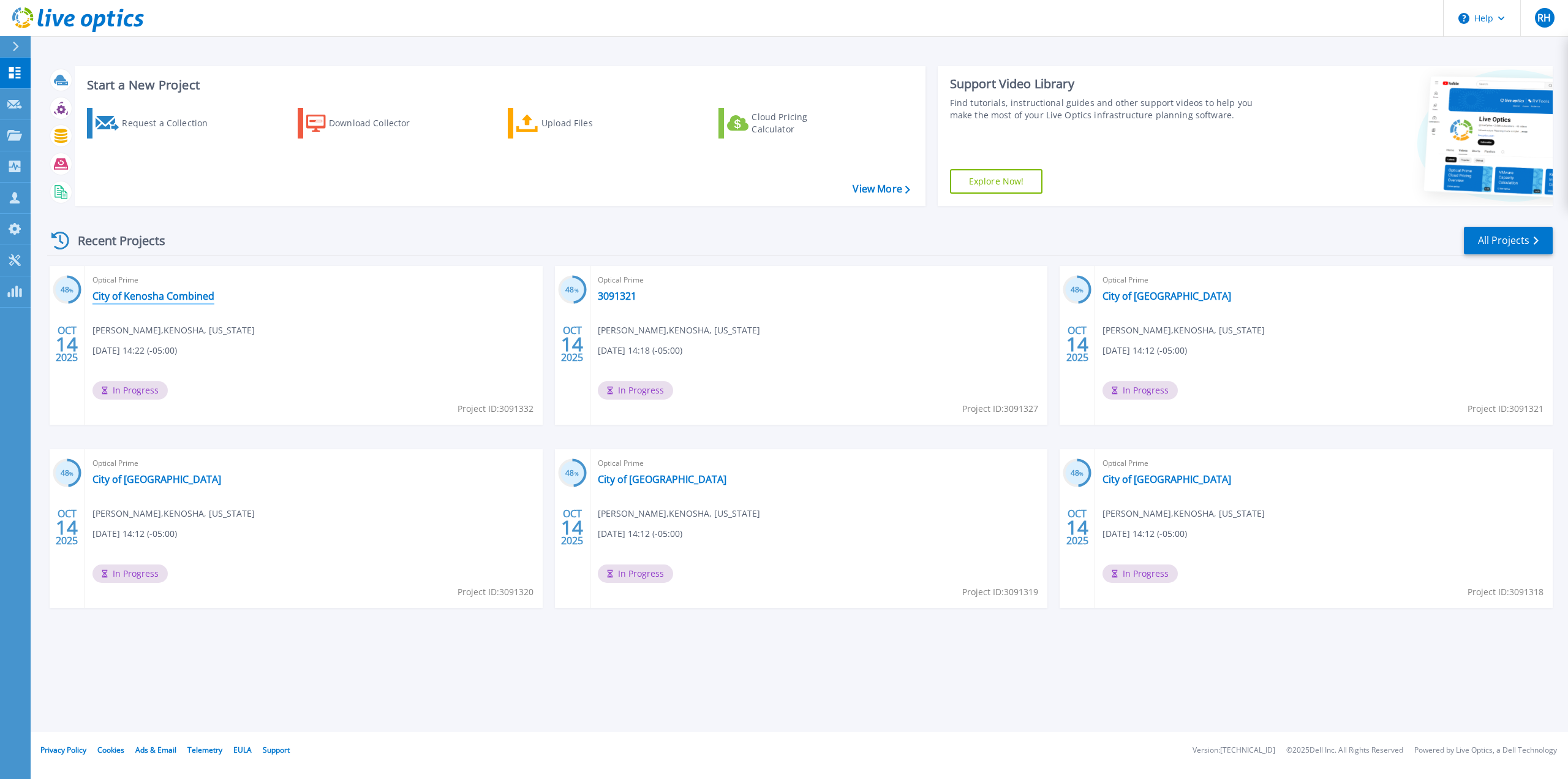
click at [137, 295] on link "City of Kenosha Combined" at bounding box center [154, 296] width 122 height 12
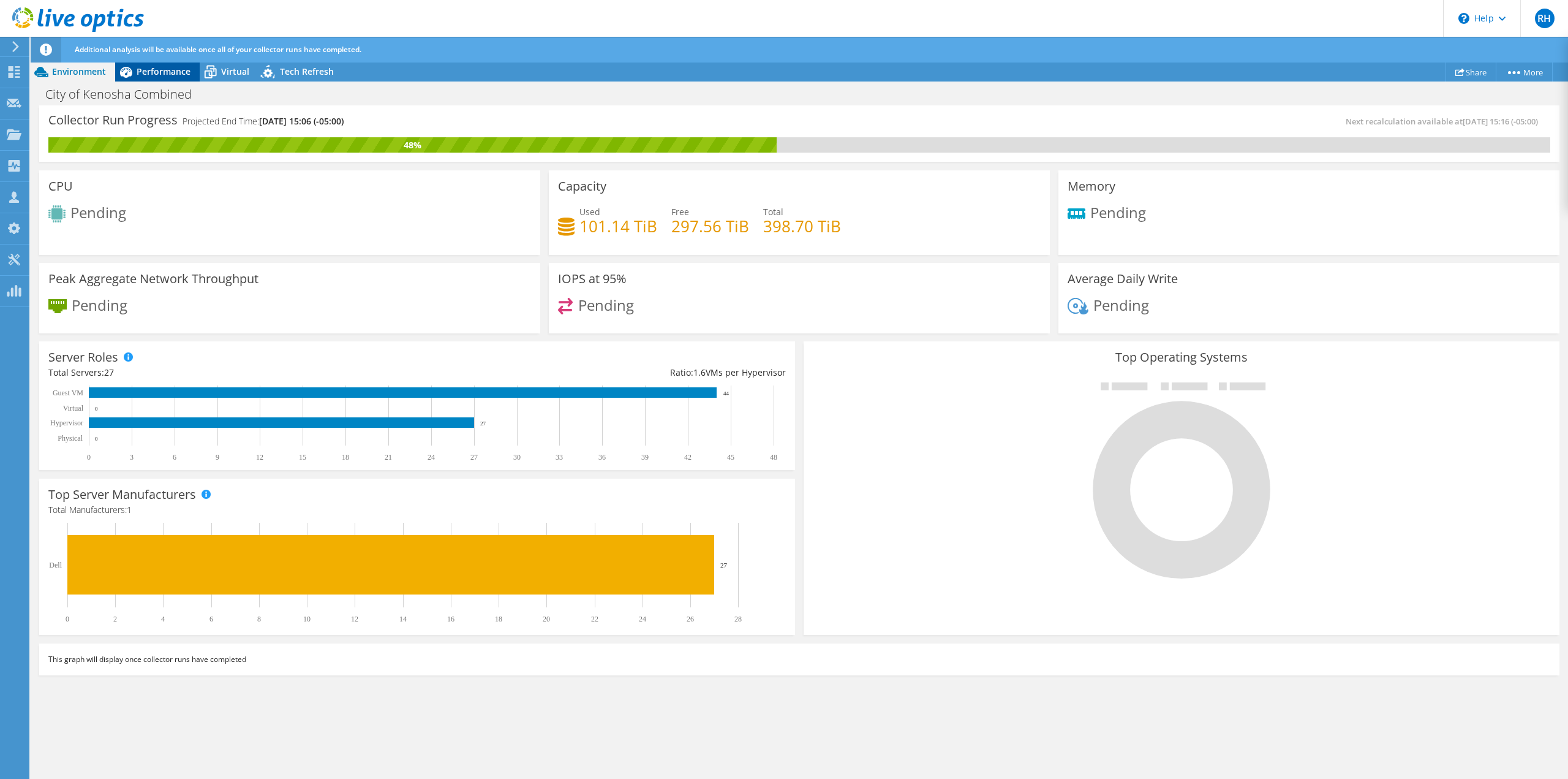
click at [172, 71] on span "Performance" at bounding box center [163, 71] width 54 height 12
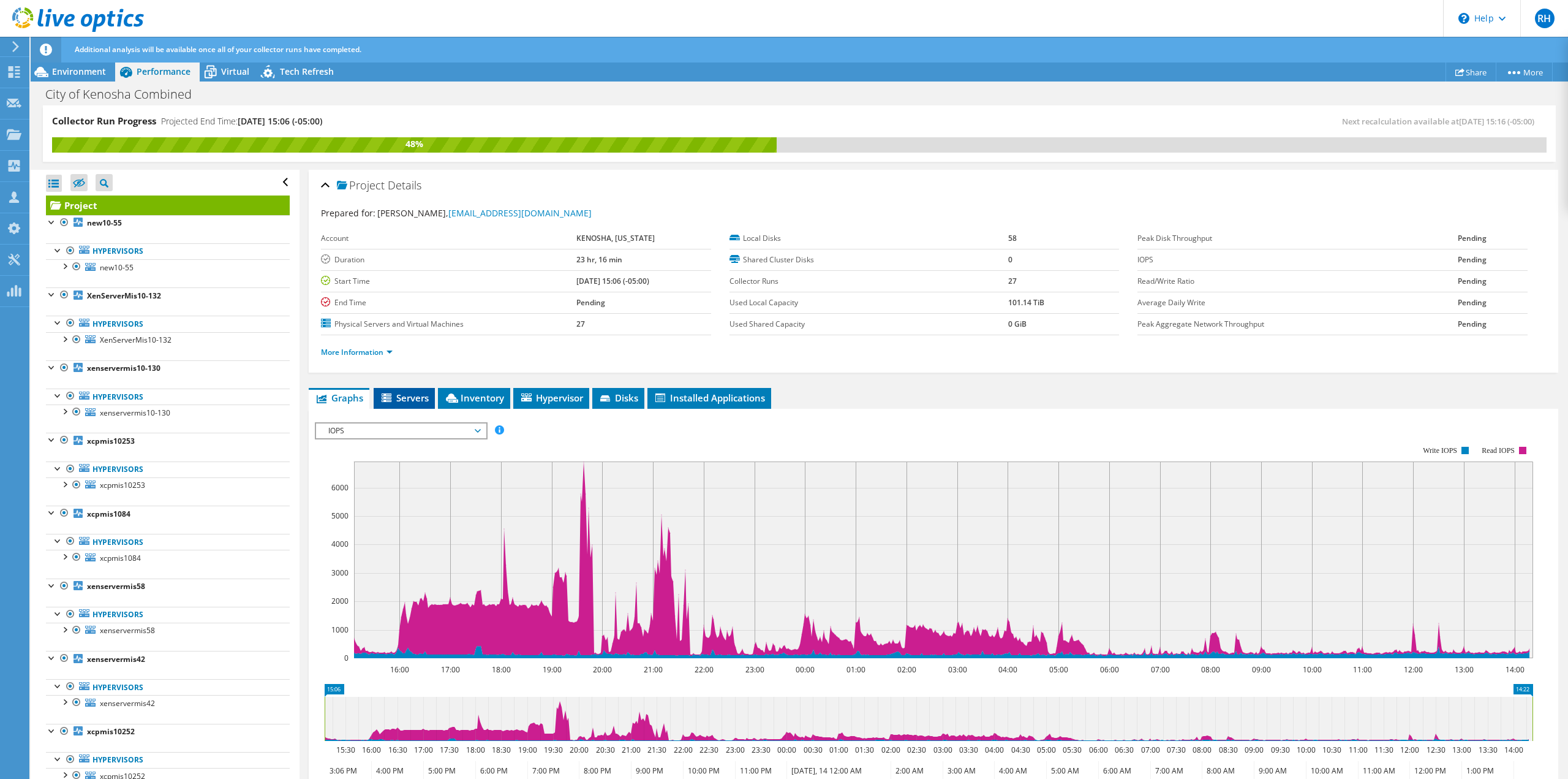
click at [407, 392] on span "Servers" at bounding box center [405, 398] width 49 height 12
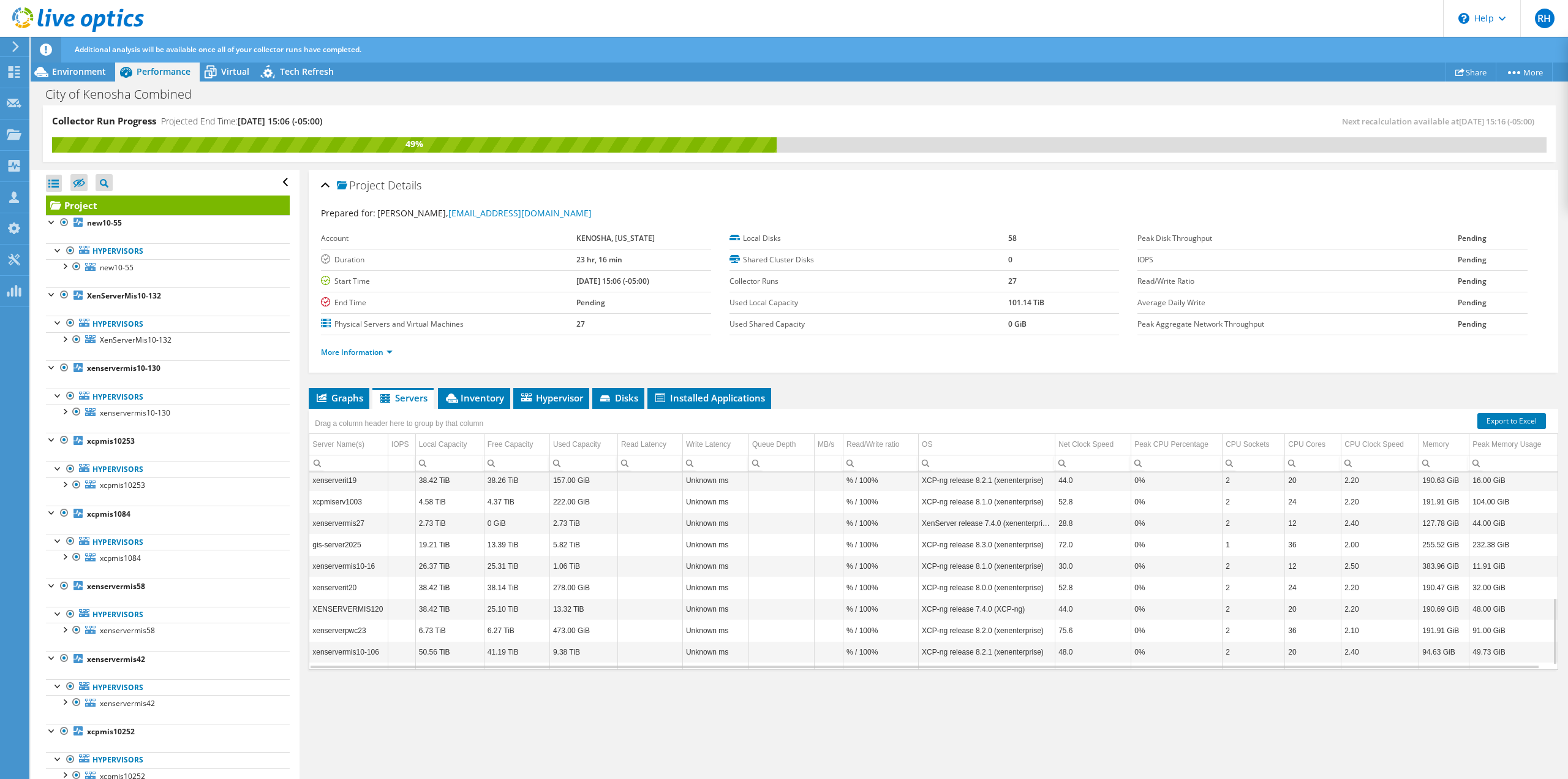
scroll to position [381, 0]
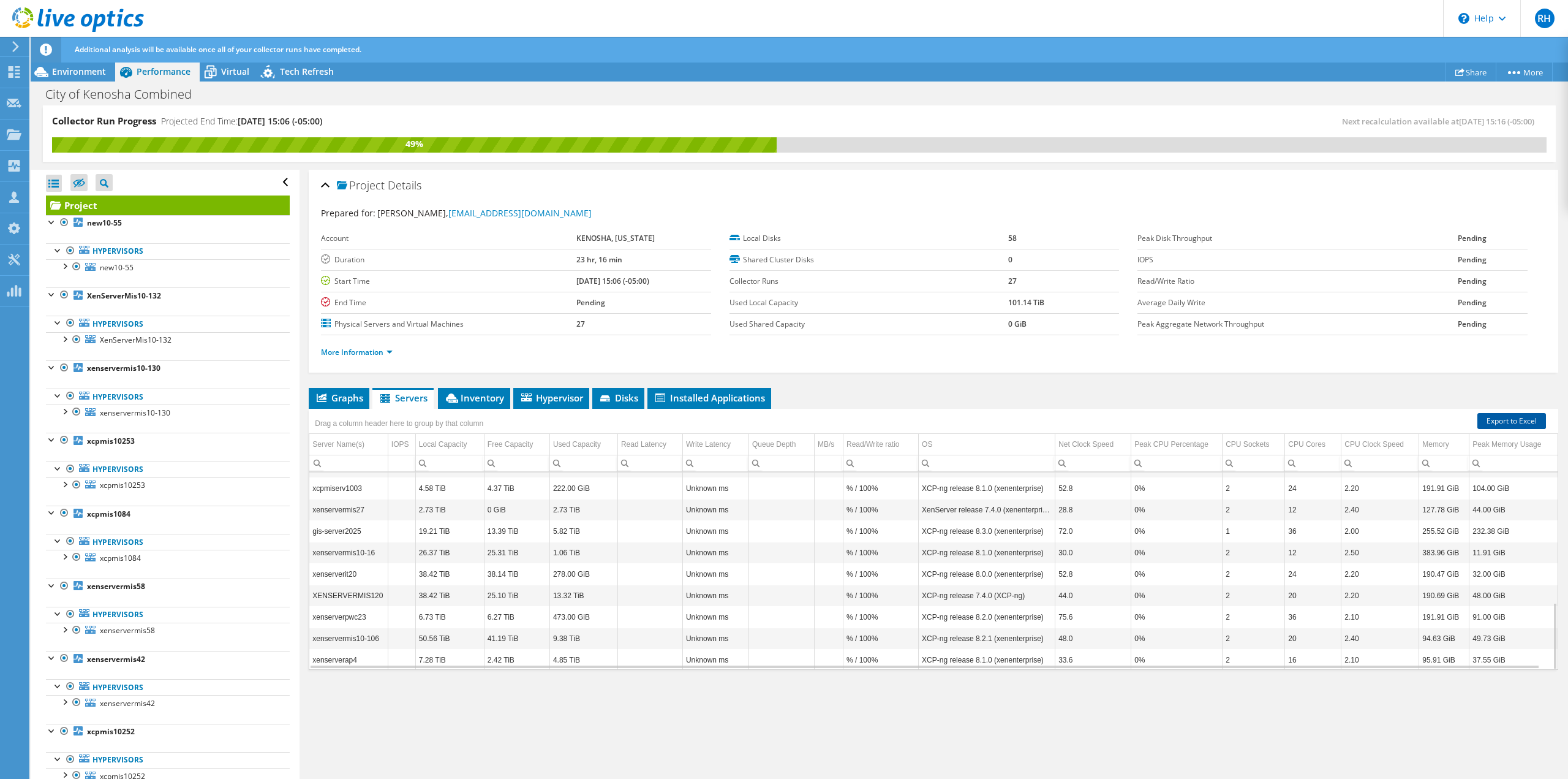
click at [1488, 415] on link "Export to Excel" at bounding box center [1512, 421] width 69 height 16
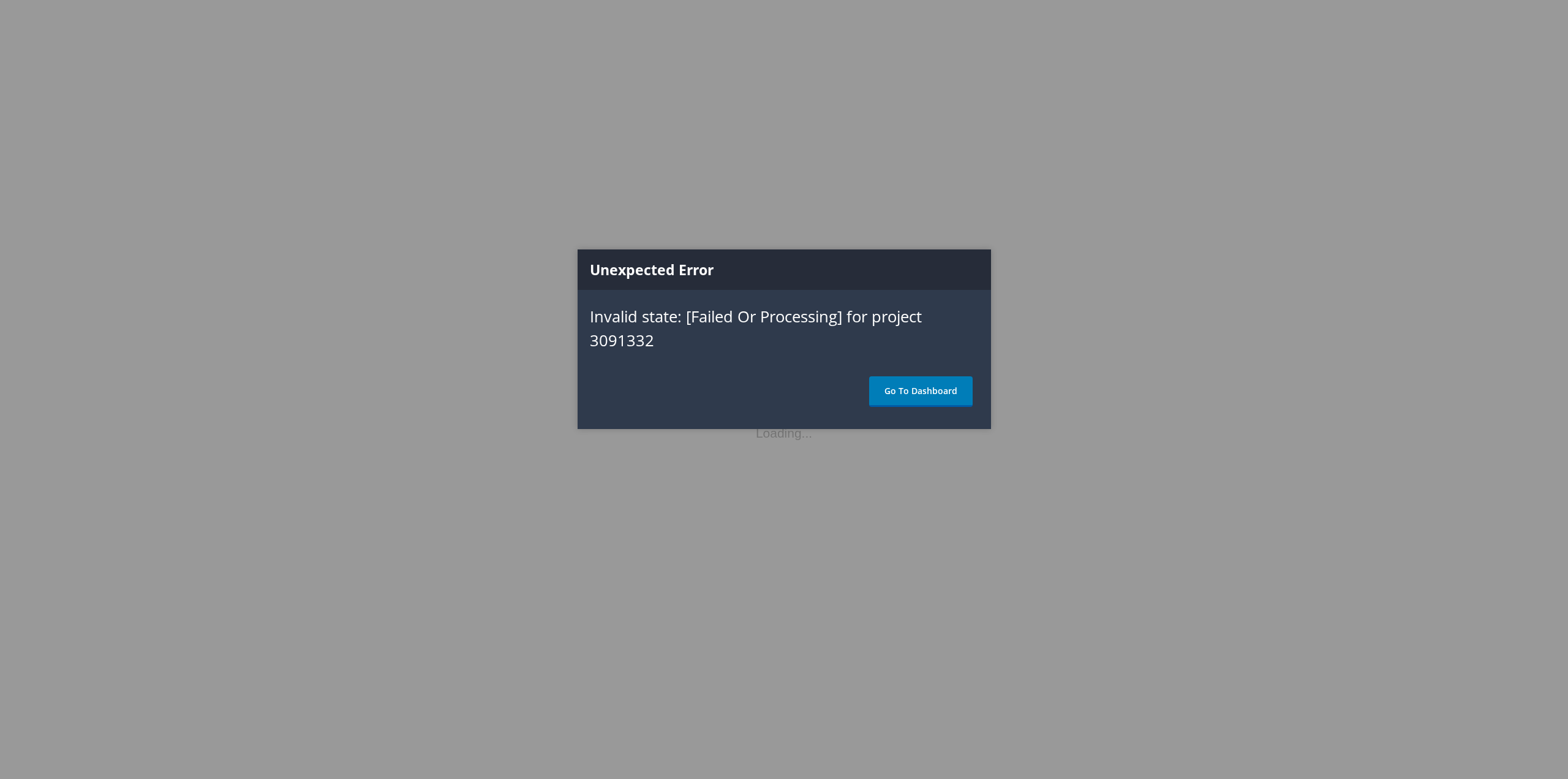
drag, startPoint x: 934, startPoint y: 395, endPoint x: 911, endPoint y: 399, distance: 23.3
click at [934, 395] on link "Go To Dashboard" at bounding box center [921, 392] width 104 height 31
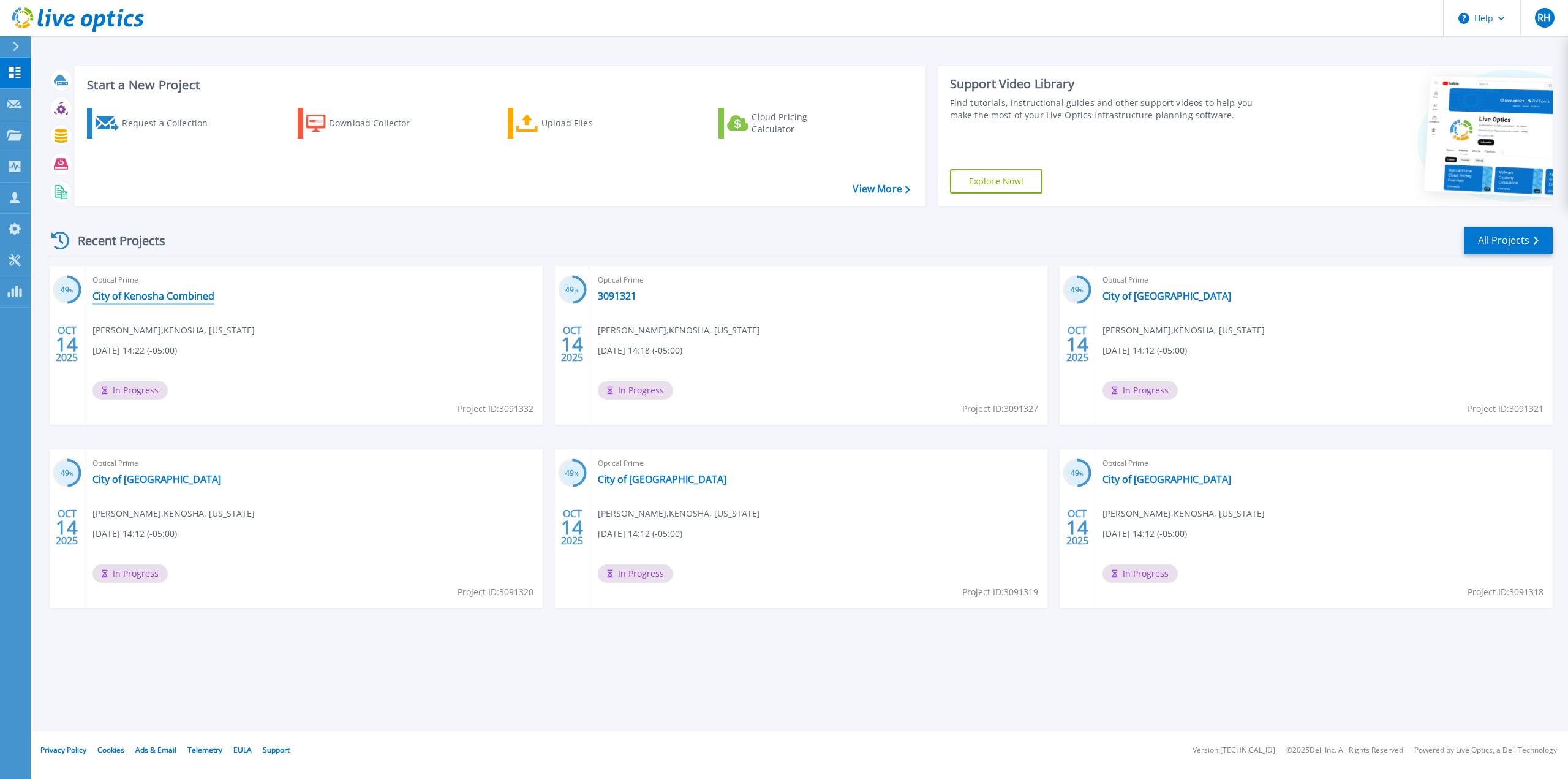
click at [147, 296] on link "City of Kenosha Combined" at bounding box center [154, 296] width 122 height 12
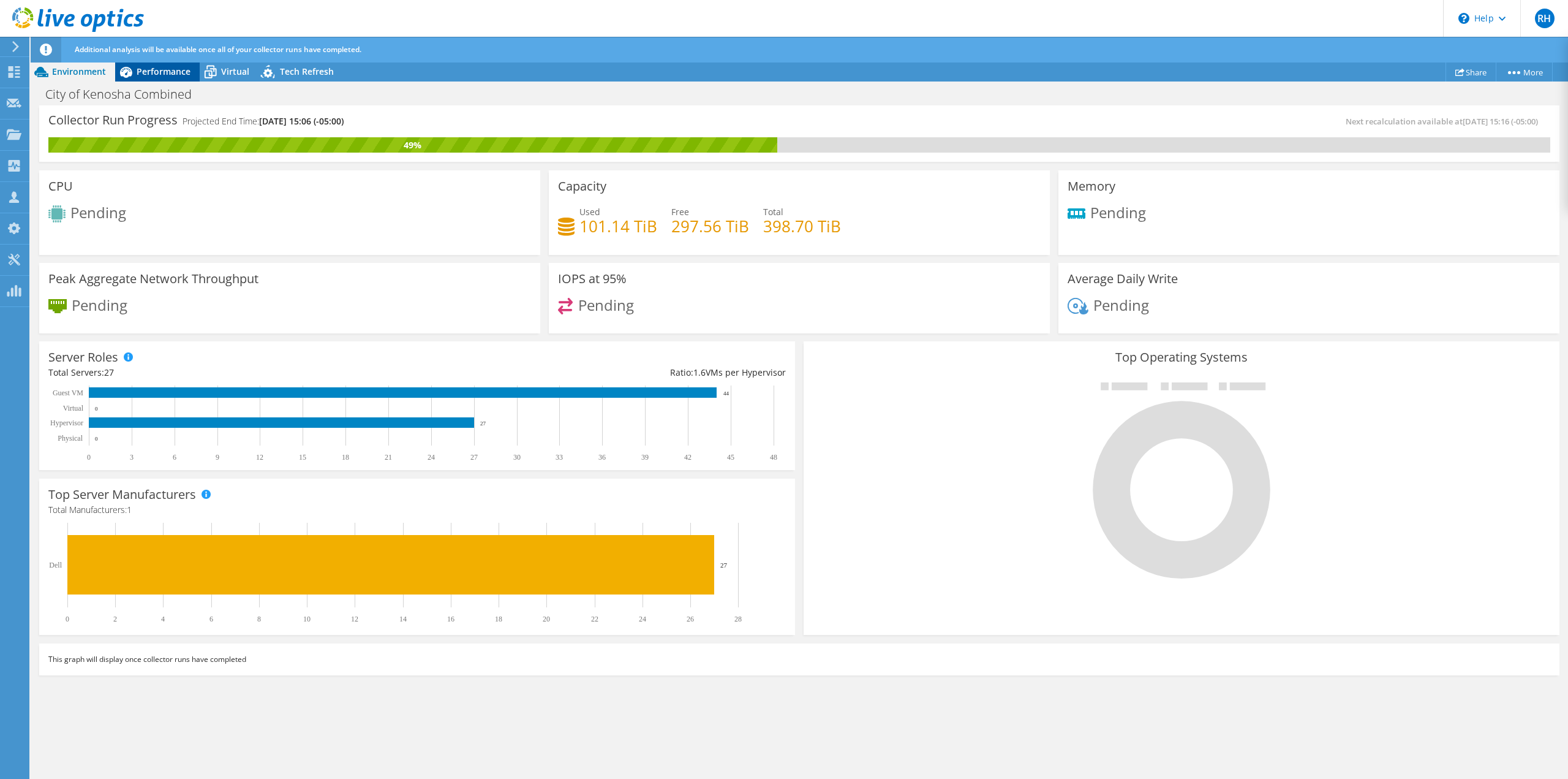
click at [161, 66] on span "Performance" at bounding box center [163, 71] width 54 height 12
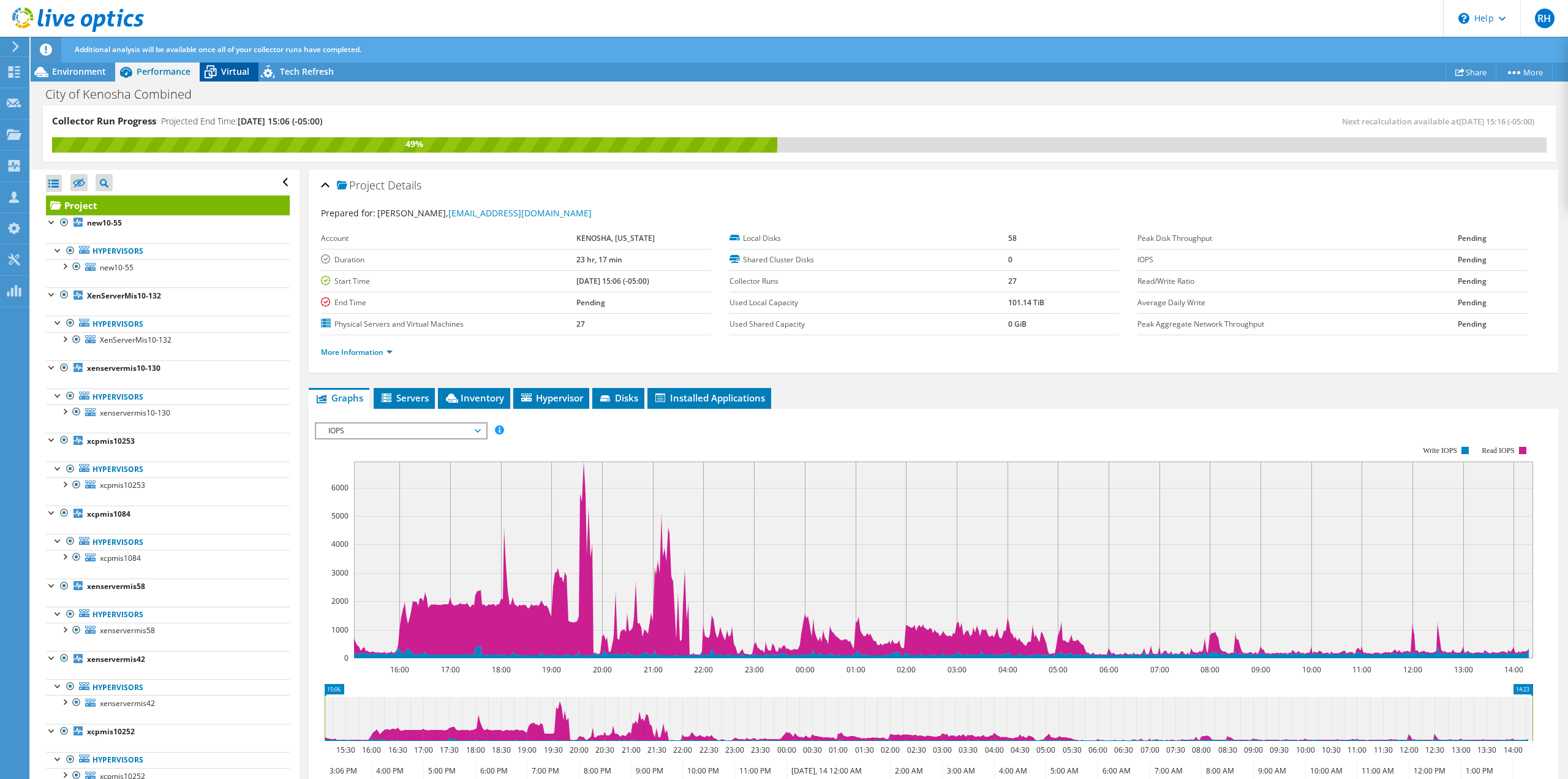
click at [232, 68] on span "Virtual" at bounding box center [235, 71] width 28 height 12
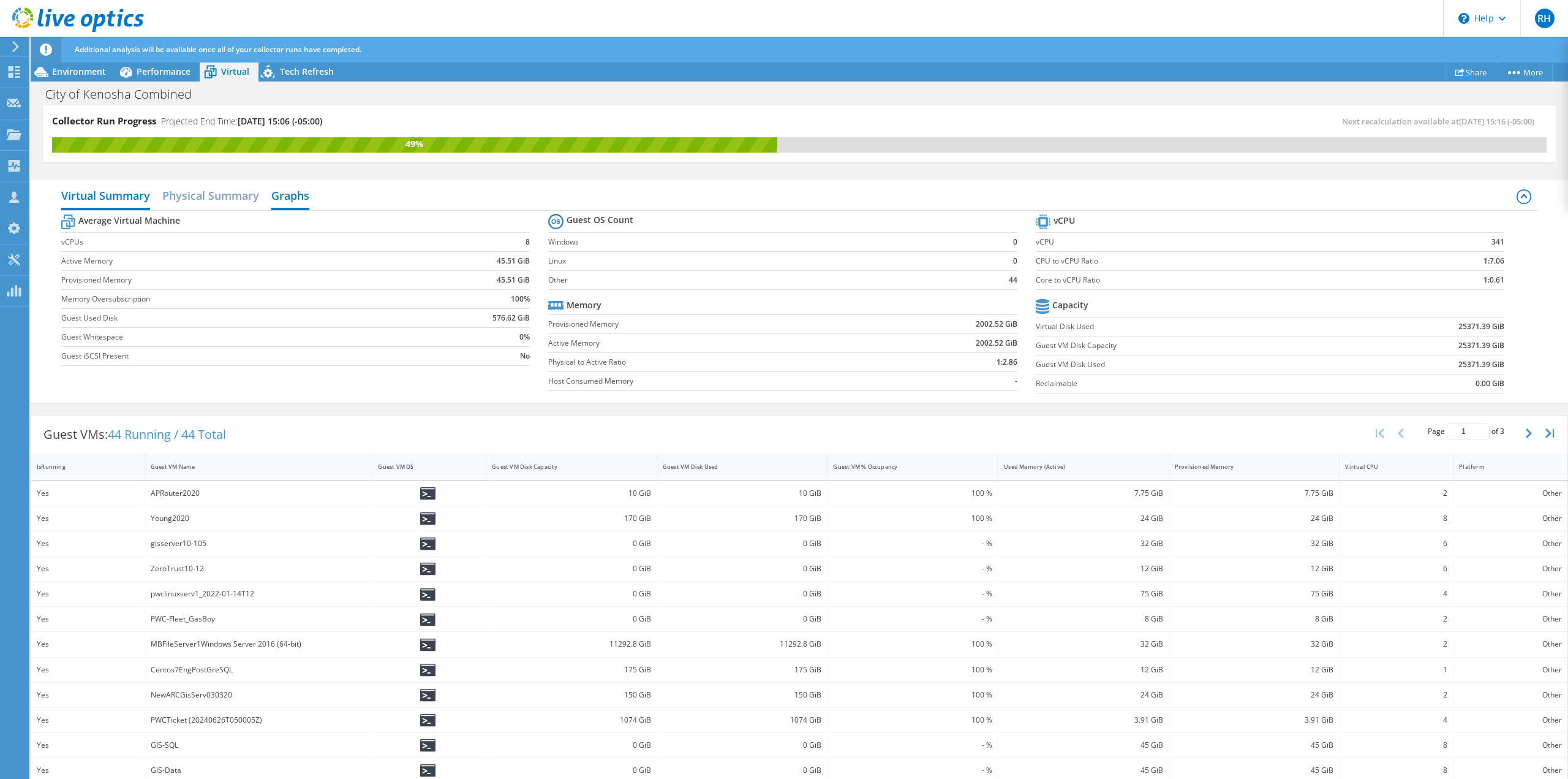
drag, startPoint x: 295, startPoint y: 195, endPoint x: 295, endPoint y: 203, distance: 8.0
click at [295, 198] on h2 "Graphs" at bounding box center [290, 197] width 38 height 27
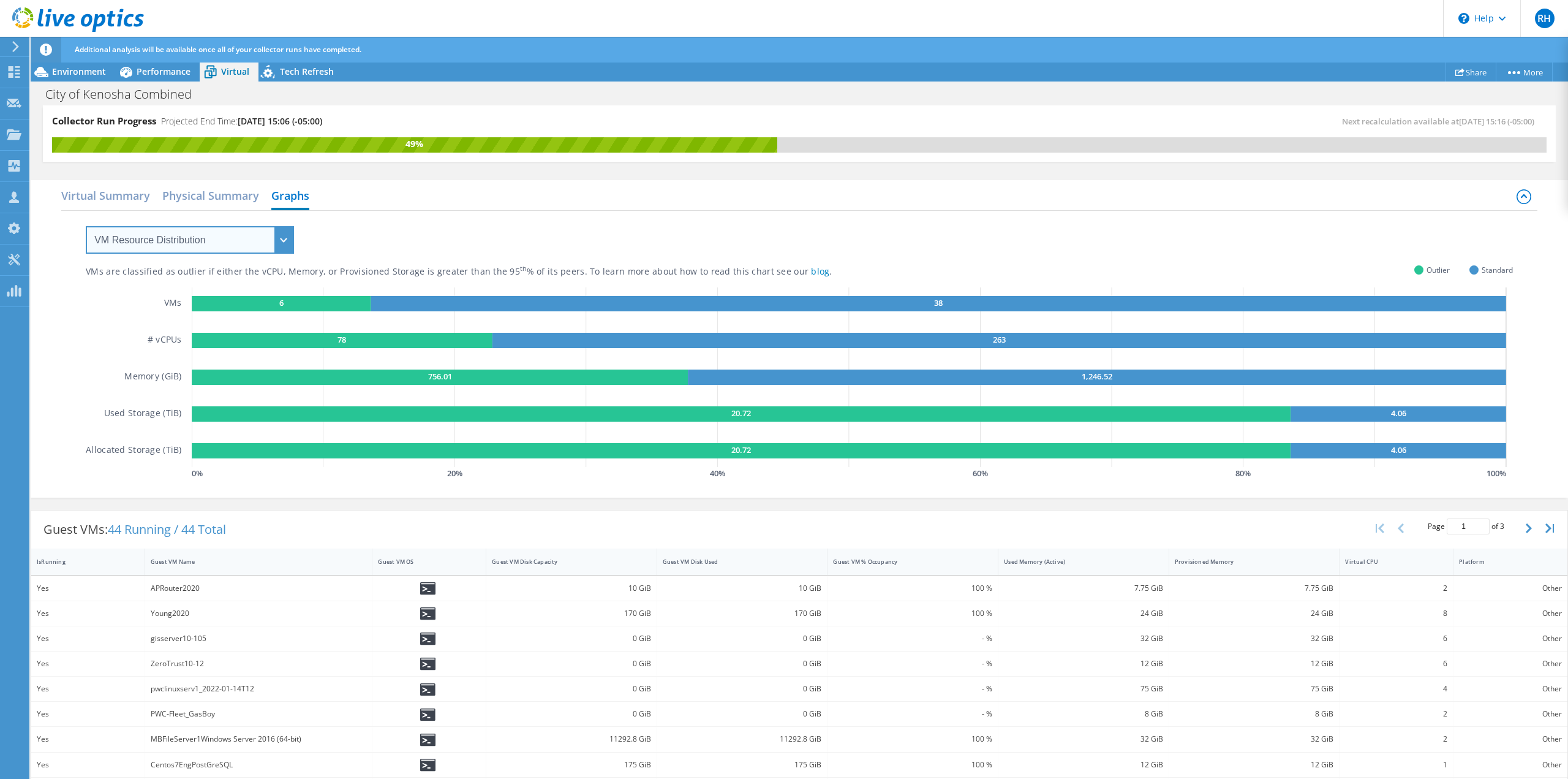
click at [226, 241] on select "VM Resource Distribution Provisioning Contrast Over Provisioning" at bounding box center [190, 239] width 208 height 28
select select "Over Provisioning"
click at [86, 226] on select "VM Resource Distribution Provisioning Contrast Over Provisioning" at bounding box center [190, 239] width 208 height 28
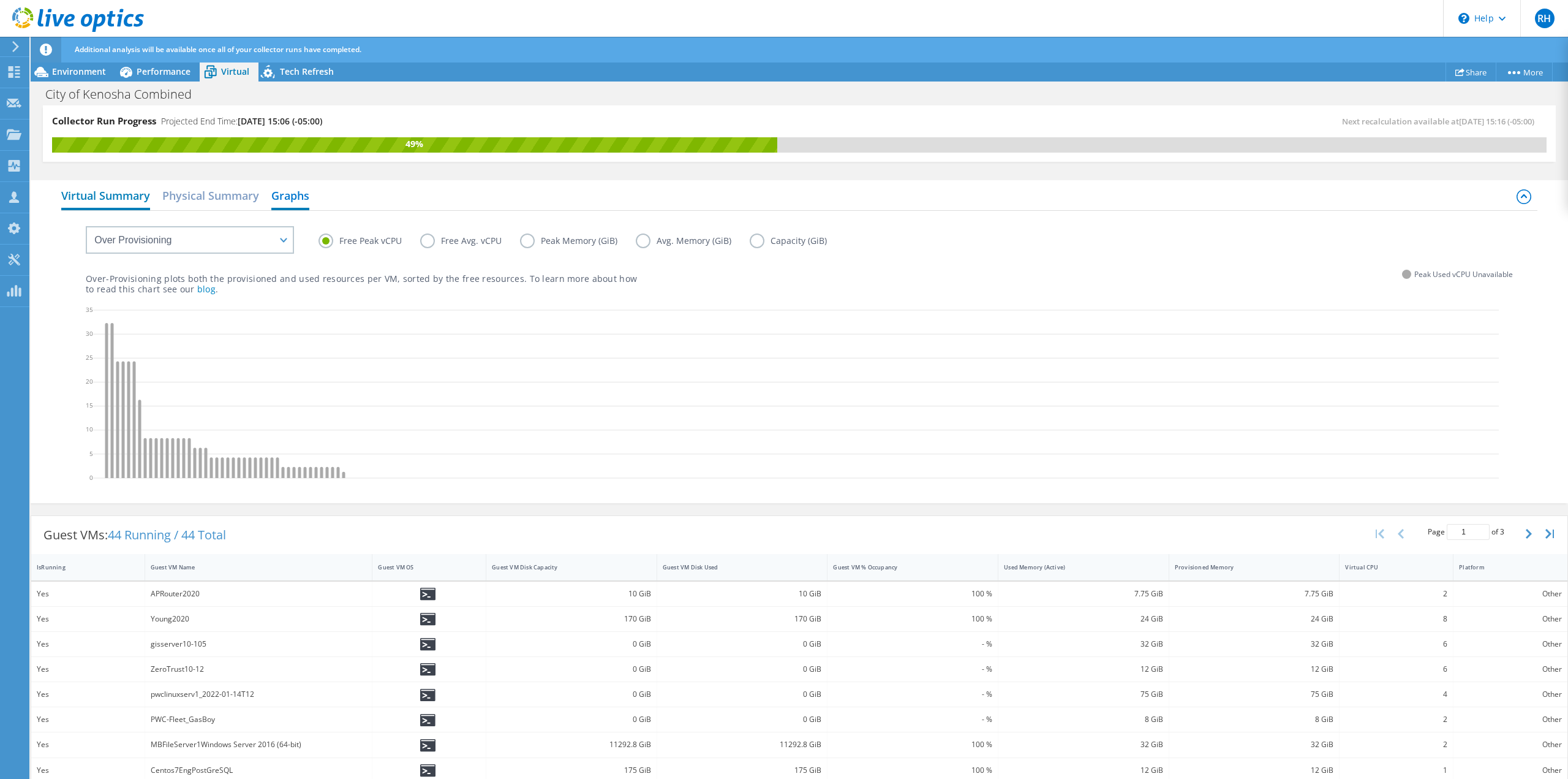
click at [96, 190] on h2 "Virtual Summary" at bounding box center [105, 197] width 89 height 27
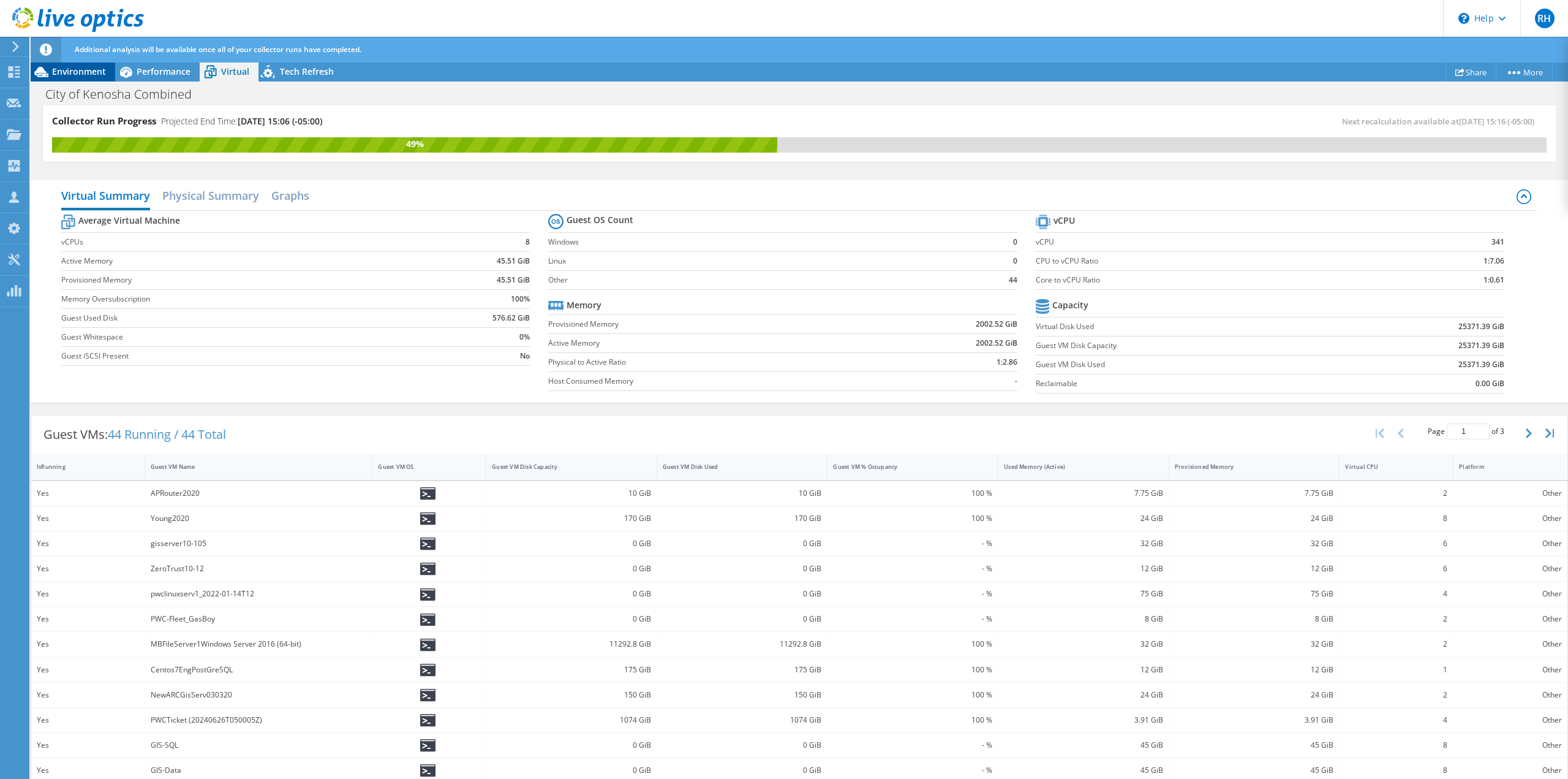
click at [71, 69] on span "Environment" at bounding box center [79, 71] width 54 height 12
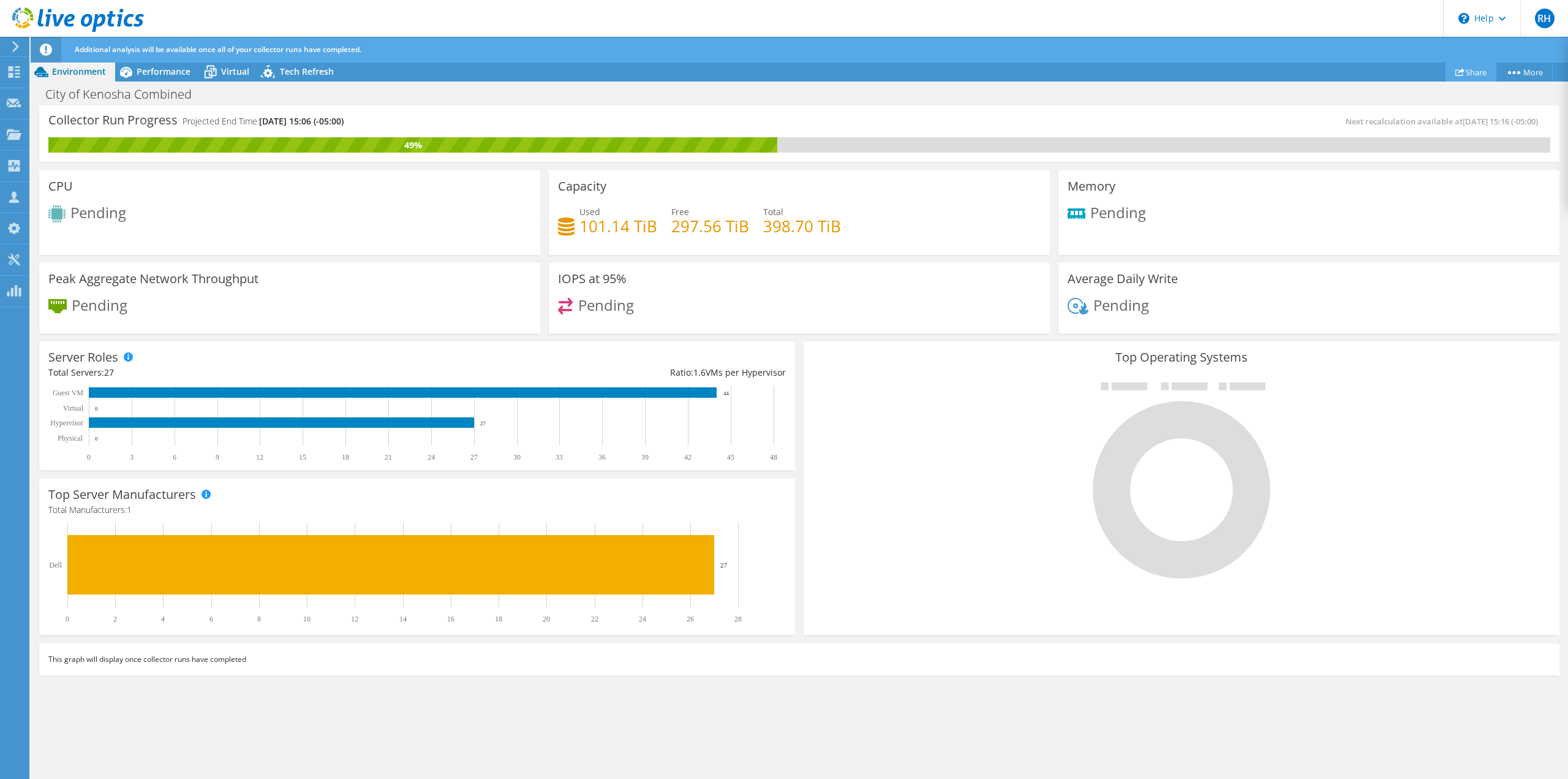
click at [1468, 73] on link "Share" at bounding box center [1471, 72] width 51 height 19
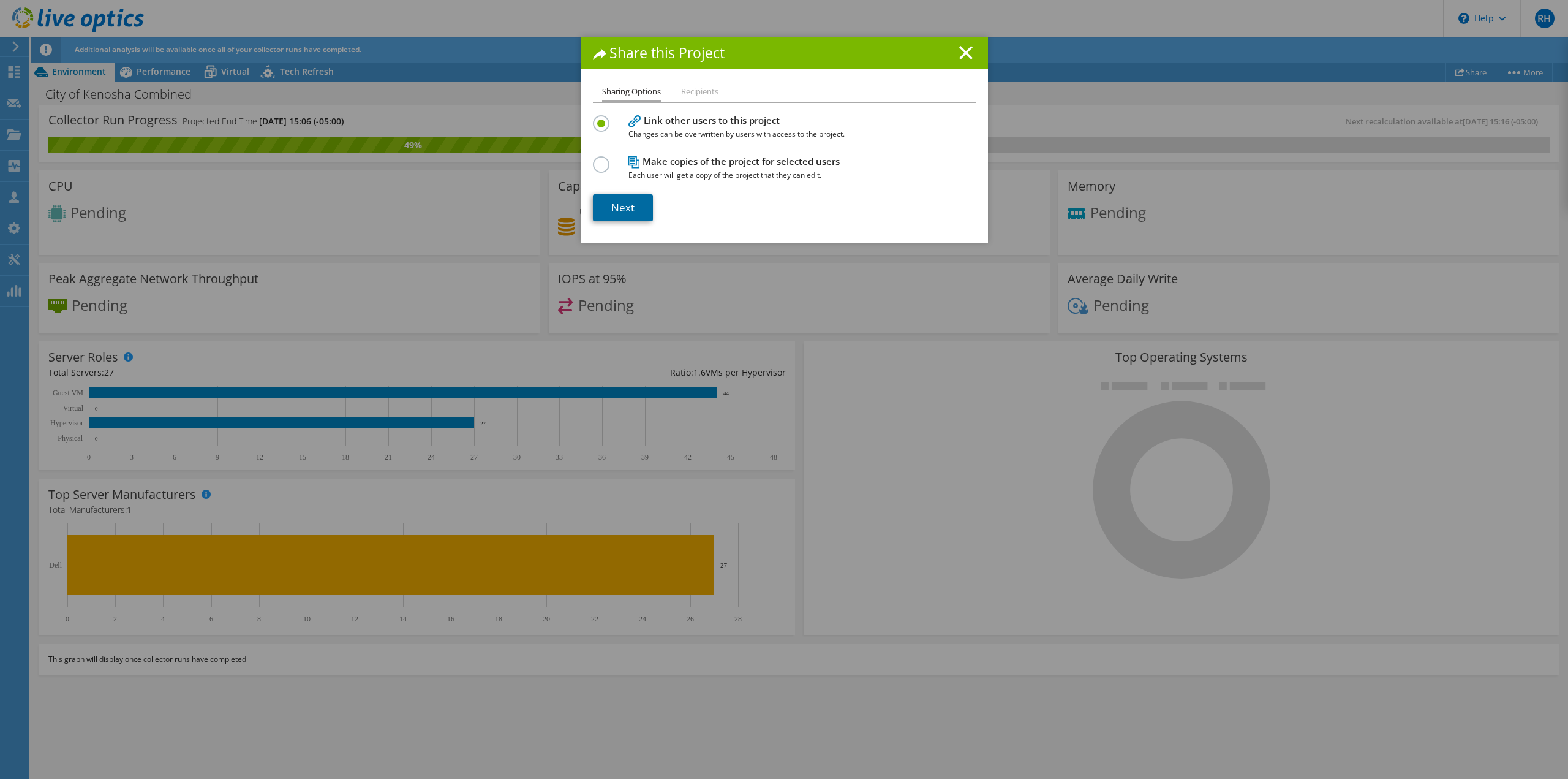
click at [610, 206] on link "Next" at bounding box center [623, 208] width 60 height 27
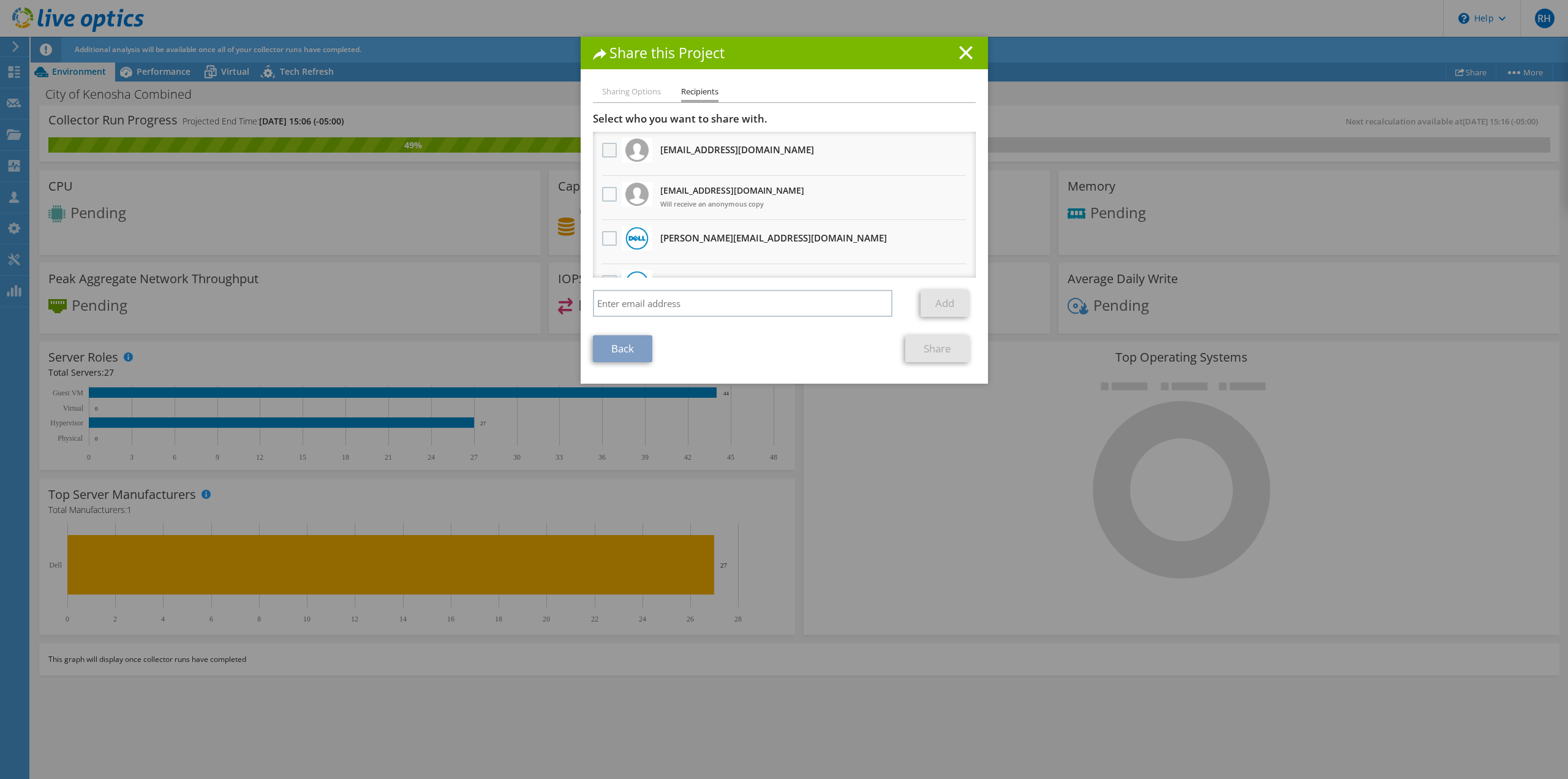
click at [606, 147] on label at bounding box center [611, 150] width 18 height 15
click at [0, 0] on input "checkbox" at bounding box center [0, 0] width 0 height 0
click at [929, 350] on link "Share" at bounding box center [938, 349] width 64 height 27
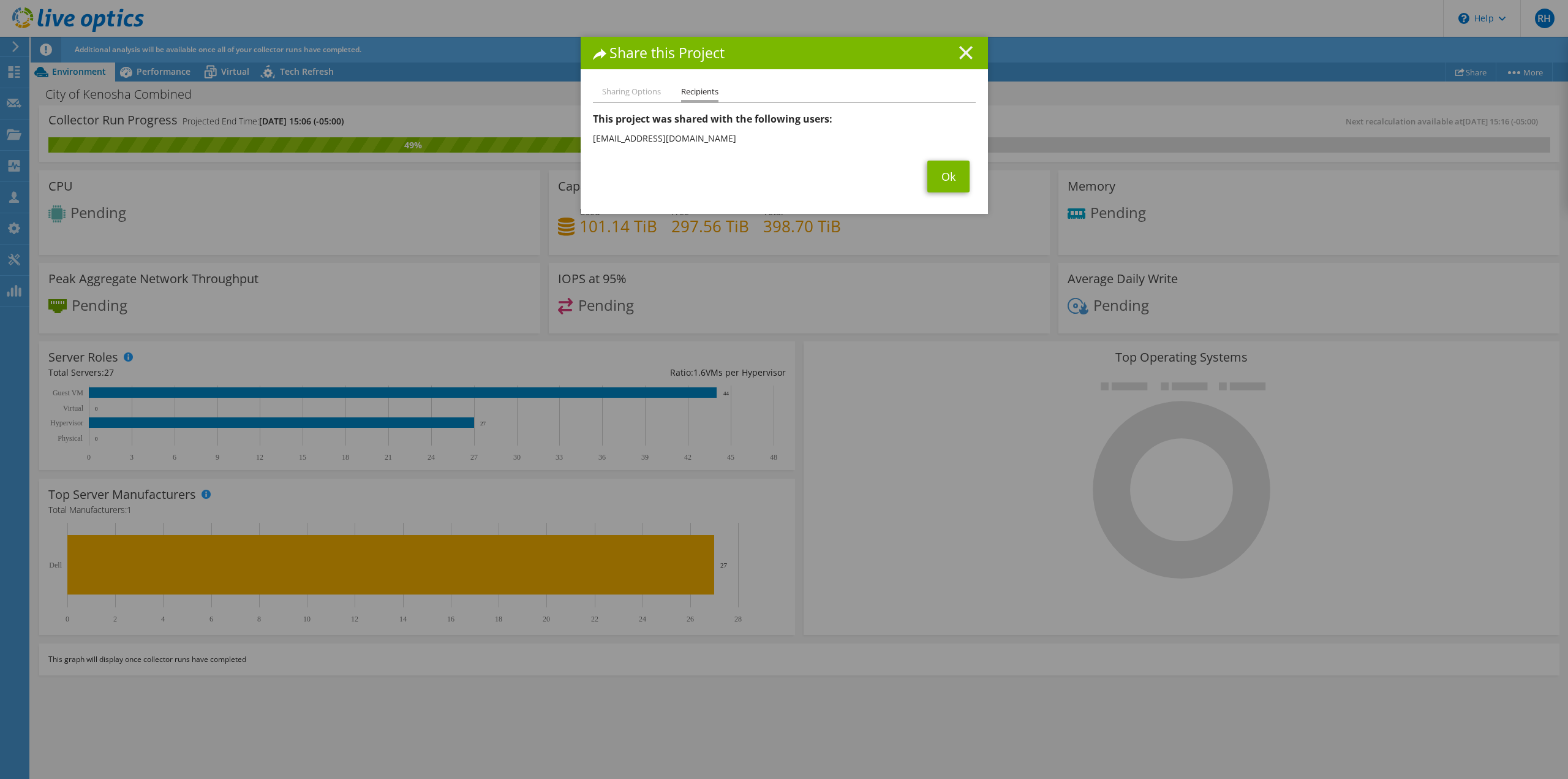
click at [960, 51] on line at bounding box center [966, 52] width 12 height 12
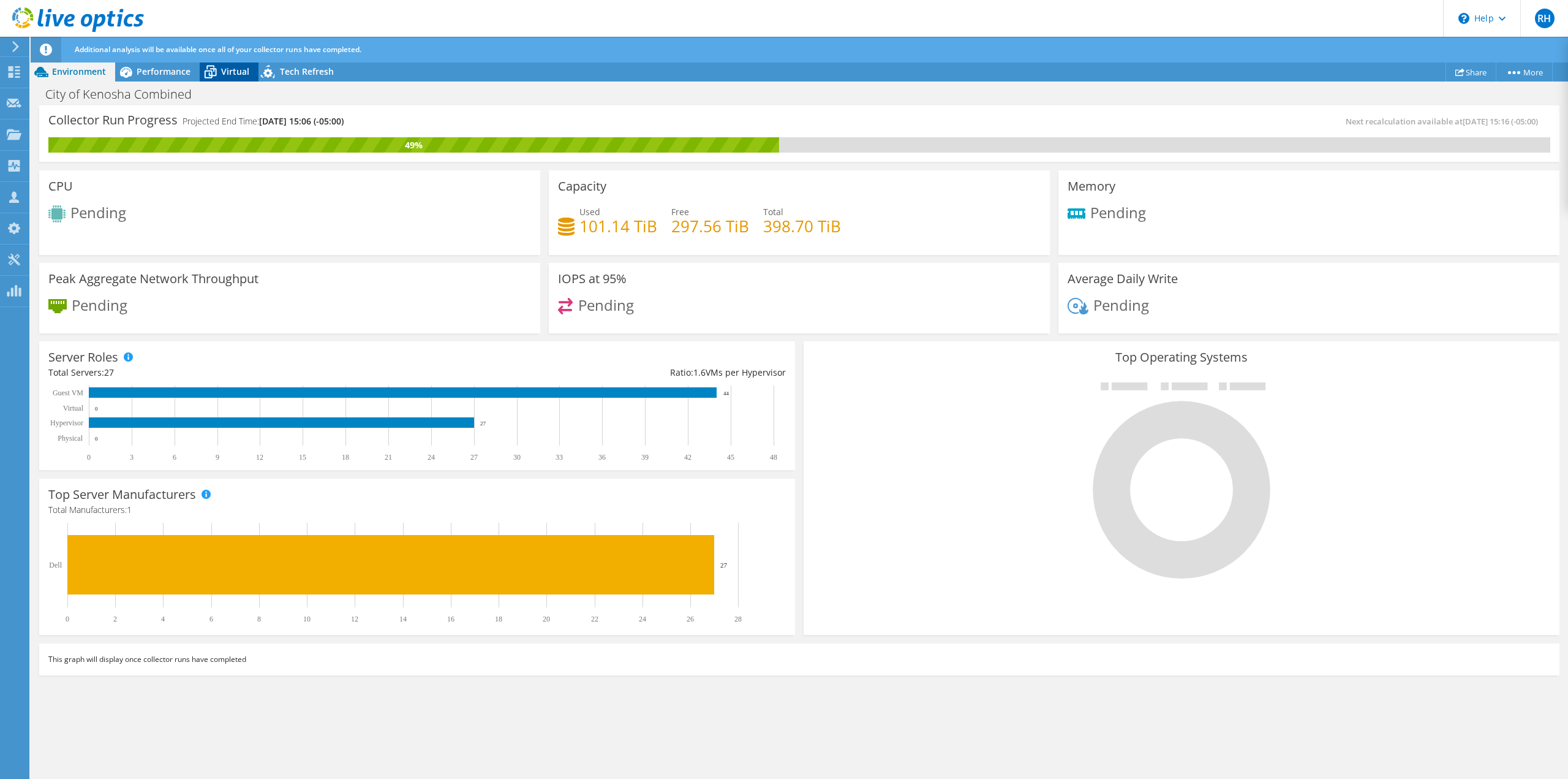
click at [228, 71] on span "Virtual" at bounding box center [235, 71] width 28 height 12
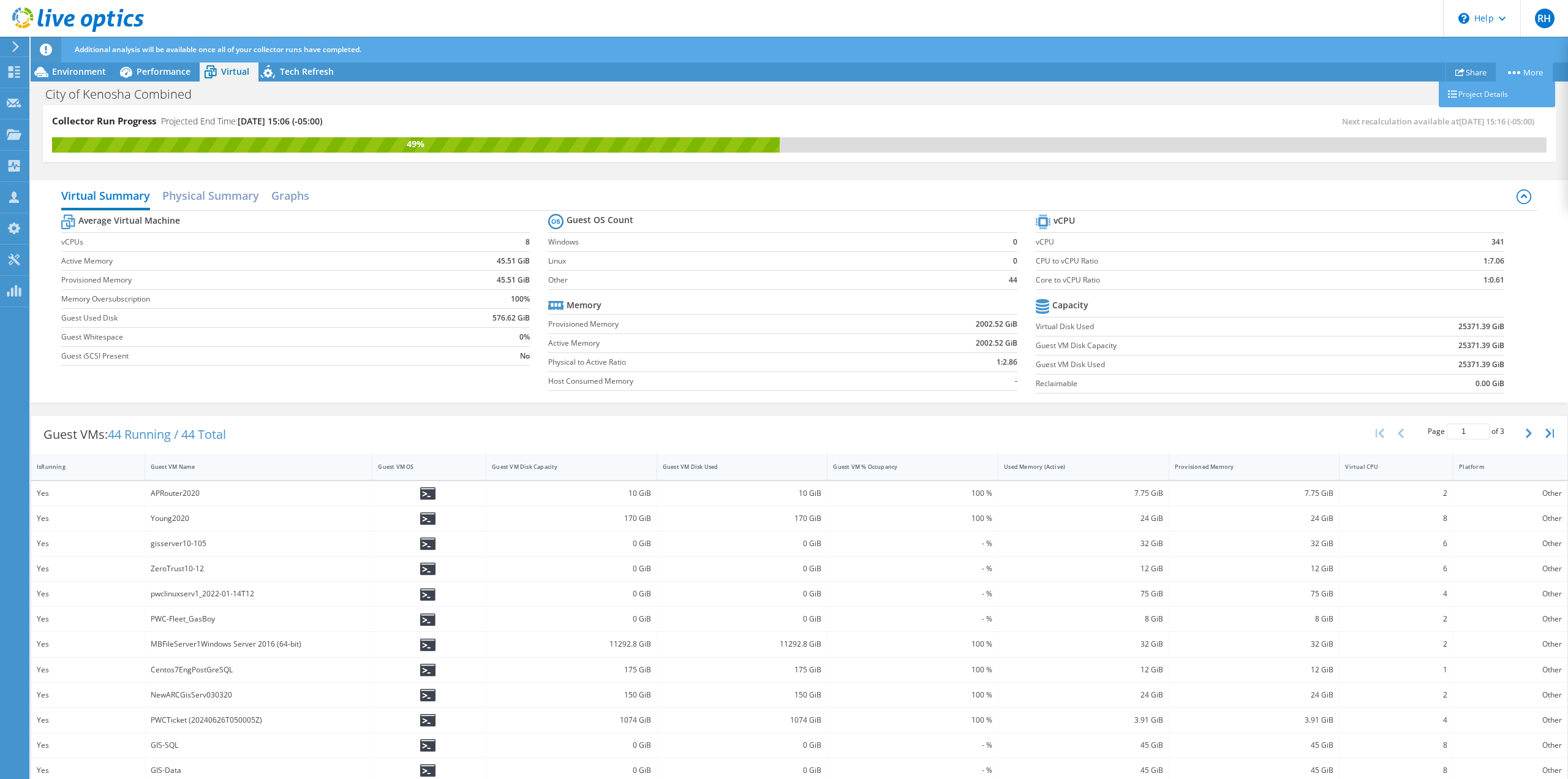
click at [1523, 72] on link "More" at bounding box center [1524, 72] width 57 height 19
click at [1504, 93] on link "Project Details" at bounding box center [1497, 95] width 116 height 26
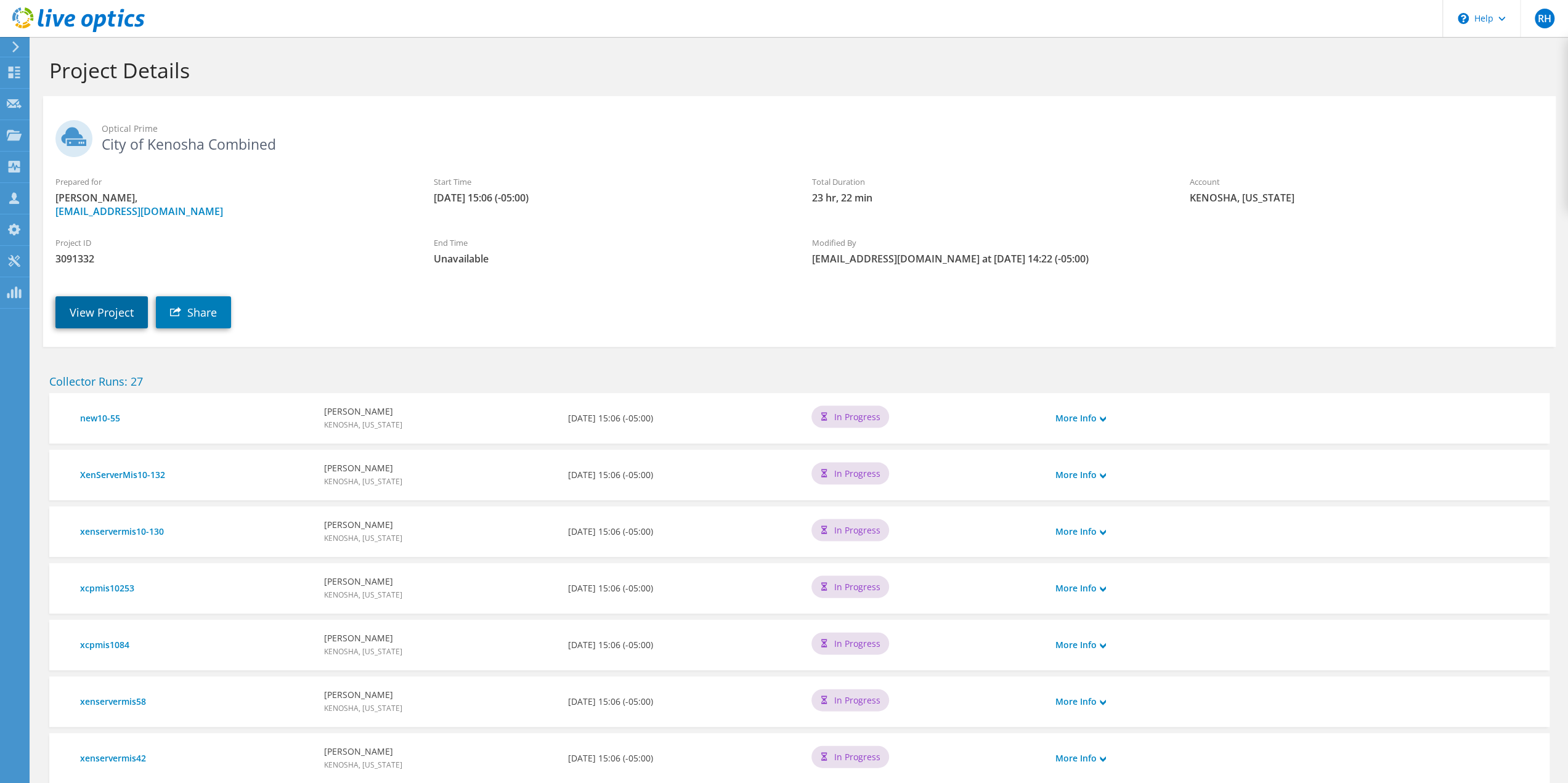
click at [105, 314] on link "View Project" at bounding box center [102, 312] width 93 height 32
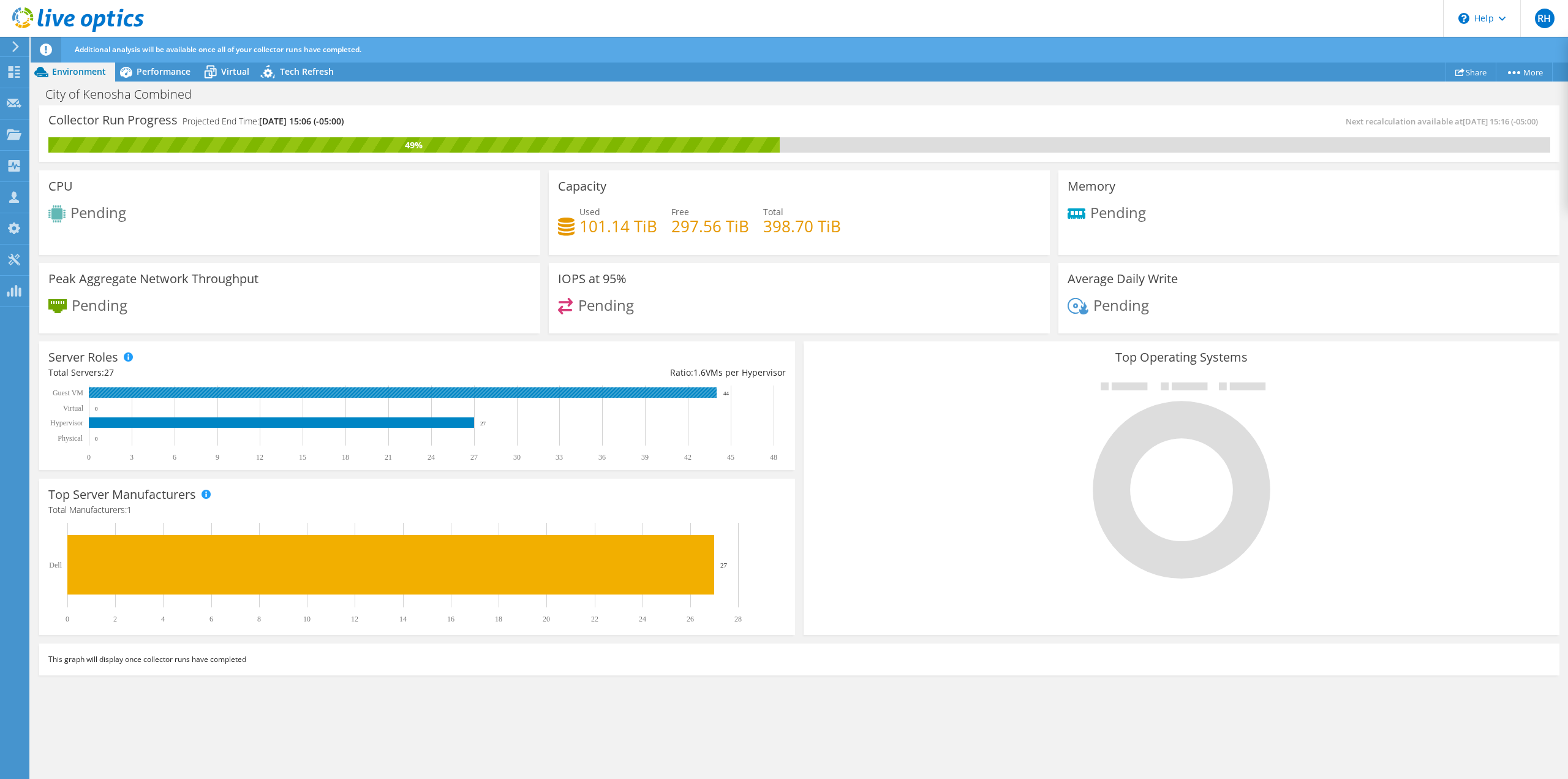
click at [175, 390] on rect at bounding box center [403, 392] width 628 height 10
